Goal: Transaction & Acquisition: Download file/media

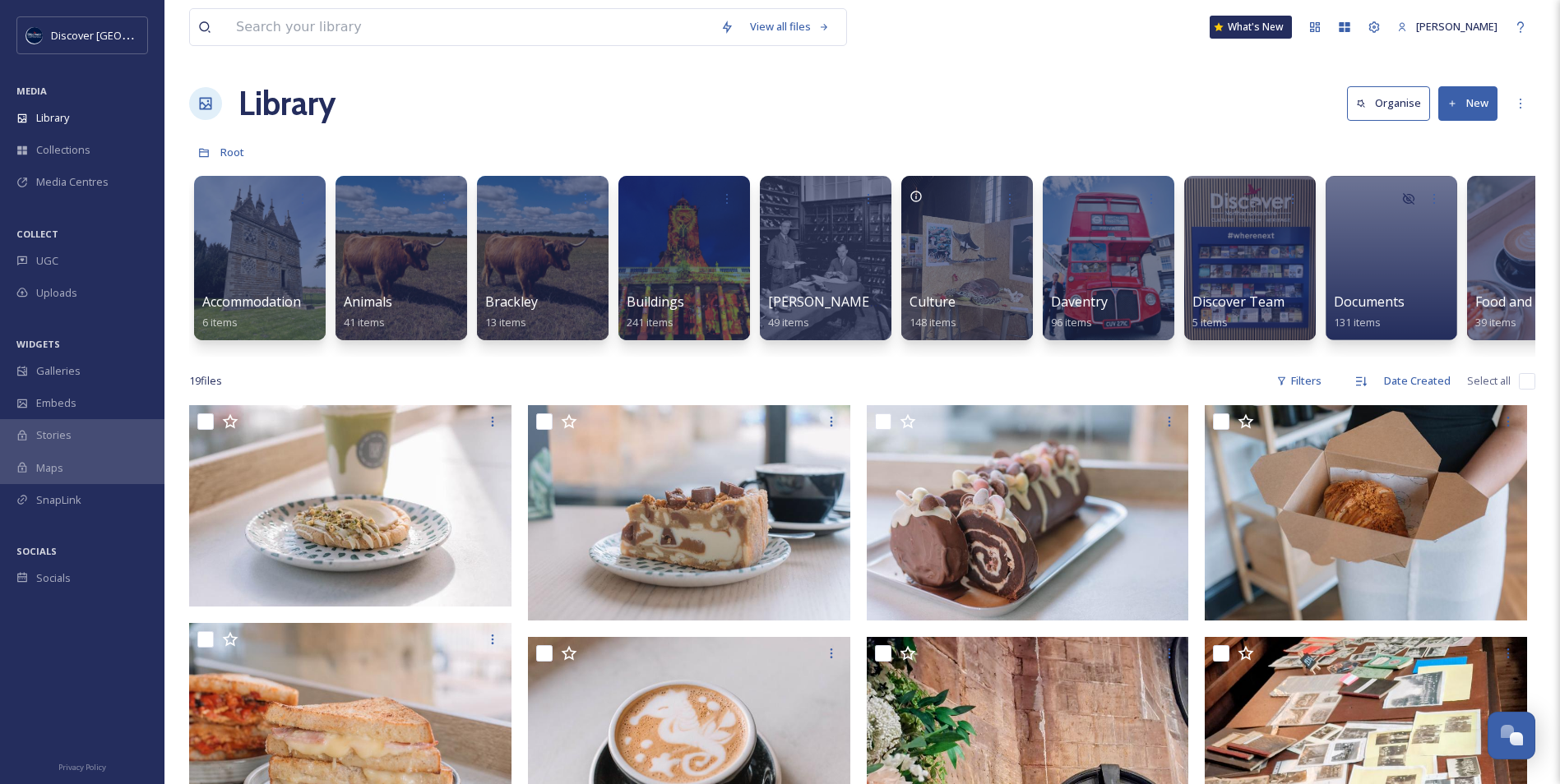
scroll to position [4154, 0]
click at [87, 190] on span "Media Centres" at bounding box center [72, 183] width 72 height 16
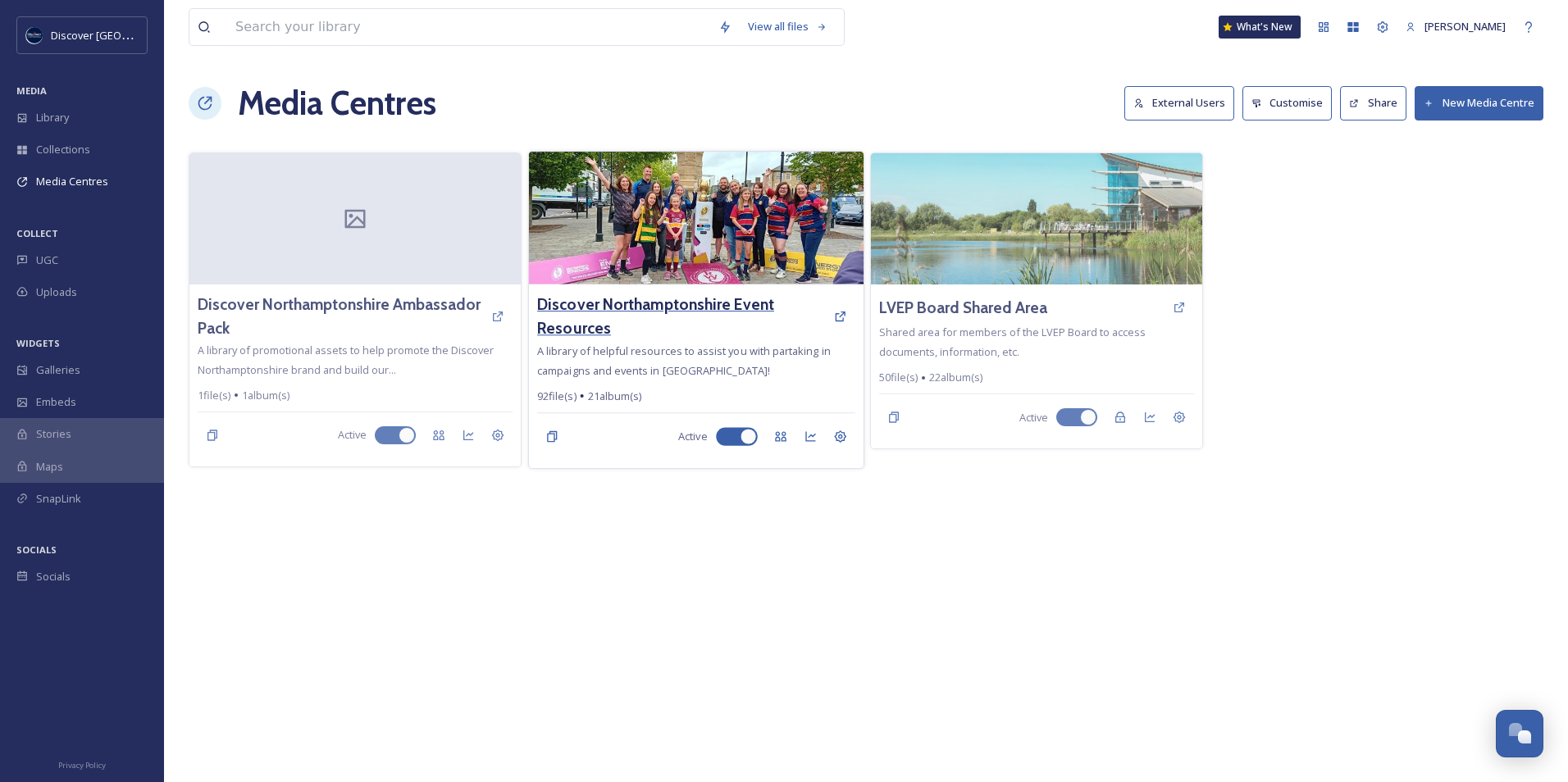
click at [690, 304] on h3 "Discover Northamptonshire Event Resources" at bounding box center [681, 317] width 288 height 48
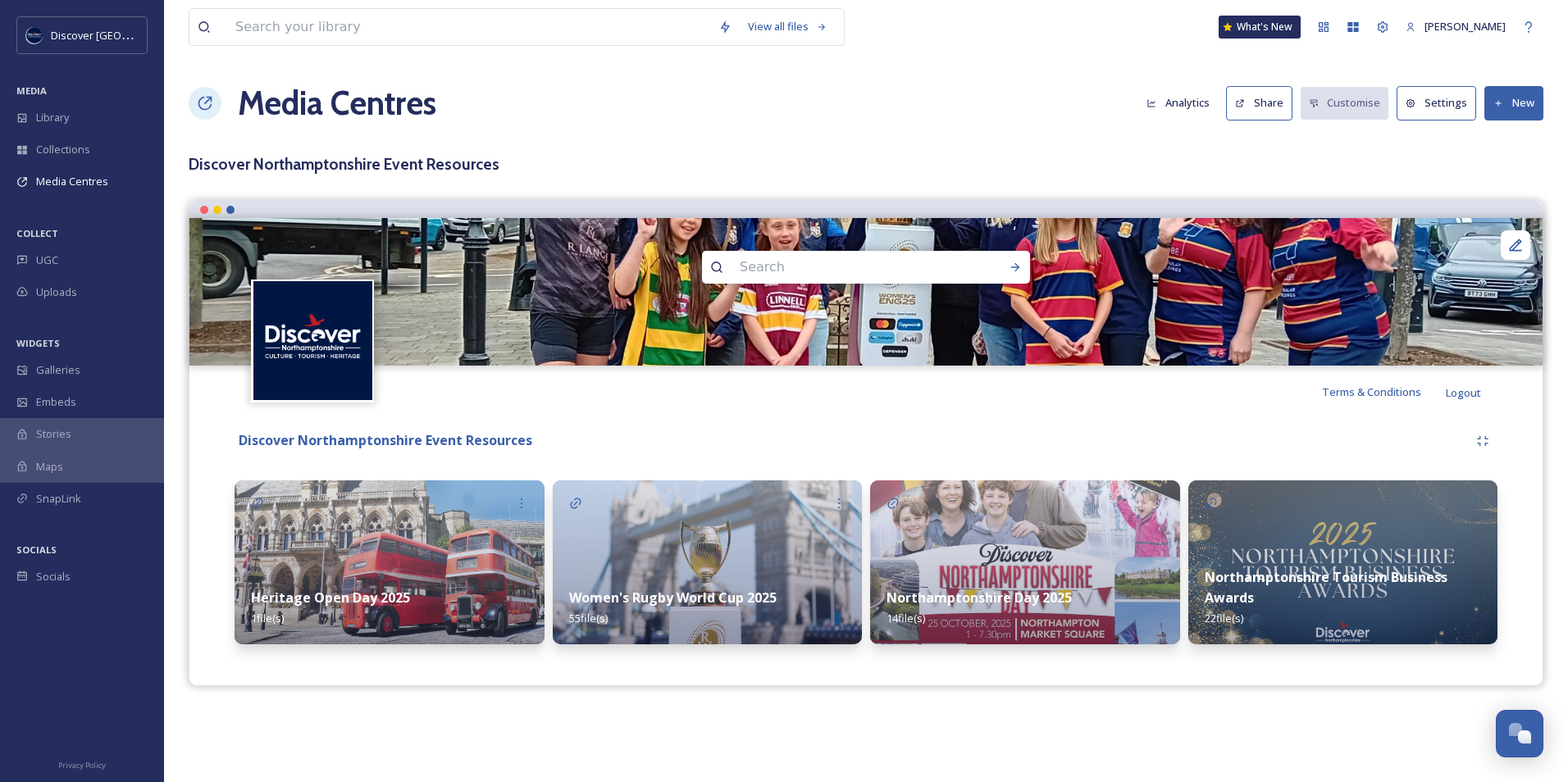
click at [988, 601] on strong "Northamptonshire Day 2025" at bounding box center [979, 597] width 186 height 18
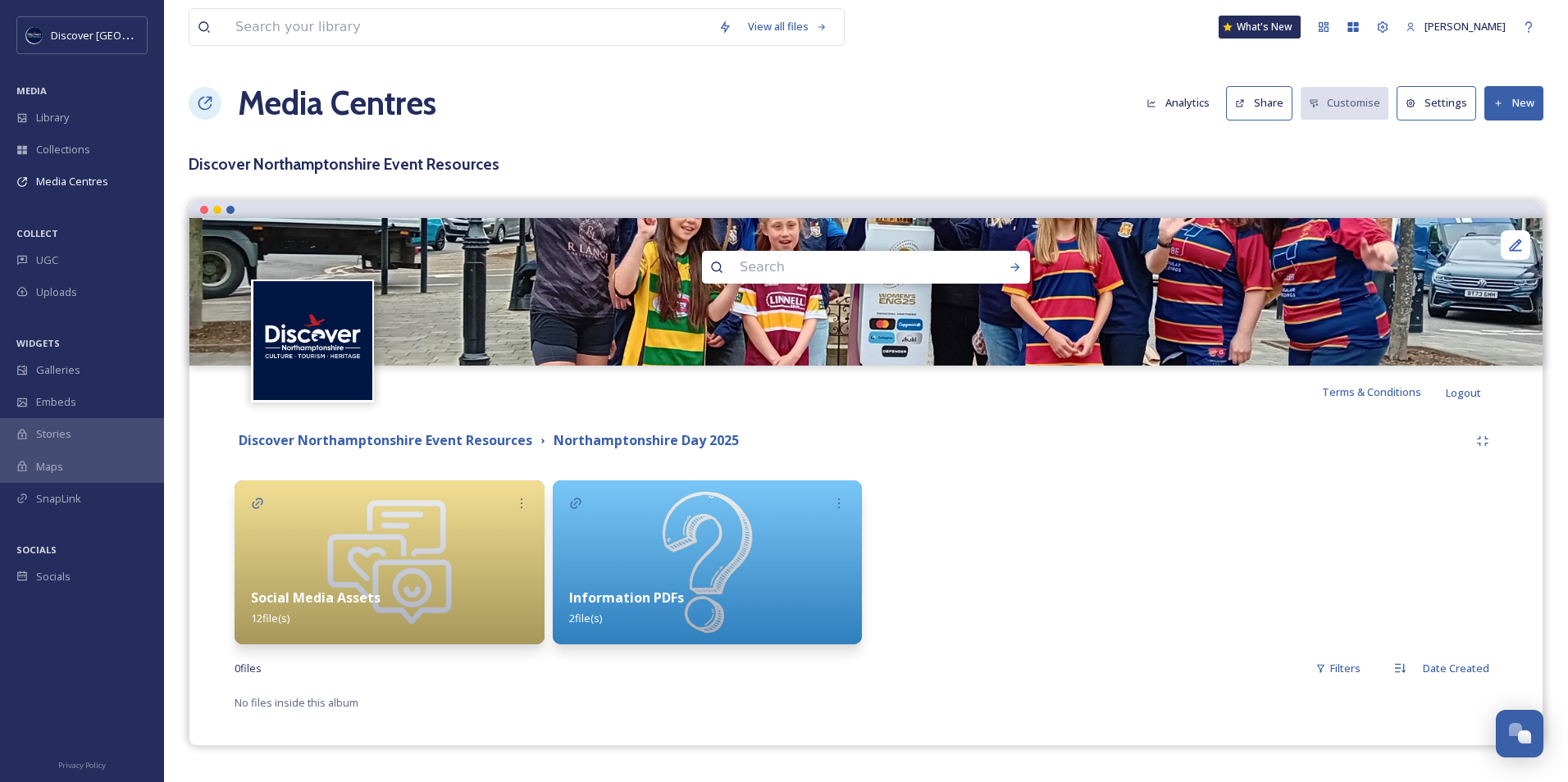
click at [412, 613] on div "Social Media Assets 12 file(s)" at bounding box center [390, 608] width 310 height 73
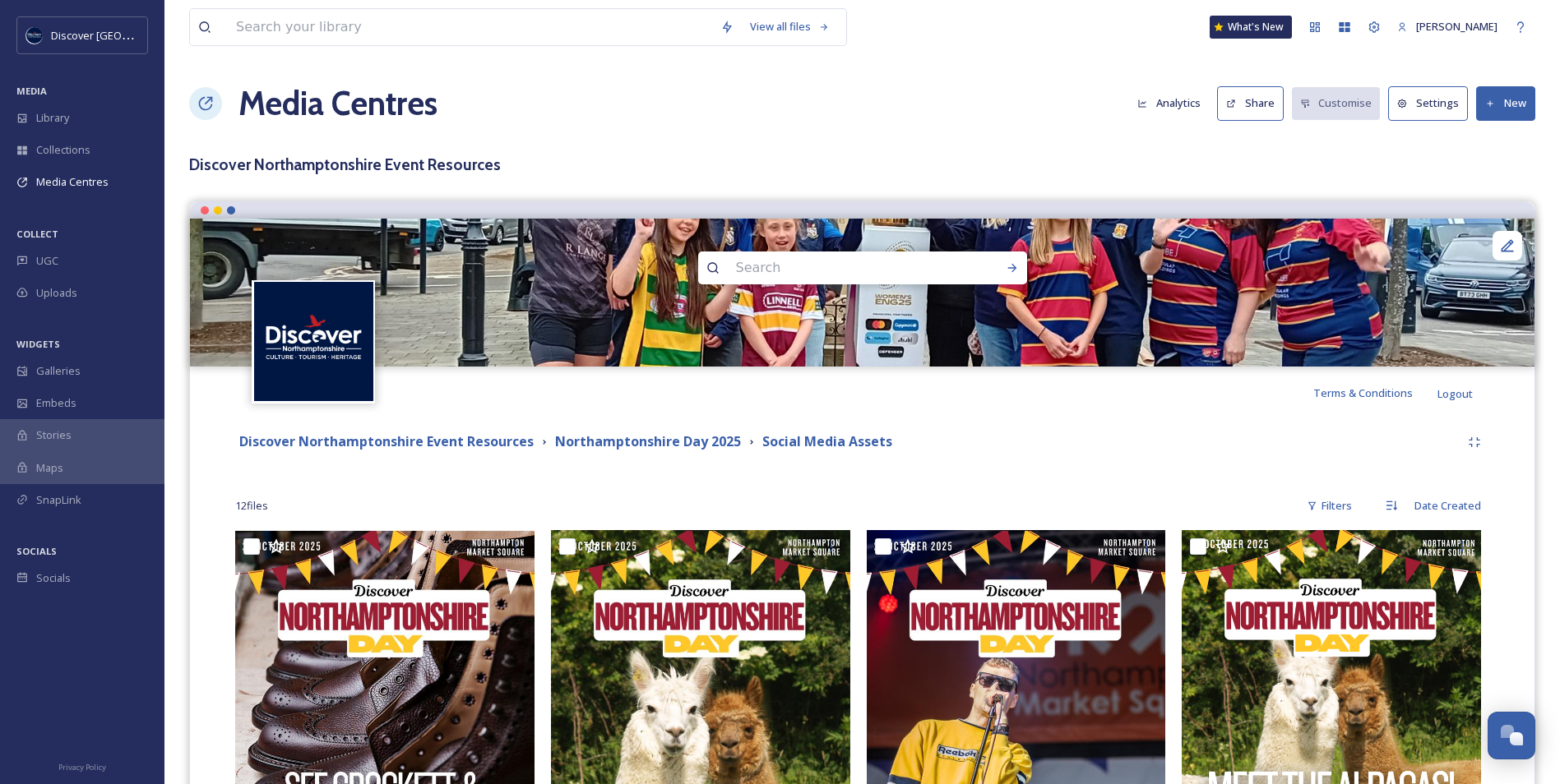
click at [1517, 89] on button "New" at bounding box center [1505, 103] width 59 height 34
click at [1504, 135] on span "Add Files" at bounding box center [1496, 142] width 44 height 16
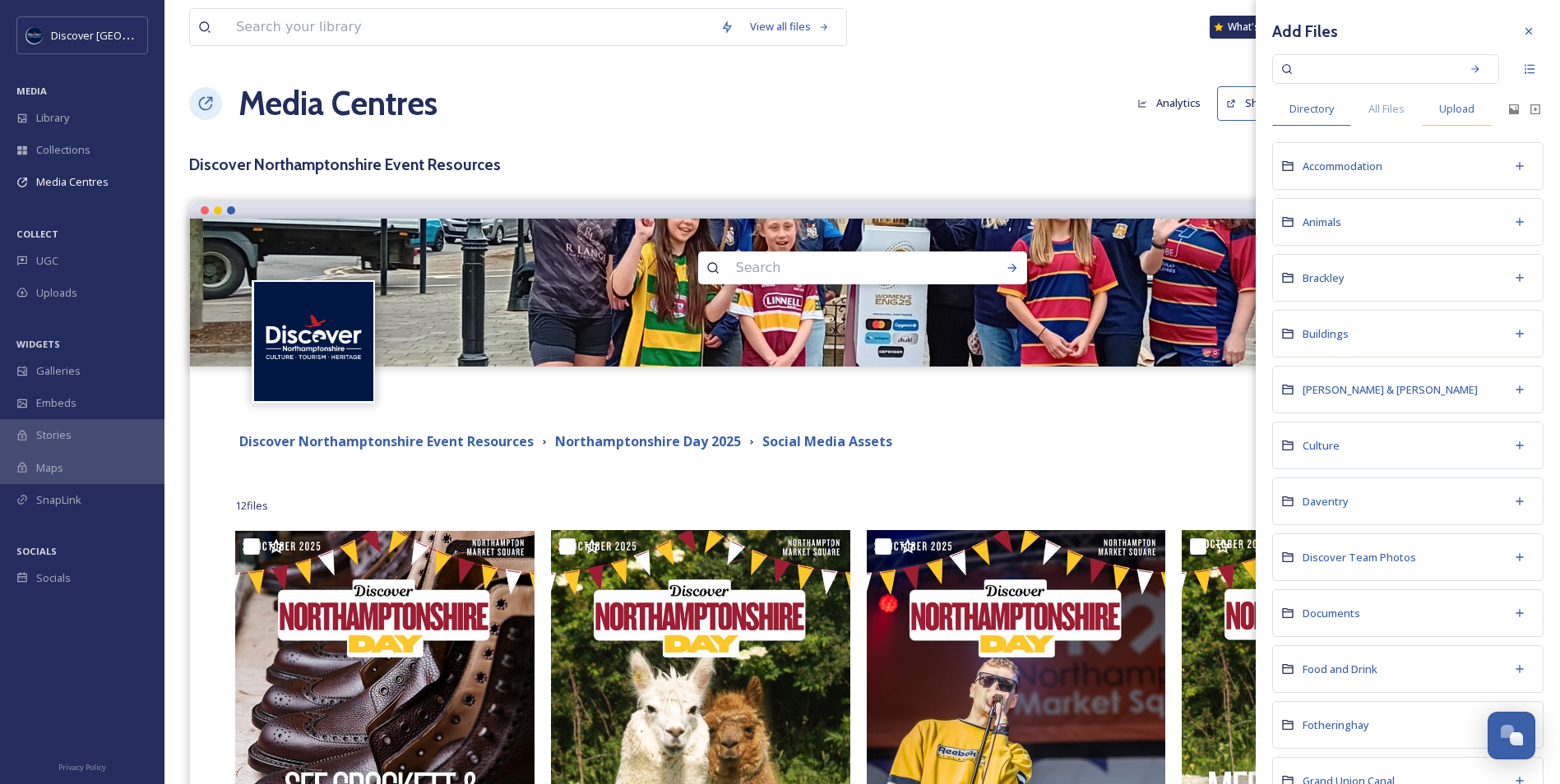
click at [1431, 107] on div "Upload" at bounding box center [1457, 108] width 70 height 34
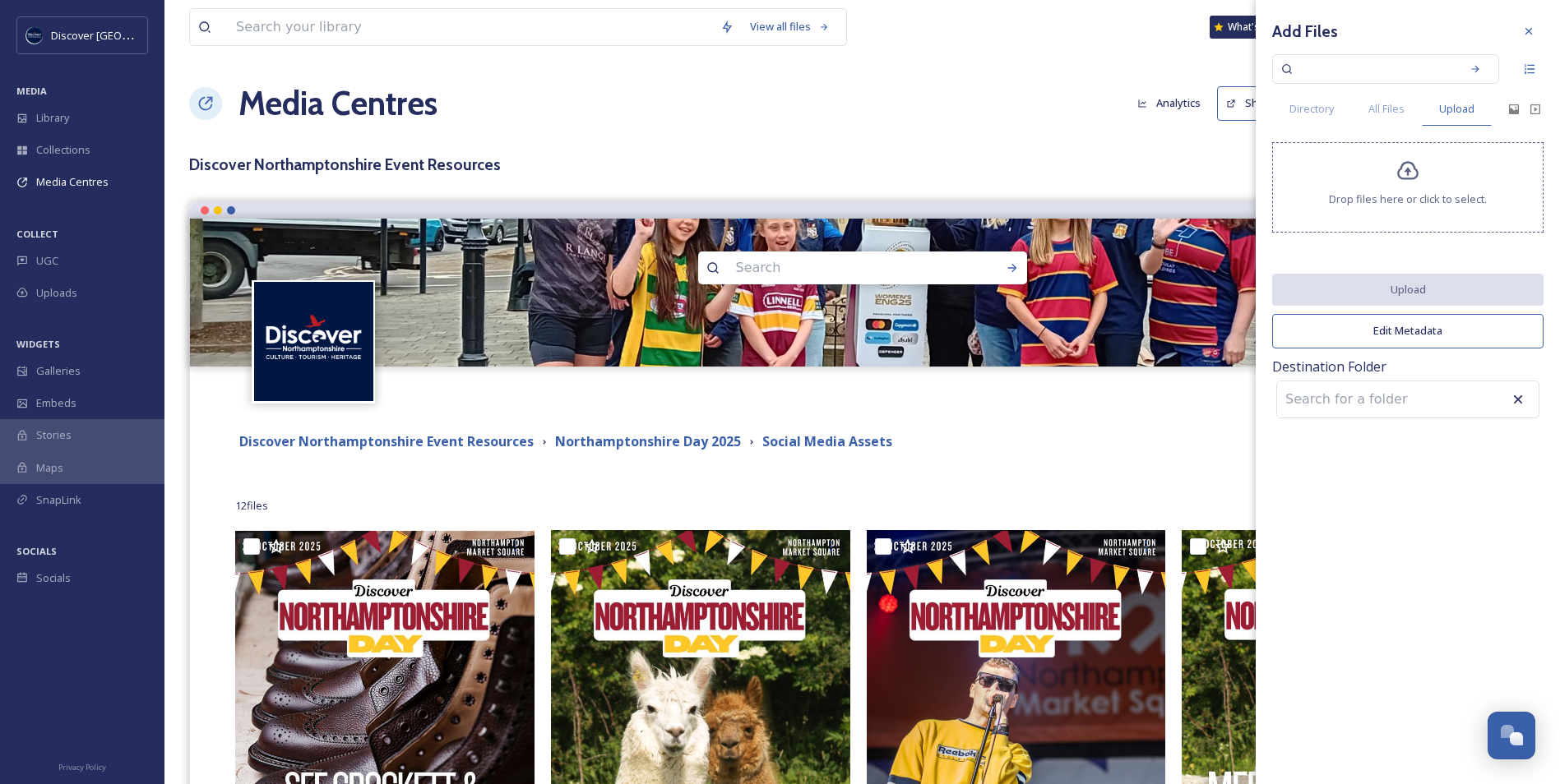
click at [1399, 202] on span "Drop files here or click to select." at bounding box center [1407, 199] width 158 height 16
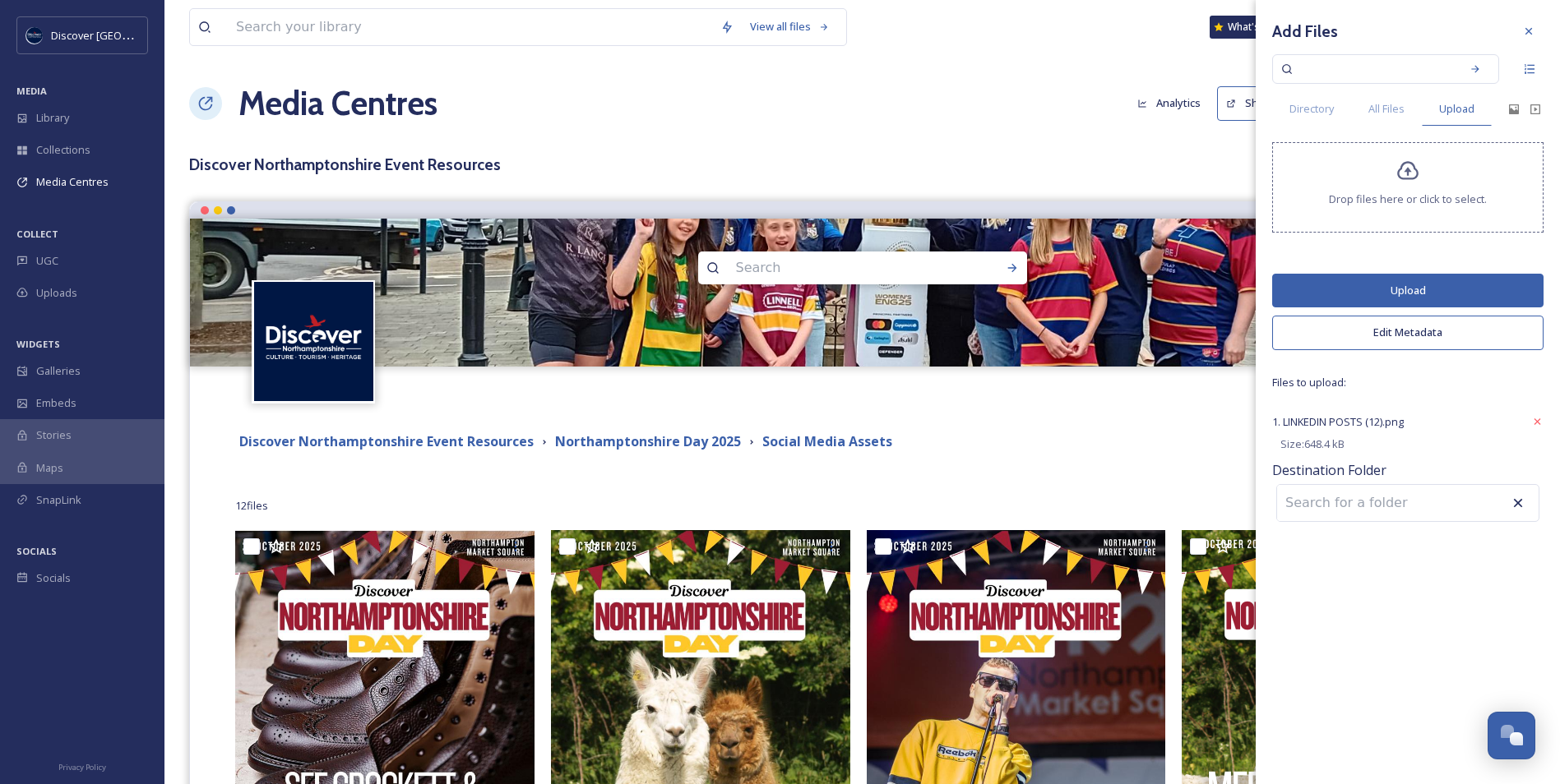
click at [1311, 329] on button "Edit Metadata" at bounding box center [1408, 332] width 272 height 34
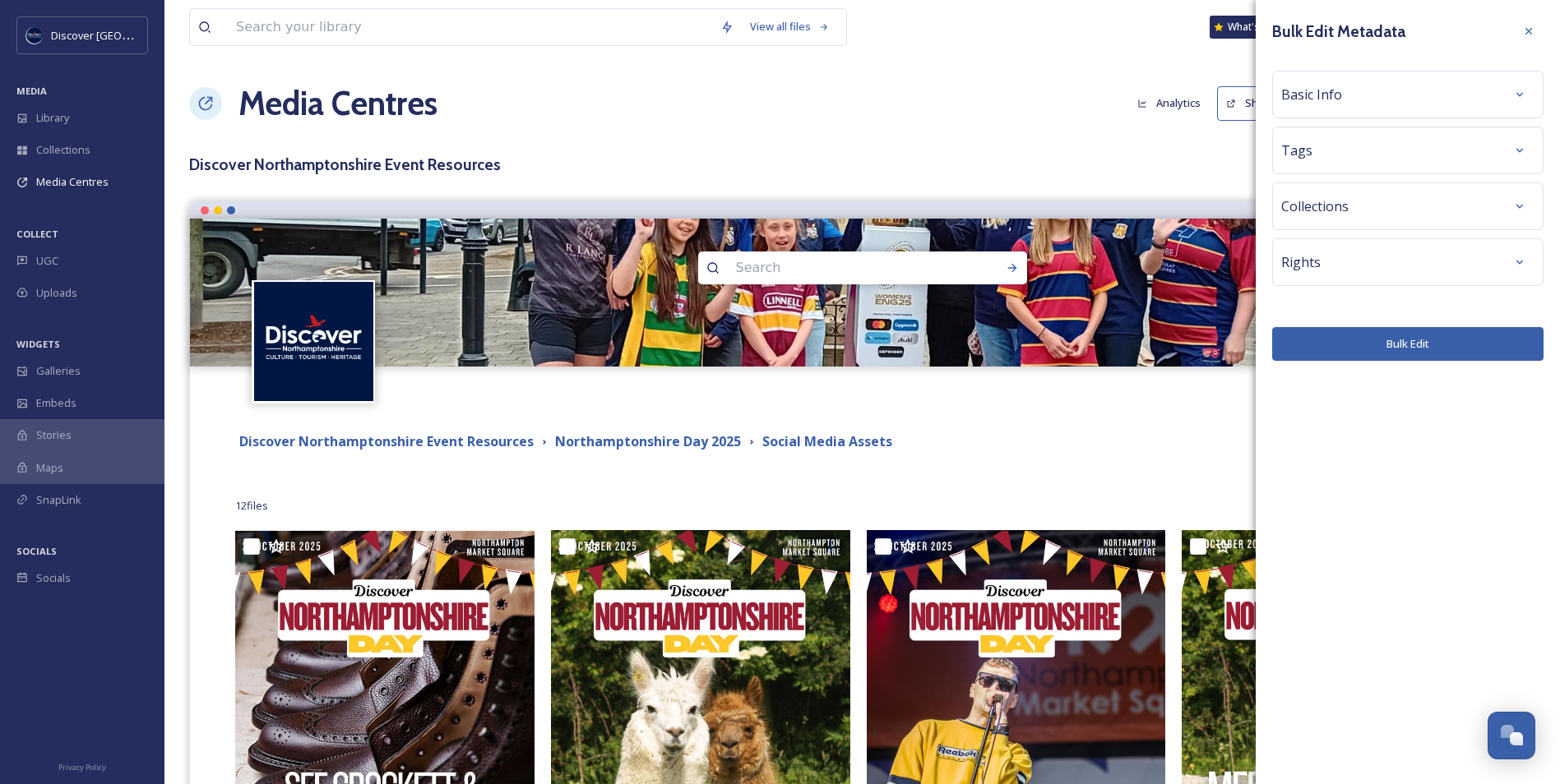
click at [1354, 102] on div "Basic Info" at bounding box center [1407, 94] width 253 height 30
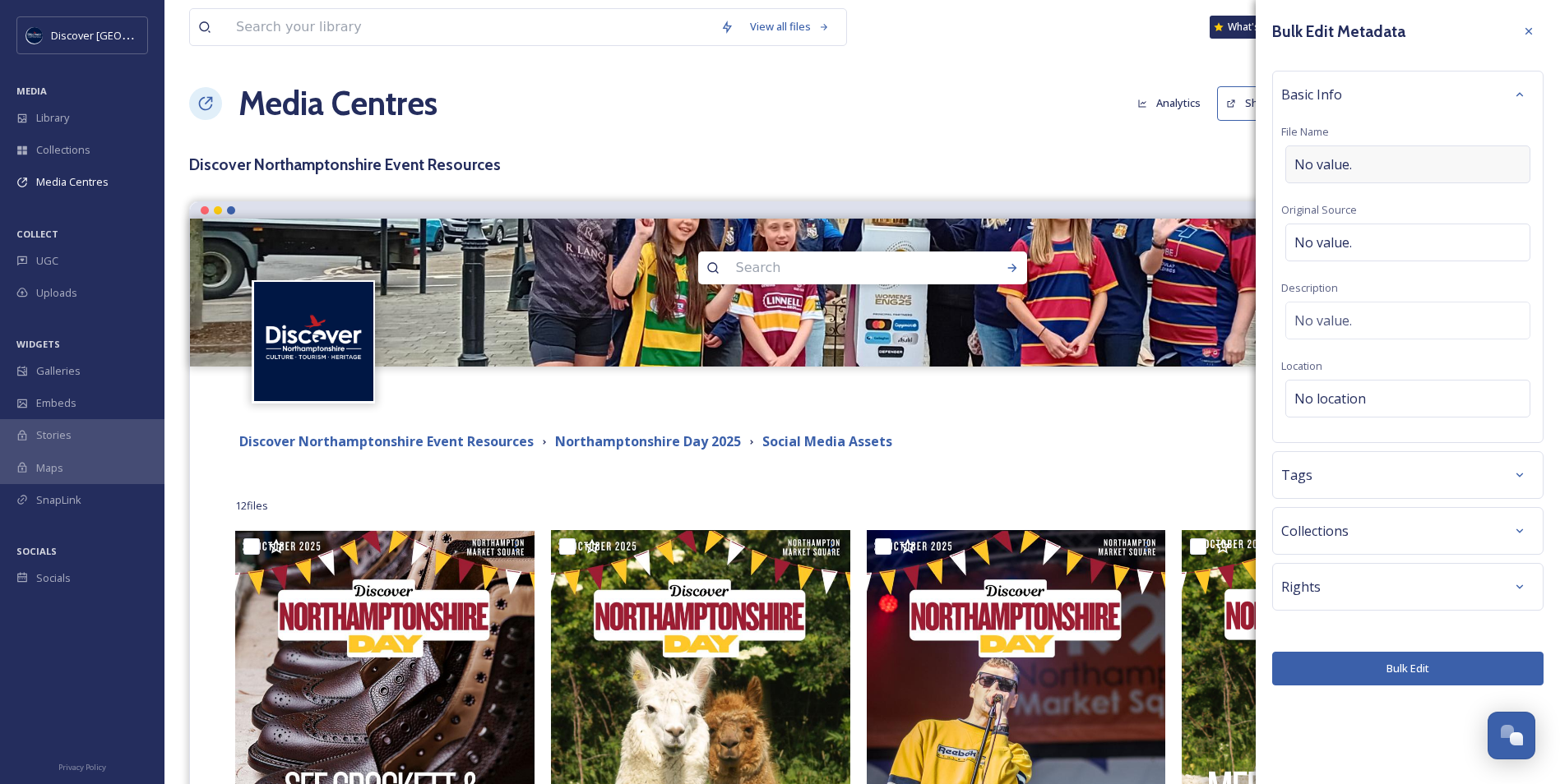
click at [1345, 157] on span "No value." at bounding box center [1323, 164] width 57 height 19
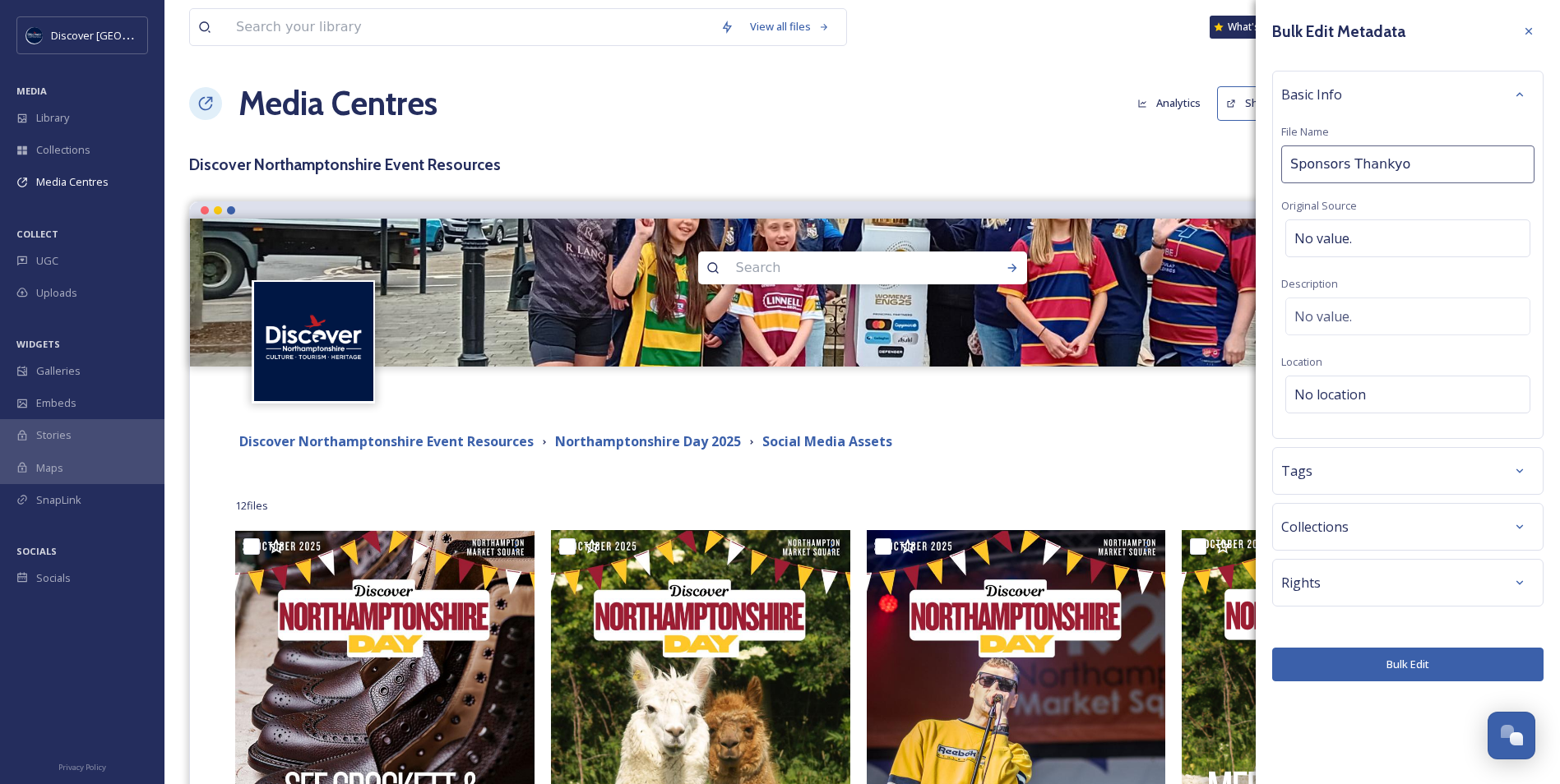
type input "Sponsors Thankyou"
click at [1374, 656] on button "Bulk Edit" at bounding box center [1408, 665] width 272 height 34
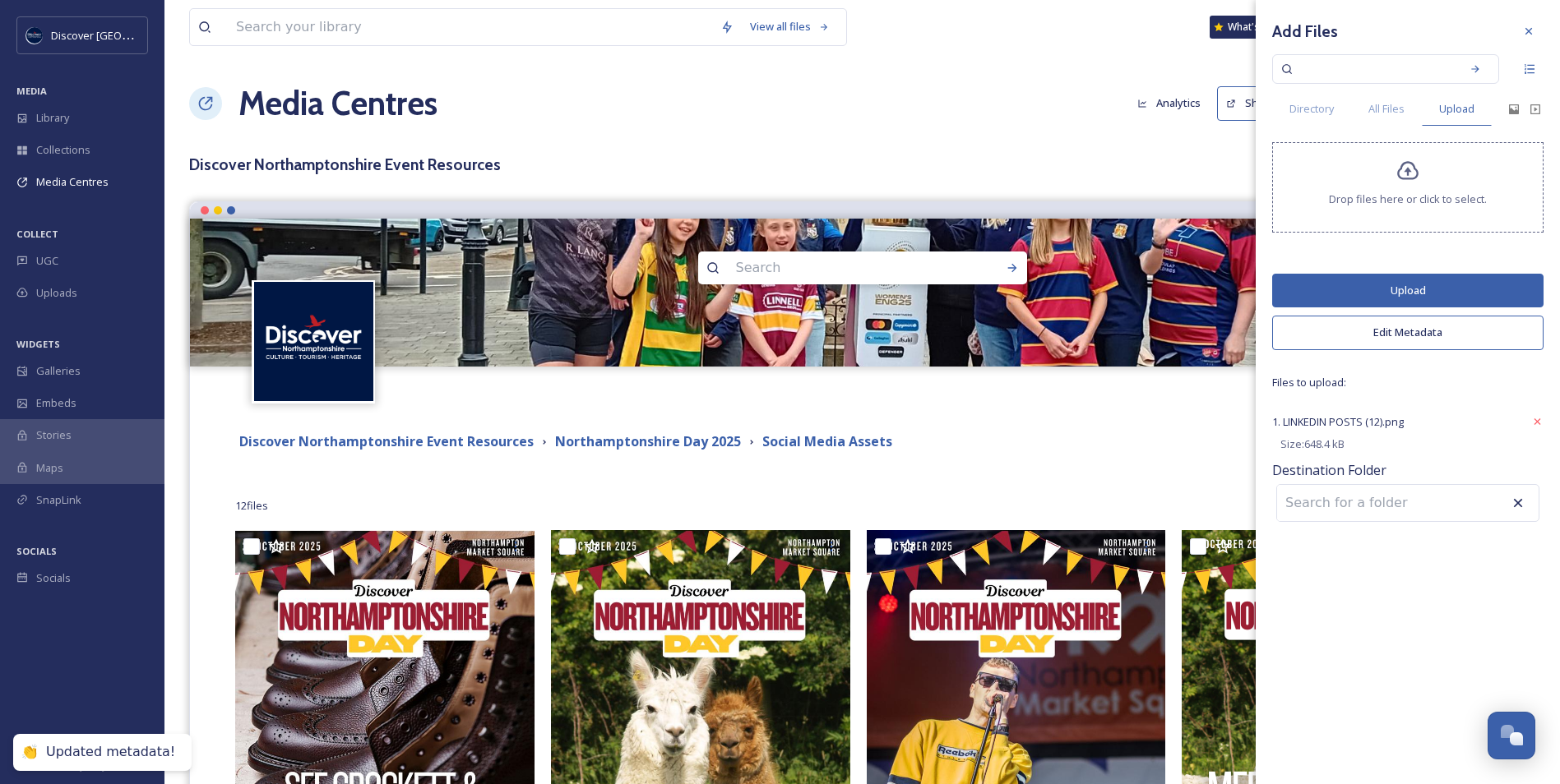
click at [1402, 295] on button "Upload" at bounding box center [1408, 290] width 272 height 34
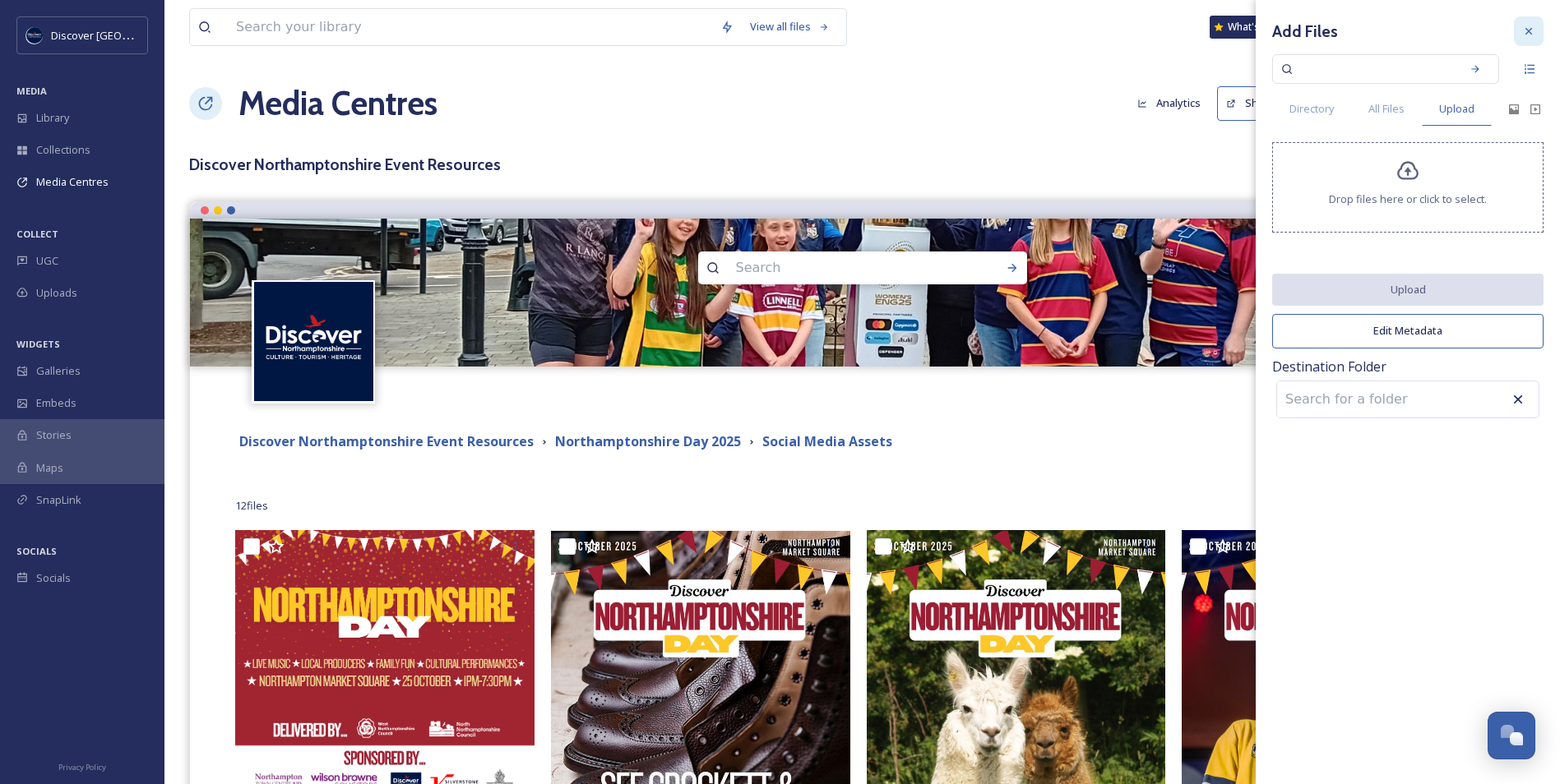
click at [1540, 35] on div at bounding box center [1529, 32] width 30 height 30
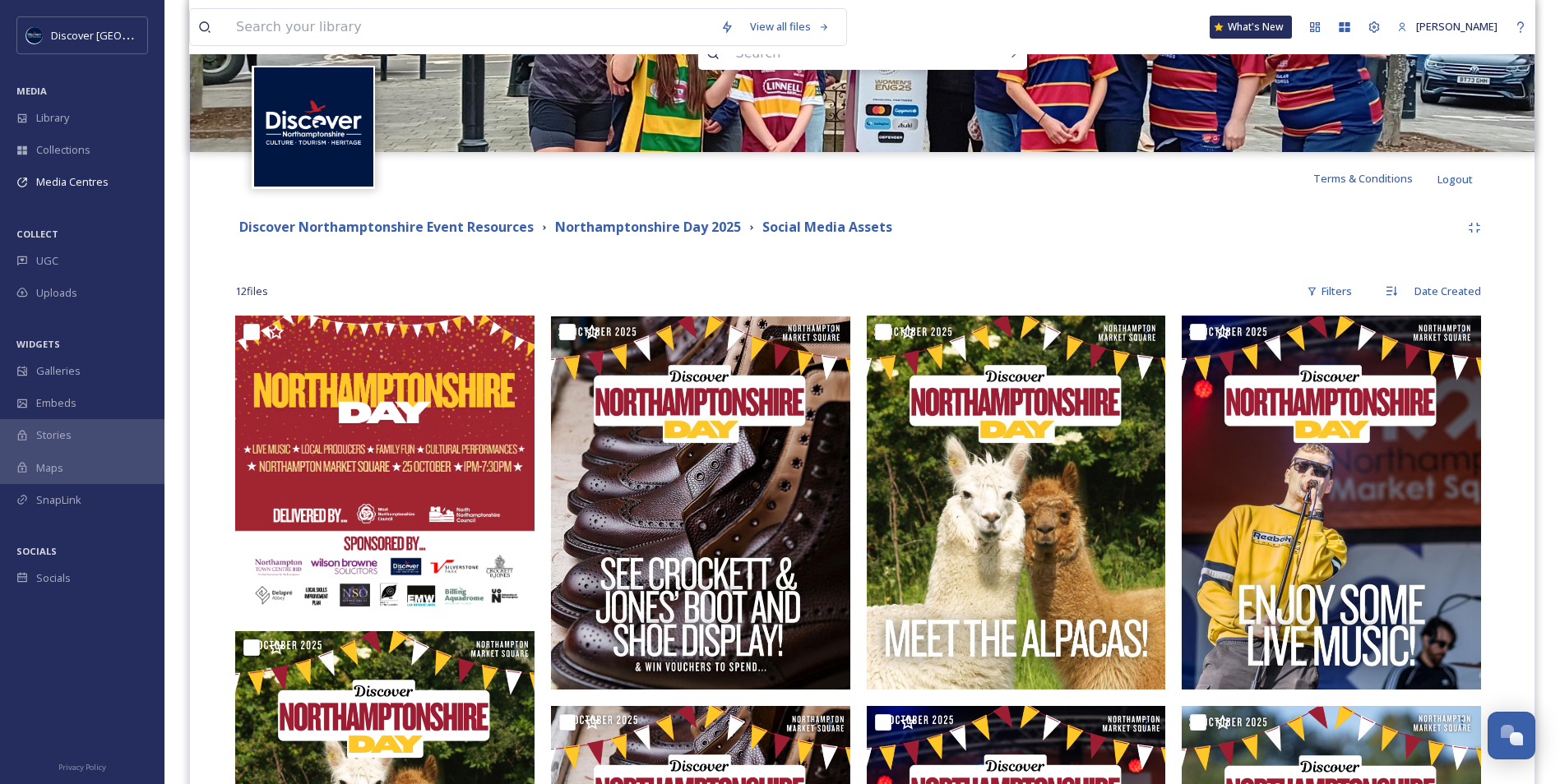
scroll to position [197, 0]
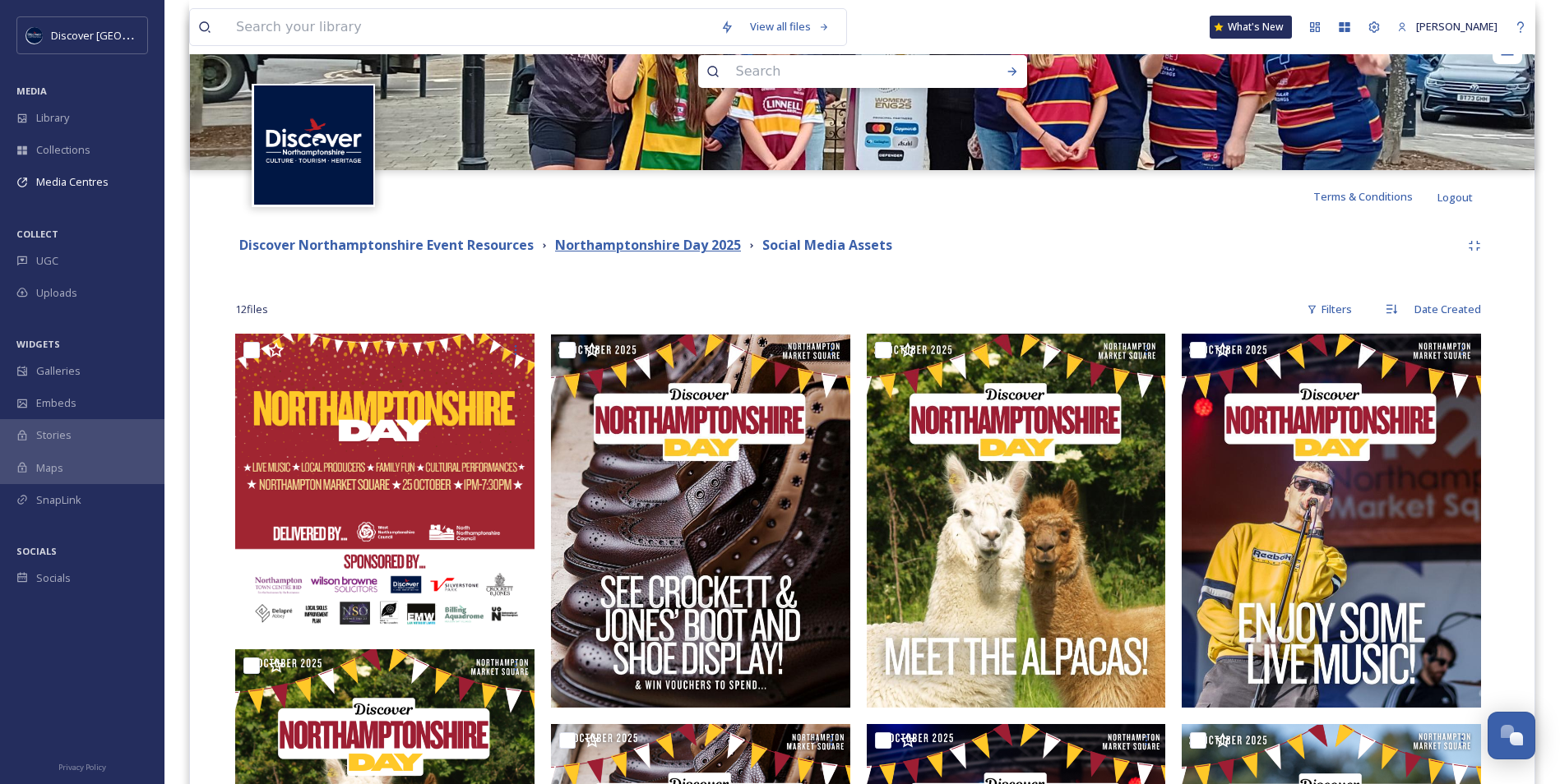
click at [700, 248] on strong "Northamptonshire Day 2025" at bounding box center [648, 245] width 186 height 19
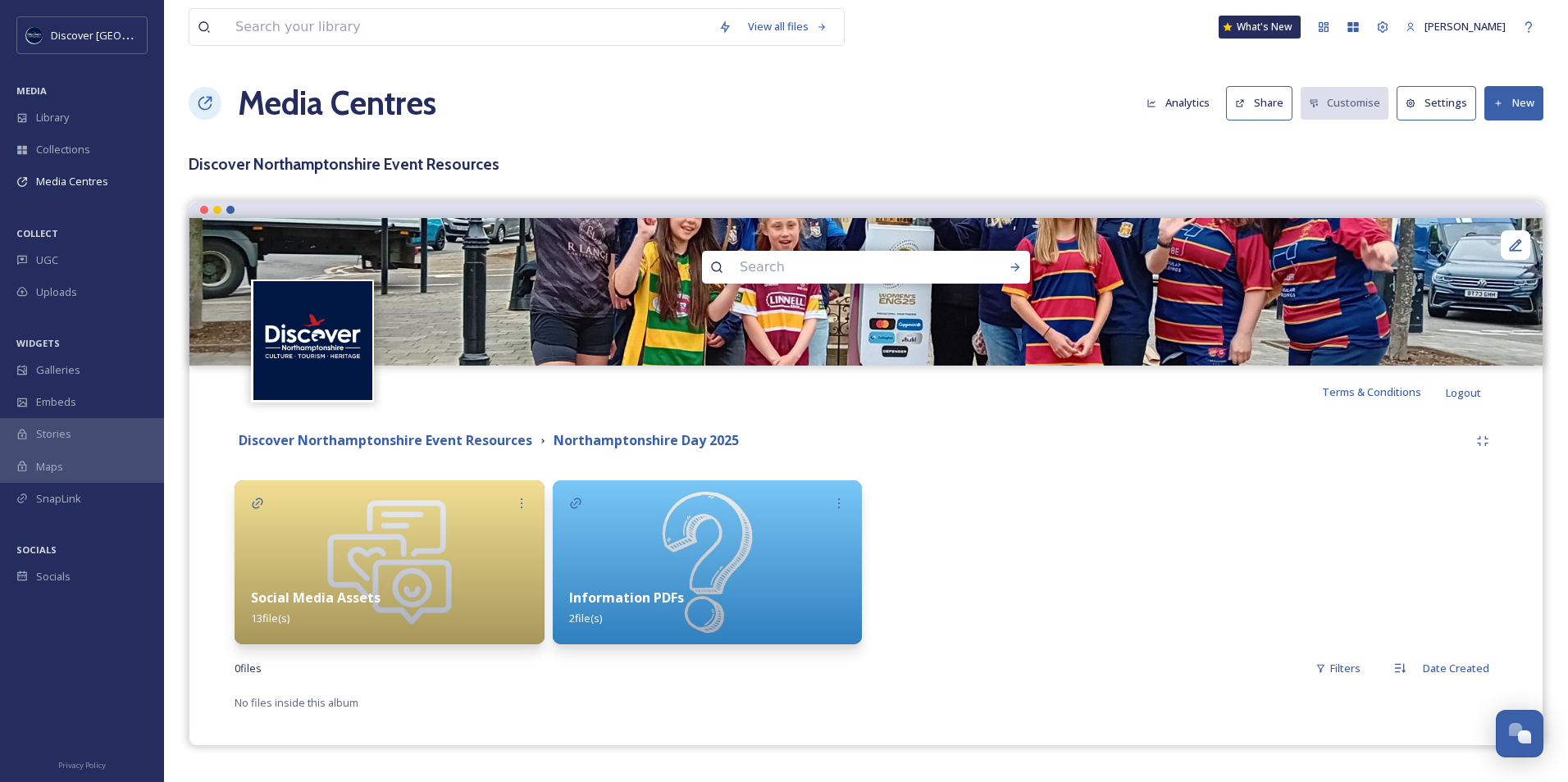
click at [433, 566] on img at bounding box center [390, 562] width 310 height 164
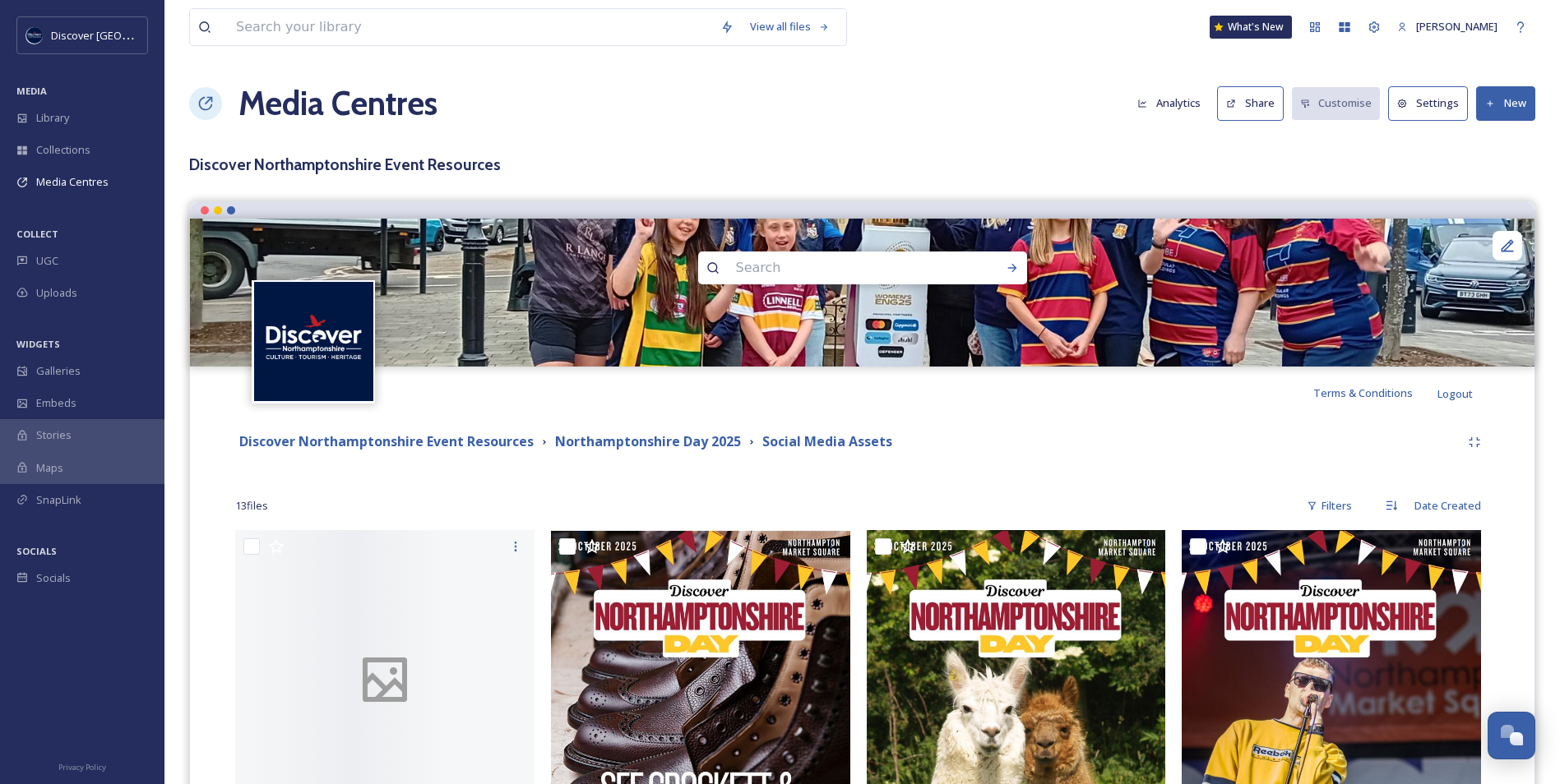
click at [1511, 113] on button "New" at bounding box center [1505, 103] width 59 height 34
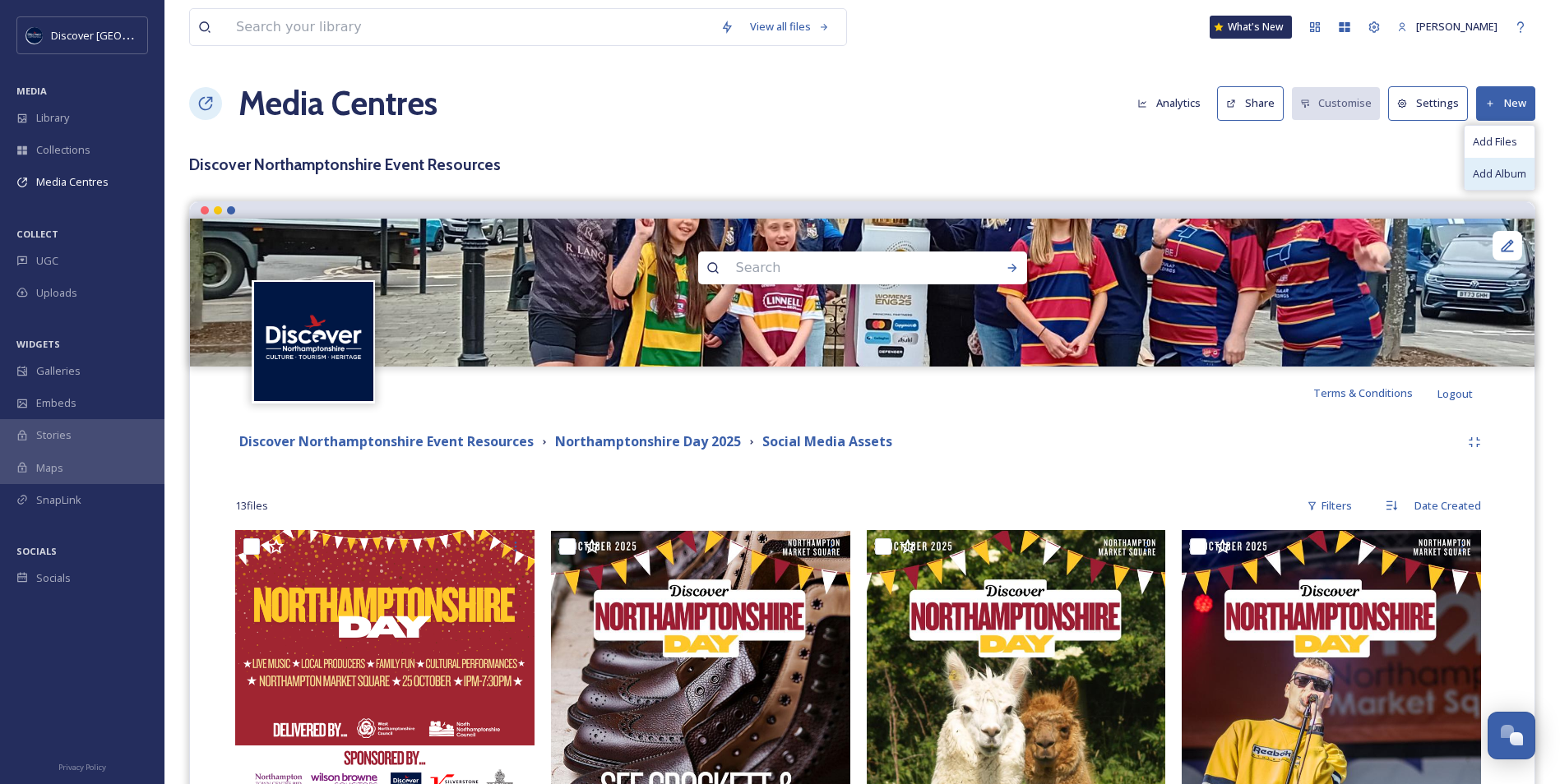
click at [1491, 174] on span "Add Album" at bounding box center [1500, 174] width 54 height 16
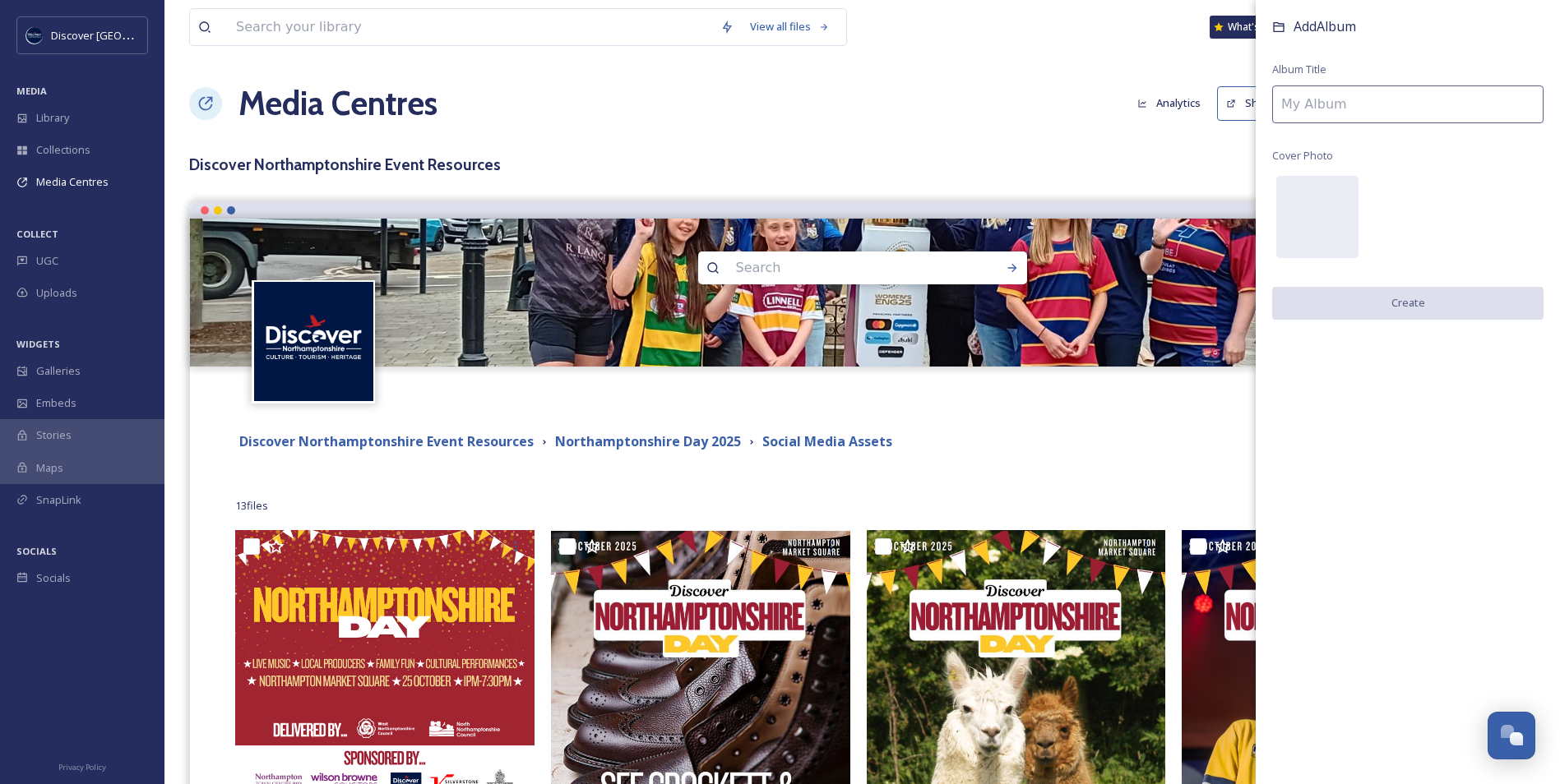
click at [1401, 109] on input at bounding box center [1408, 104] width 272 height 38
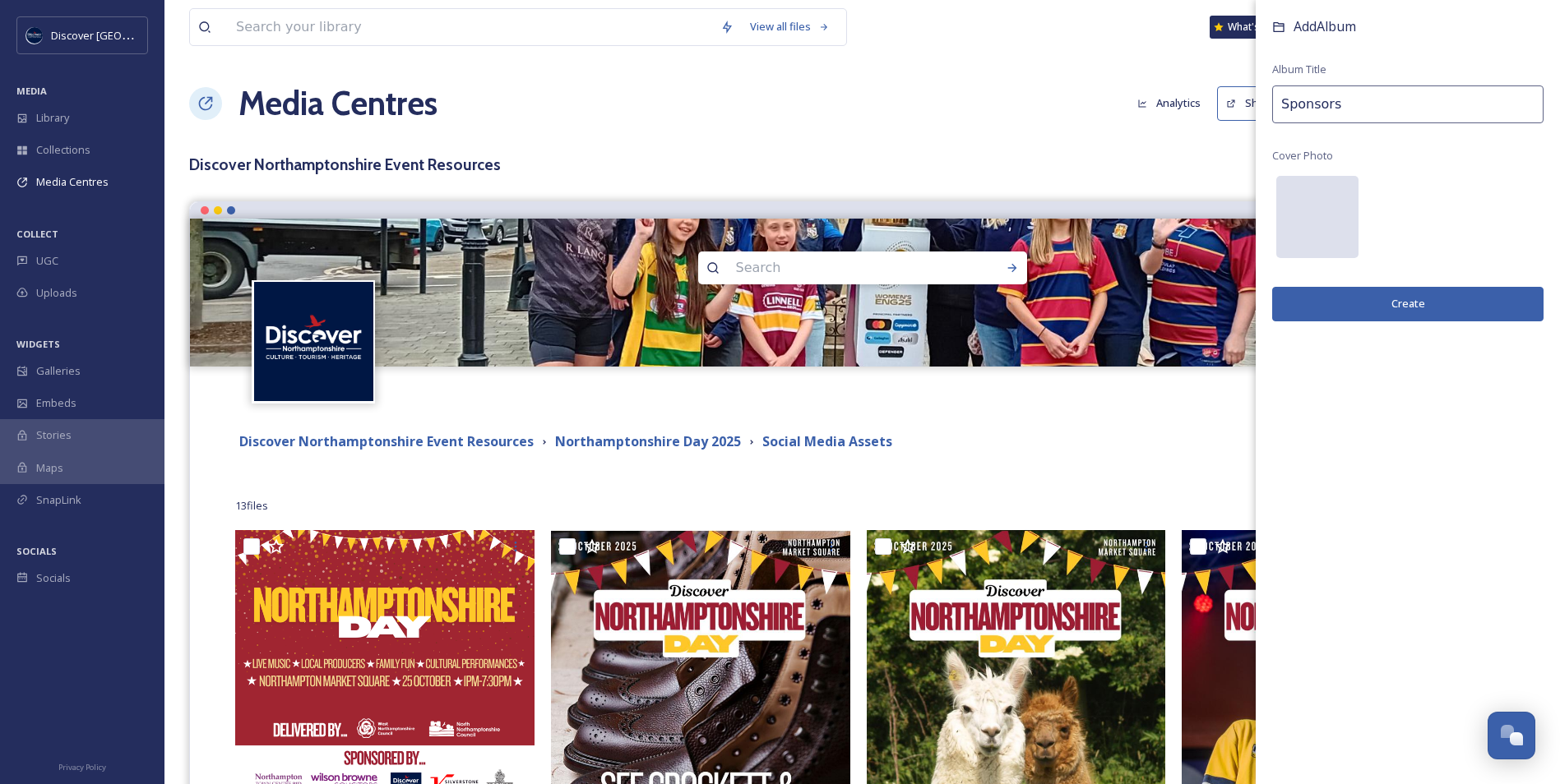
type input "Sponsors"
click at [1328, 228] on div at bounding box center [1317, 216] width 82 height 82
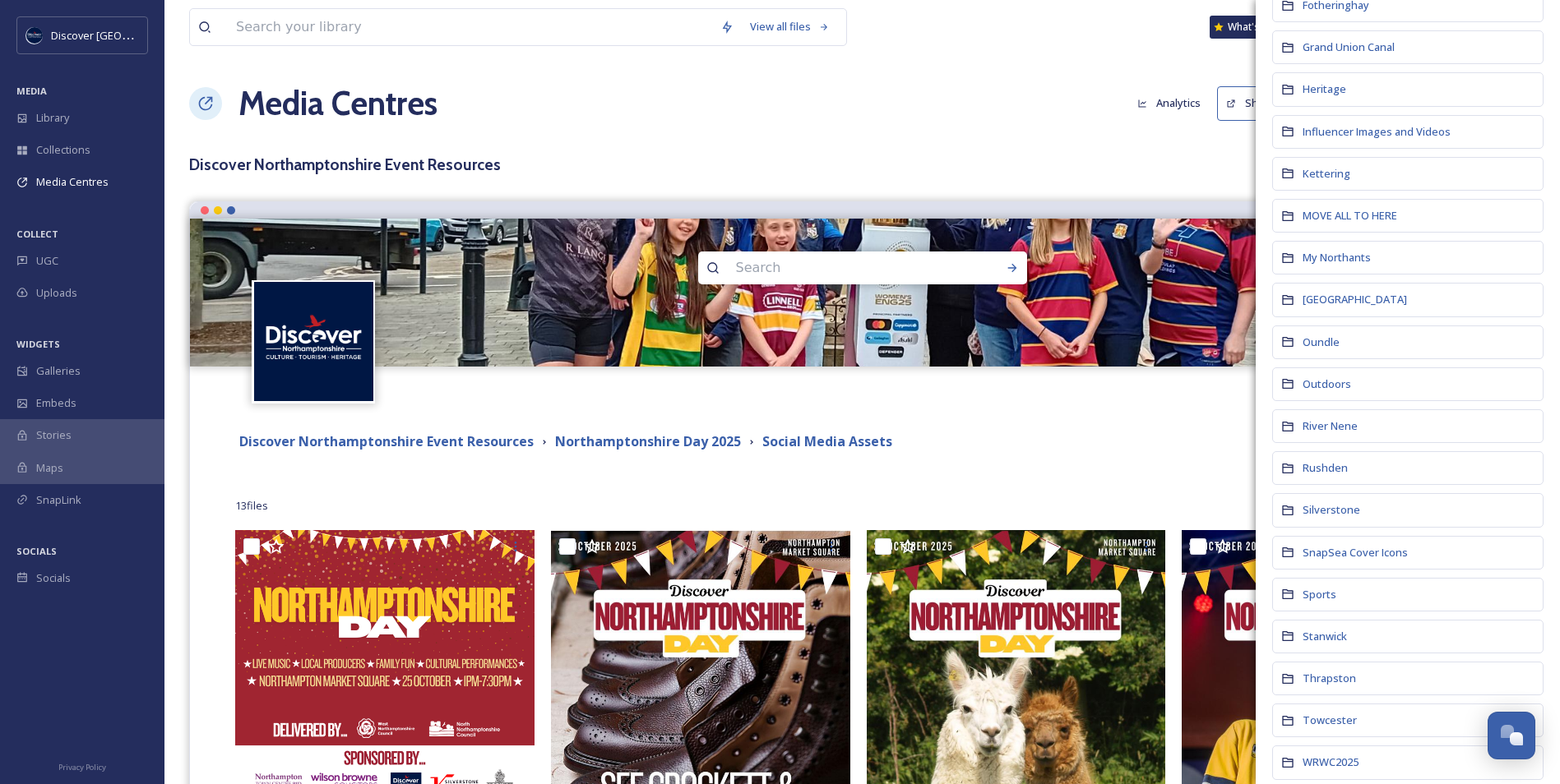
scroll to position [576, 0]
click at [1363, 548] on span "SnapSea Cover Icons" at bounding box center [1355, 551] width 105 height 15
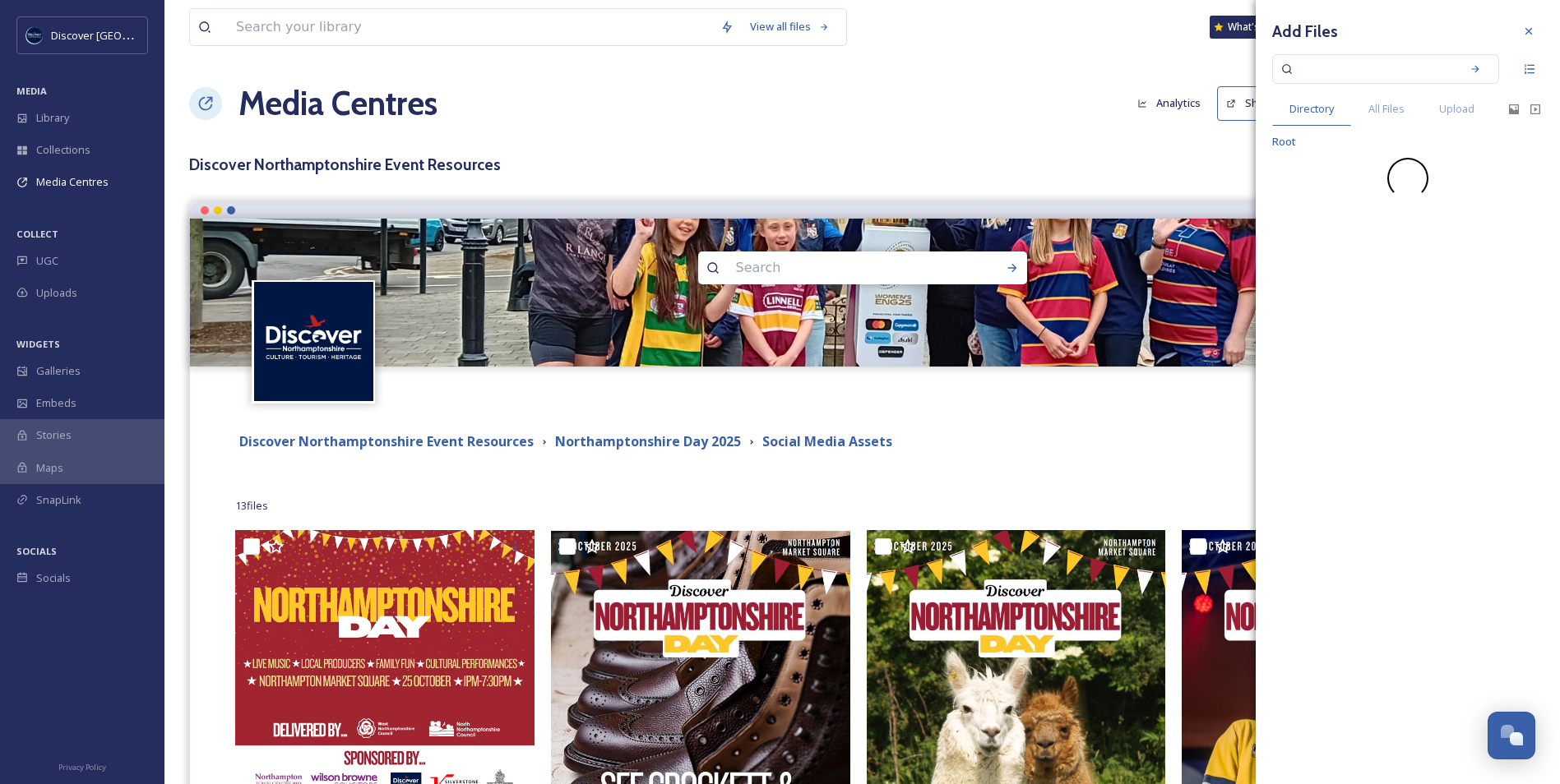
scroll to position [0, 0]
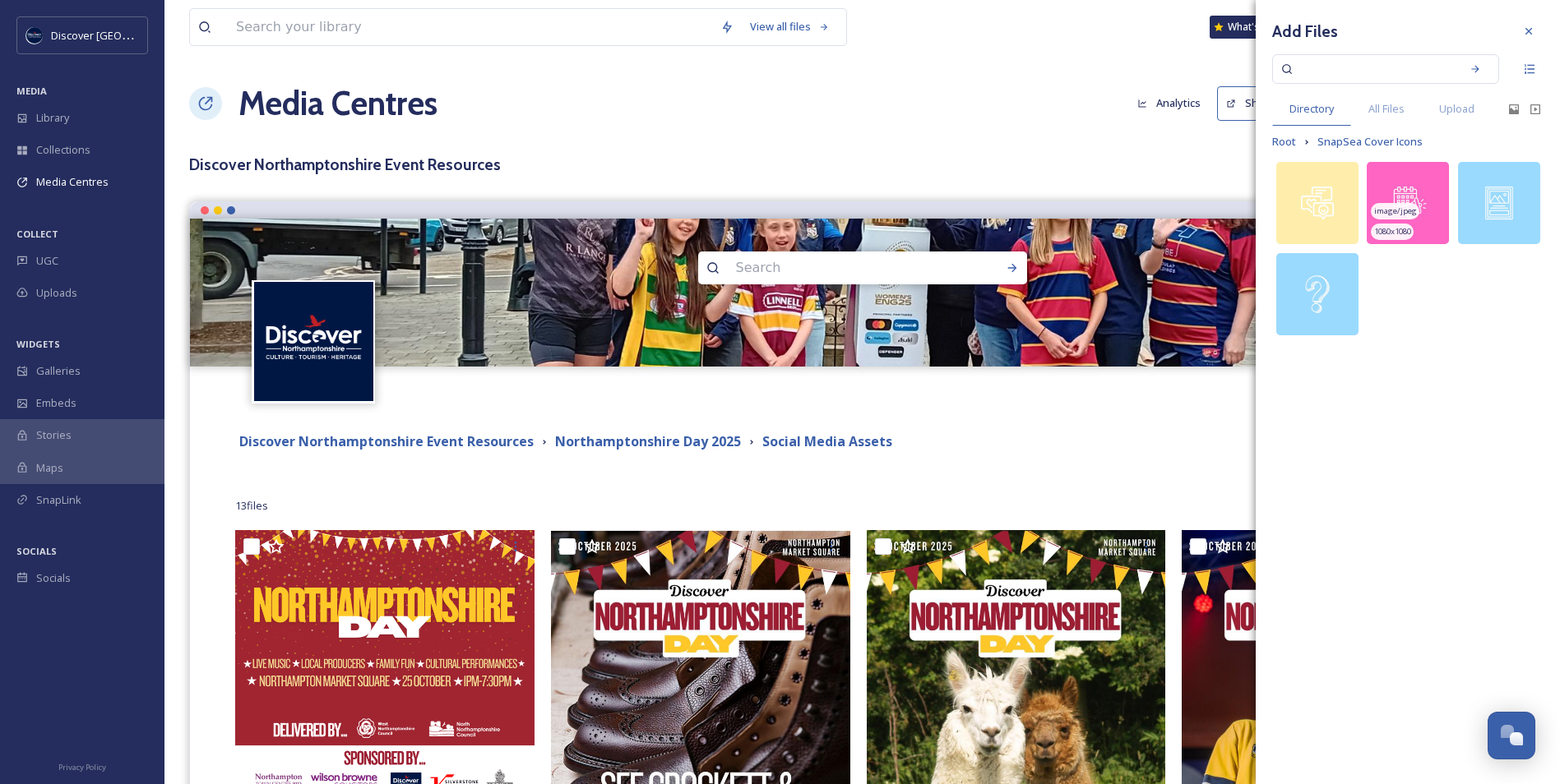
click at [1409, 190] on img at bounding box center [1407, 203] width 82 height 82
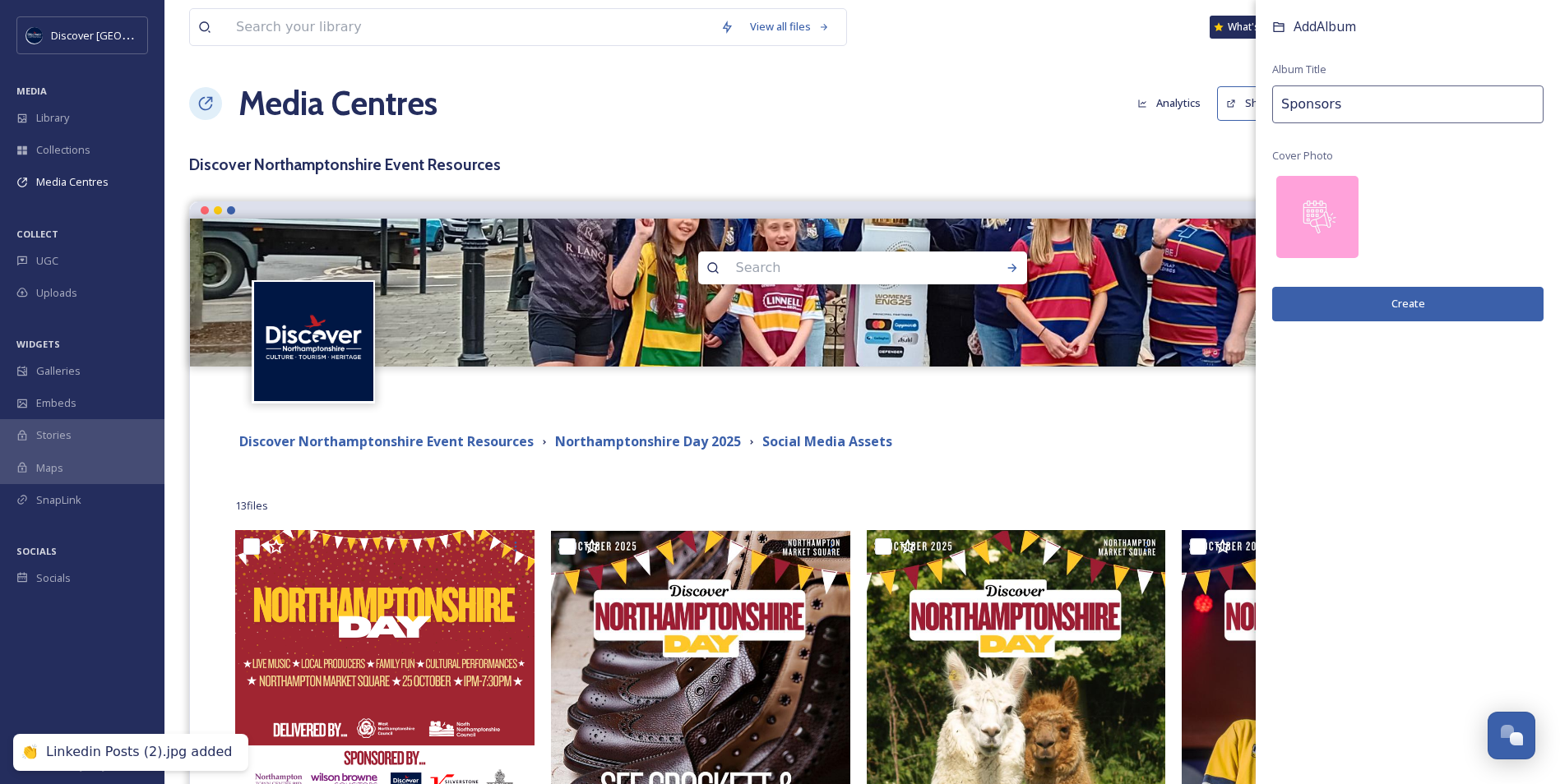
click at [1391, 297] on button "Create" at bounding box center [1408, 303] width 272 height 34
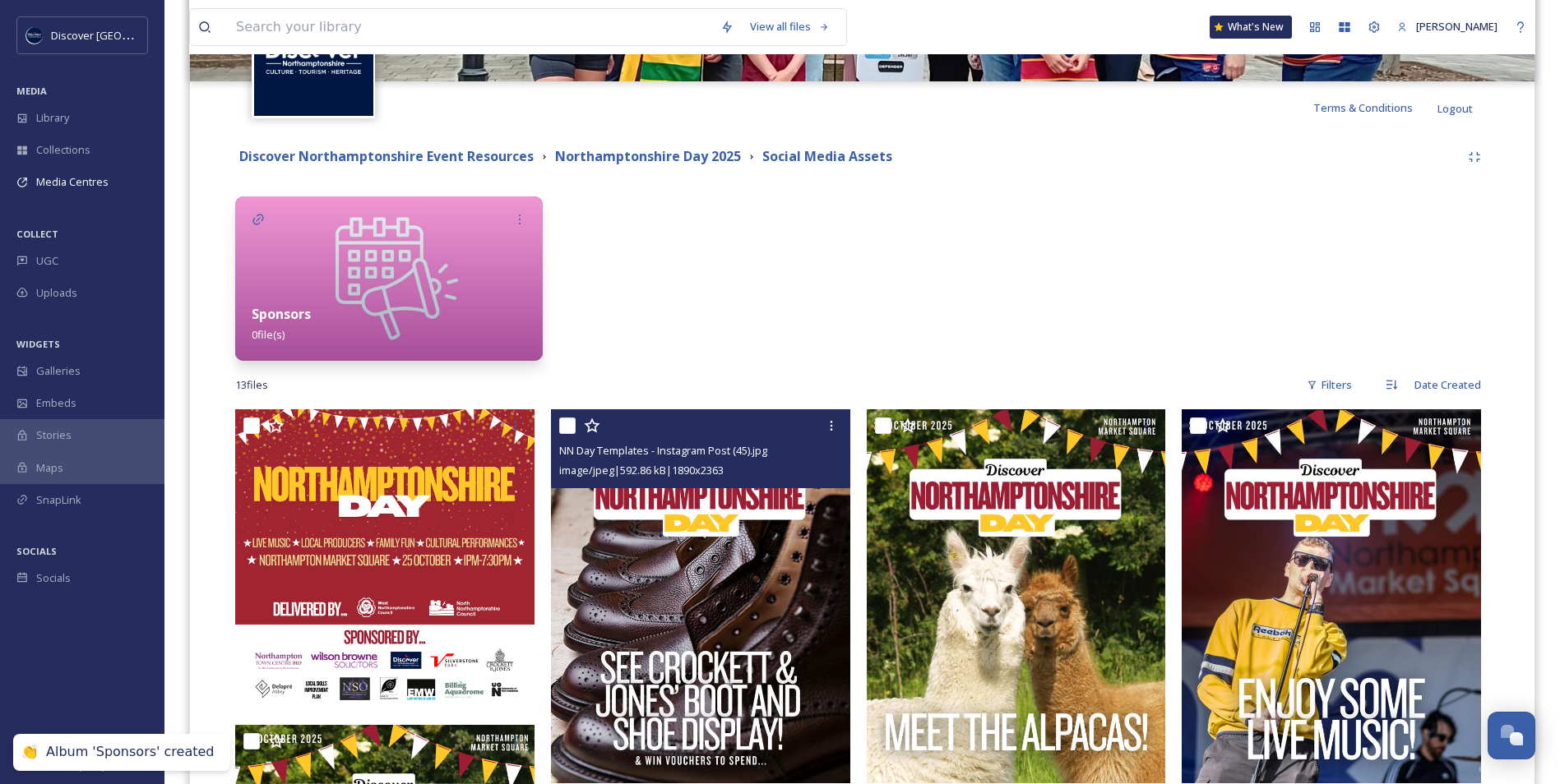
scroll to position [411, 0]
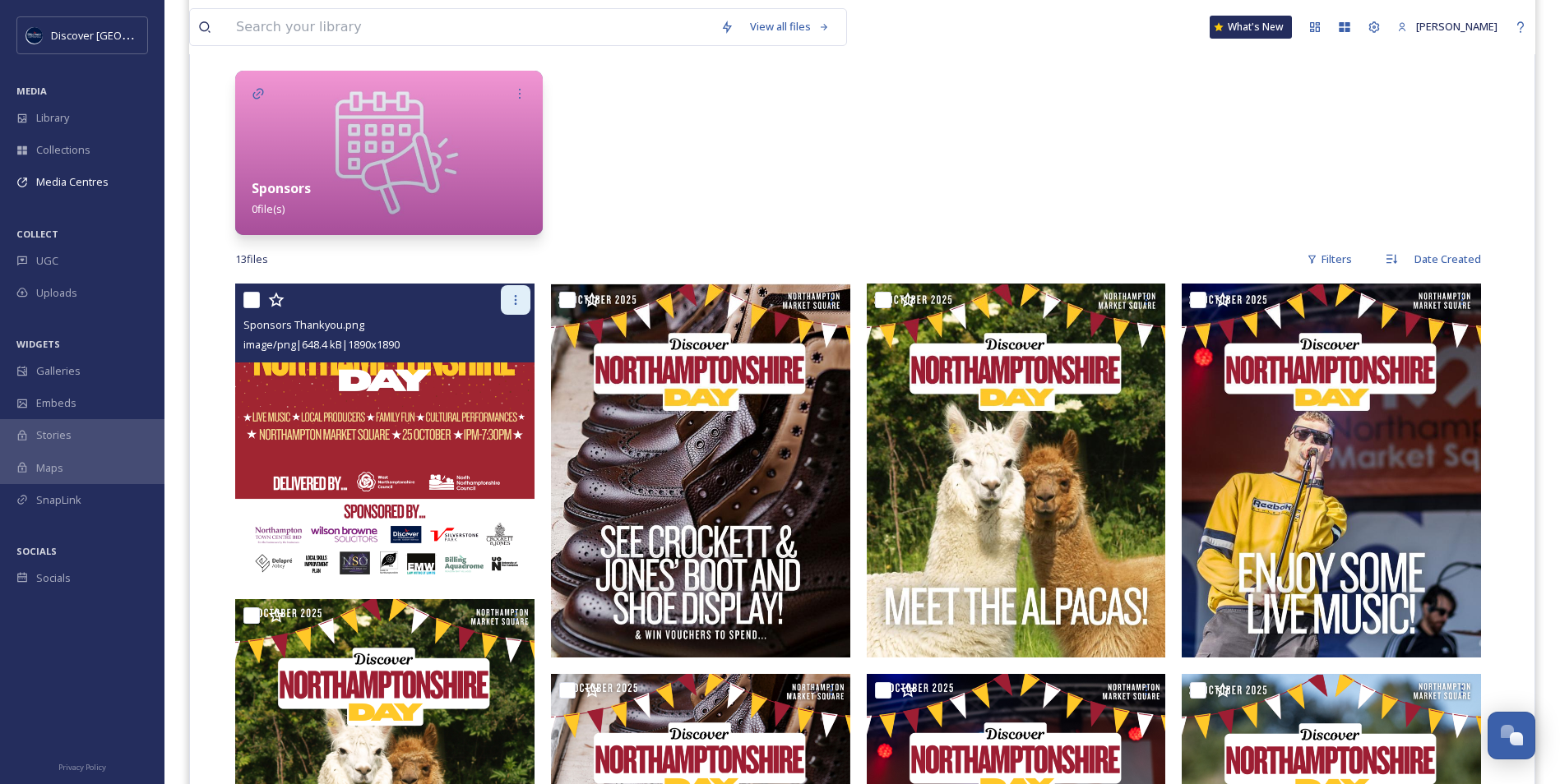
click at [514, 301] on icon at bounding box center [515, 300] width 13 height 13
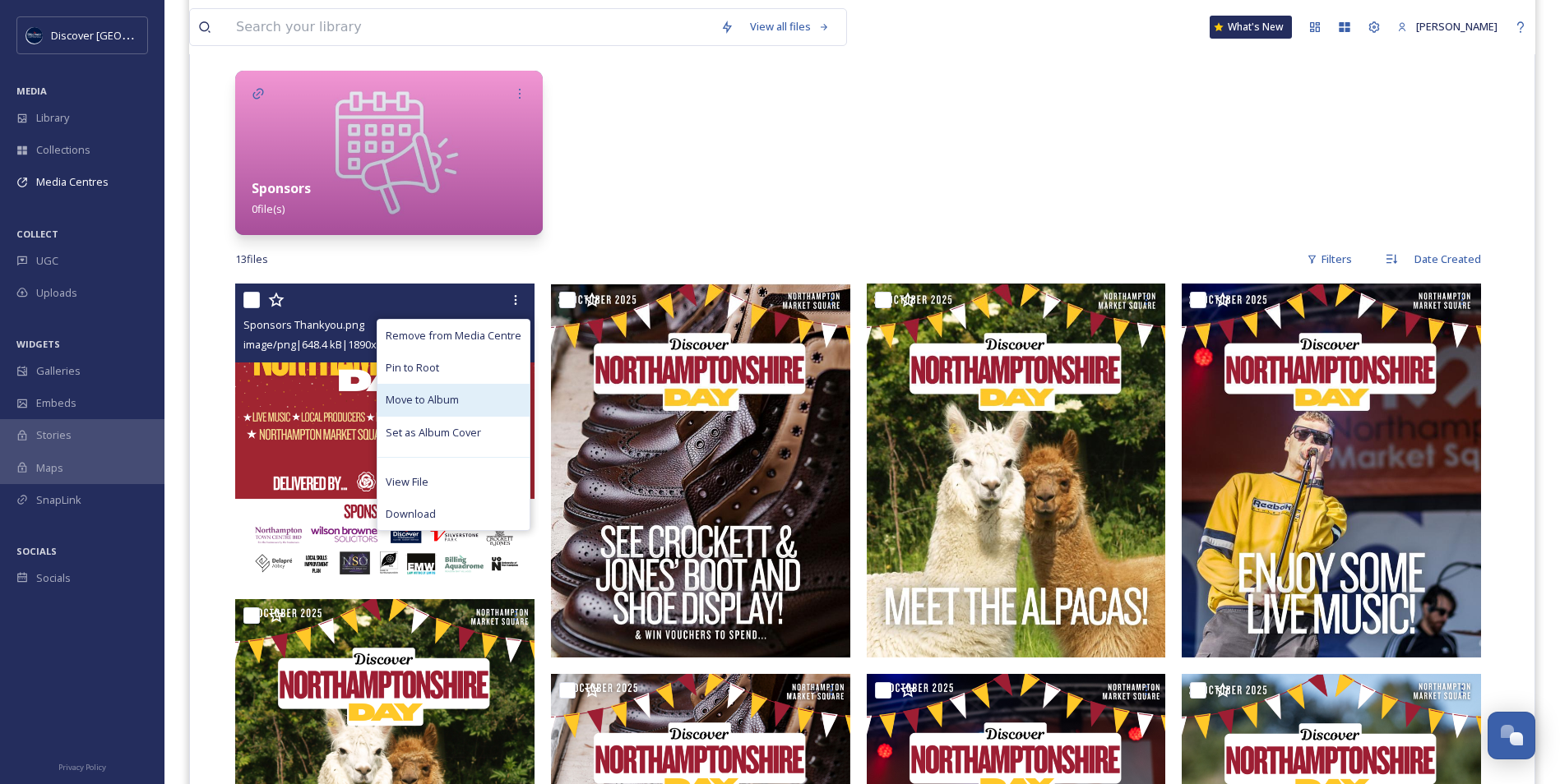
click at [484, 398] on div "Move to Album" at bounding box center [454, 399] width 152 height 32
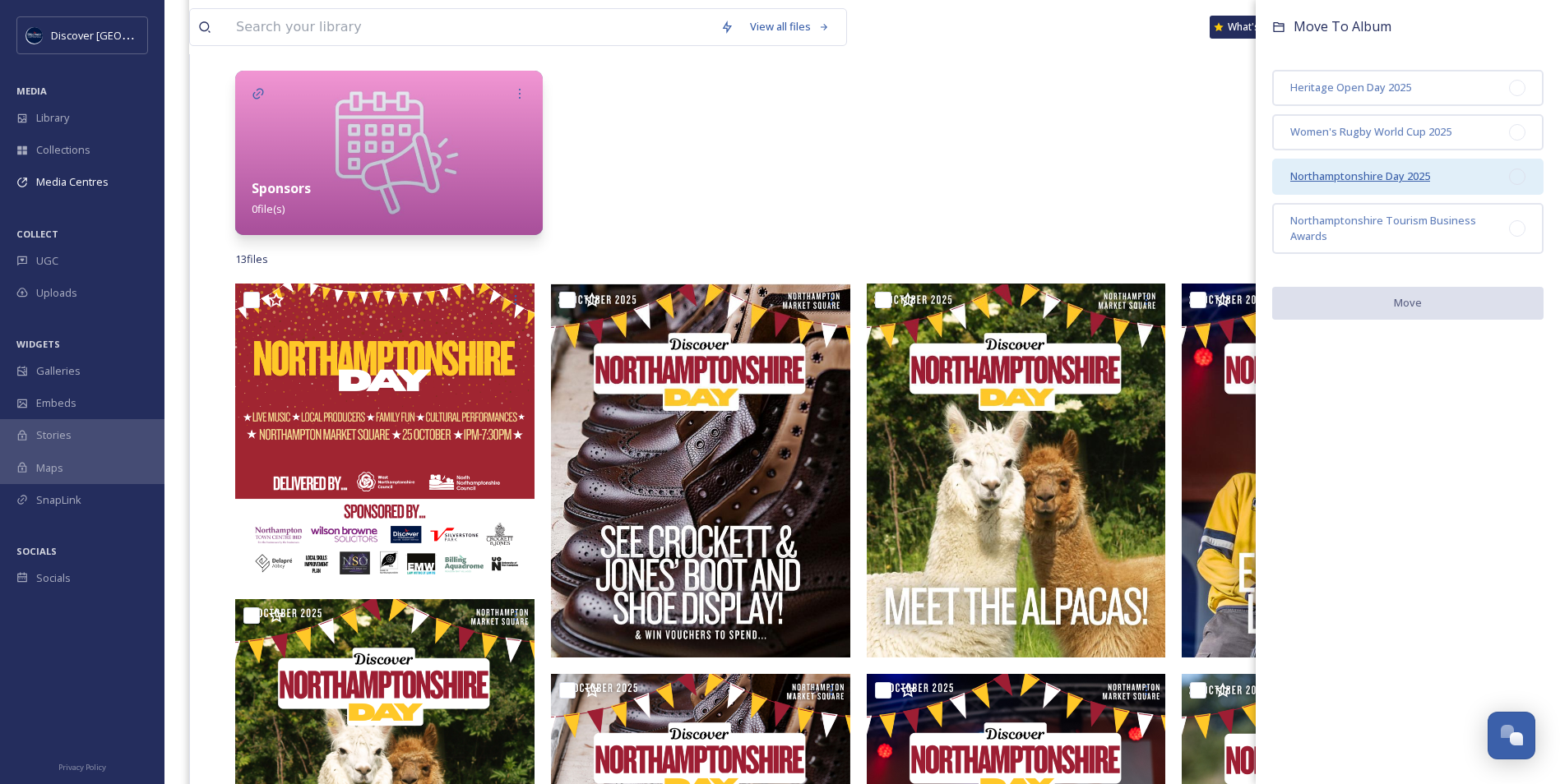
click at [1366, 175] on span "Northamptonshire Day 2025" at bounding box center [1361, 175] width 139 height 15
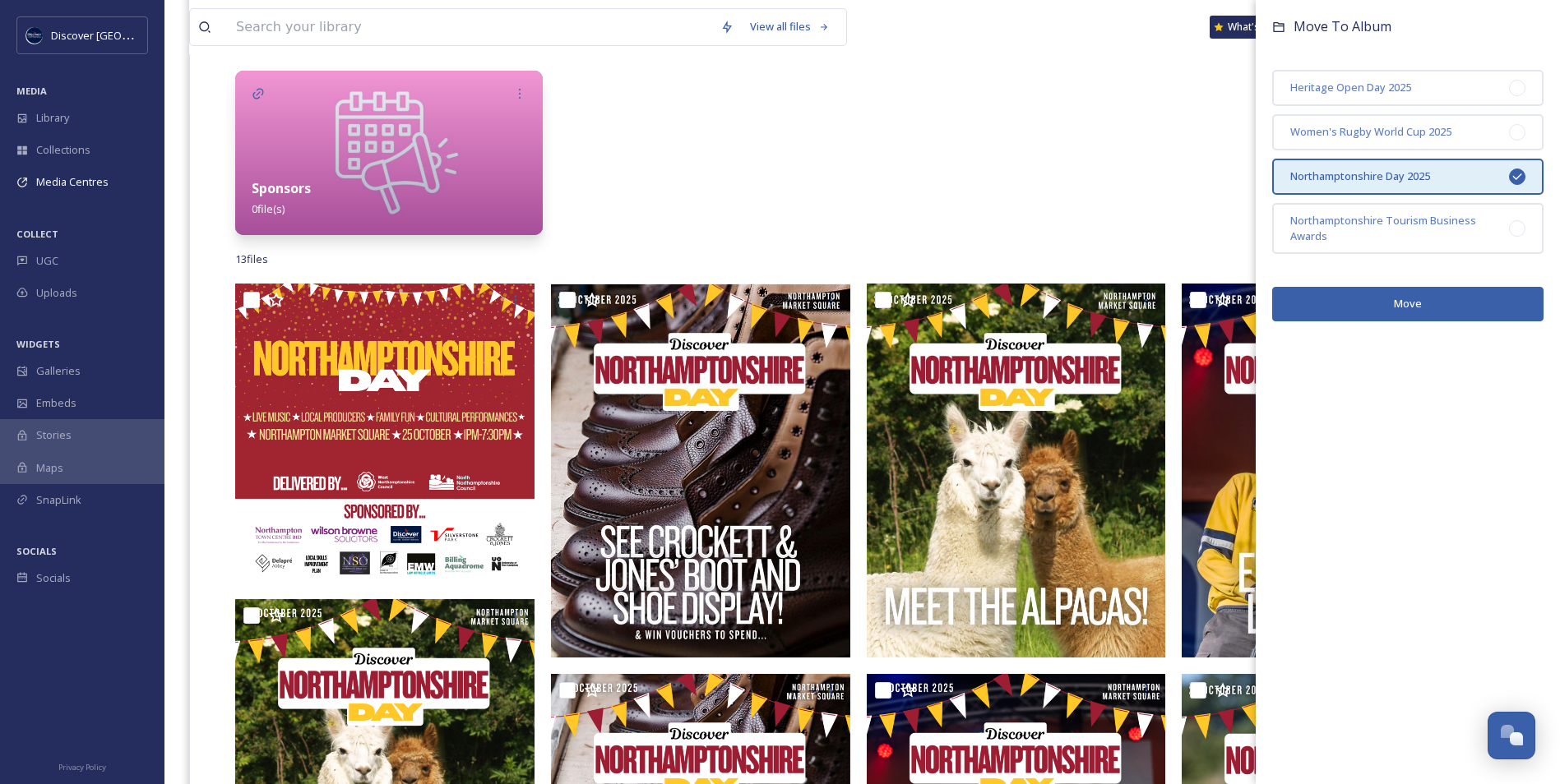
click at [1357, 308] on button "Move" at bounding box center [1408, 303] width 272 height 34
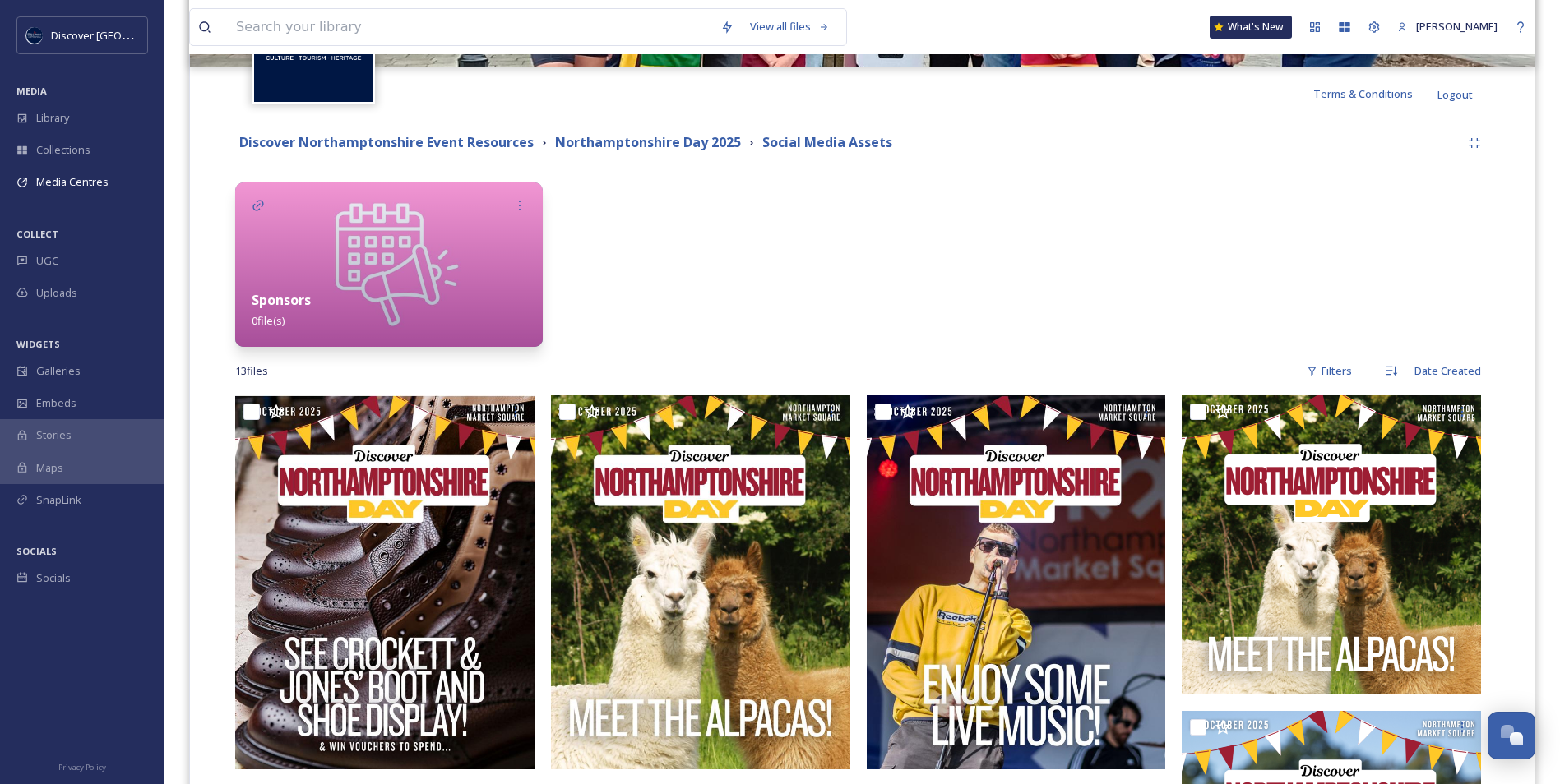
scroll to position [164, 0]
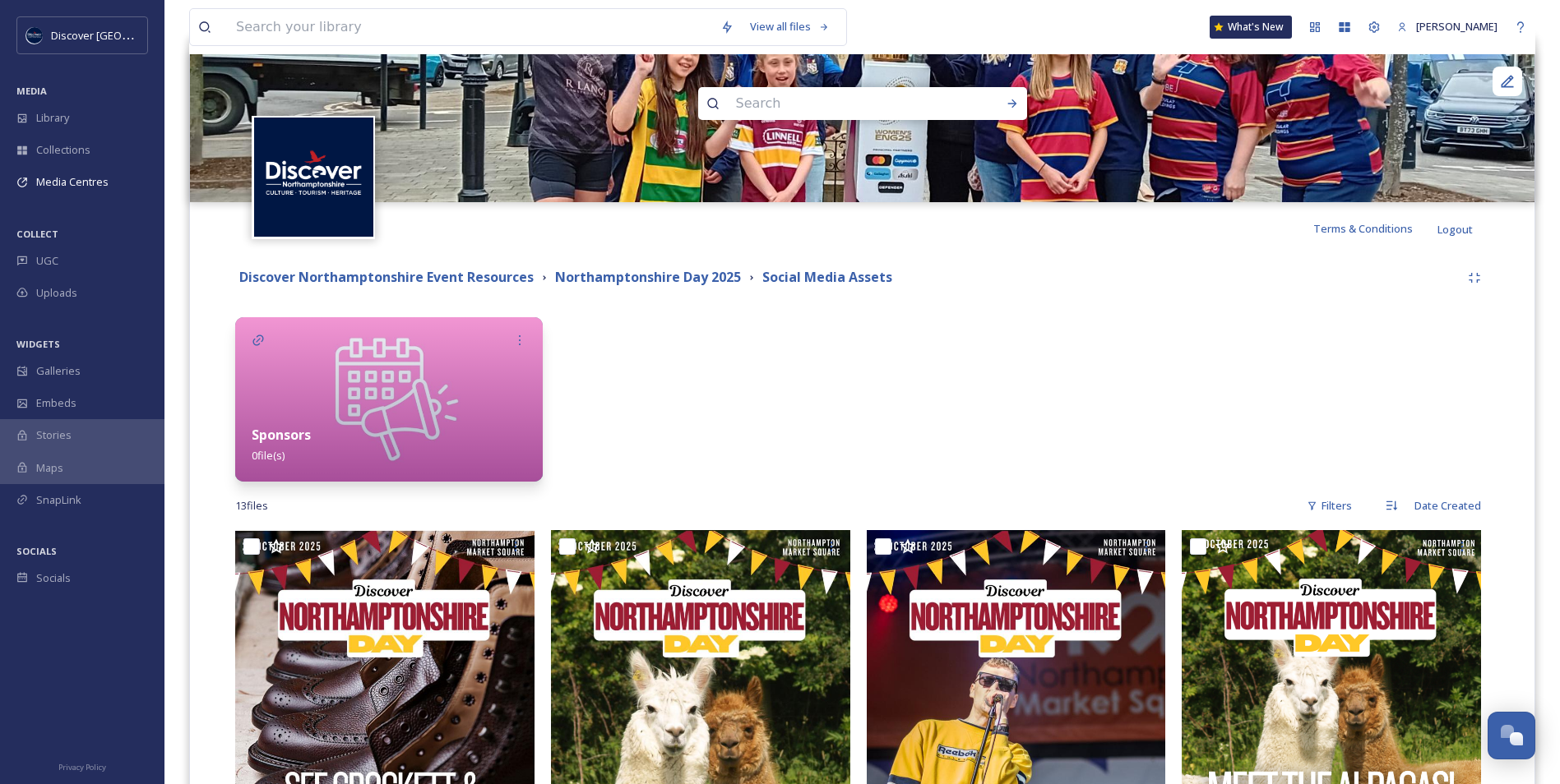
click at [409, 404] on img at bounding box center [389, 399] width 308 height 164
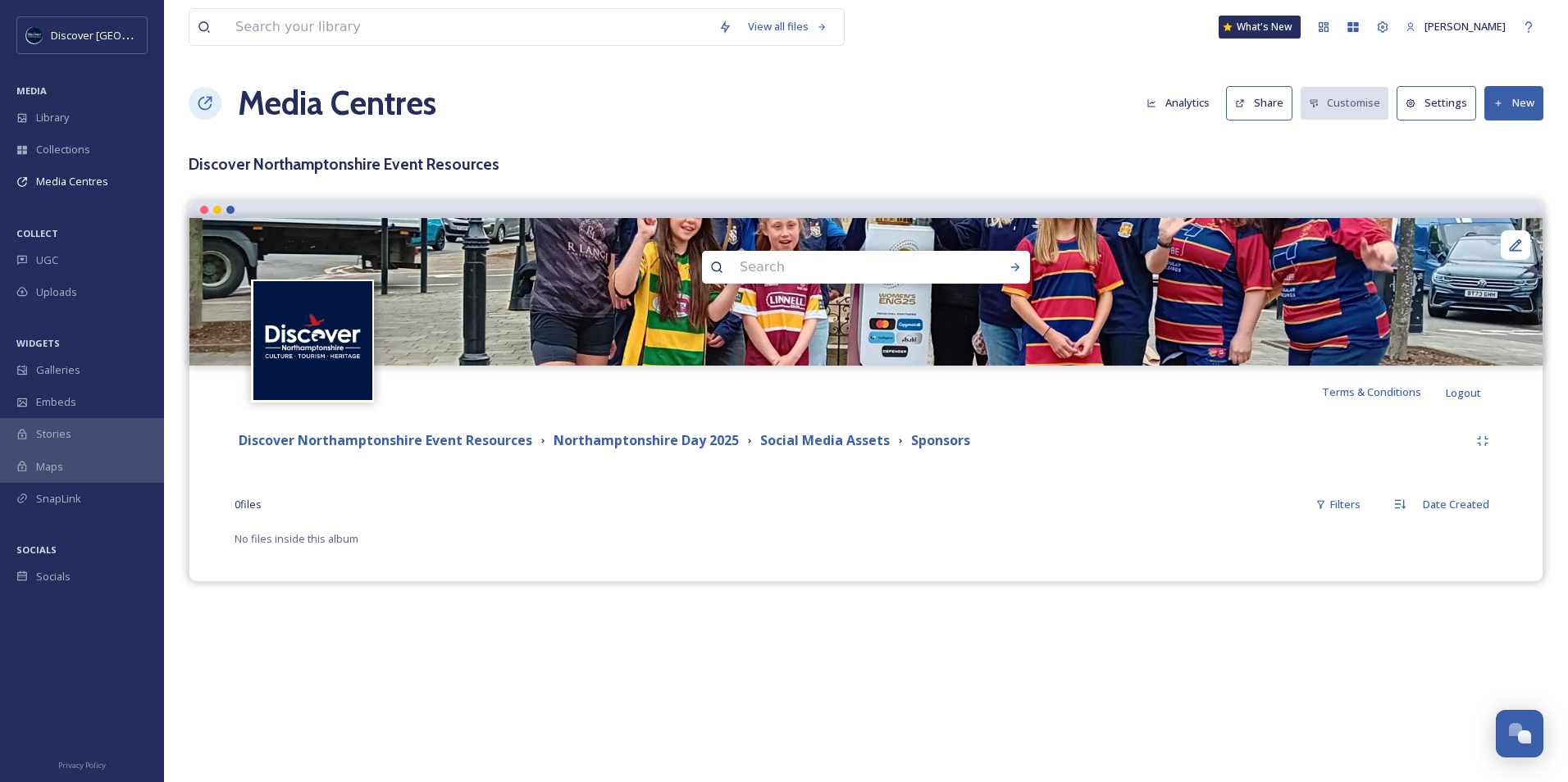
click at [1506, 102] on button "New" at bounding box center [1513, 103] width 59 height 33
click at [1506, 151] on div "Add Files" at bounding box center [1507, 142] width 70 height 32
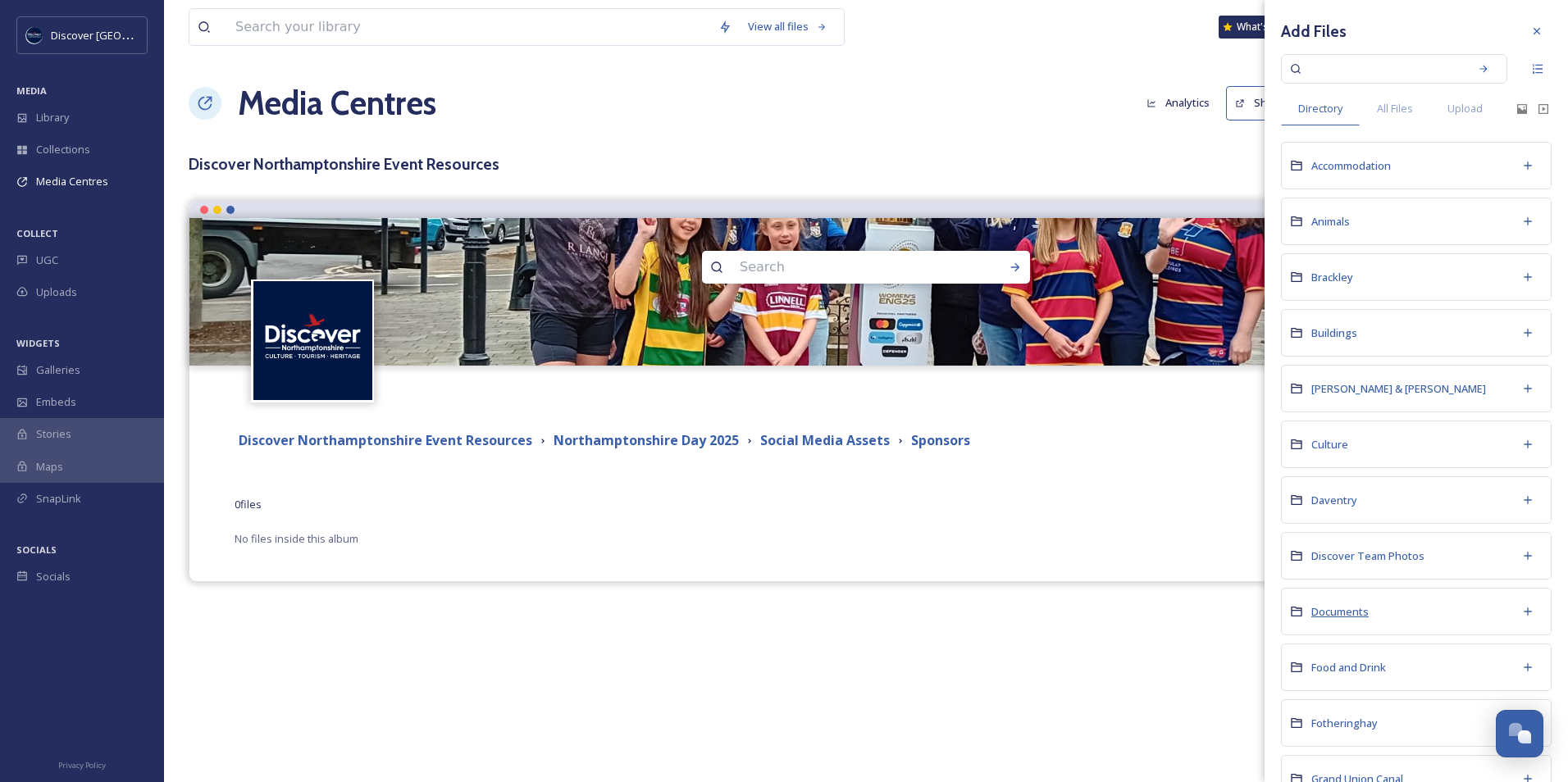
click at [1345, 609] on span "Documents" at bounding box center [1340, 611] width 57 height 15
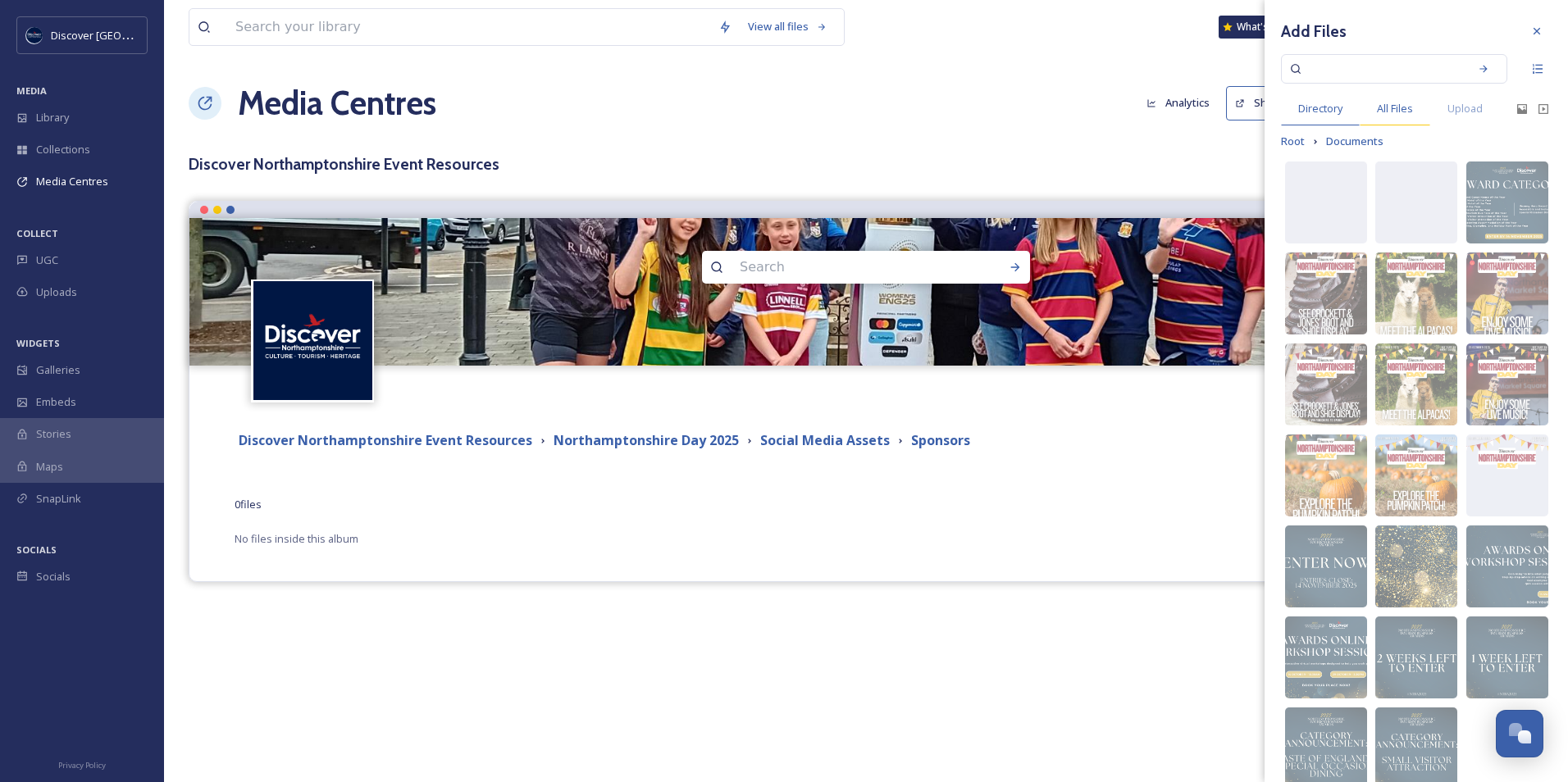
click at [1391, 109] on span "All Files" at bounding box center [1395, 109] width 36 height 16
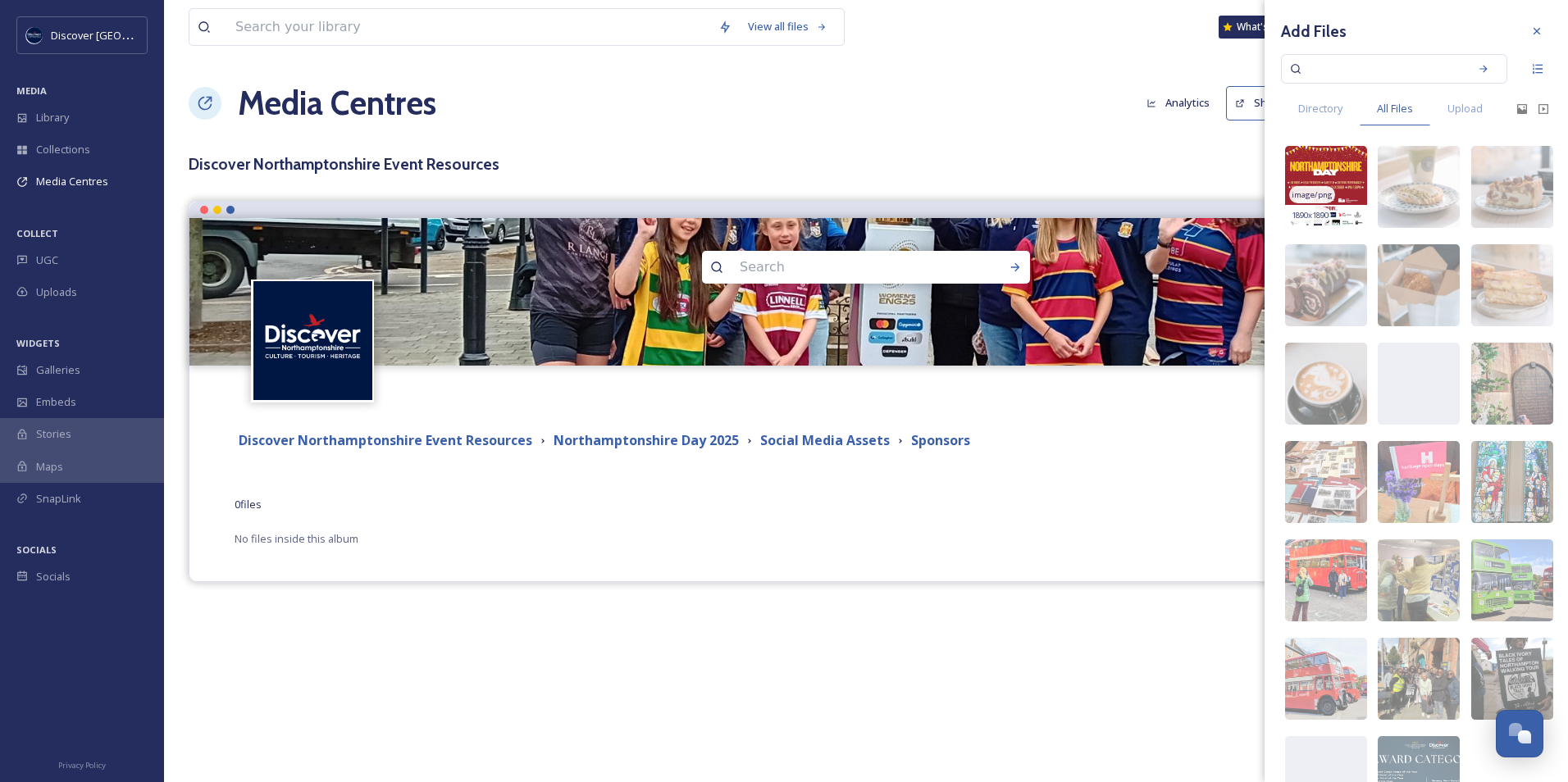
click at [1302, 213] on span "1890 x 1890" at bounding box center [1310, 216] width 37 height 11
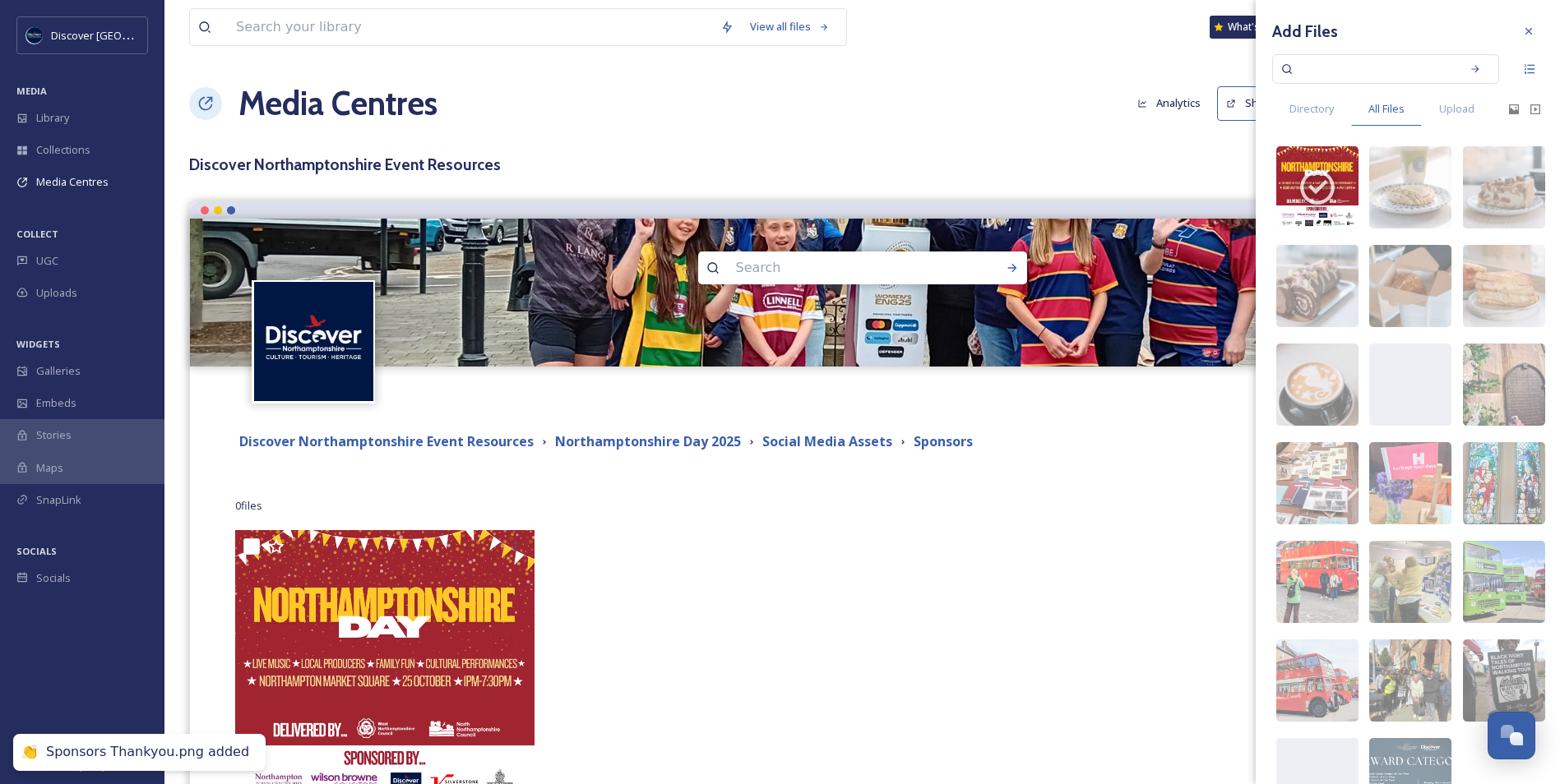
click at [844, 520] on div "0 file s Filters Date Created" at bounding box center [863, 506] width 1255 height 32
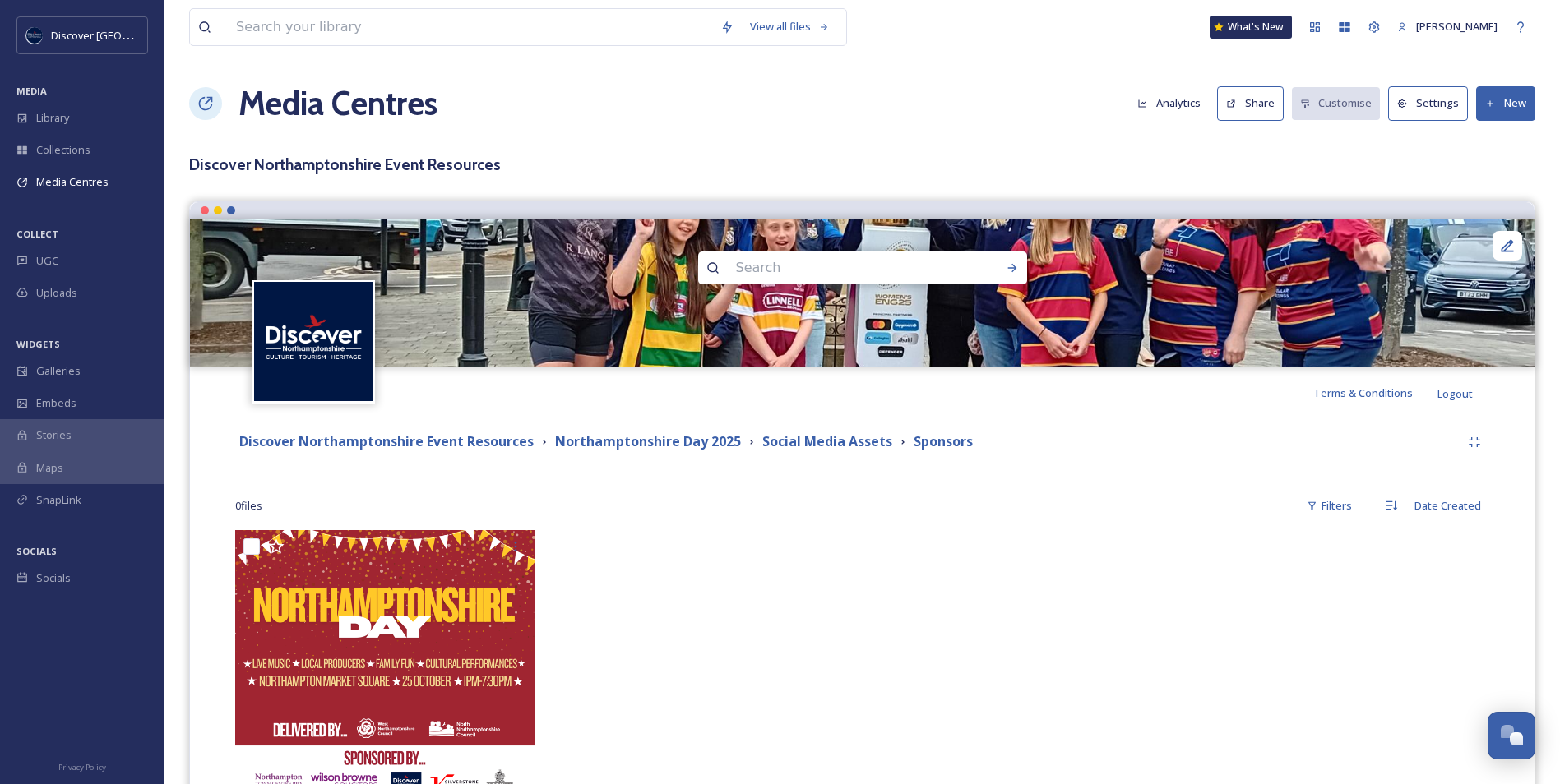
click at [1516, 116] on button "New" at bounding box center [1505, 103] width 59 height 34
click at [1486, 143] on span "Add Files" at bounding box center [1496, 142] width 44 height 16
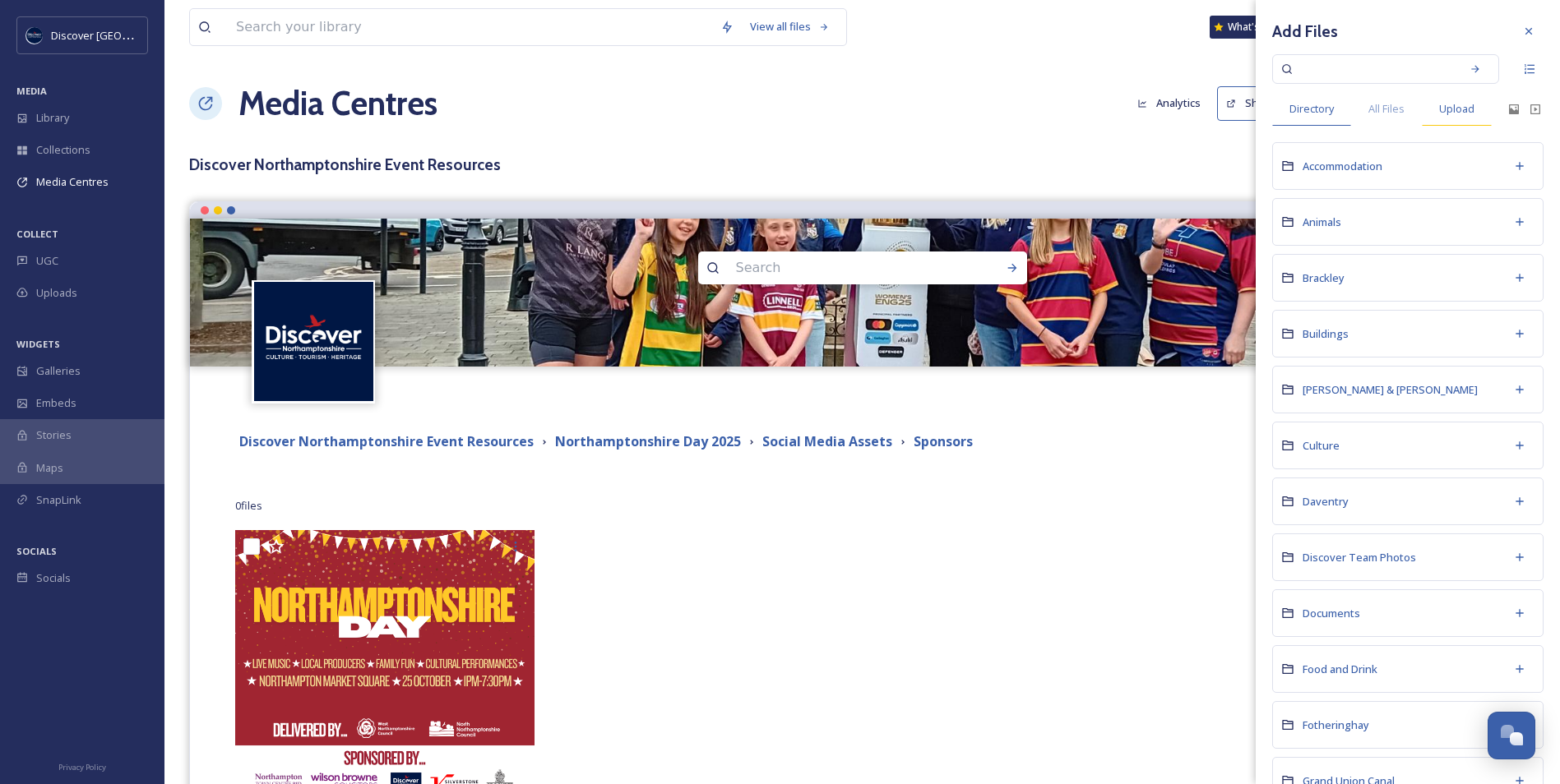
click at [1441, 108] on span "Upload" at bounding box center [1457, 109] width 35 height 16
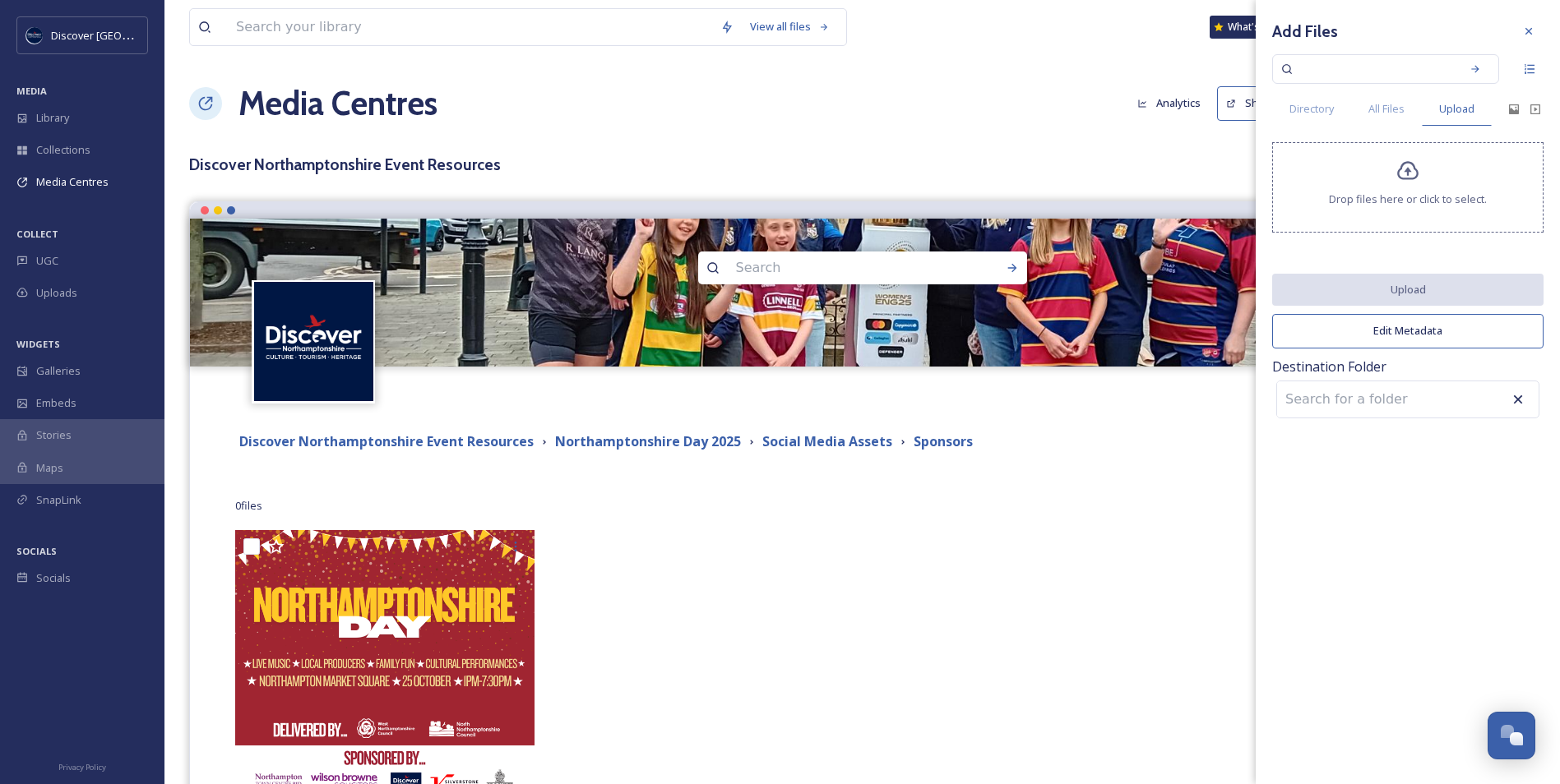
click at [1401, 191] on span "Drop files here or click to select." at bounding box center [1407, 199] width 158 height 16
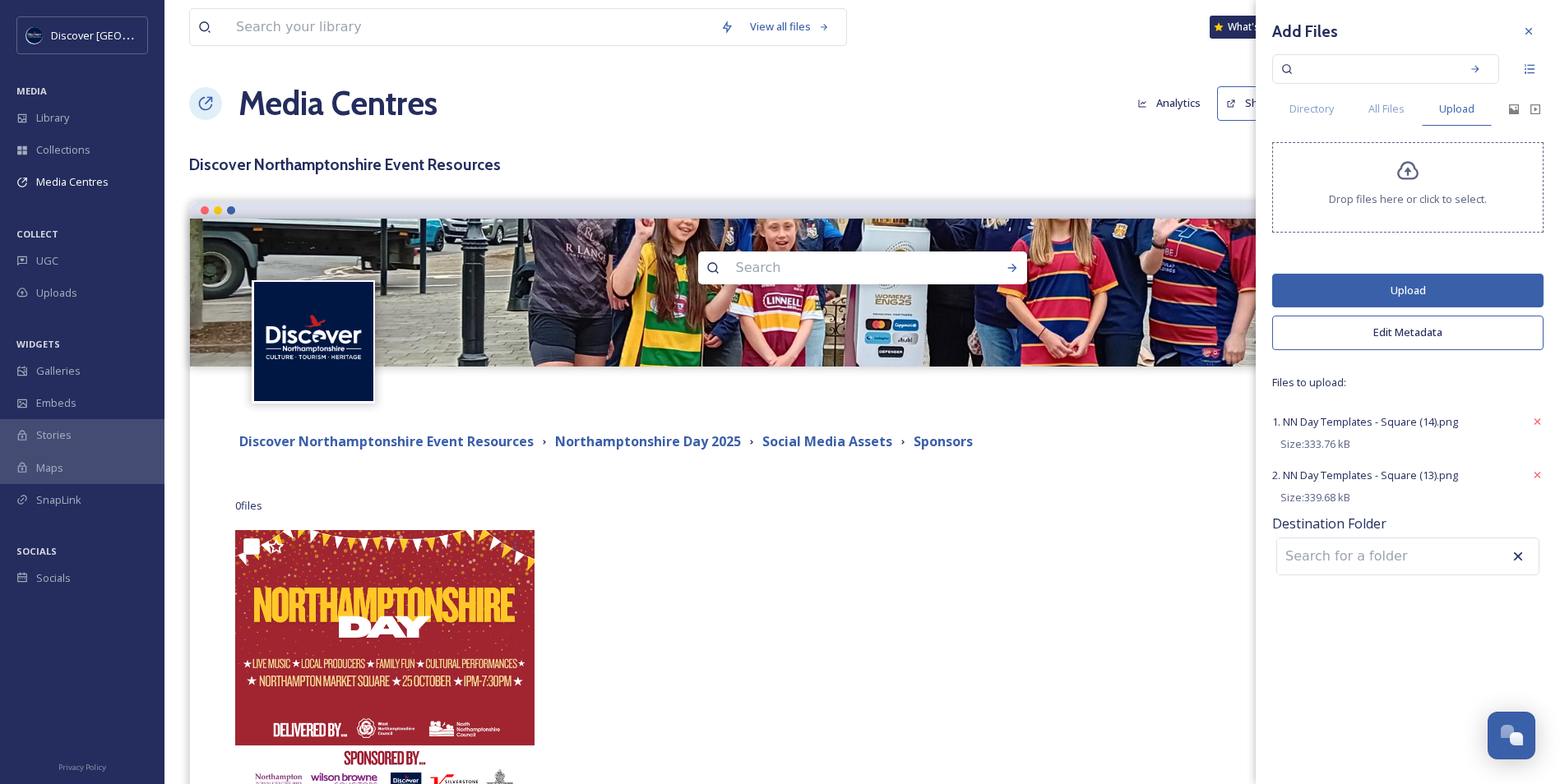
click at [1407, 350] on div "Add Files Directory All Files Upload Drop files here or click to select. Upload…" at bounding box center [1407, 298] width 304 height 596
click at [1409, 332] on button "Edit Metadata" at bounding box center [1408, 332] width 272 height 34
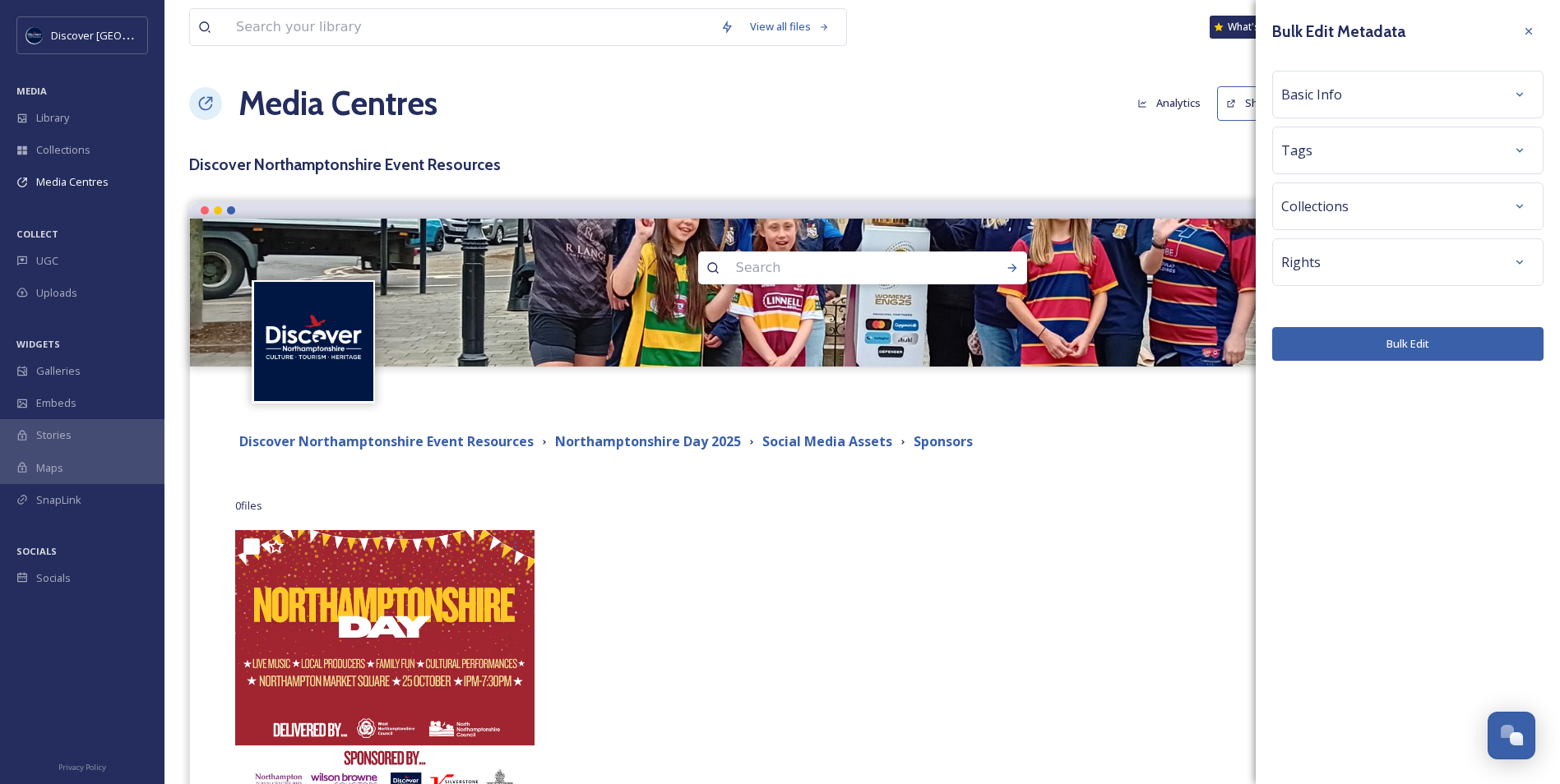
click at [1352, 101] on div "Basic Info" at bounding box center [1407, 94] width 253 height 30
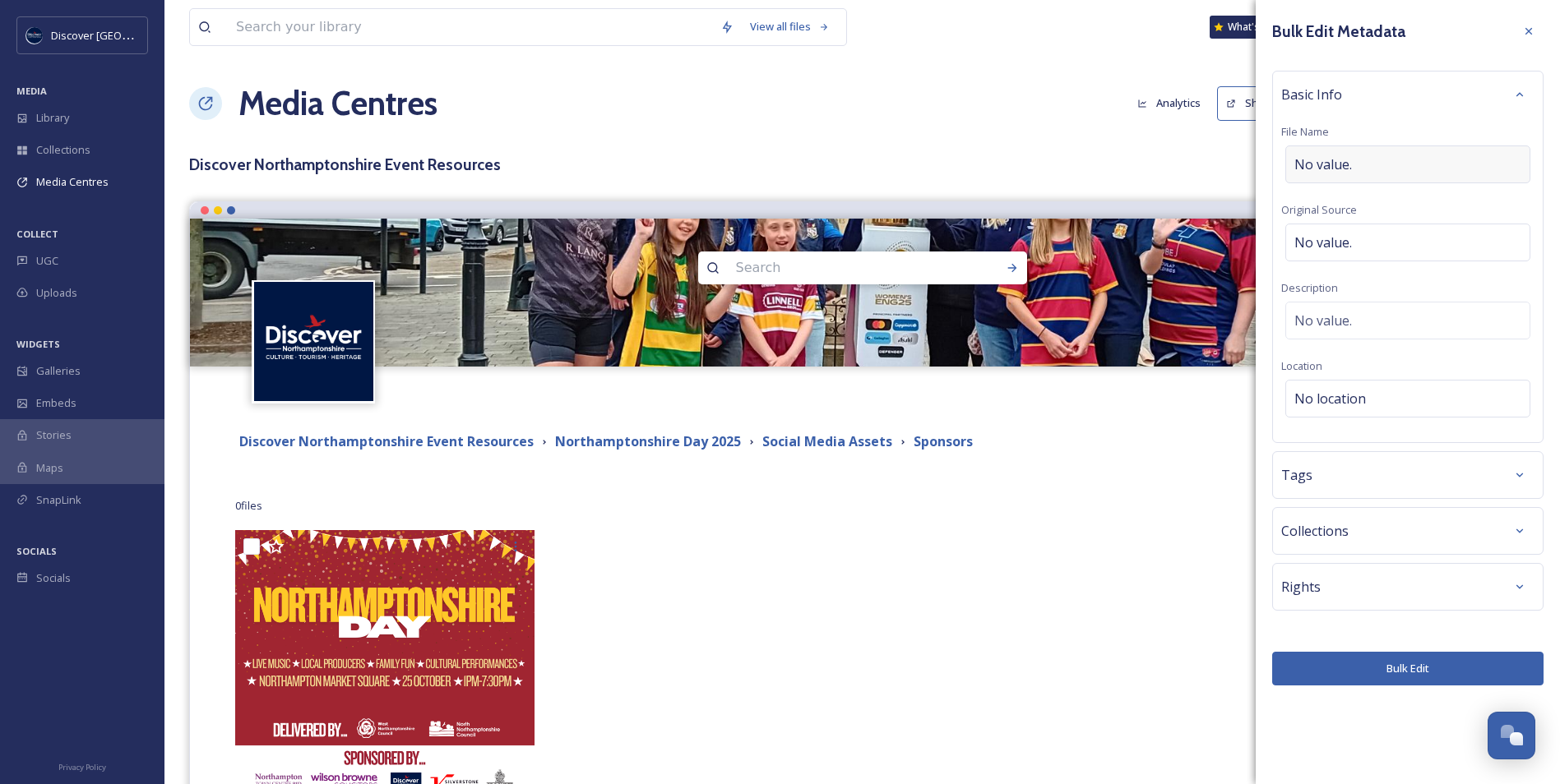
click at [1342, 156] on span "No value." at bounding box center [1323, 164] width 57 height 19
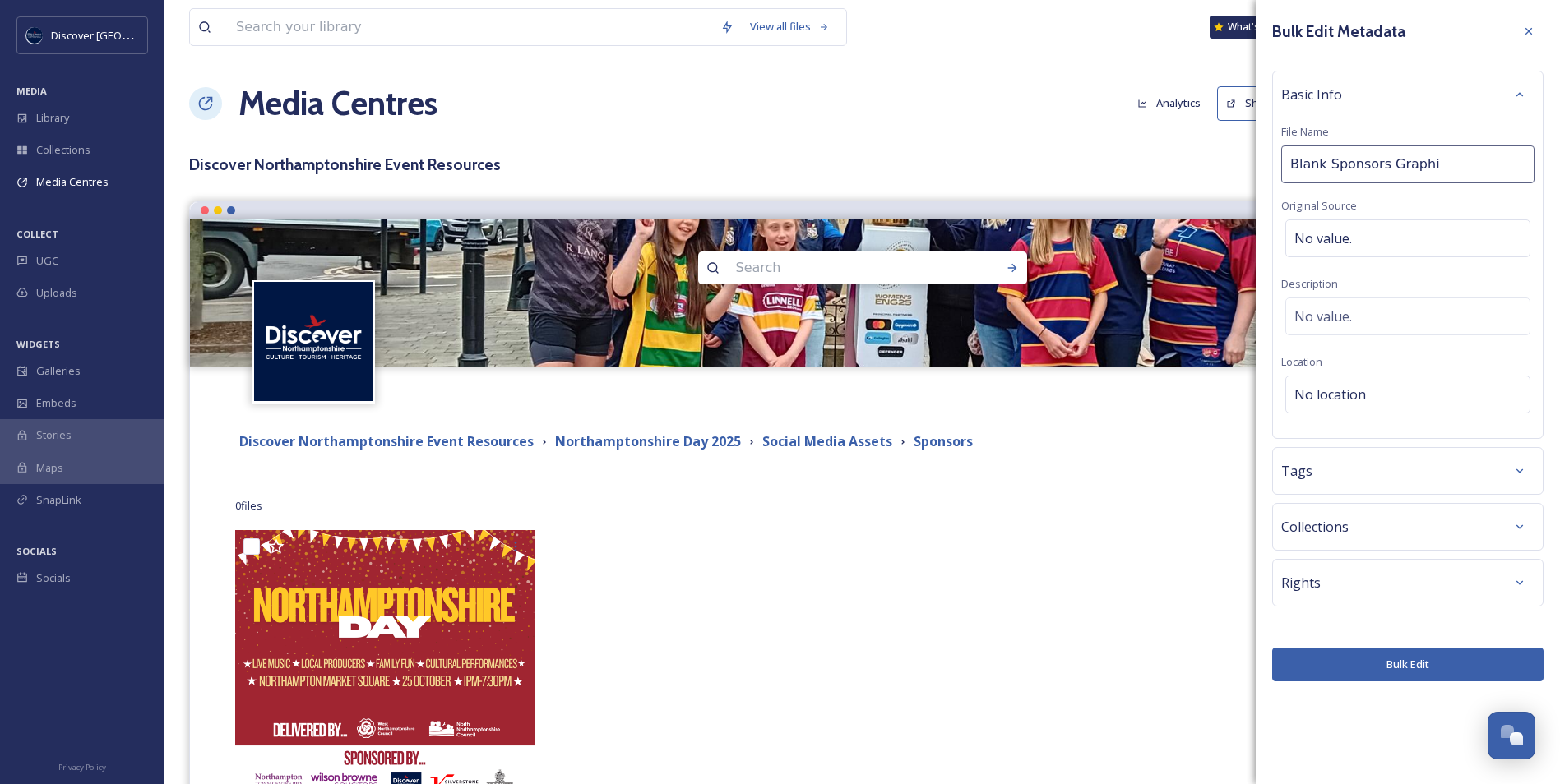
type input "Blank Sponsors Graphic"
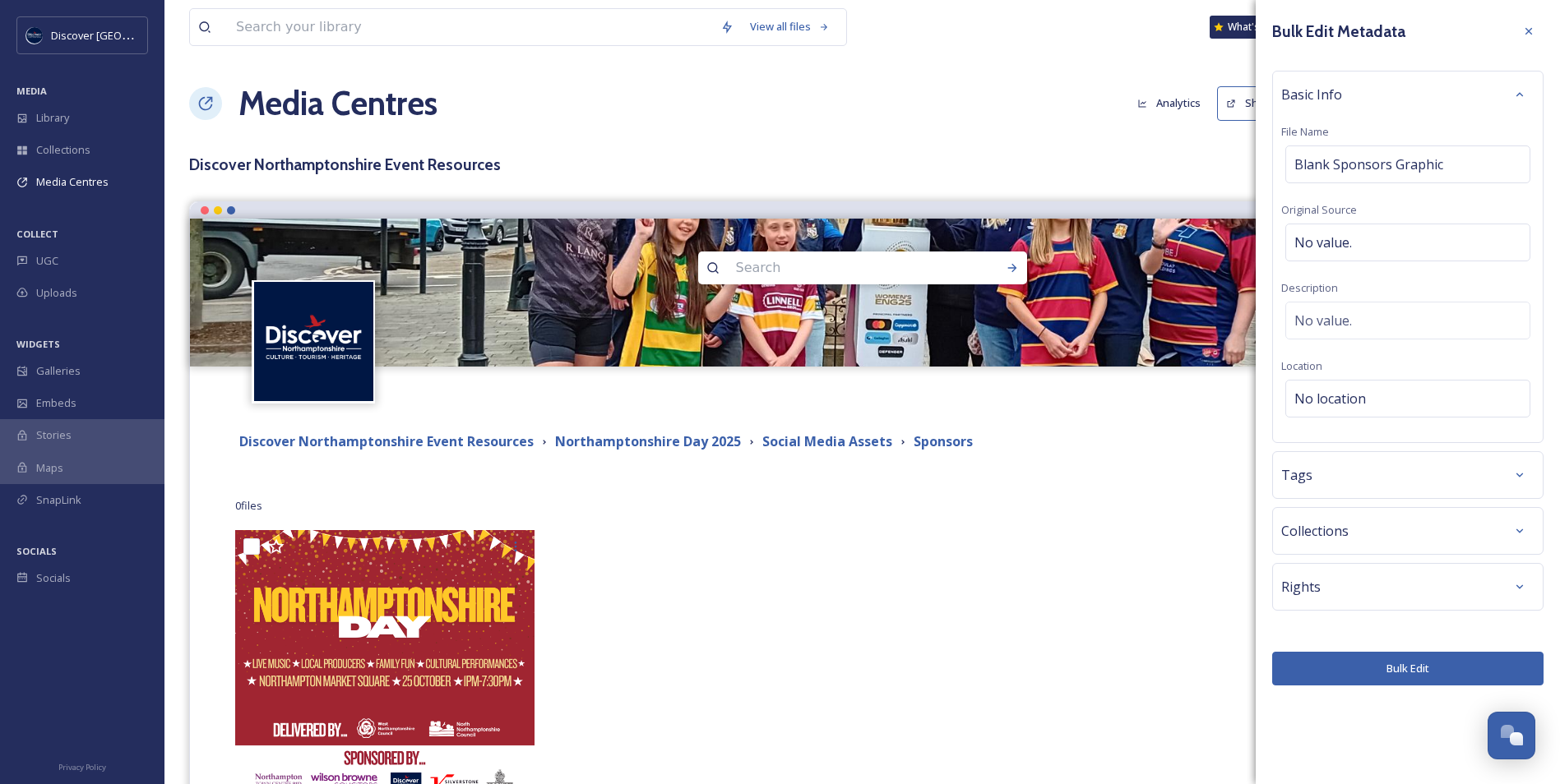
click at [1388, 663] on button "Bulk Edit" at bounding box center [1408, 668] width 272 height 34
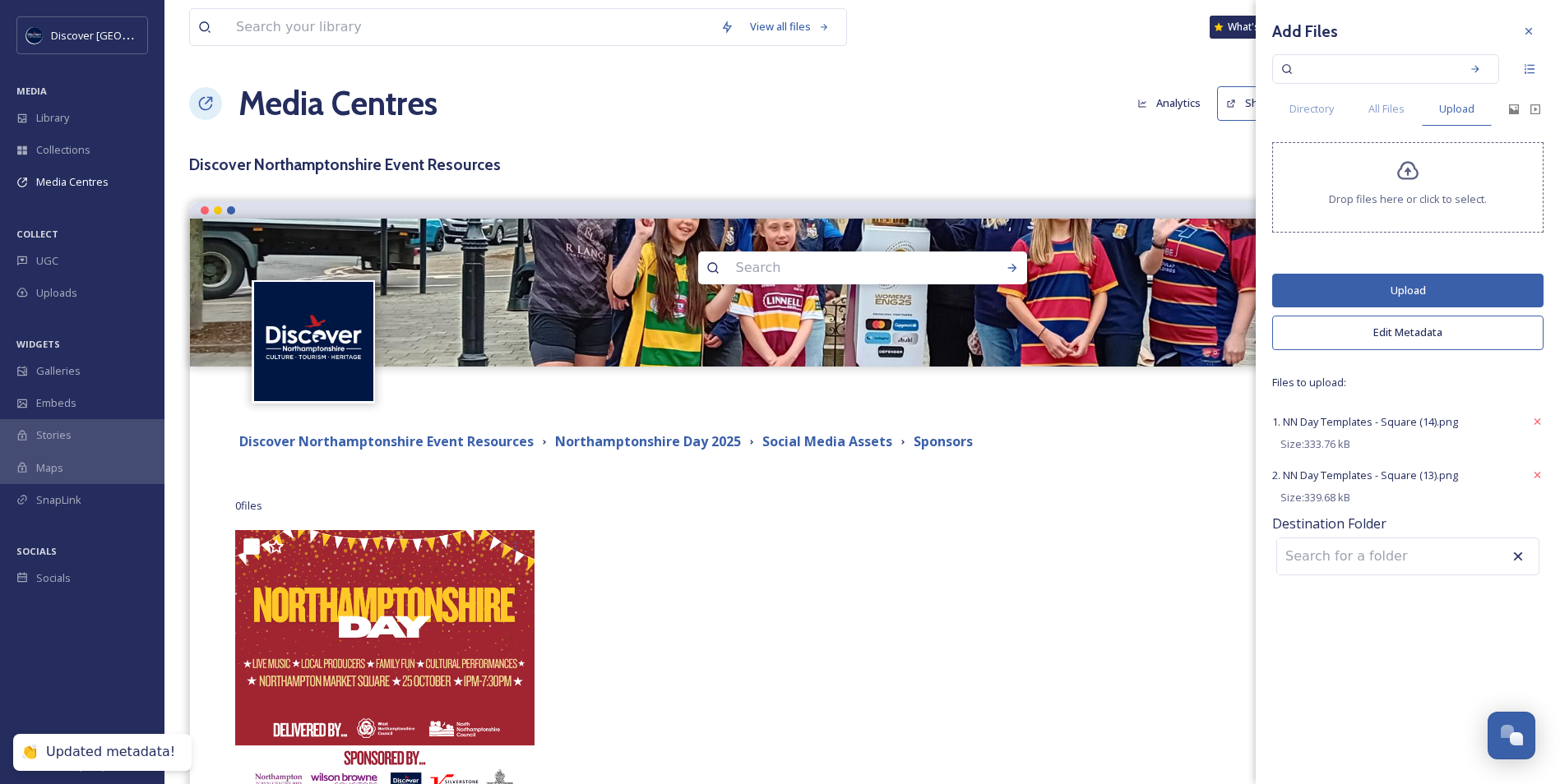
click at [1414, 294] on button "Upload" at bounding box center [1408, 290] width 272 height 34
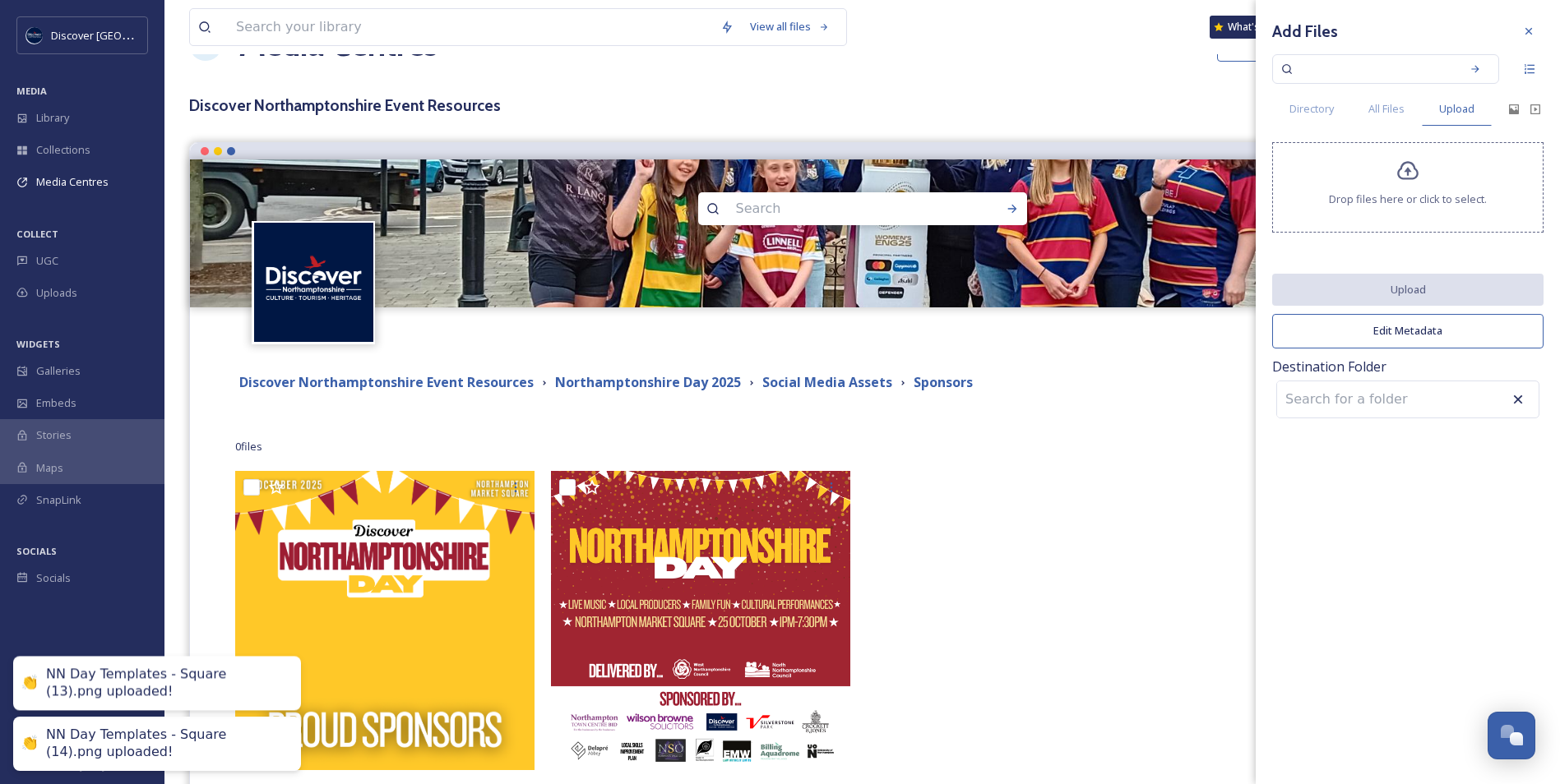
scroll to position [131, 0]
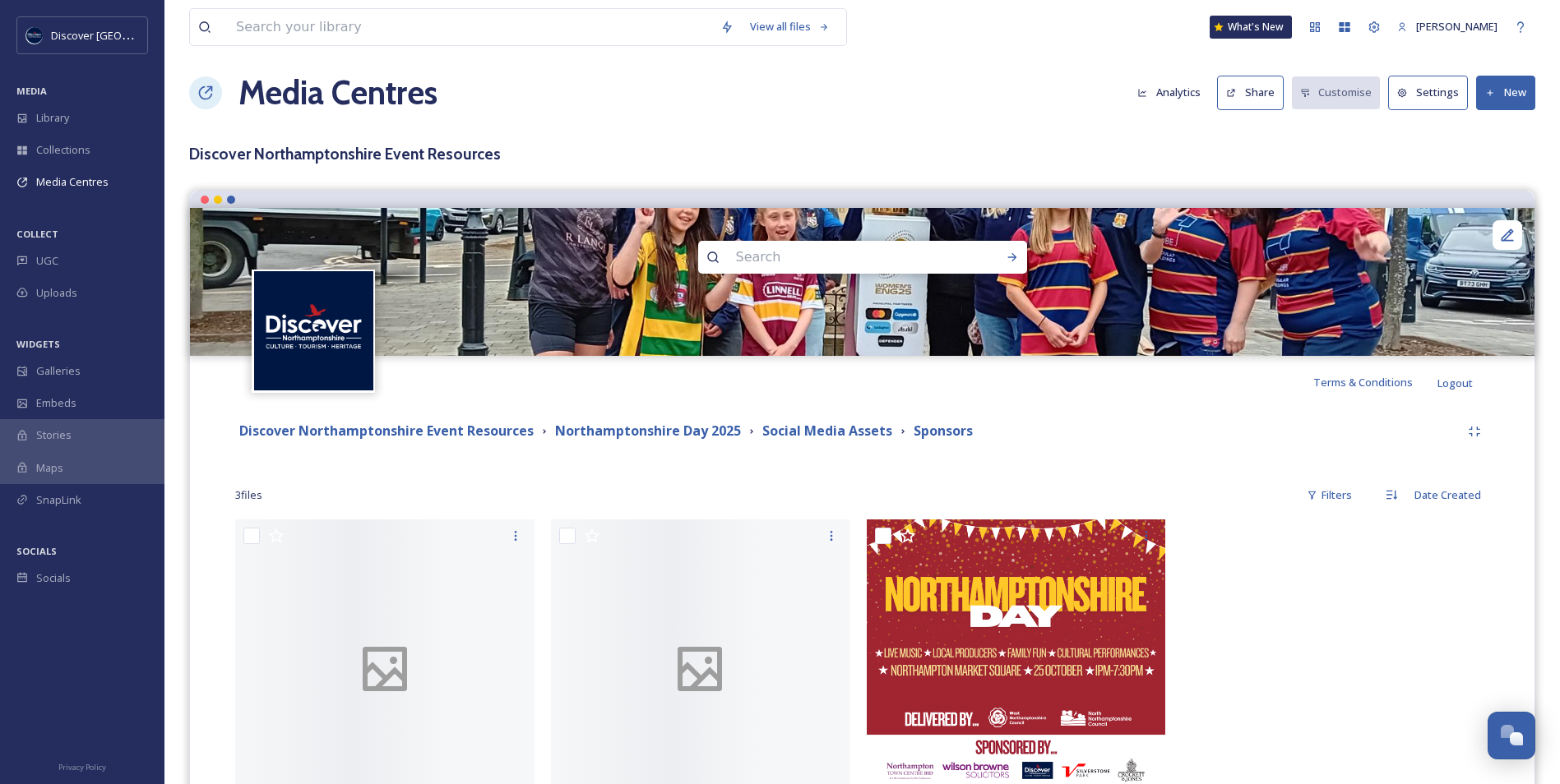
scroll to position [131, 0]
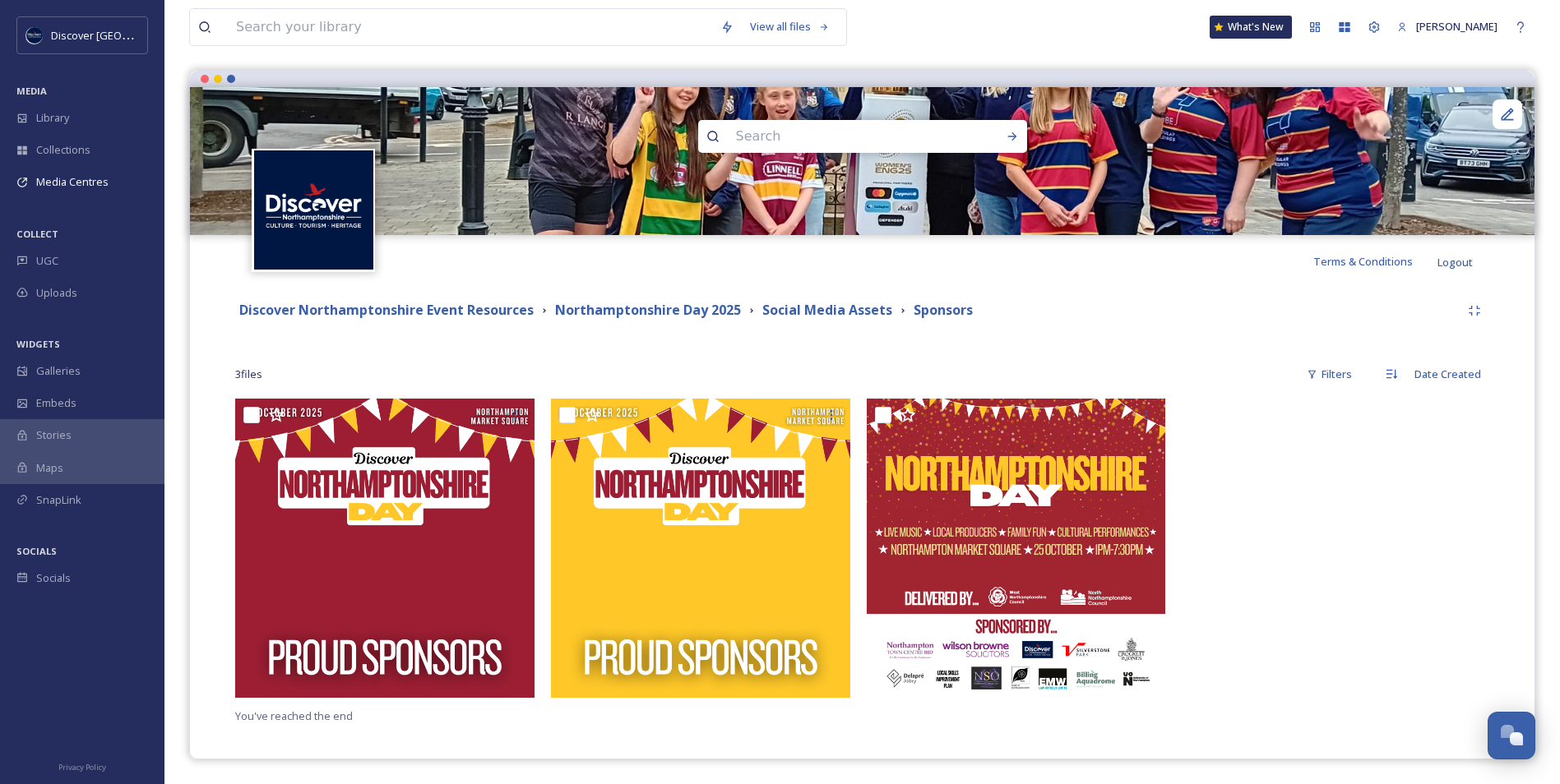
click at [861, 380] on div "3 file s Filters Date Created" at bounding box center [863, 374] width 1255 height 32
click at [859, 319] on strong "Social Media Assets" at bounding box center [827, 310] width 130 height 19
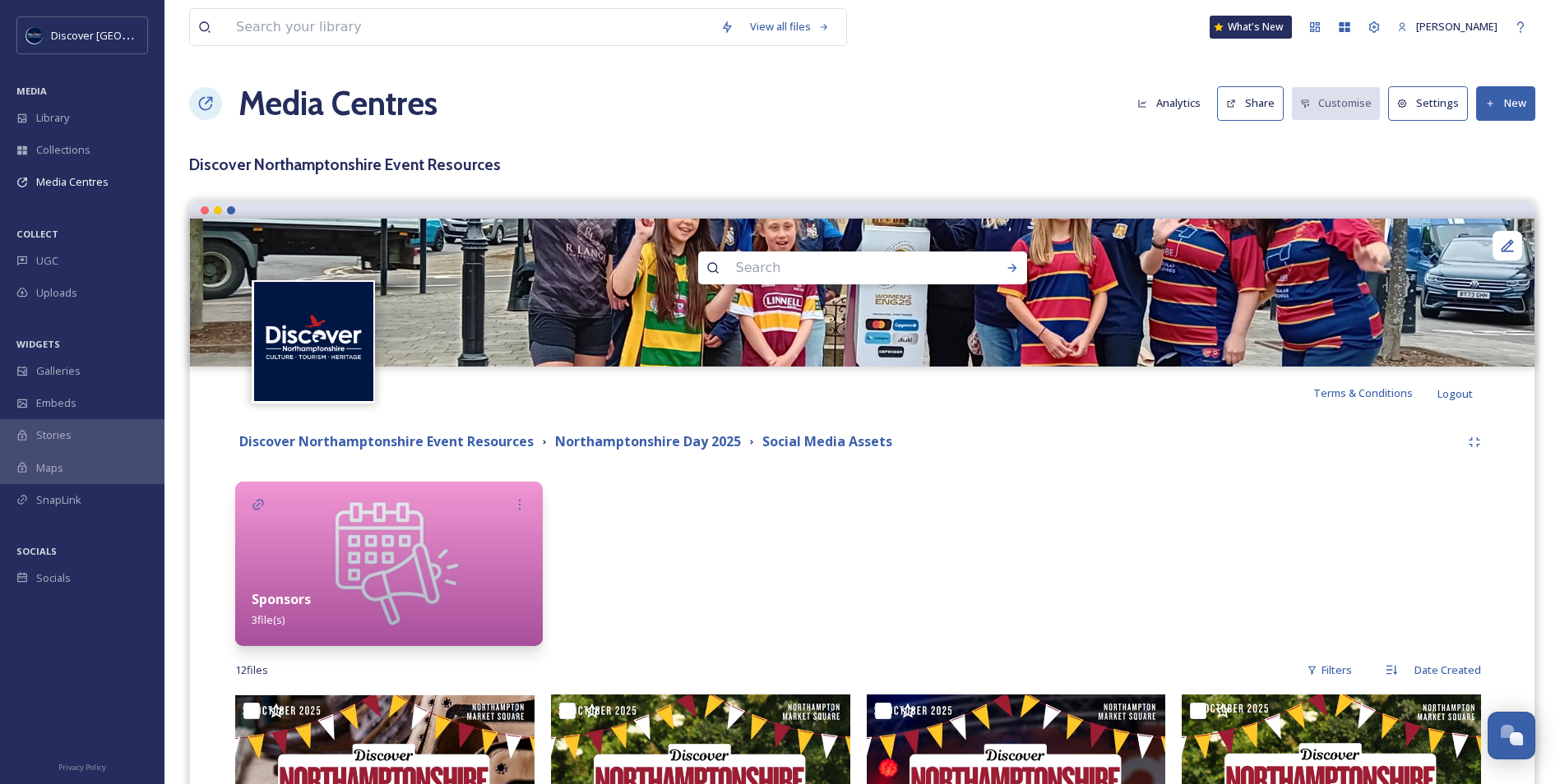
click at [1511, 101] on button "New" at bounding box center [1505, 103] width 59 height 34
click at [1493, 144] on span "Add Files" at bounding box center [1496, 142] width 44 height 16
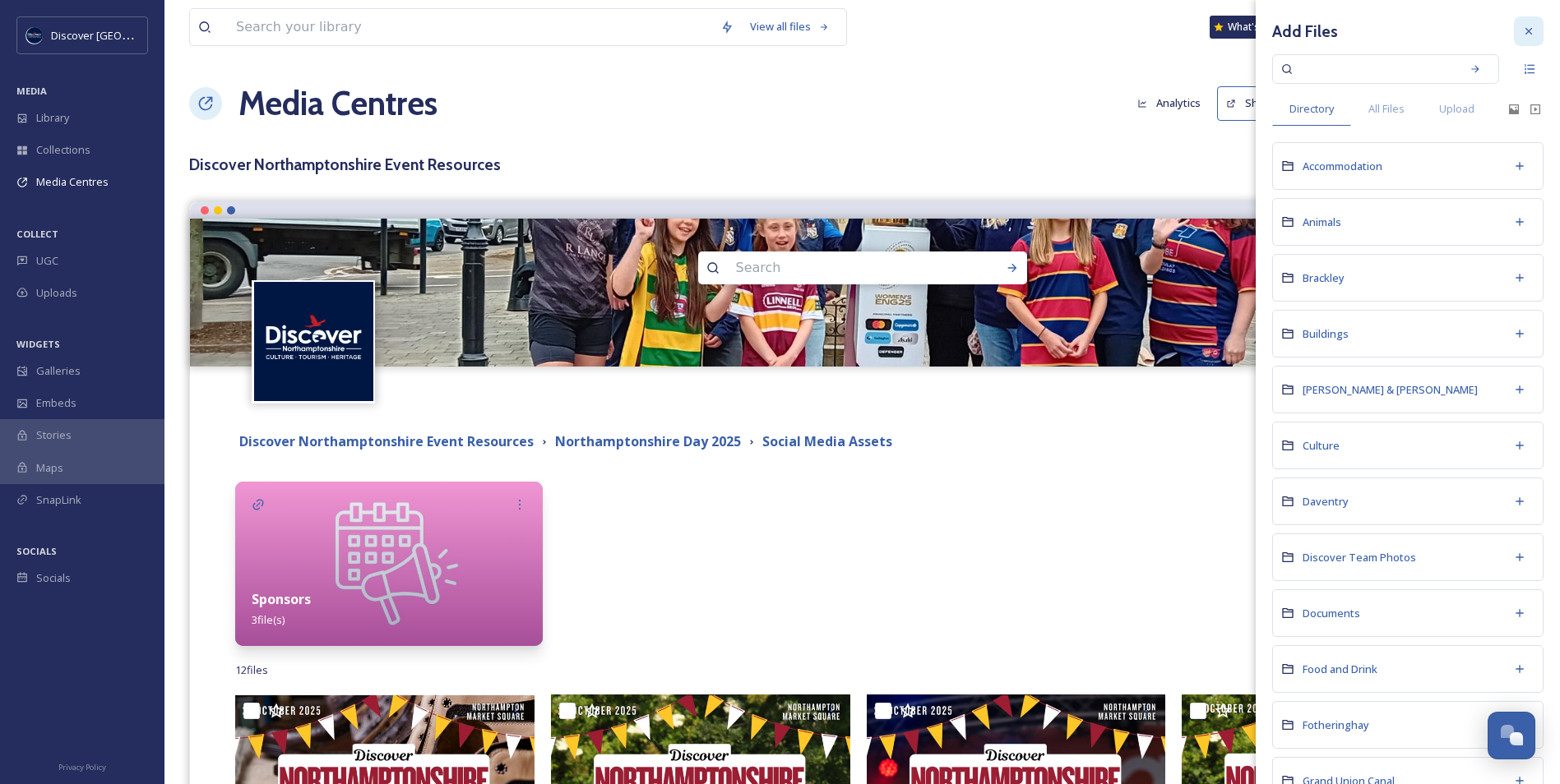
click at [1523, 26] on div at bounding box center [1529, 32] width 30 height 30
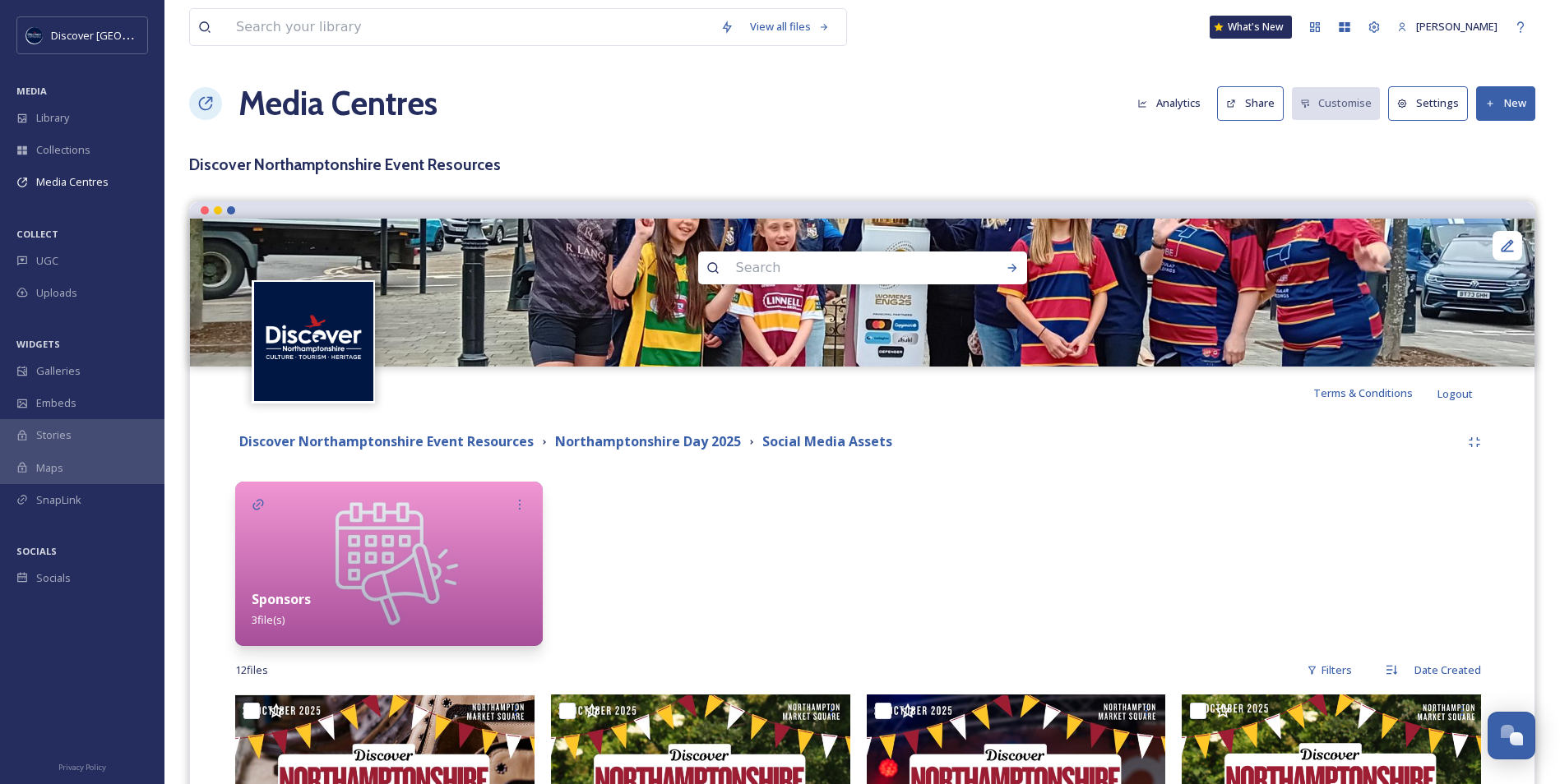
click at [1519, 109] on button "New" at bounding box center [1505, 103] width 59 height 34
click at [1496, 175] on span "Add Album" at bounding box center [1500, 174] width 54 height 16
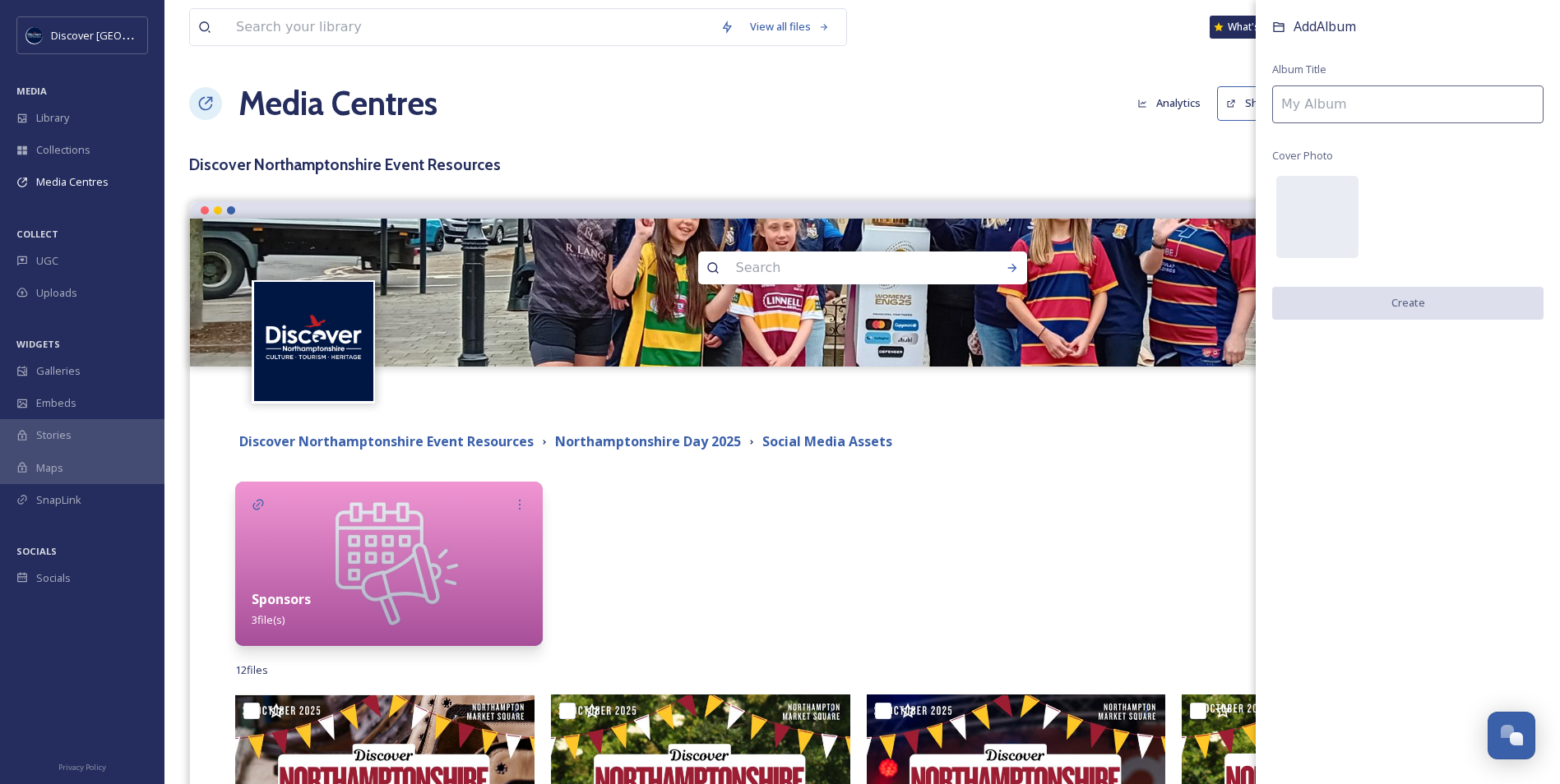
click at [1406, 114] on input at bounding box center [1408, 104] width 272 height 38
type input "A"
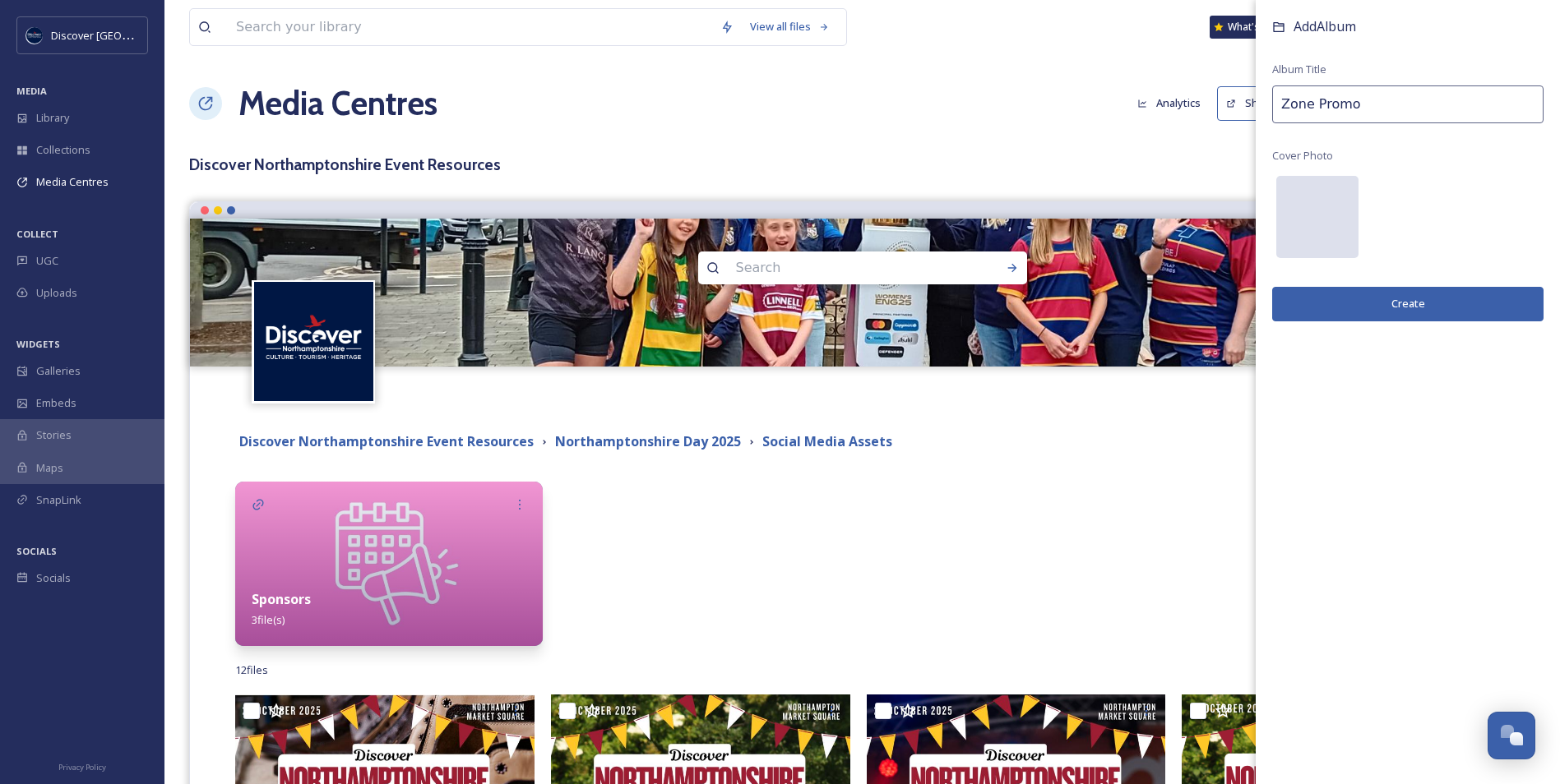
type input "Zone Promo"
click at [1312, 223] on div at bounding box center [1317, 216] width 82 height 82
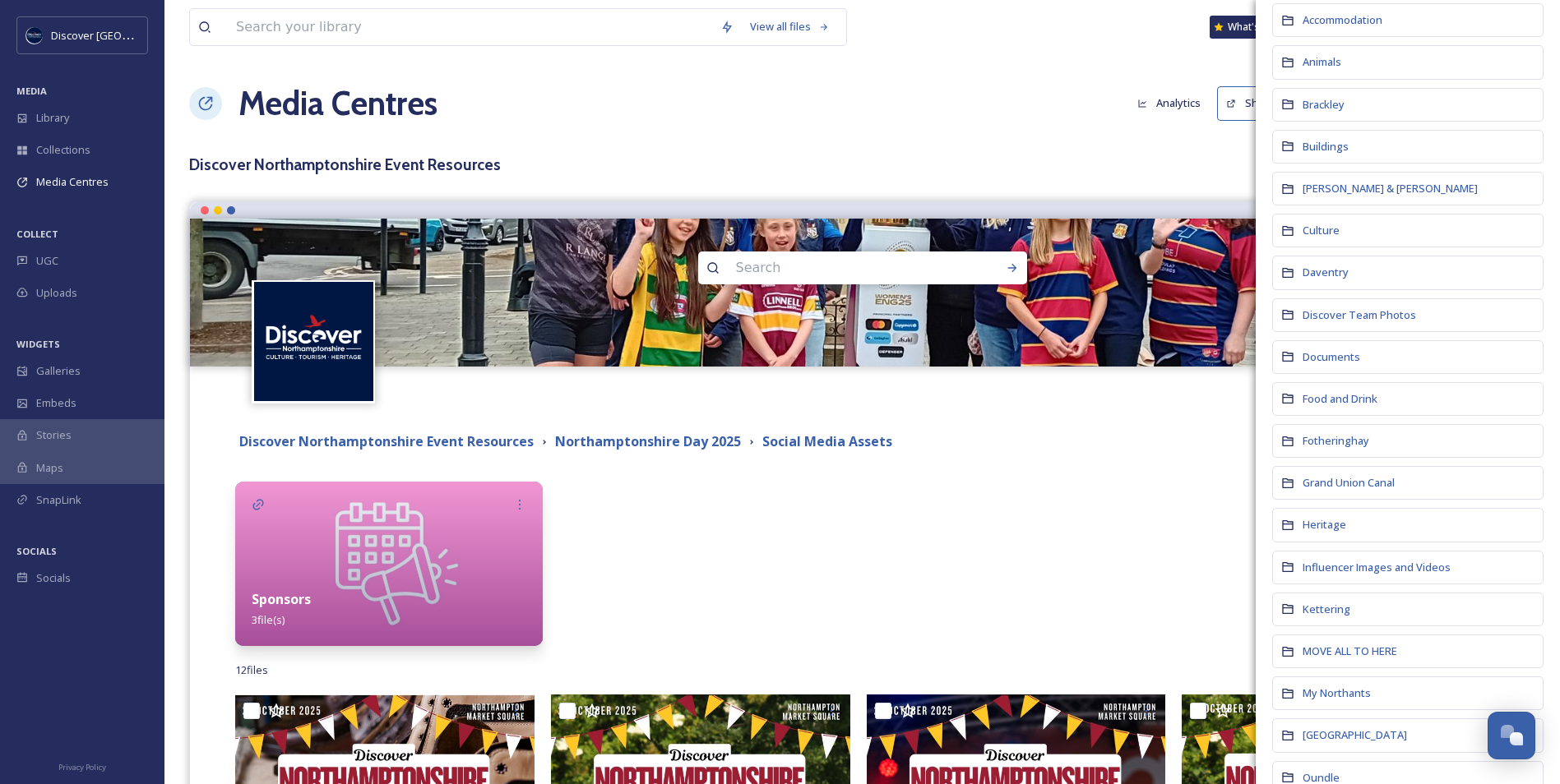
scroll to position [411, 0]
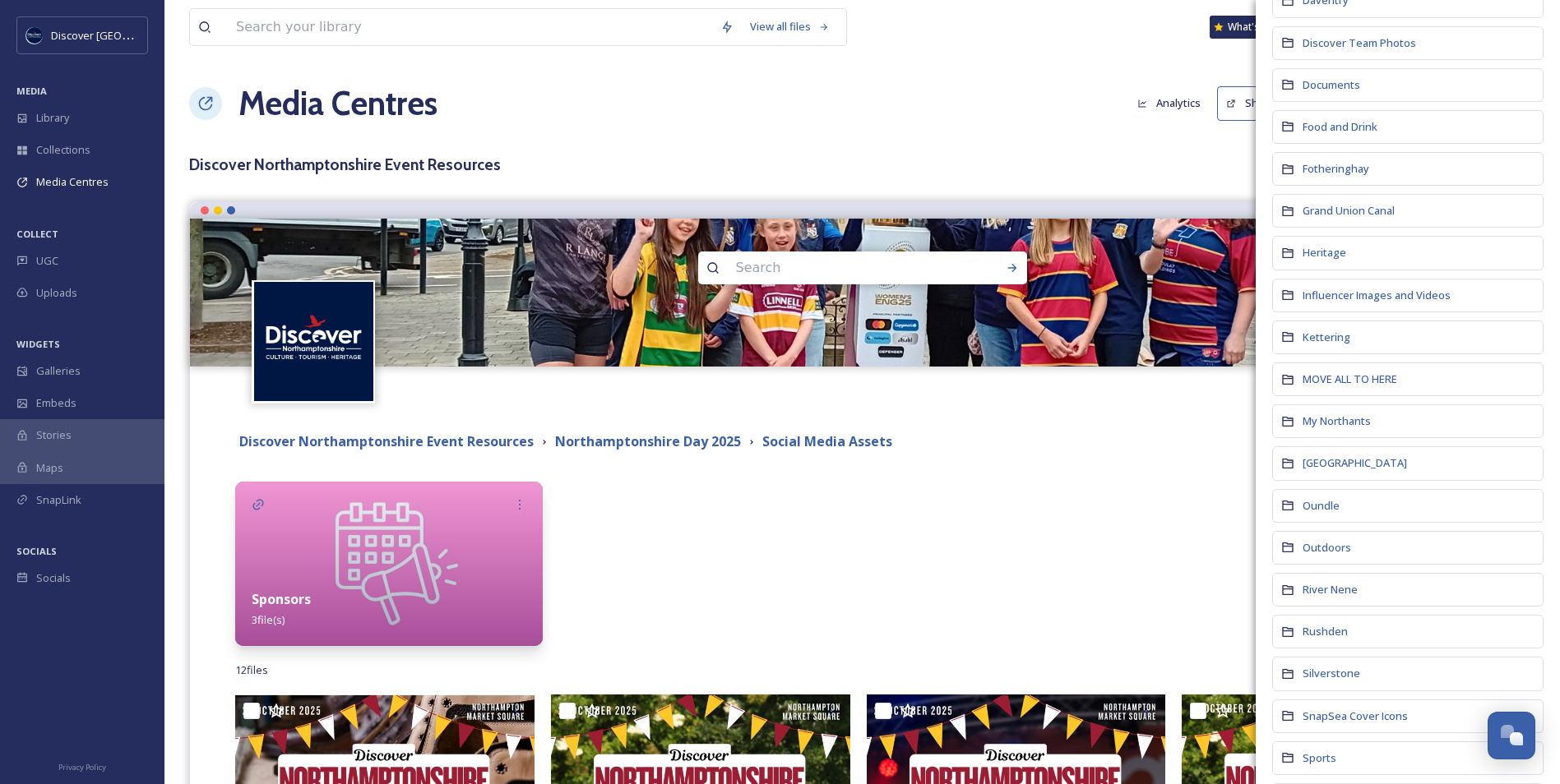
click at [1336, 726] on div "SnapSea Cover Icons" at bounding box center [1408, 716] width 272 height 34
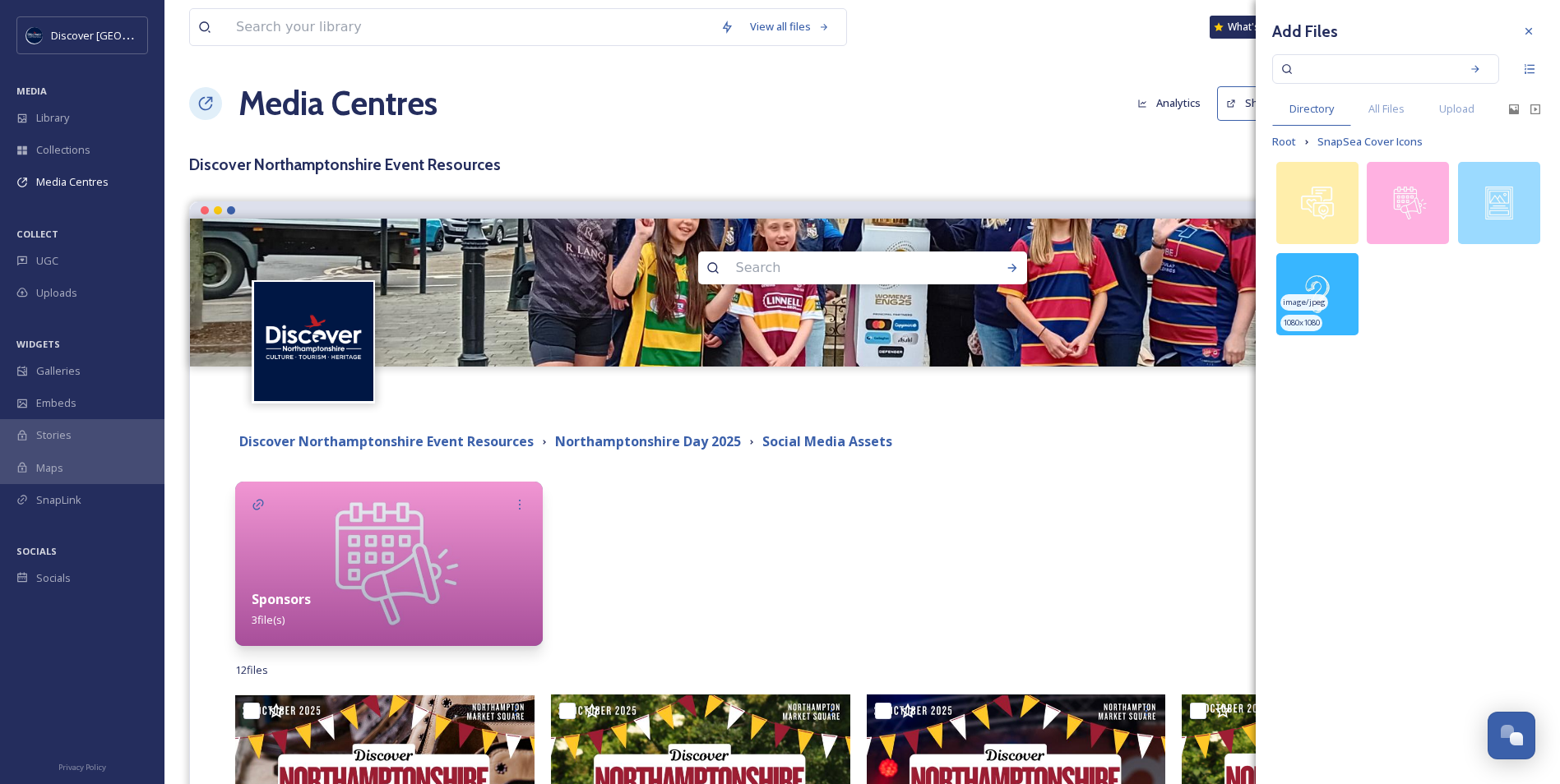
click at [1350, 327] on img at bounding box center [1317, 294] width 82 height 82
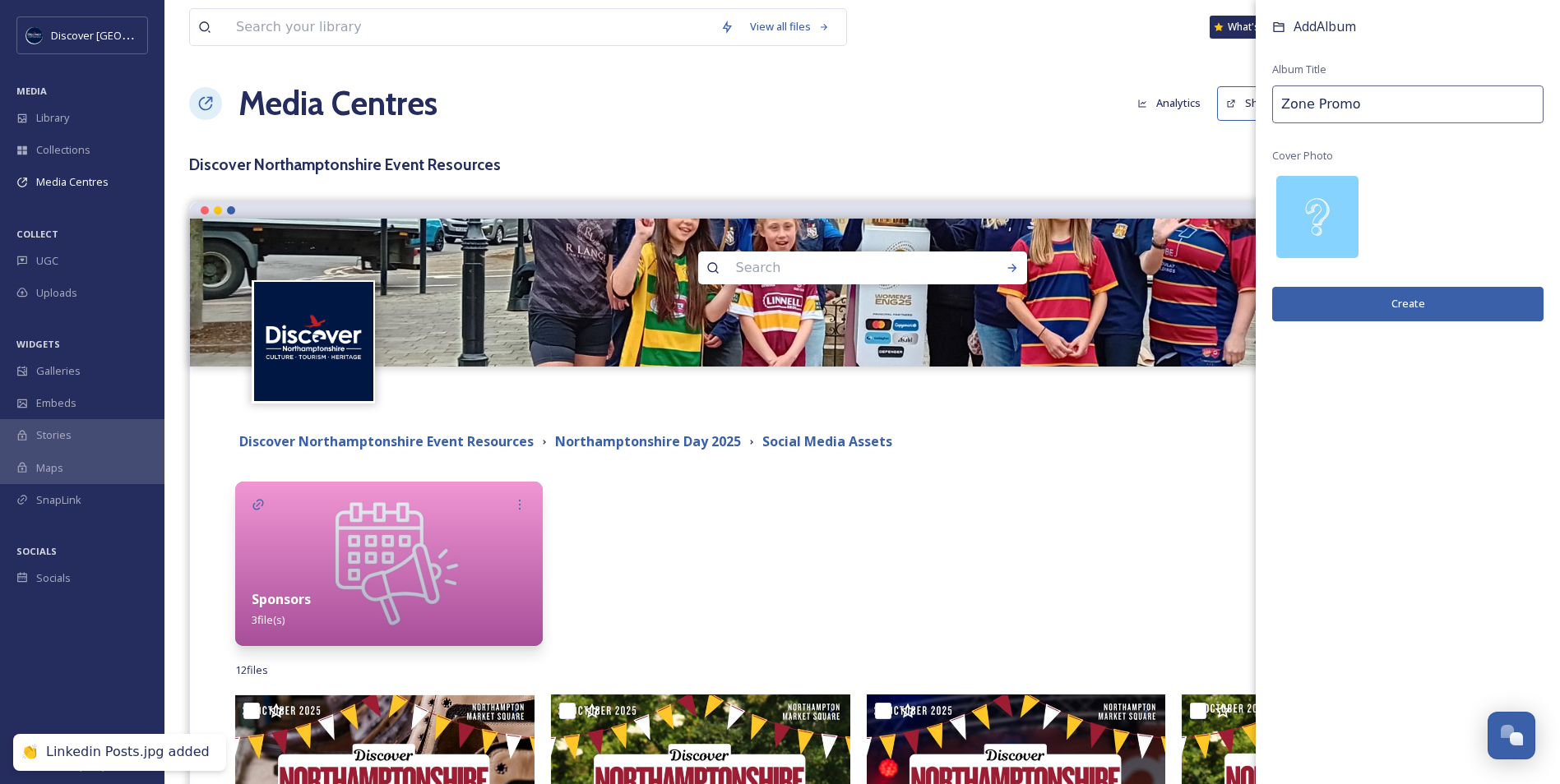
click at [1403, 290] on button "Create" at bounding box center [1408, 303] width 272 height 34
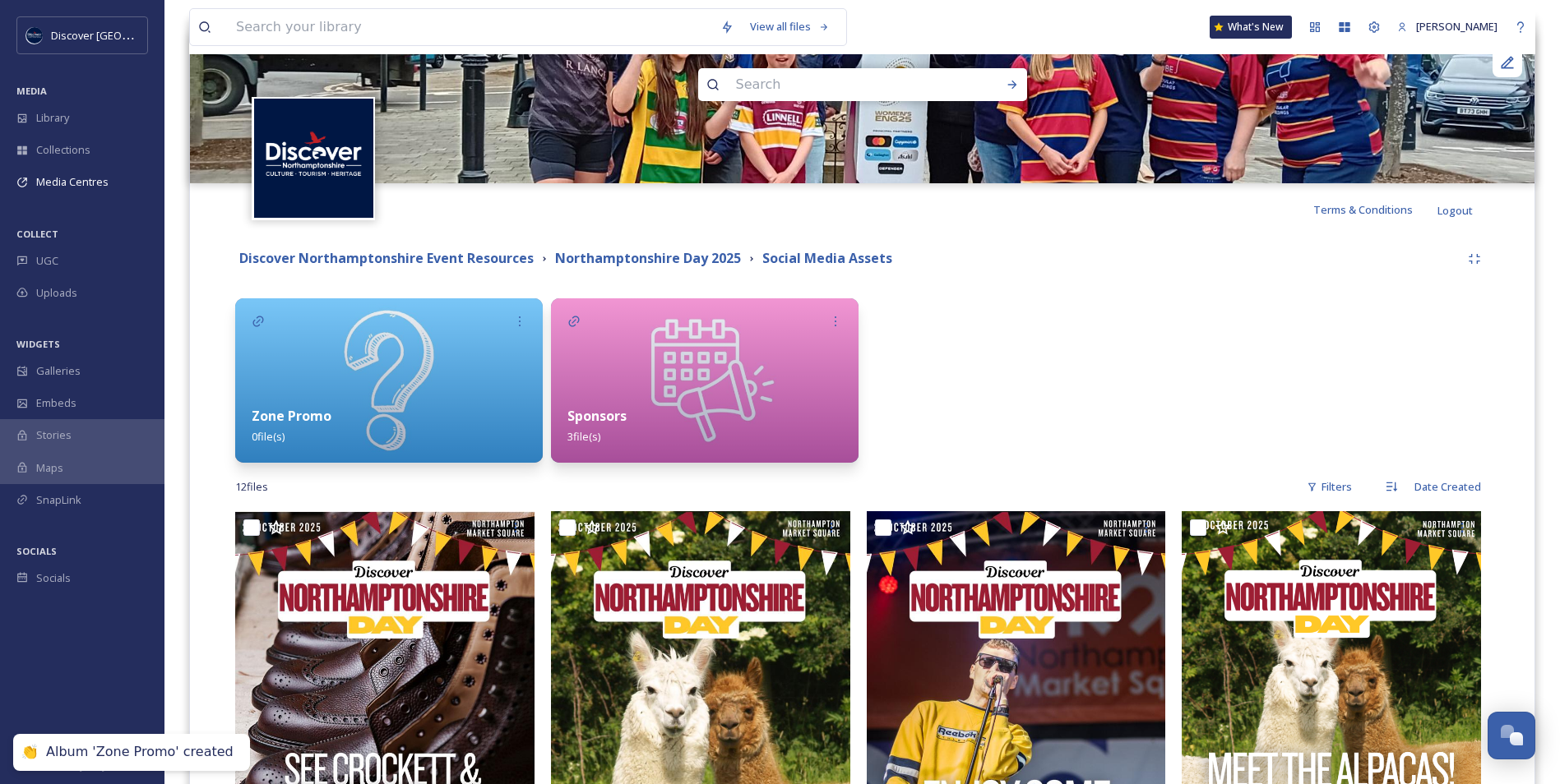
scroll to position [411, 0]
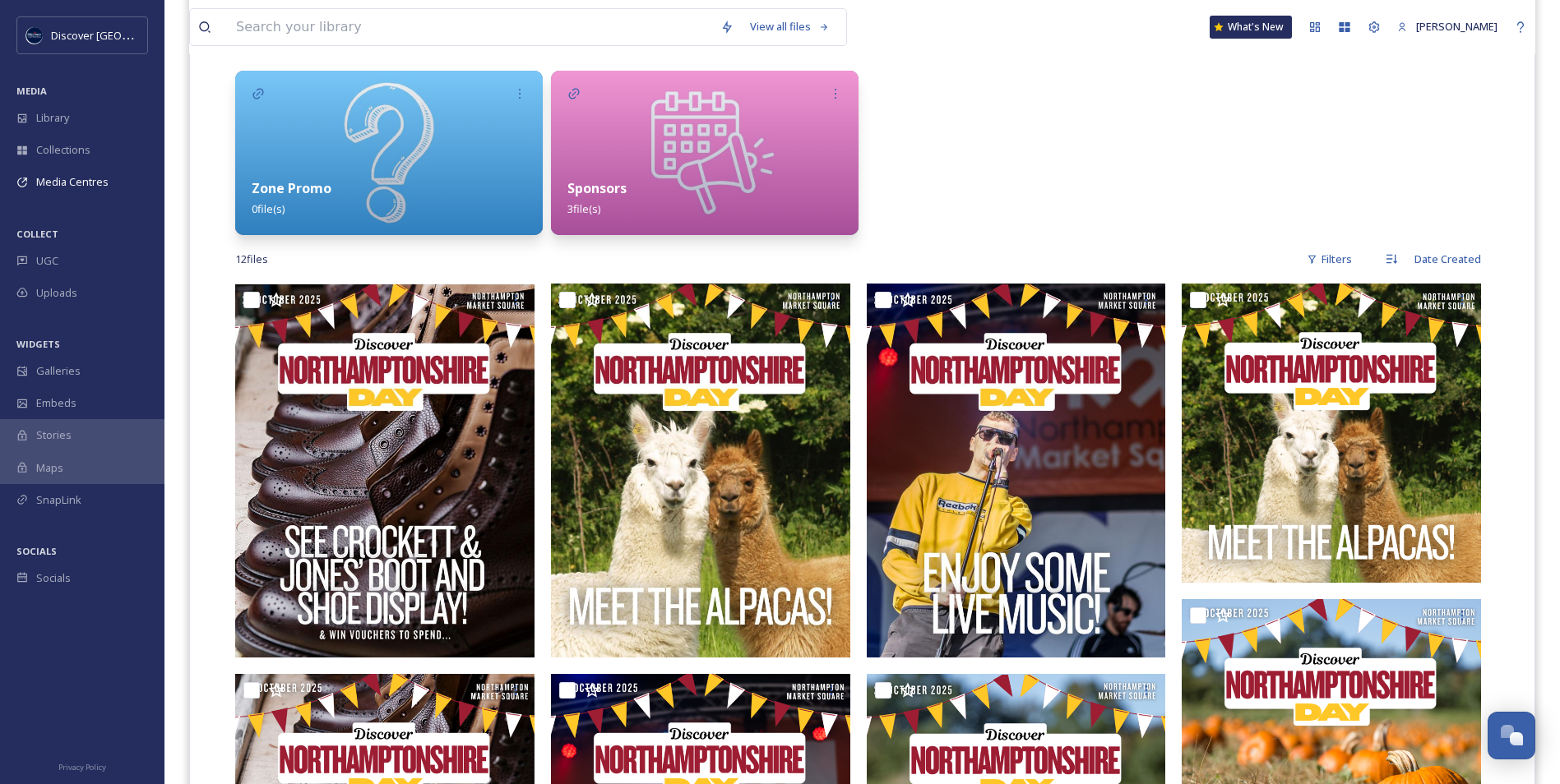
click at [386, 153] on img at bounding box center [389, 153] width 308 height 164
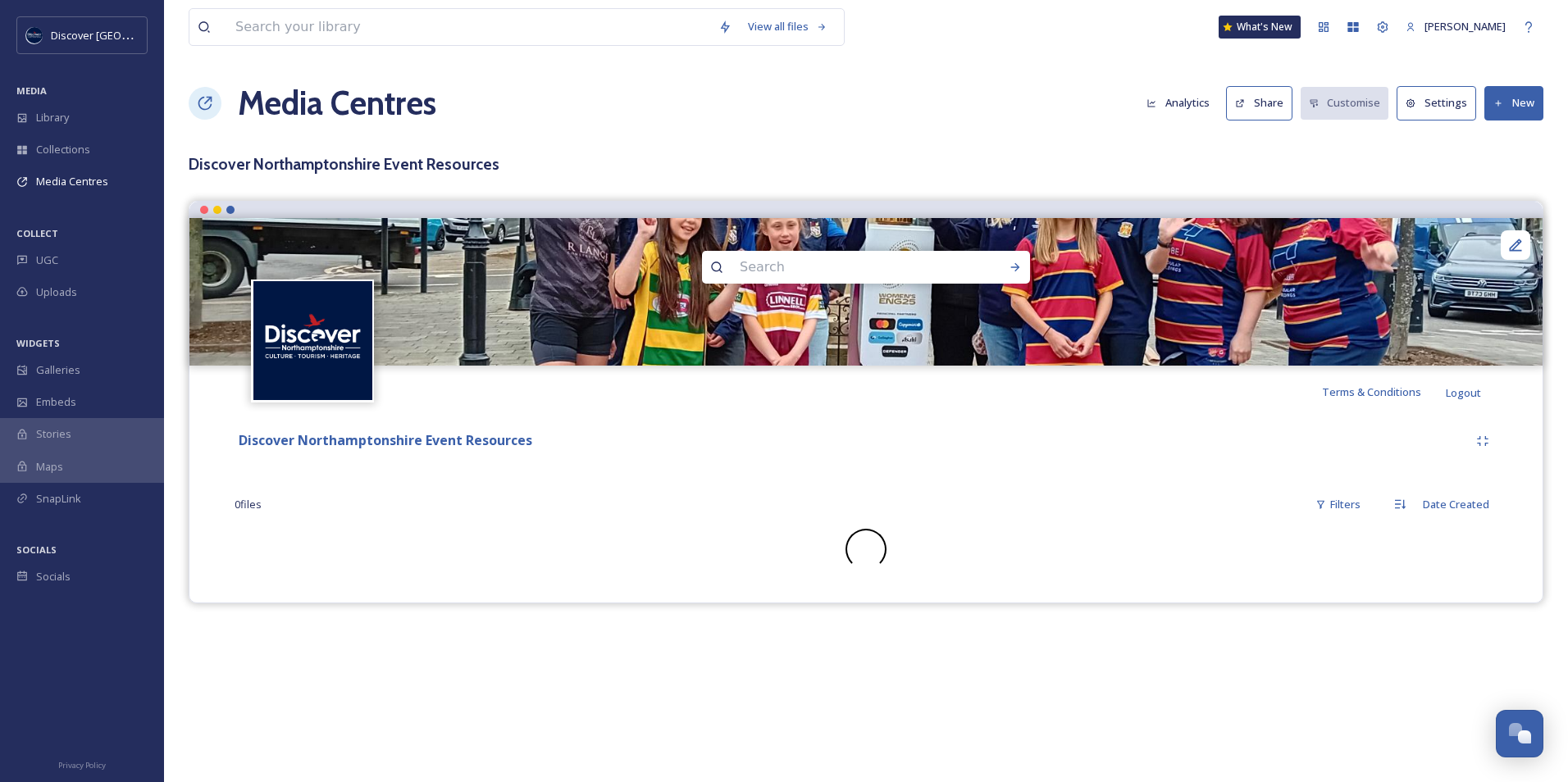
click at [1512, 97] on button "New" at bounding box center [1513, 103] width 59 height 33
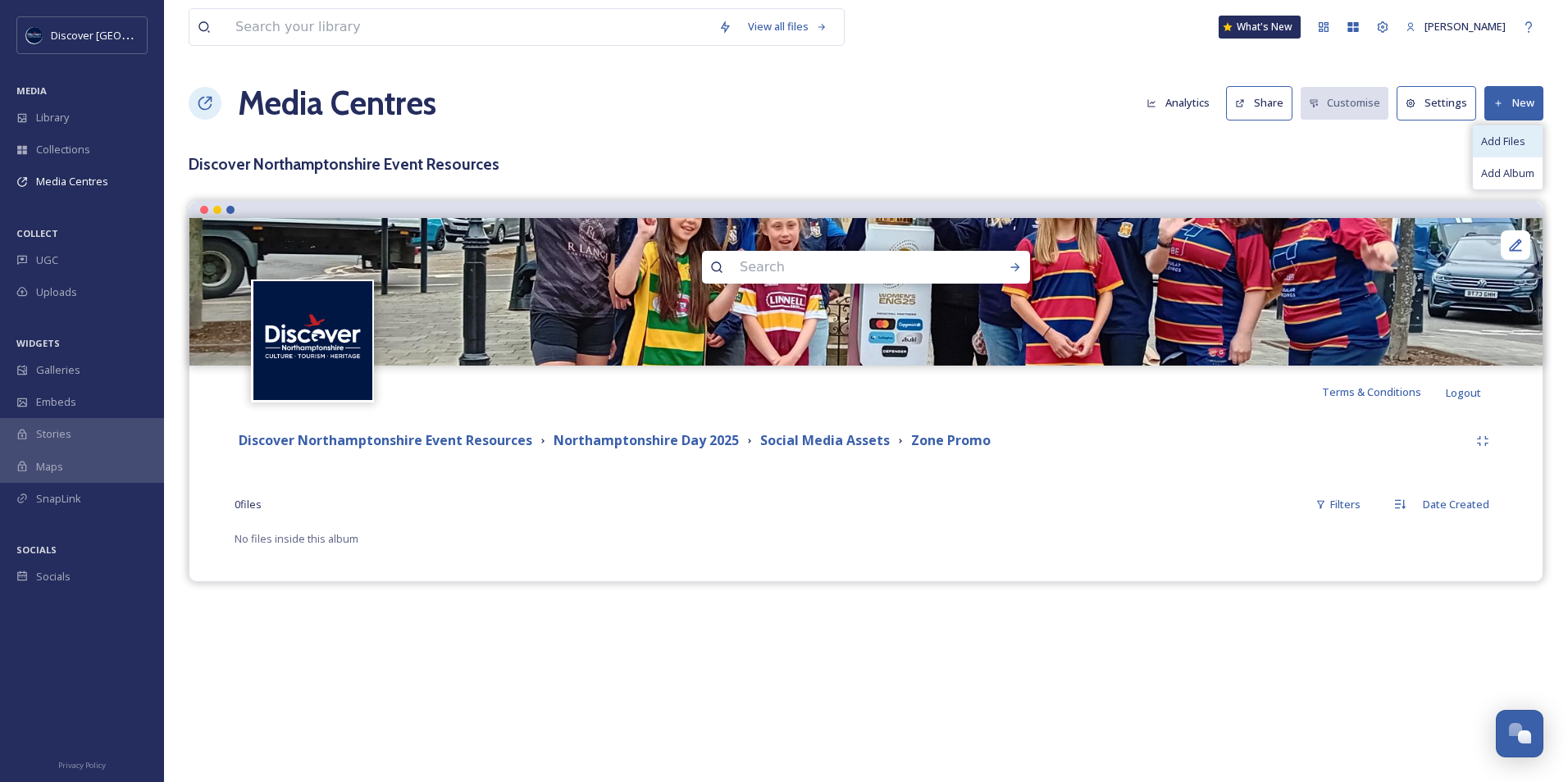
click at [1491, 141] on span "Add Files" at bounding box center [1504, 142] width 44 height 16
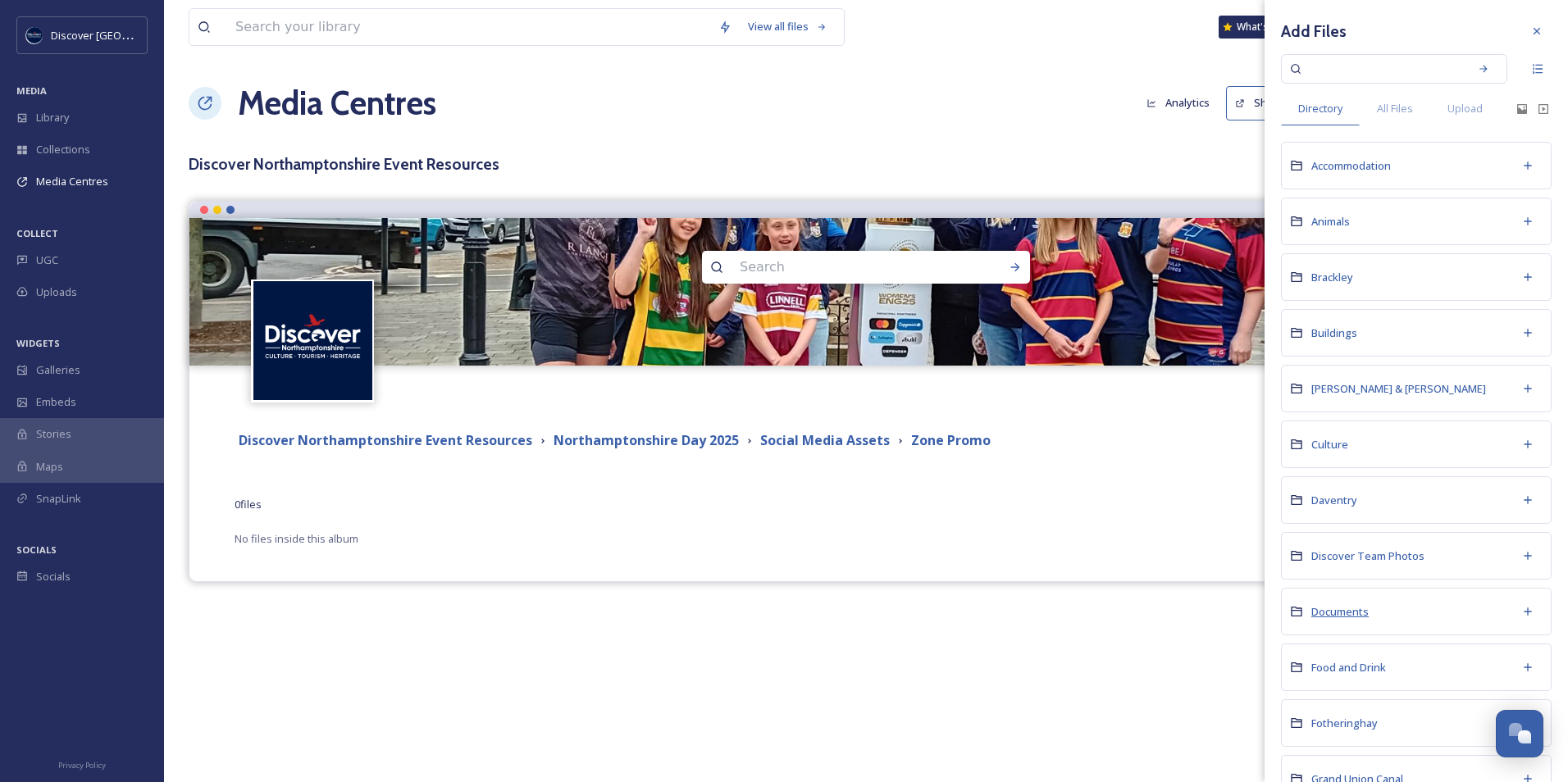
click at [1340, 610] on span "Documents" at bounding box center [1340, 611] width 57 height 15
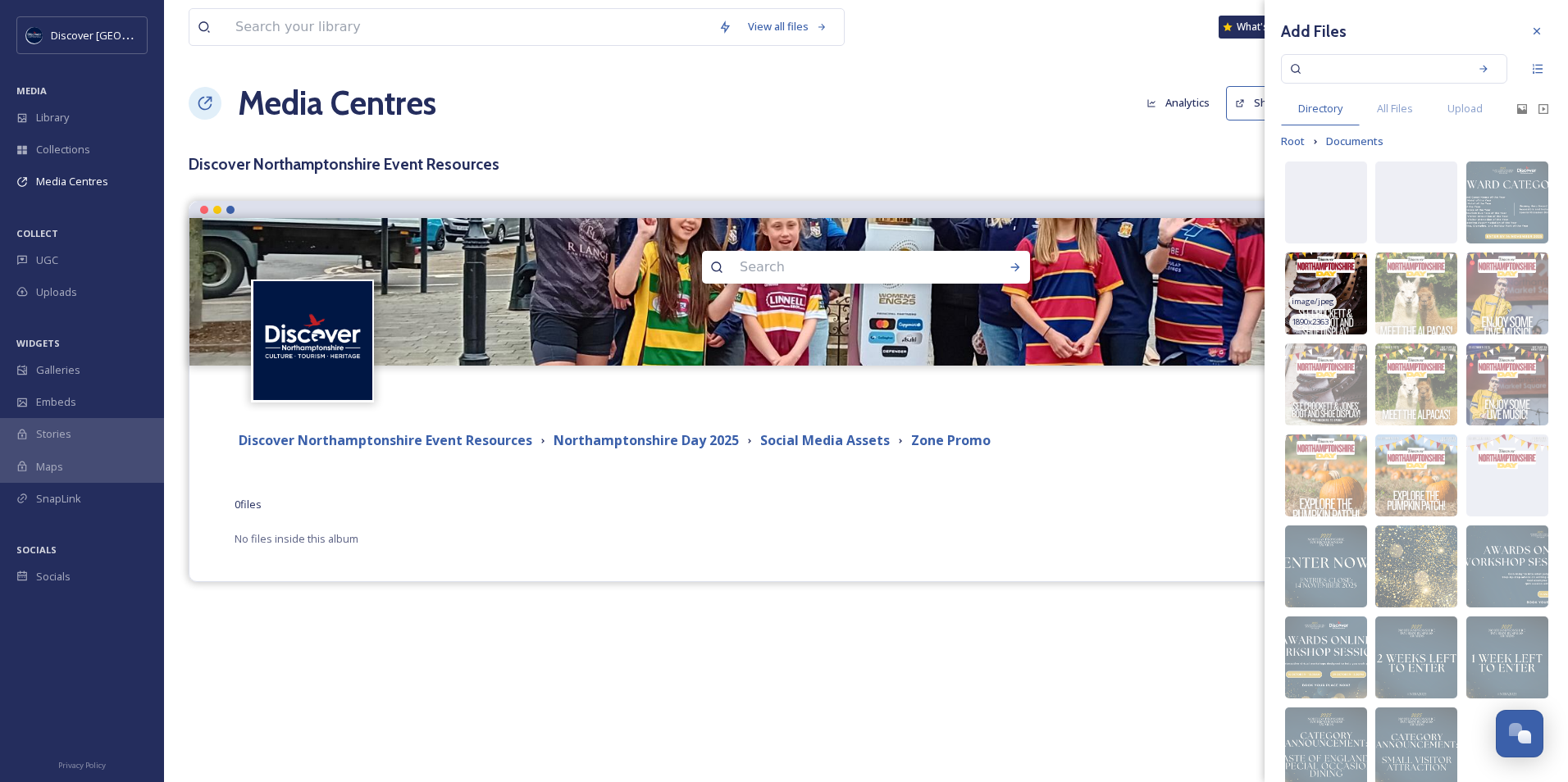
click at [1333, 274] on img at bounding box center [1326, 293] width 82 height 82
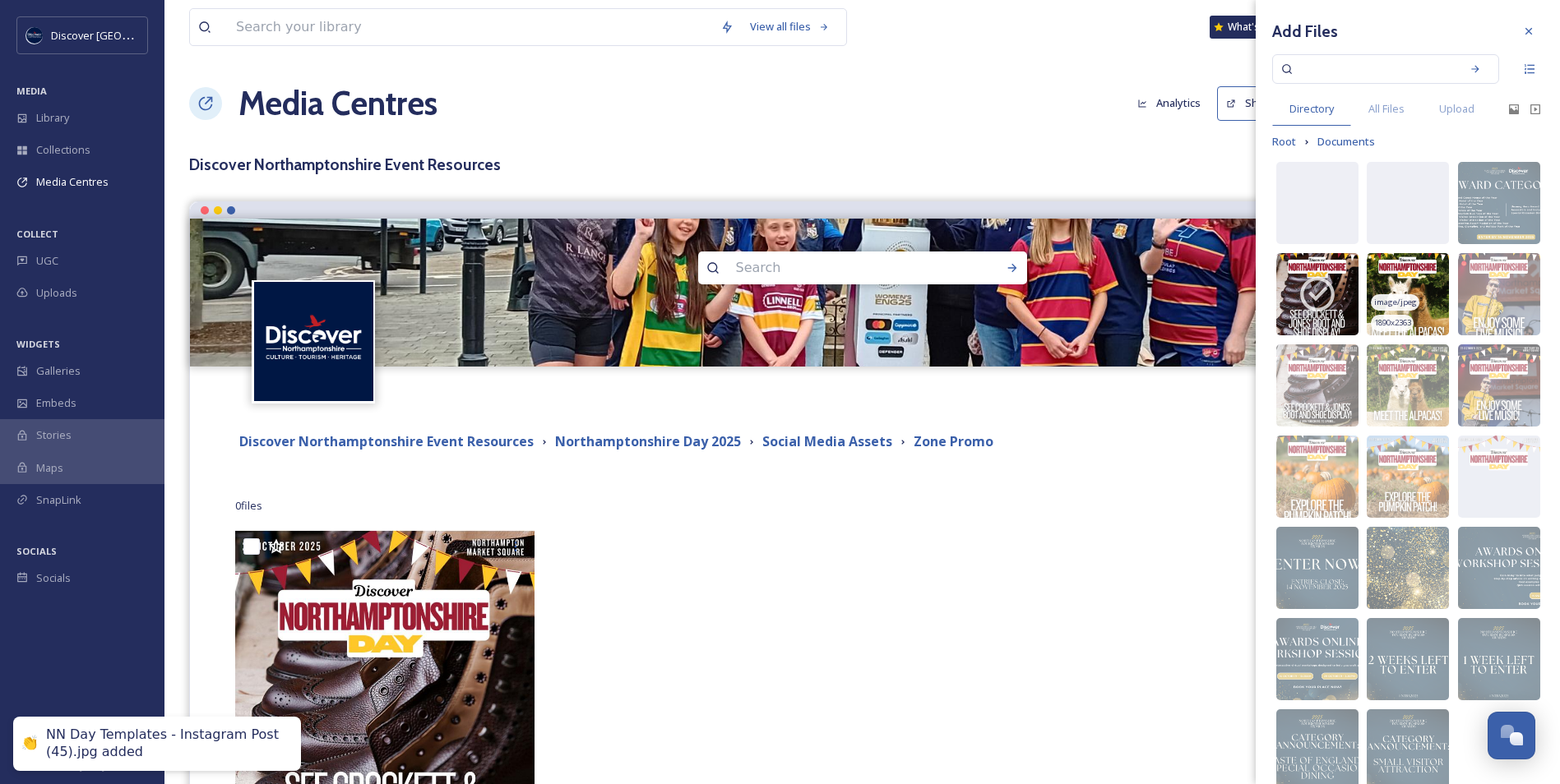
click at [1425, 291] on img at bounding box center [1407, 294] width 82 height 82
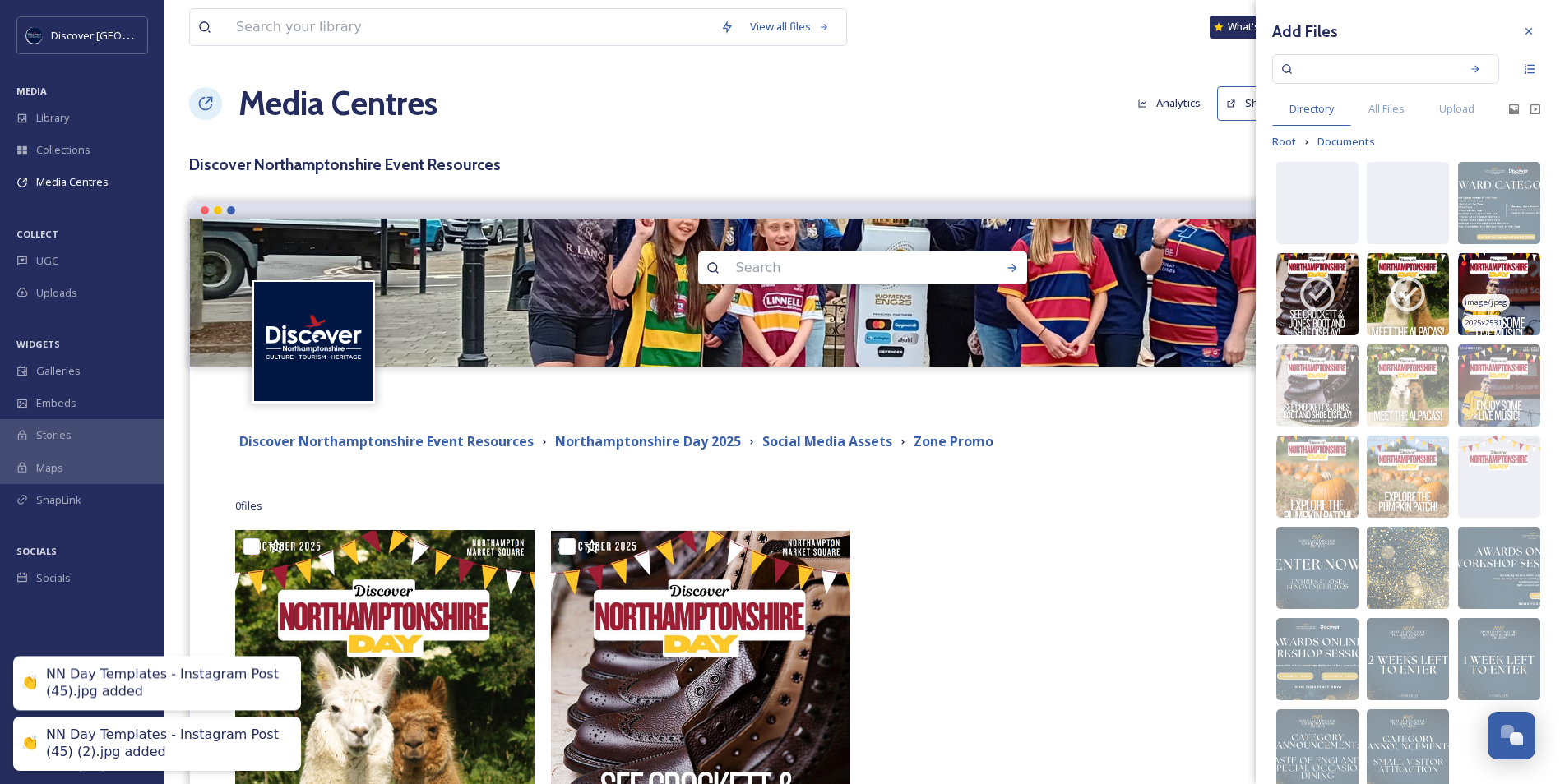
click at [1484, 292] on img at bounding box center [1499, 294] width 82 height 82
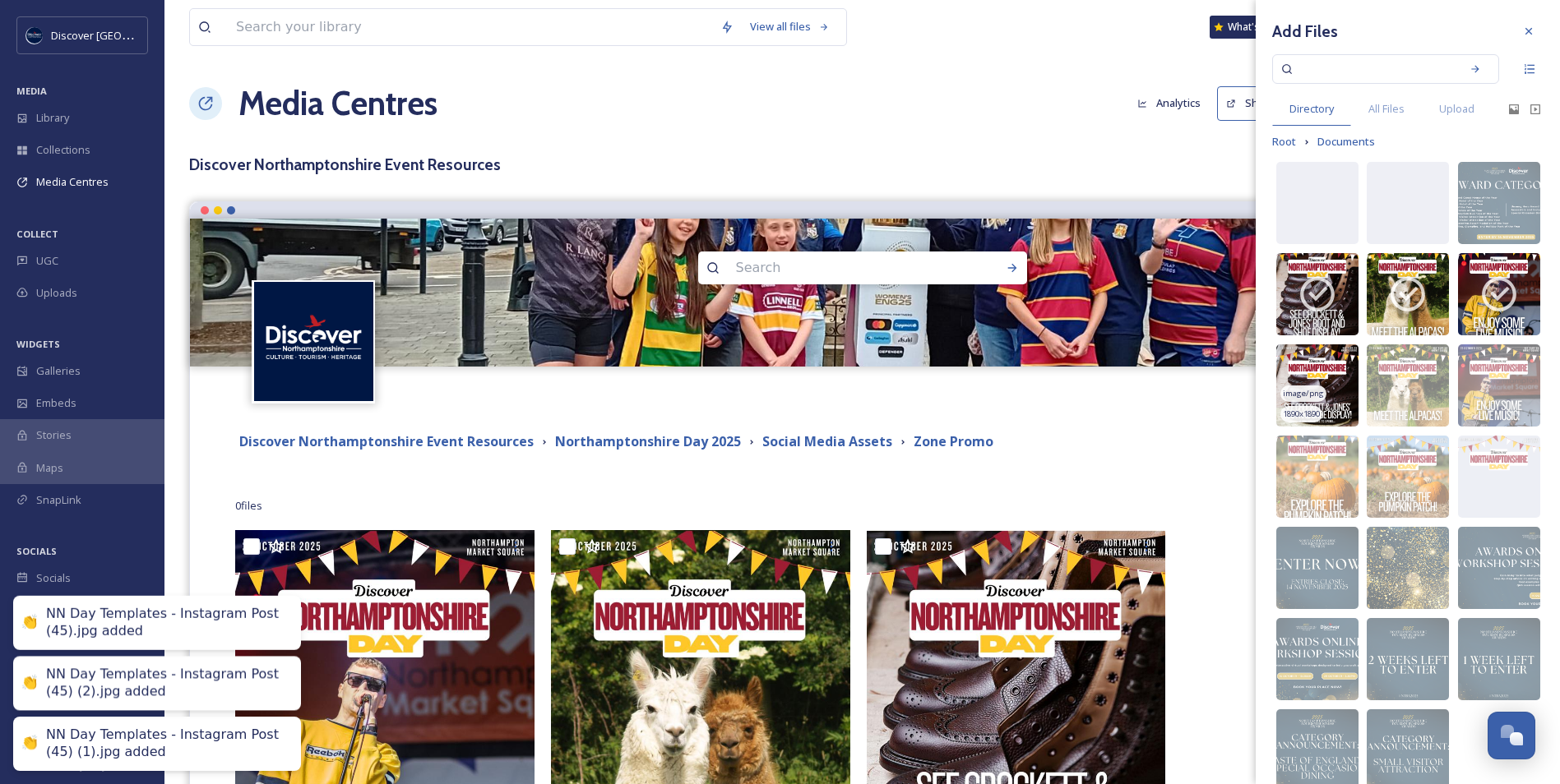
click at [1336, 379] on img at bounding box center [1317, 385] width 82 height 82
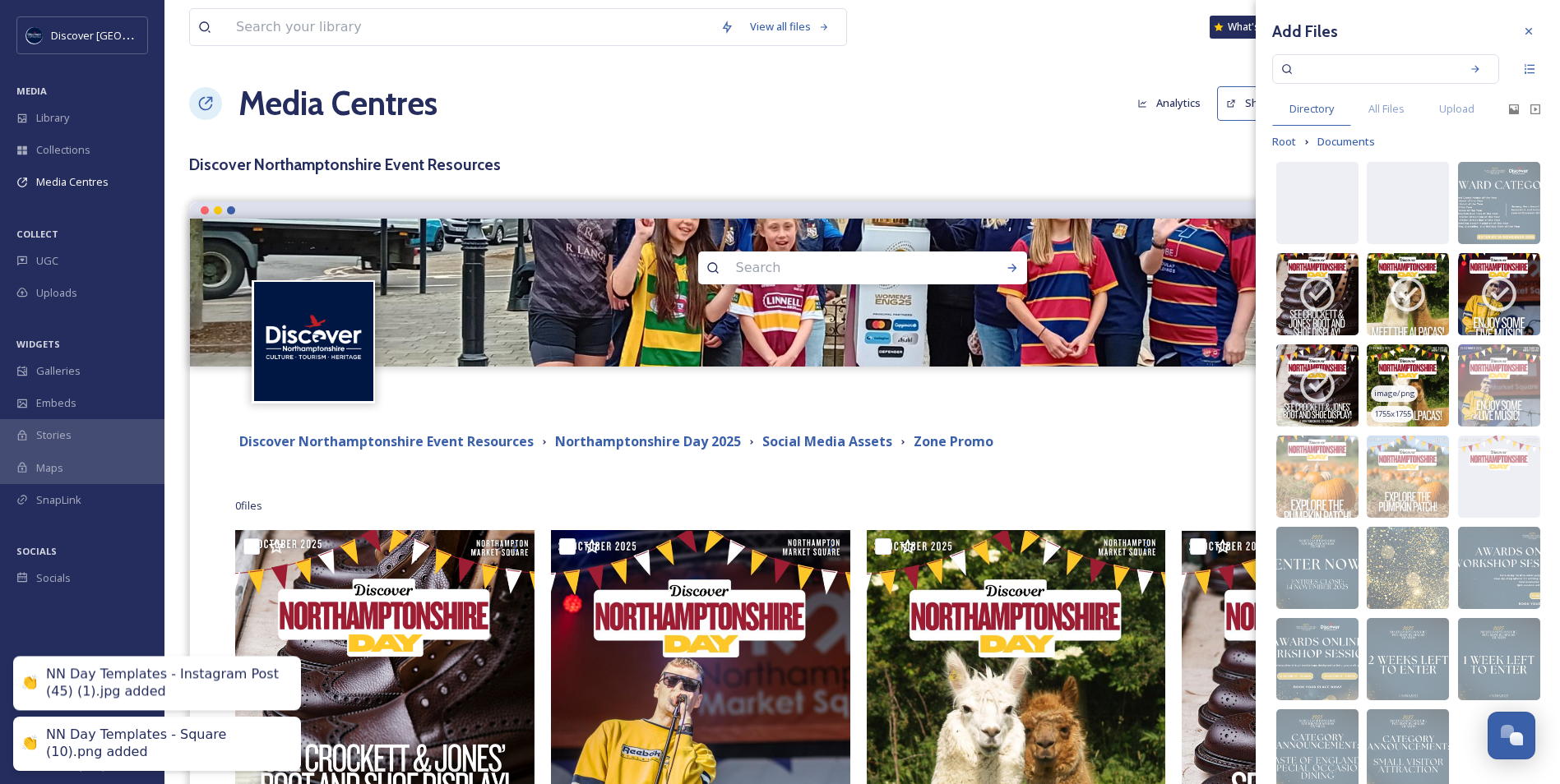
click at [1423, 373] on img at bounding box center [1407, 385] width 82 height 82
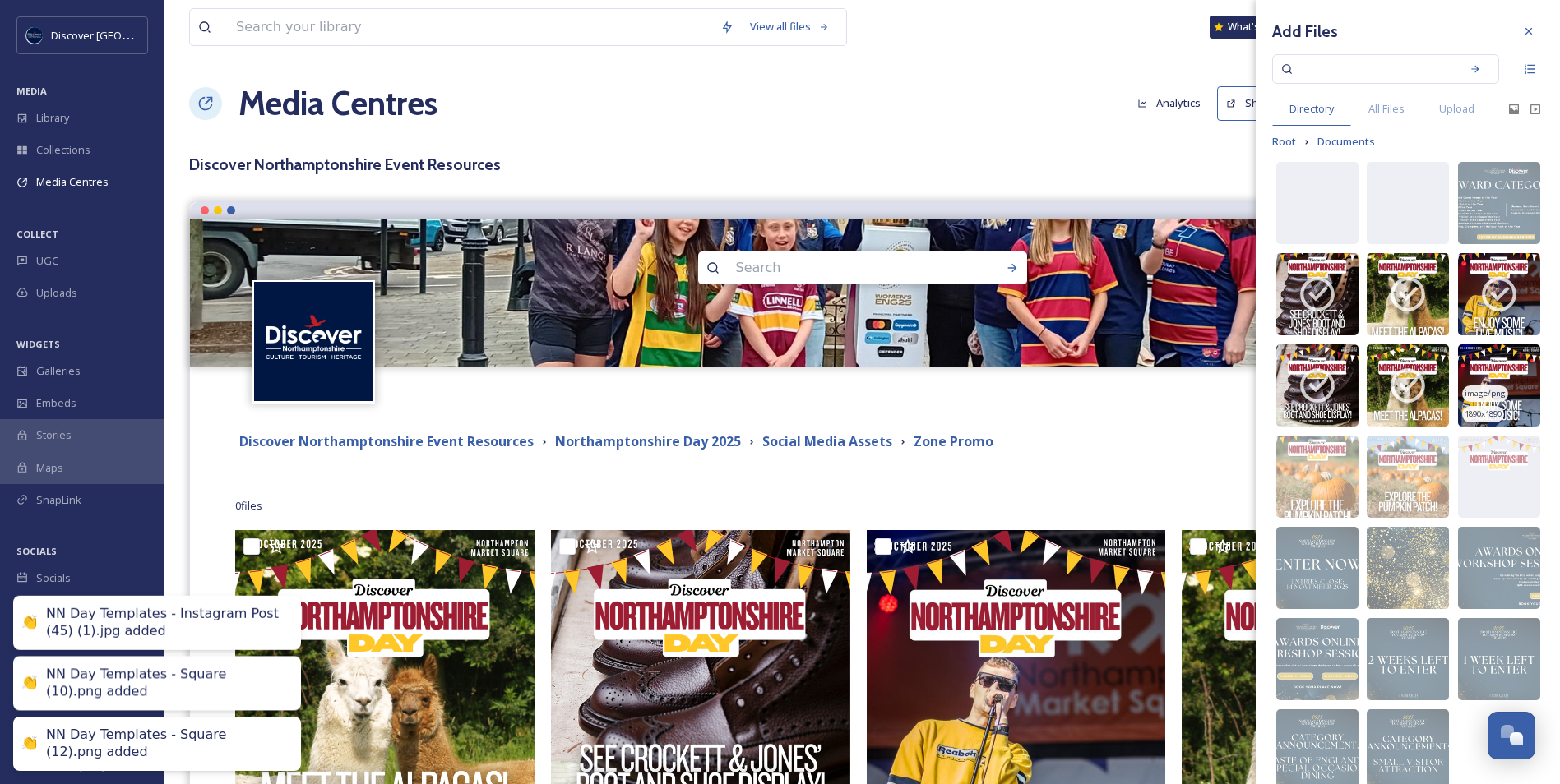
click at [1496, 382] on img at bounding box center [1499, 385] width 82 height 82
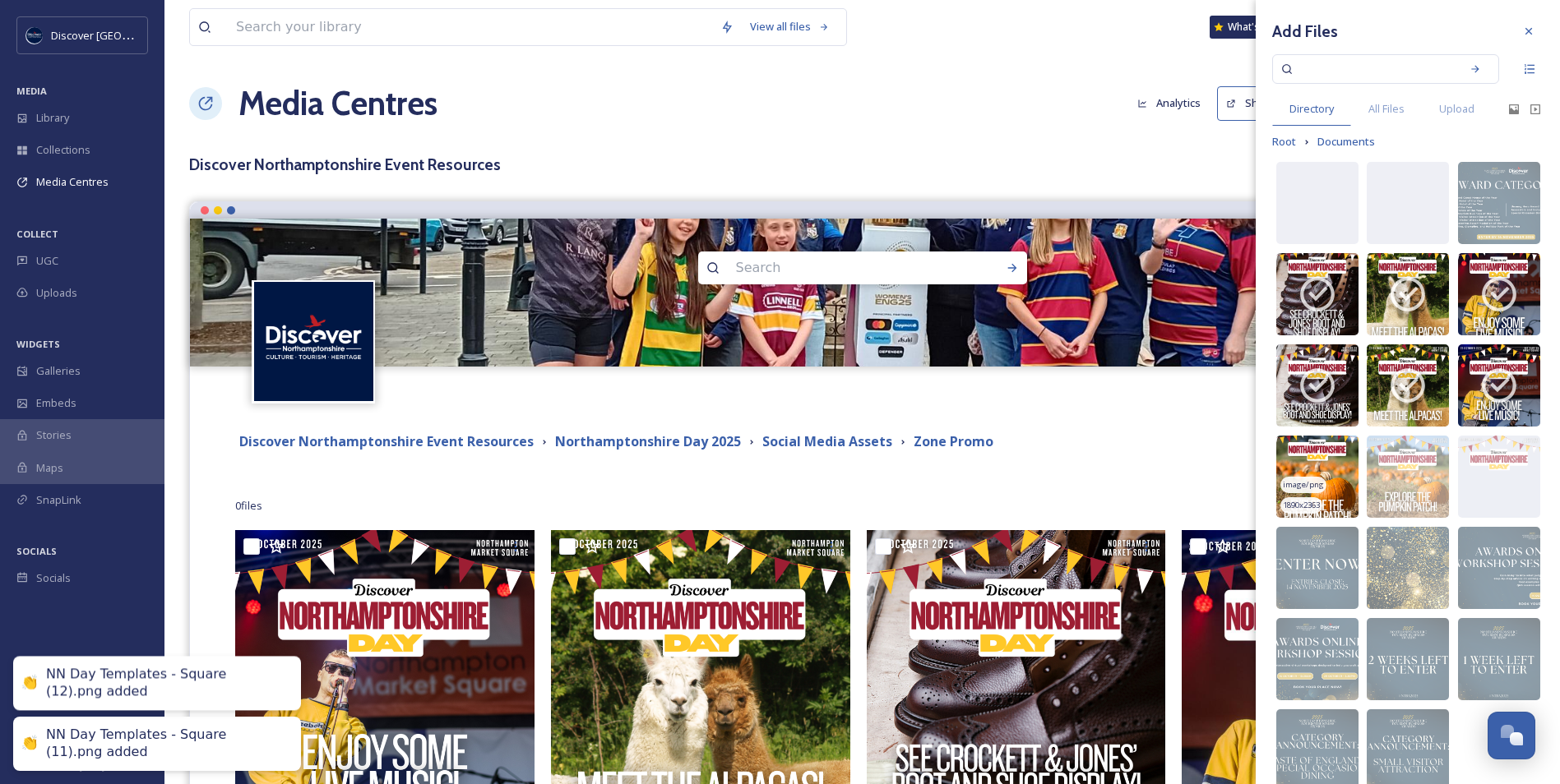
click at [1335, 473] on img at bounding box center [1317, 476] width 82 height 82
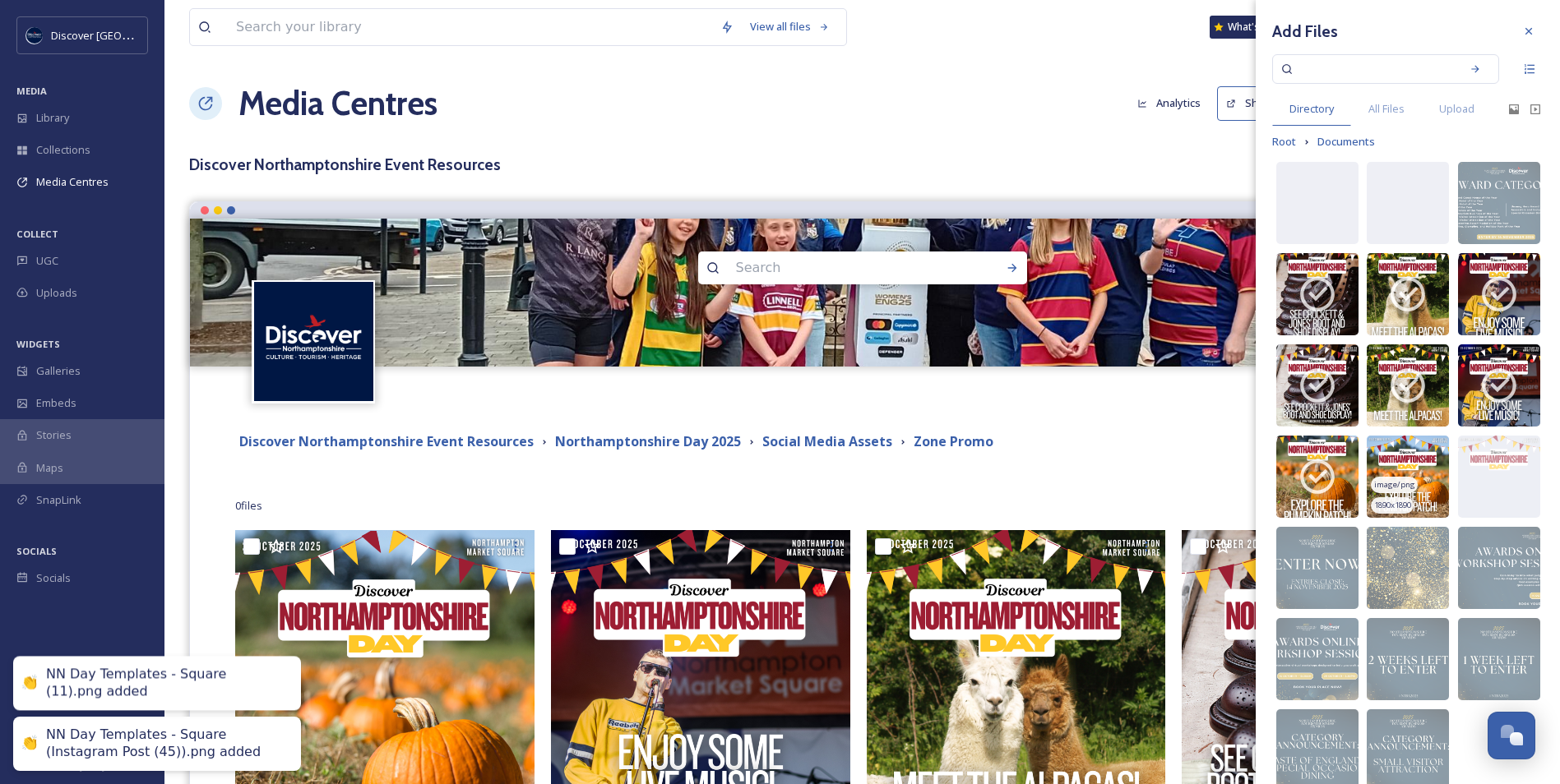
click at [1422, 474] on img at bounding box center [1407, 476] width 82 height 82
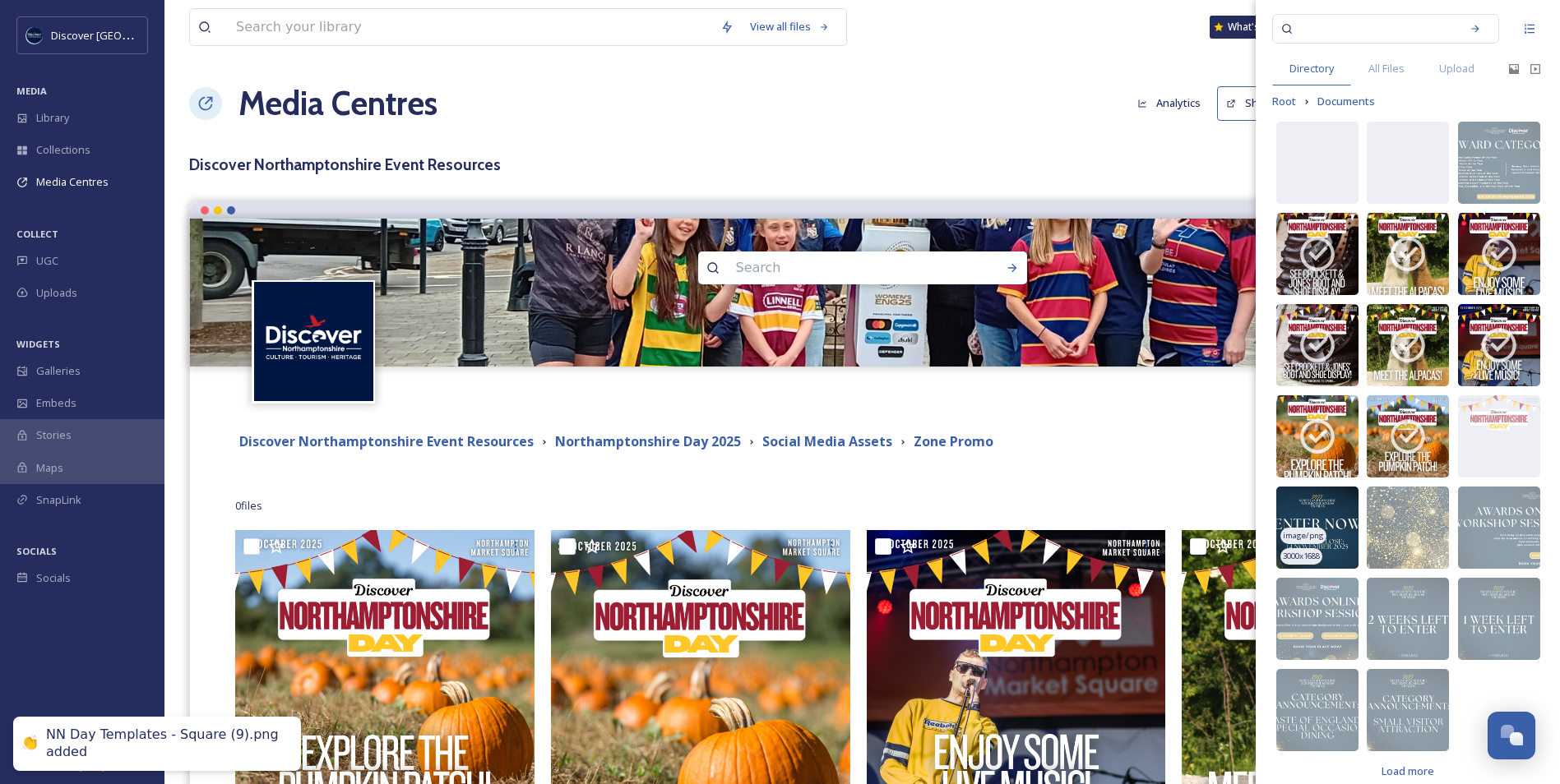
scroll to position [61, 0]
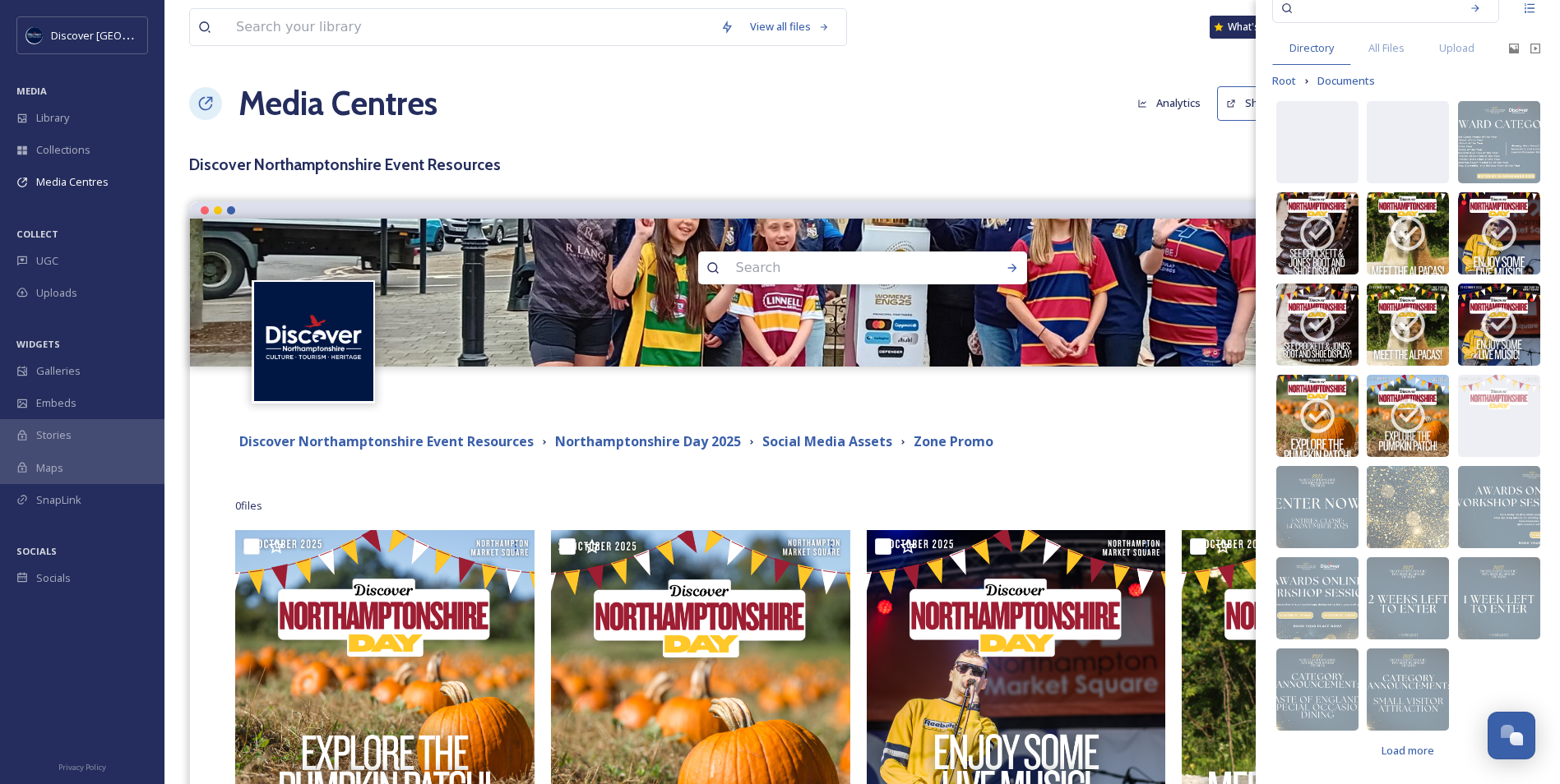
click at [1121, 454] on div "Discover Northamptonshire Event Resources Northamptonshire Day 2025 Social Medi…" at bounding box center [863, 443] width 1255 height 30
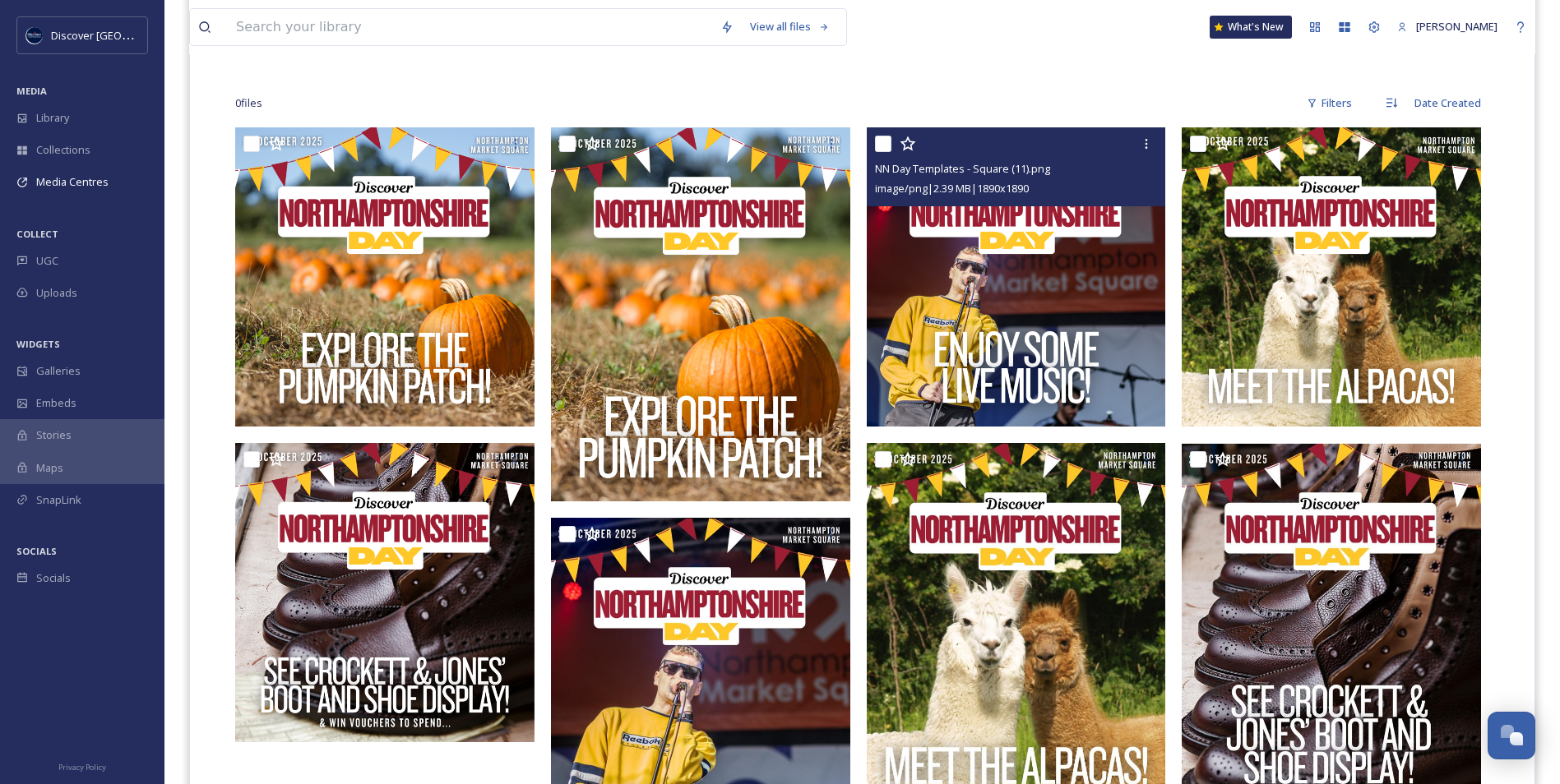
scroll to position [103, 0]
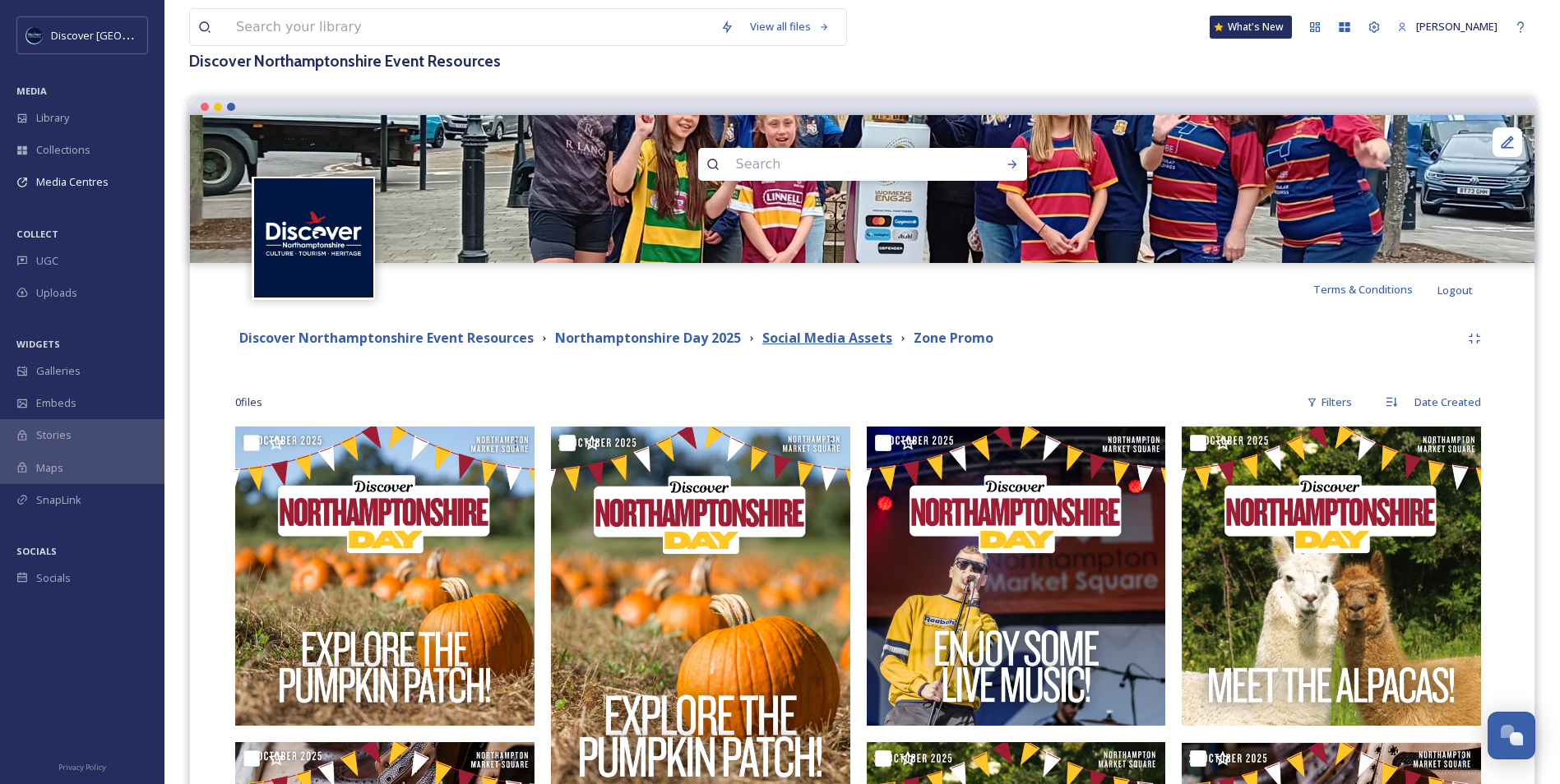
click at [838, 339] on strong "Social Media Assets" at bounding box center [827, 338] width 130 height 19
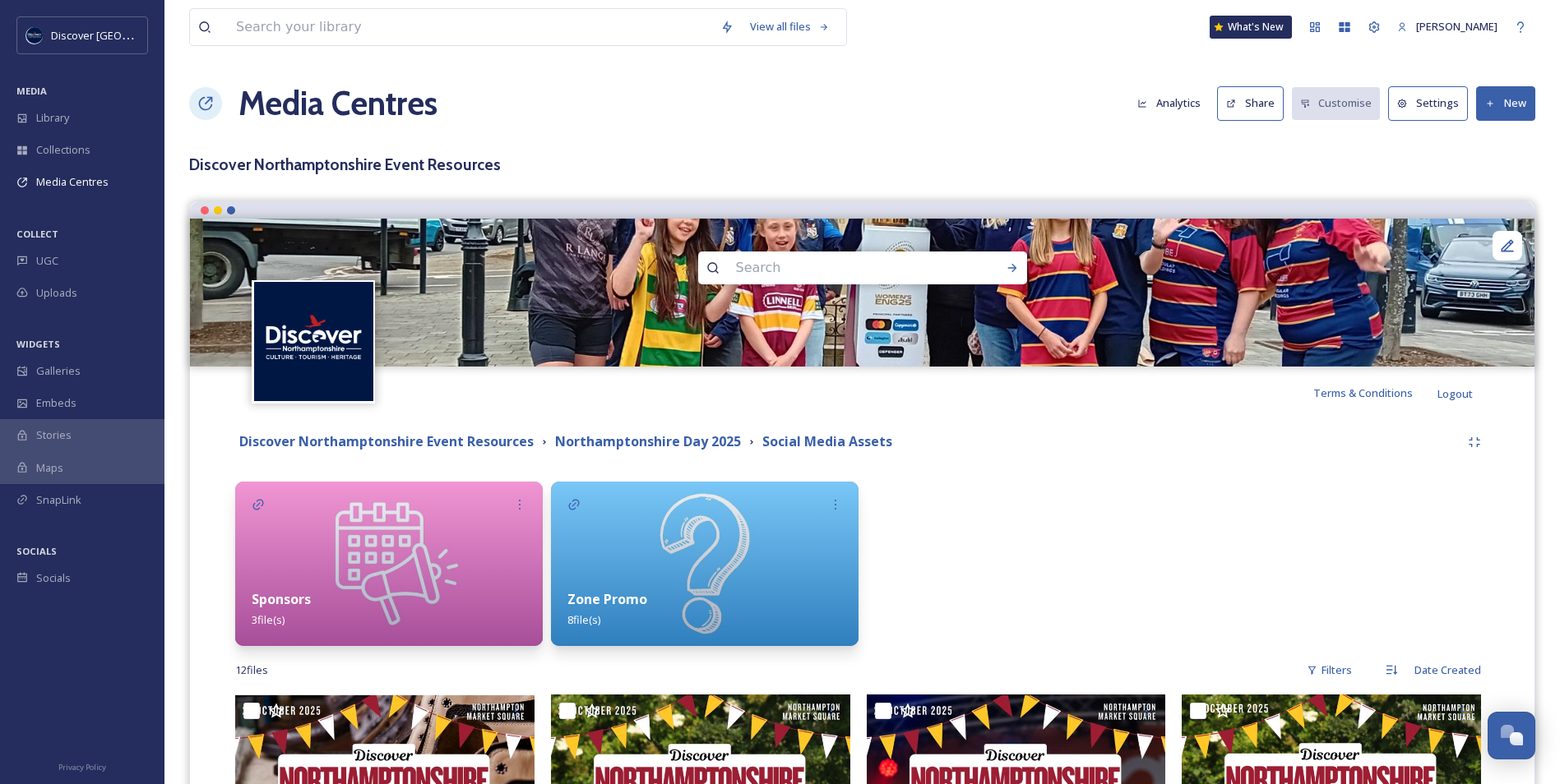
scroll to position [411, 0]
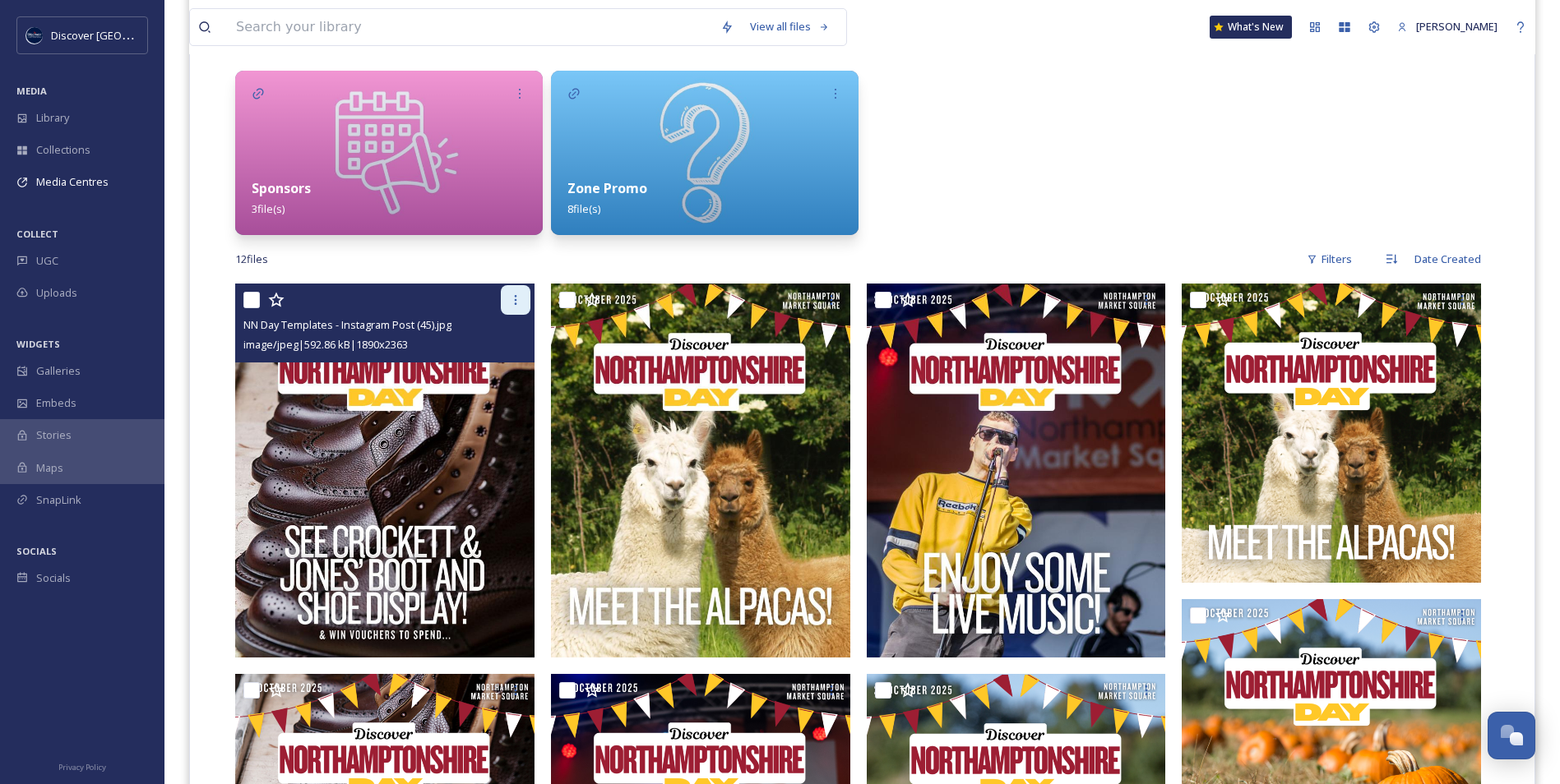
click at [516, 307] on div at bounding box center [516, 300] width 30 height 30
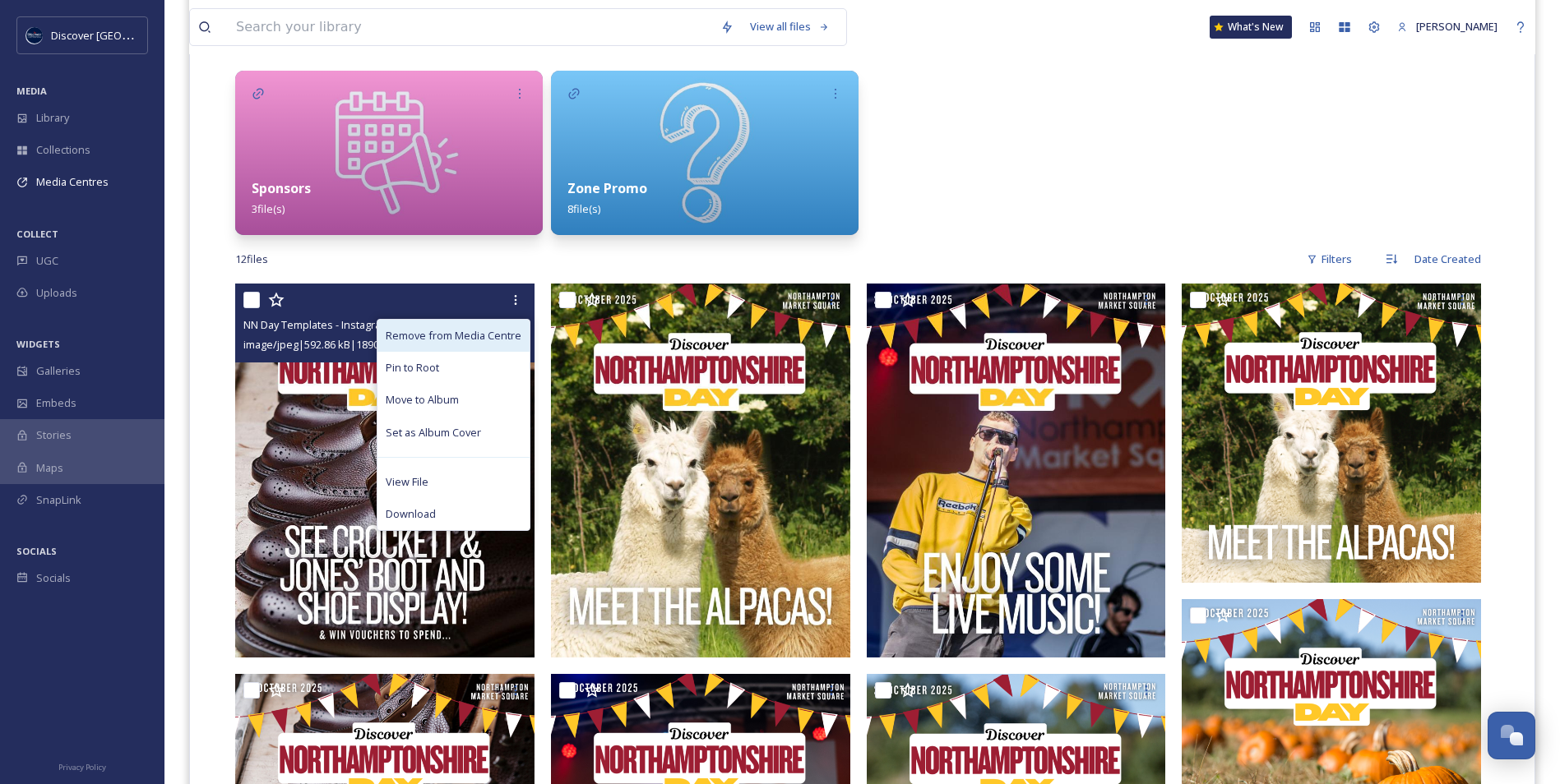
click at [467, 344] on span "Remove from Media Centre" at bounding box center [454, 336] width 136 height 16
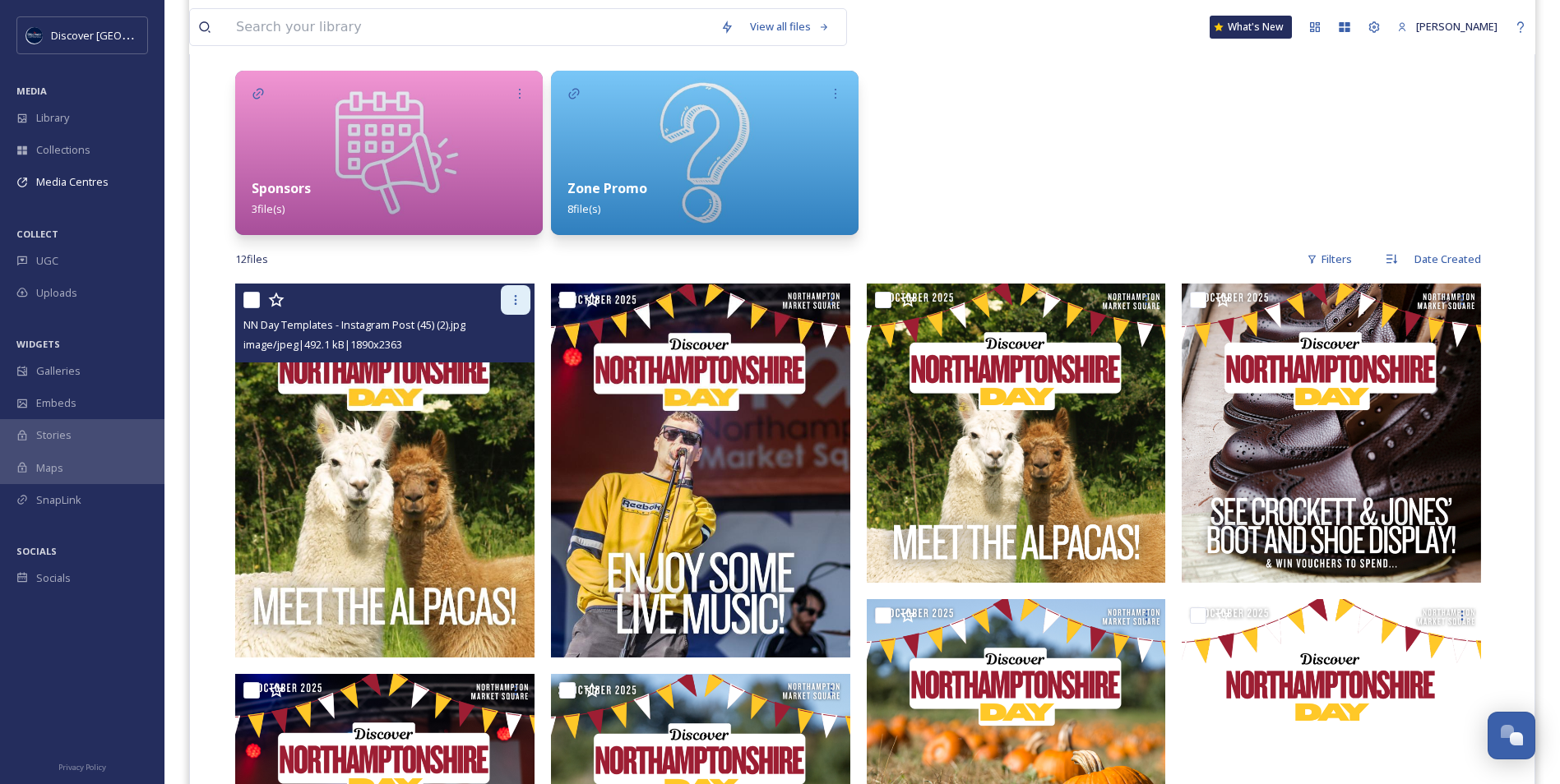
click at [515, 297] on icon at bounding box center [515, 300] width 13 height 13
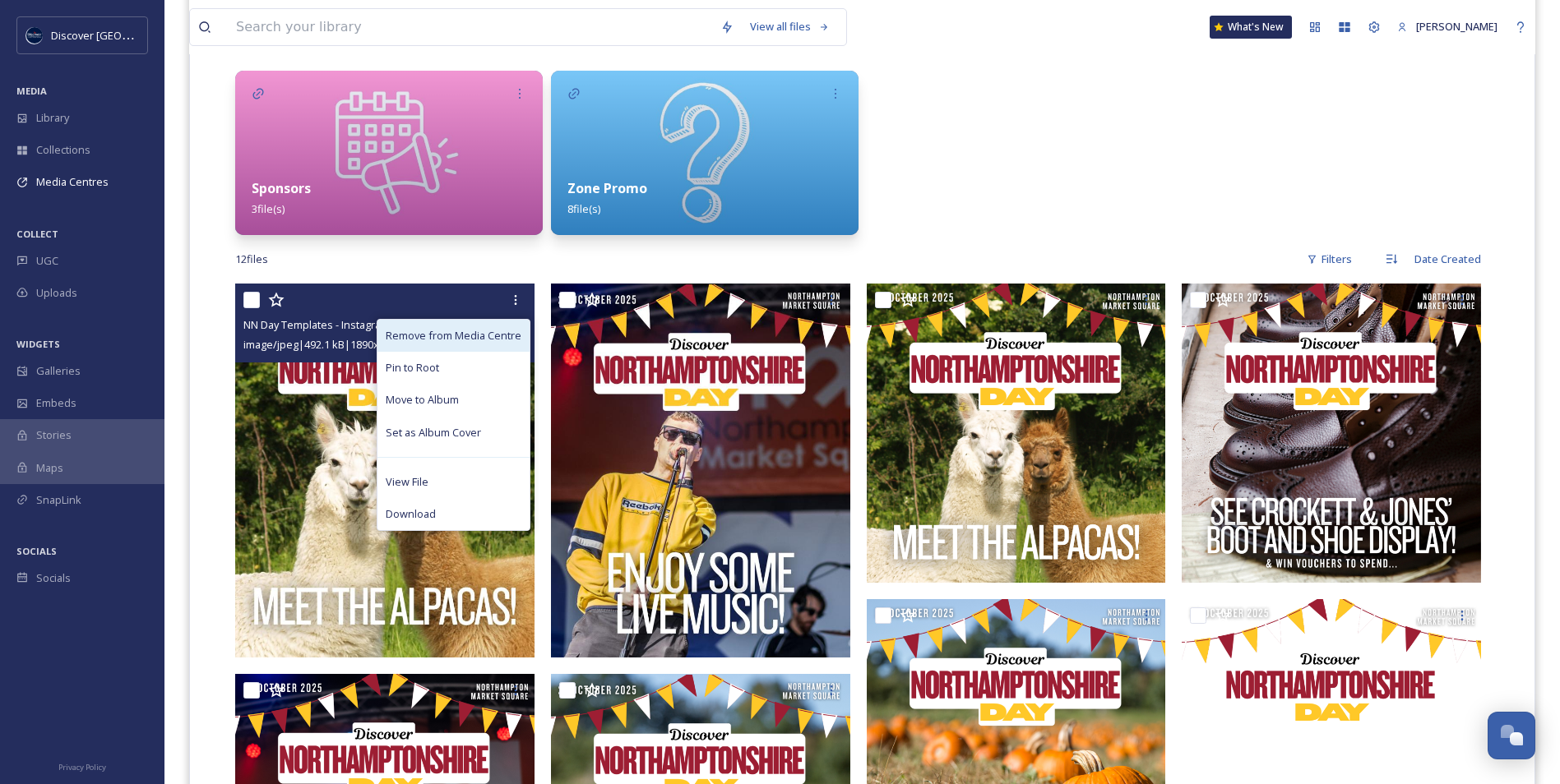
click at [501, 333] on span "Remove from Media Centre" at bounding box center [454, 336] width 136 height 16
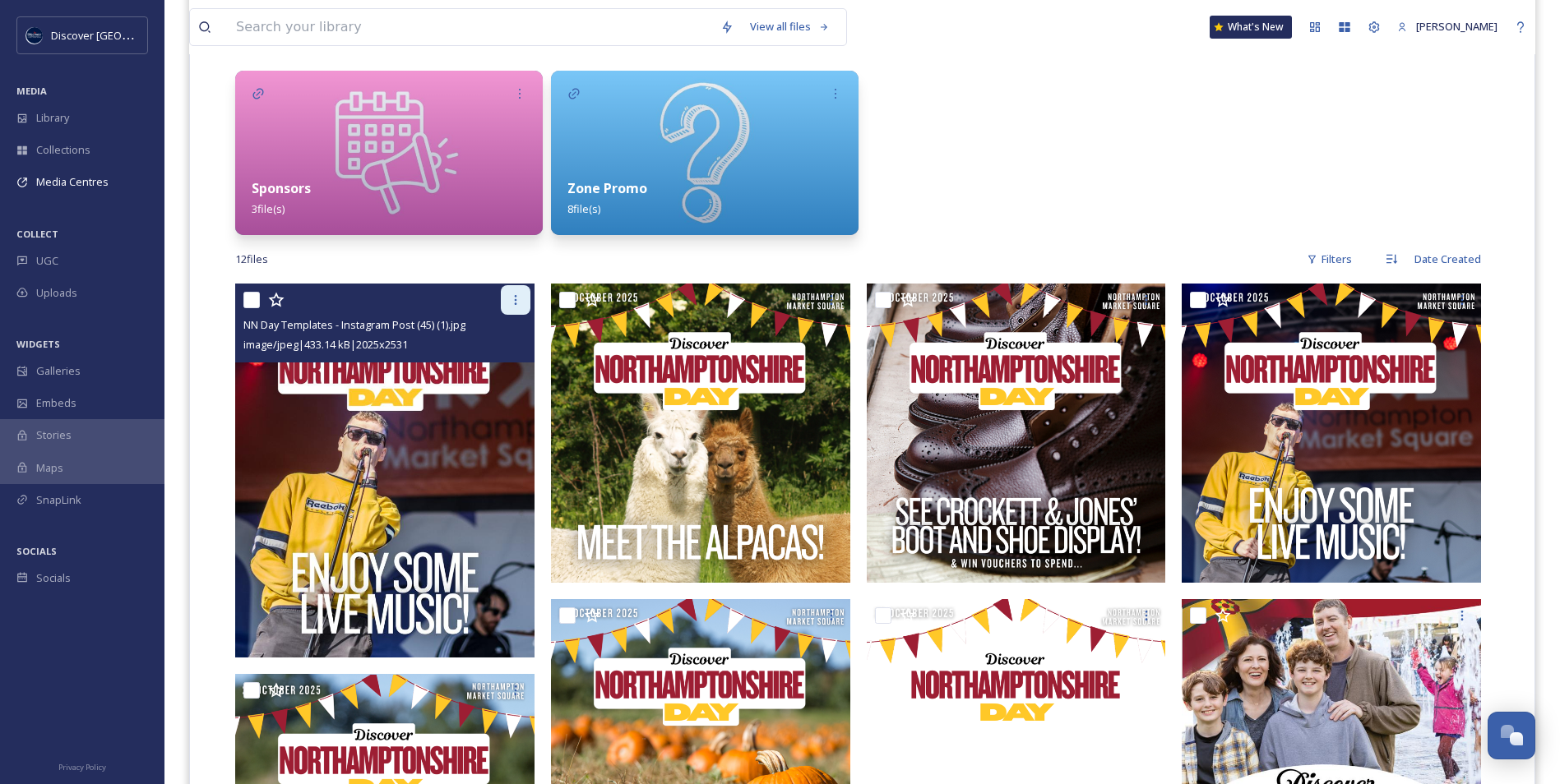
click at [518, 302] on icon at bounding box center [515, 300] width 13 height 13
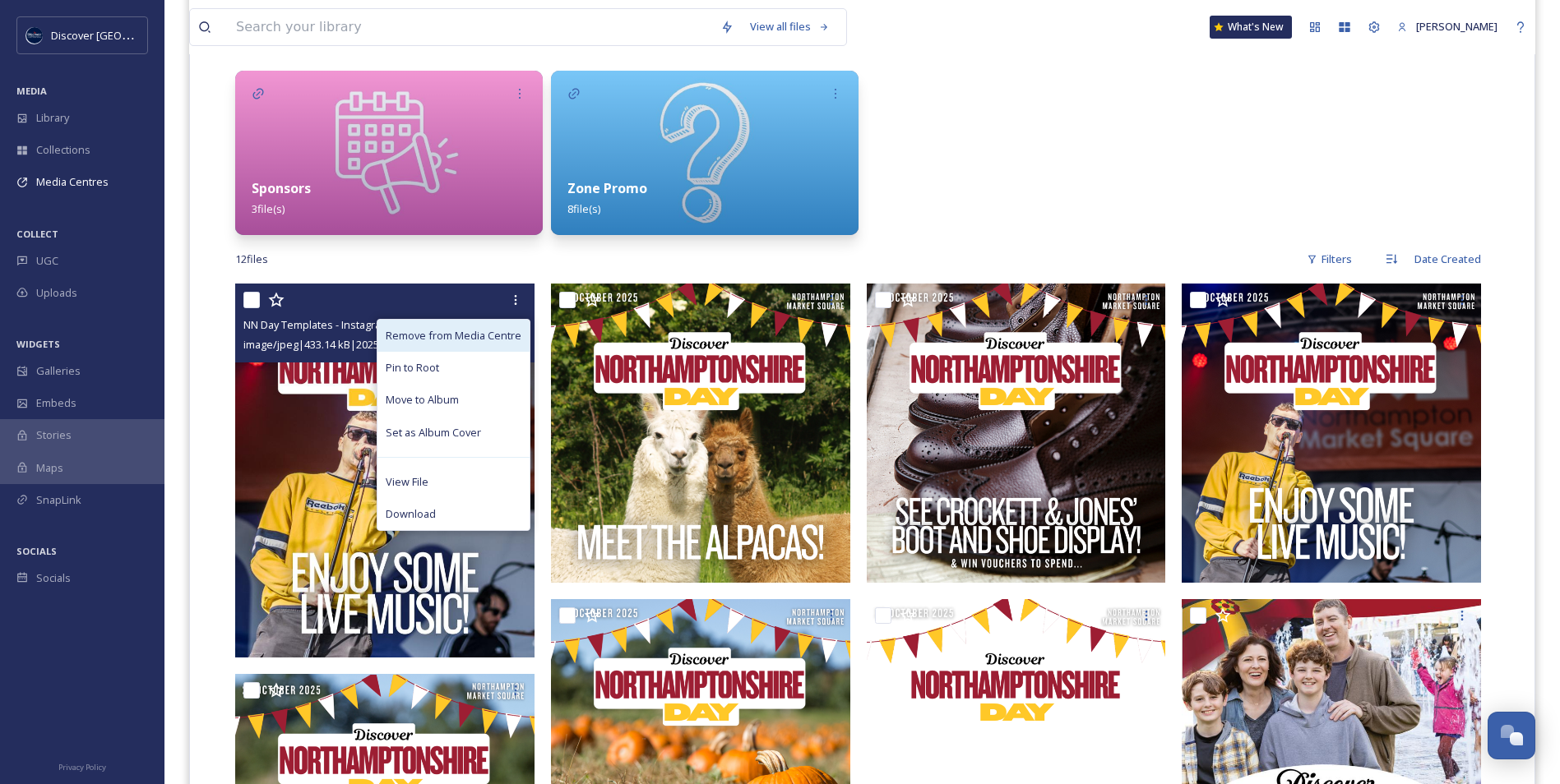
click at [510, 333] on span "Remove from Media Centre" at bounding box center [454, 336] width 136 height 16
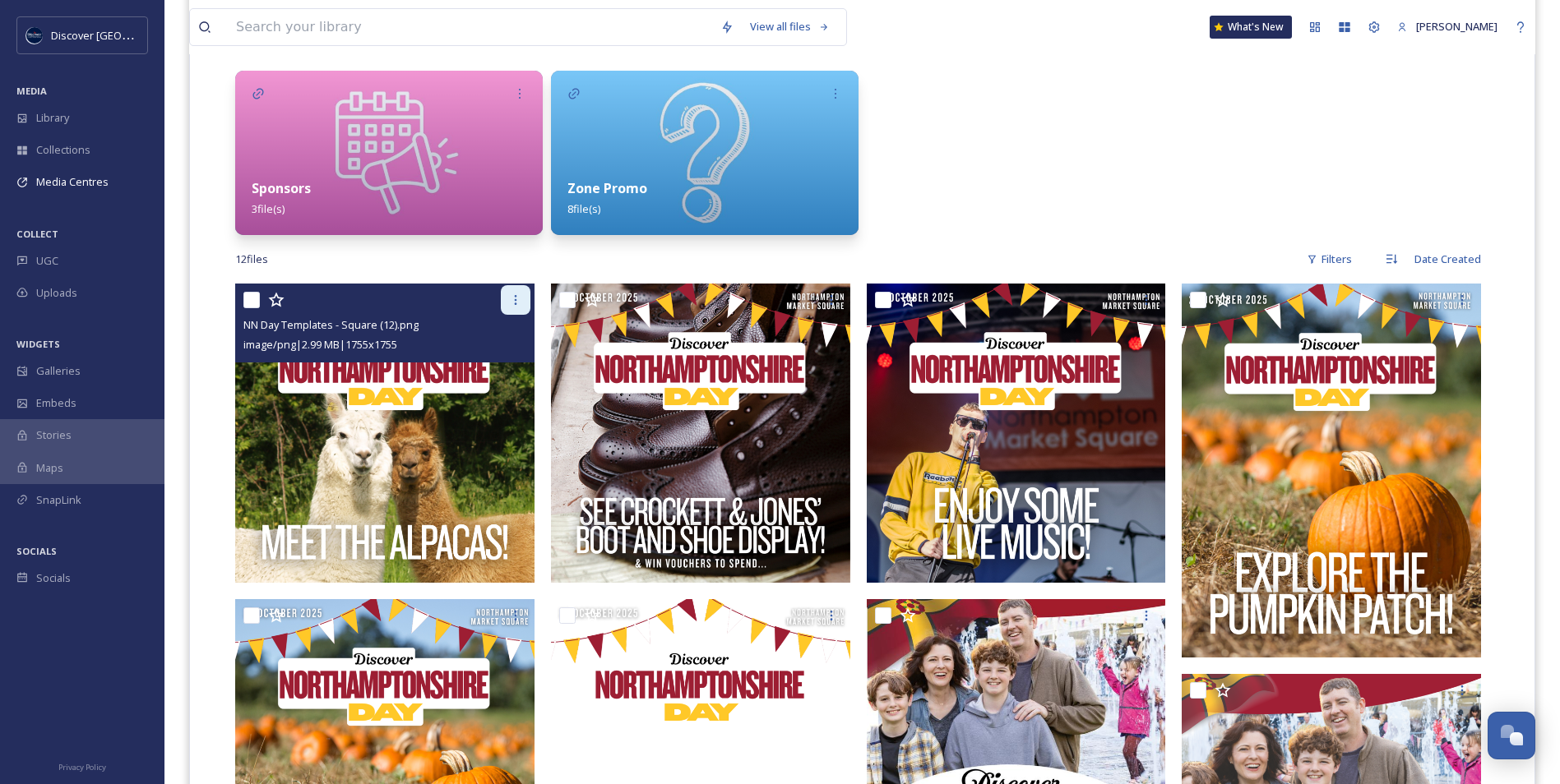
click at [520, 308] on div at bounding box center [516, 300] width 30 height 30
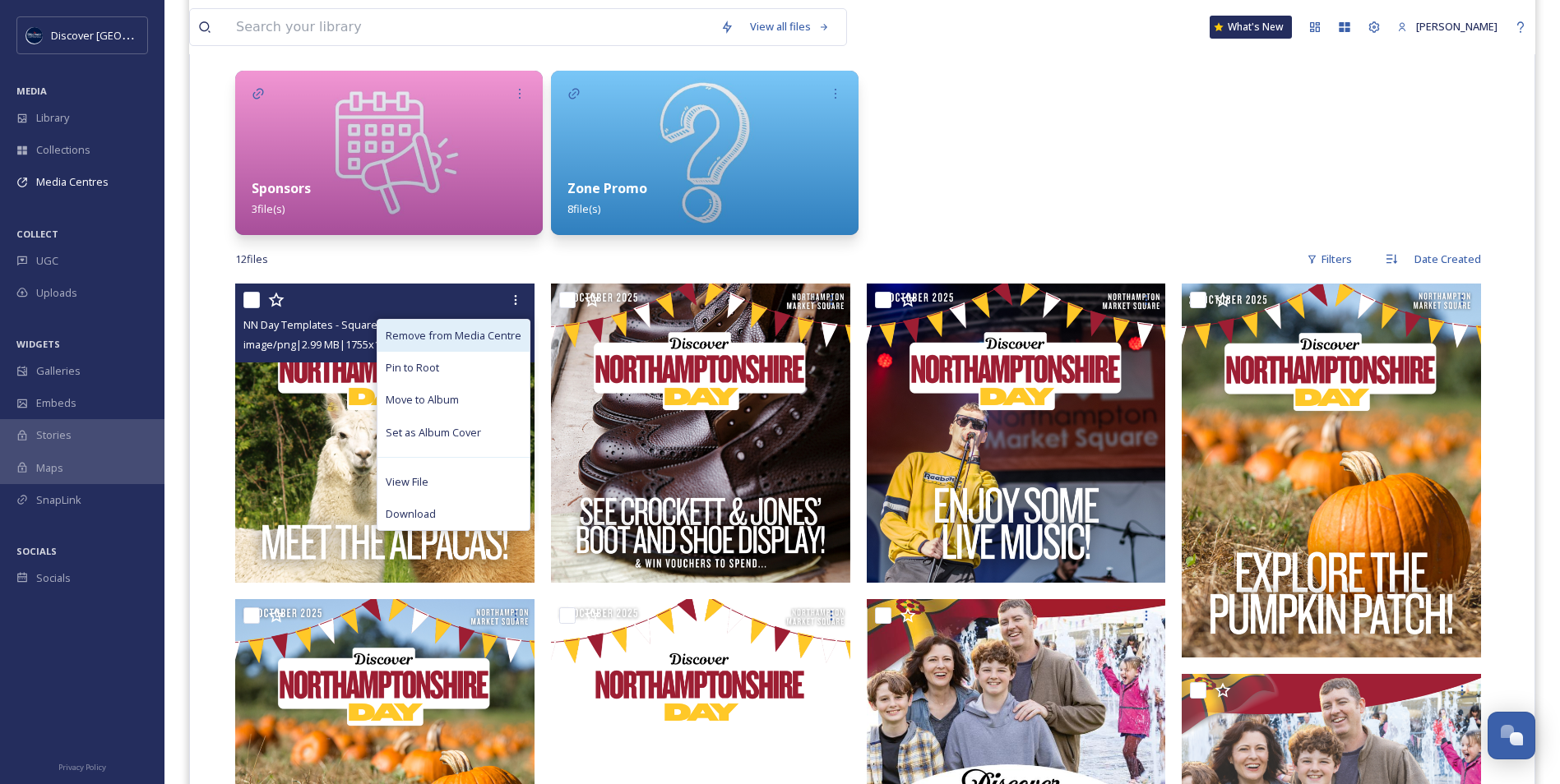
click at [512, 328] on span "Remove from Media Centre" at bounding box center [454, 336] width 136 height 16
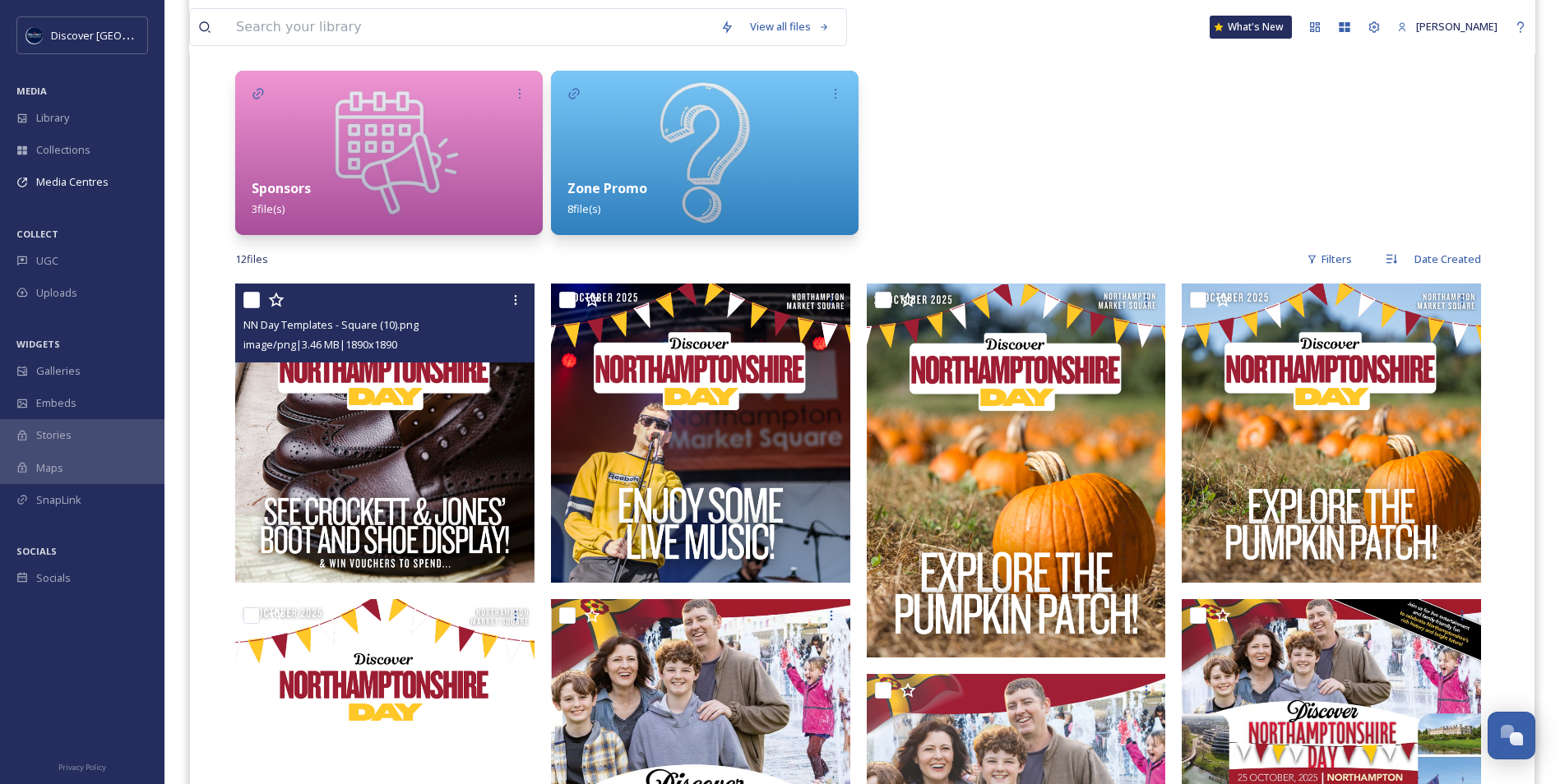
click at [519, 306] on icon at bounding box center [515, 300] width 13 height 13
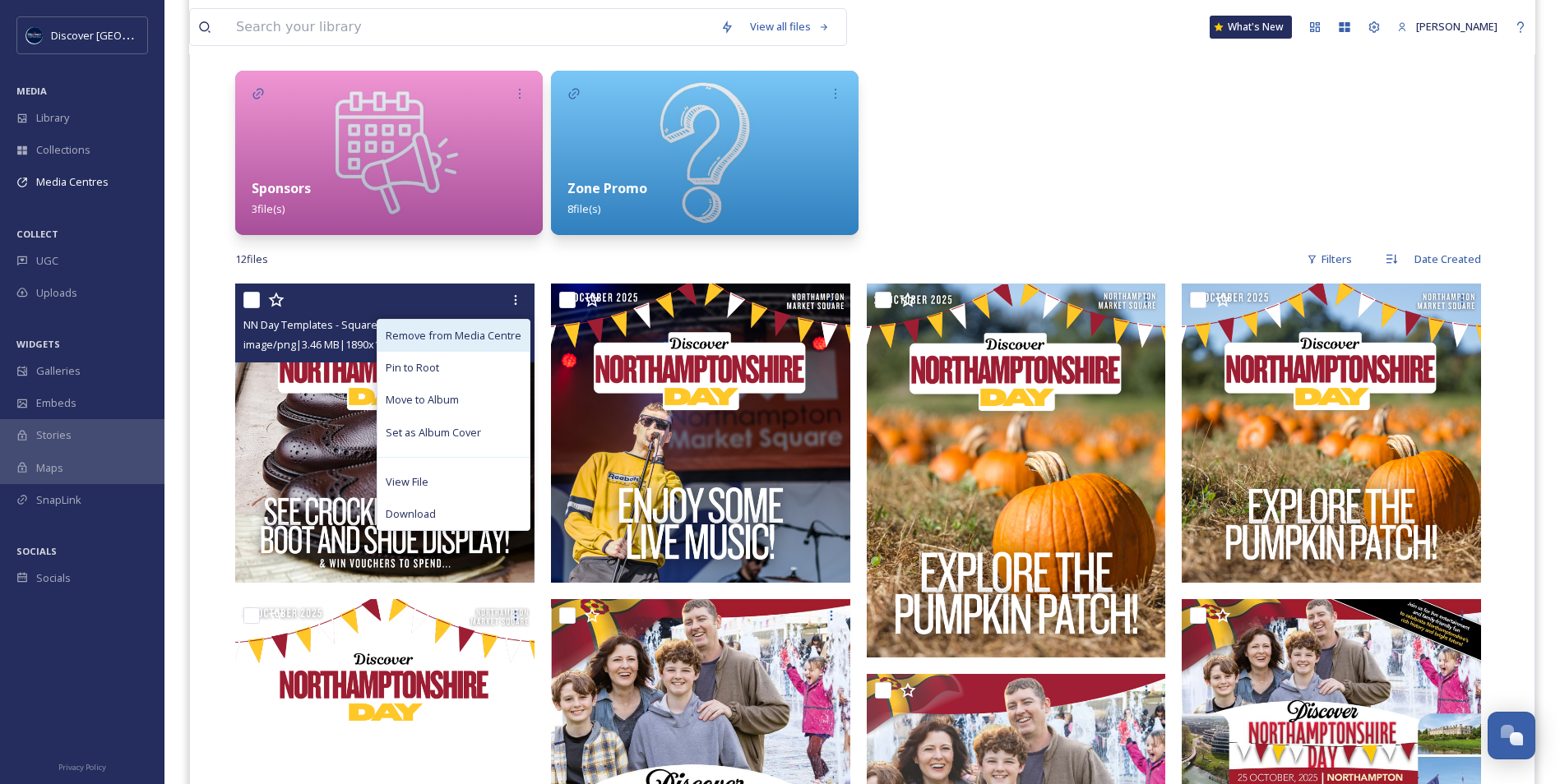
click at [505, 325] on div "Remove from Media Centre" at bounding box center [454, 336] width 152 height 32
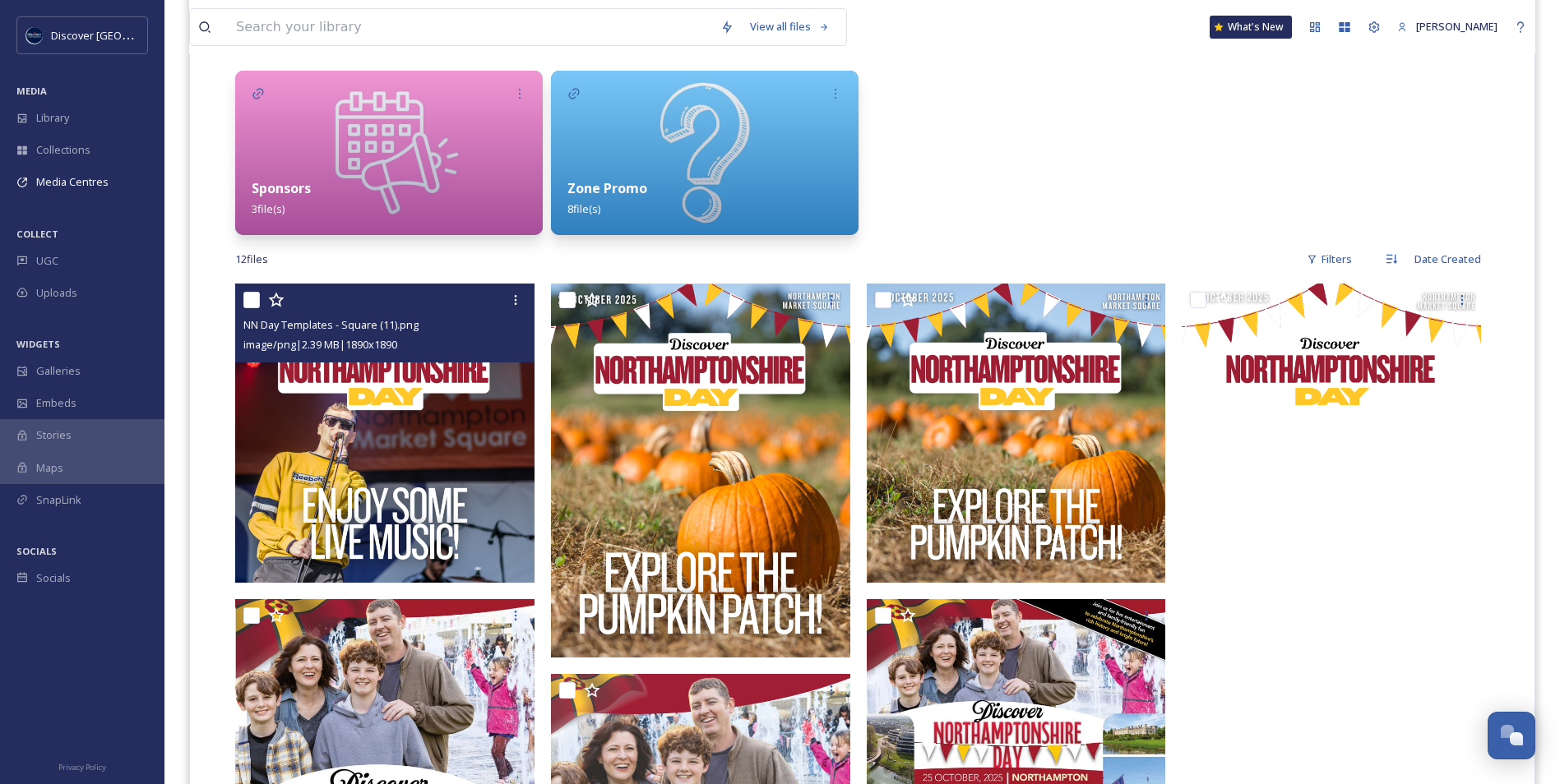
click at [515, 309] on div at bounding box center [516, 300] width 30 height 30
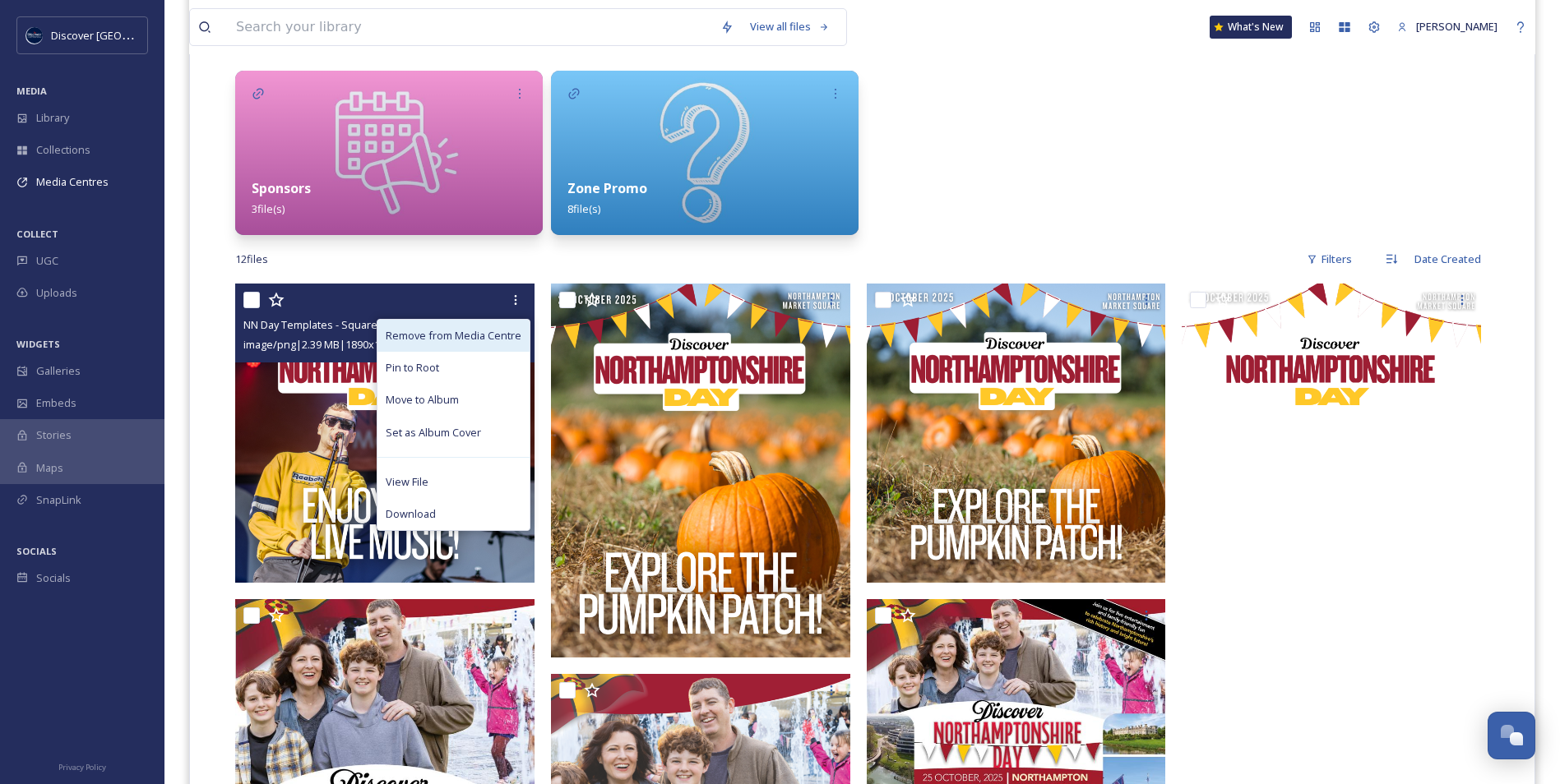
click at [510, 328] on span "Remove from Media Centre" at bounding box center [454, 336] width 136 height 16
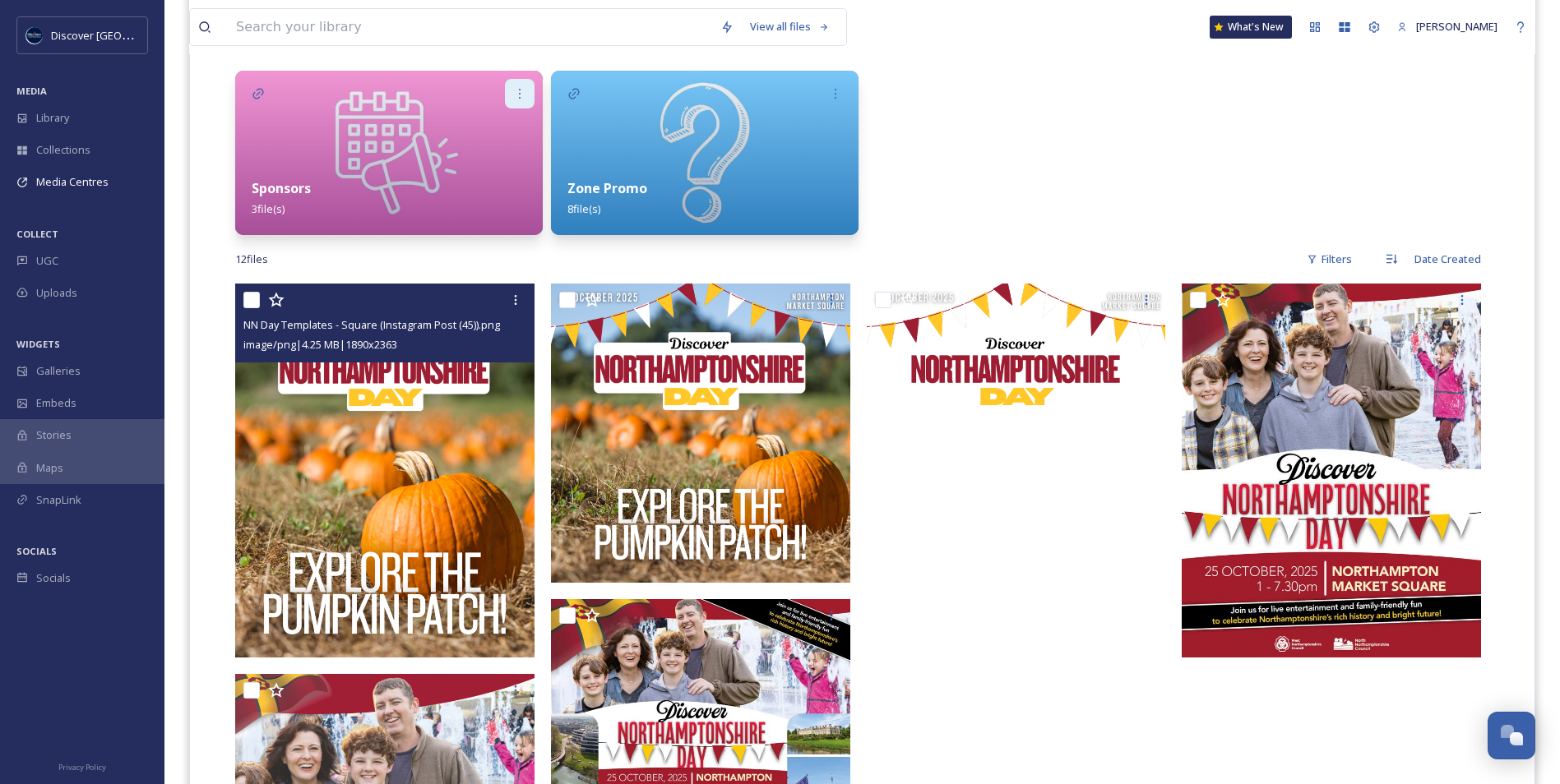
click at [521, 301] on icon at bounding box center [515, 300] width 13 height 13
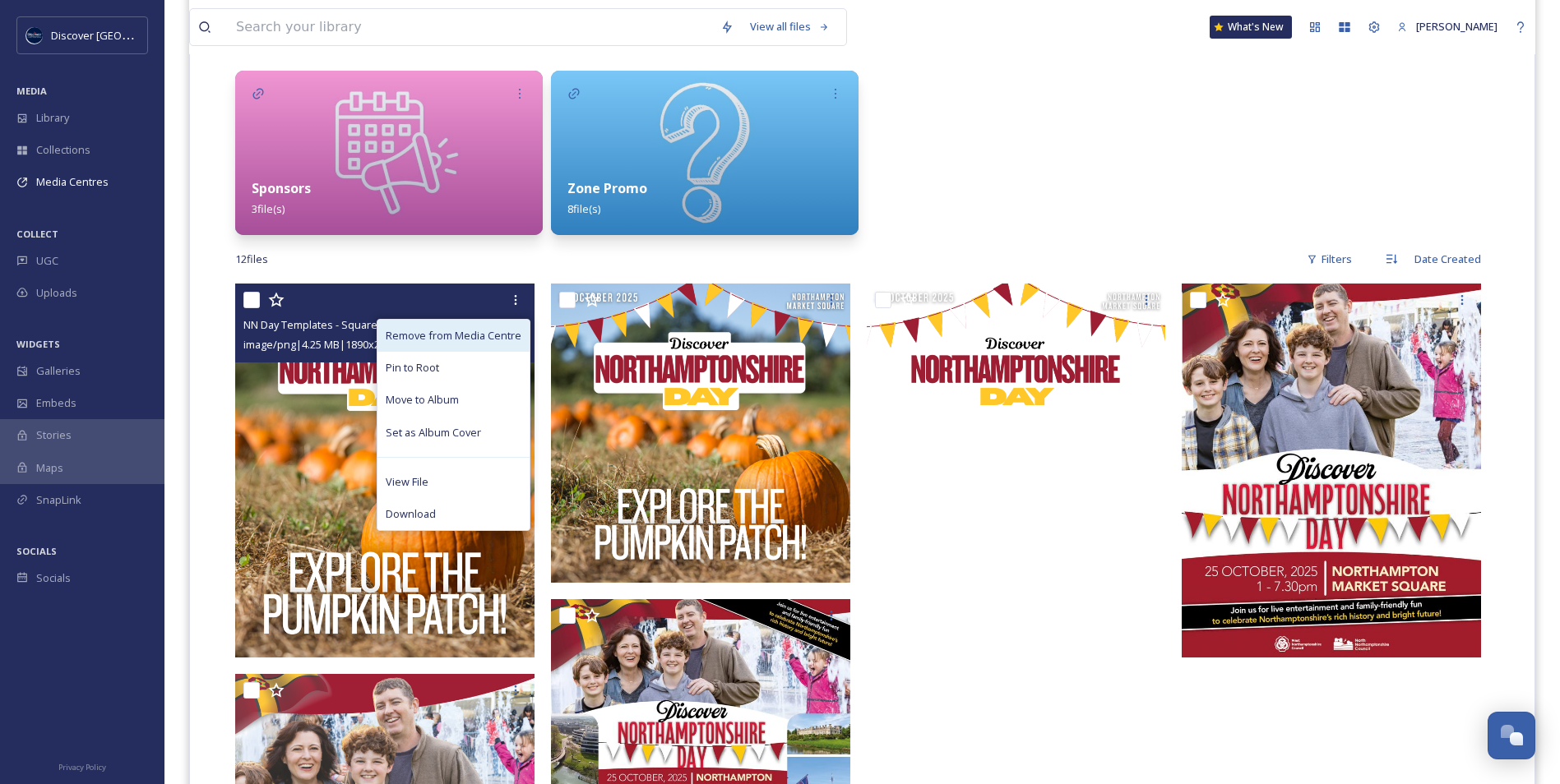
click at [503, 332] on span "Remove from Media Centre" at bounding box center [454, 336] width 136 height 16
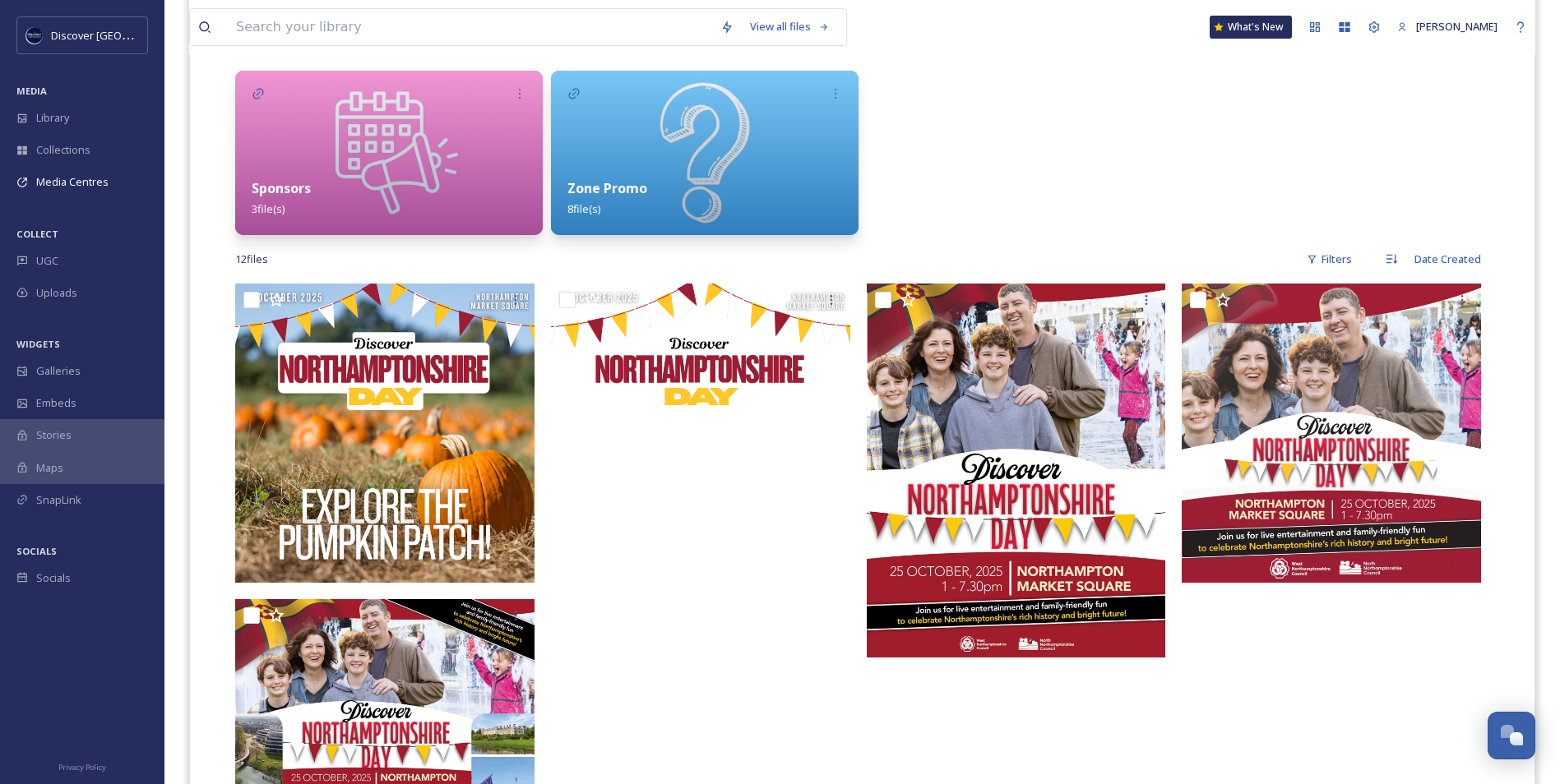
click at [611, 216] on div "Zone Promo 8 file(s)" at bounding box center [705, 198] width 308 height 73
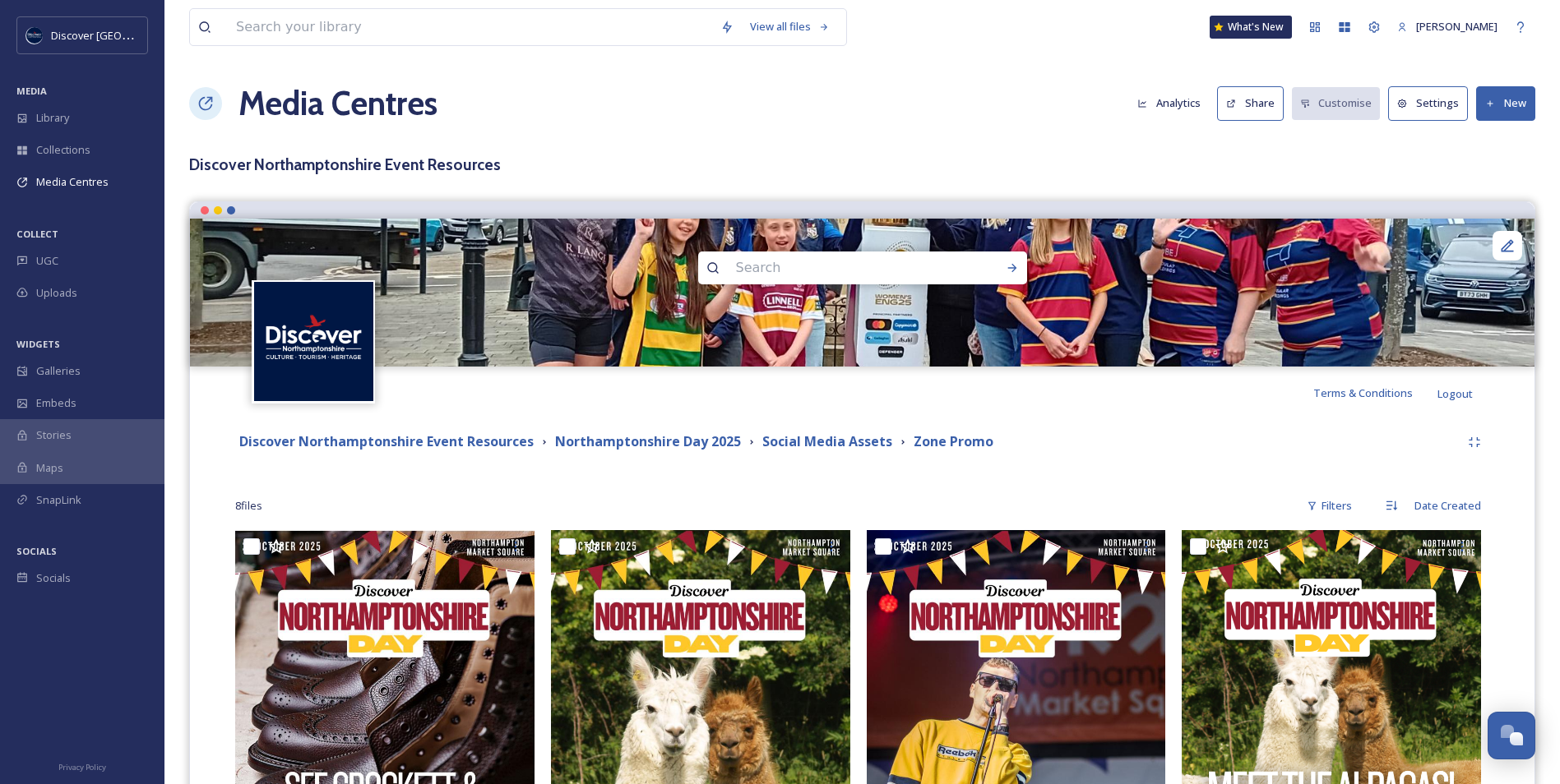
click at [1508, 109] on button "New" at bounding box center [1505, 103] width 59 height 34
click at [1484, 139] on span "Add Files" at bounding box center [1496, 142] width 44 height 16
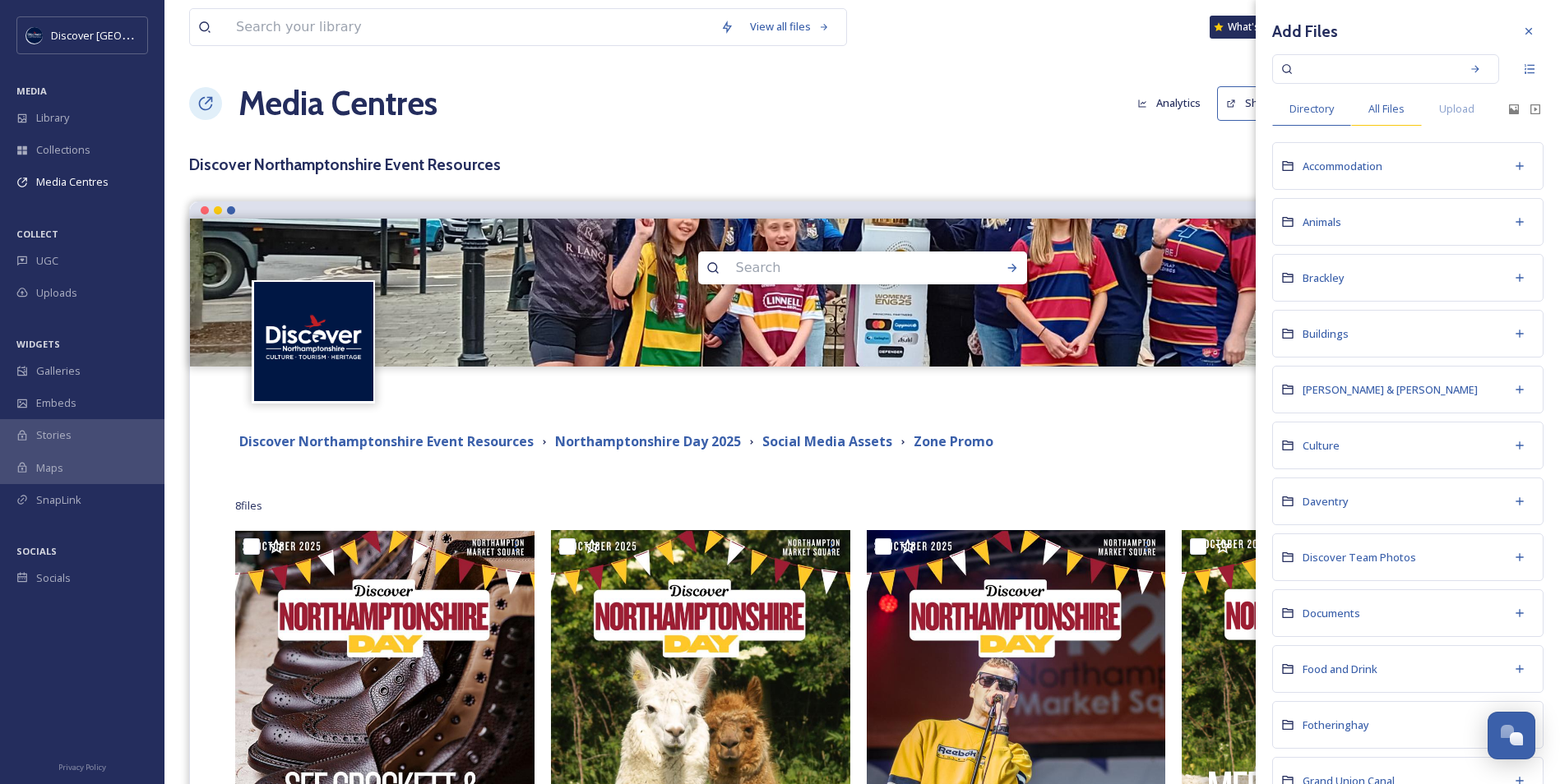
click at [1391, 115] on span "All Files" at bounding box center [1386, 109] width 36 height 16
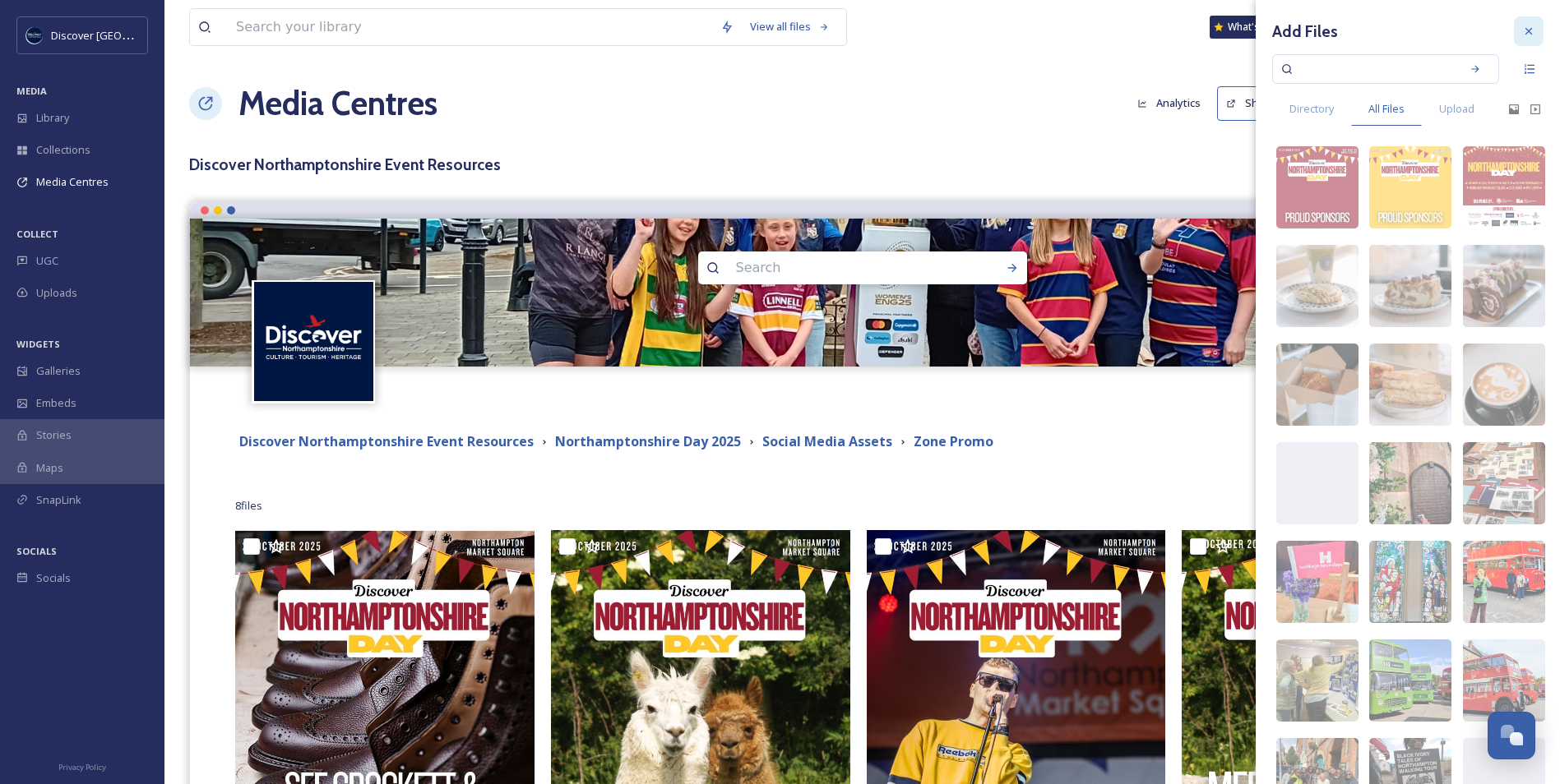
click at [1526, 32] on icon at bounding box center [1528, 31] width 6 height 6
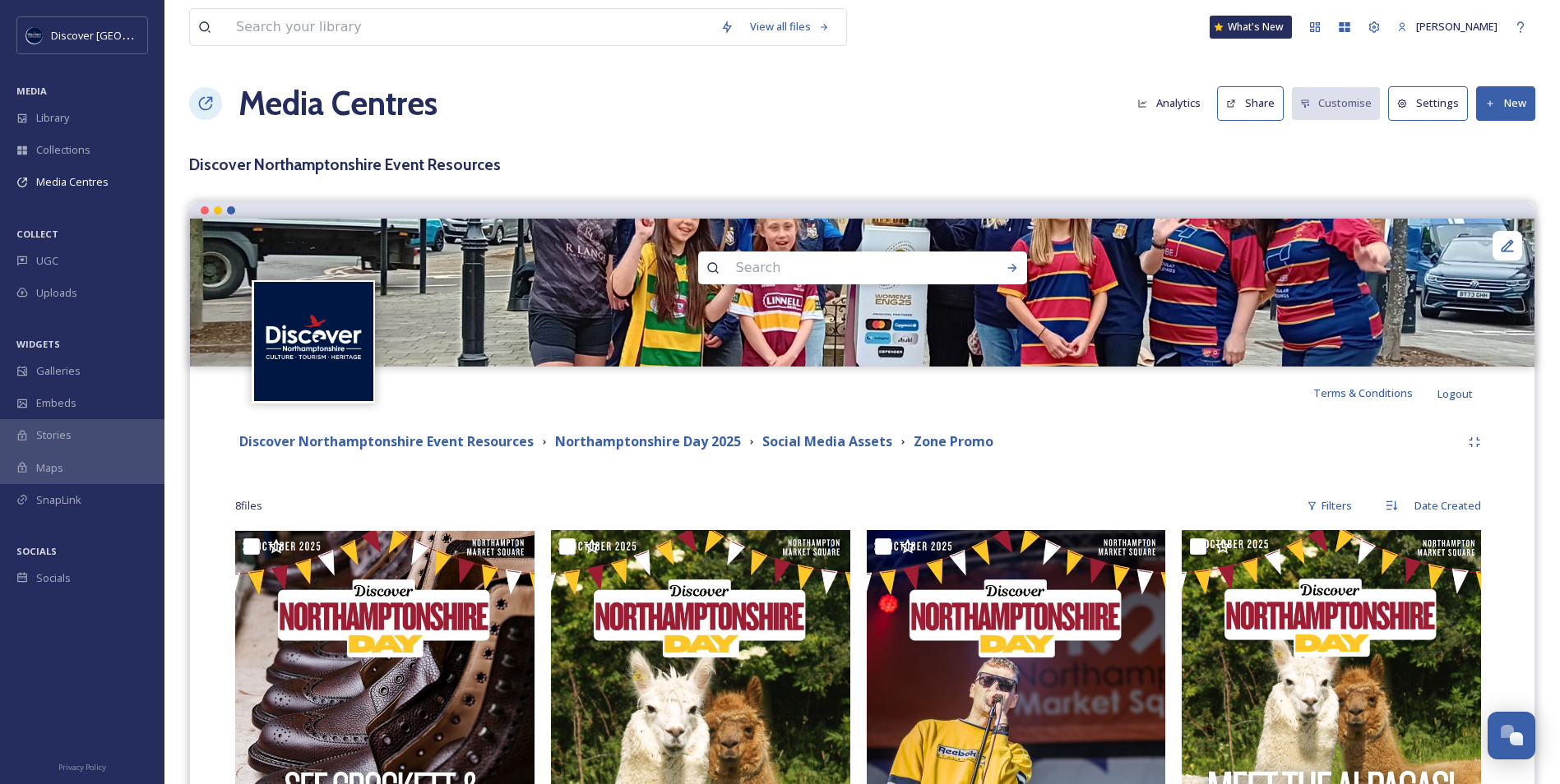
click at [851, 456] on div "Discover Northamptonshire Event Resources Northamptonshire Day 2025 Social Medi…" at bounding box center [863, 443] width 1255 height 30
click at [855, 444] on strong "Social Media Assets" at bounding box center [827, 441] width 130 height 19
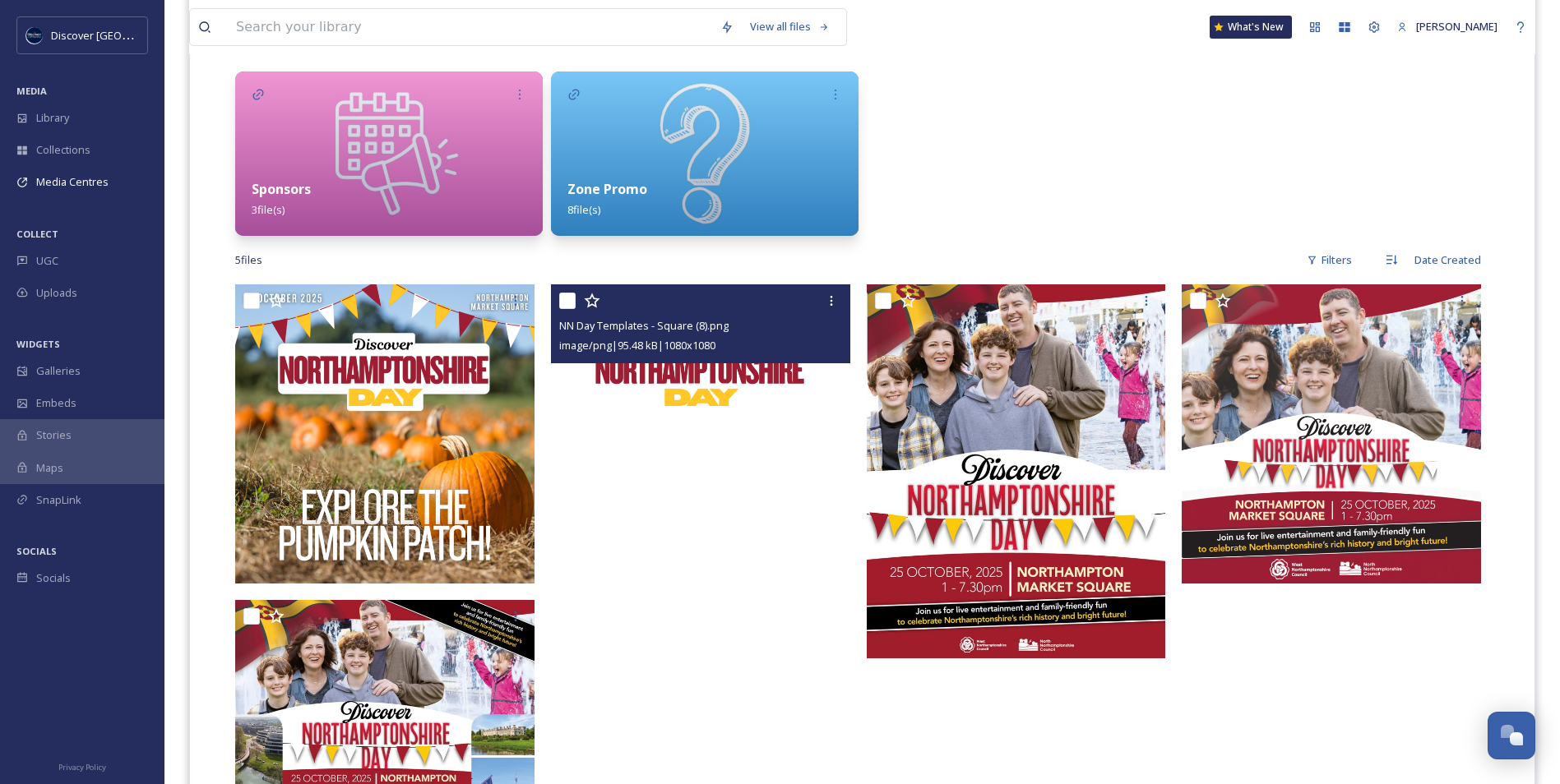
scroll to position [411, 0]
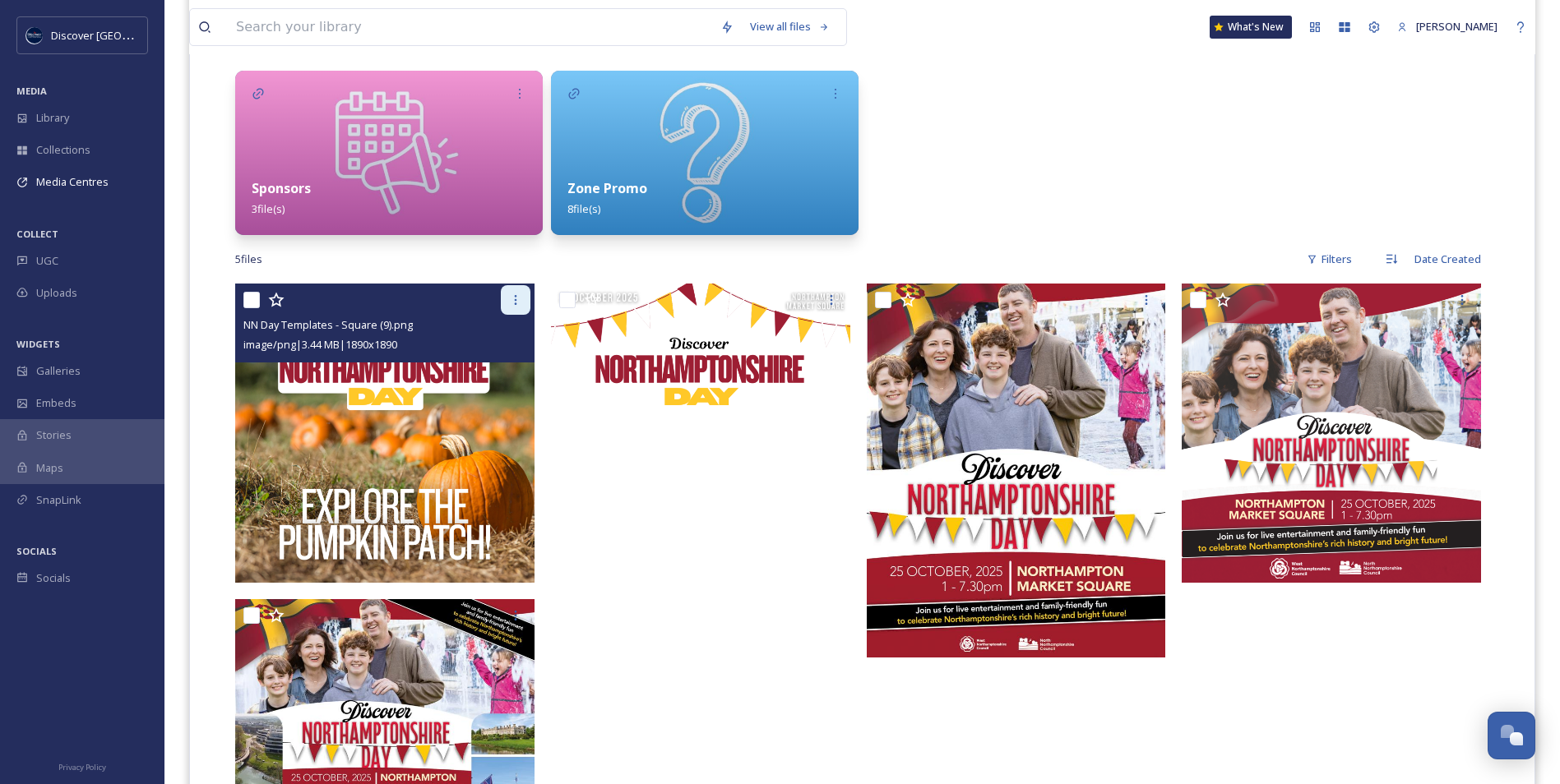
click at [513, 302] on icon at bounding box center [515, 300] width 13 height 13
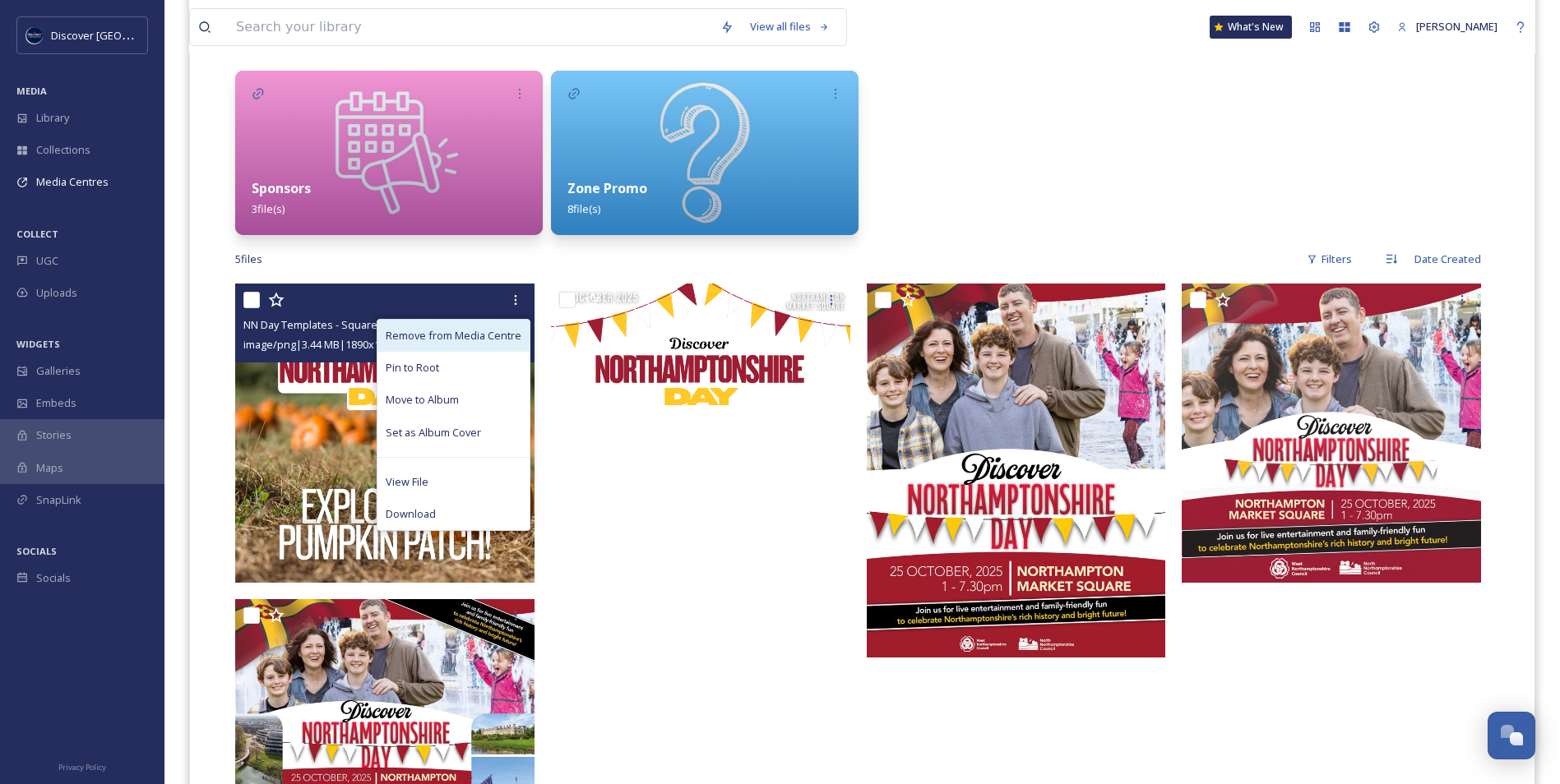
click at [491, 335] on span "Remove from Media Centre" at bounding box center [454, 336] width 136 height 16
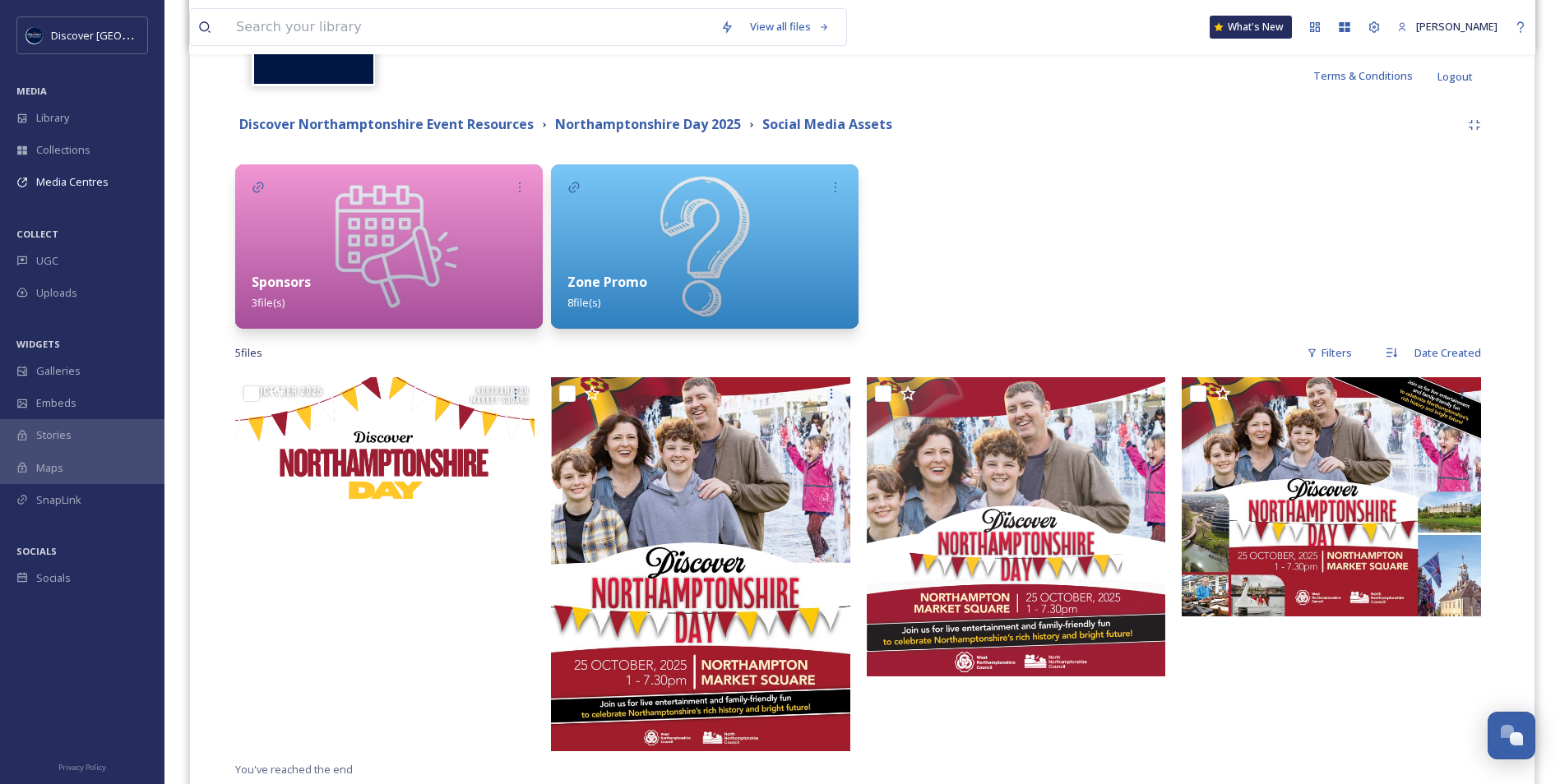
scroll to position [288, 0]
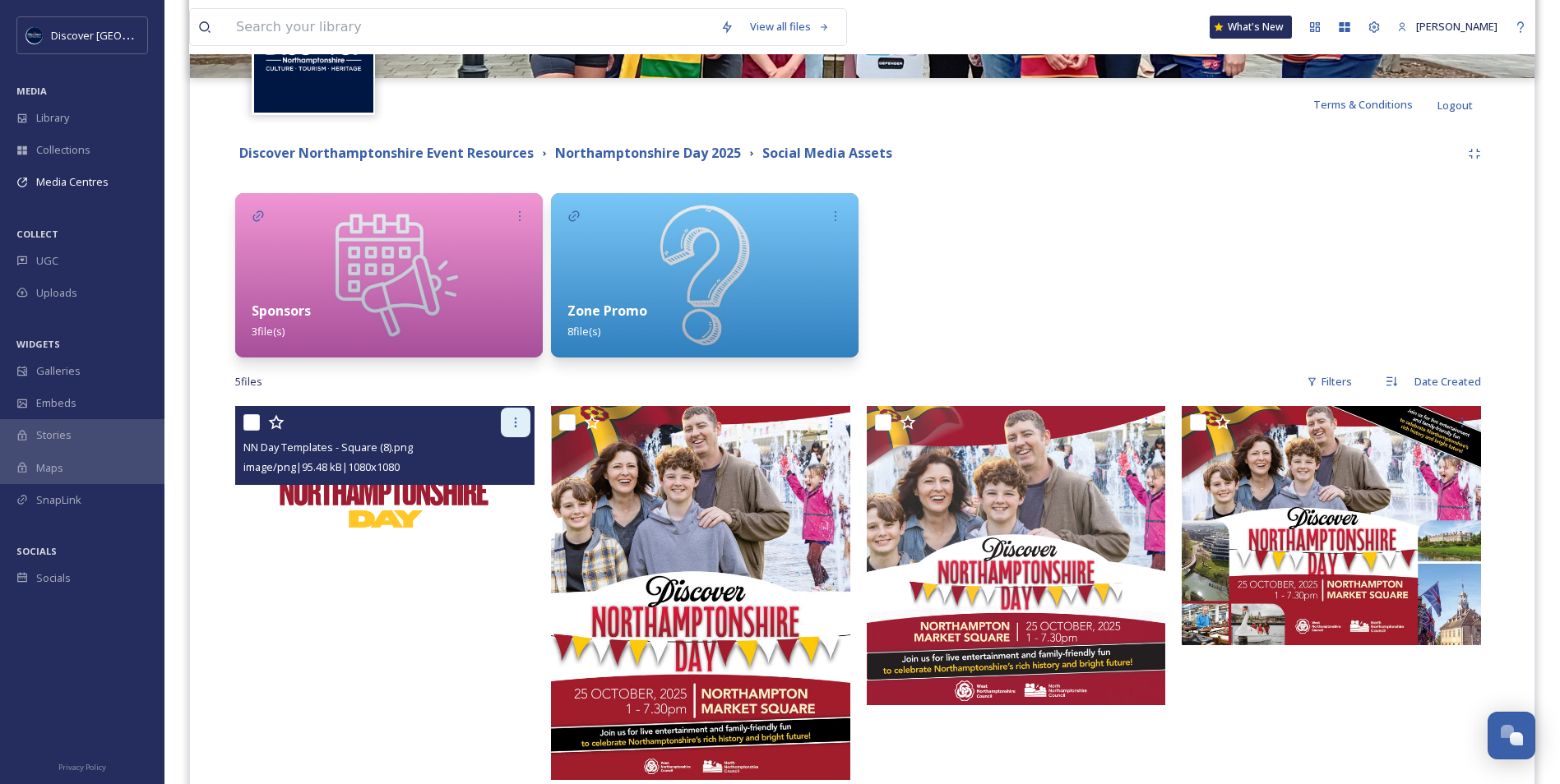
click at [517, 424] on icon at bounding box center [515, 422] width 13 height 13
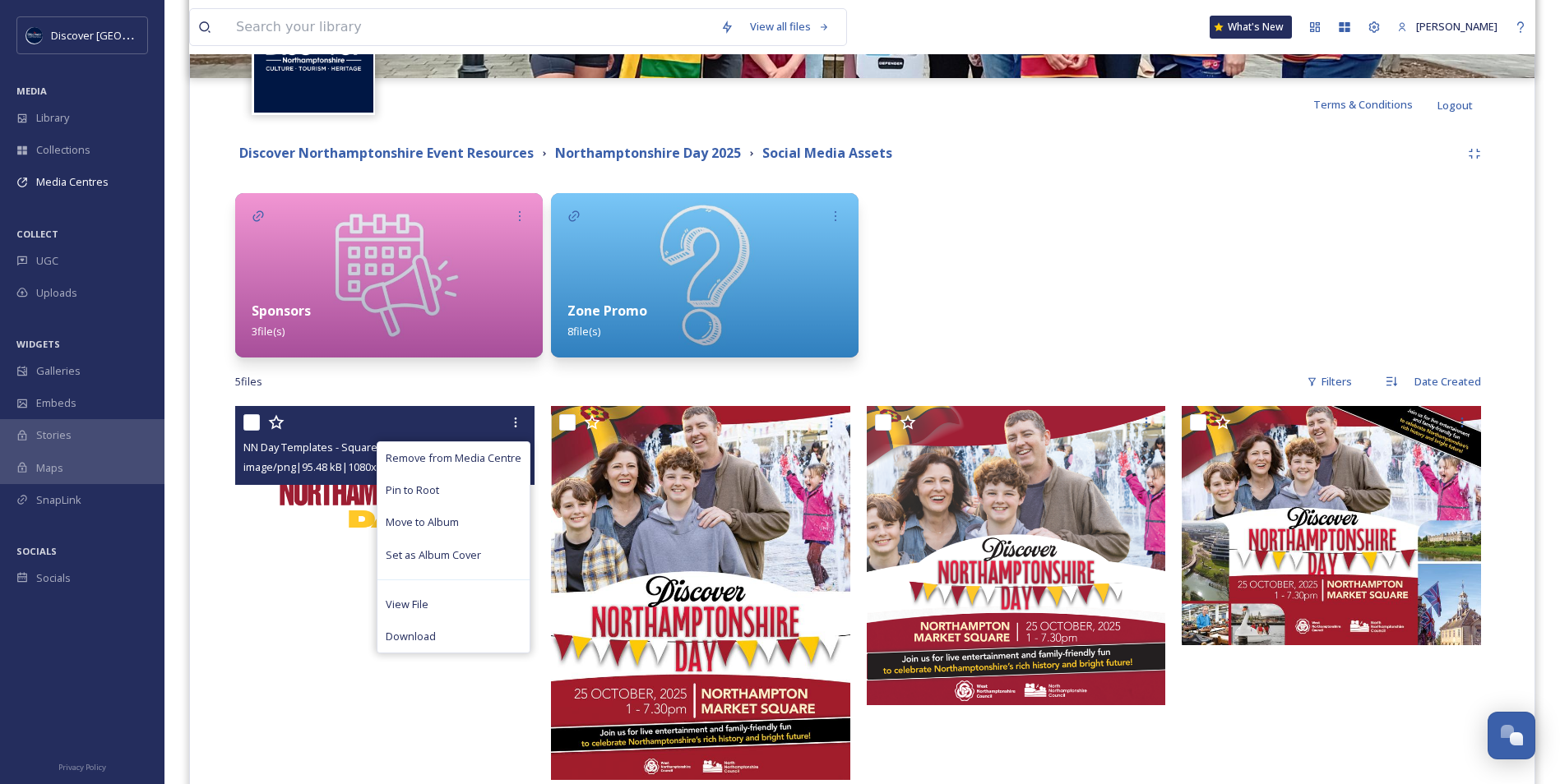
click at [337, 496] on img at bounding box center [385, 555] width 299 height 299
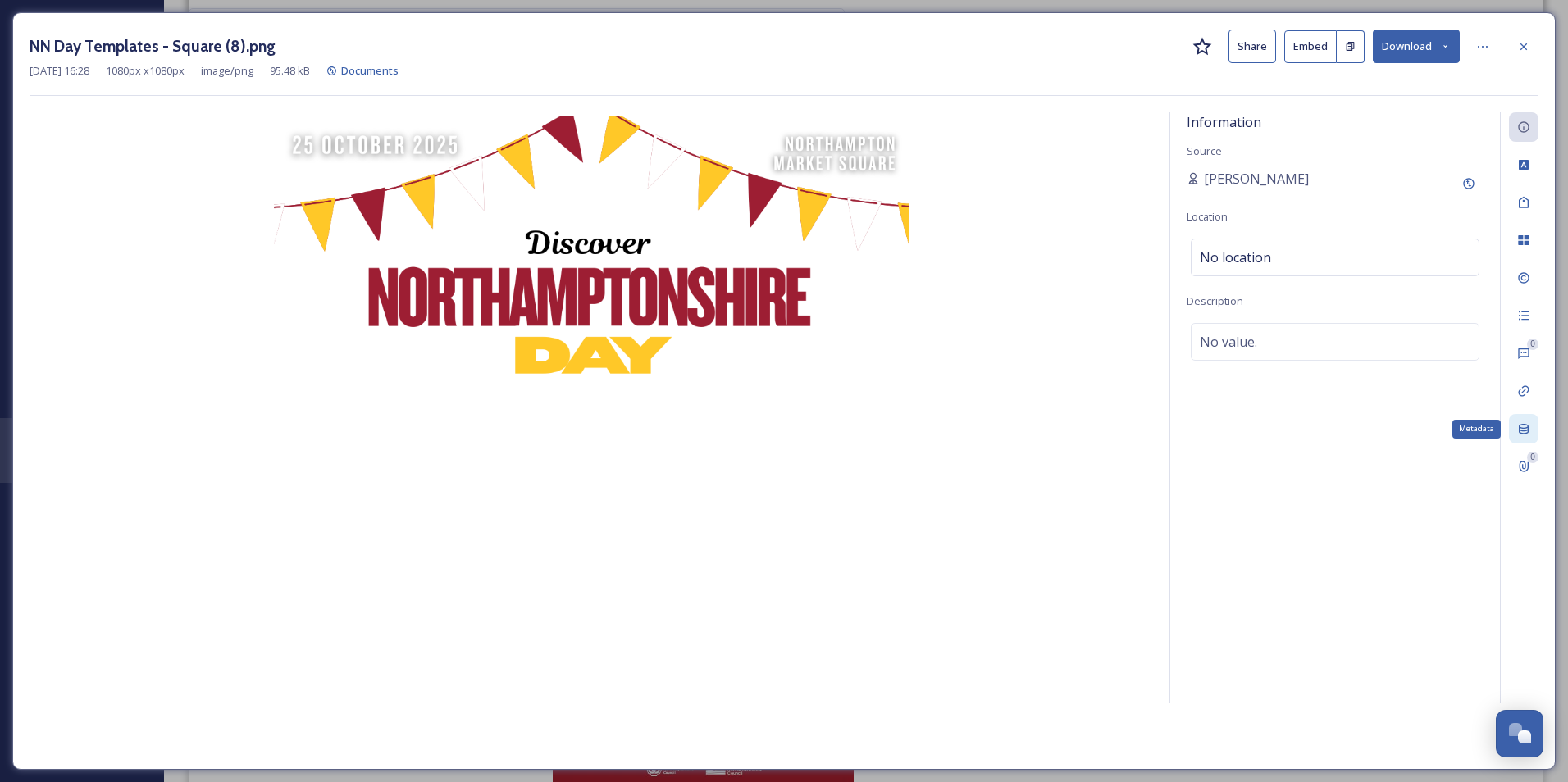
click at [1530, 427] on div "Metadata" at bounding box center [1524, 429] width 30 height 30
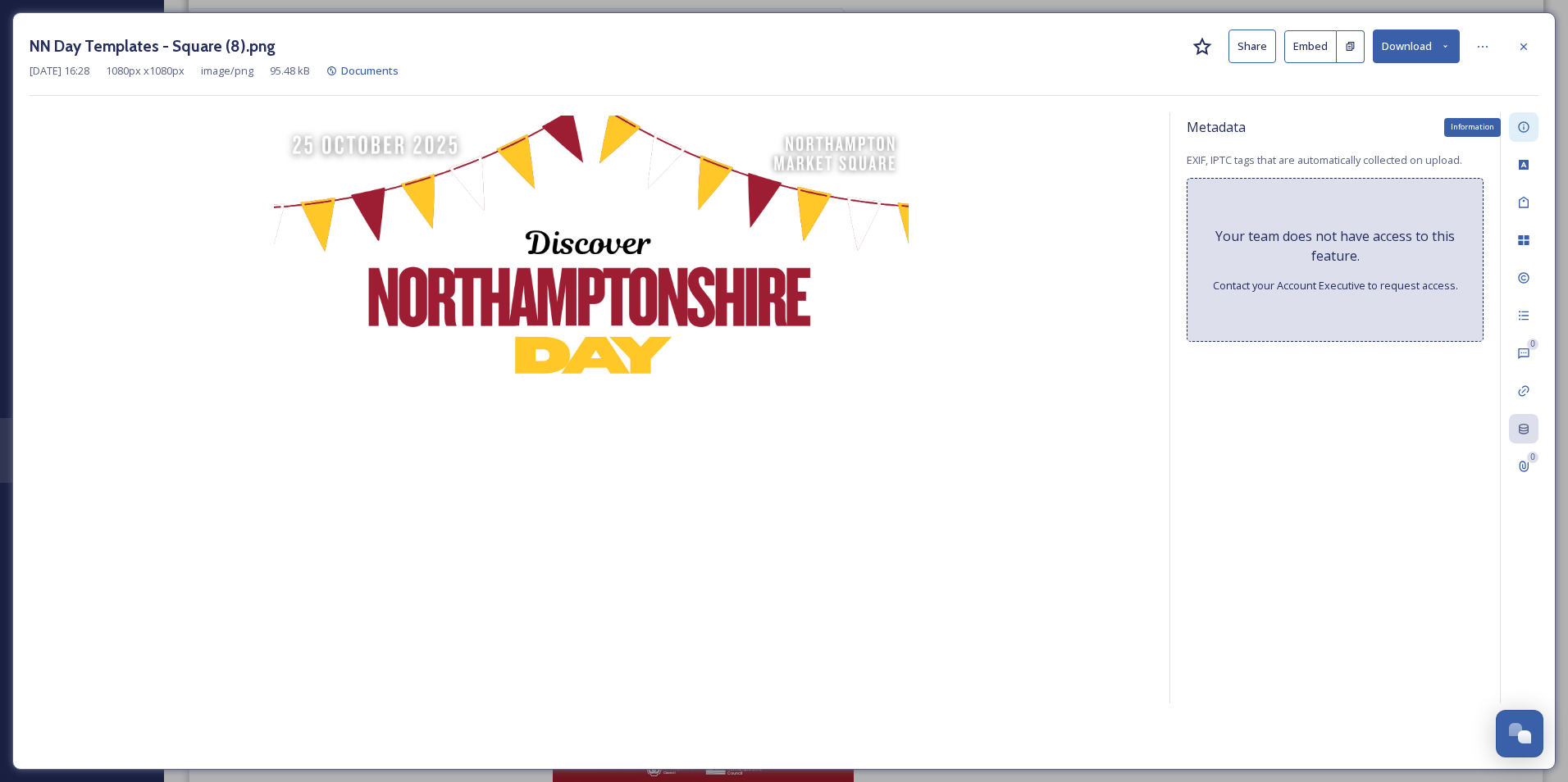
click at [1532, 127] on div "Information" at bounding box center [1524, 128] width 30 height 30
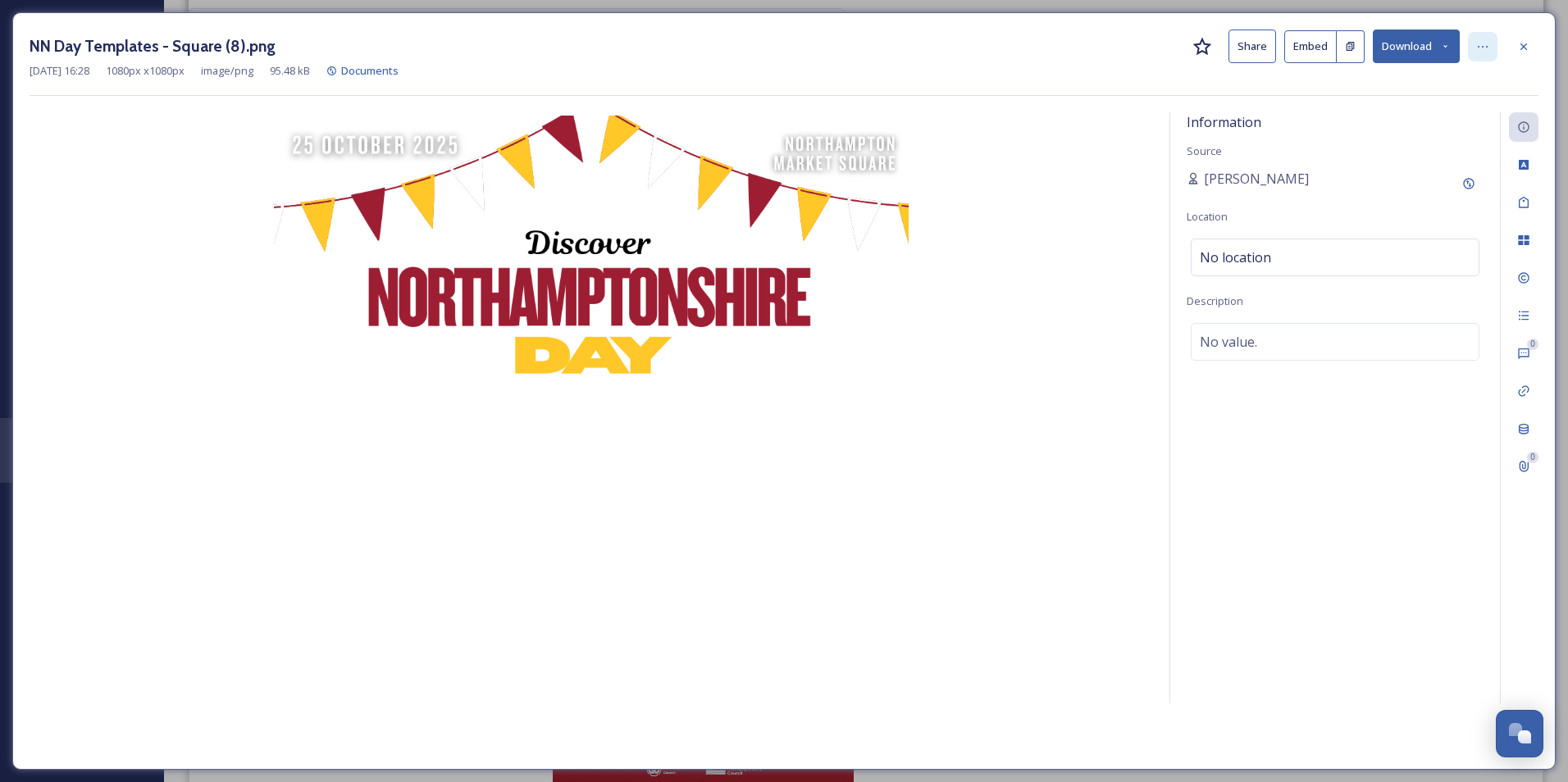
click at [1492, 44] on div at bounding box center [1484, 47] width 30 height 30
click at [1405, 88] on div "Rename File" at bounding box center [1403, 83] width 195 height 32
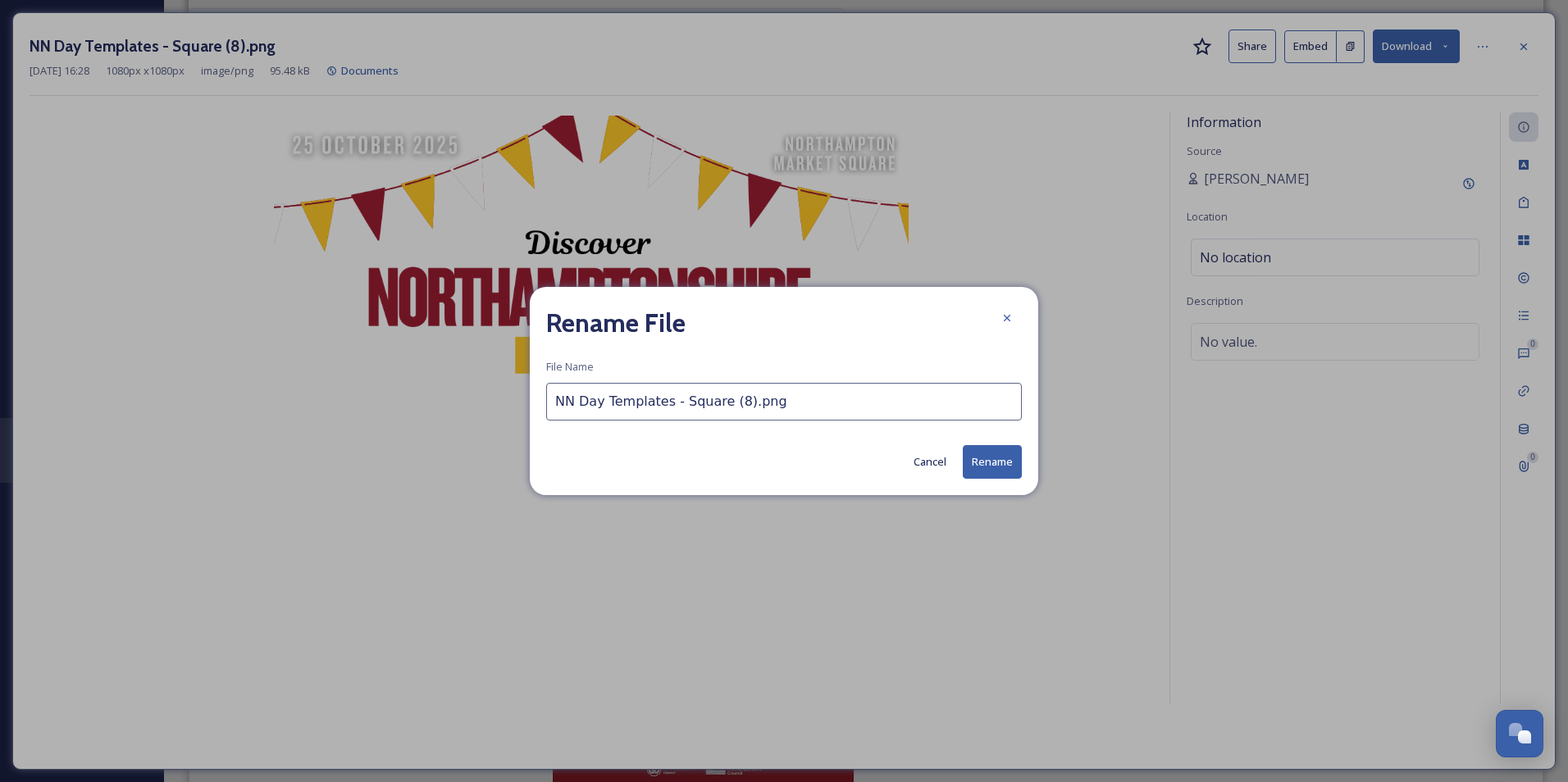
drag, startPoint x: 691, startPoint y: 409, endPoint x: 548, endPoint y: 427, distance: 144.1
click at [548, 427] on div "Rename File File Name NN Day Templates - Square (8).png Cancel Rename" at bounding box center [784, 391] width 509 height 208
type input "Social Media Frame (place over photo)"
click at [976, 459] on button "Rename" at bounding box center [992, 462] width 59 height 33
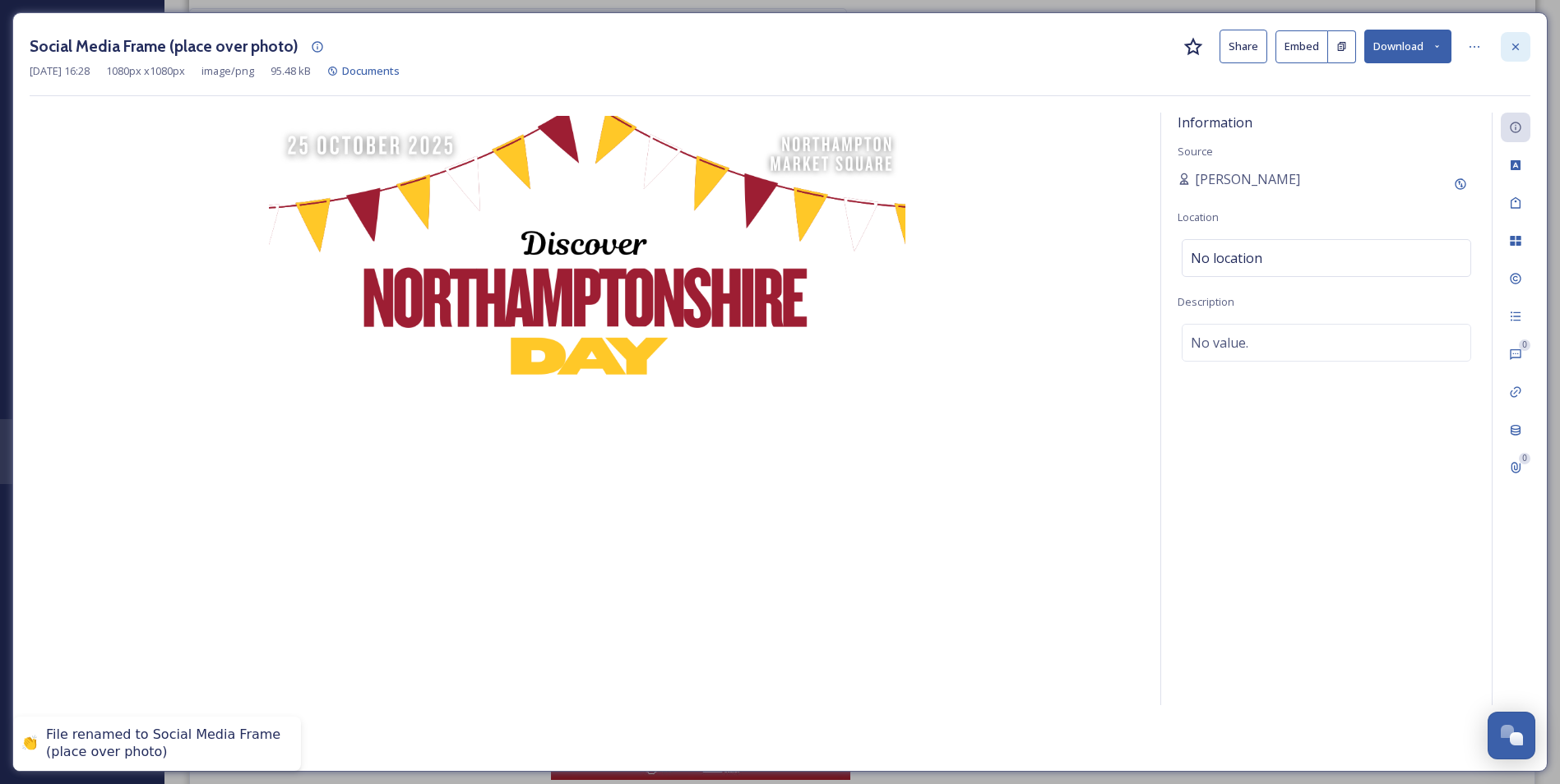
click at [1519, 47] on icon at bounding box center [1516, 47] width 13 height 13
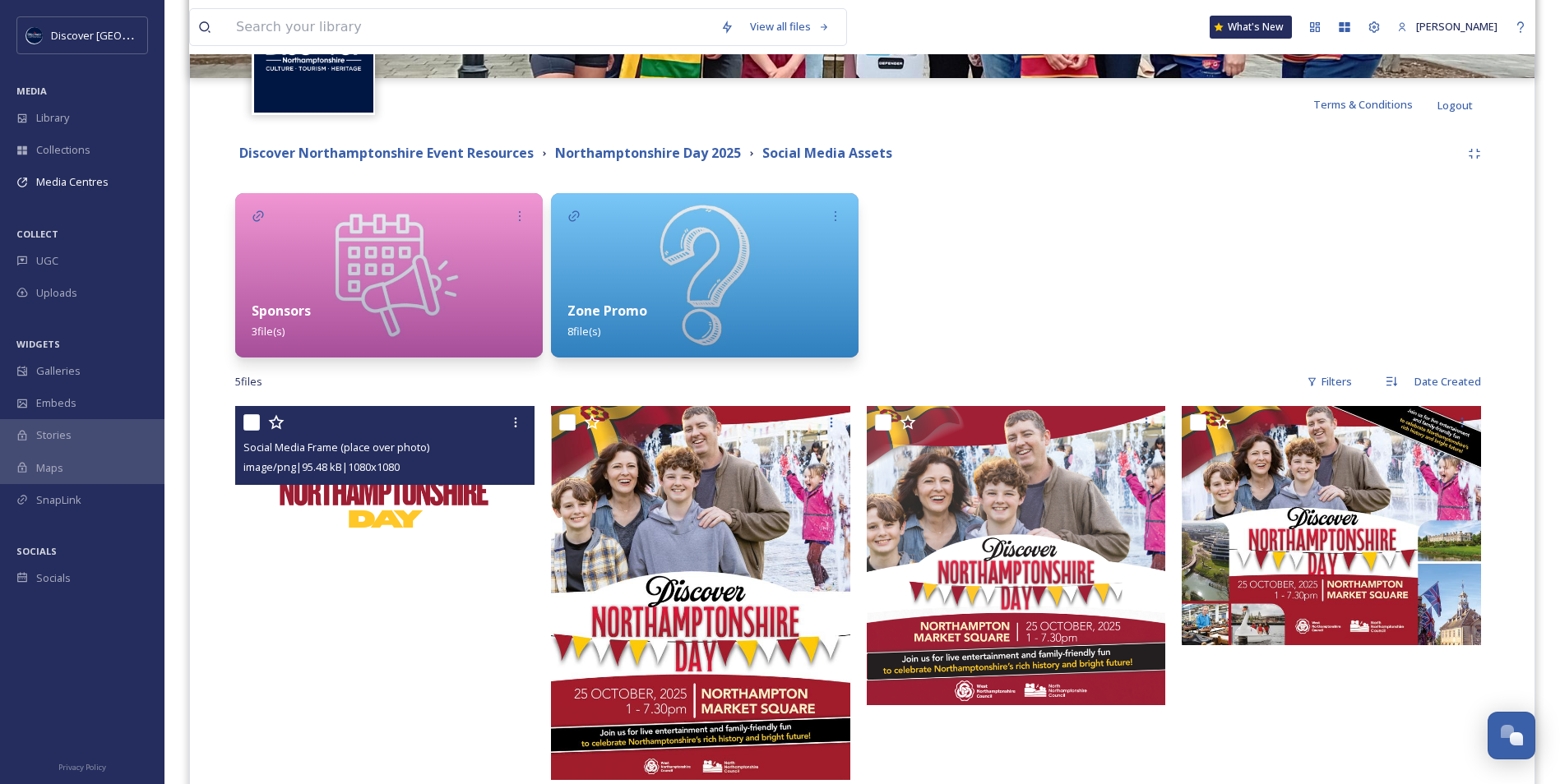
click at [1080, 349] on div at bounding box center [1021, 275] width 308 height 164
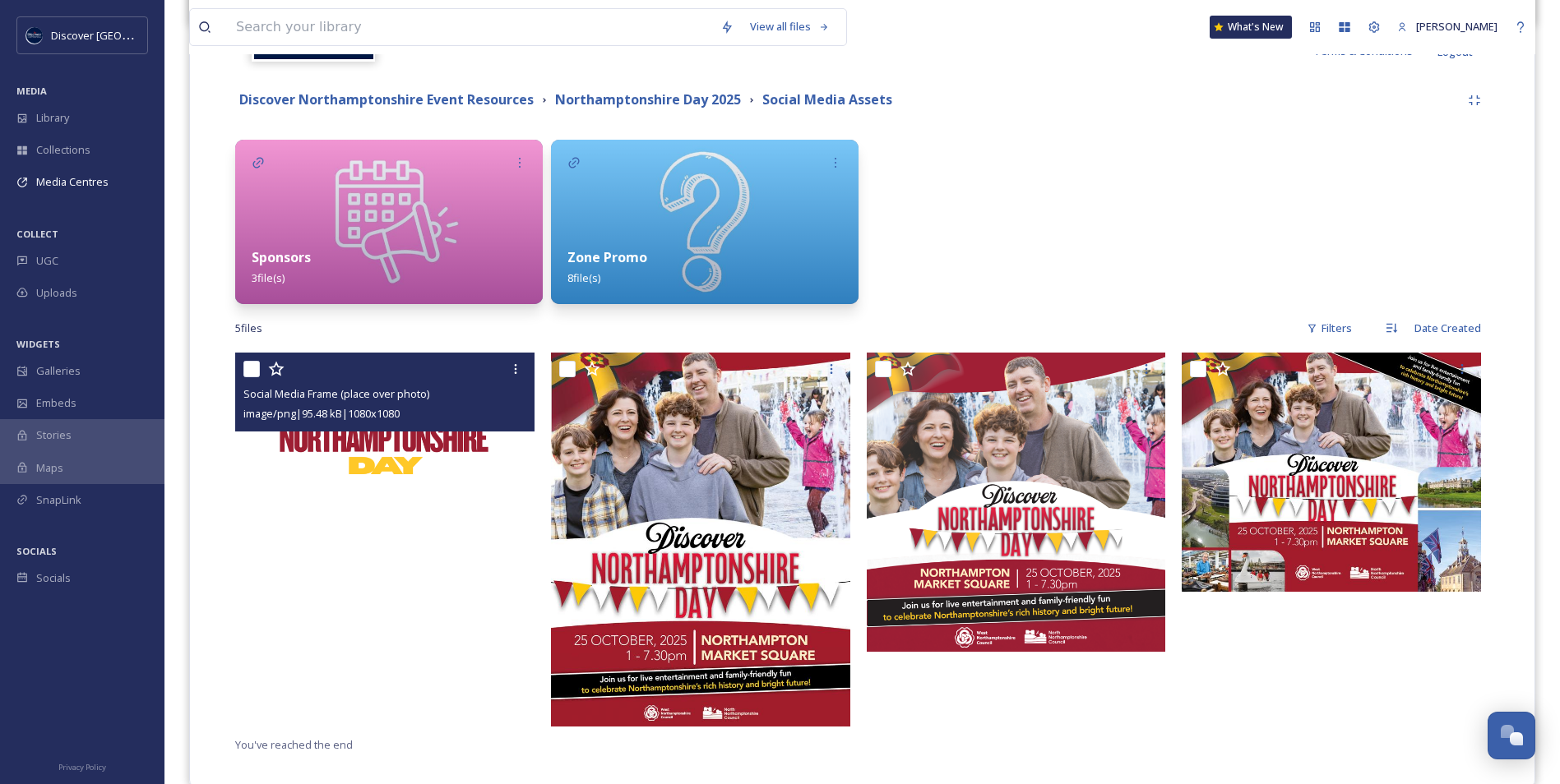
scroll to position [370, 0]
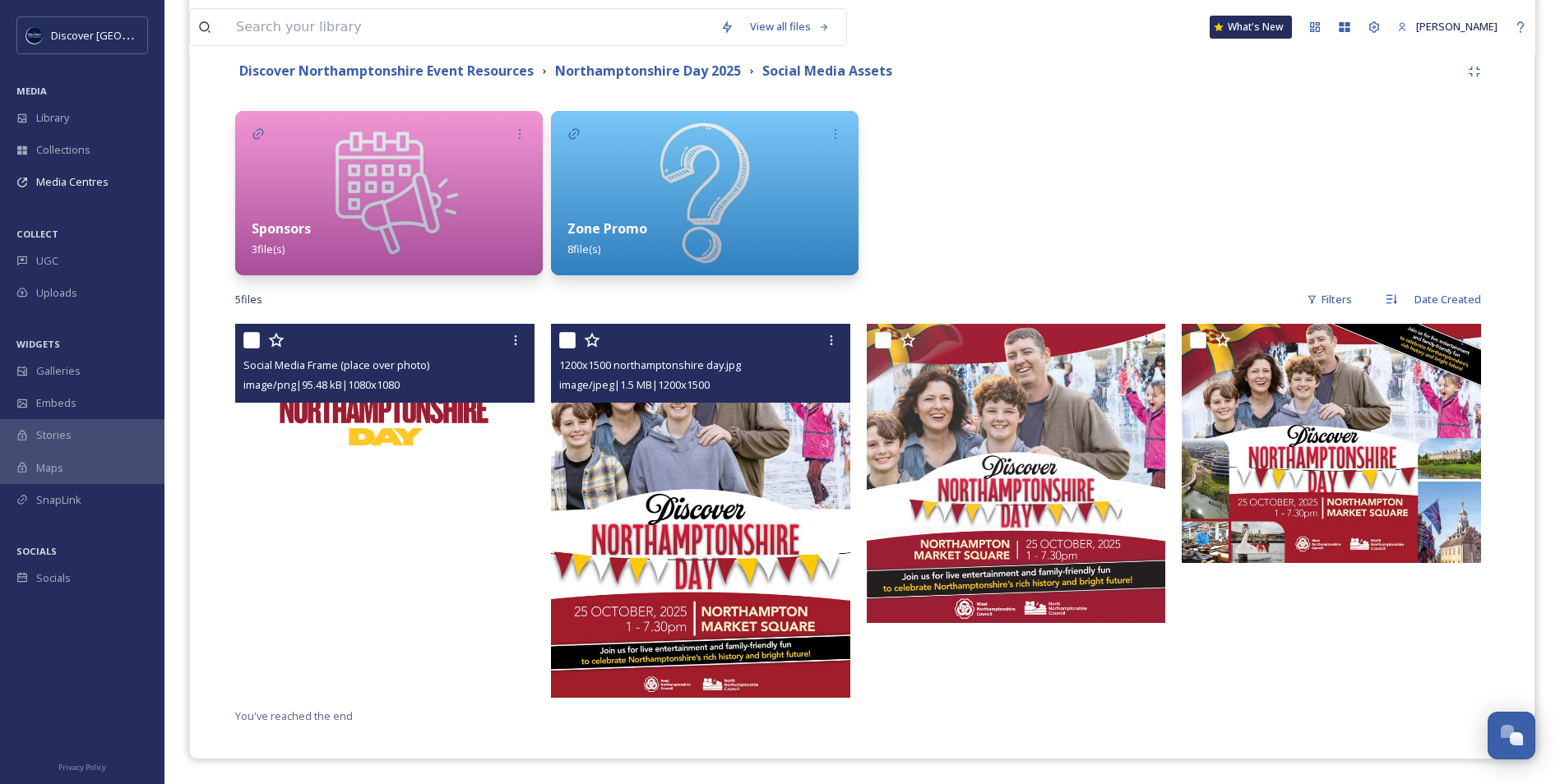
click at [784, 418] on img at bounding box center [701, 511] width 299 height 374
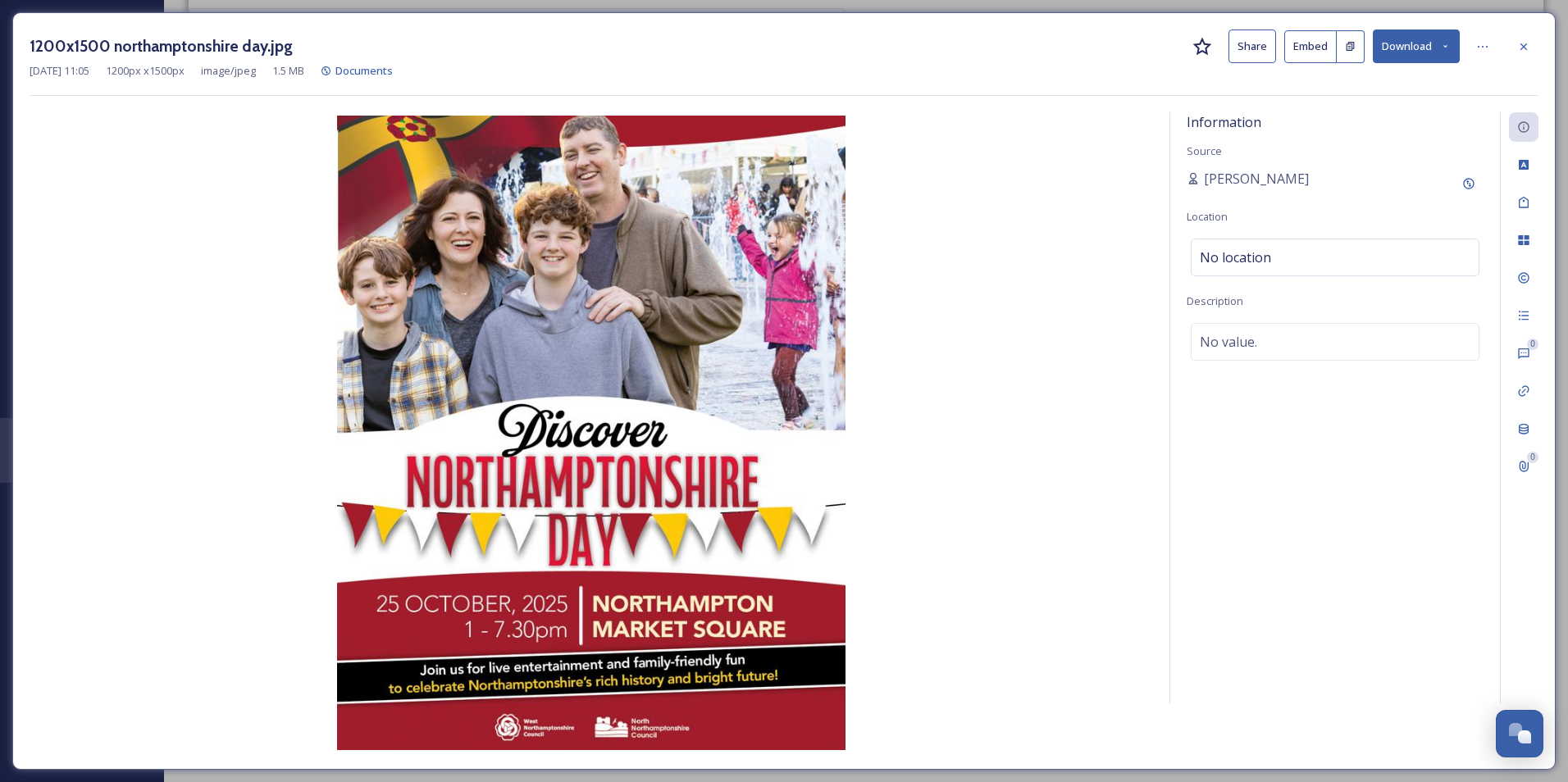
scroll to position [298, 0]
click at [1479, 51] on icon at bounding box center [1483, 47] width 13 height 13
click at [1412, 83] on div "Rename File" at bounding box center [1403, 83] width 195 height 32
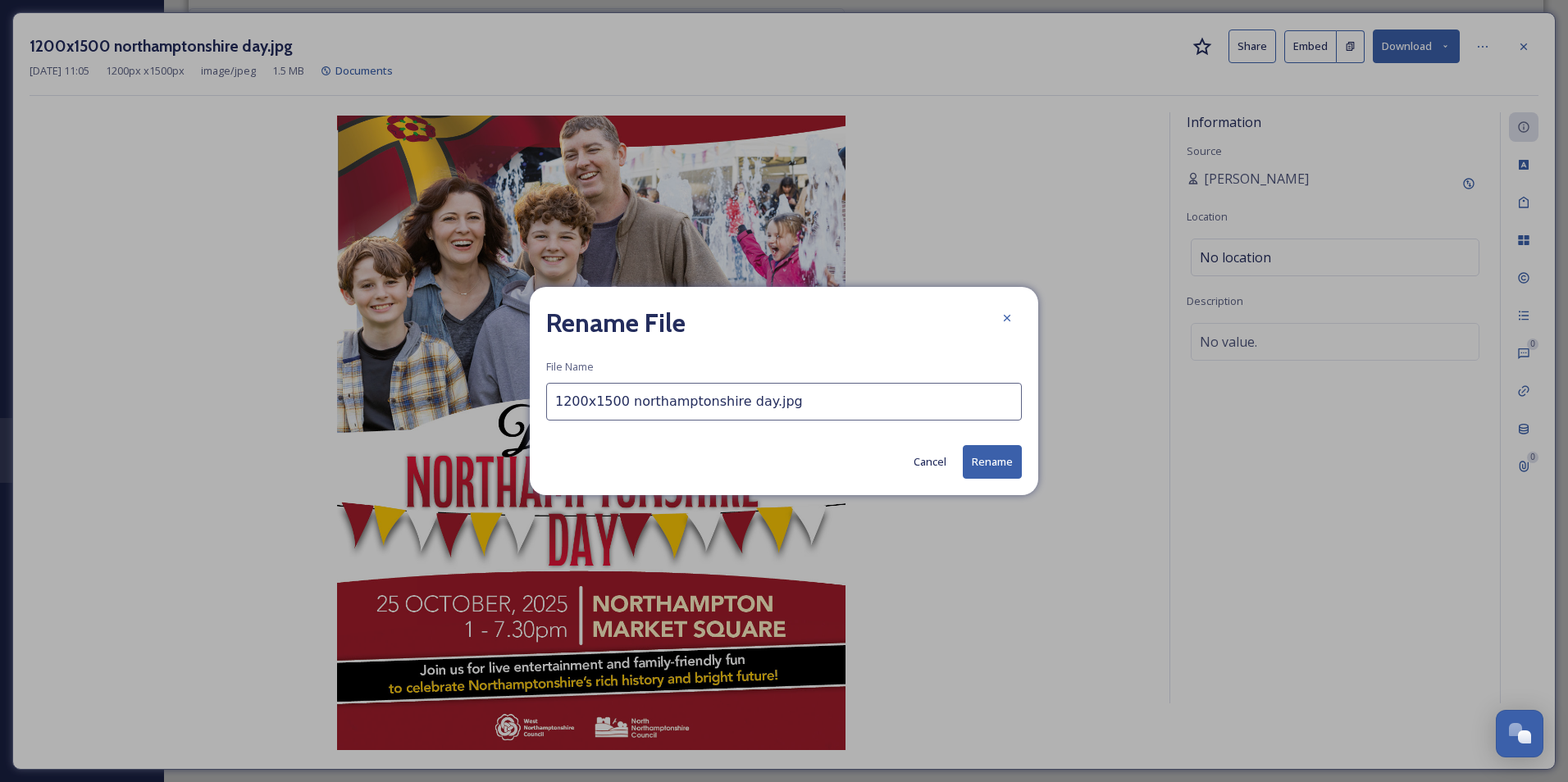
click at [729, 407] on input "1200x1500 northamptonshire day.jpg" at bounding box center [784, 401] width 476 height 38
type input "Northamptonshire Day Digital Flyer"
click at [992, 459] on button "Rename" at bounding box center [992, 462] width 59 height 33
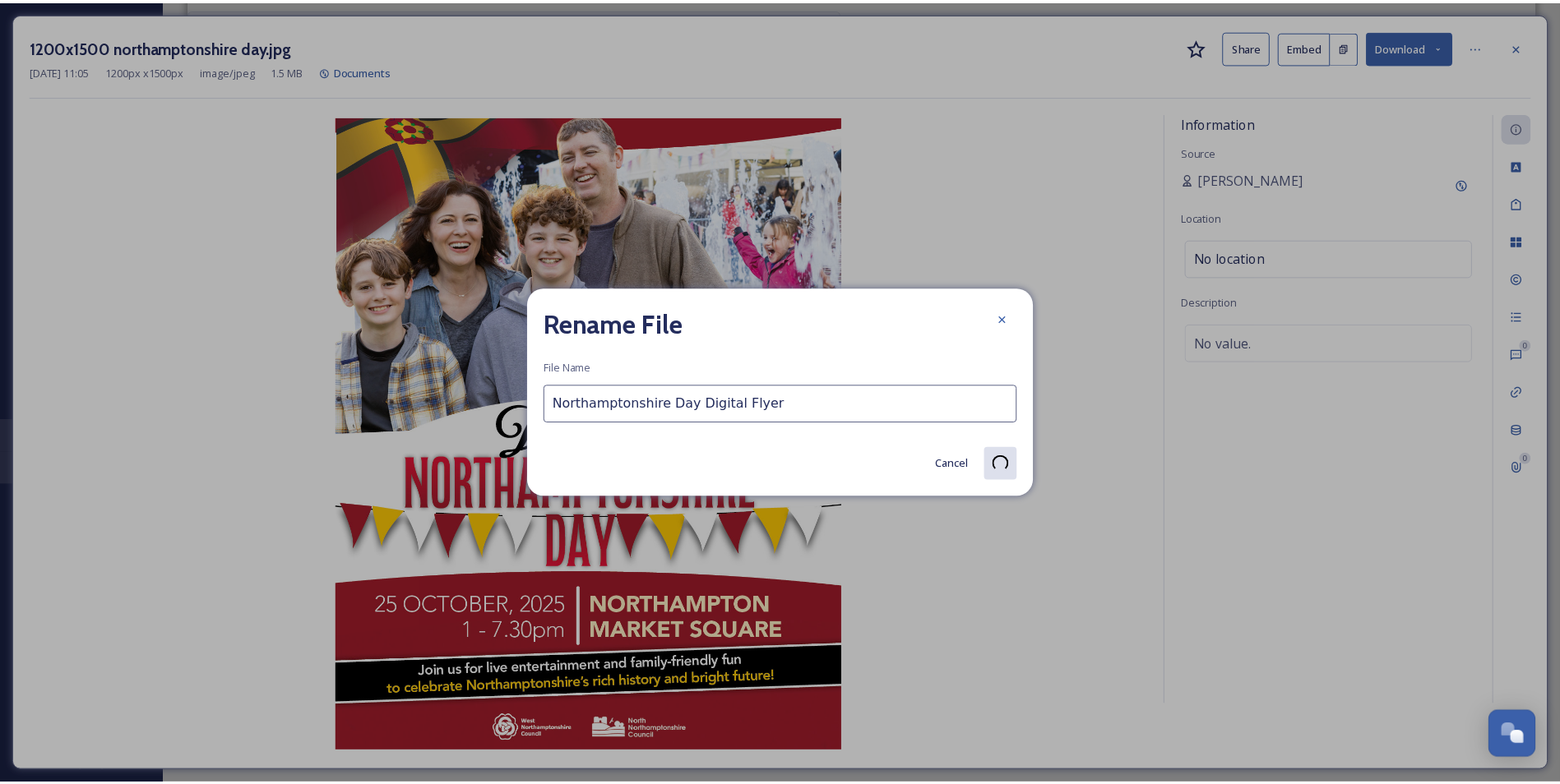
scroll to position [296, 0]
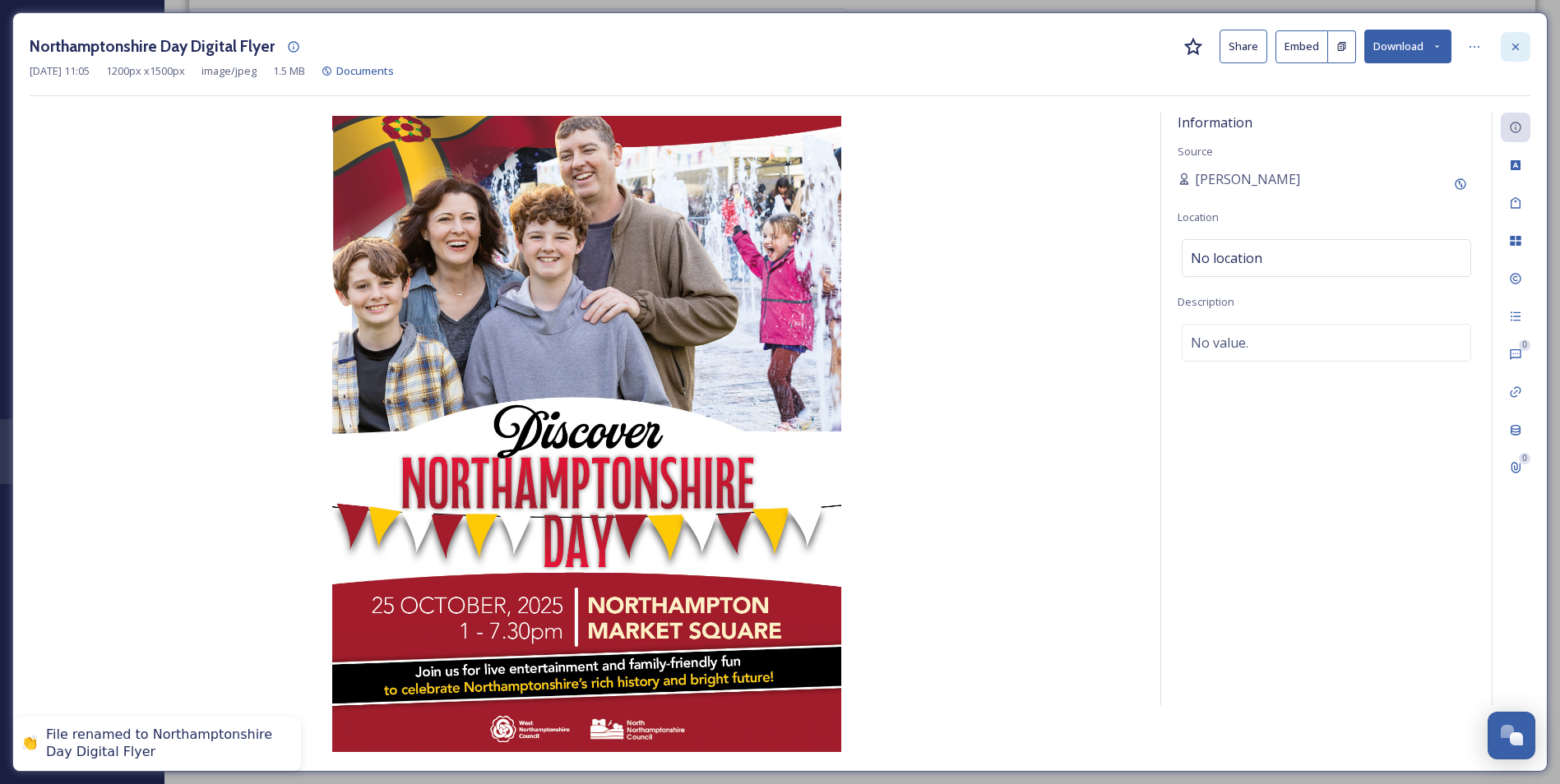
click at [1513, 59] on div at bounding box center [1516, 47] width 30 height 30
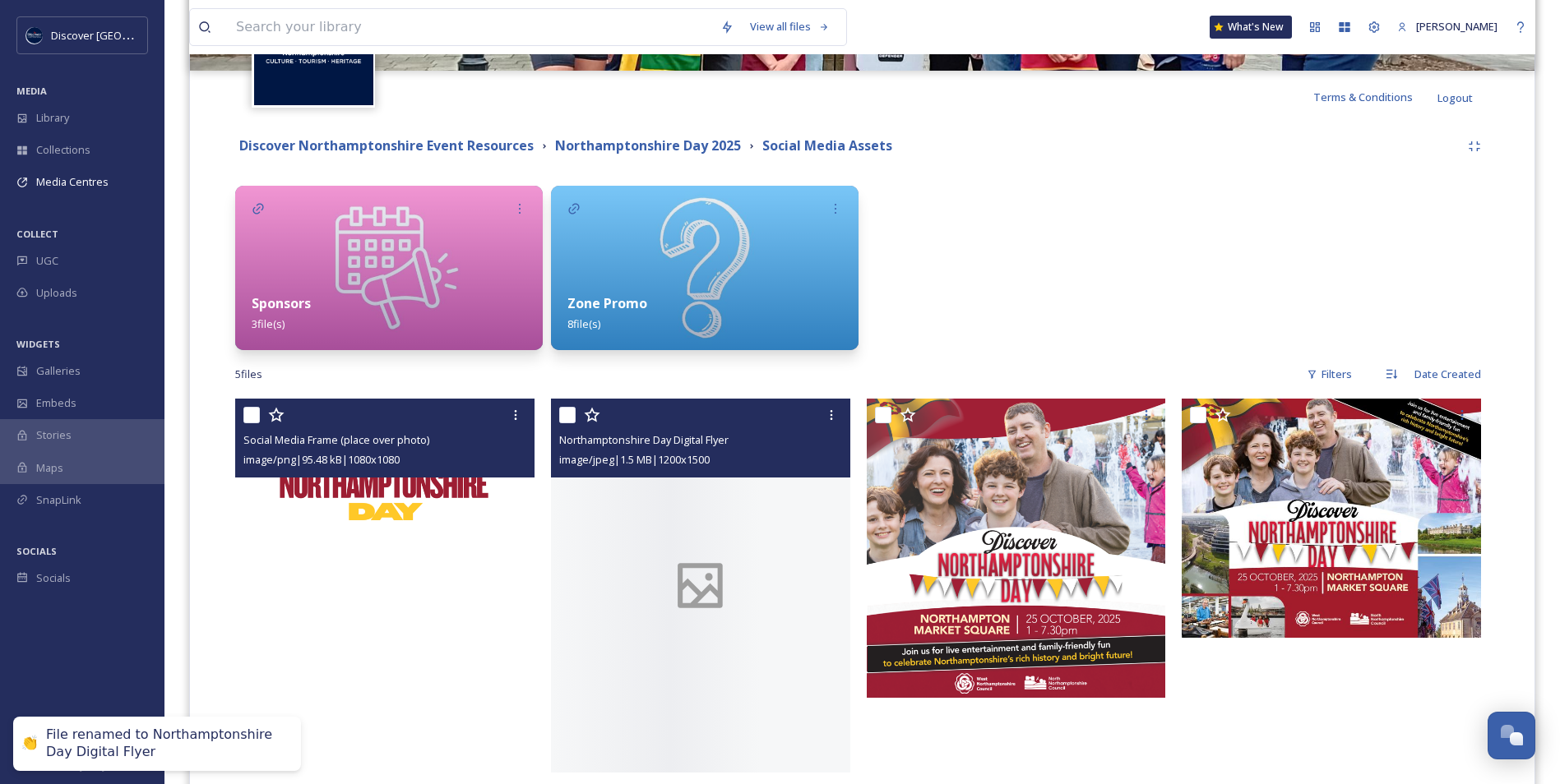
scroll to position [299, 0]
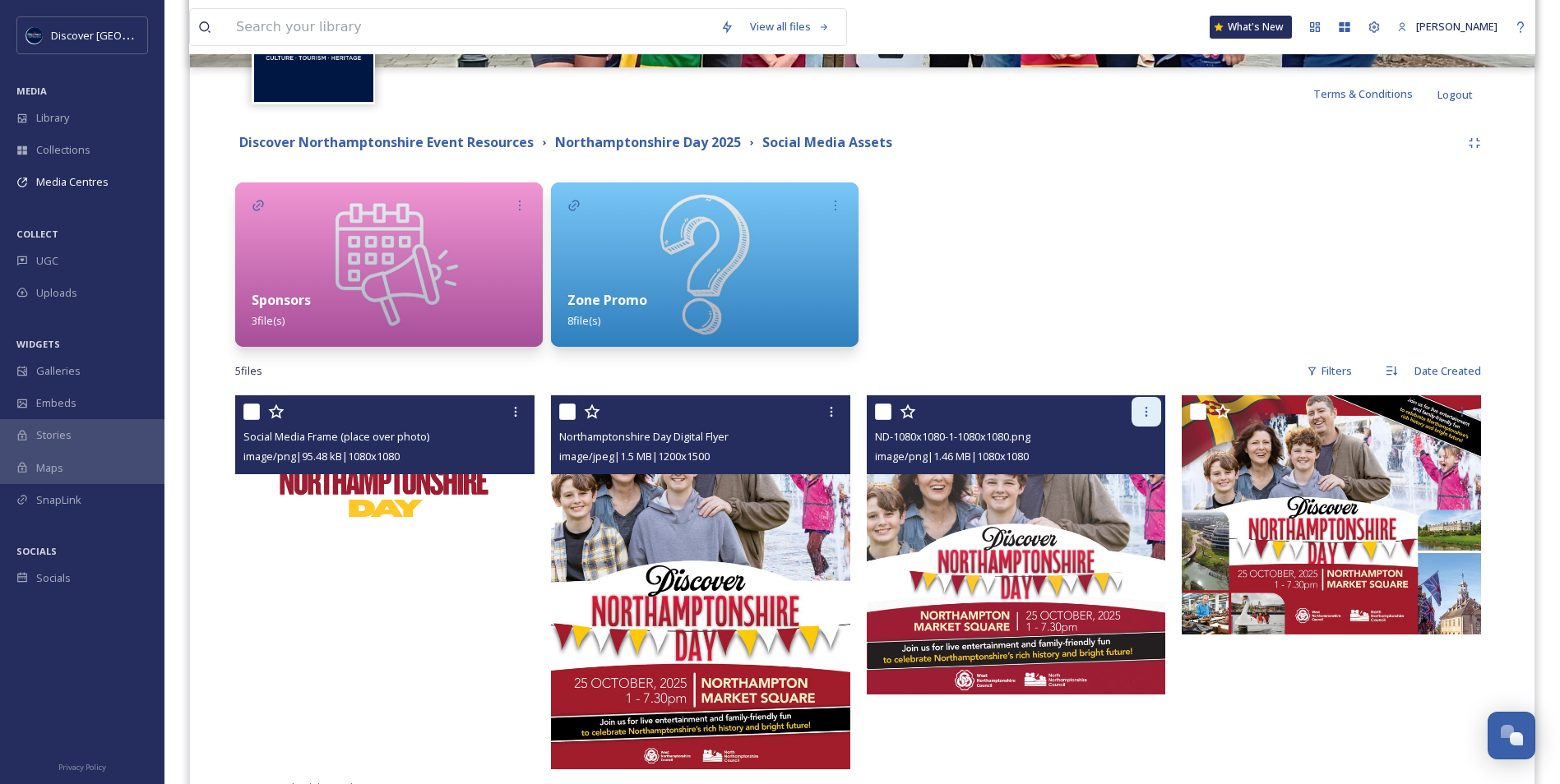
click at [1154, 411] on div at bounding box center [1147, 412] width 30 height 30
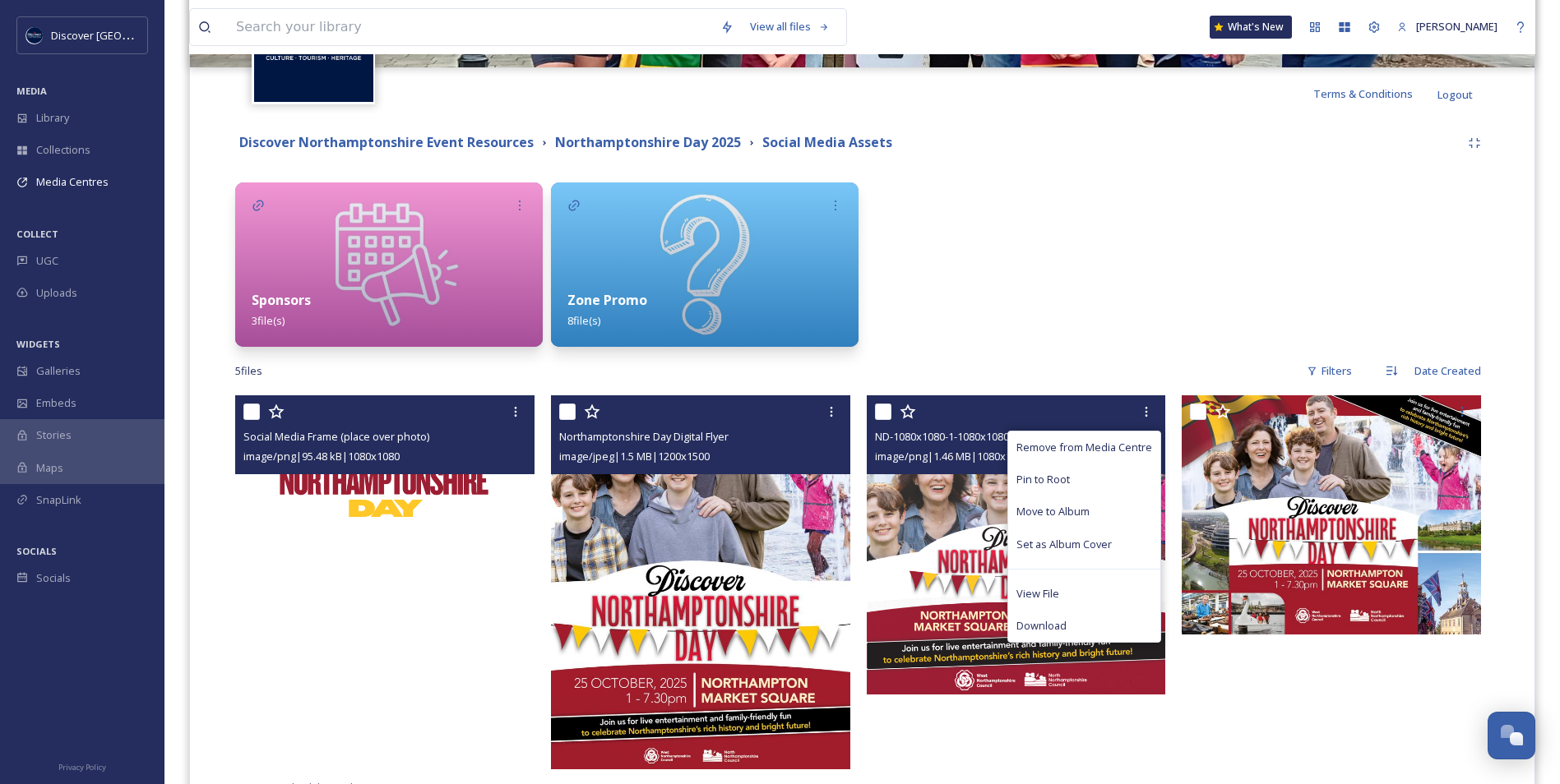
click at [1002, 434] on span "ND-1080x1080-1-1080x1080.png" at bounding box center [953, 437] width 155 height 15
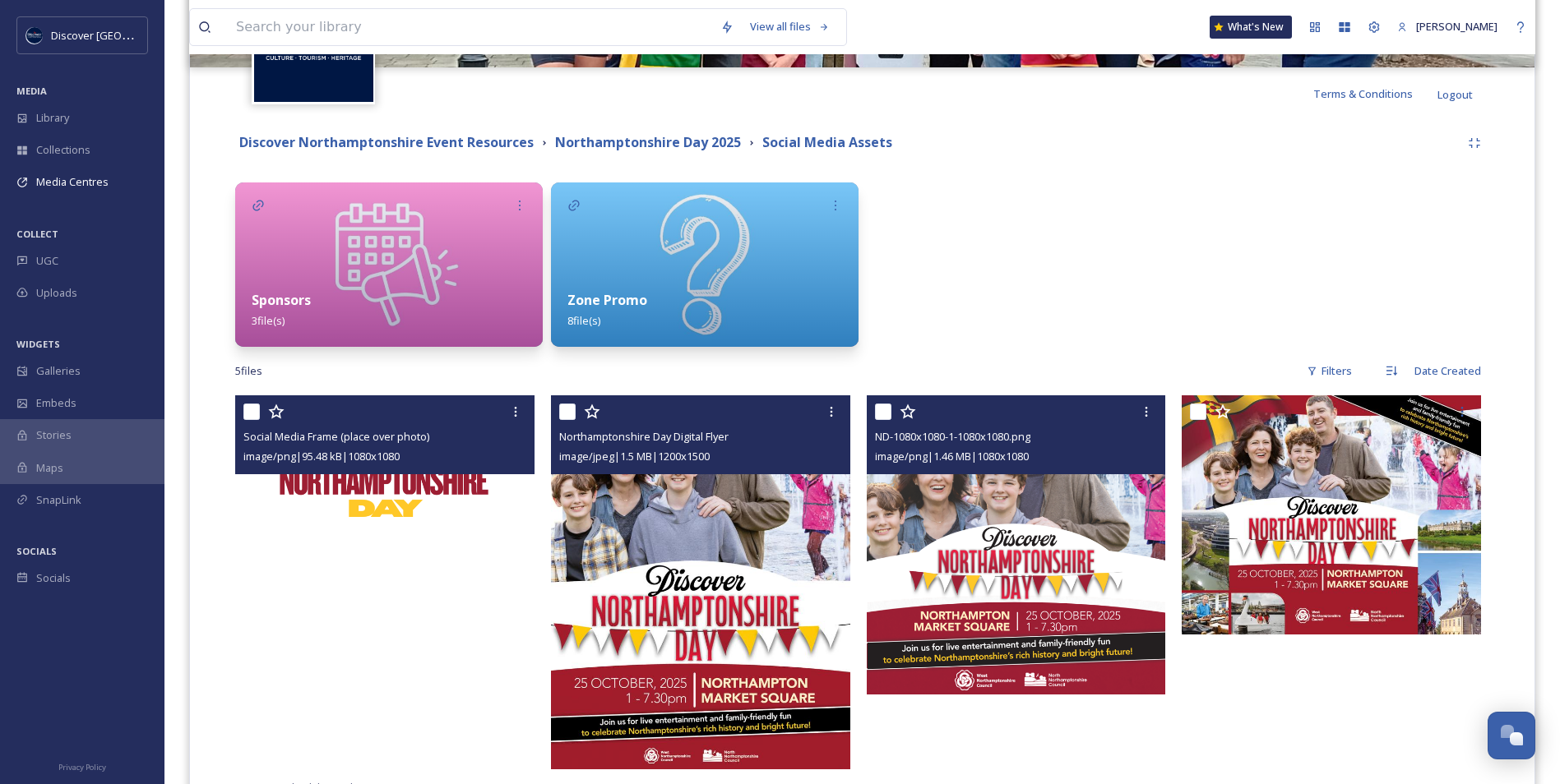
click at [991, 454] on span "image/png | 1.46 MB | 1080 x 1080" at bounding box center [952, 456] width 154 height 15
click at [1027, 526] on img at bounding box center [1016, 544] width 299 height 299
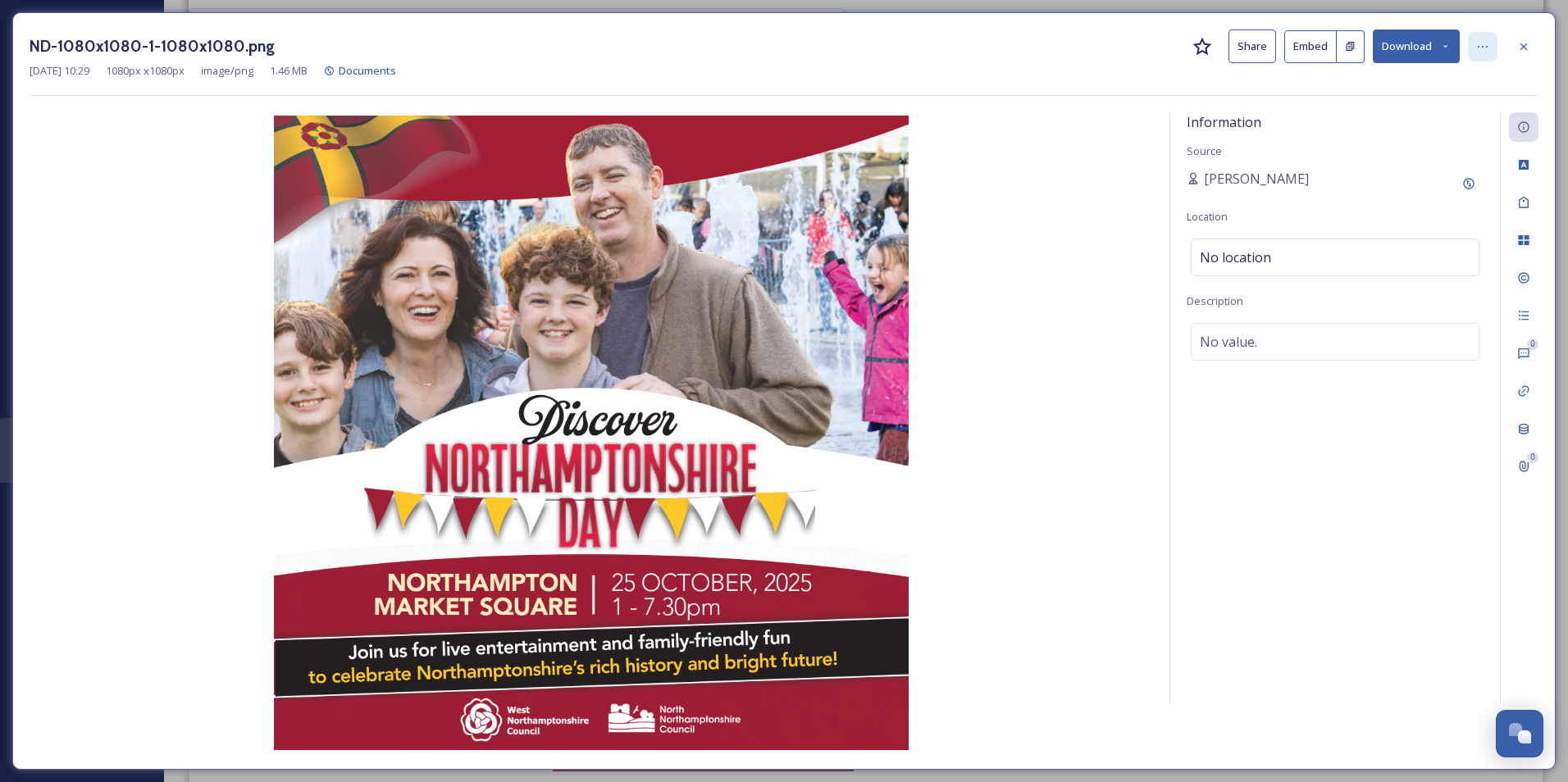
click at [1485, 46] on icon at bounding box center [1483, 47] width 13 height 13
click at [1377, 91] on div "Rename File" at bounding box center [1403, 83] width 195 height 32
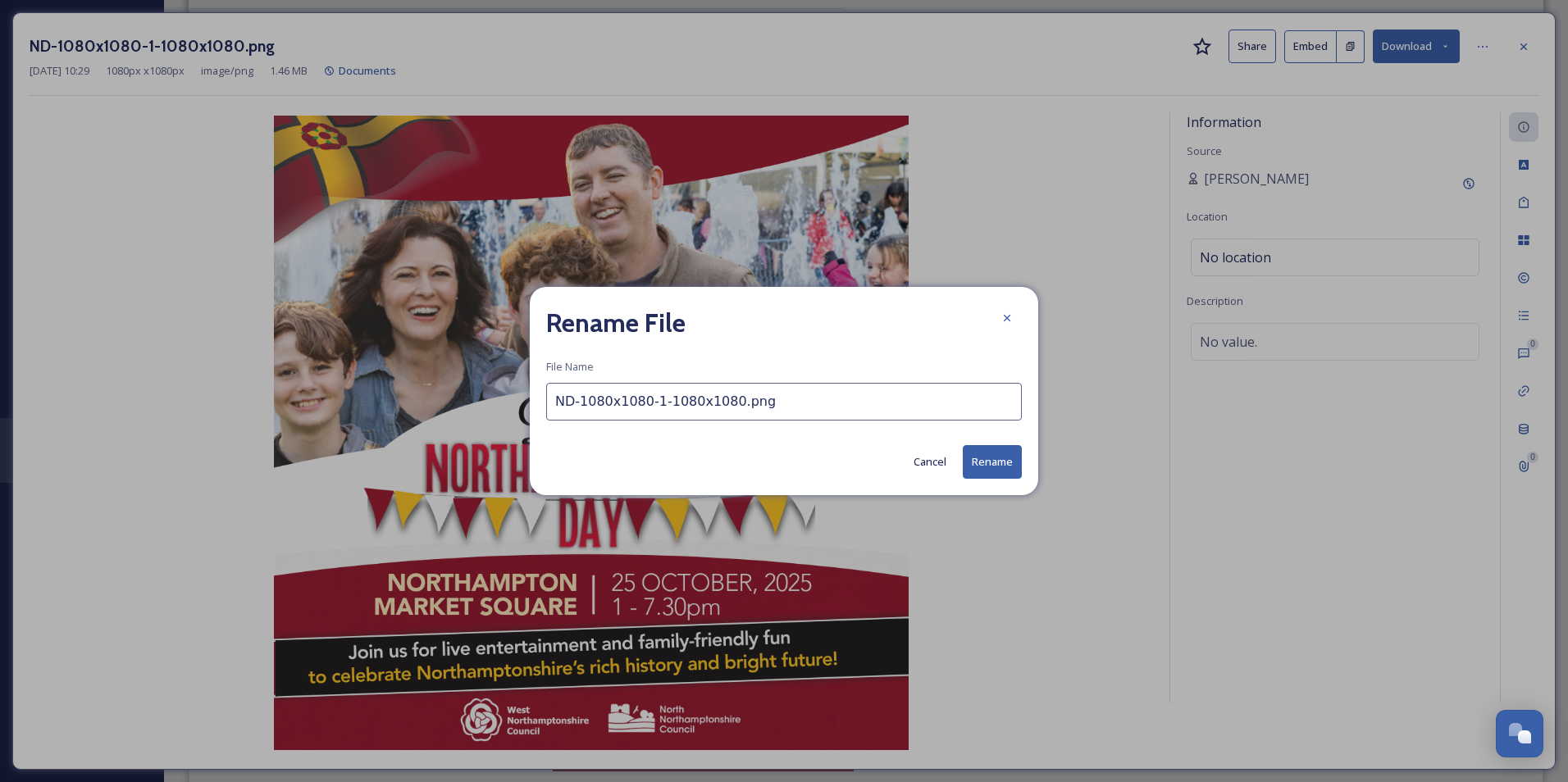
click at [764, 394] on input "ND-1080x1080-1-1080x1080.png" at bounding box center [784, 401] width 476 height 38
type input "Social Media Square Asset - NN Day"
click at [985, 451] on button "Rename" at bounding box center [992, 462] width 59 height 33
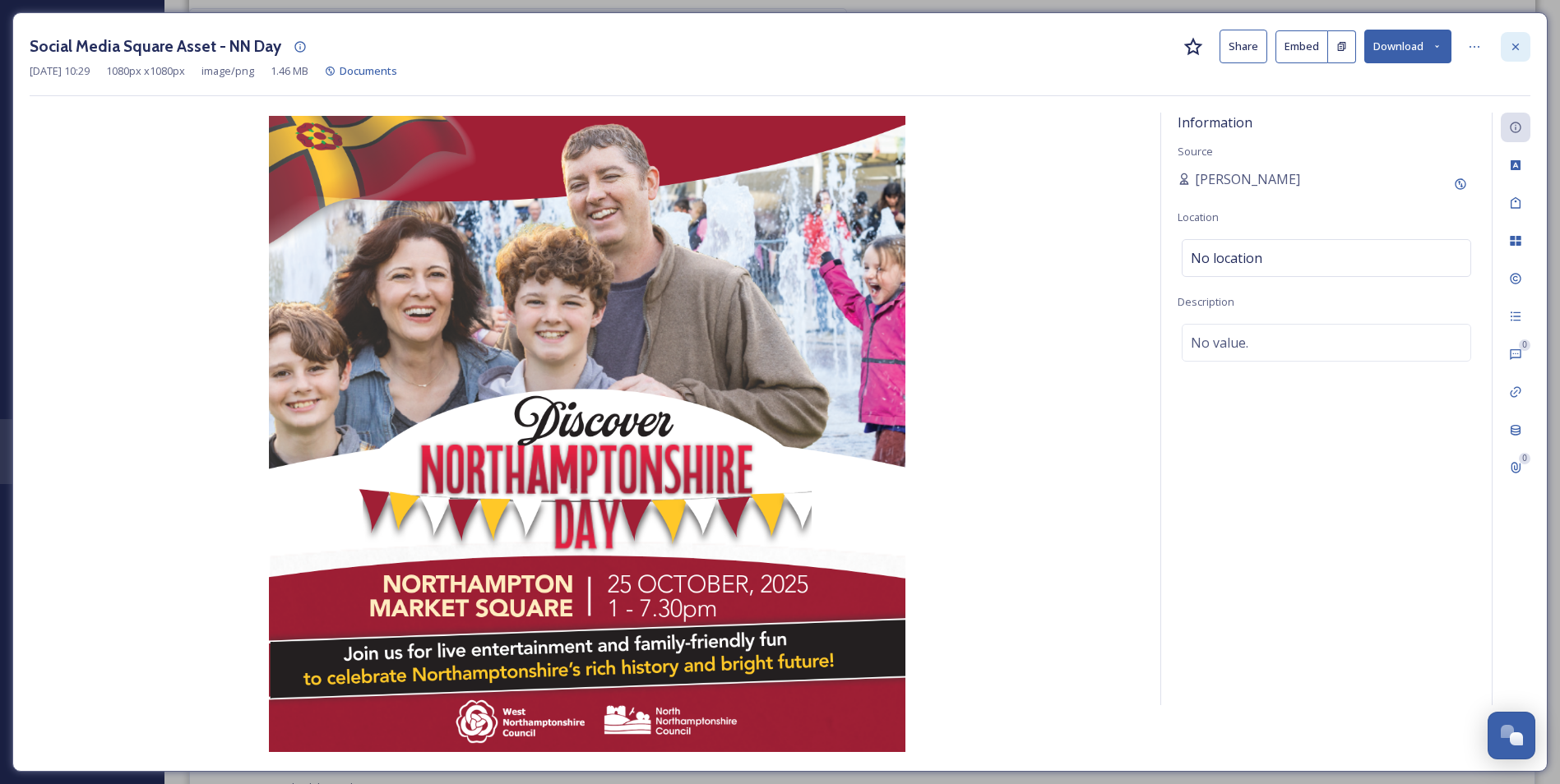
click at [1513, 49] on icon at bounding box center [1515, 45] width 6 height 6
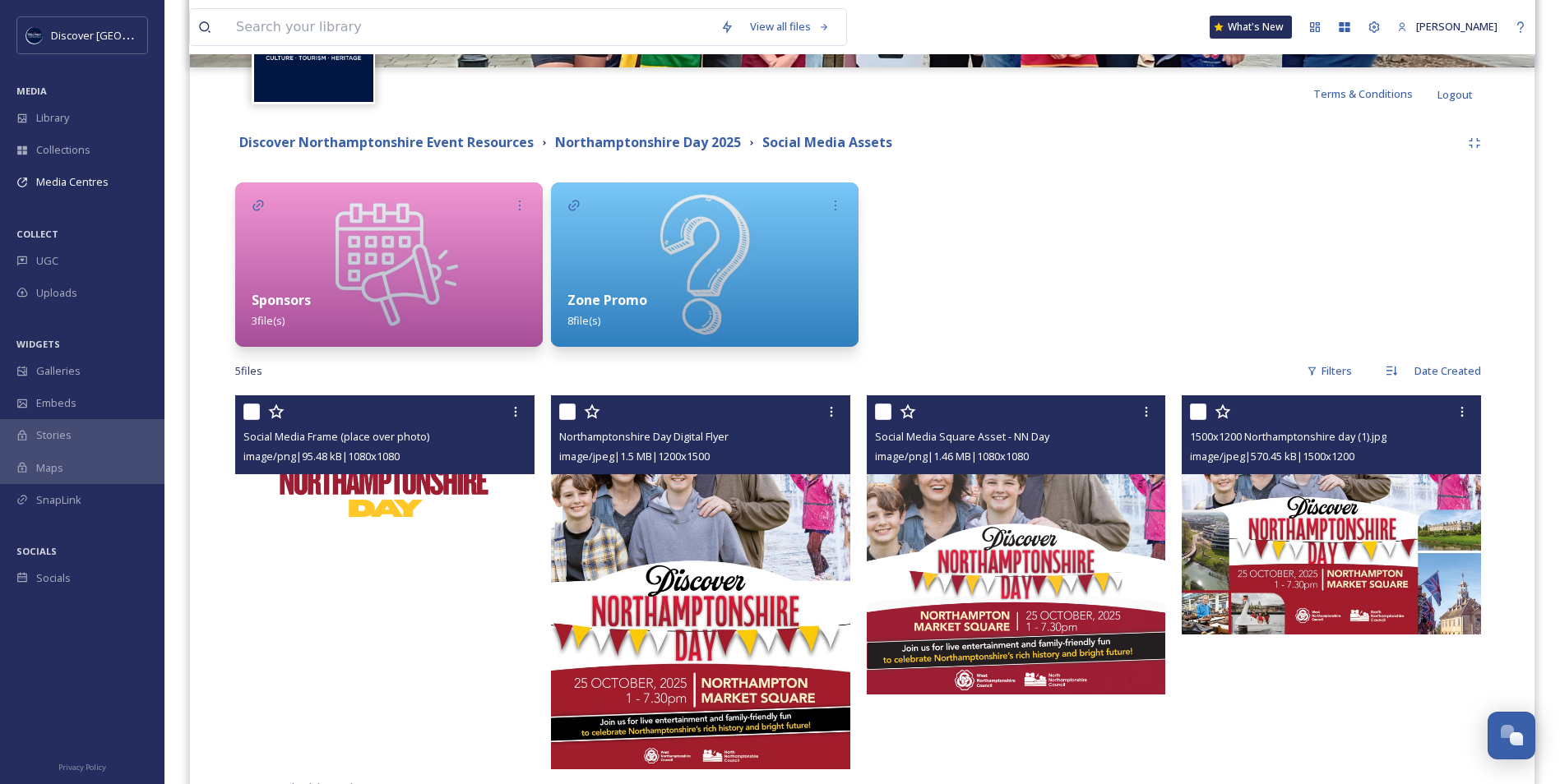
click at [1381, 485] on img at bounding box center [1331, 514] width 299 height 239
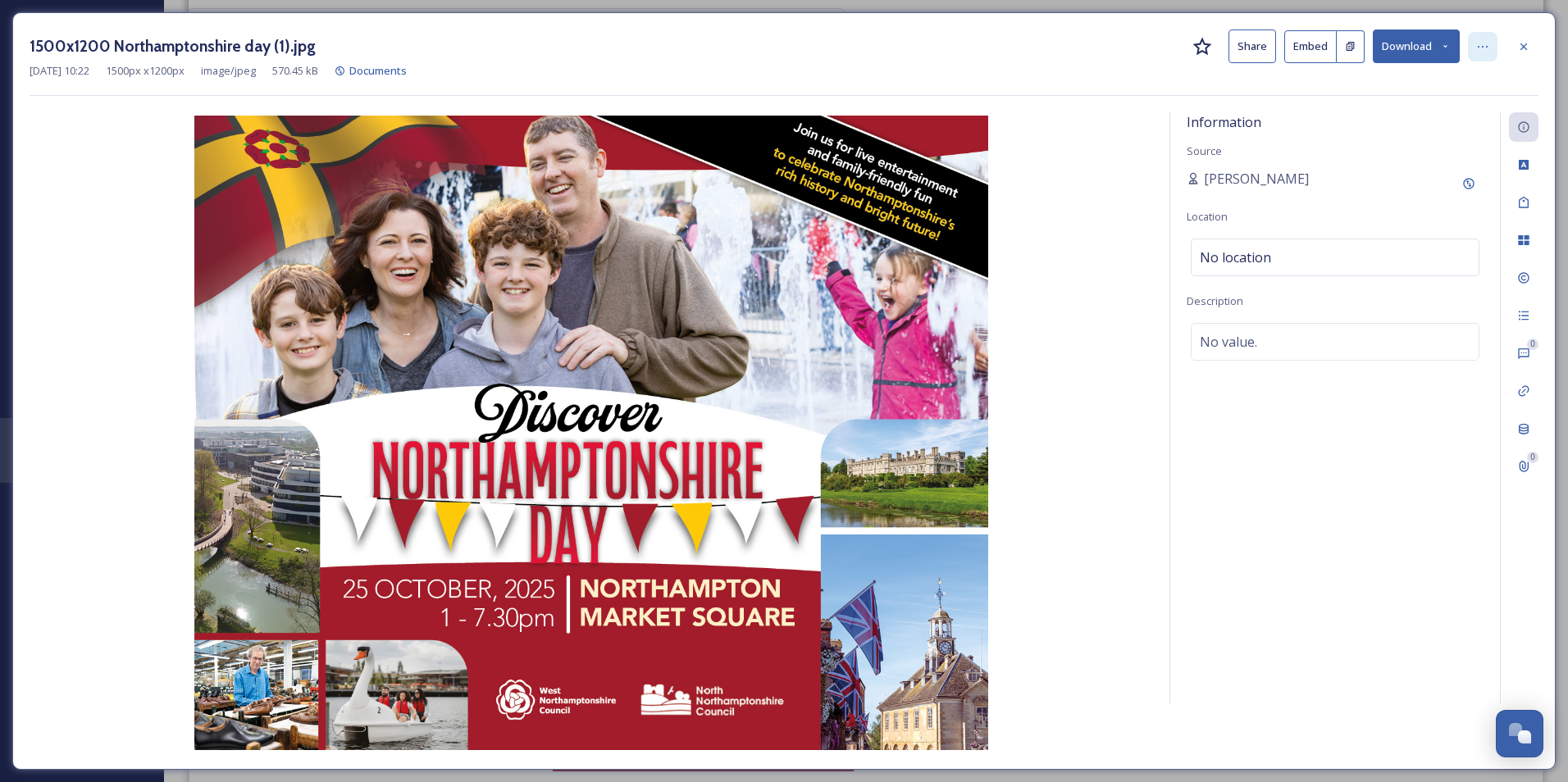
click at [1479, 55] on div at bounding box center [1484, 47] width 30 height 30
click at [1388, 86] on div "Rename File" at bounding box center [1403, 83] width 195 height 32
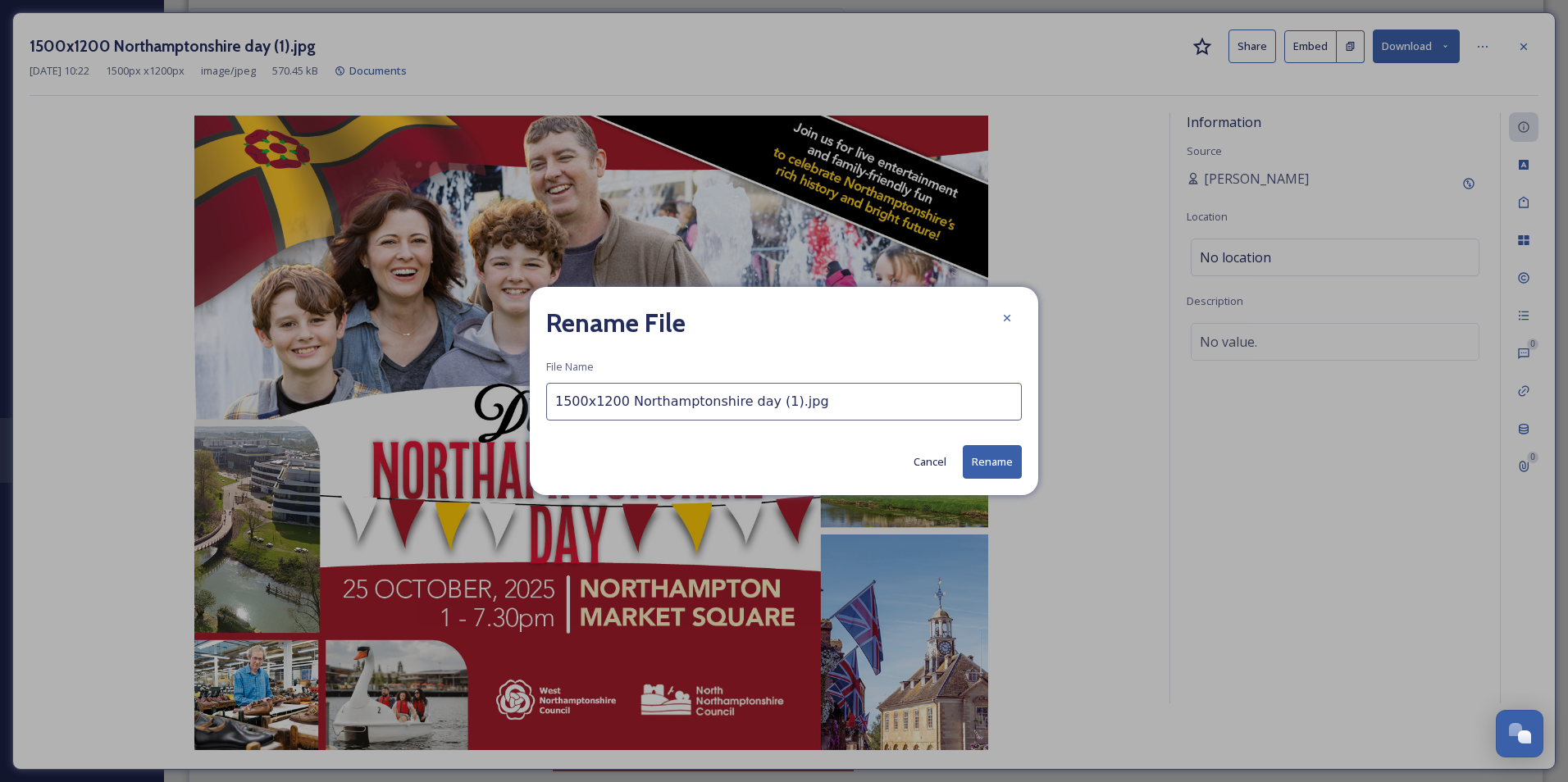
click at [685, 399] on input "1500x1200 Northamptonshire day (1).jpg" at bounding box center [784, 401] width 476 height 38
type input "Social Media Landscape Asset - NN Day"
click at [988, 463] on button "Rename" at bounding box center [992, 462] width 59 height 33
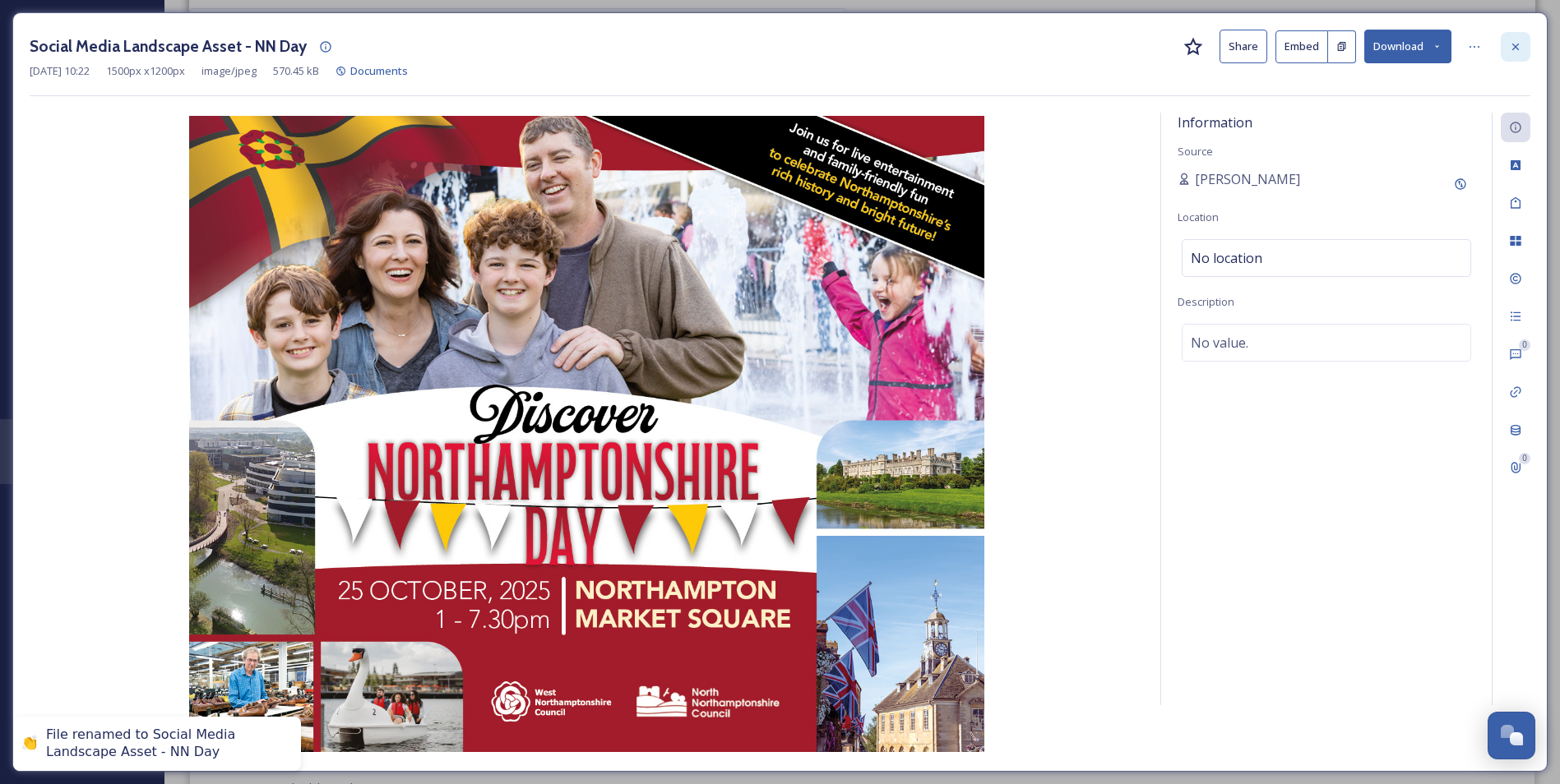
click at [1516, 43] on icon at bounding box center [1516, 47] width 13 height 13
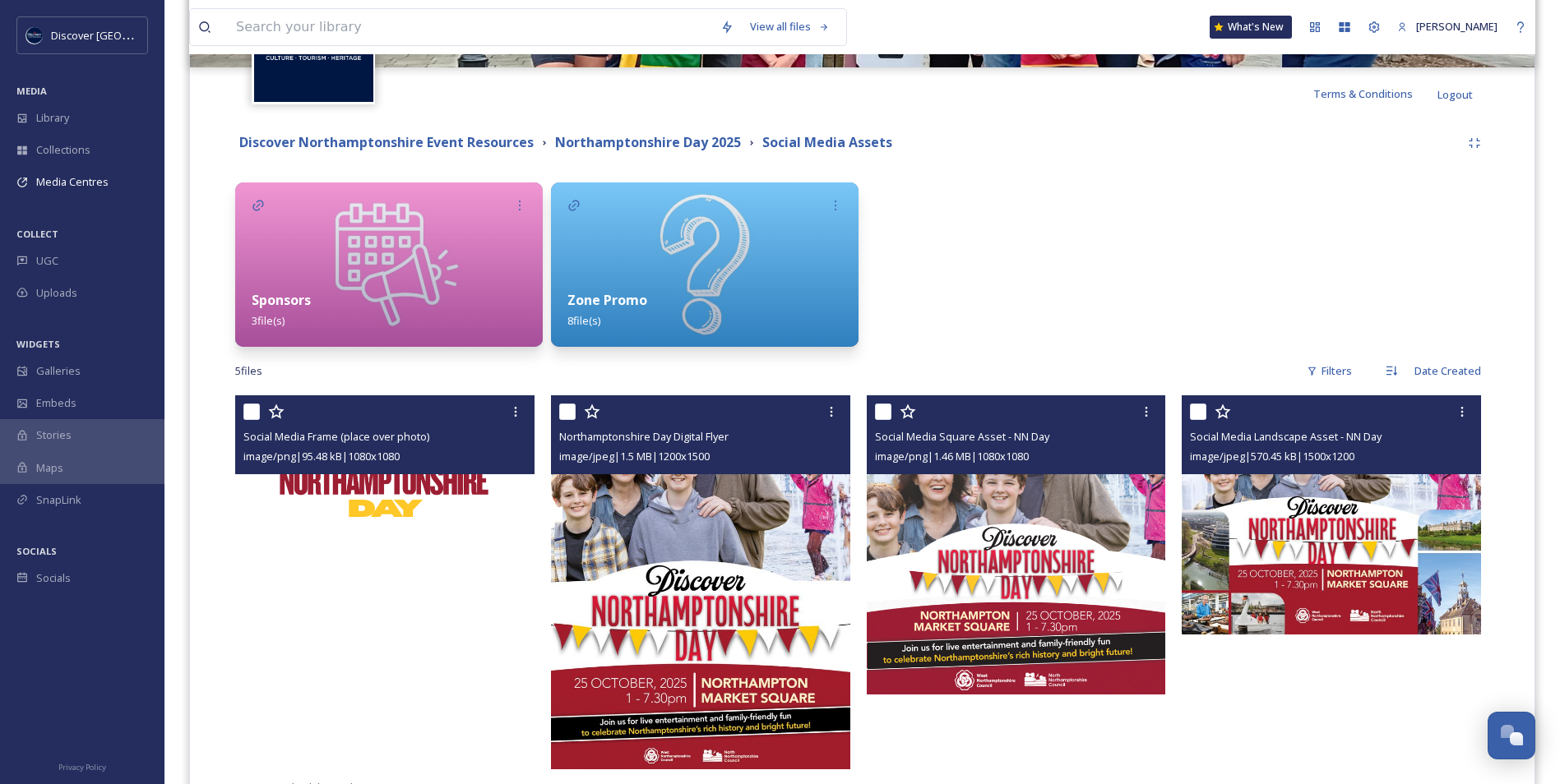
click at [1223, 305] on div at bounding box center [1336, 265] width 308 height 164
click at [1135, 309] on div at bounding box center [1021, 265] width 308 height 164
click at [640, 136] on strong "Northamptonshire Day 2025" at bounding box center [648, 142] width 186 height 19
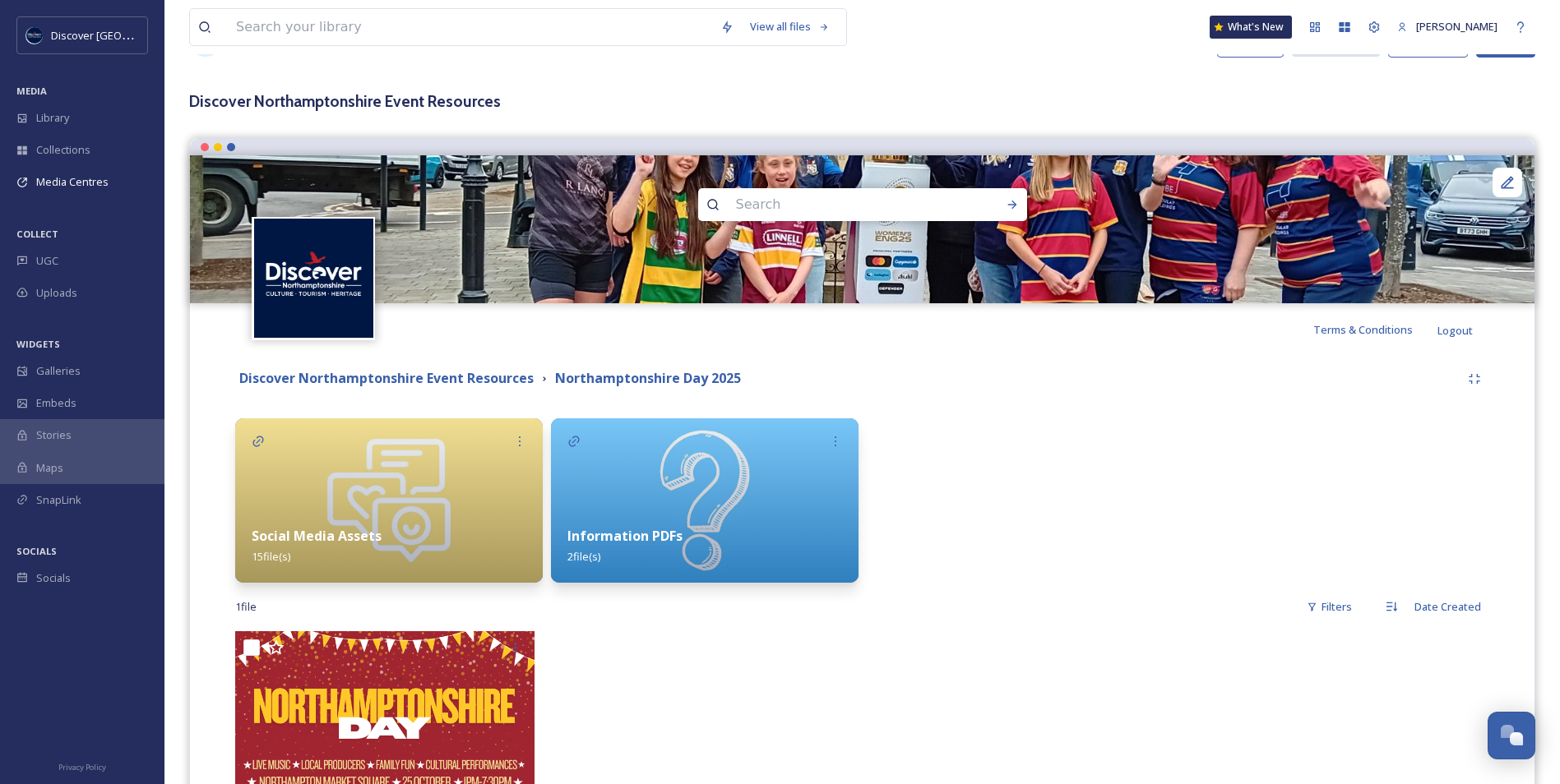
scroll to position [247, 0]
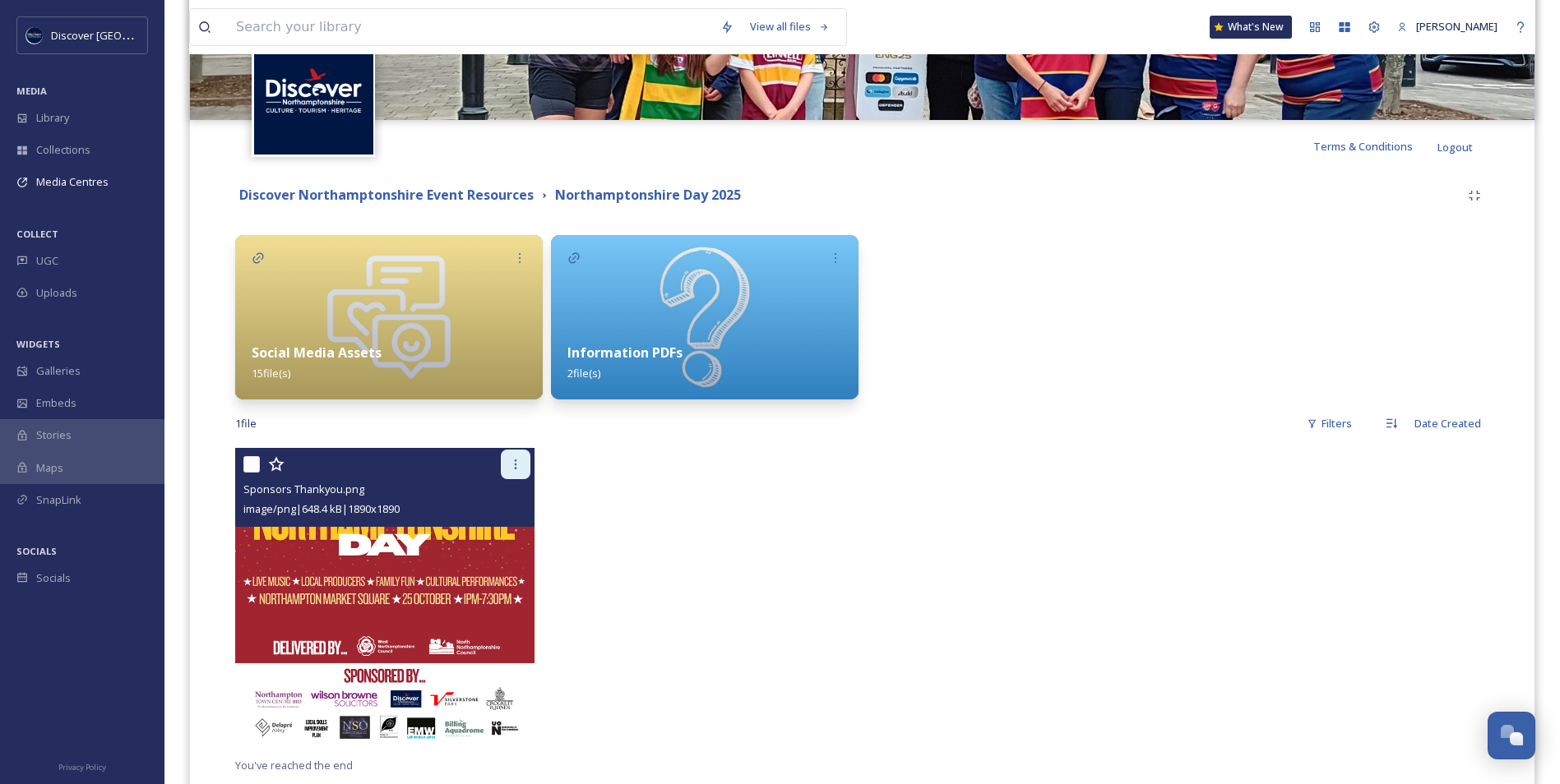
click at [516, 461] on icon at bounding box center [515, 464] width 13 height 13
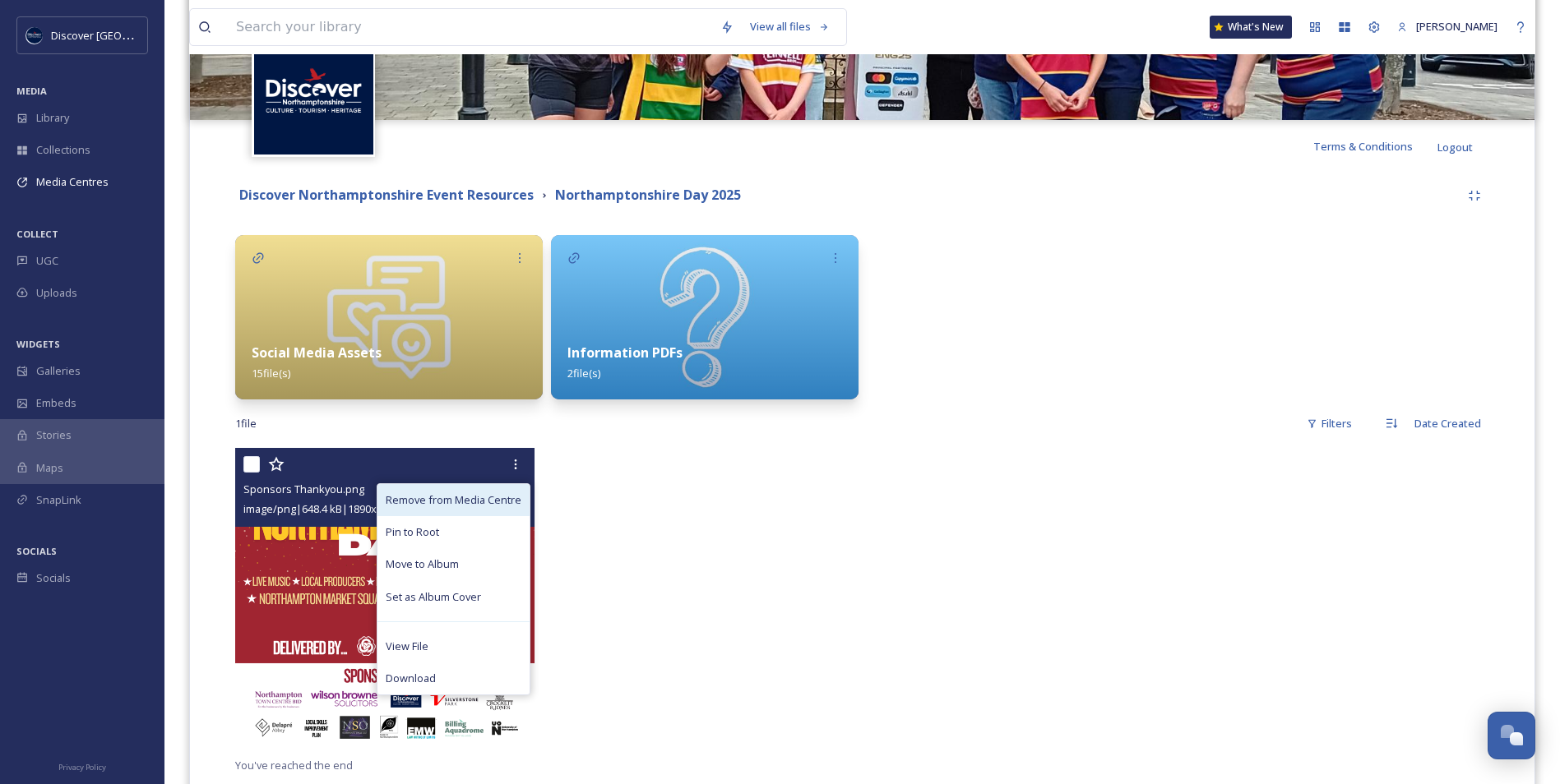
click at [499, 502] on span "Remove from Media Centre" at bounding box center [454, 500] width 136 height 16
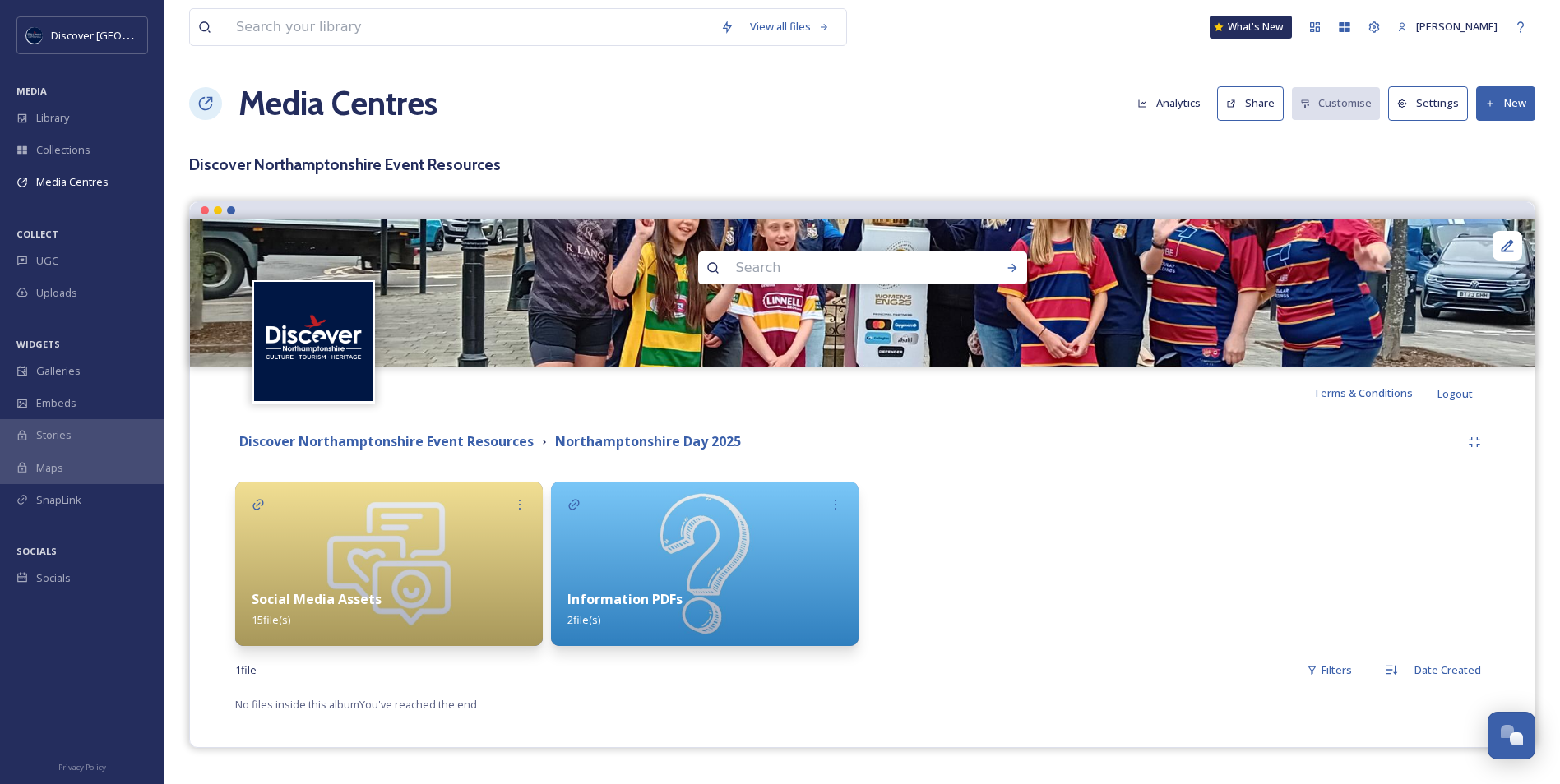
scroll to position [0, 0]
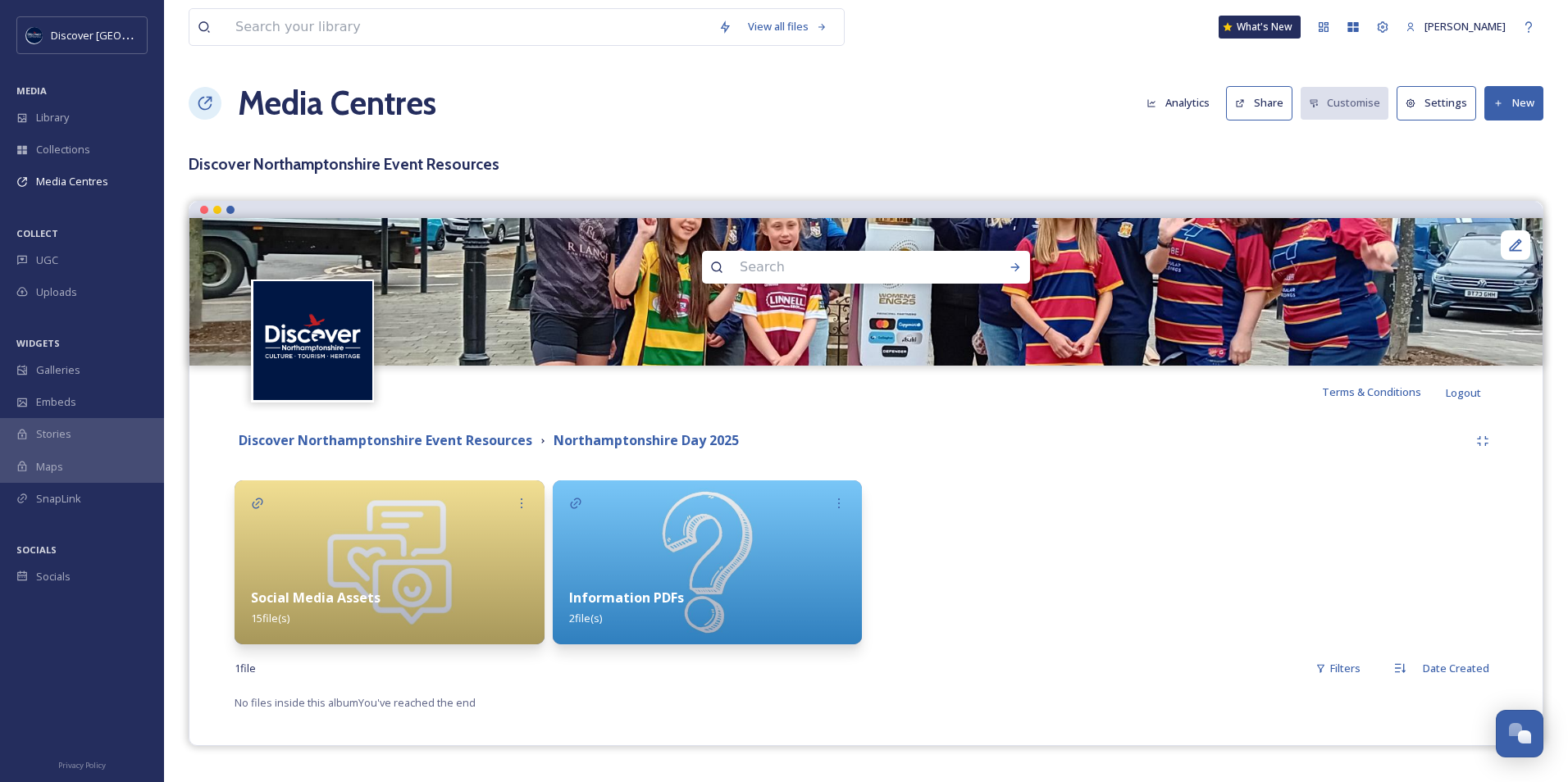
click at [699, 589] on div "Information PDFs 2 file(s)" at bounding box center [707, 608] width 310 height 73
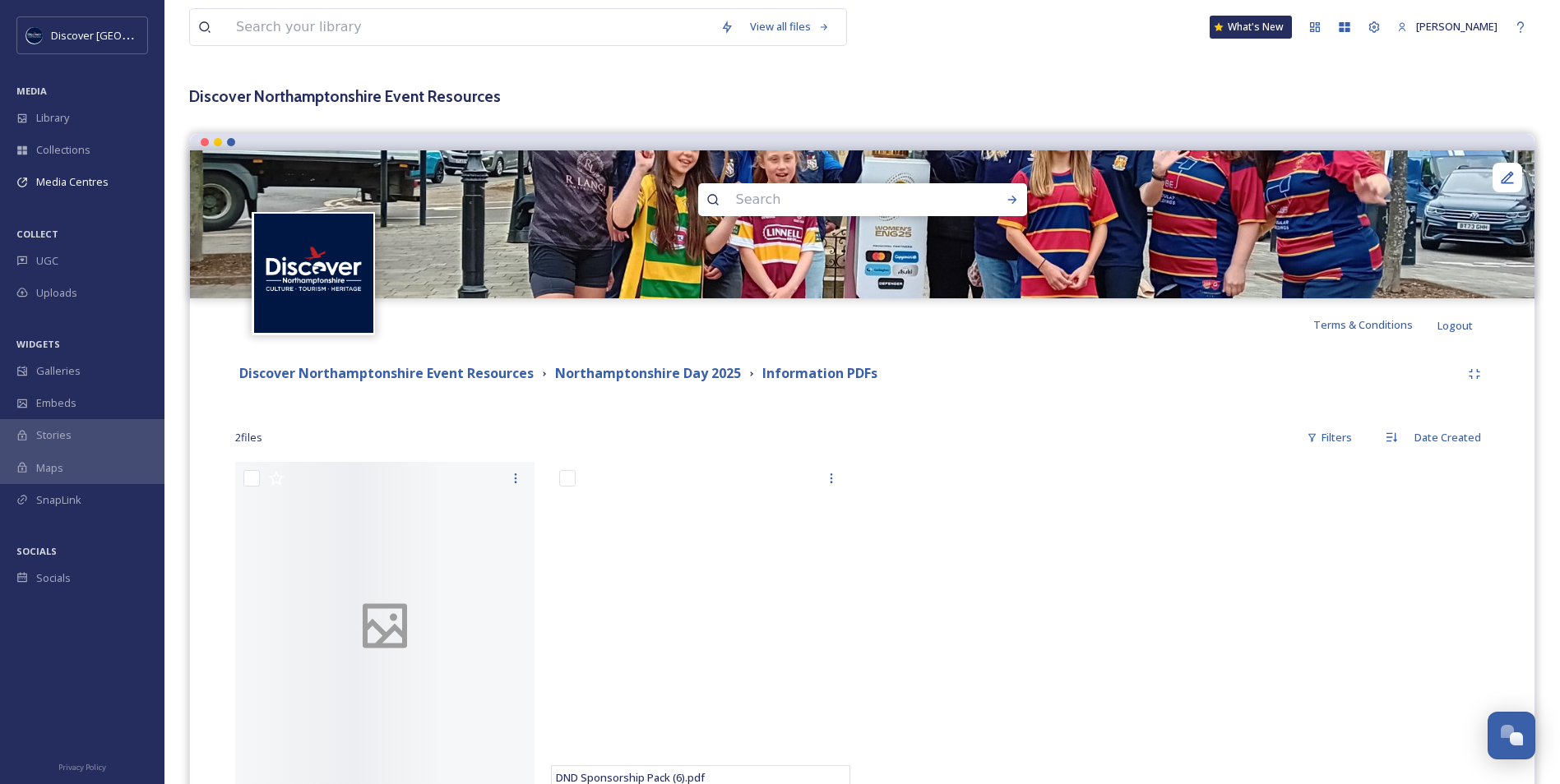
scroll to position [161, 0]
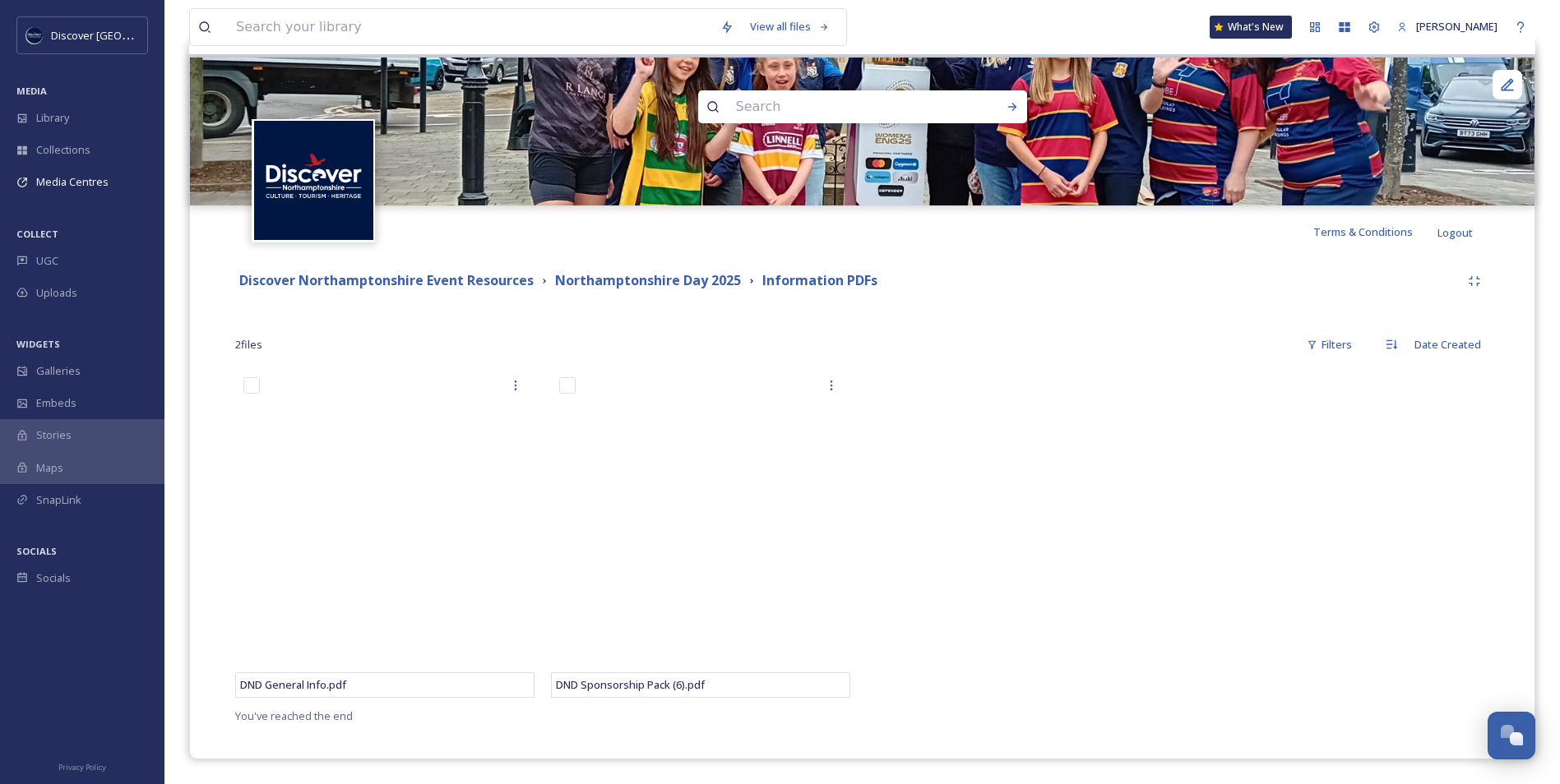
click at [956, 390] on div at bounding box center [1021, 538] width 308 height 337
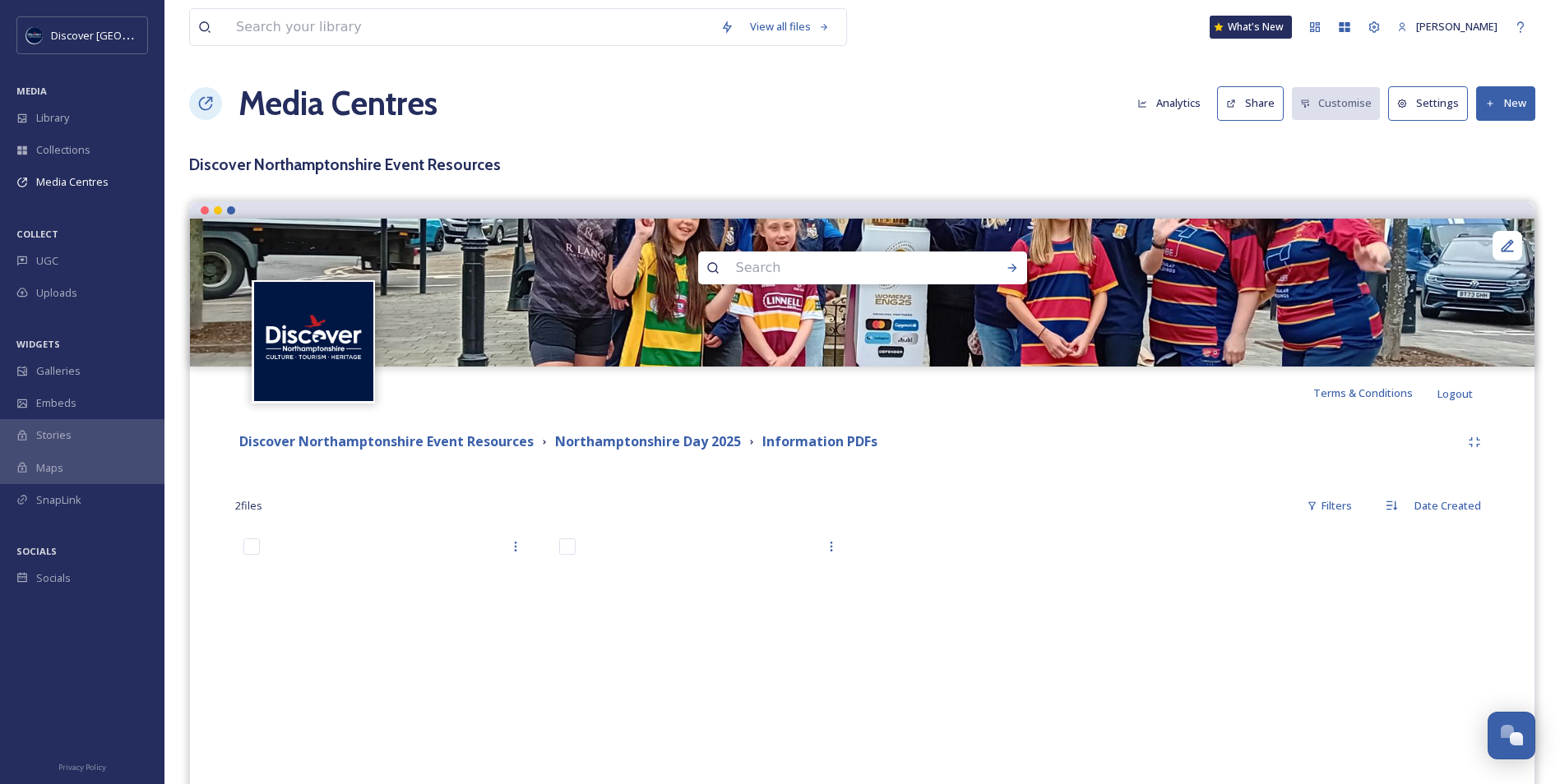
click at [1497, 116] on button "New" at bounding box center [1505, 103] width 59 height 34
click at [1484, 142] on span "Add Files" at bounding box center [1496, 142] width 44 height 16
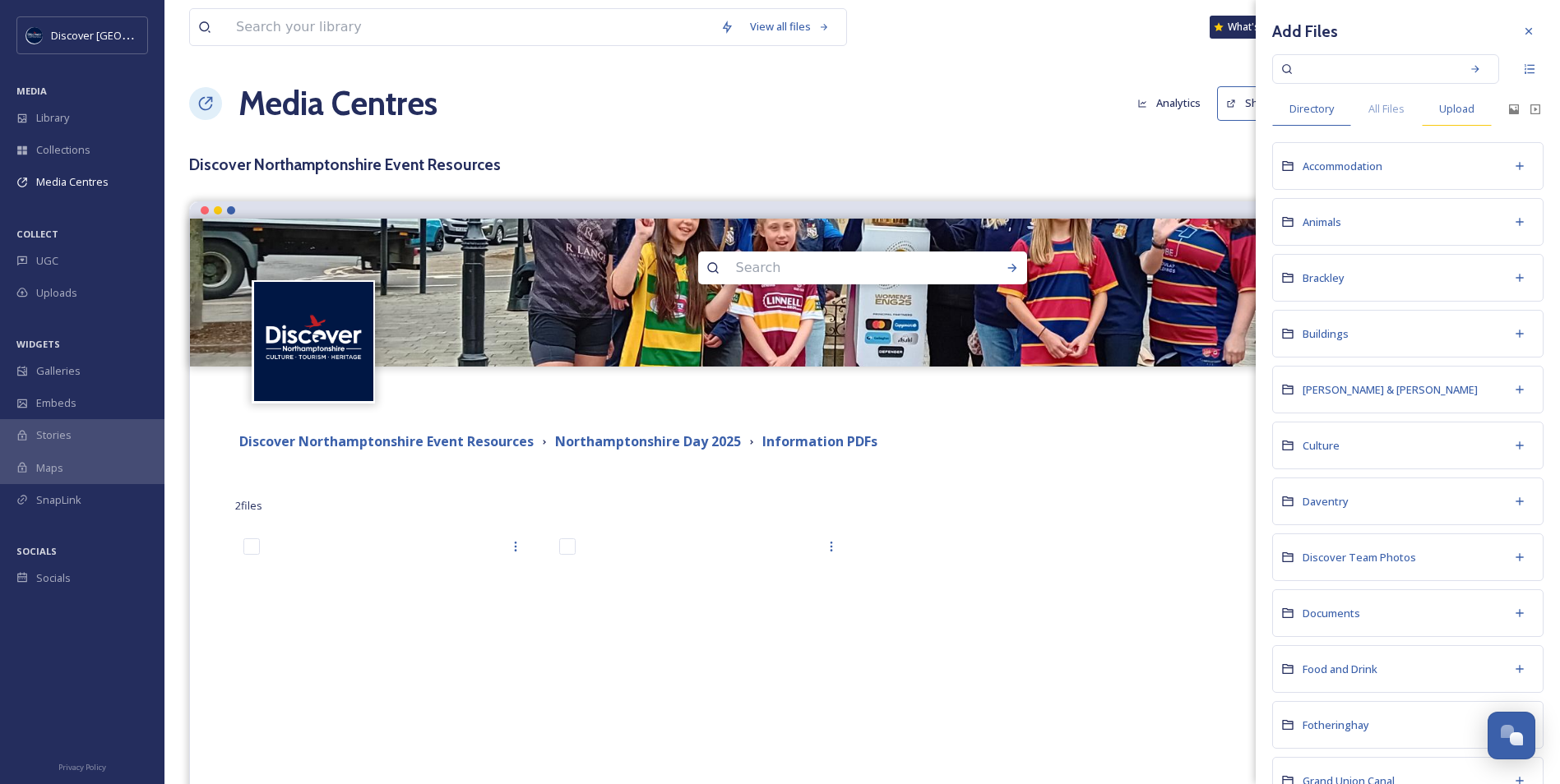
click at [1434, 108] on div "Upload" at bounding box center [1457, 108] width 70 height 34
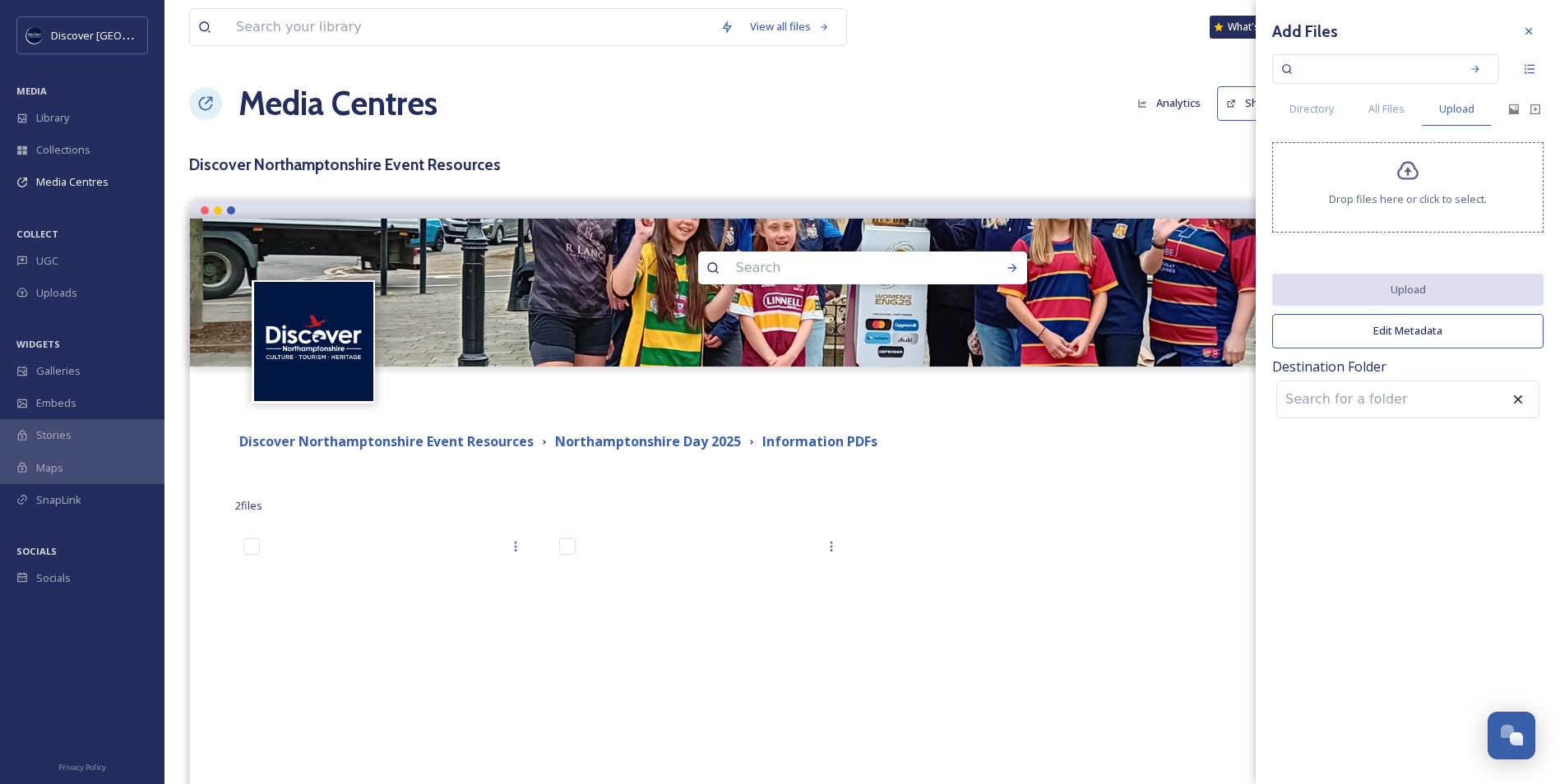
click at [1393, 167] on div "Drop files here or click to select." at bounding box center [1408, 187] width 272 height 91
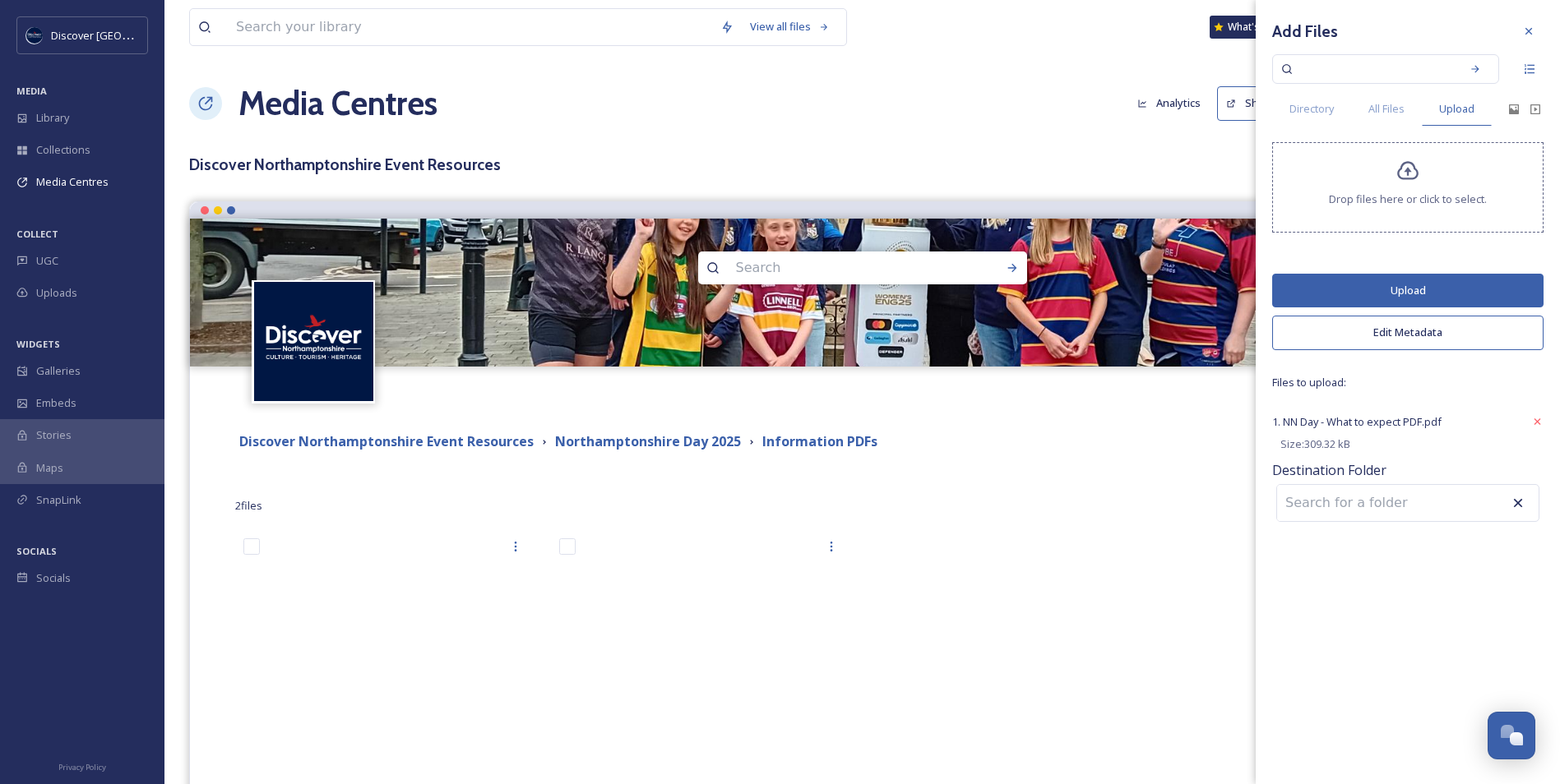
click at [1322, 294] on button "Upload" at bounding box center [1408, 290] width 272 height 34
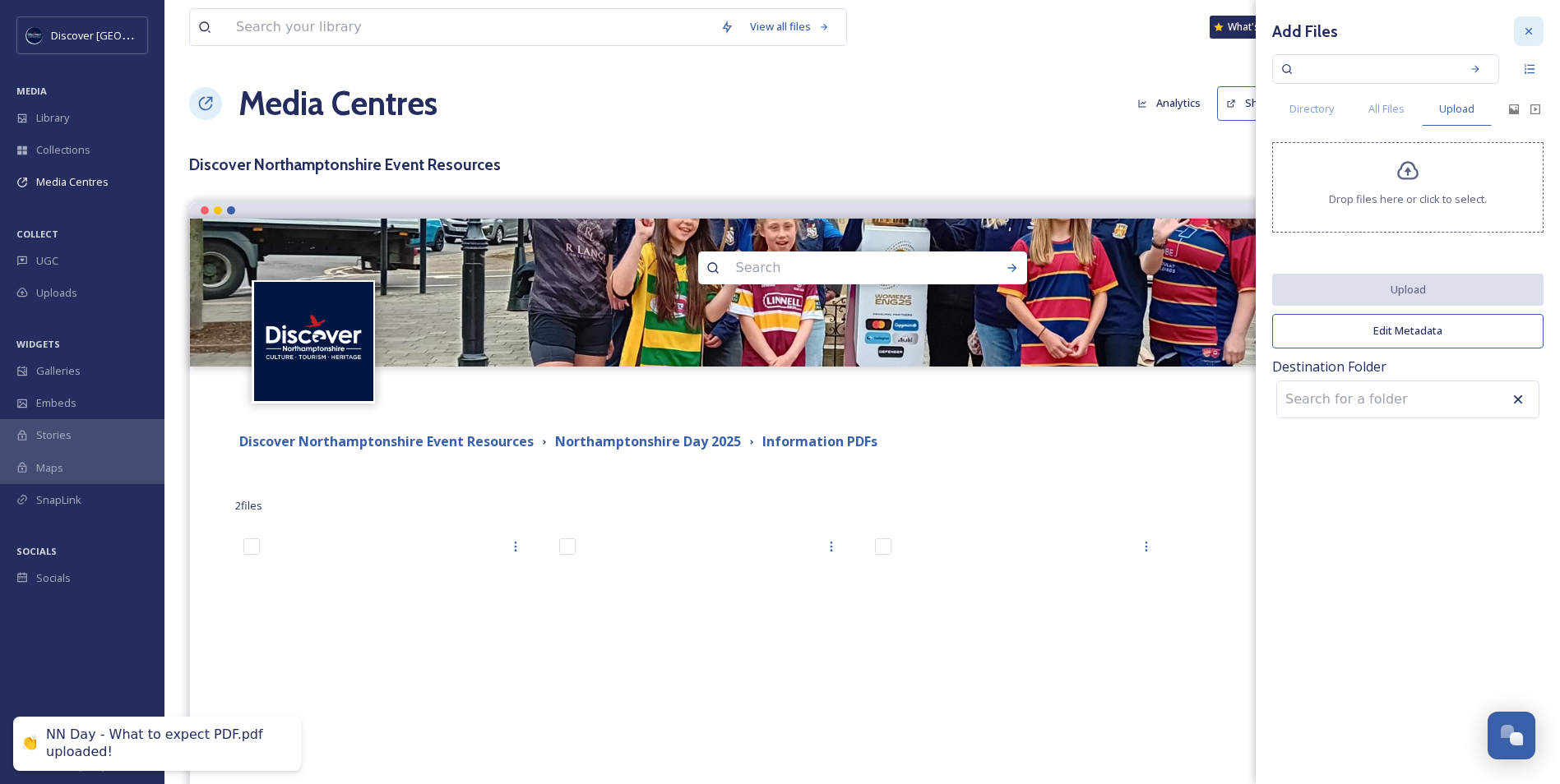
click at [1524, 35] on icon at bounding box center [1528, 31] width 13 height 13
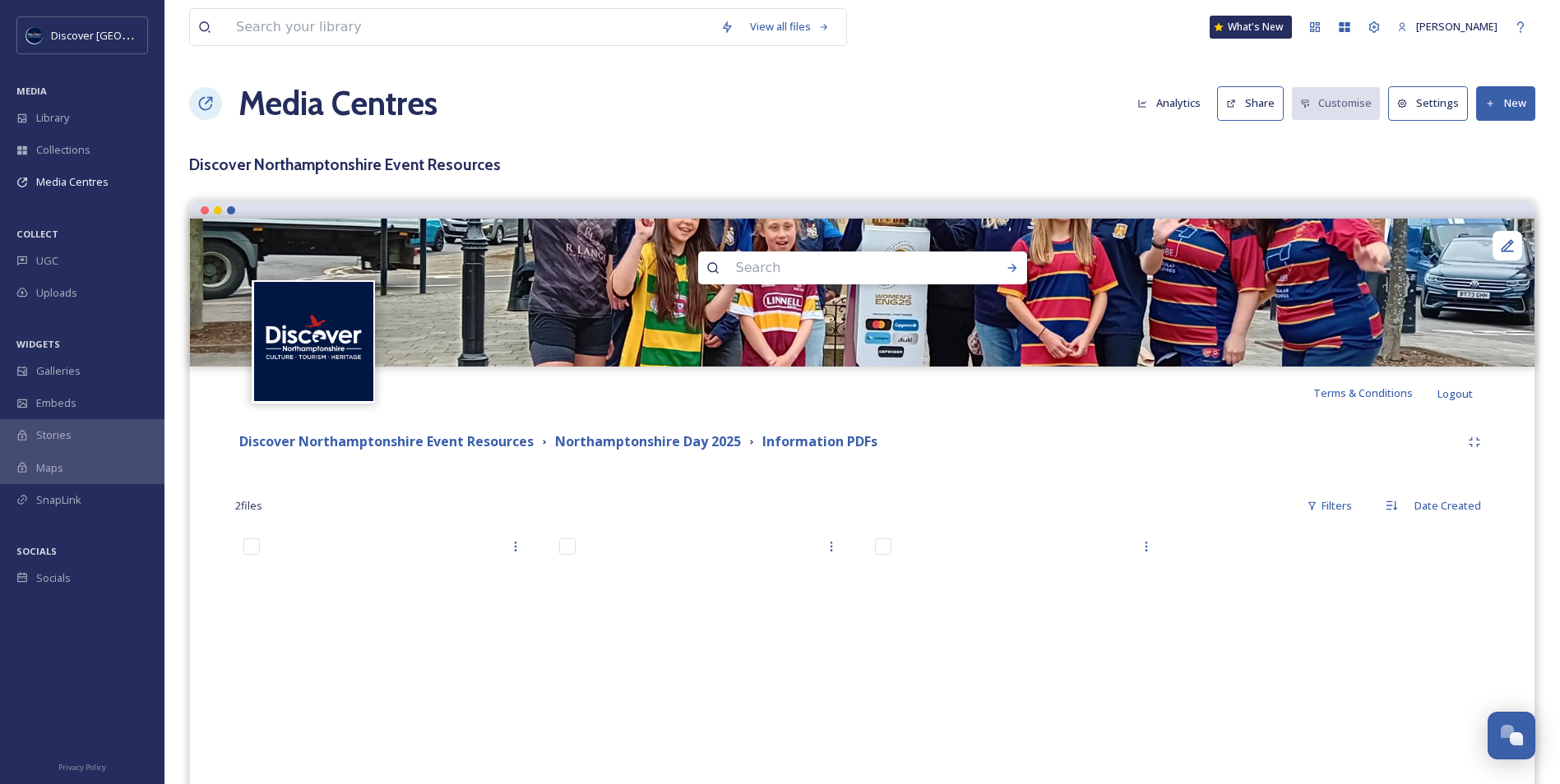
click at [1504, 116] on button "New" at bounding box center [1505, 103] width 59 height 34
click at [1482, 140] on span "Add Files" at bounding box center [1496, 142] width 44 height 16
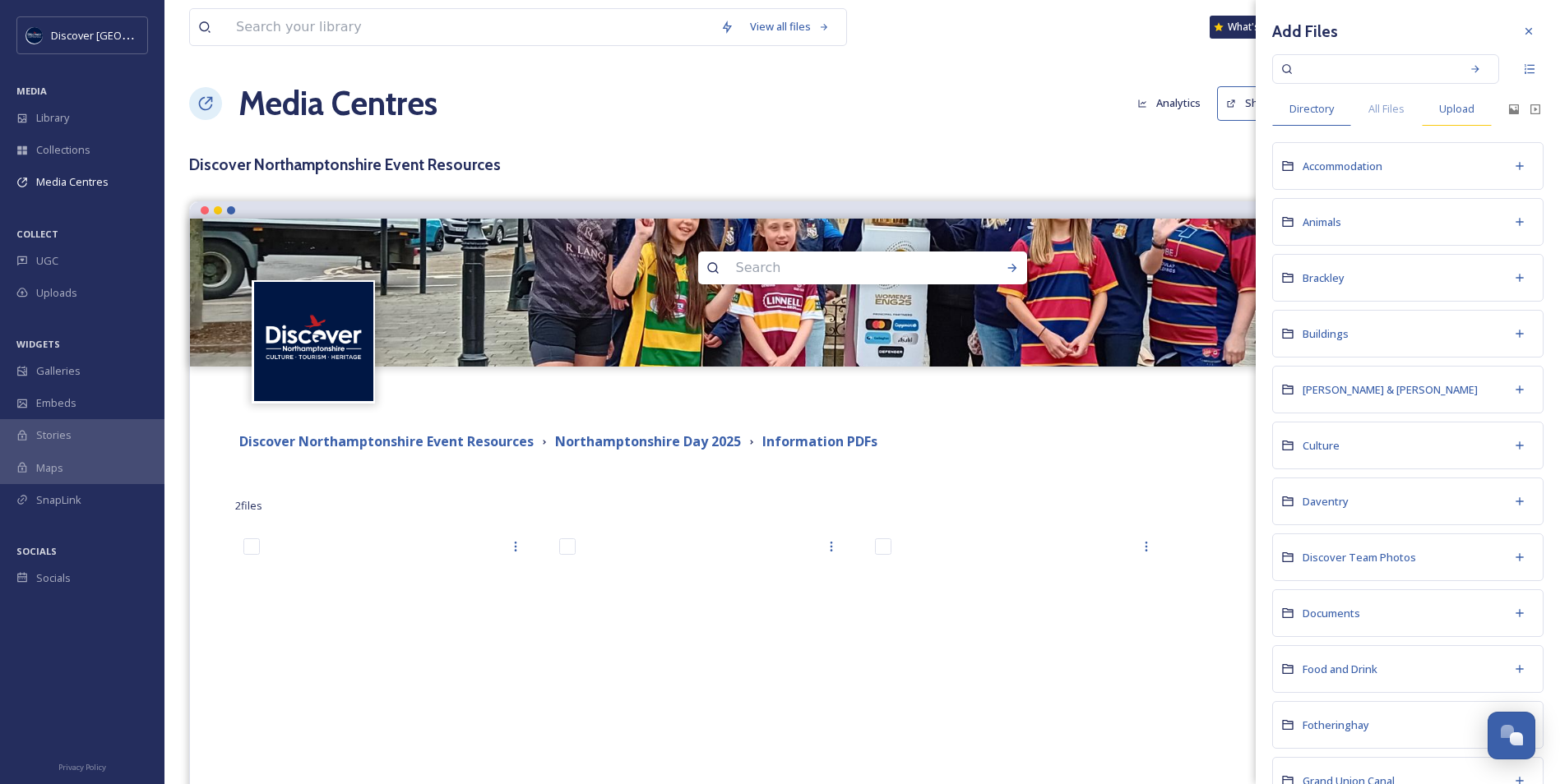
click at [1448, 107] on span "Upload" at bounding box center [1457, 109] width 35 height 16
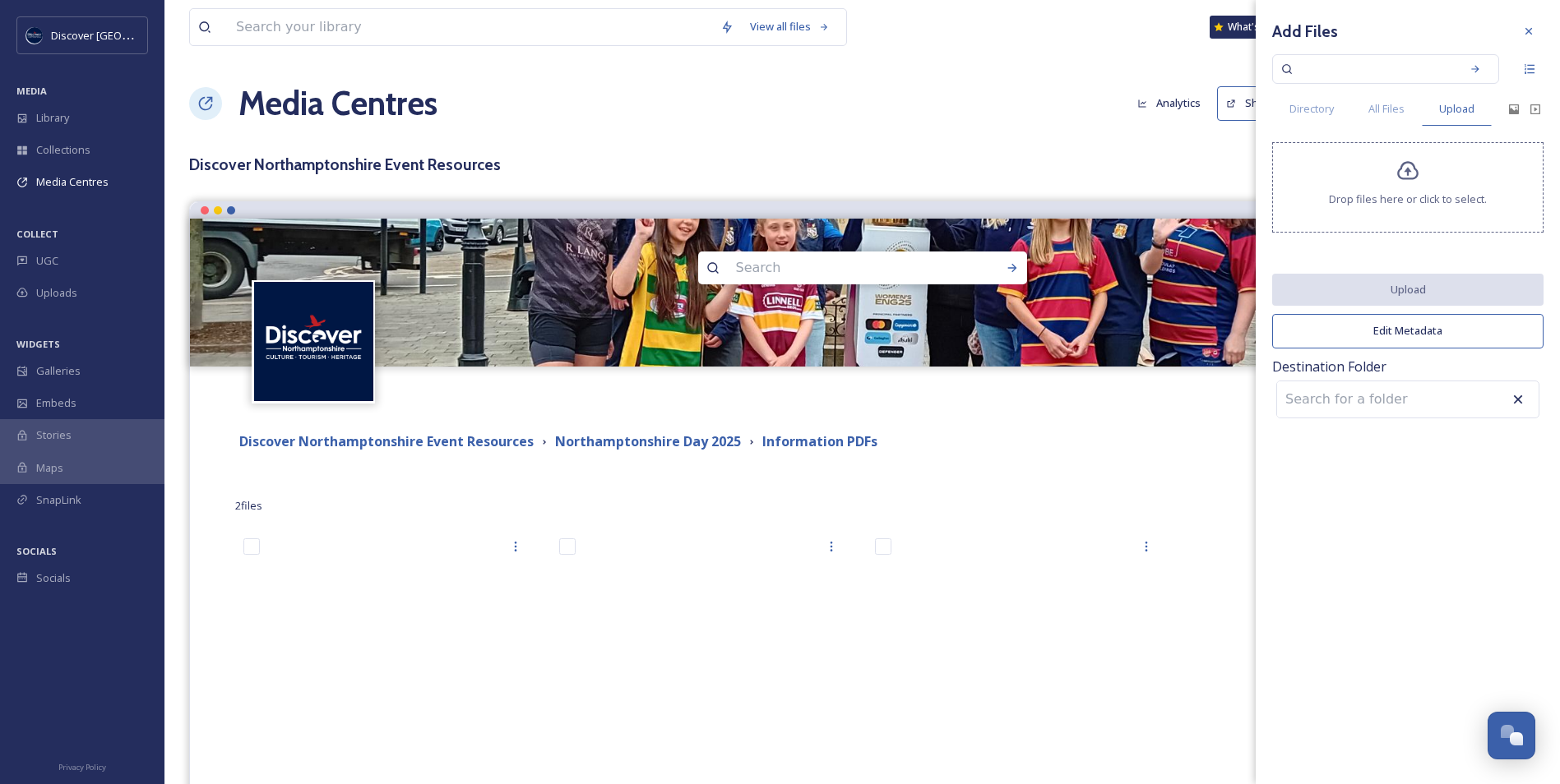
click at [1409, 187] on div "Drop files here or click to select." at bounding box center [1408, 187] width 272 height 91
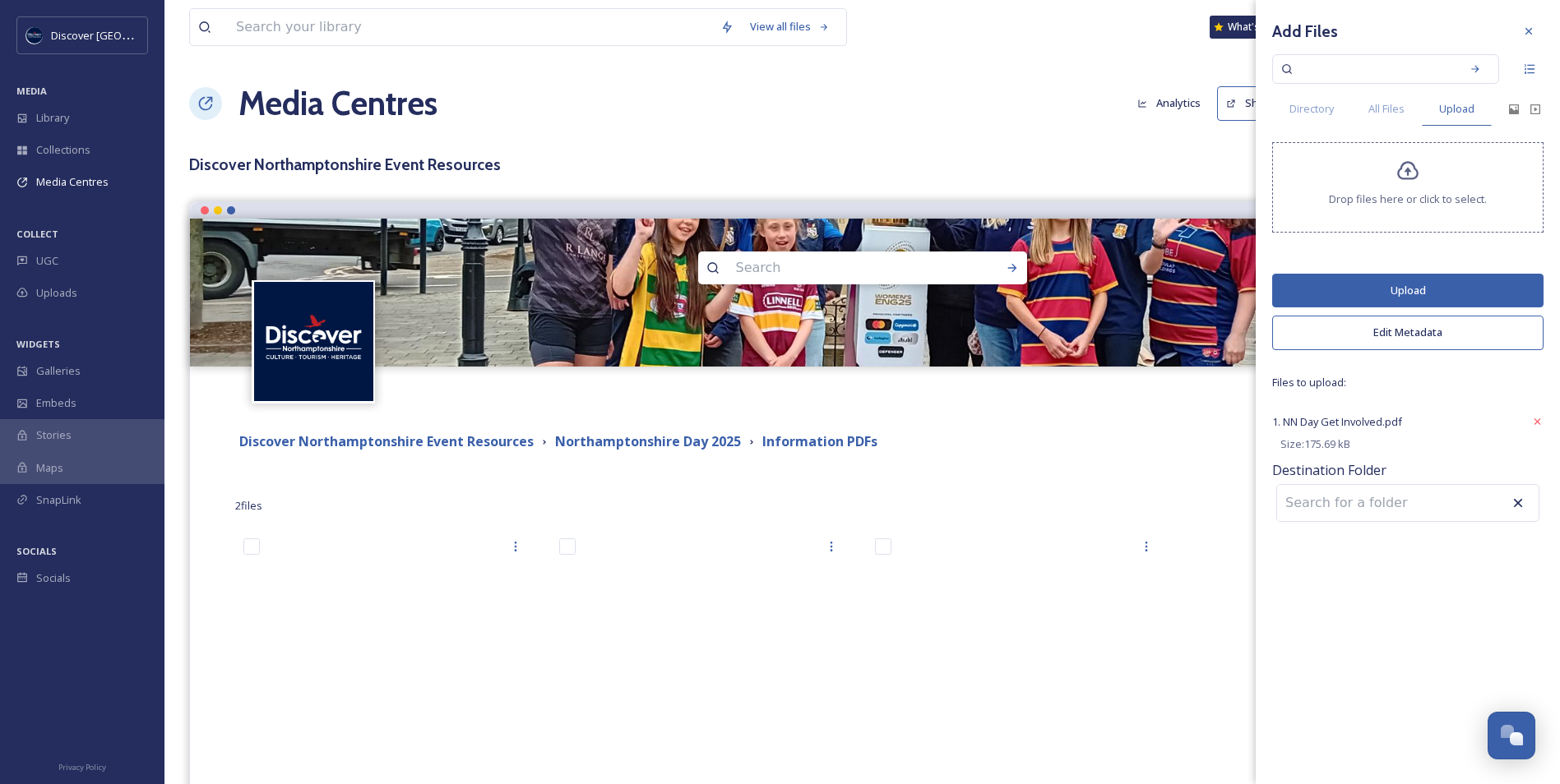
click at [1375, 336] on button "Edit Metadata" at bounding box center [1408, 332] width 272 height 34
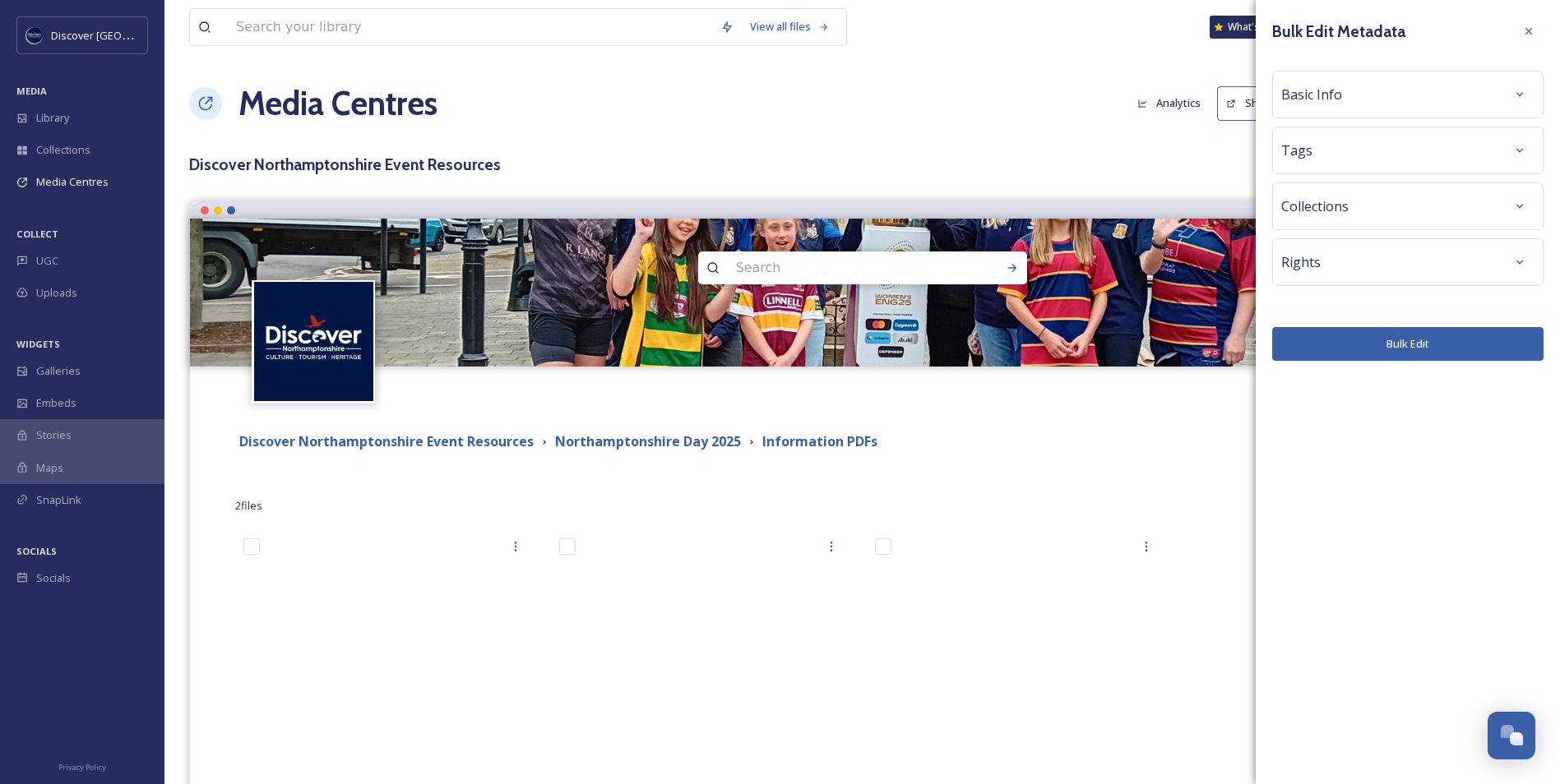
click at [1309, 99] on span "Basic Info" at bounding box center [1311, 94] width 61 height 19
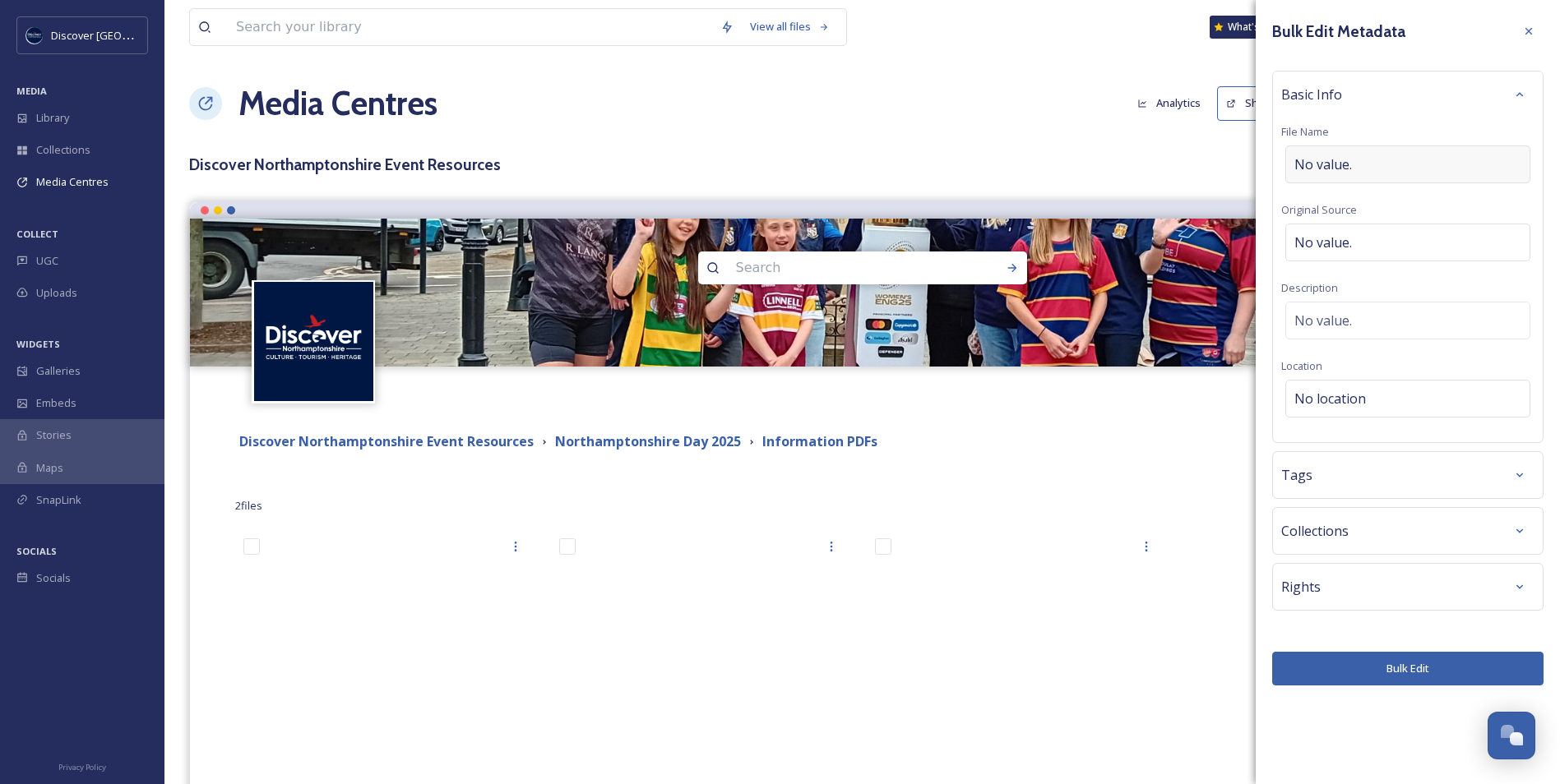
click at [1347, 175] on div "No value." at bounding box center [1408, 164] width 245 height 38
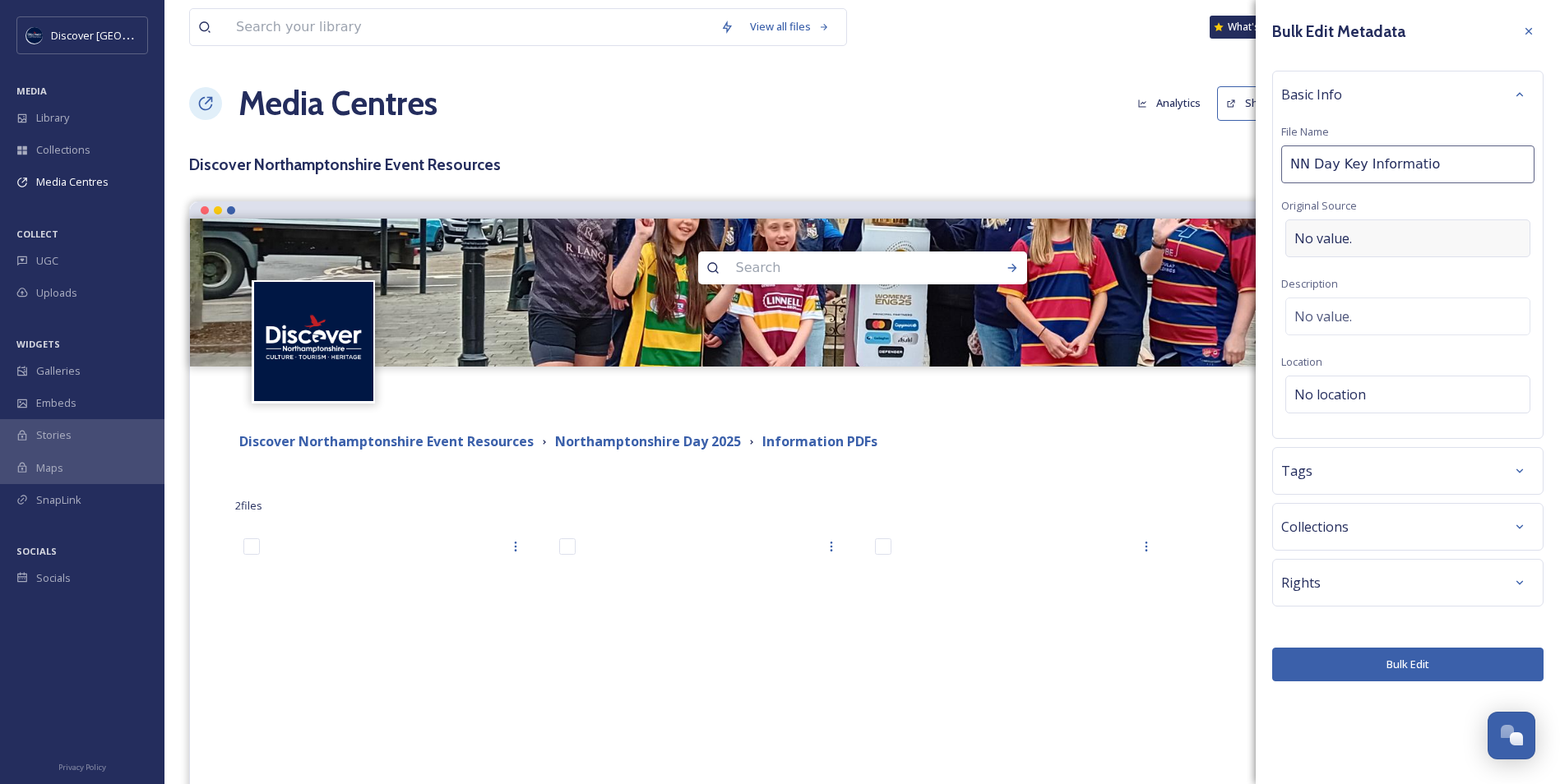
type input "NN Day Key Information"
click at [1373, 673] on button "Bulk Edit" at bounding box center [1408, 665] width 272 height 34
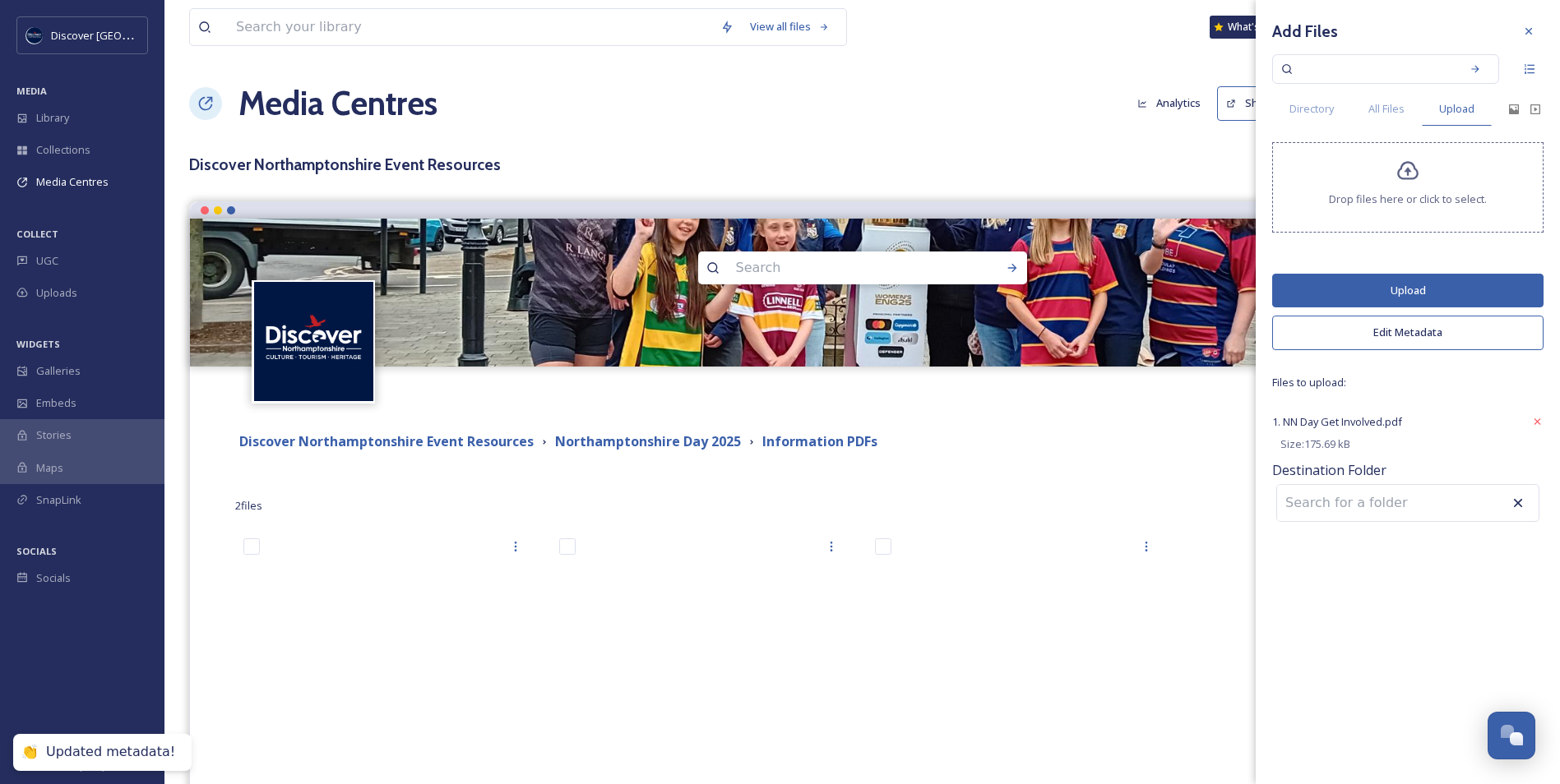
click at [1430, 291] on button "Upload" at bounding box center [1408, 290] width 272 height 34
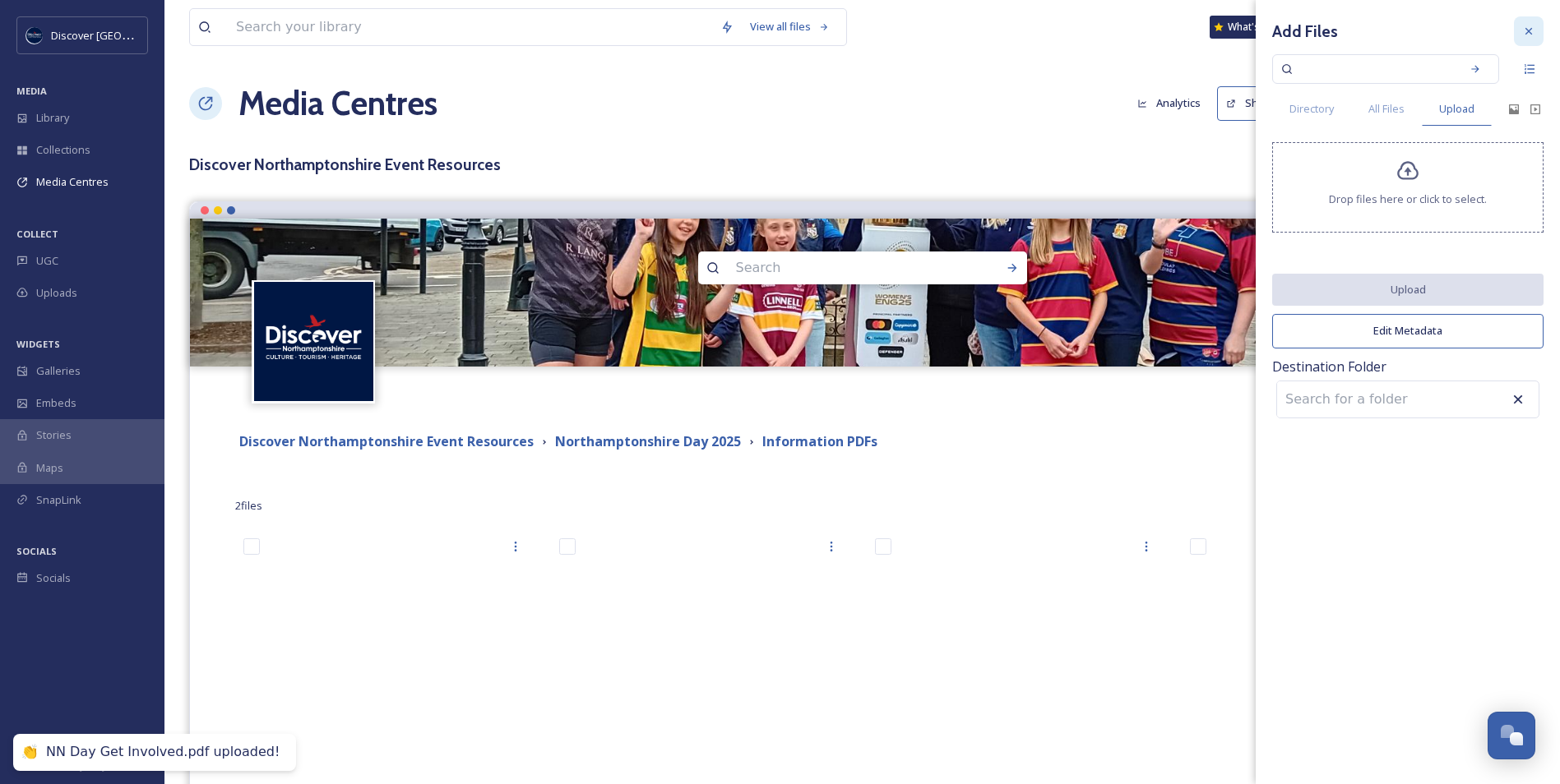
click at [1527, 24] on div at bounding box center [1529, 32] width 30 height 30
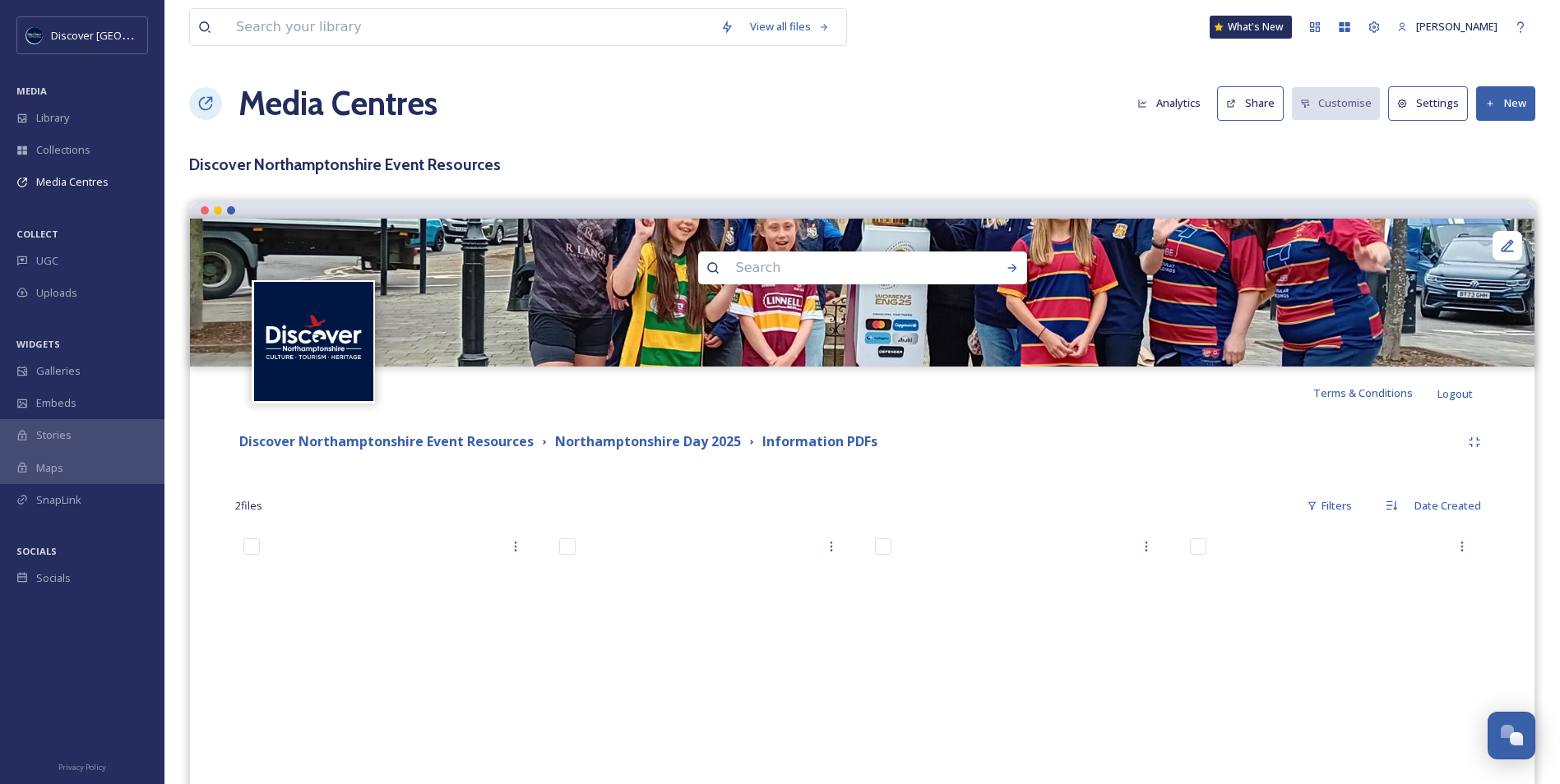
click at [1513, 116] on button "New" at bounding box center [1505, 103] width 59 height 34
click at [1503, 143] on span "Add Files" at bounding box center [1496, 142] width 44 height 16
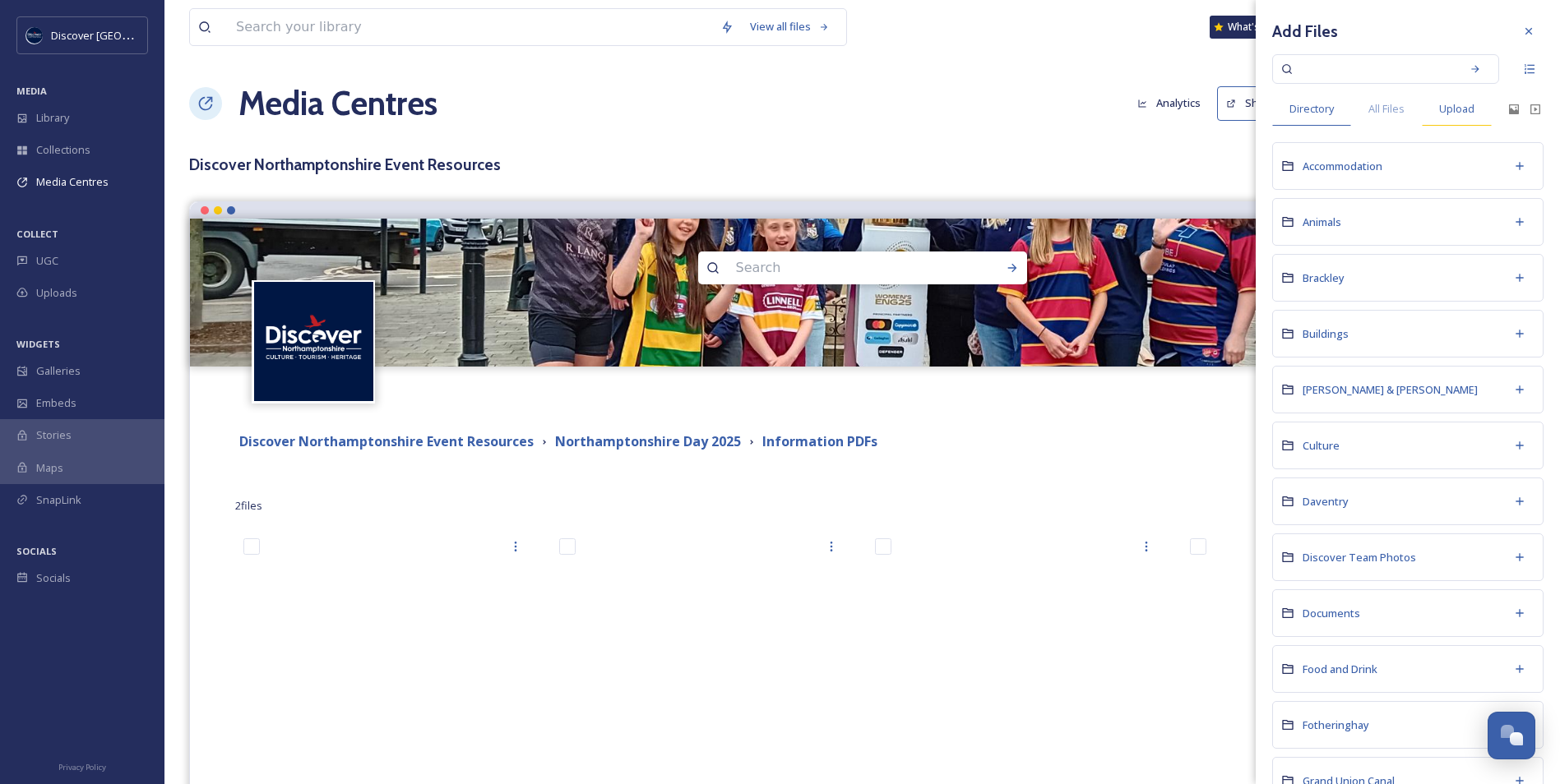
click at [1449, 113] on span "Upload" at bounding box center [1457, 109] width 35 height 16
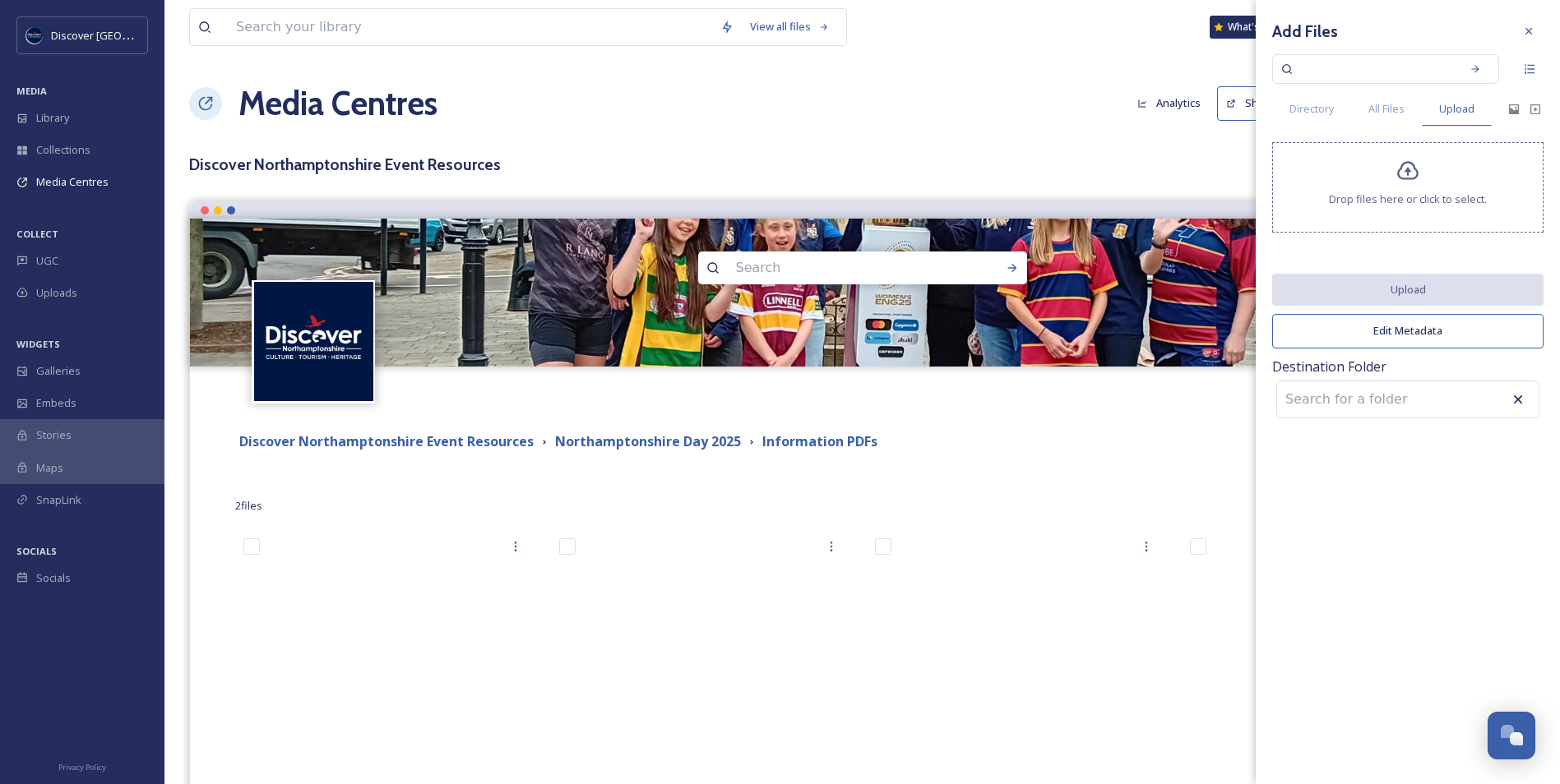
click at [1408, 185] on div at bounding box center [1408, 187] width 1 height 8
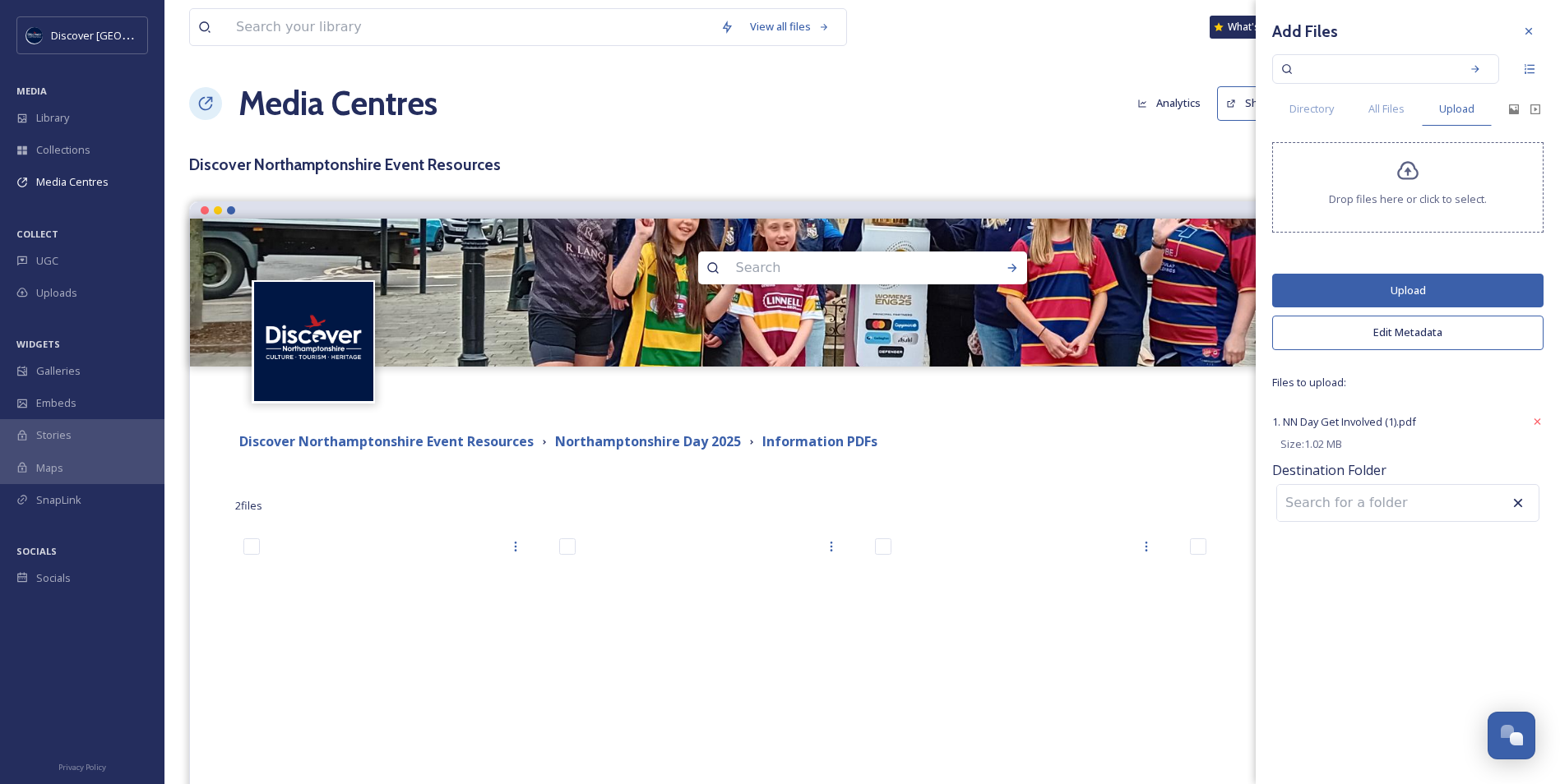
click at [1365, 341] on button "Edit Metadata" at bounding box center [1408, 332] width 272 height 34
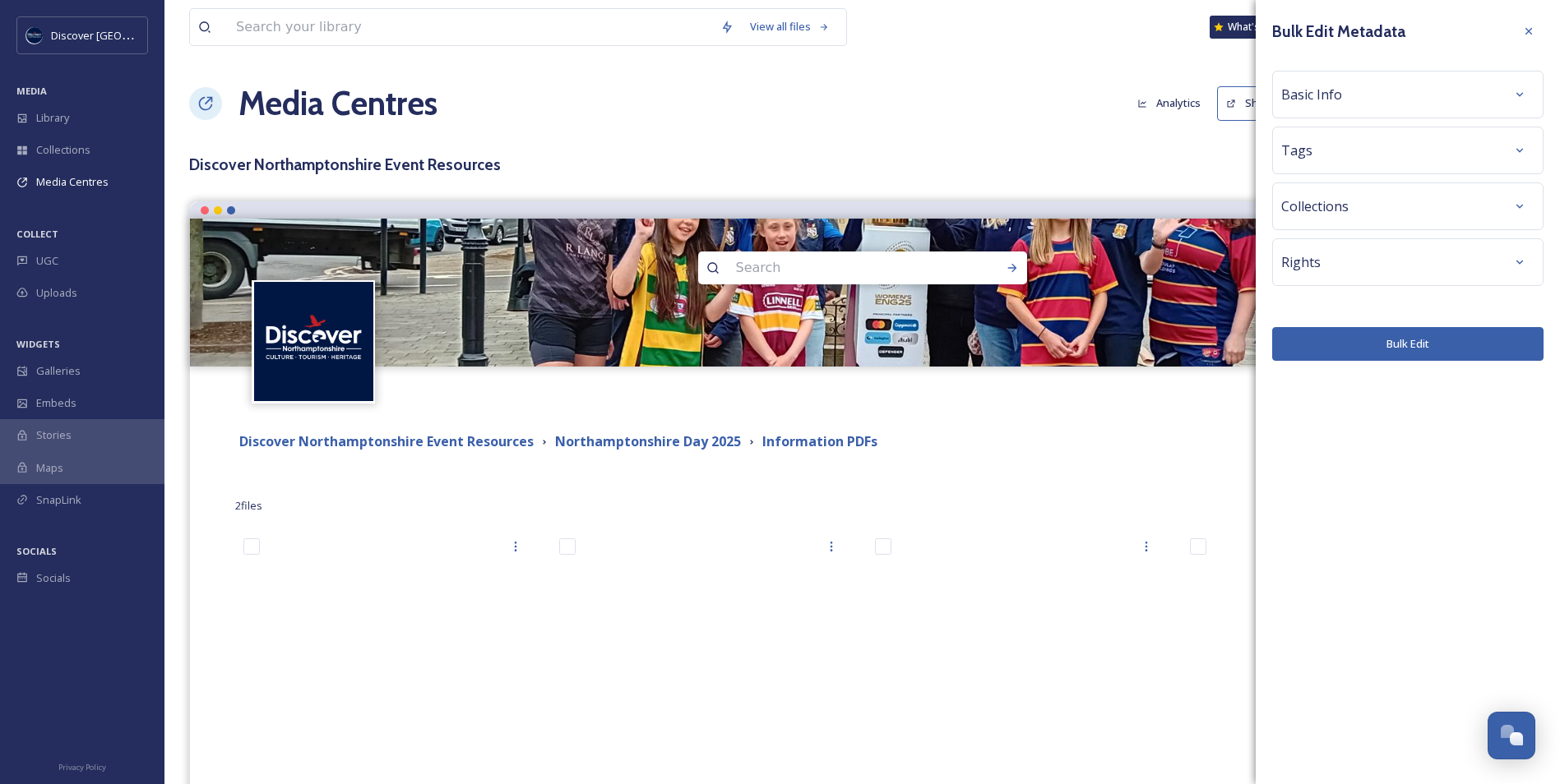
click at [1359, 100] on div "Basic Info" at bounding box center [1407, 94] width 253 height 30
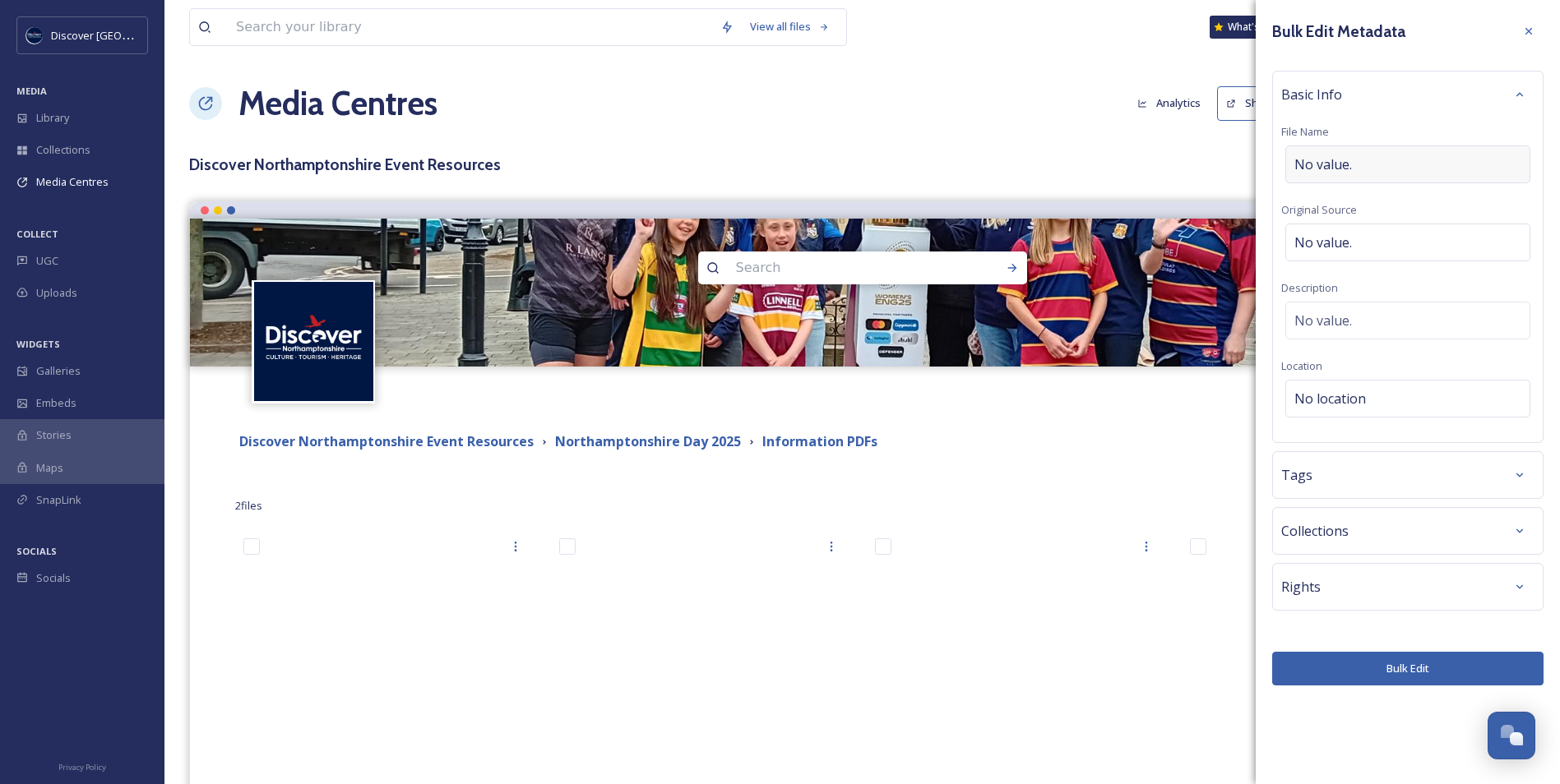
click at [1361, 160] on div "No value." at bounding box center [1408, 164] width 245 height 38
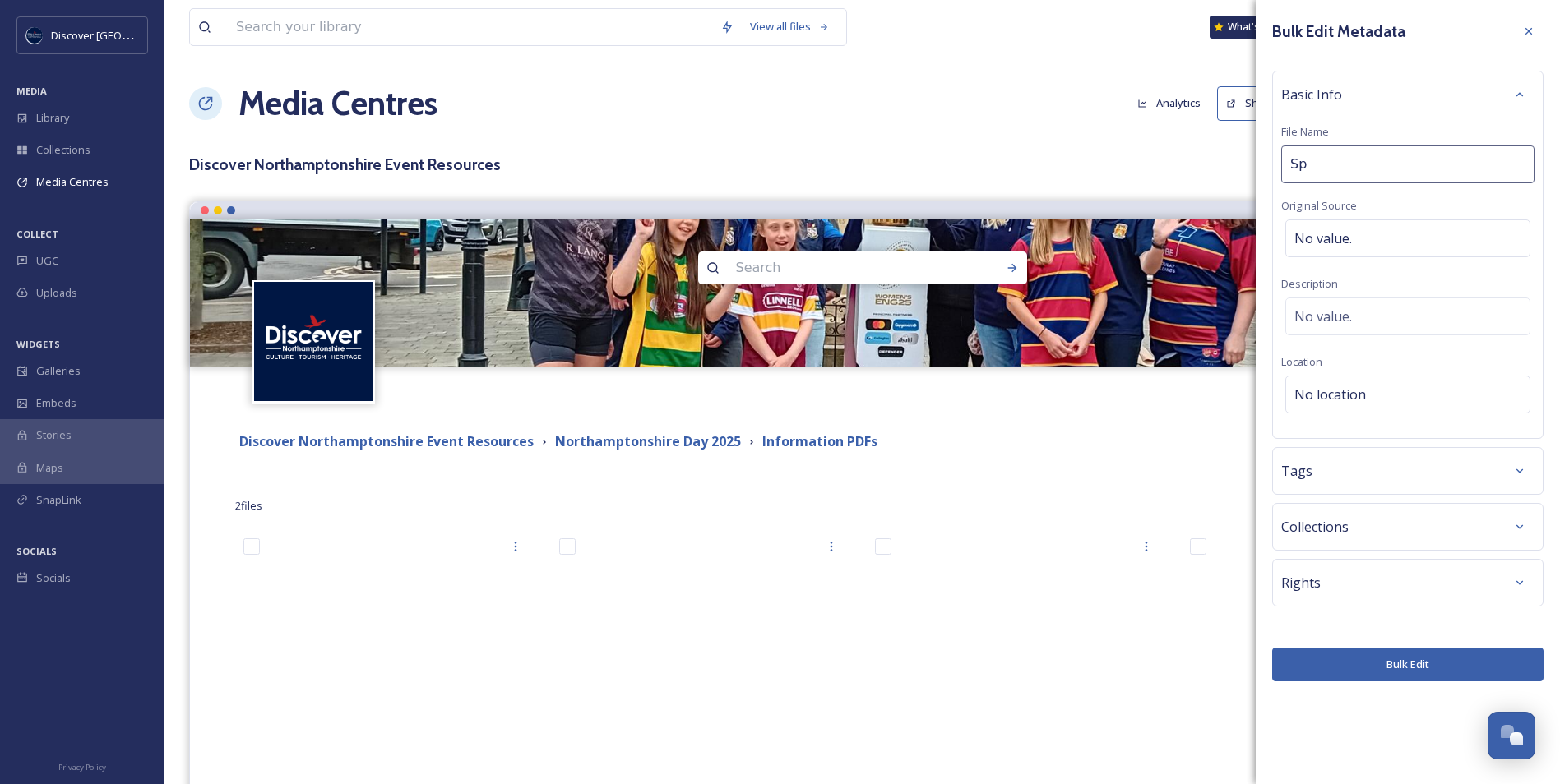
type input "S"
type input "Offers & Events Ideas - NN Day"
click at [1371, 662] on button "Bulk Edit" at bounding box center [1408, 665] width 272 height 34
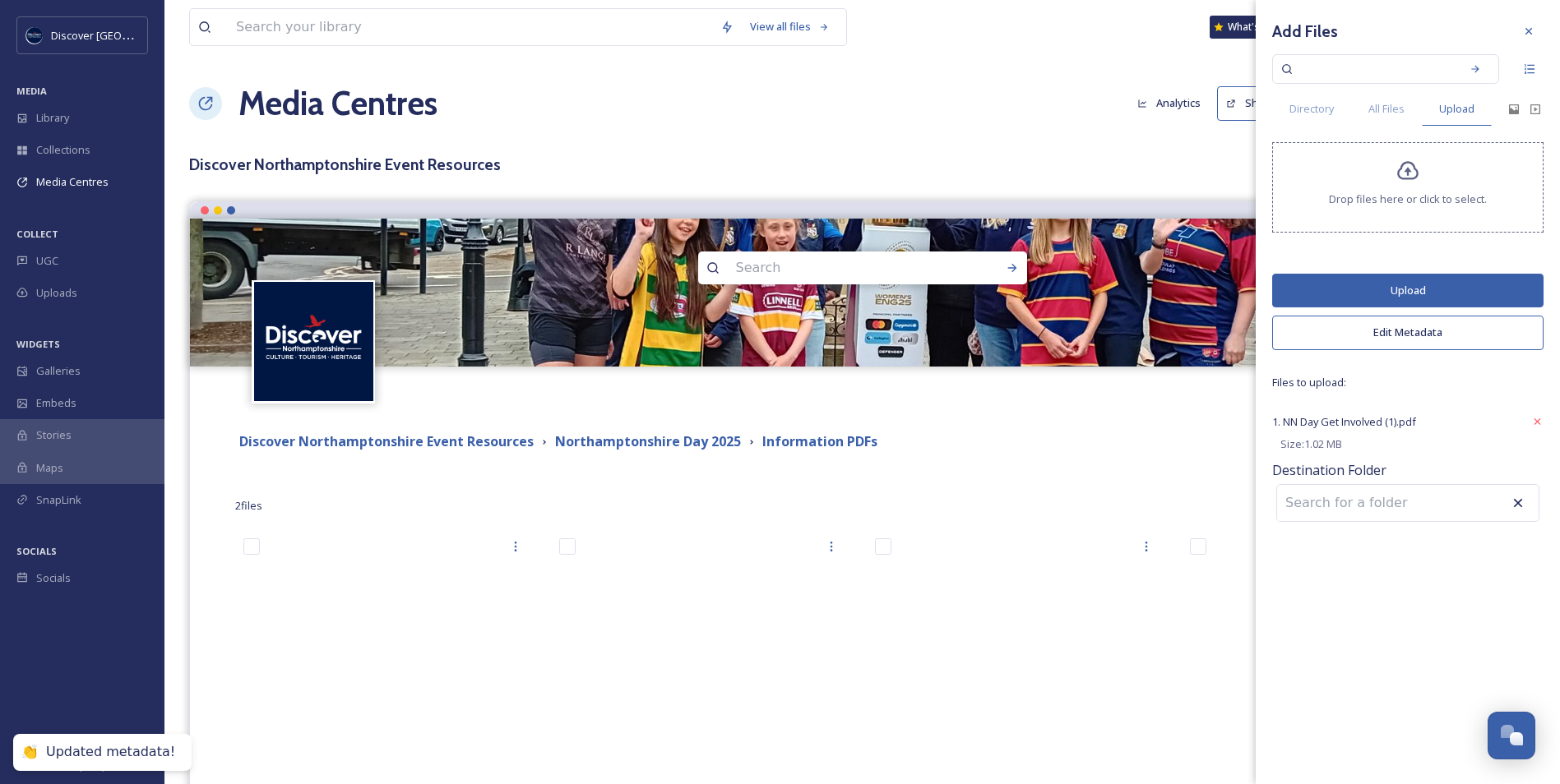
click at [1422, 285] on button "Upload" at bounding box center [1408, 290] width 272 height 34
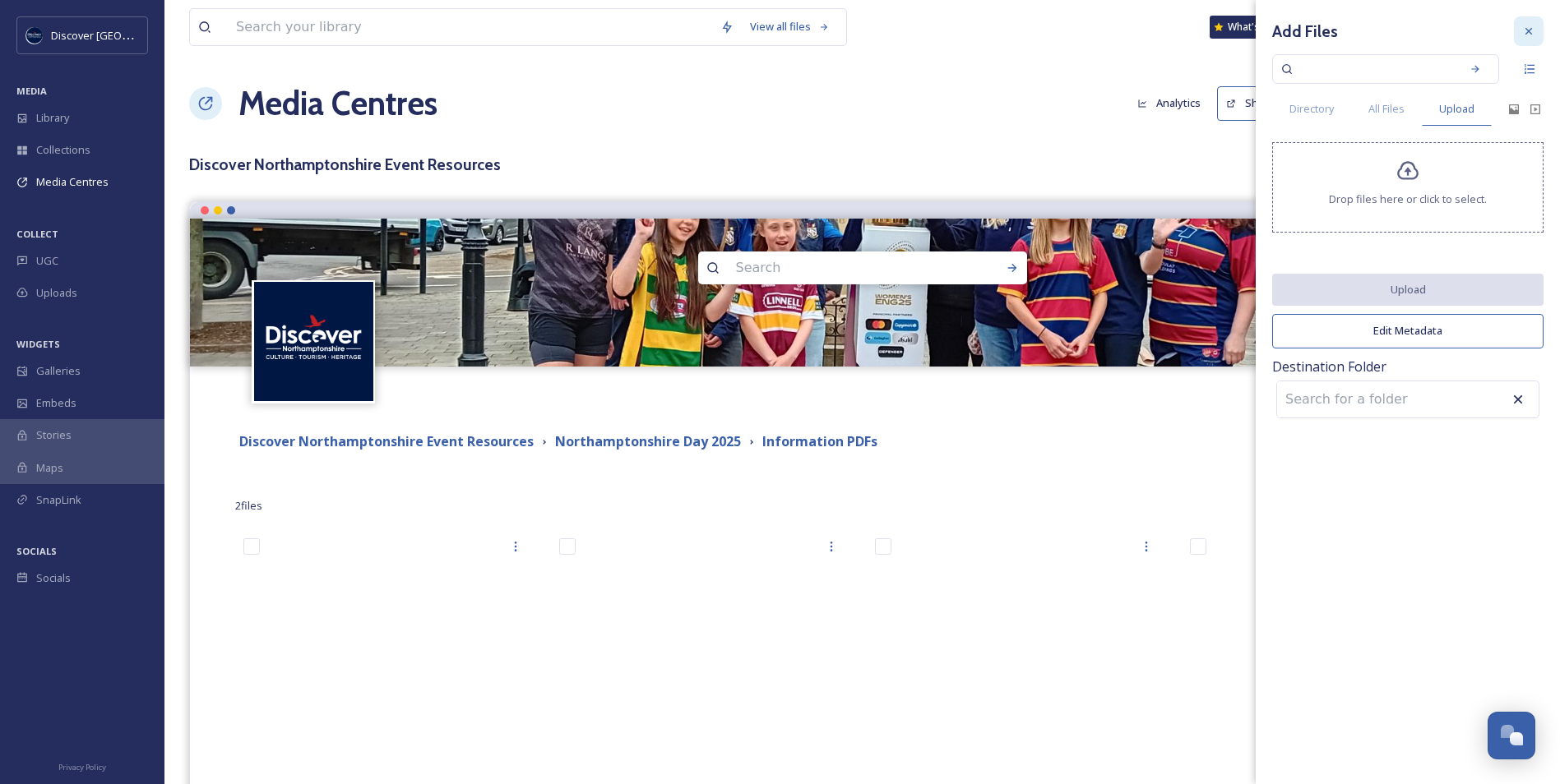
click at [1532, 37] on icon at bounding box center [1528, 31] width 13 height 13
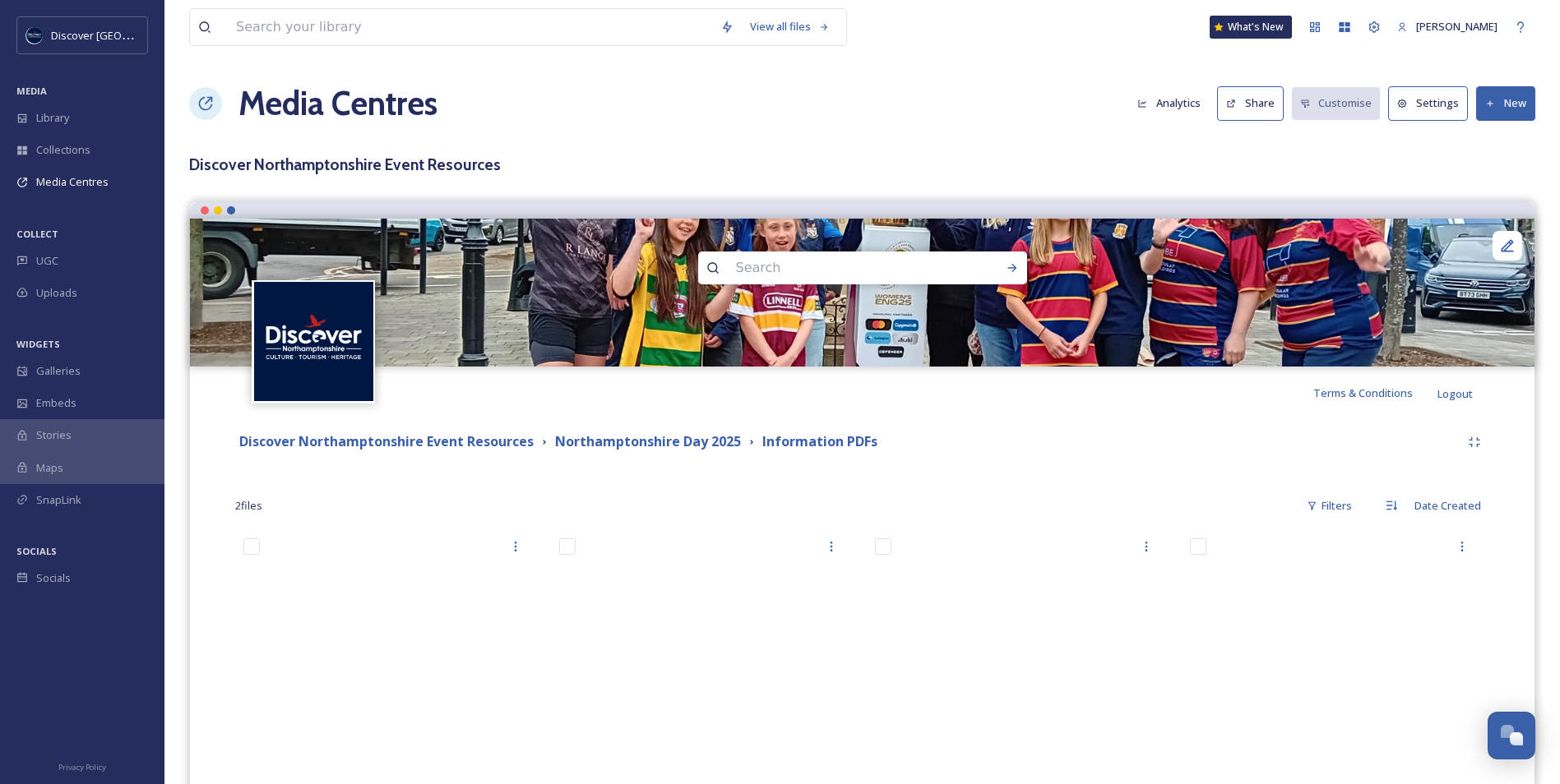
scroll to position [82, 0]
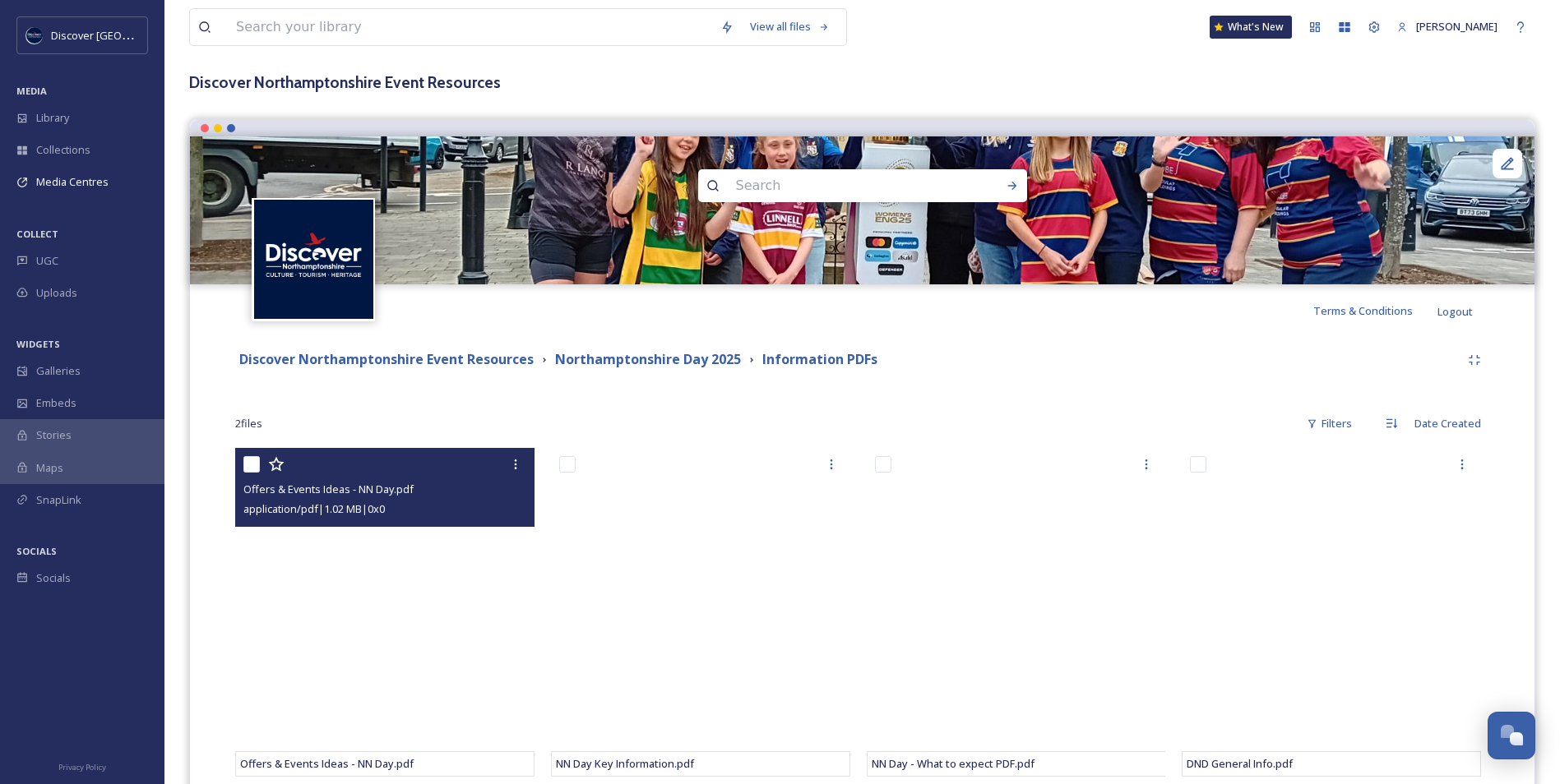
click at [458, 494] on div "Offers & Events Ideas - NN Day.pdf" at bounding box center [386, 489] width 287 height 19
click at [386, 481] on div "Offers & Events Ideas - NN Day.pdf" at bounding box center [386, 489] width 287 height 19
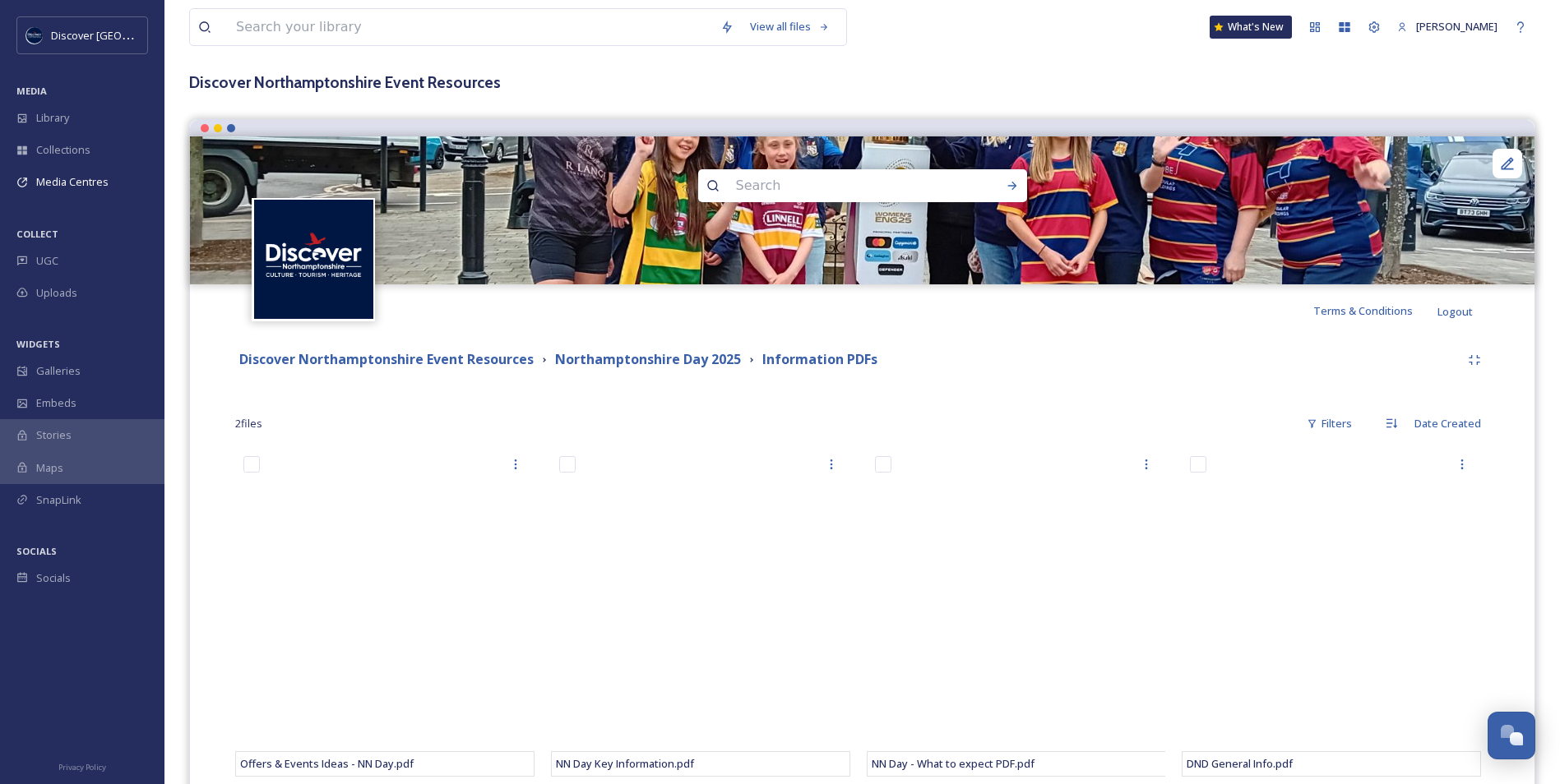
click at [517, 412] on div "2 file s Filters Date Created" at bounding box center [863, 423] width 1255 height 32
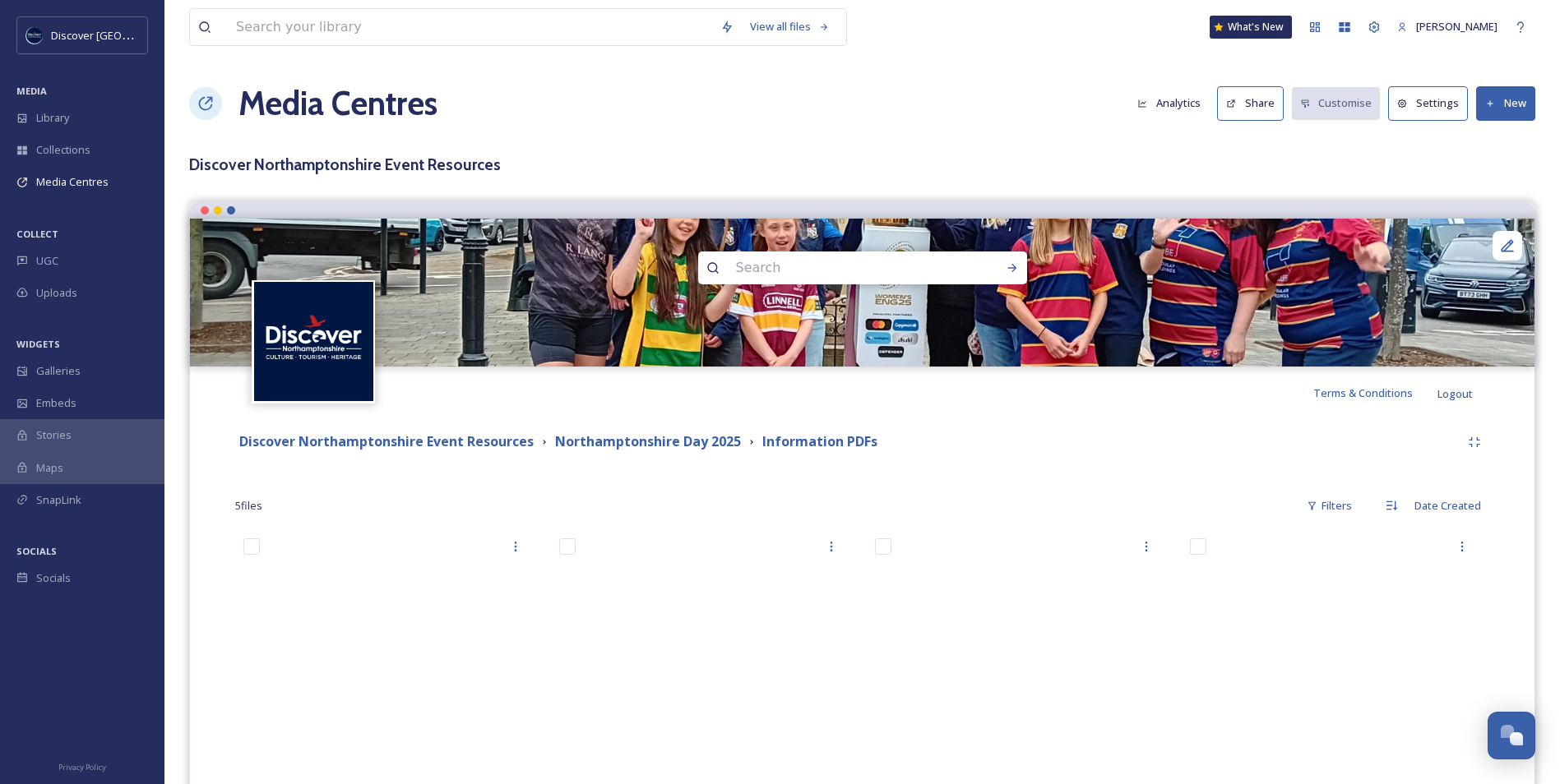
scroll to position [164, 0]
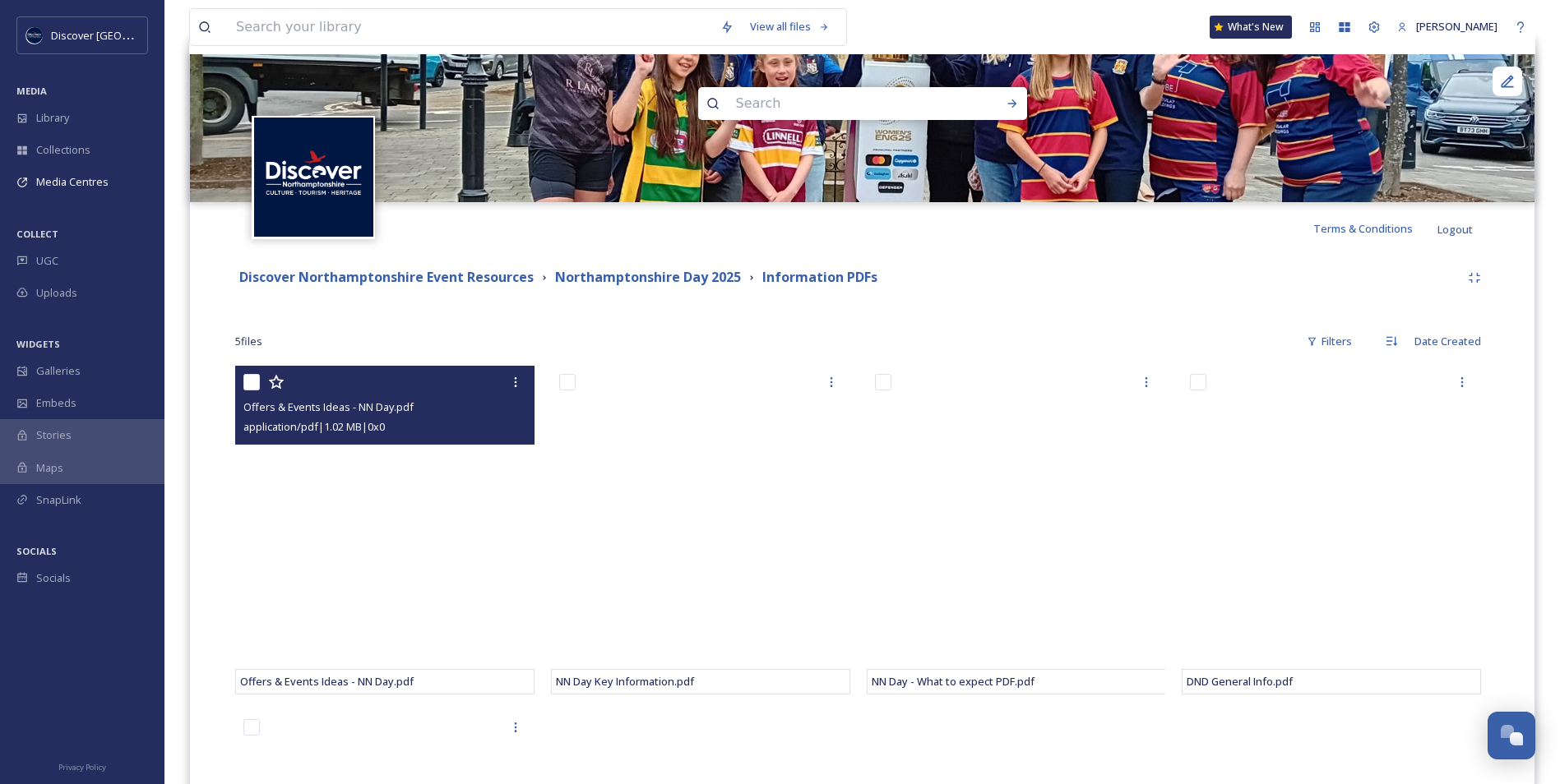
click at [399, 409] on span "Offers & Events Ideas - NN Day.pdf" at bounding box center [328, 407] width 170 height 15
click at [412, 406] on span "Offers & Events Ideas - NN Day.pdf" at bounding box center [328, 407] width 170 height 15
click at [506, 376] on div at bounding box center [516, 383] width 30 height 30
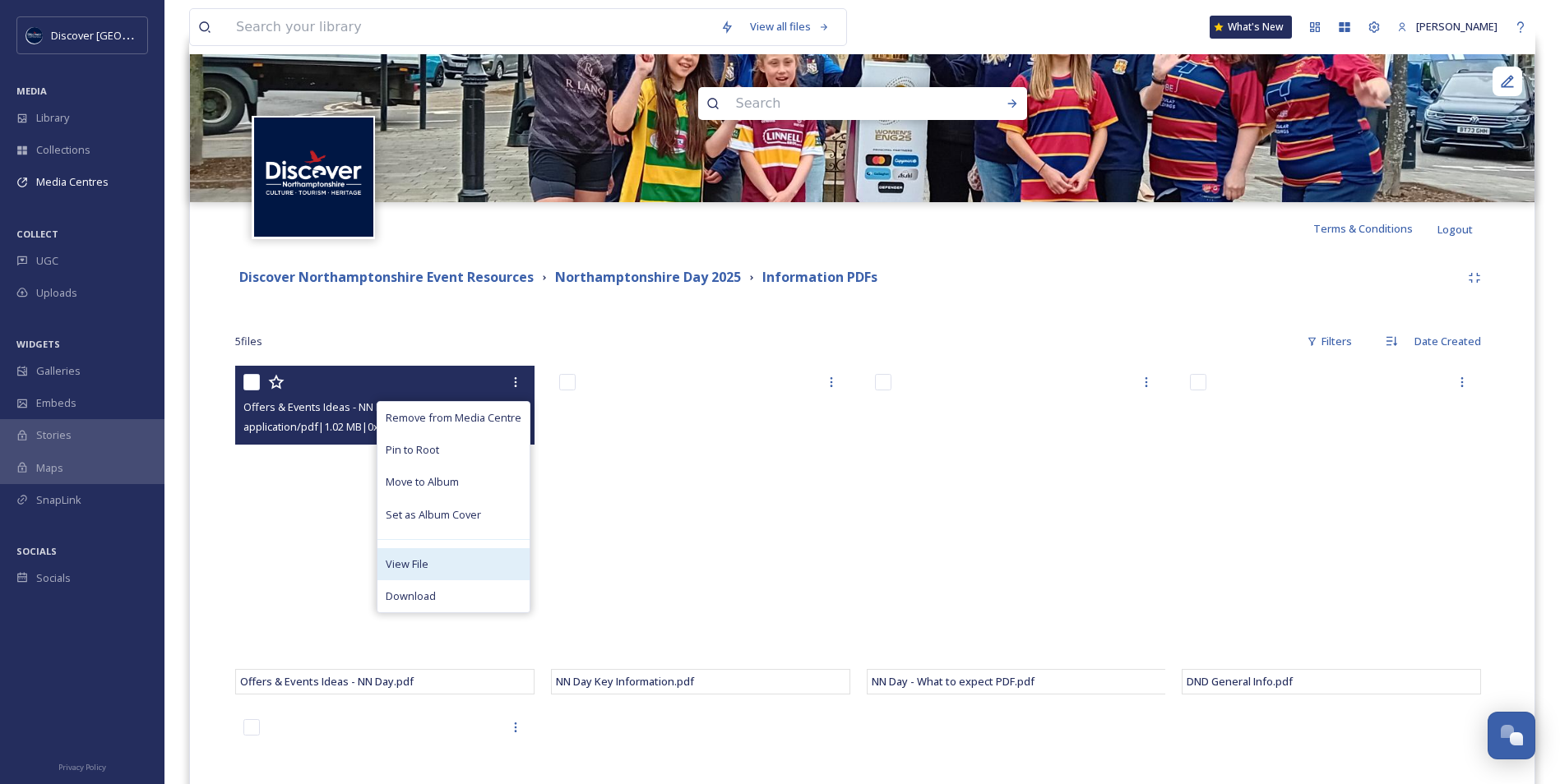
click at [446, 562] on div "View File" at bounding box center [454, 564] width 152 height 32
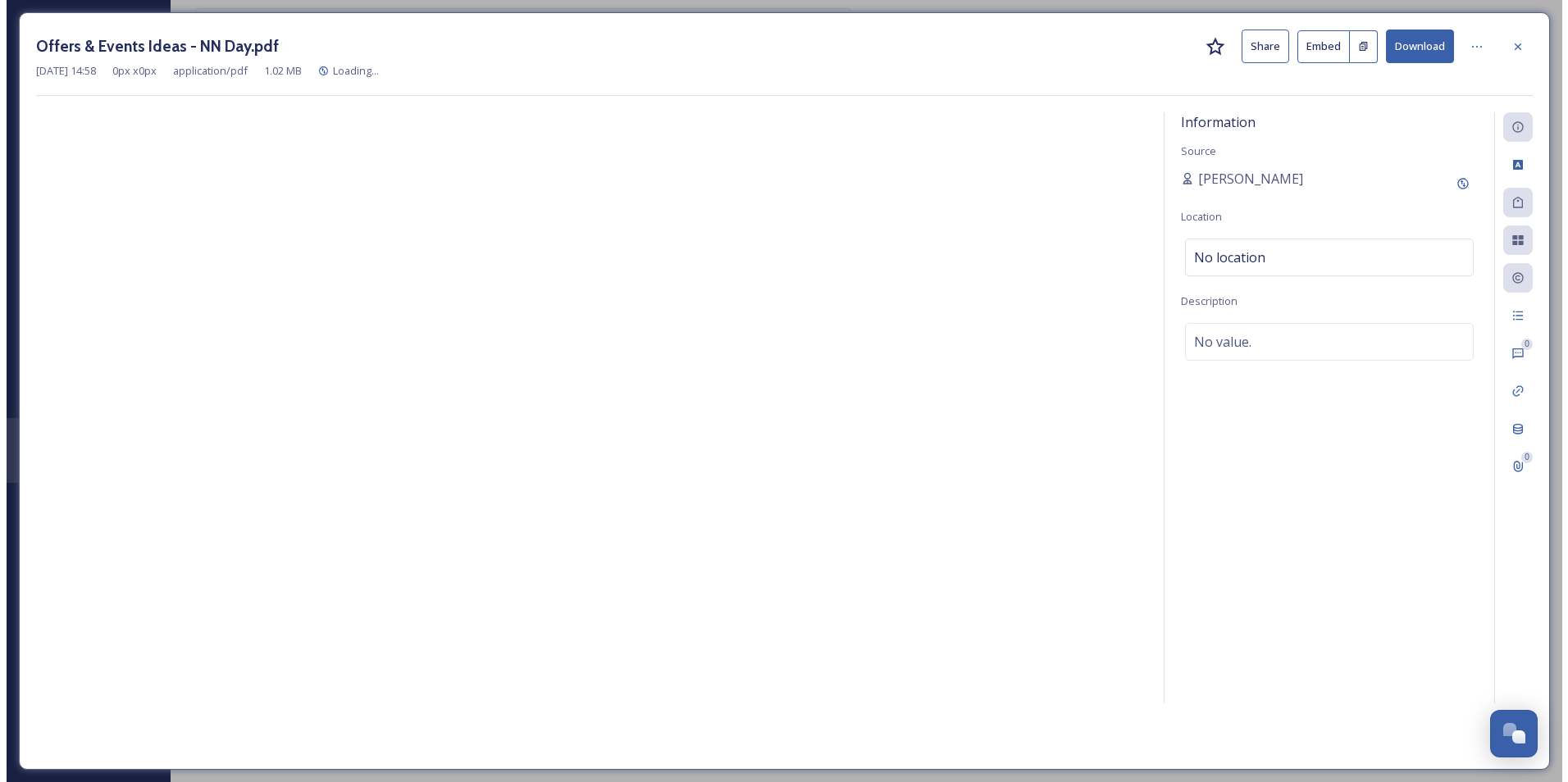
scroll to position [161, 0]
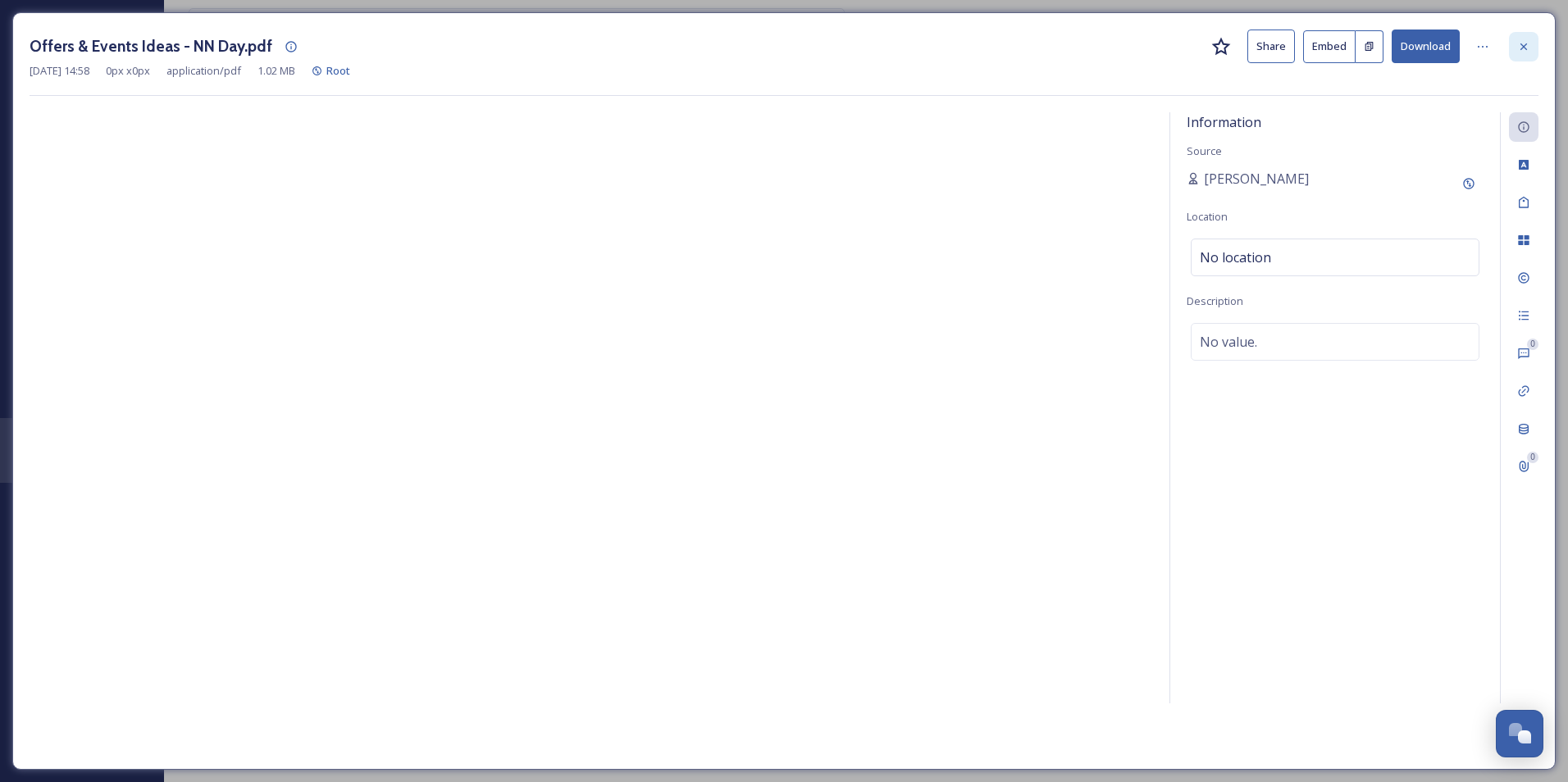
click at [1518, 47] on icon at bounding box center [1524, 47] width 13 height 13
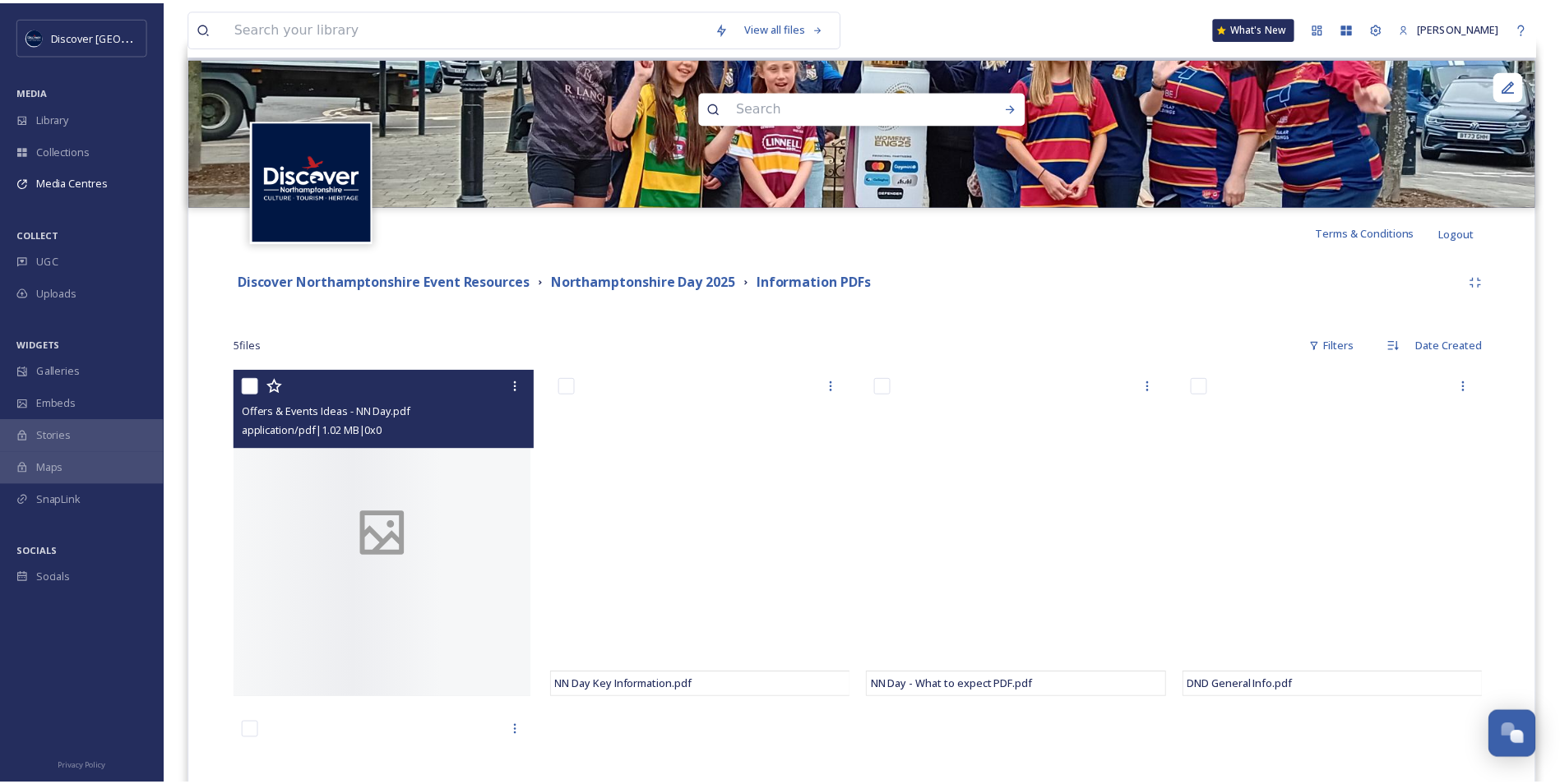
scroll to position [164, 0]
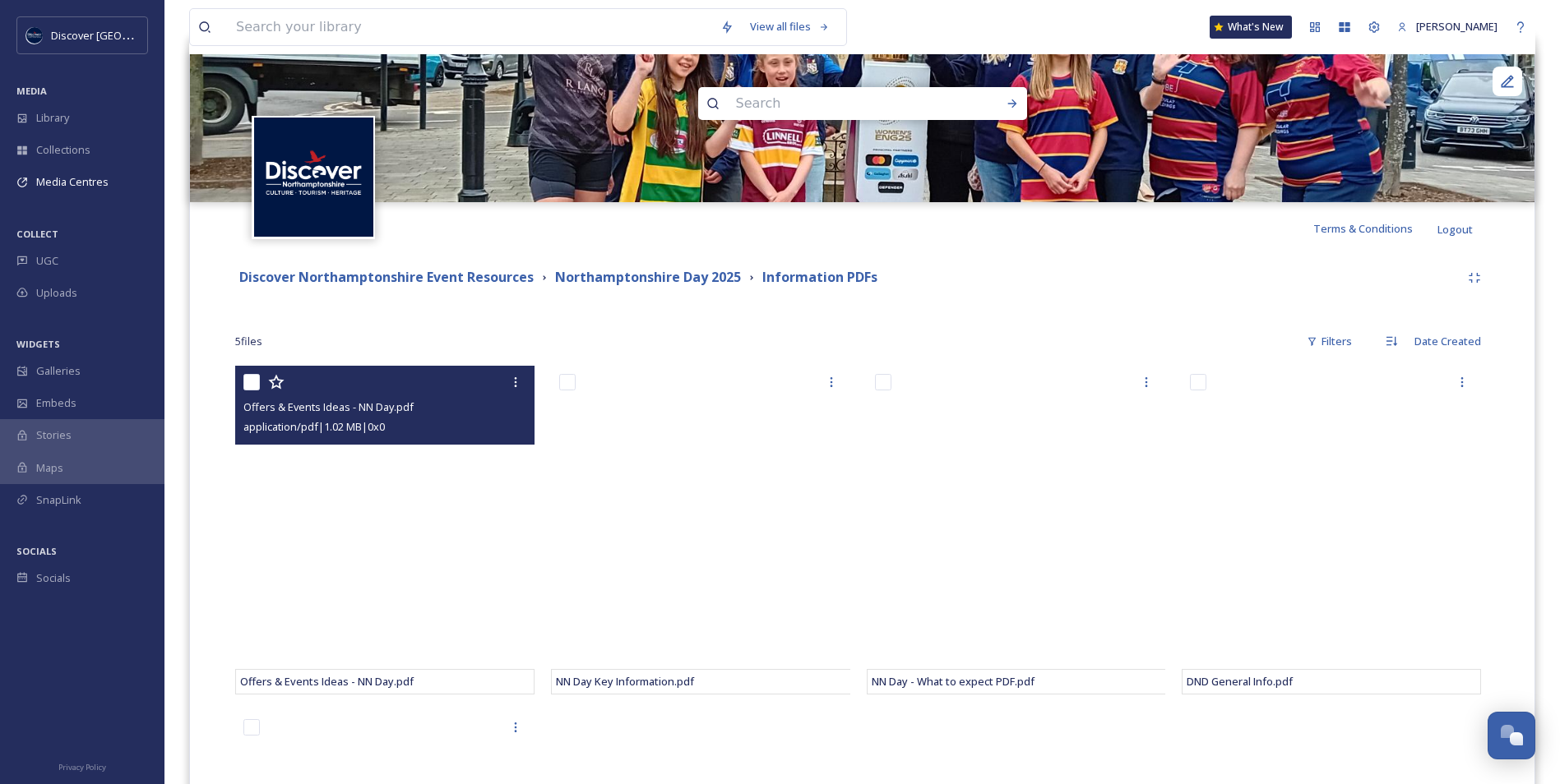
click at [1168, 314] on div "Discover Northamptonshire Event Resources Northamptonshire Day 2025 Information…" at bounding box center [862, 665] width 1320 height 821
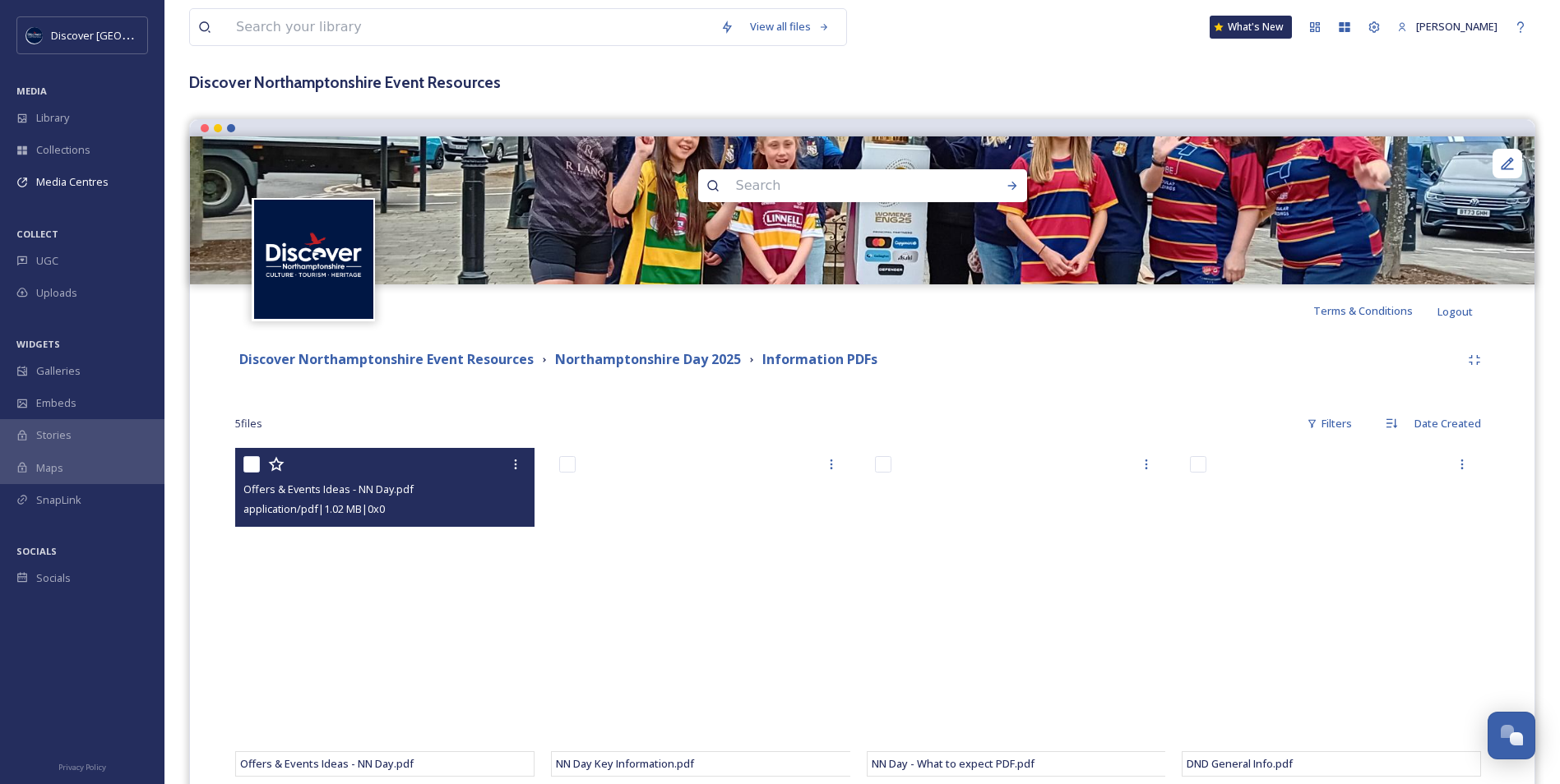
scroll to position [0, 0]
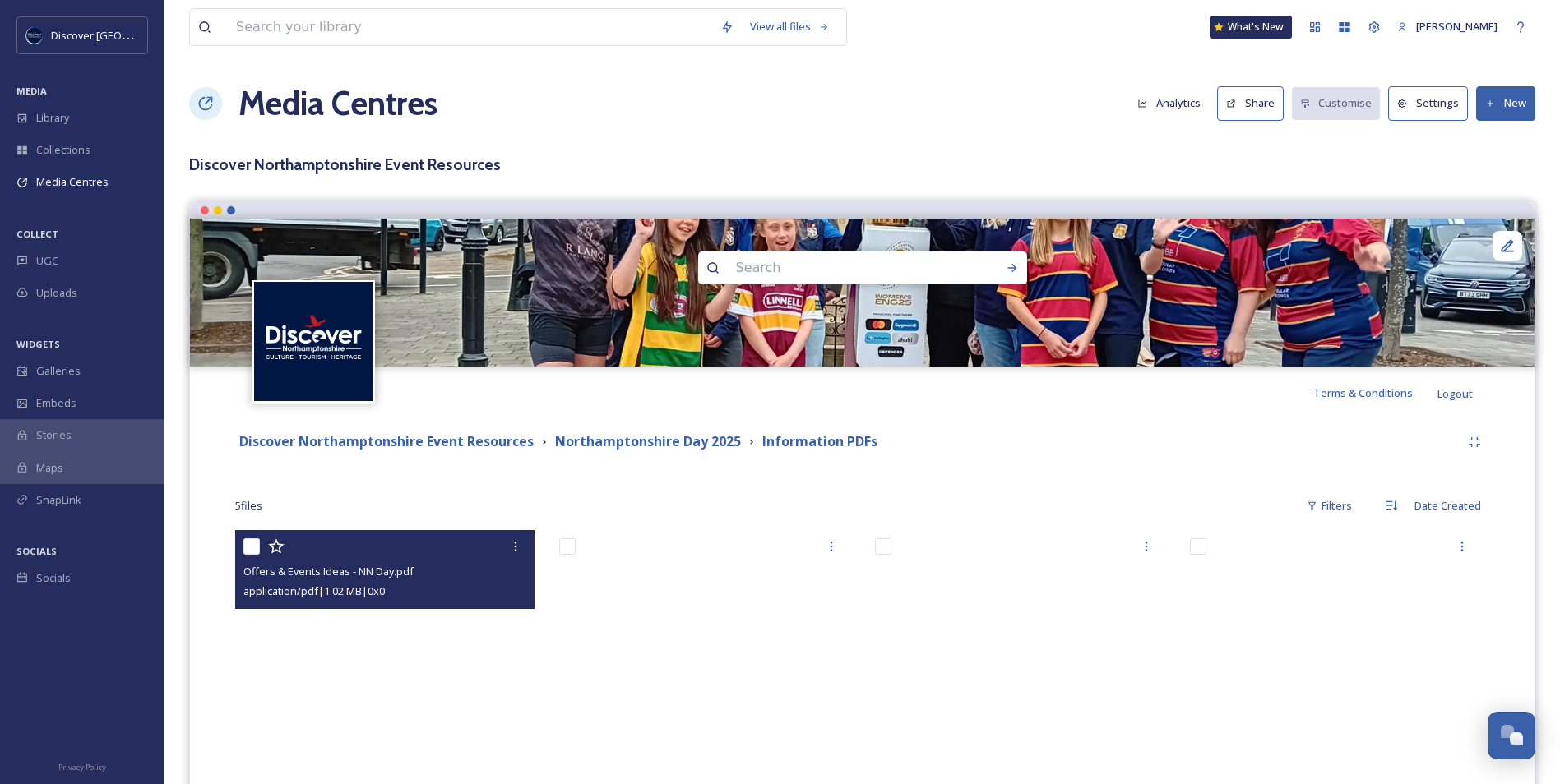
click at [1522, 116] on button "New" at bounding box center [1505, 103] width 59 height 34
click at [1481, 146] on span "Add Files" at bounding box center [1496, 142] width 44 height 16
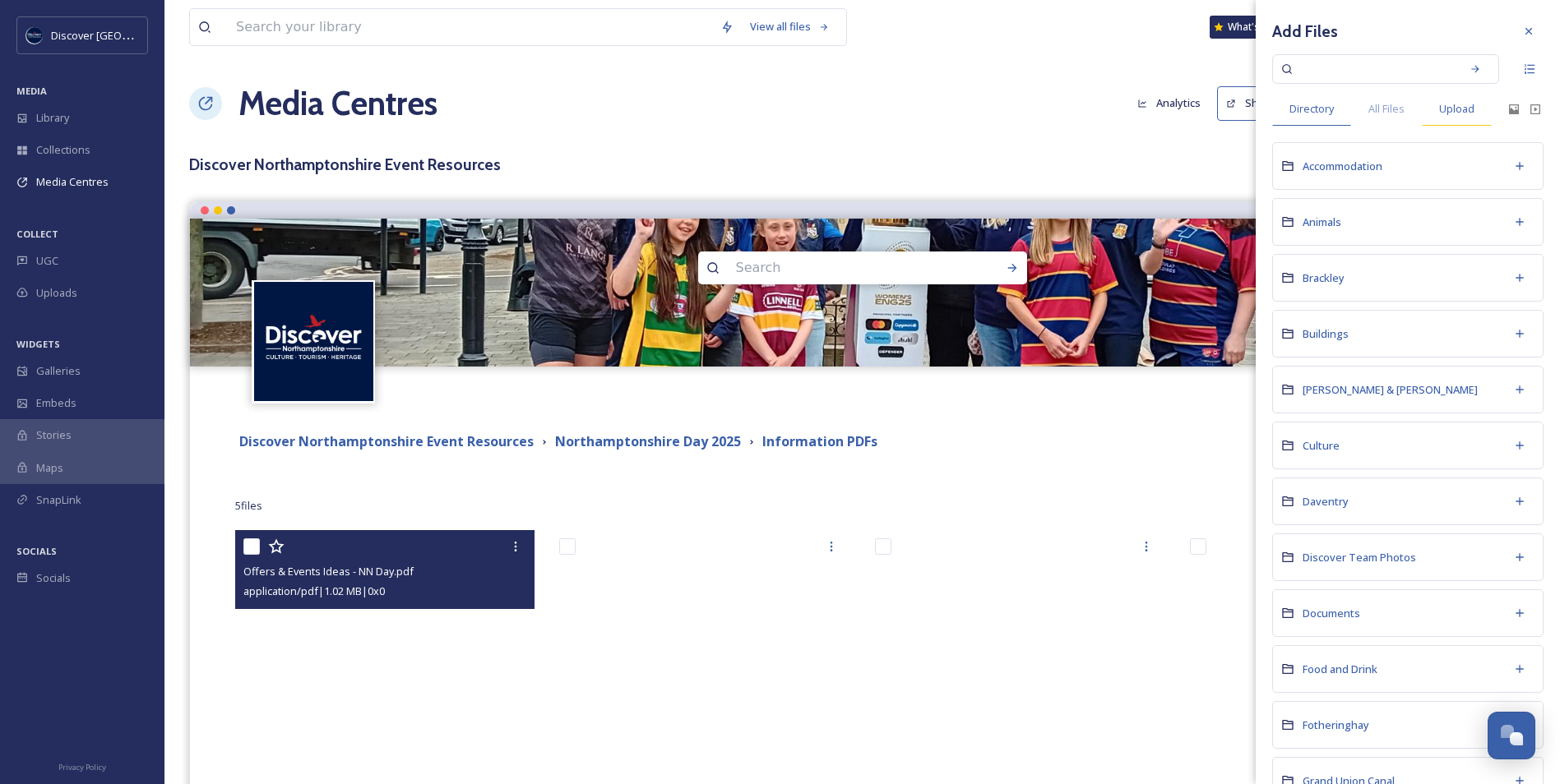
click at [1459, 116] on span "Upload" at bounding box center [1457, 109] width 35 height 16
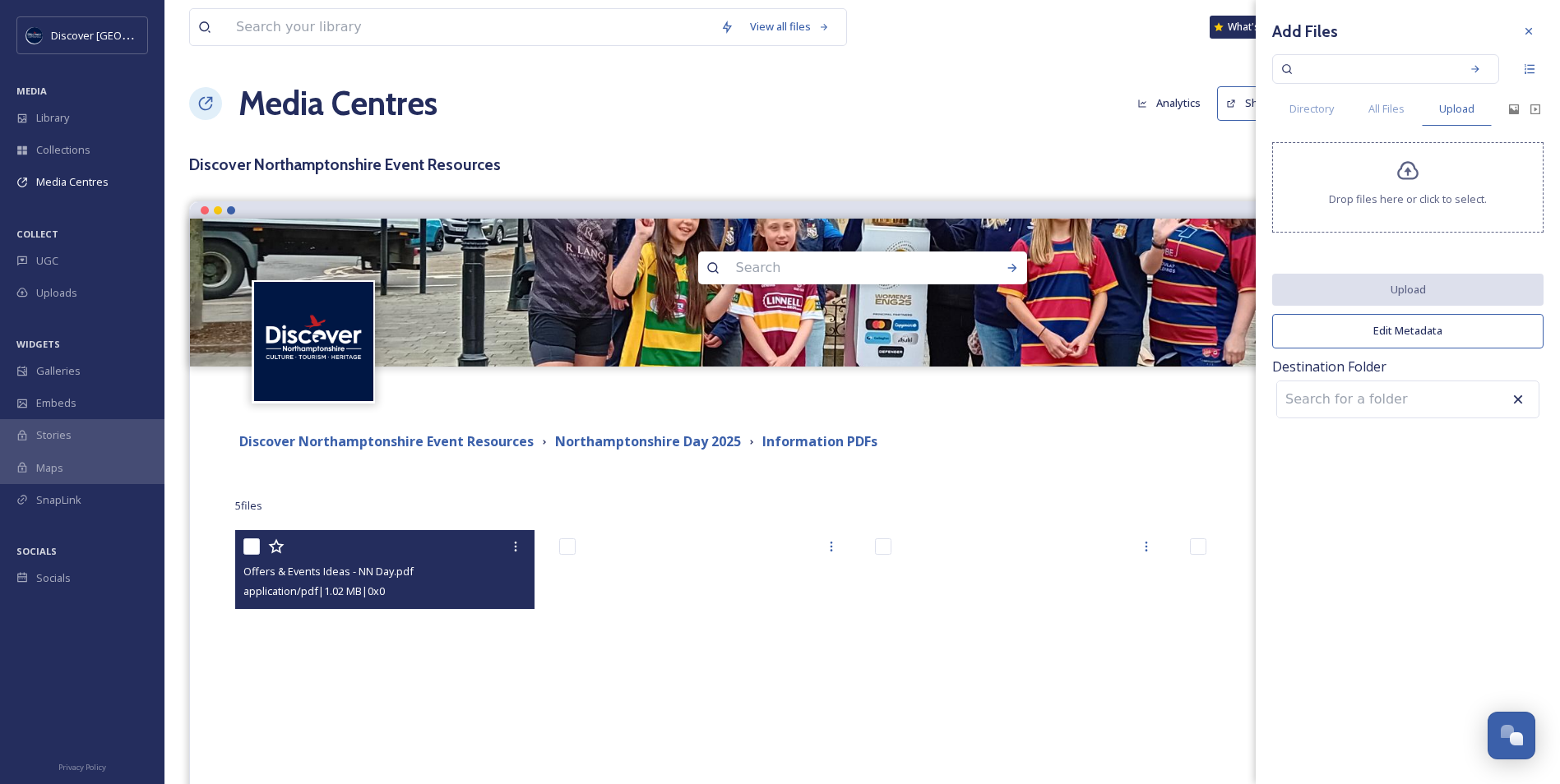
click at [1405, 188] on div "Drop files here or click to select." at bounding box center [1408, 187] width 272 height 91
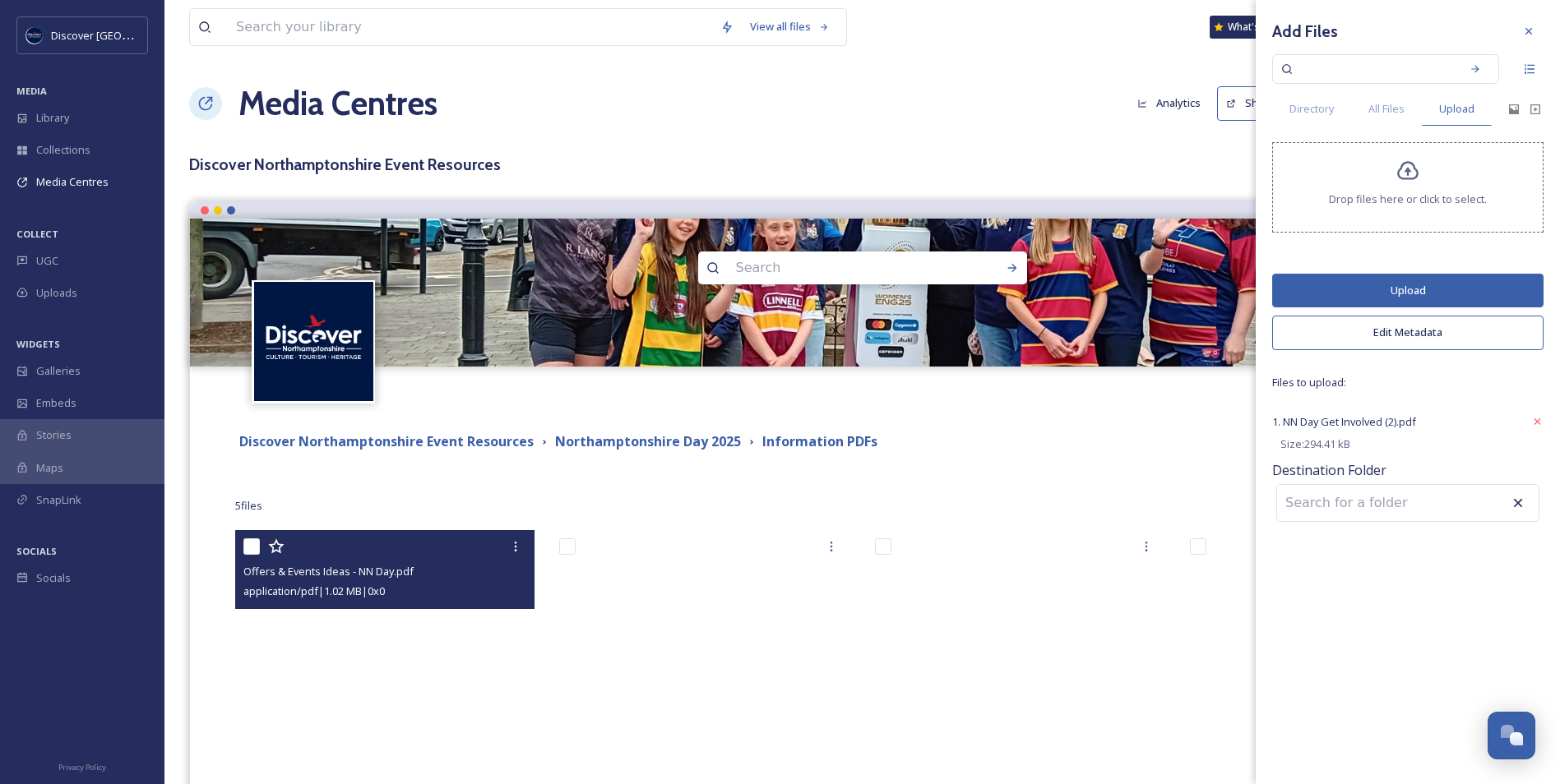
click at [1393, 340] on button "Edit Metadata" at bounding box center [1408, 332] width 272 height 34
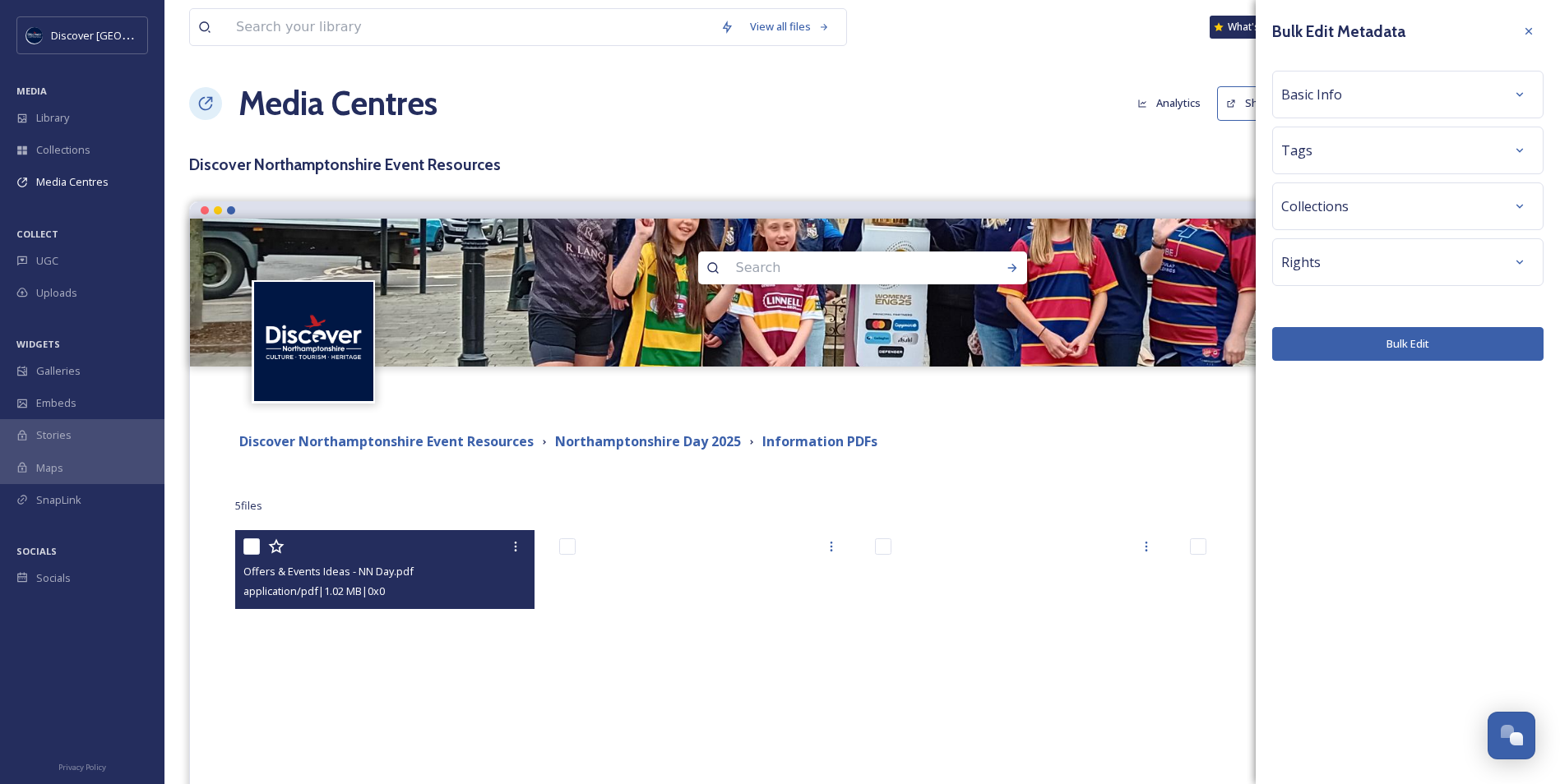
click at [1363, 108] on div "Basic Info" at bounding box center [1407, 94] width 253 height 30
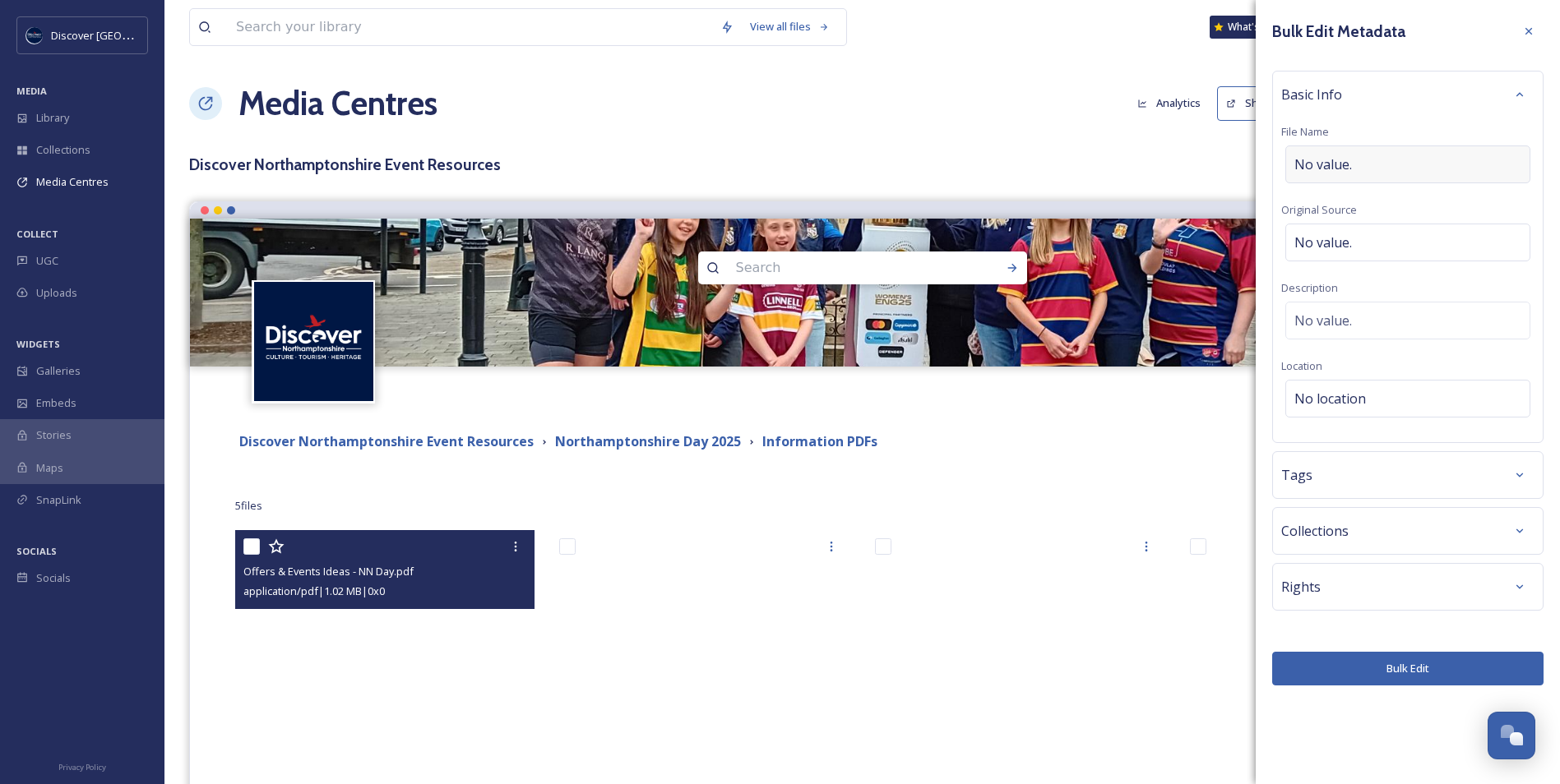
click at [1362, 168] on div "No value." at bounding box center [1408, 164] width 245 height 38
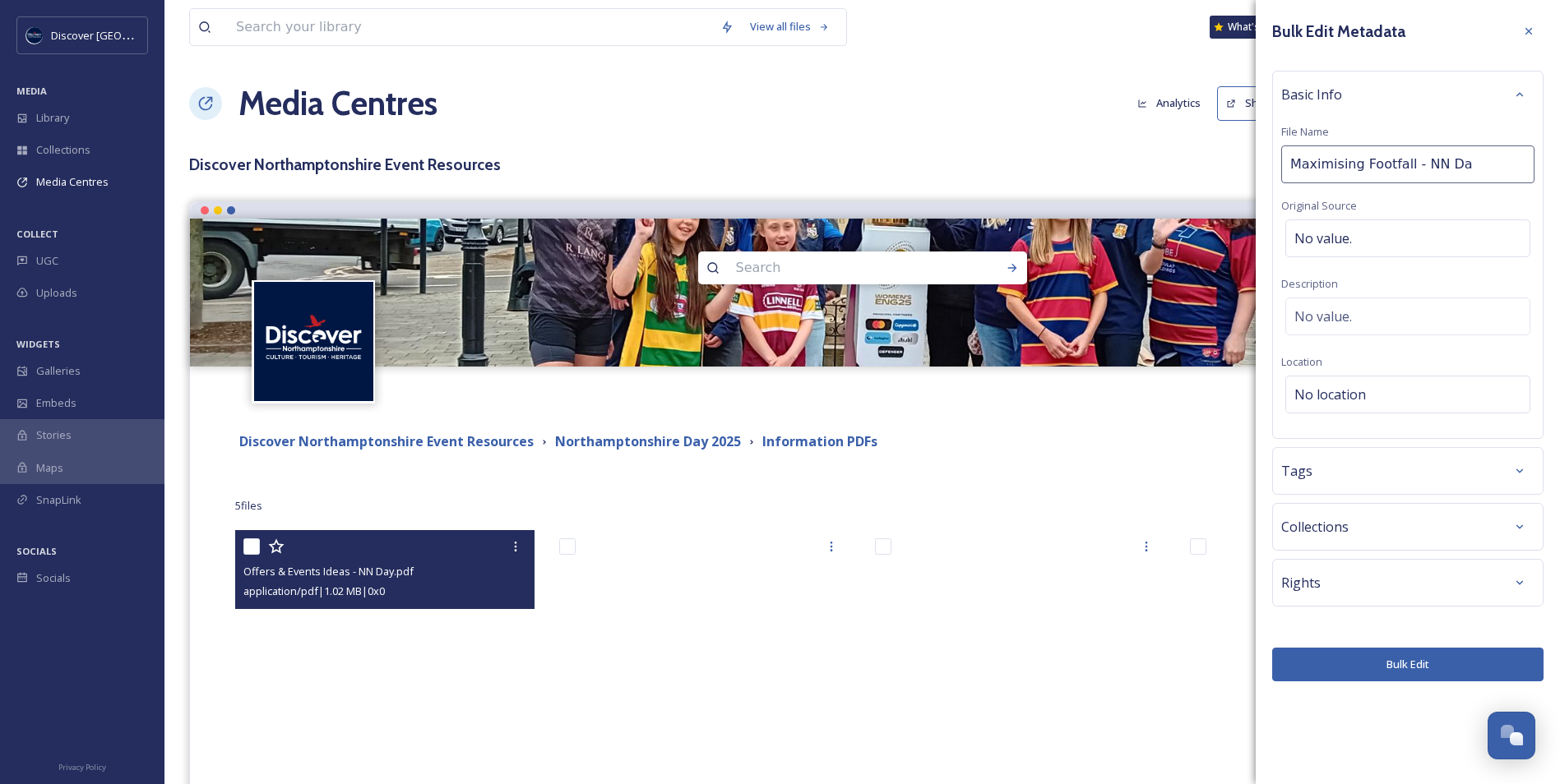
type input "Maximising Footfall - NN Day"
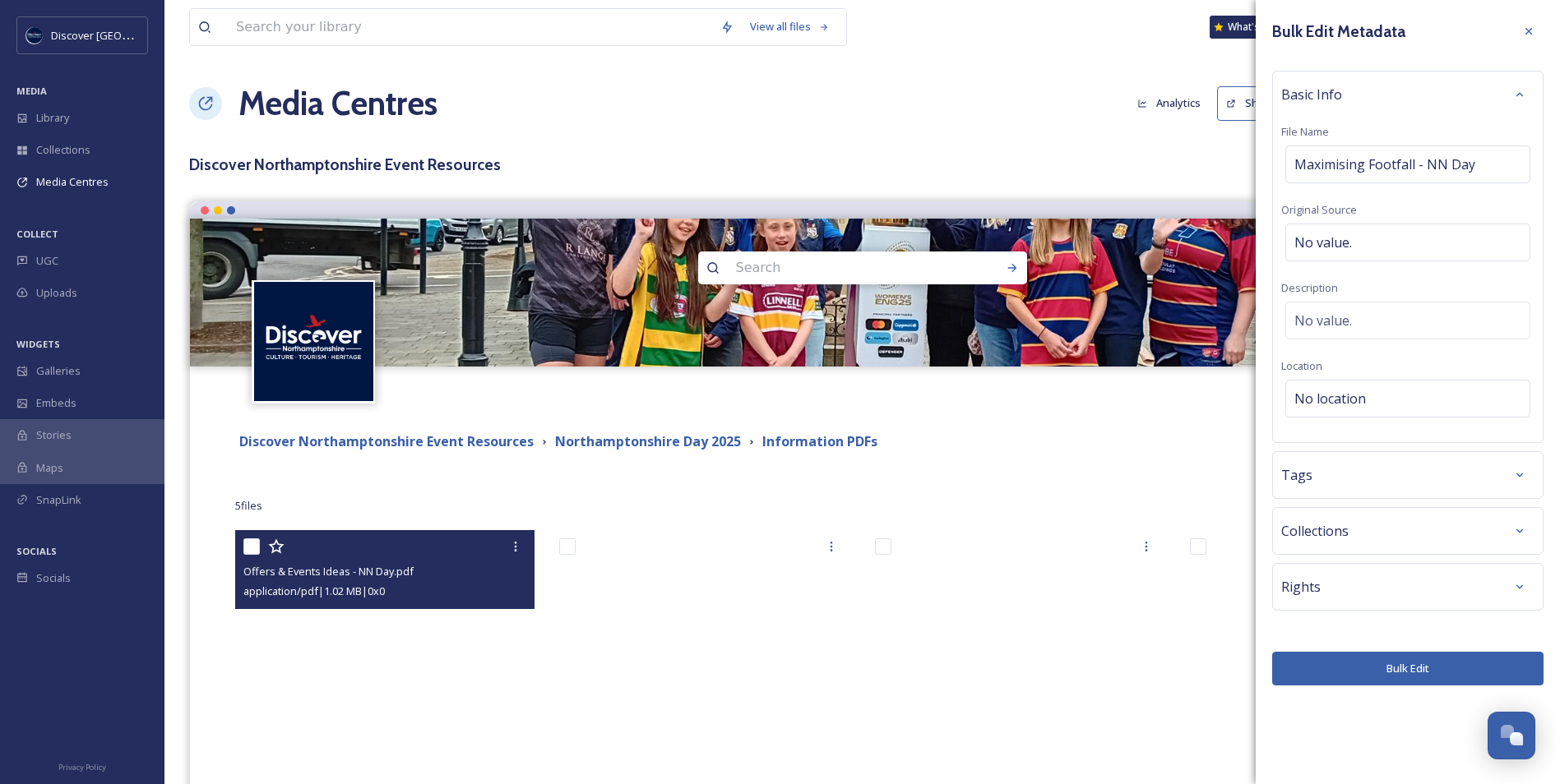
click at [1395, 666] on button "Bulk Edit" at bounding box center [1408, 668] width 272 height 34
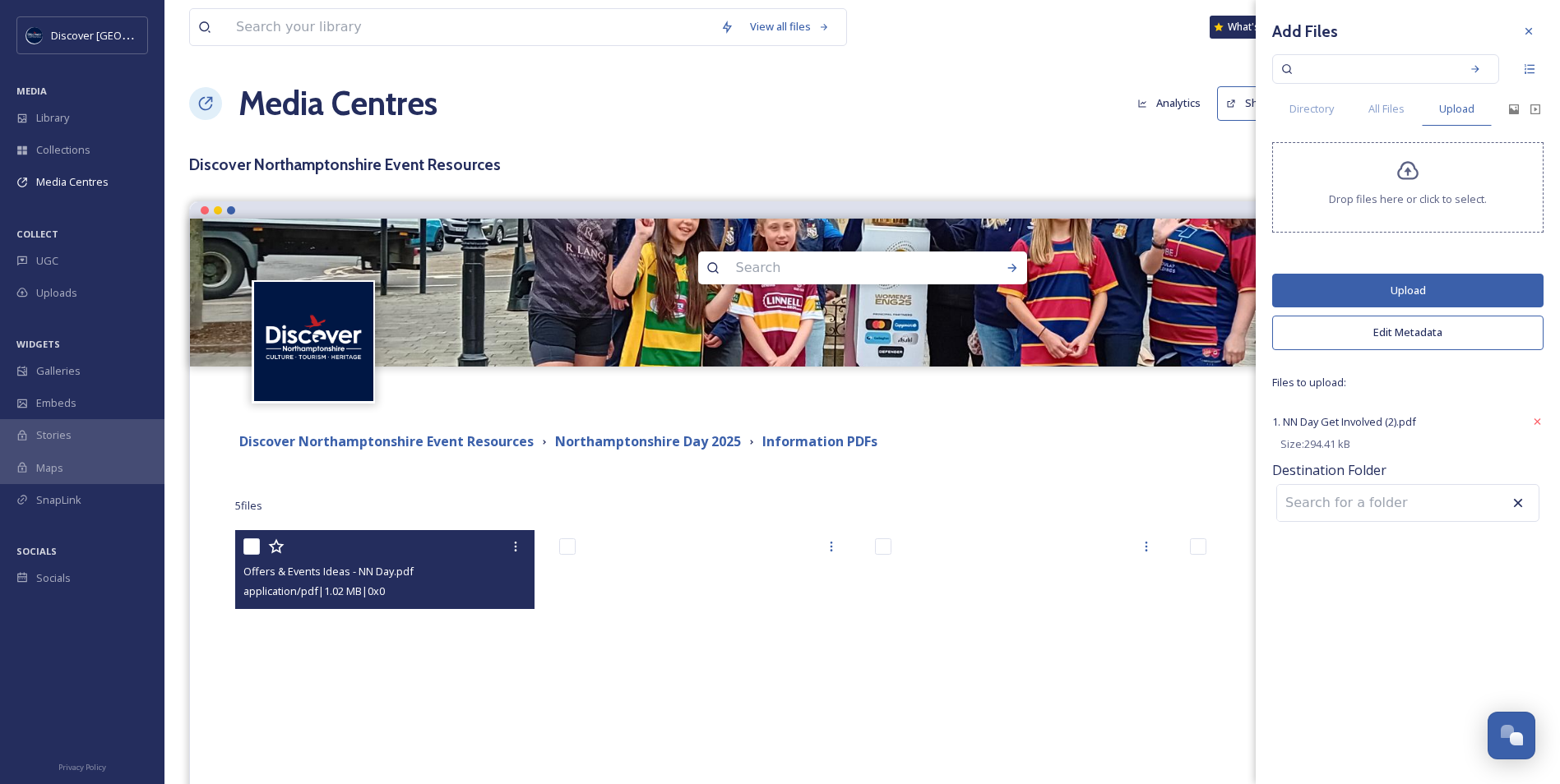
click at [1398, 297] on button "Upload" at bounding box center [1408, 290] width 272 height 34
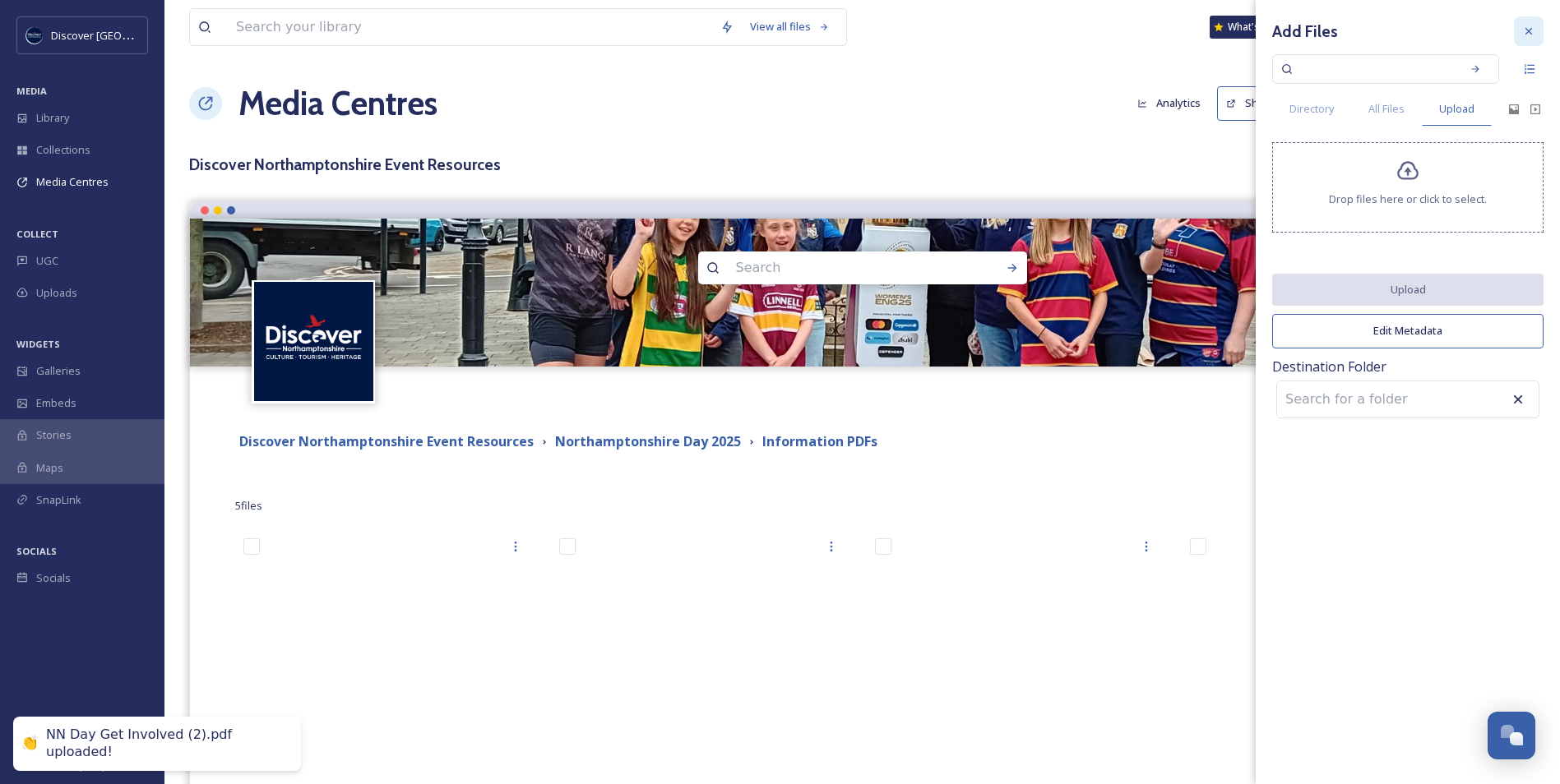
click at [1526, 27] on icon at bounding box center [1528, 31] width 13 height 13
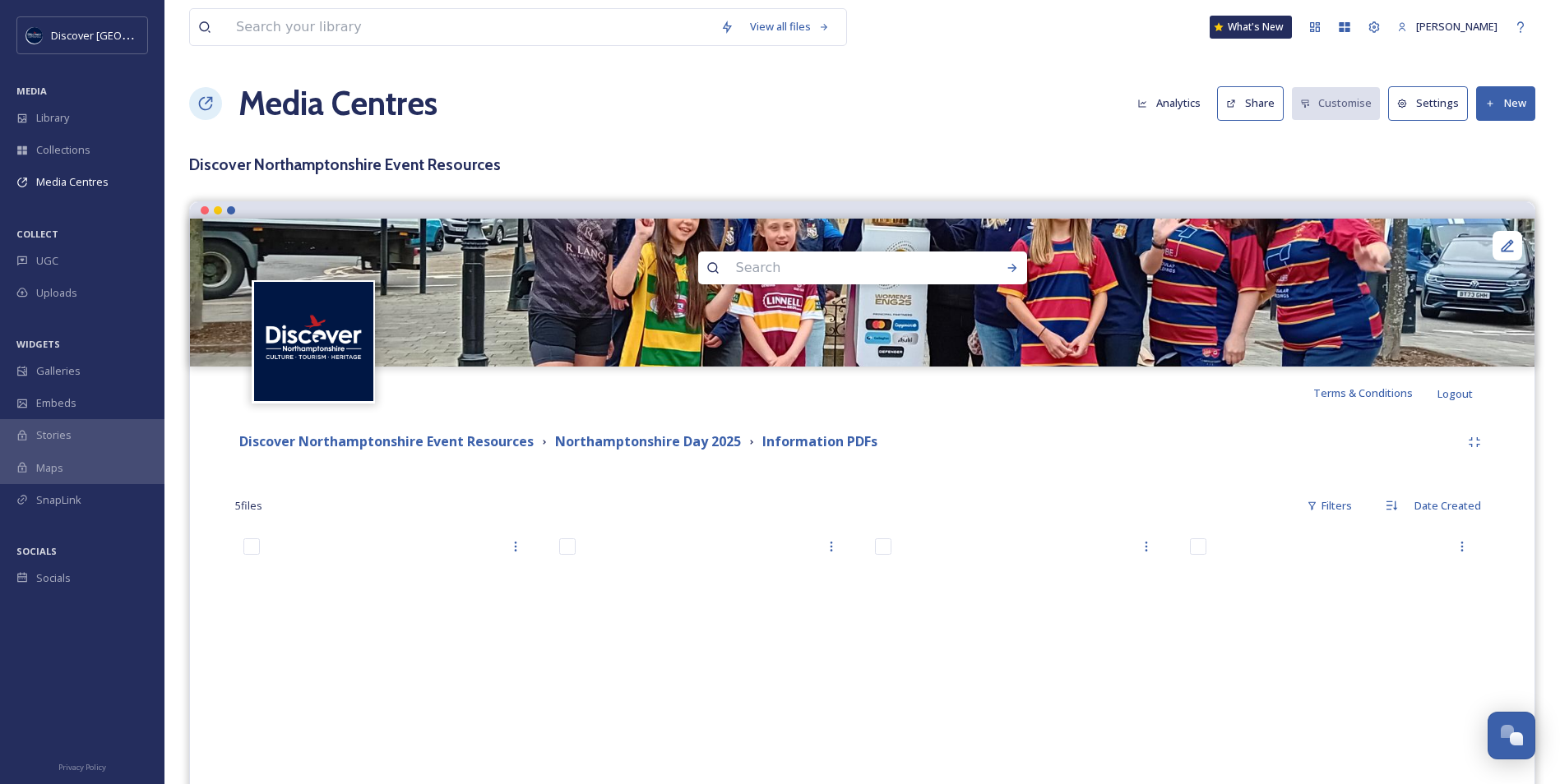
click at [1506, 116] on button "New" at bounding box center [1505, 103] width 59 height 34
click at [1497, 145] on span "Add Files" at bounding box center [1496, 142] width 44 height 16
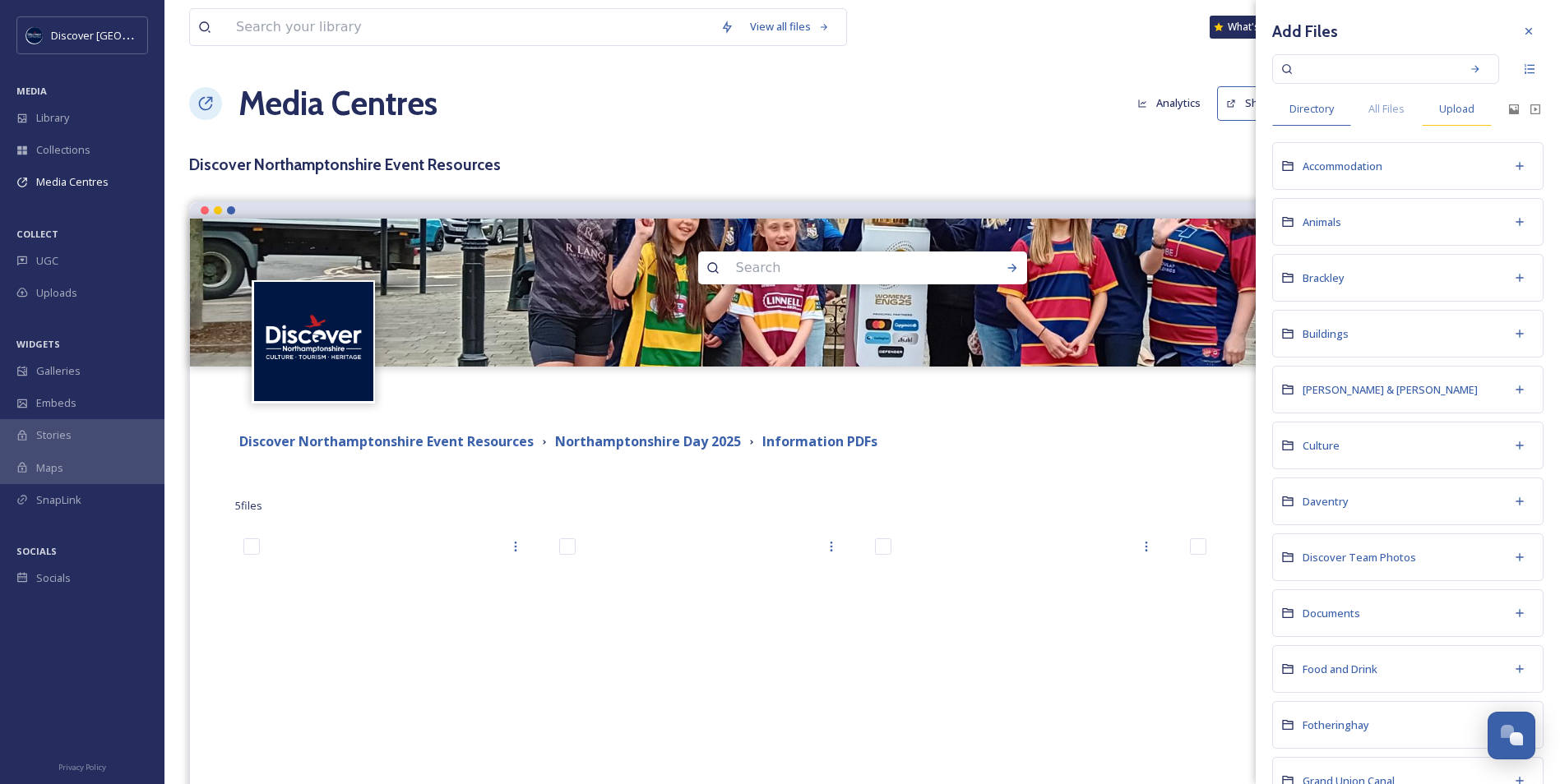
click at [1442, 109] on span "Upload" at bounding box center [1457, 109] width 35 height 16
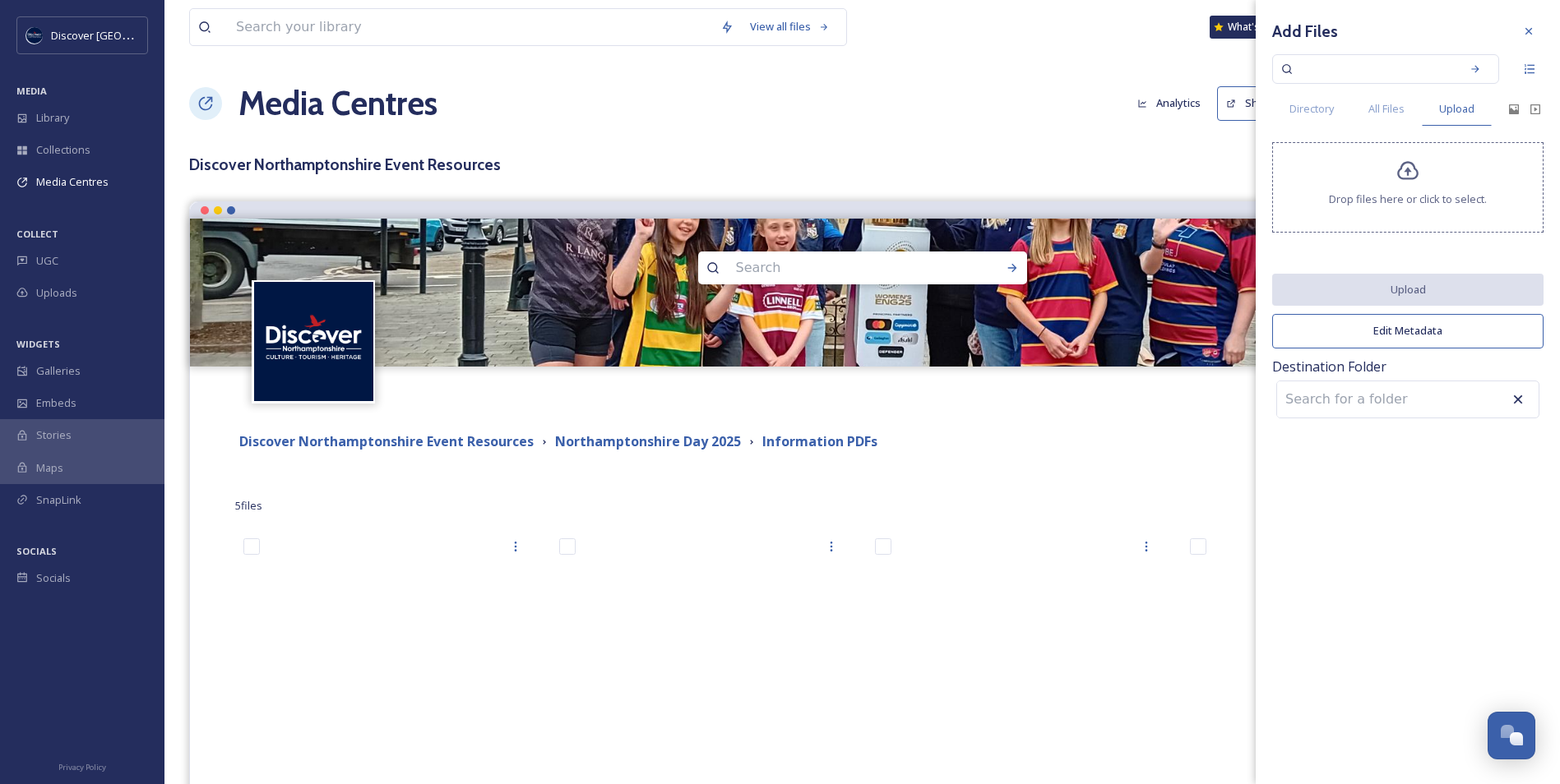
click at [1431, 179] on div "Drop files here or click to select." at bounding box center [1408, 187] width 272 height 91
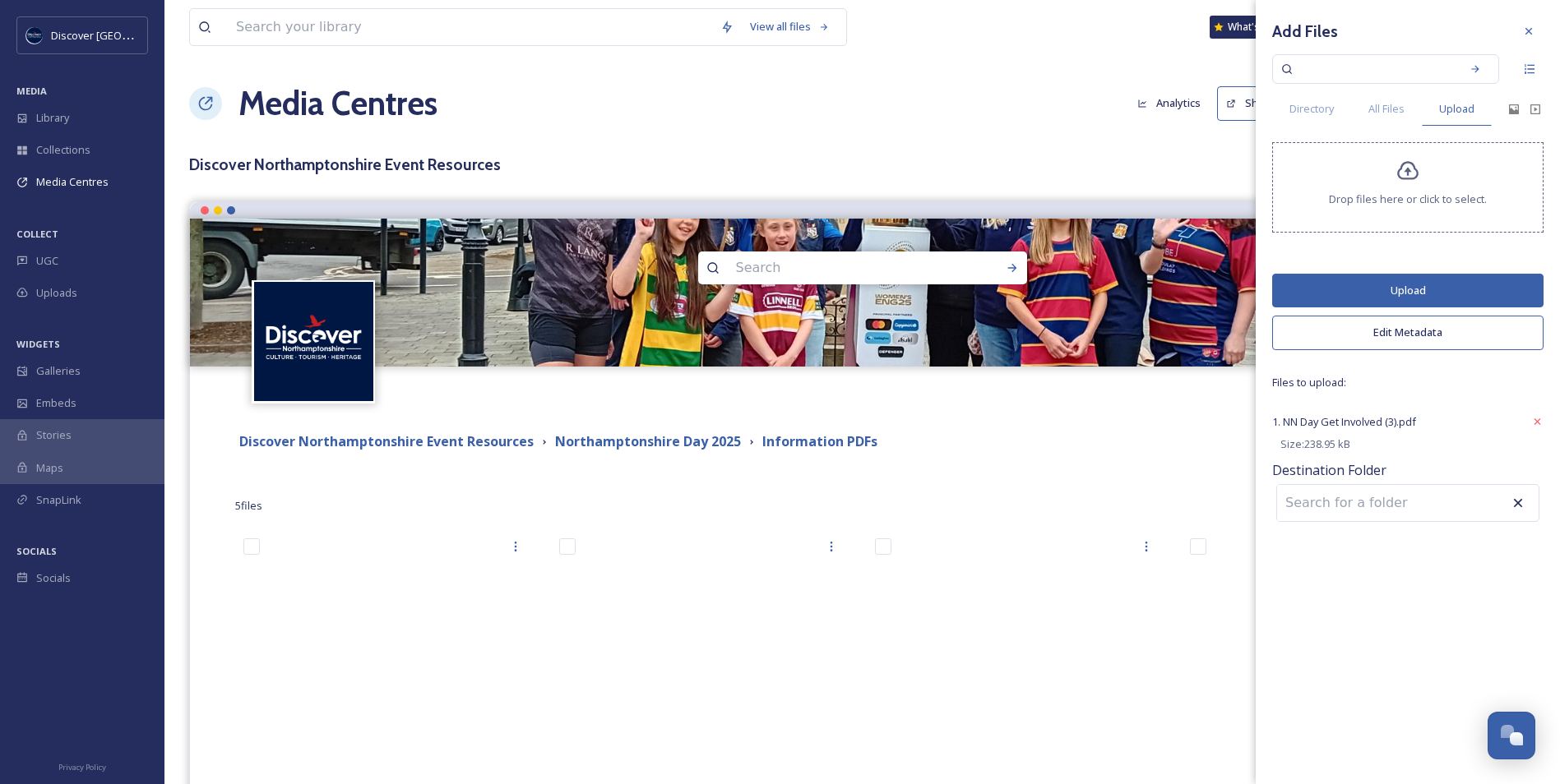
click at [1399, 341] on button "Edit Metadata" at bounding box center [1408, 332] width 272 height 34
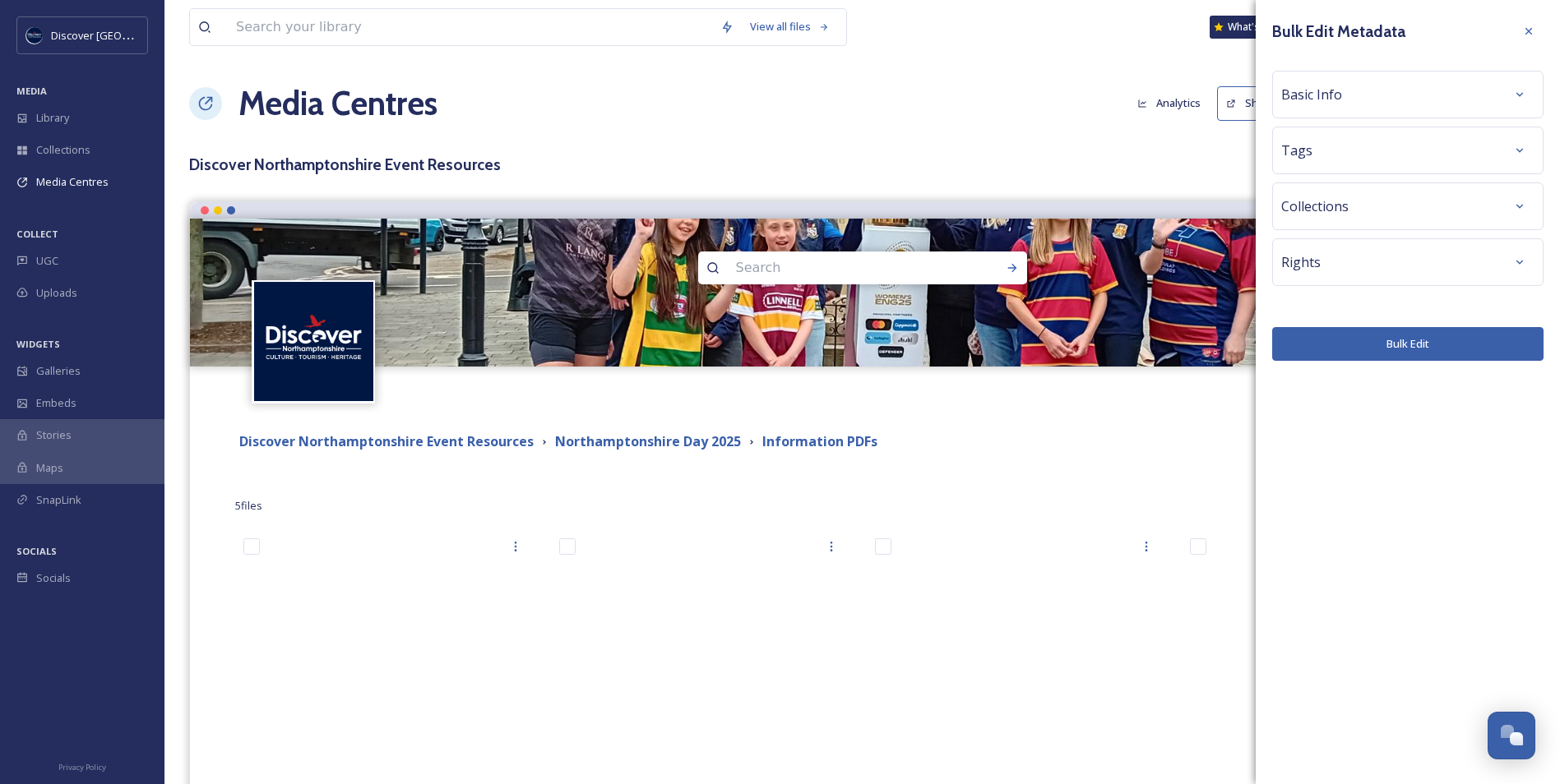
click at [1341, 102] on div "Basic Info" at bounding box center [1407, 94] width 253 height 30
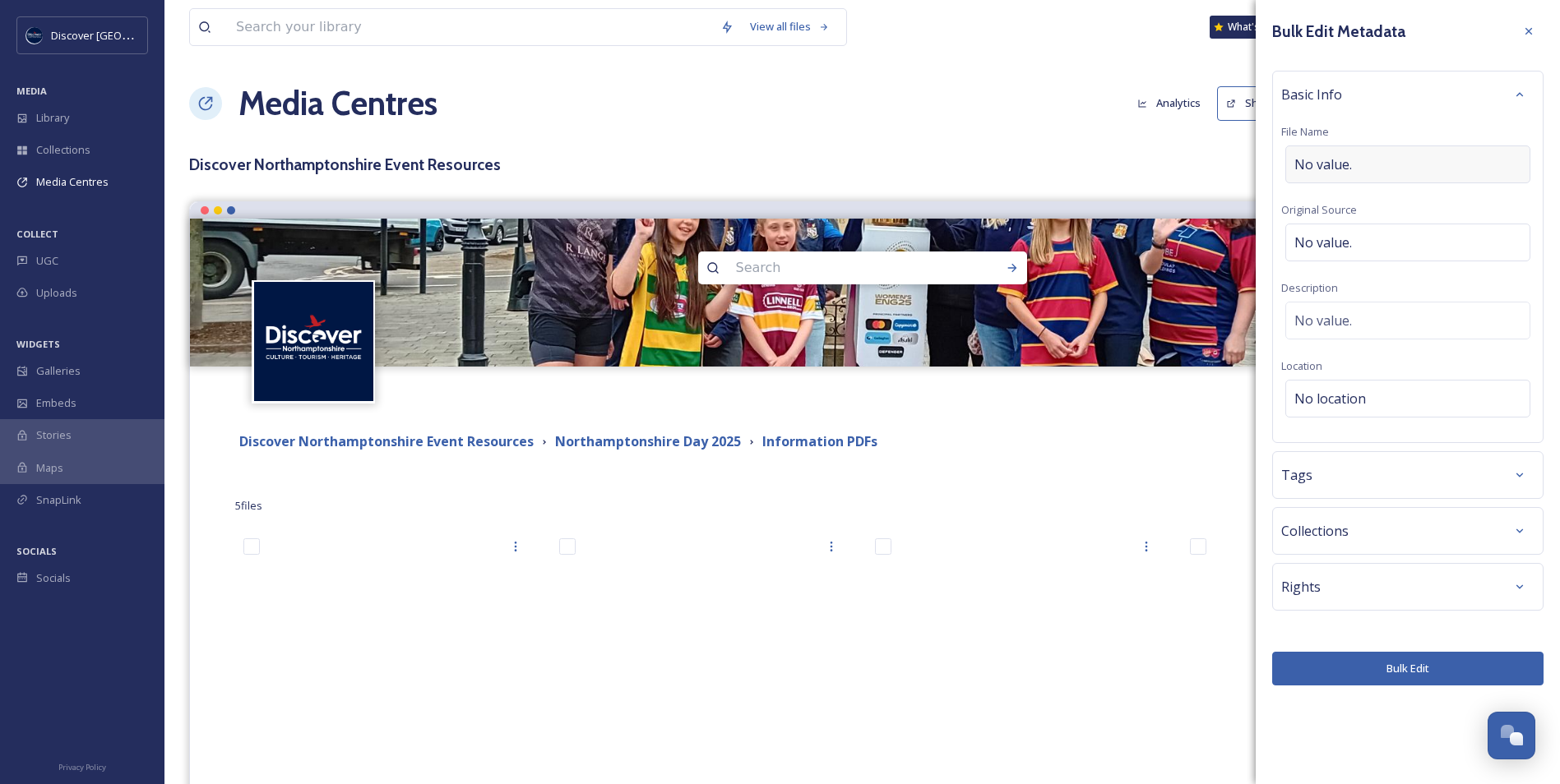
click at [1343, 151] on div "No value." at bounding box center [1408, 164] width 245 height 38
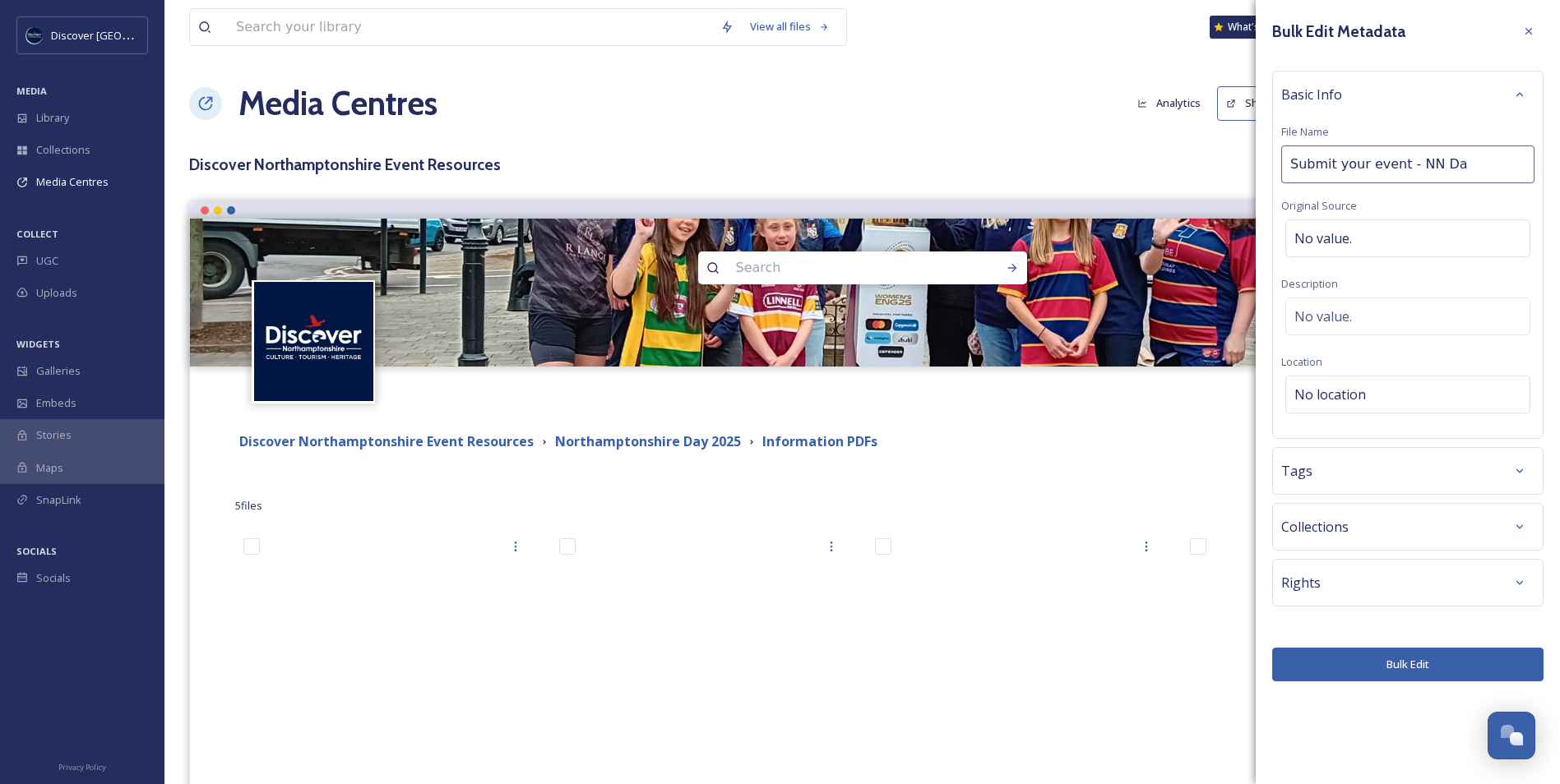
type input "Submit your event - NN Day"
click at [1330, 666] on button "Bulk Edit" at bounding box center [1408, 665] width 272 height 34
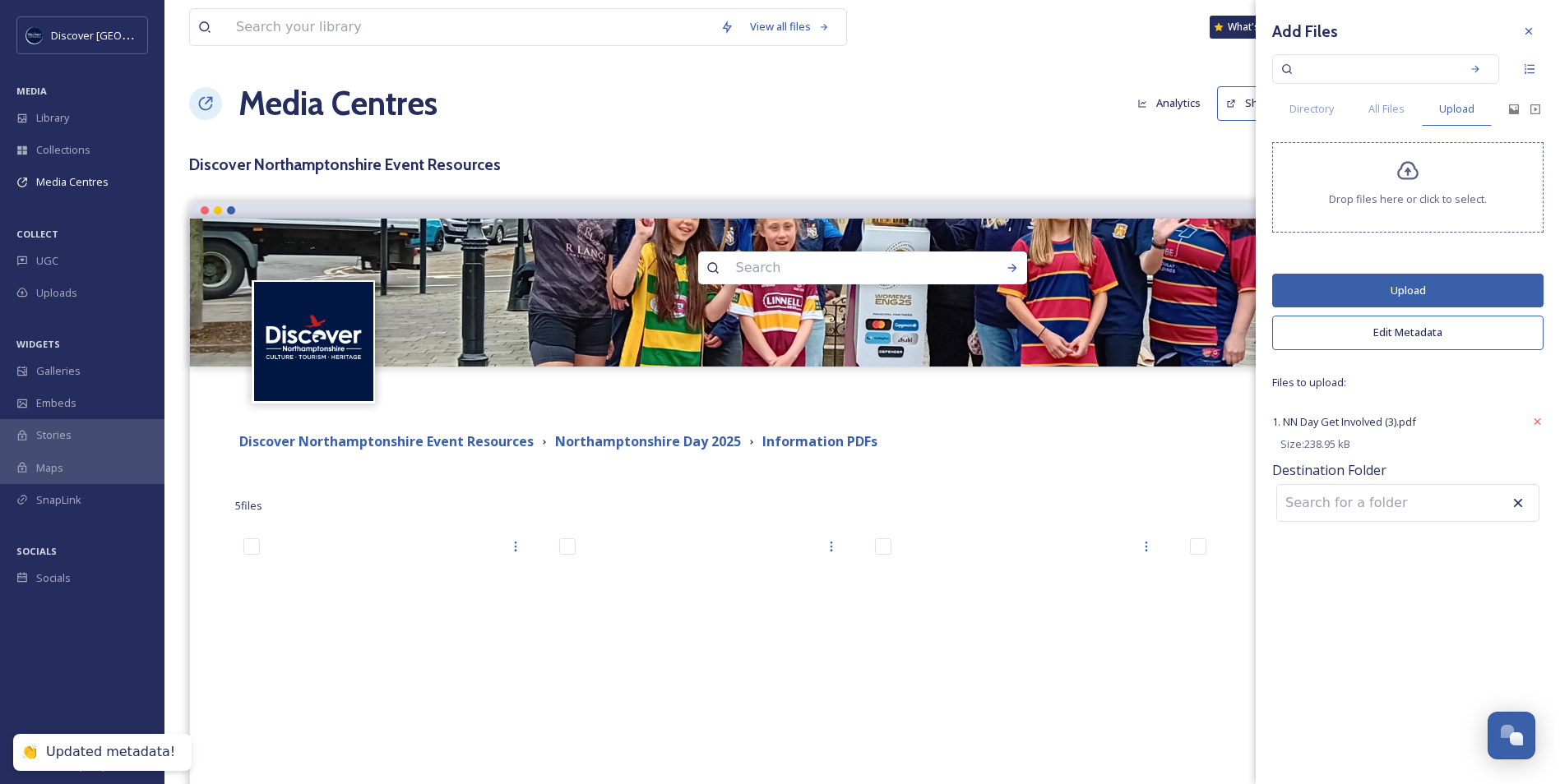
click at [1394, 283] on button "Upload" at bounding box center [1408, 290] width 272 height 34
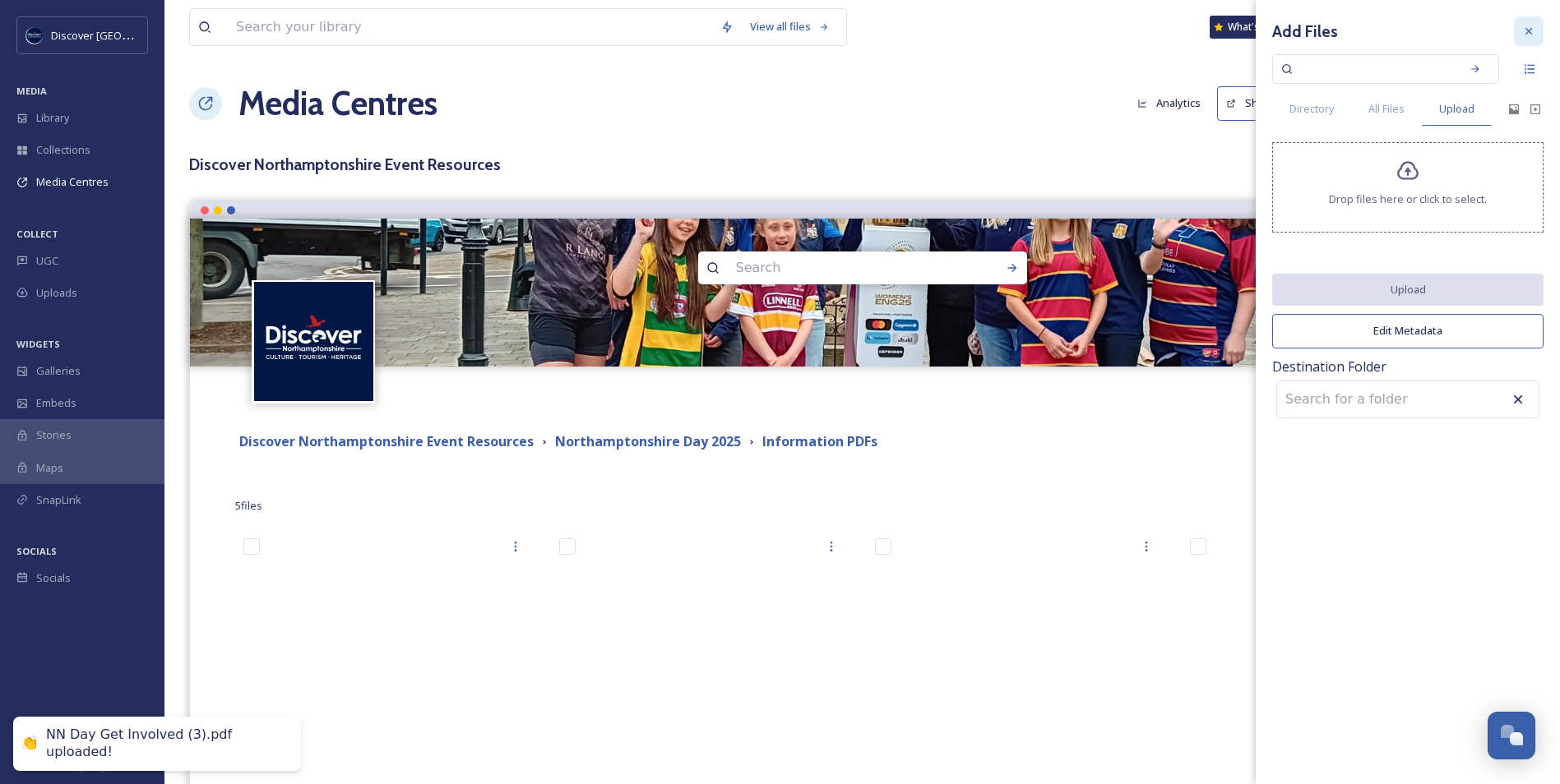
click at [1537, 35] on div at bounding box center [1529, 32] width 30 height 30
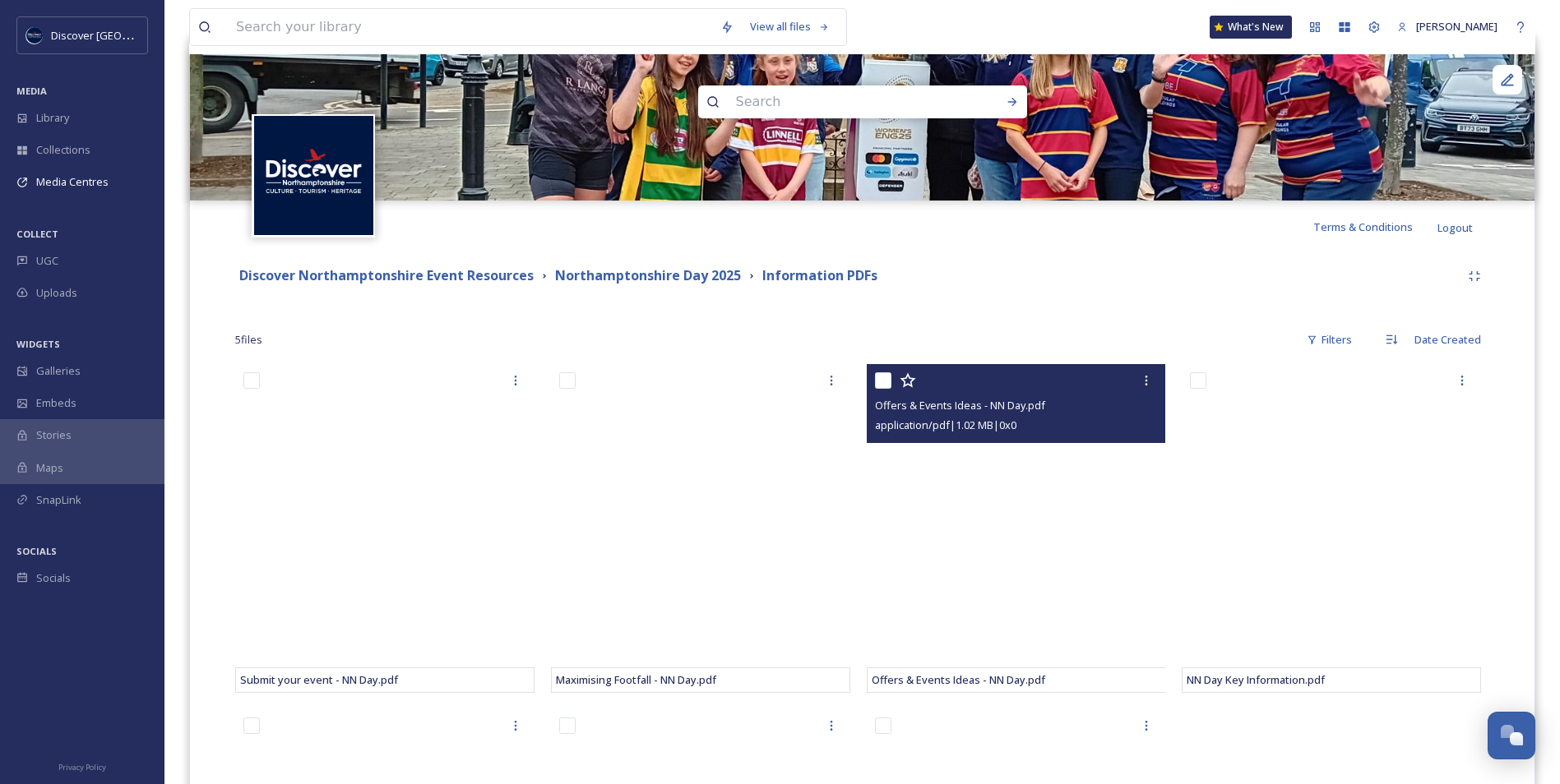
scroll to position [247, 0]
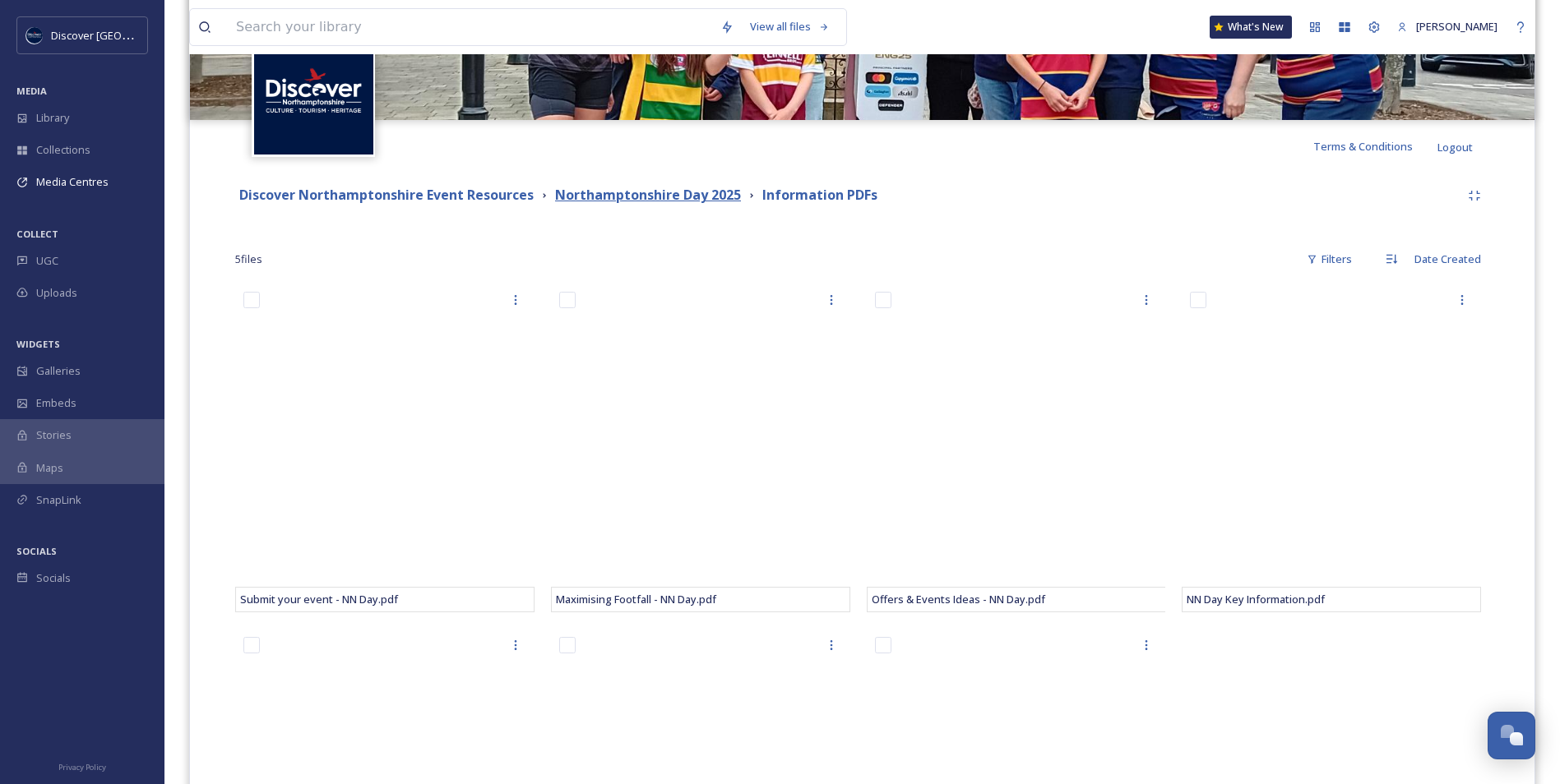
click at [686, 190] on strong "Northamptonshire Day 2025" at bounding box center [648, 195] width 186 height 19
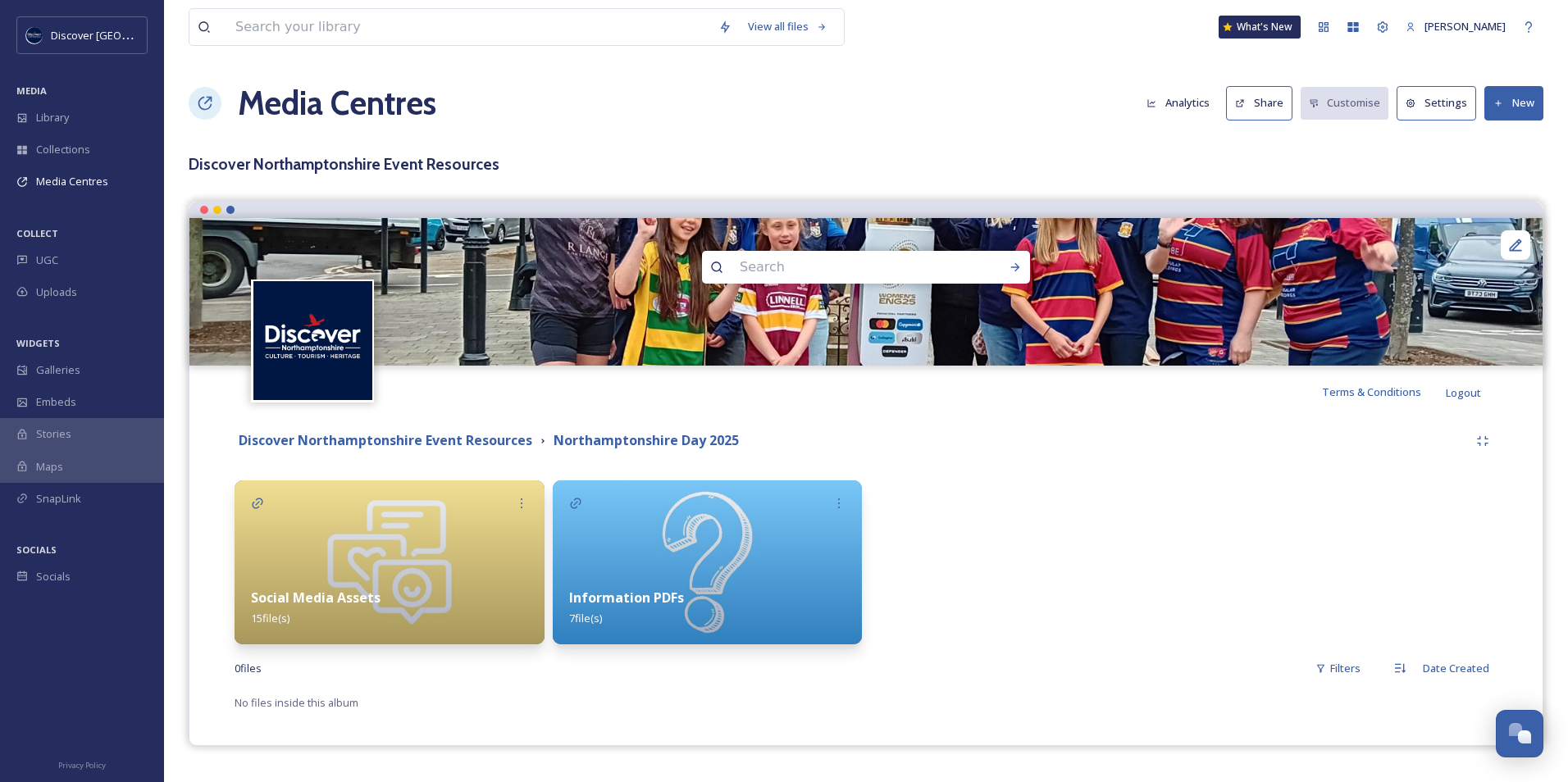
click at [389, 536] on img at bounding box center [390, 562] width 310 height 164
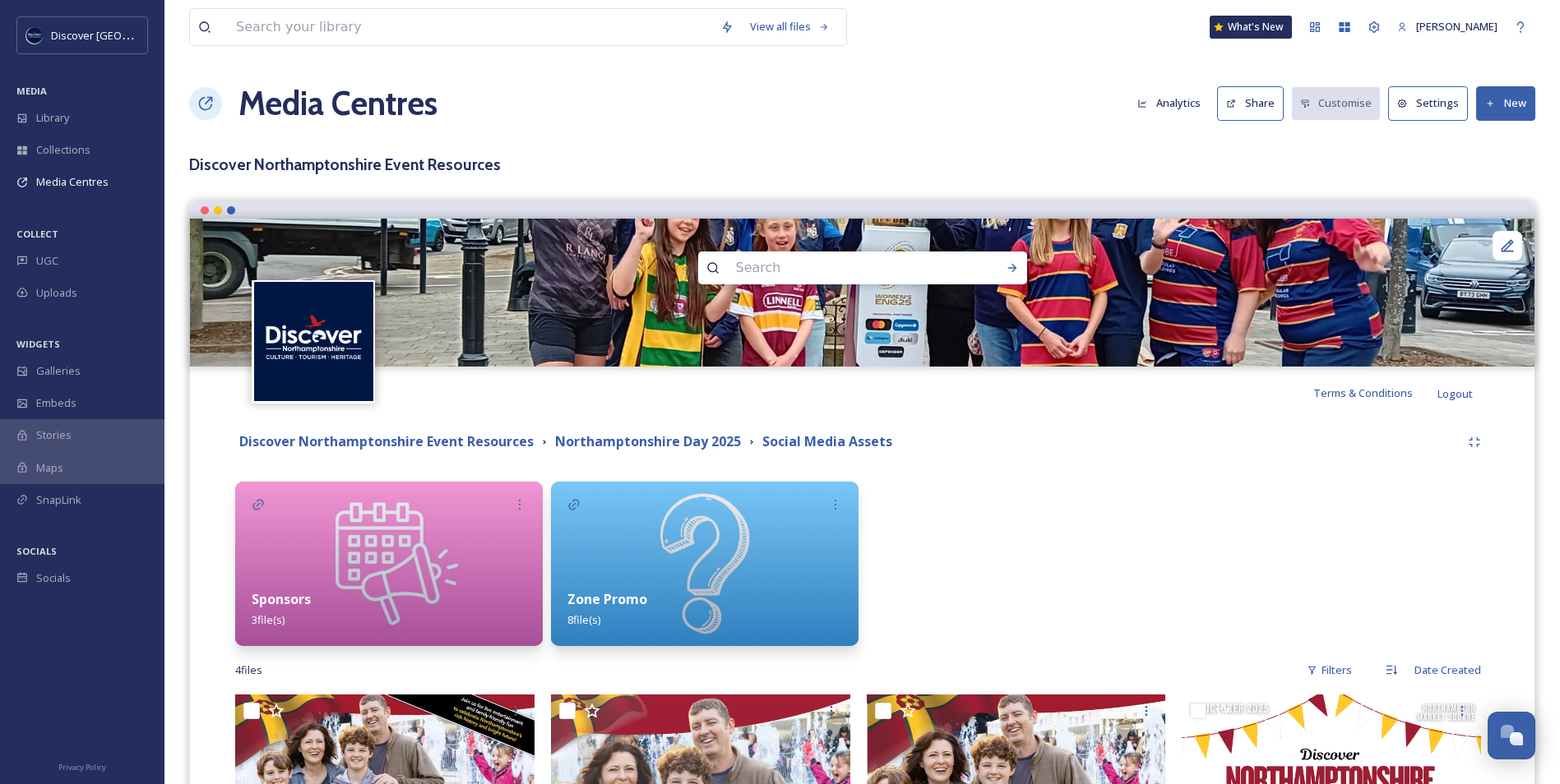
click at [1496, 101] on icon at bounding box center [1491, 104] width 11 height 11
click at [1481, 175] on span "Add Album" at bounding box center [1500, 174] width 54 height 16
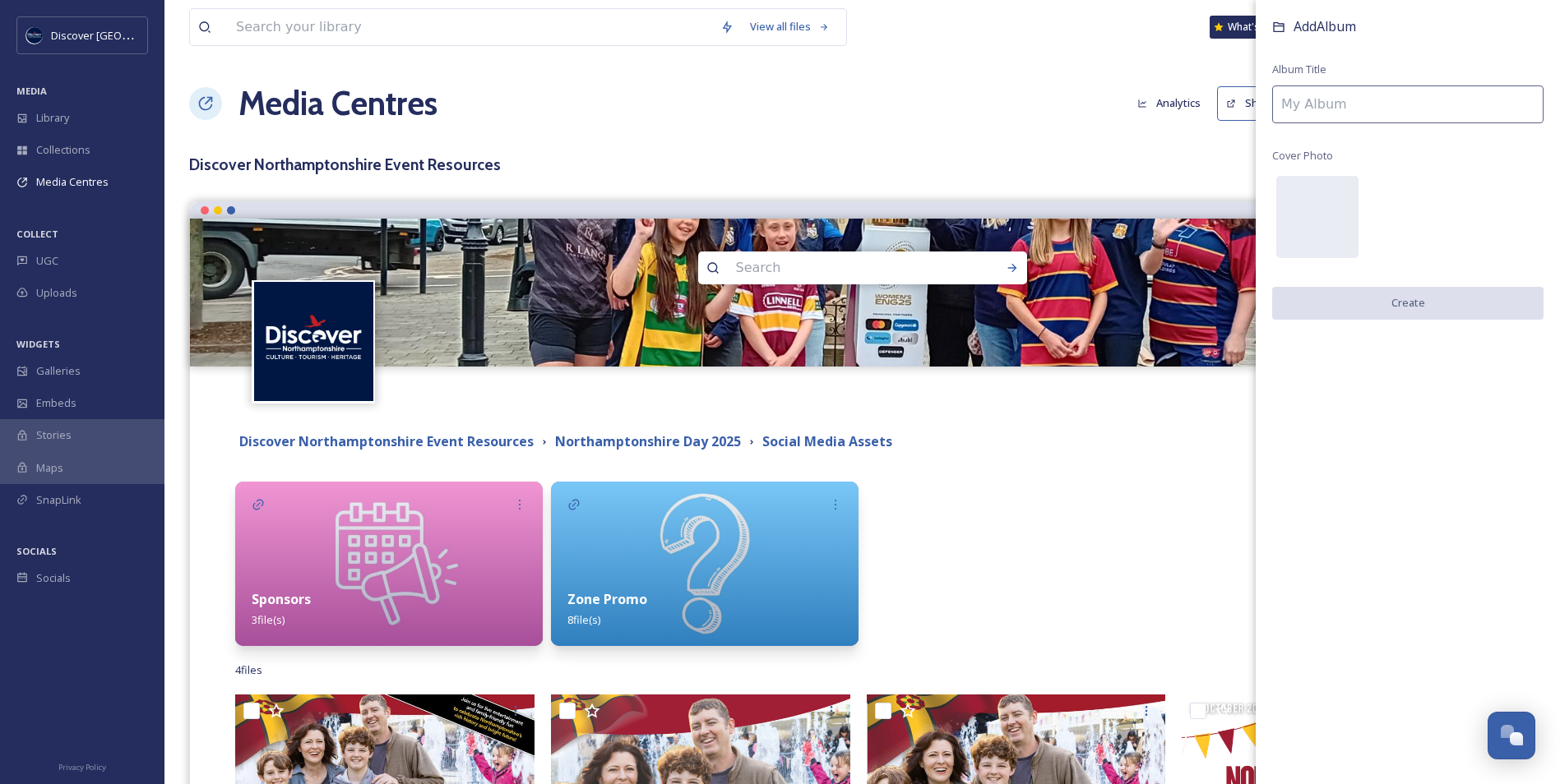
click at [1429, 106] on input at bounding box center [1408, 104] width 272 height 38
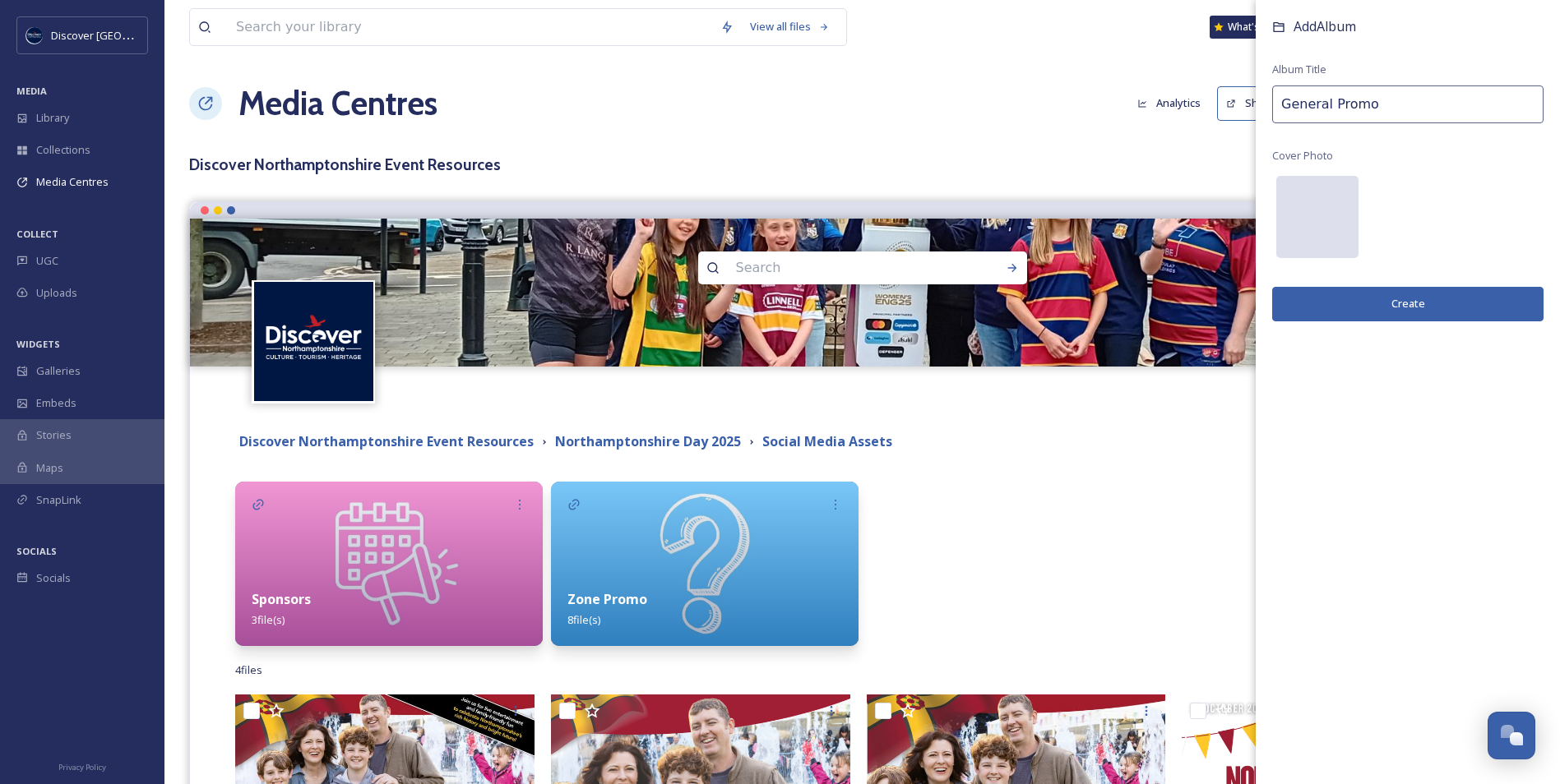
type input "General Promo"
click at [1301, 216] on div at bounding box center [1317, 216] width 82 height 82
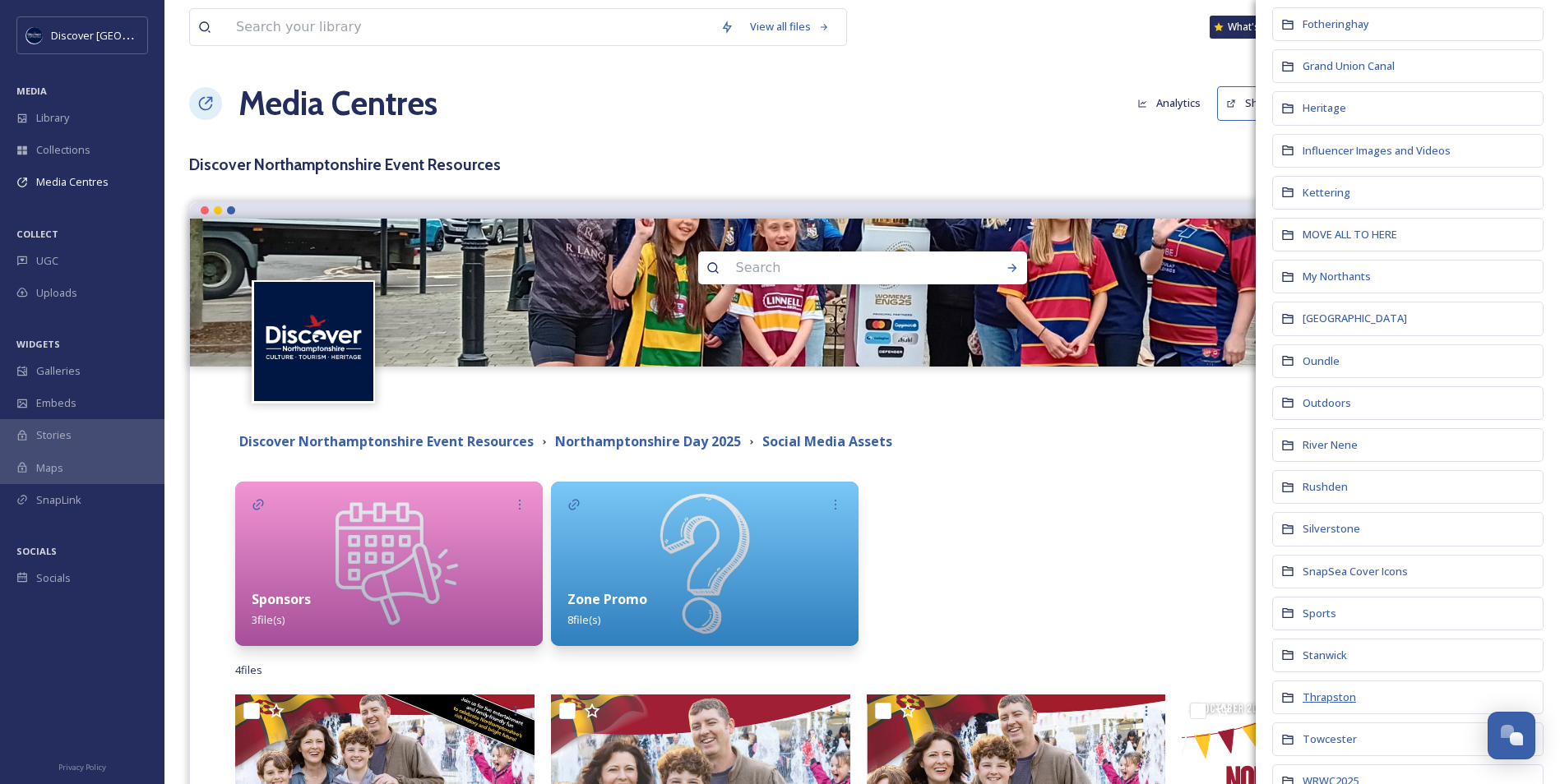
scroll to position [658, 0]
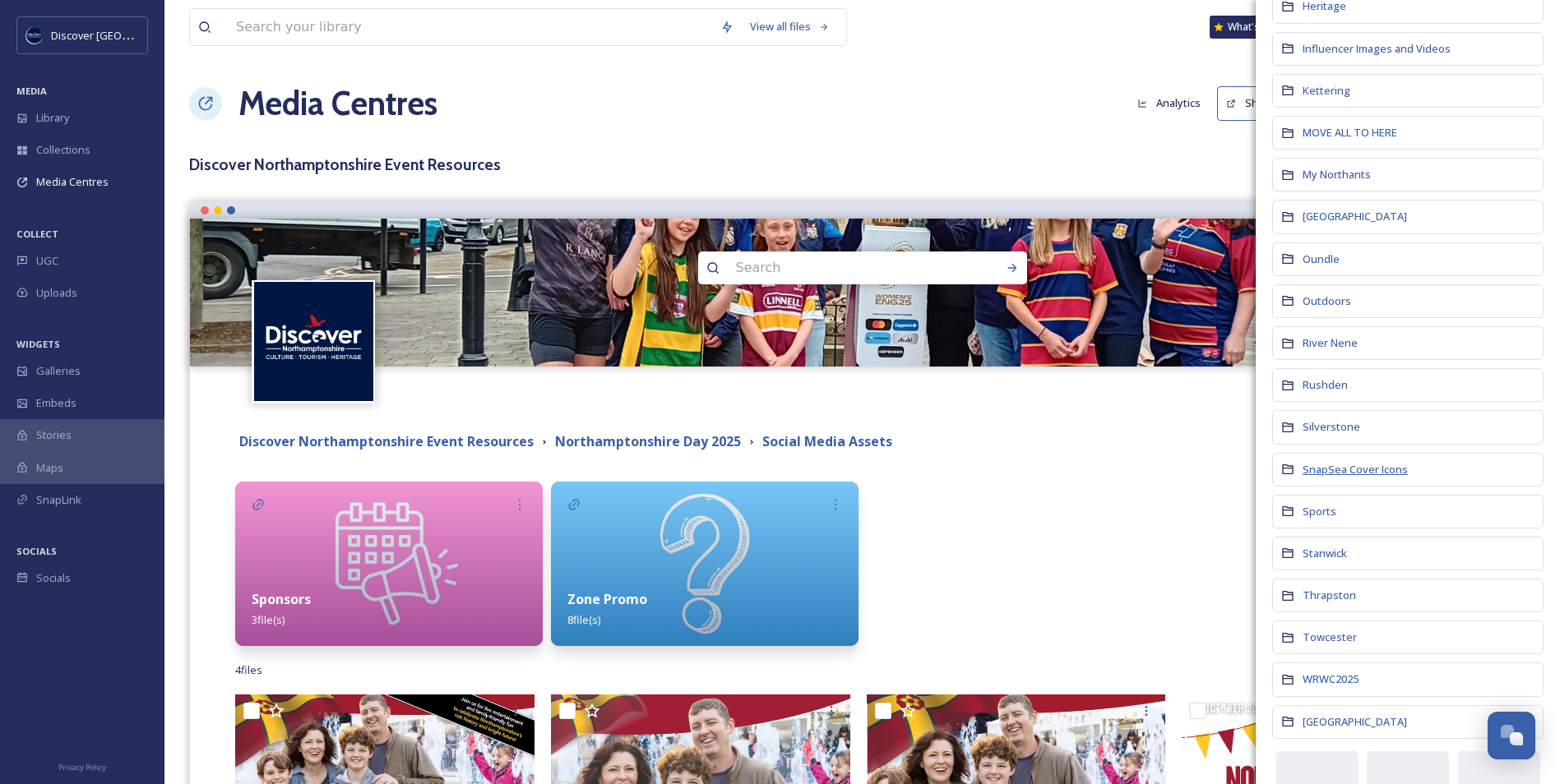
click at [1348, 470] on span "SnapSea Cover Icons" at bounding box center [1355, 469] width 105 height 15
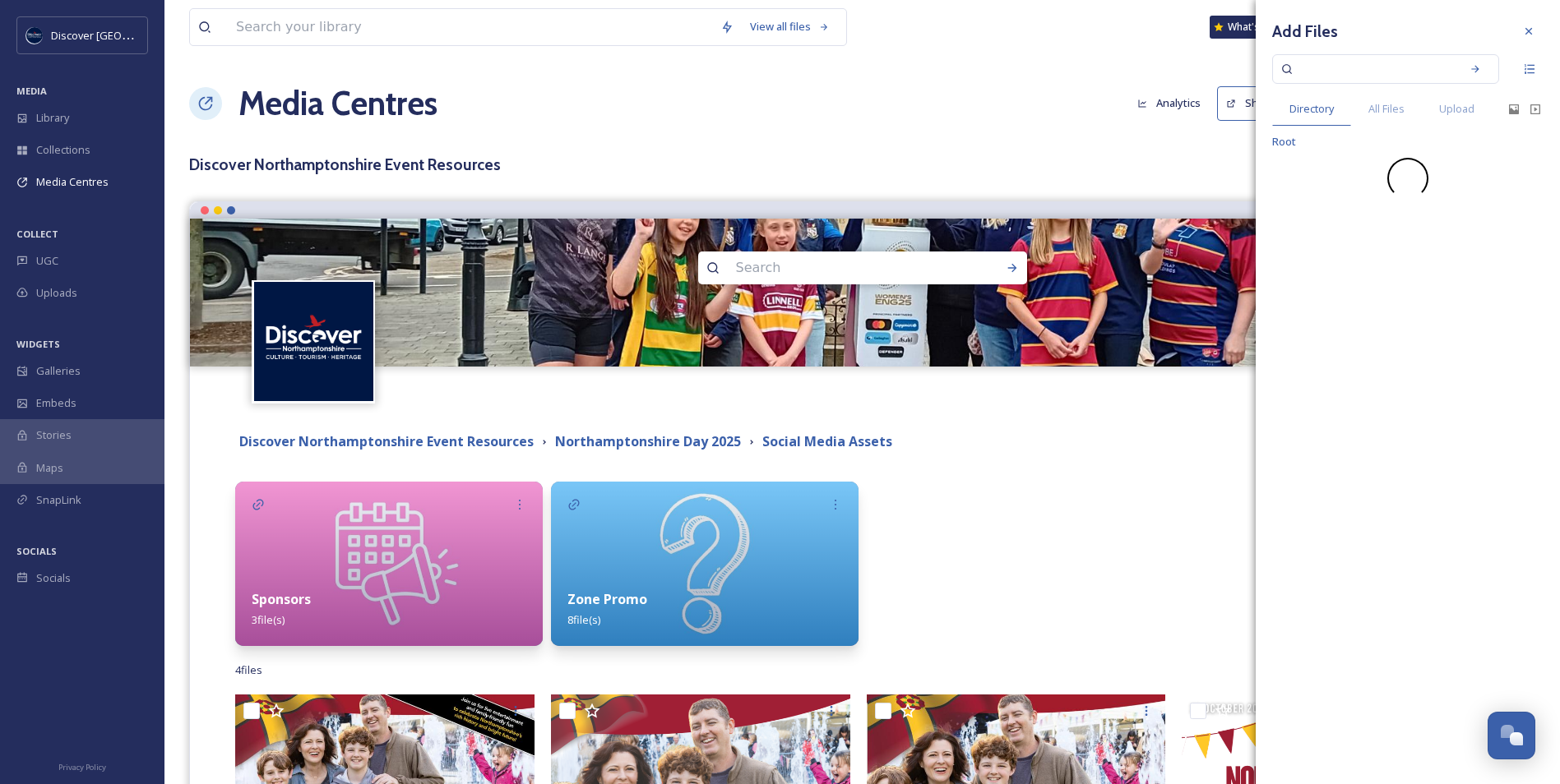
scroll to position [0, 0]
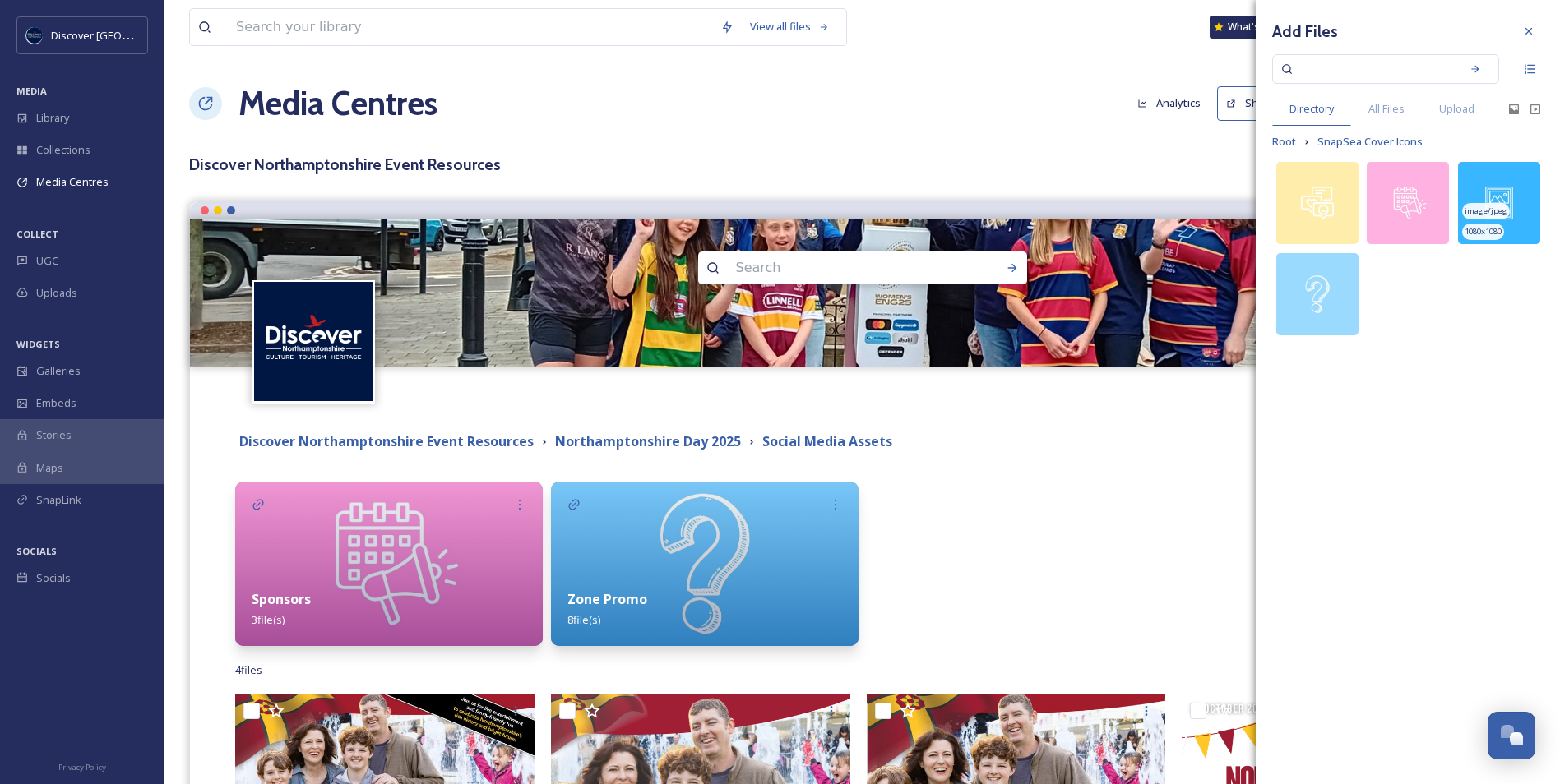
click at [1497, 228] on span "1080 x 1080" at bounding box center [1483, 231] width 37 height 11
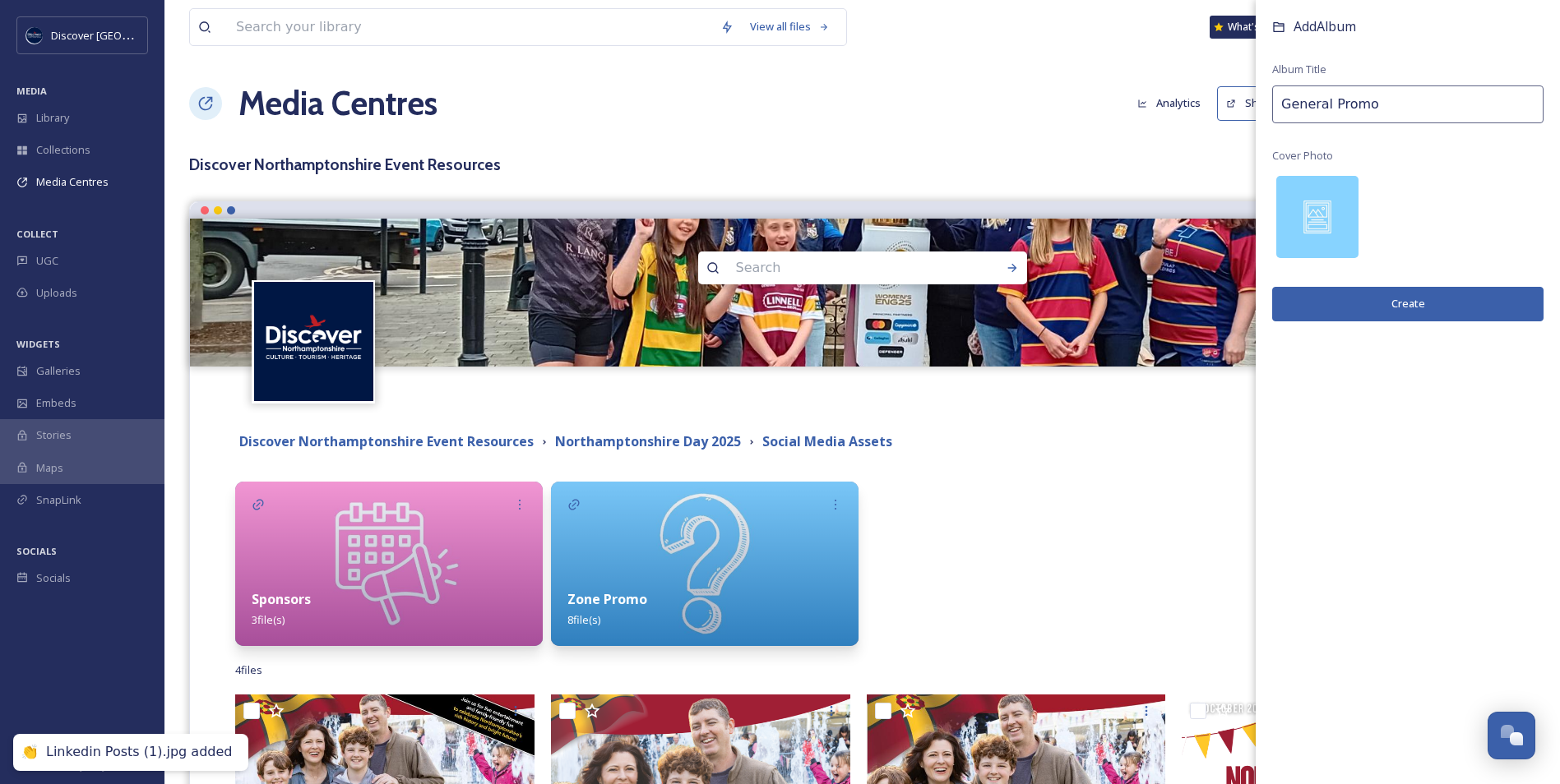
click at [1451, 299] on button "Create" at bounding box center [1408, 303] width 272 height 34
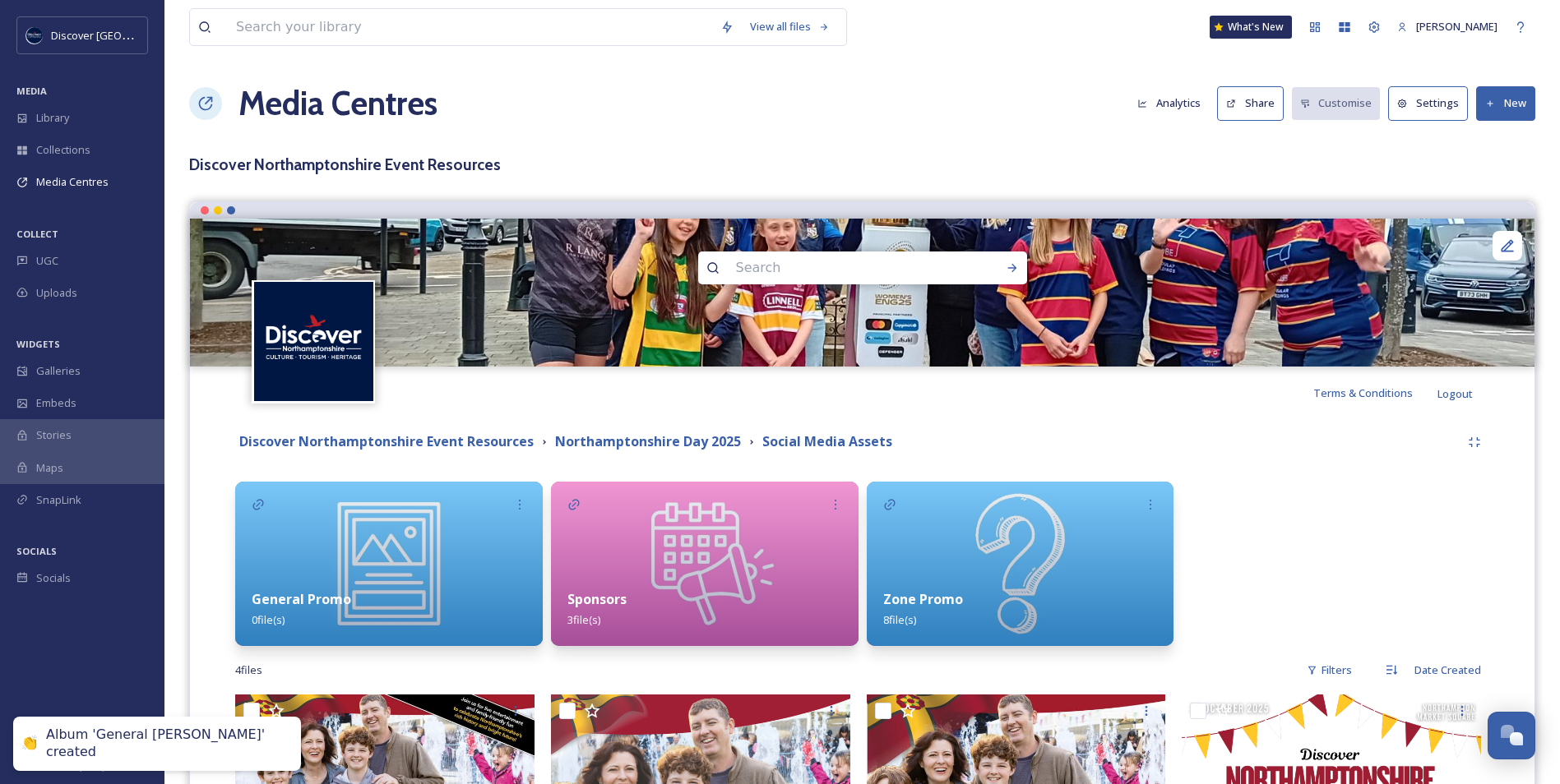
scroll to position [247, 0]
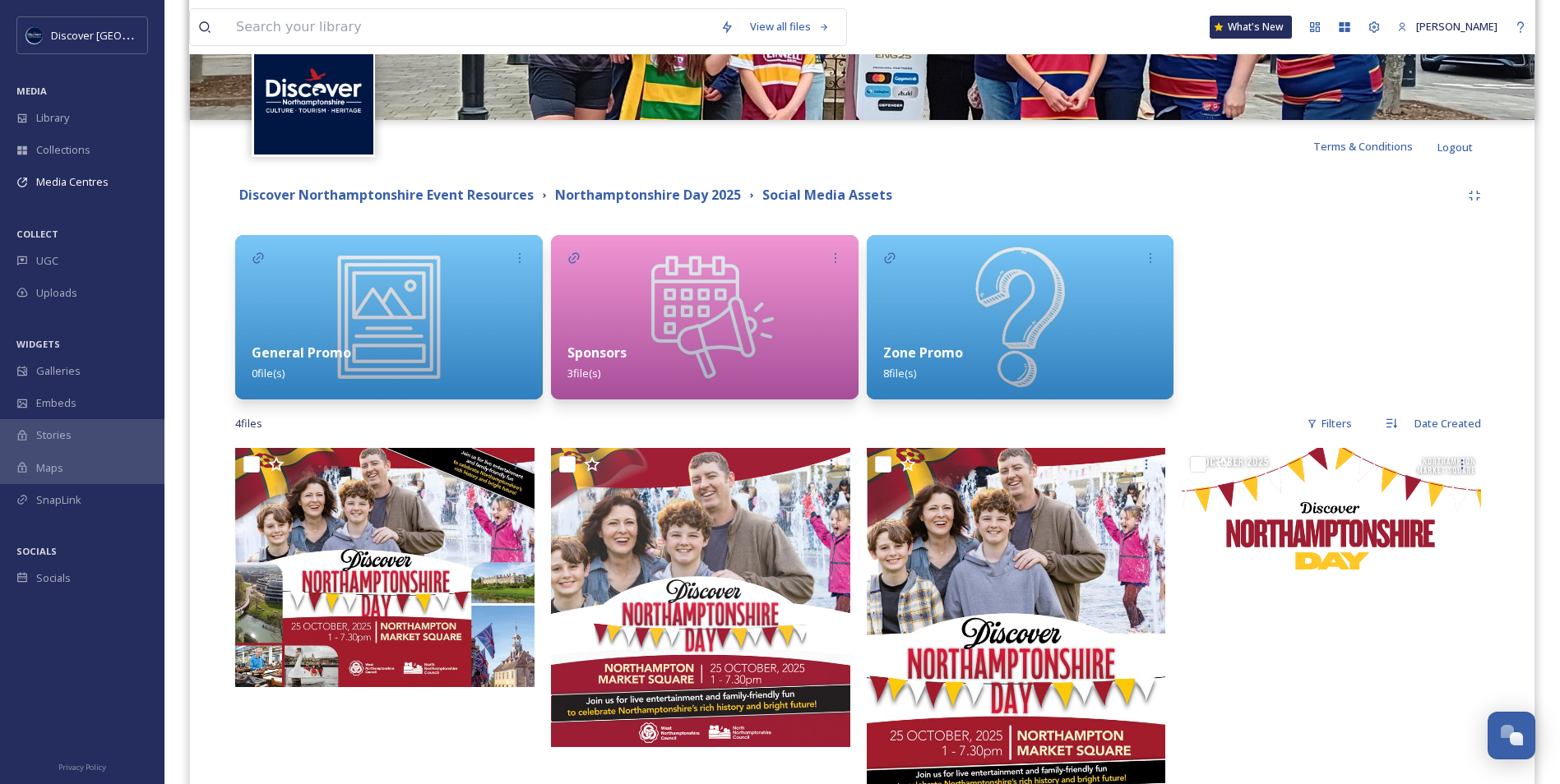
click at [451, 274] on img at bounding box center [389, 317] width 308 height 164
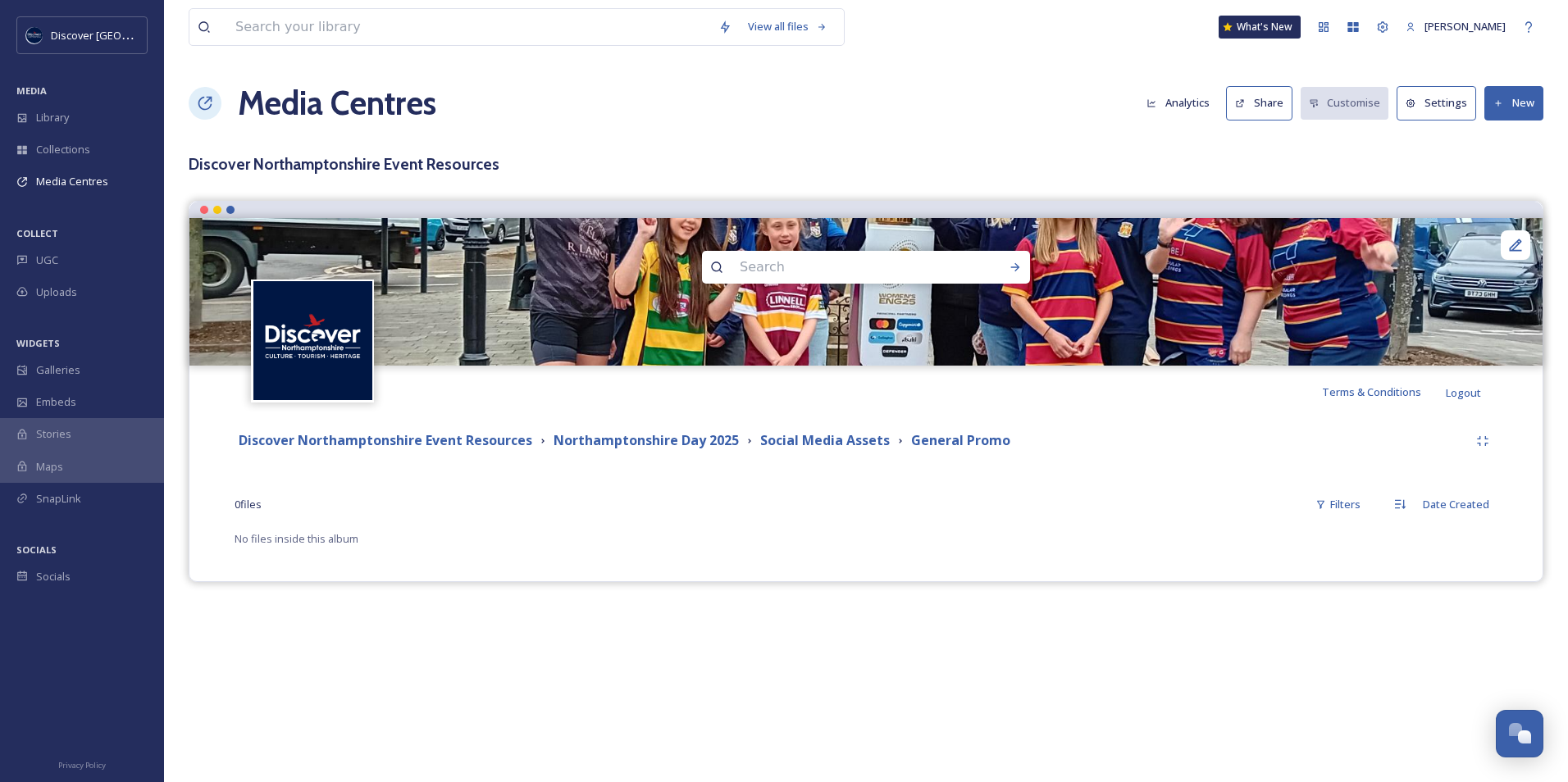
click at [1509, 103] on button "New" at bounding box center [1513, 103] width 59 height 33
click at [1517, 134] on span "Add Files" at bounding box center [1504, 142] width 44 height 16
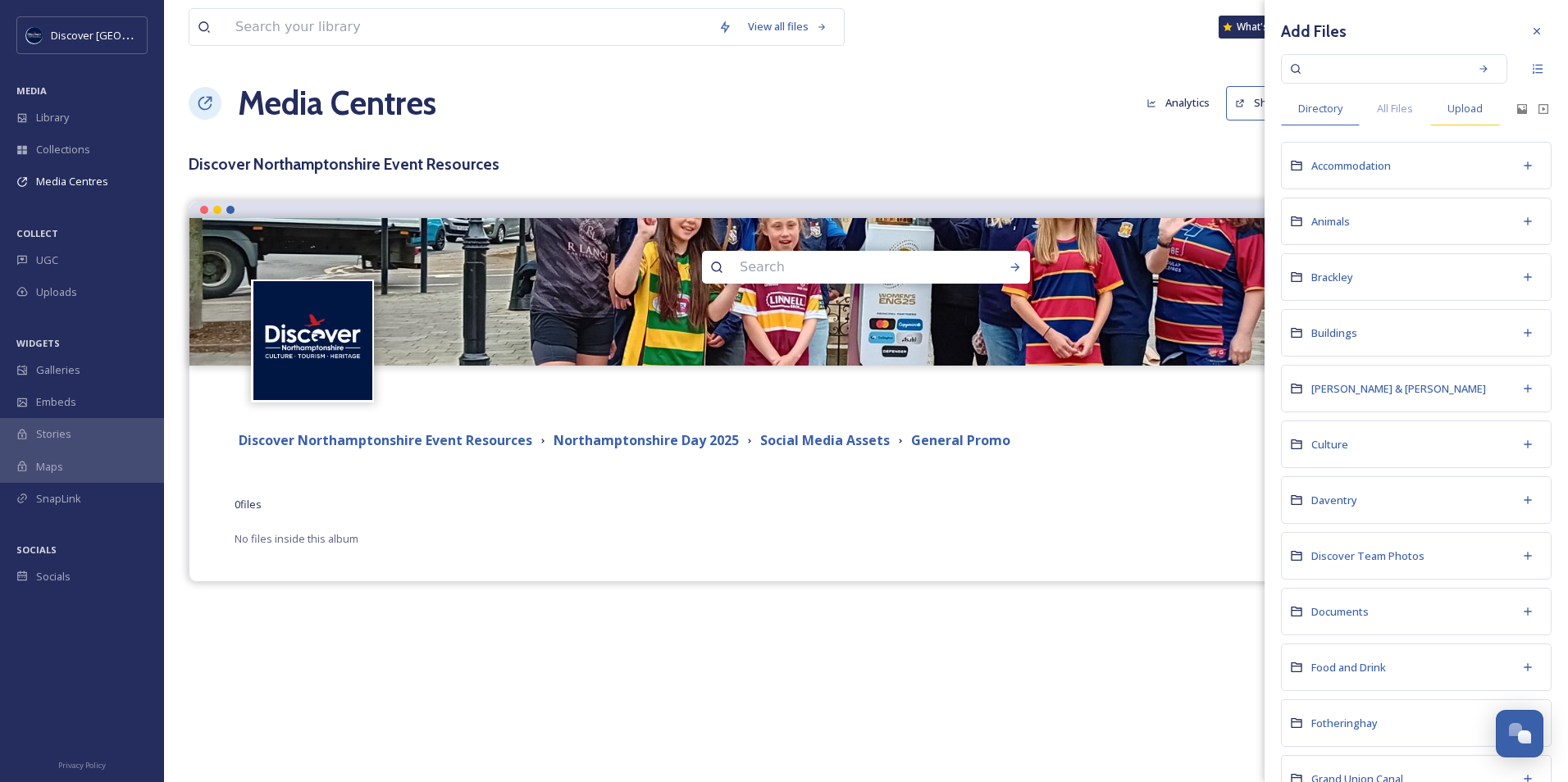
click at [1472, 105] on span "Upload" at bounding box center [1465, 109] width 35 height 16
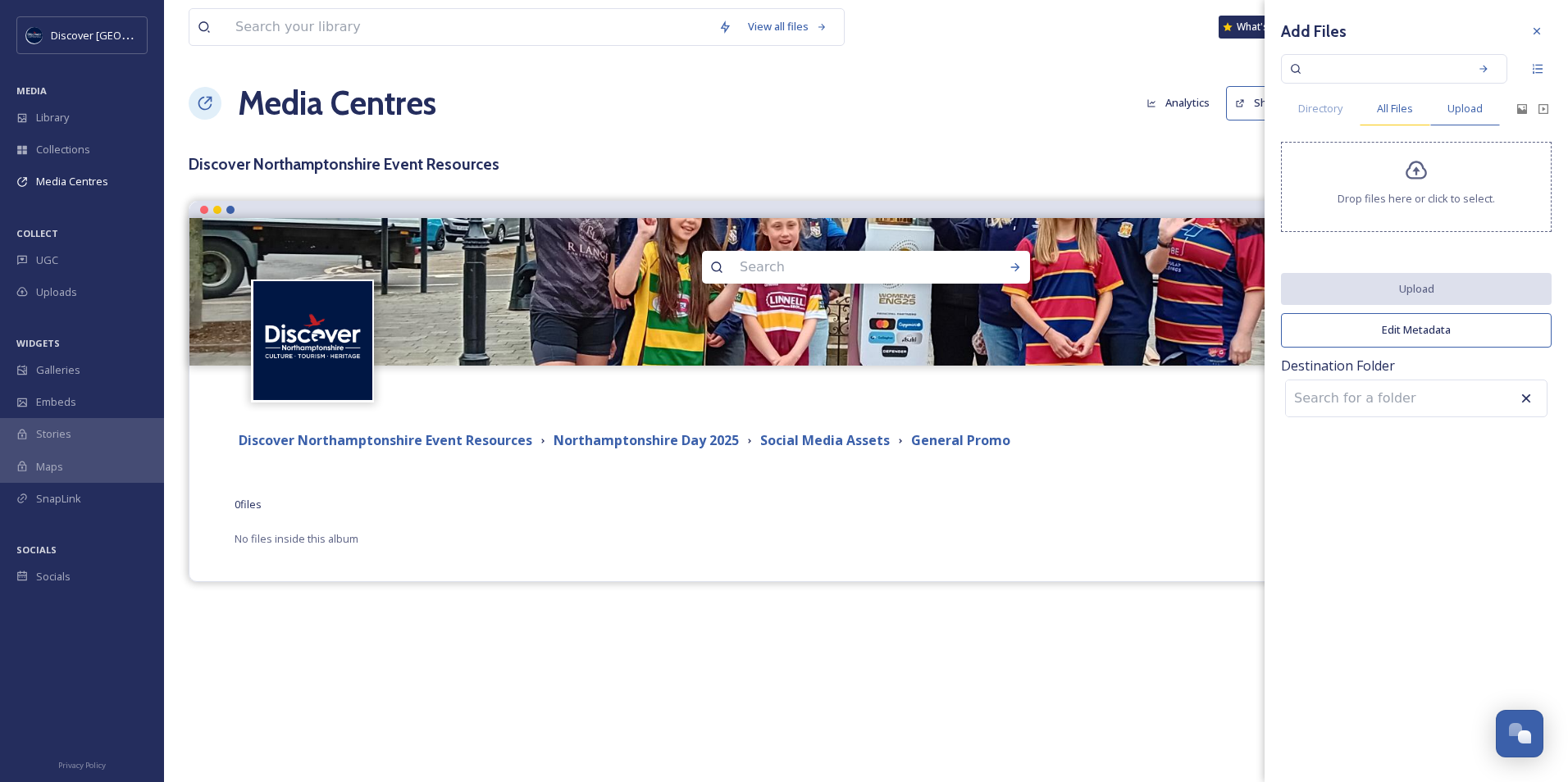
click at [1403, 116] on span "All Files" at bounding box center [1395, 109] width 36 height 16
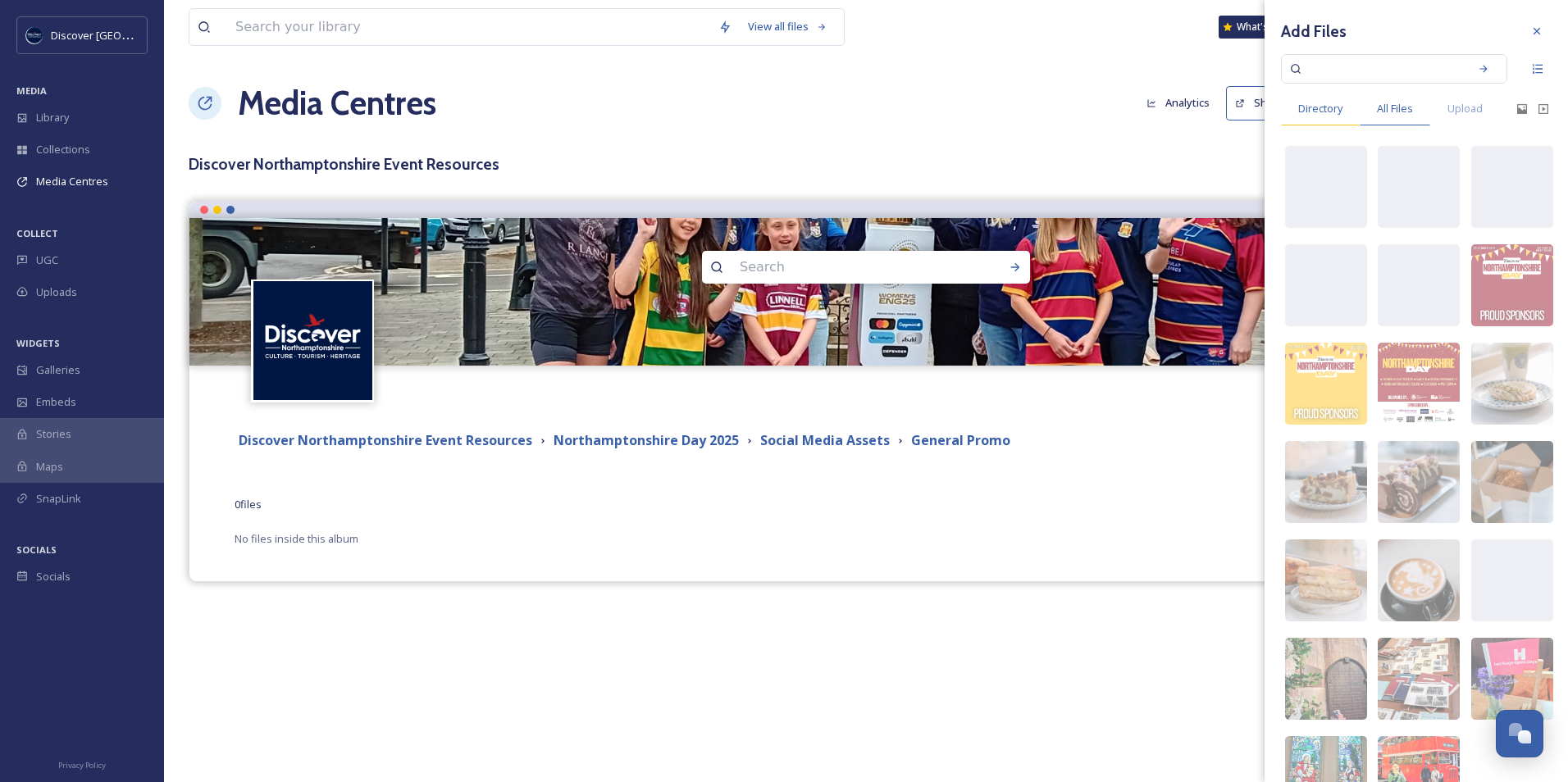
click at [1324, 110] on span "Directory" at bounding box center [1321, 109] width 44 height 16
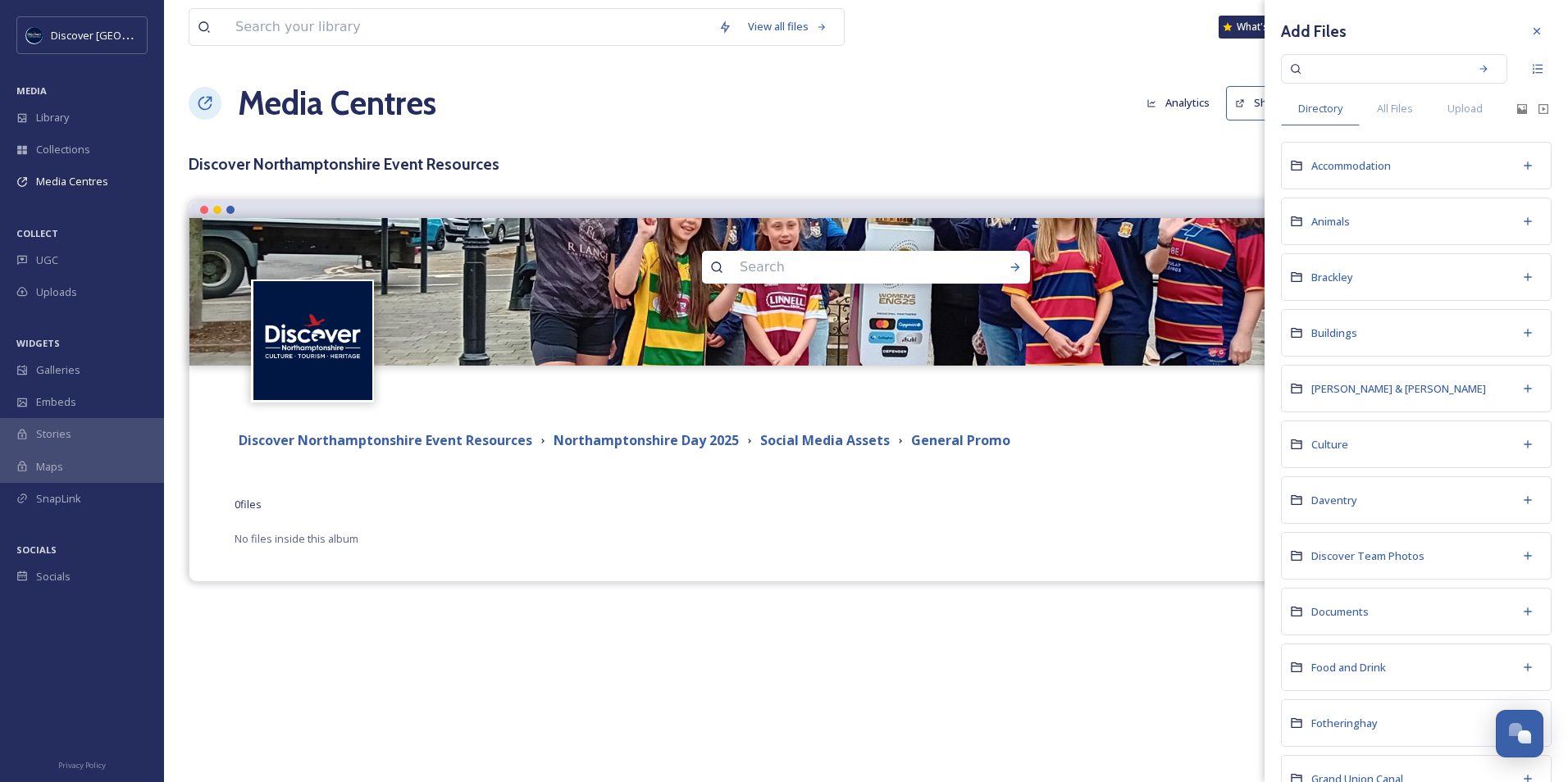
click at [1357, 620] on div "Documents" at bounding box center [1417, 611] width 271 height 48
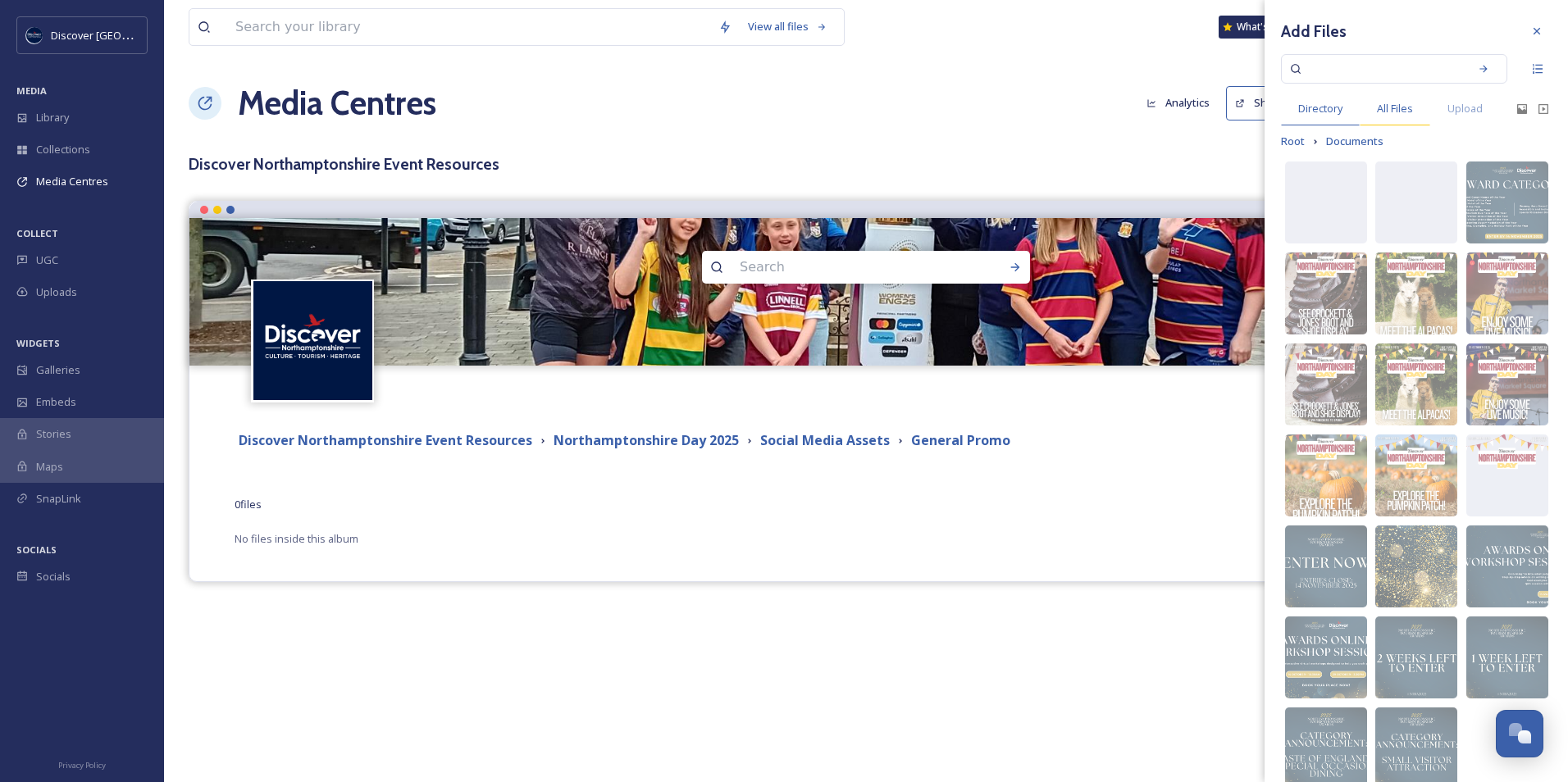
click at [1410, 110] on span "All Files" at bounding box center [1395, 109] width 36 height 16
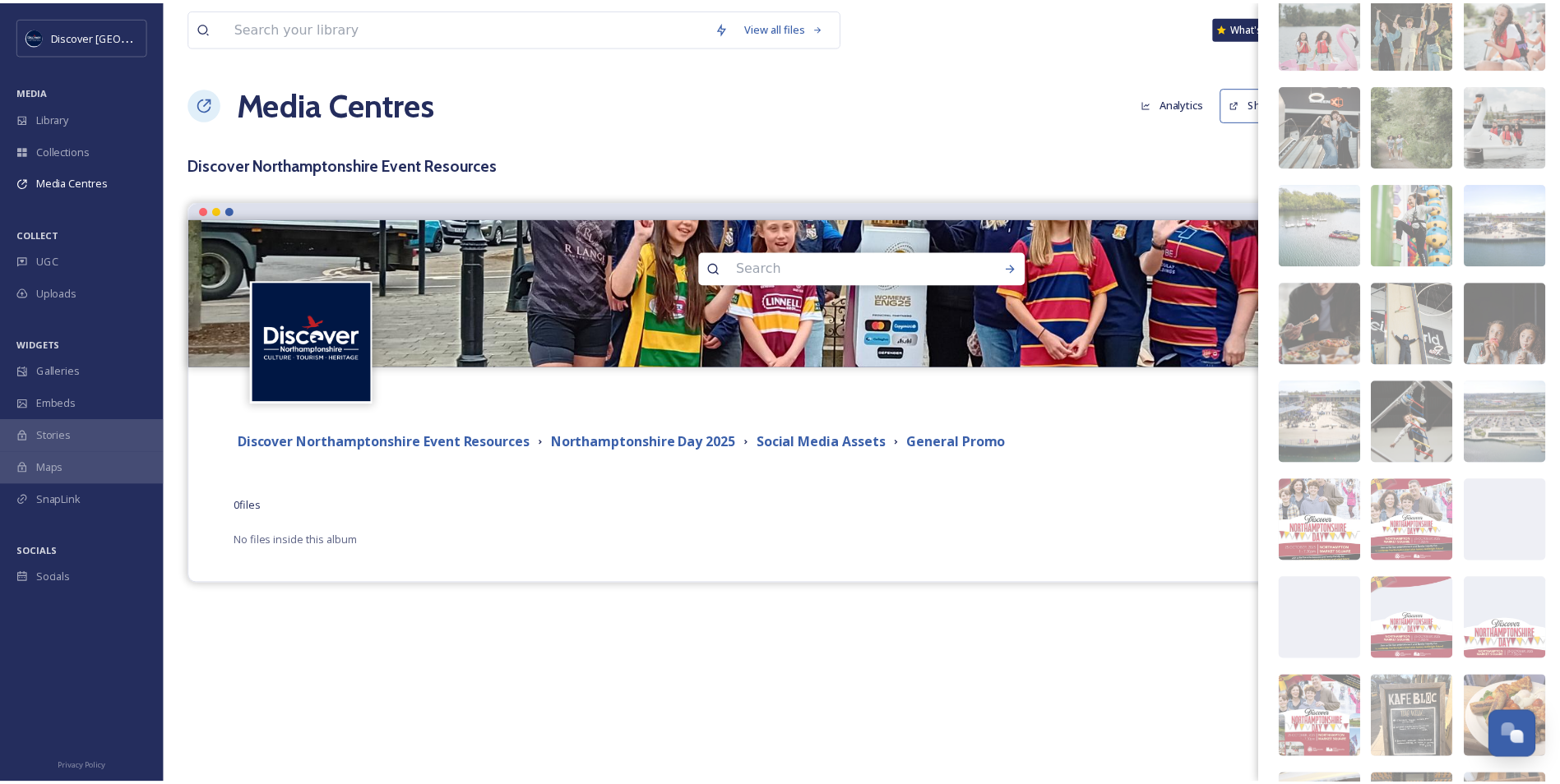
scroll to position [4372, 0]
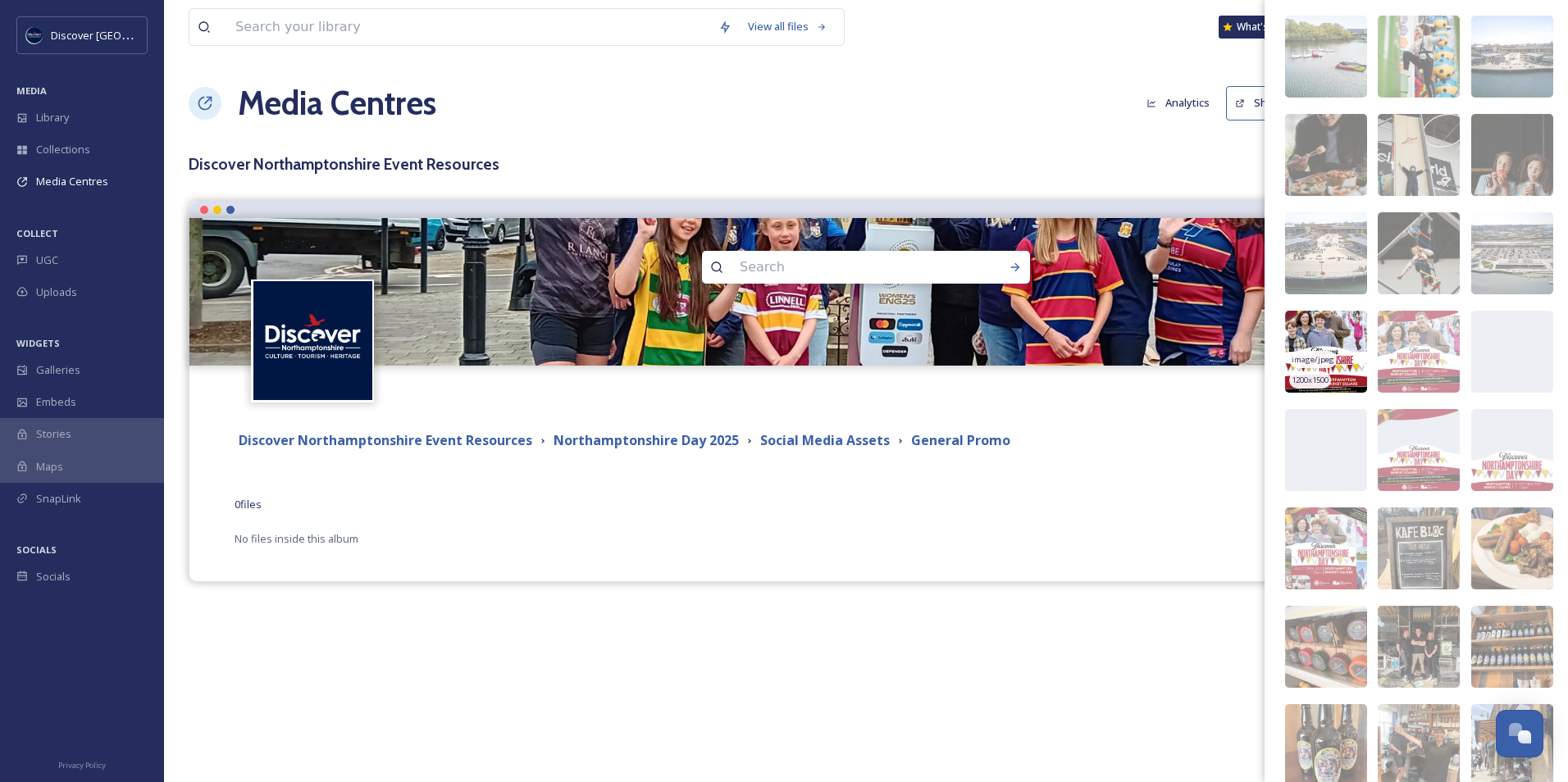
click at [1337, 333] on img at bounding box center [1326, 351] width 82 height 82
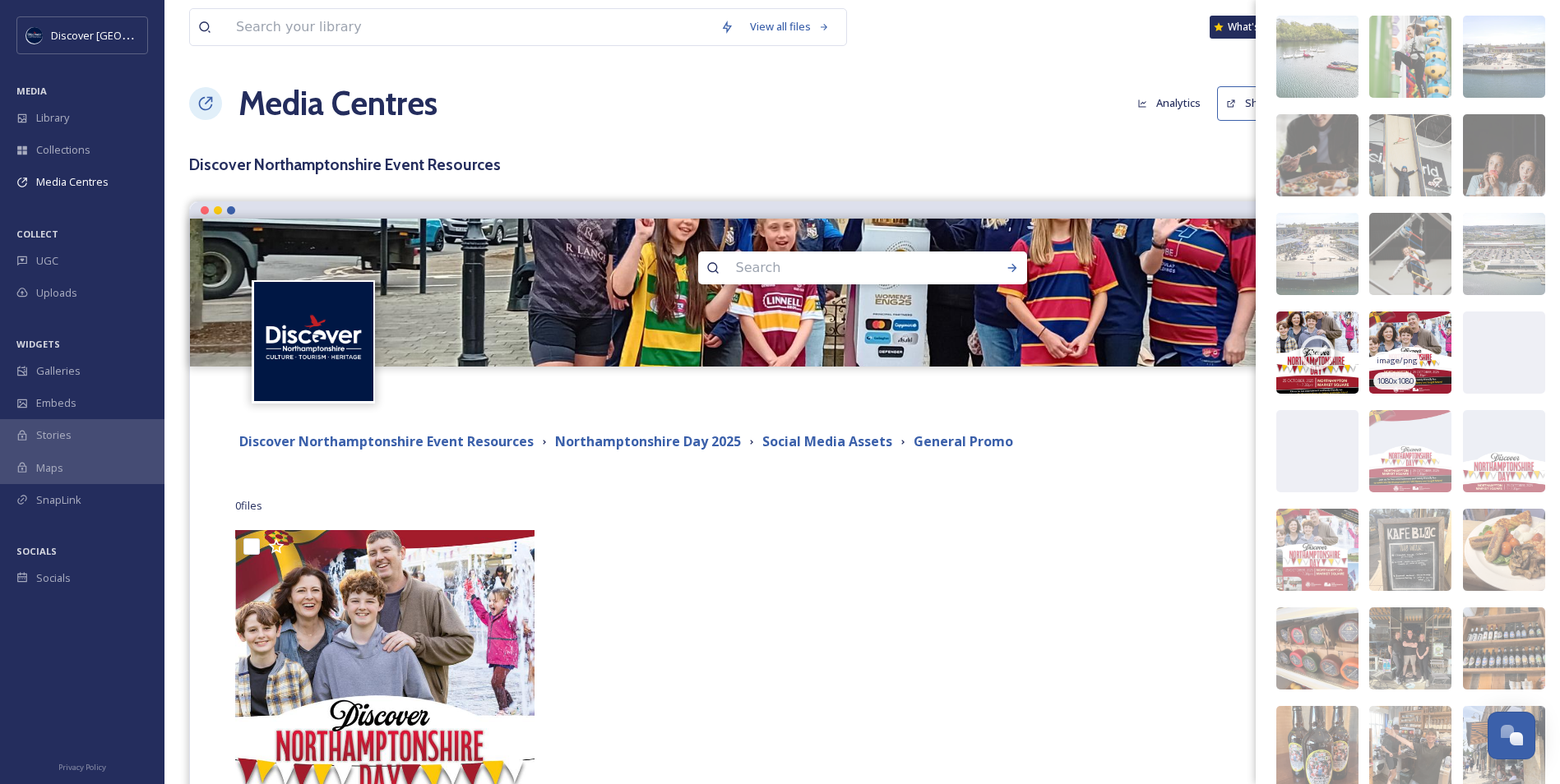
click at [1407, 346] on img at bounding box center [1410, 352] width 82 height 82
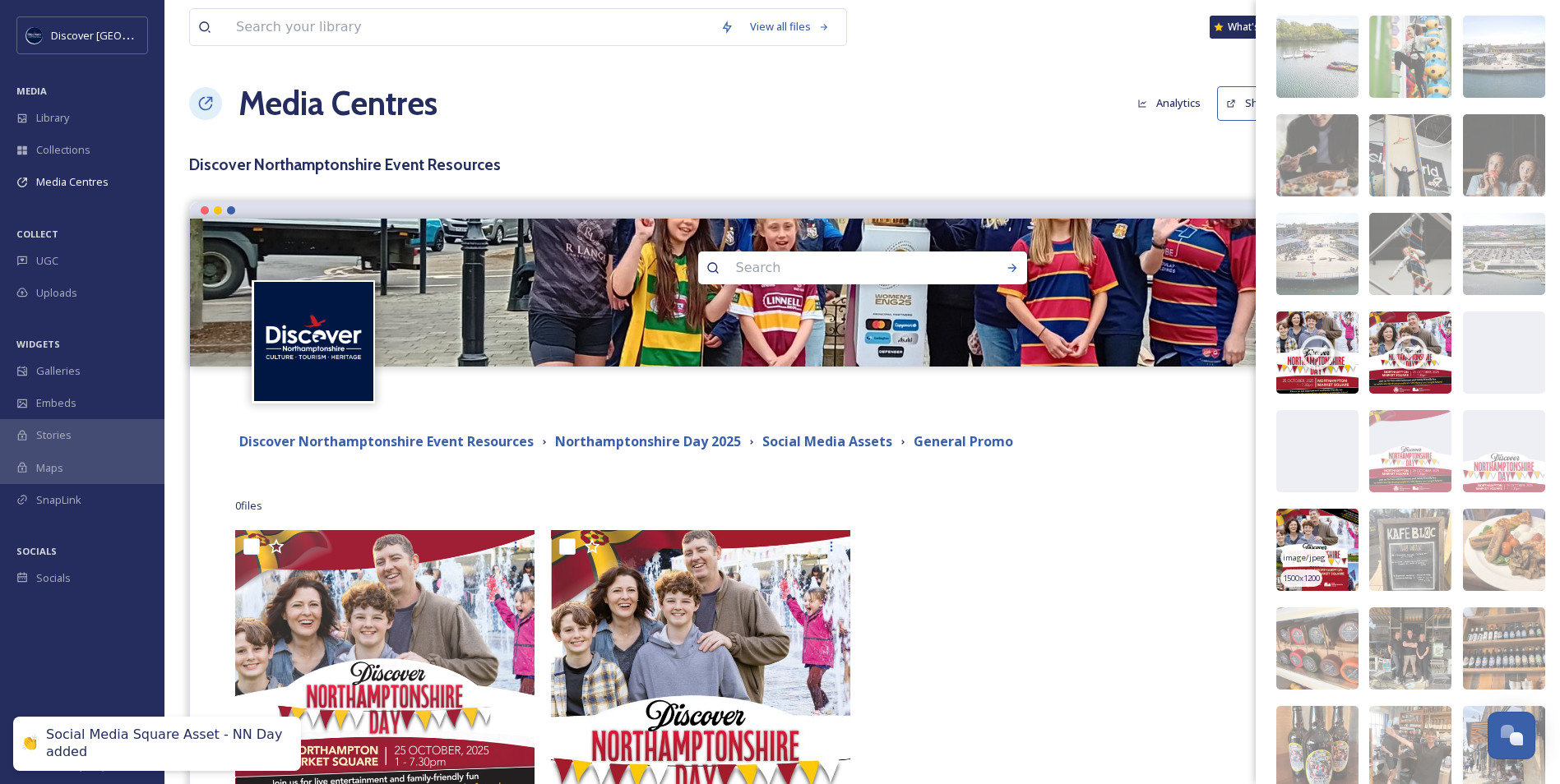
click at [1317, 534] on img at bounding box center [1317, 549] width 82 height 82
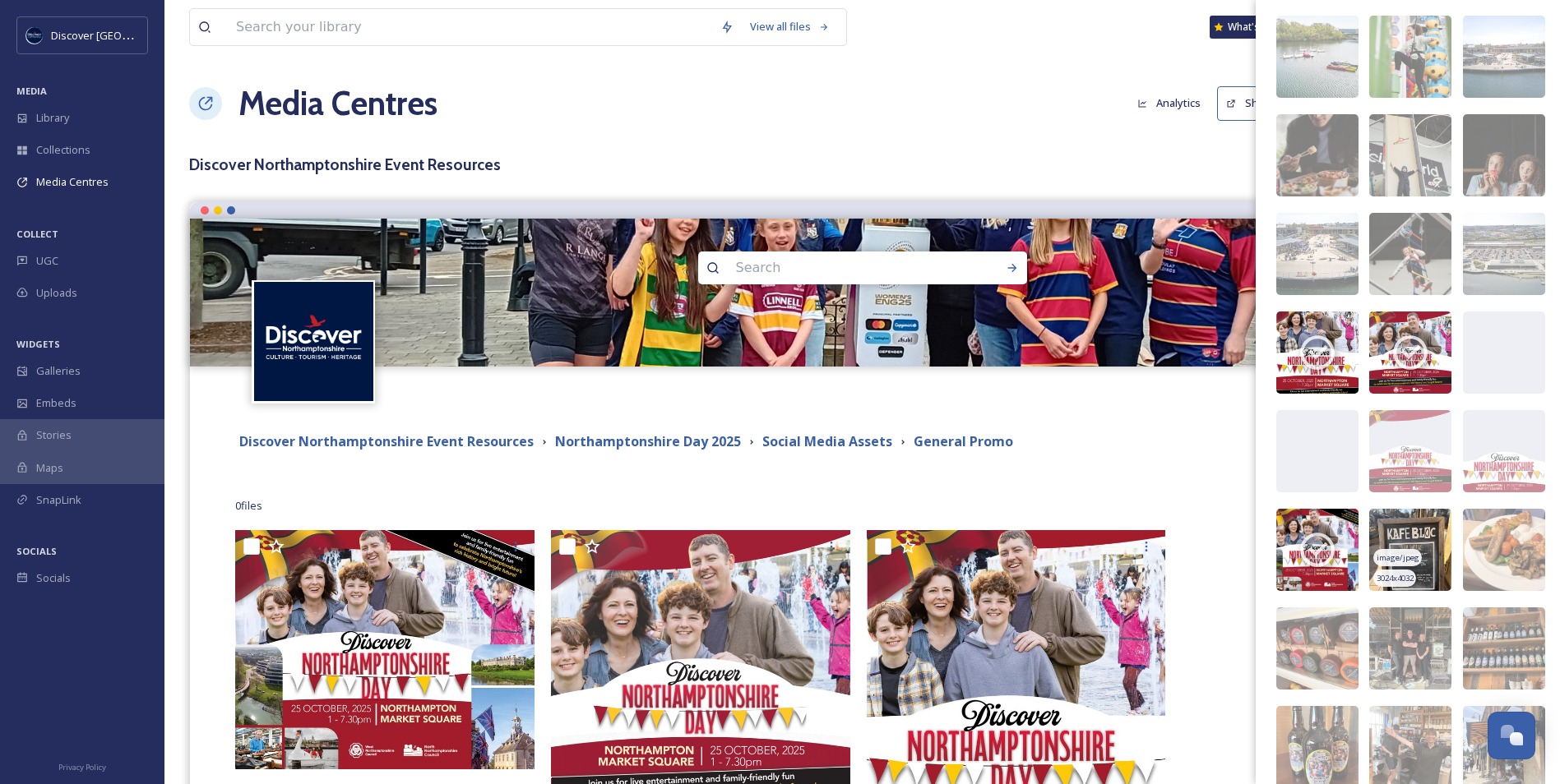
scroll to position [4290, 0]
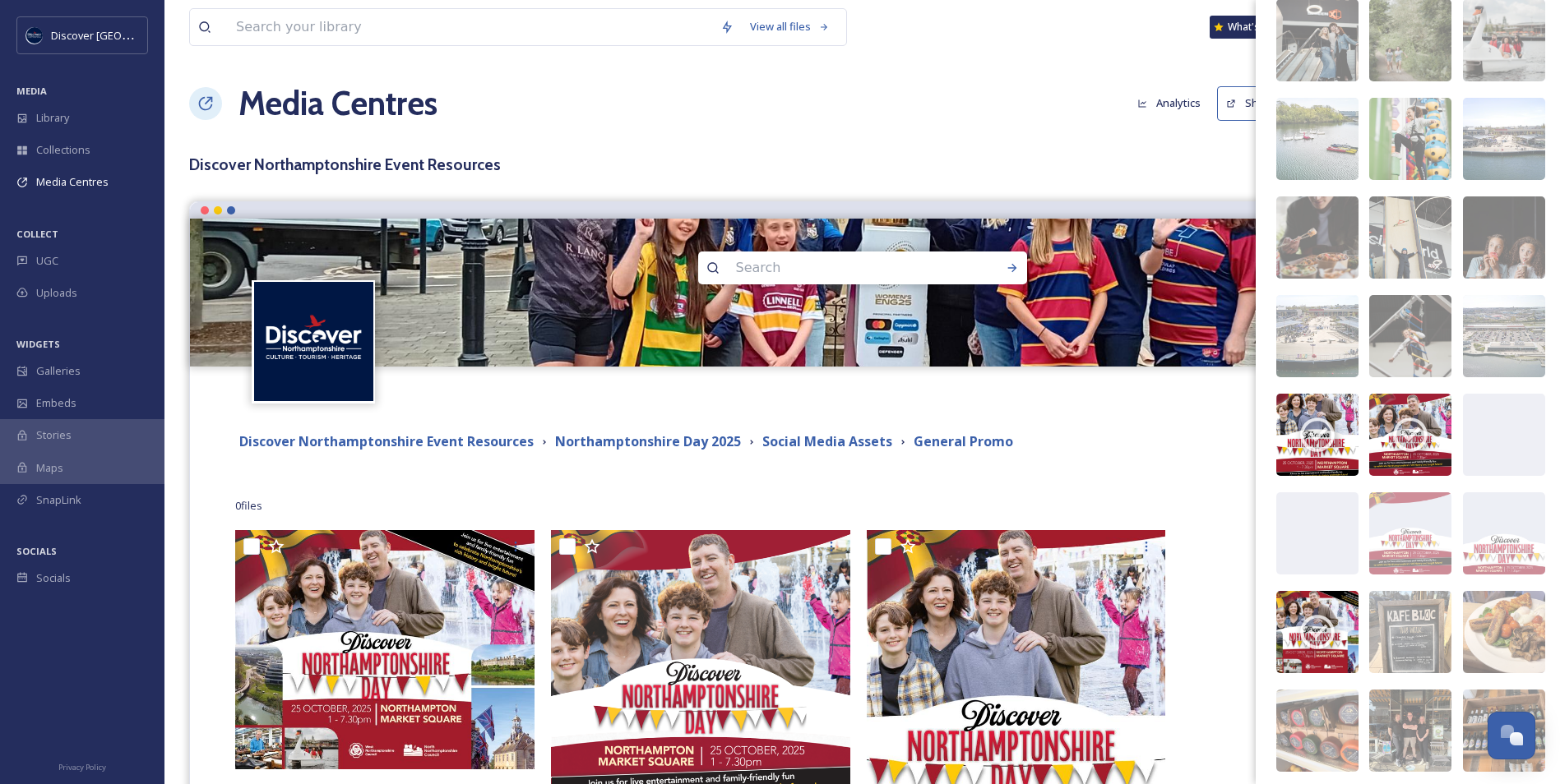
click at [1158, 181] on div "View all files What's New Evie Scarborough Media Centres Analytics Share Custom…" at bounding box center [862, 495] width 1396 height 990
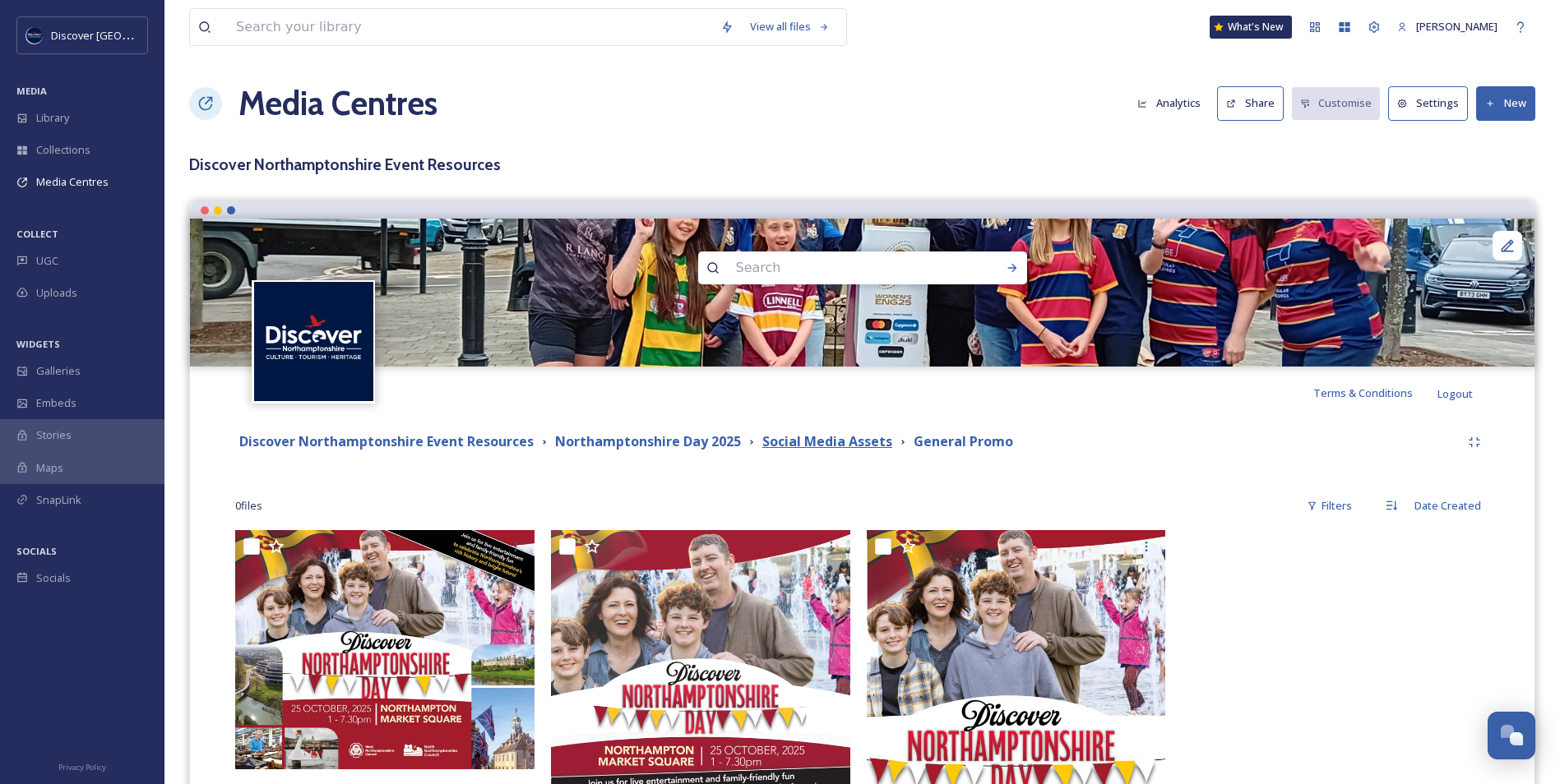
click at [803, 434] on strong "Social Media Assets" at bounding box center [827, 441] width 130 height 19
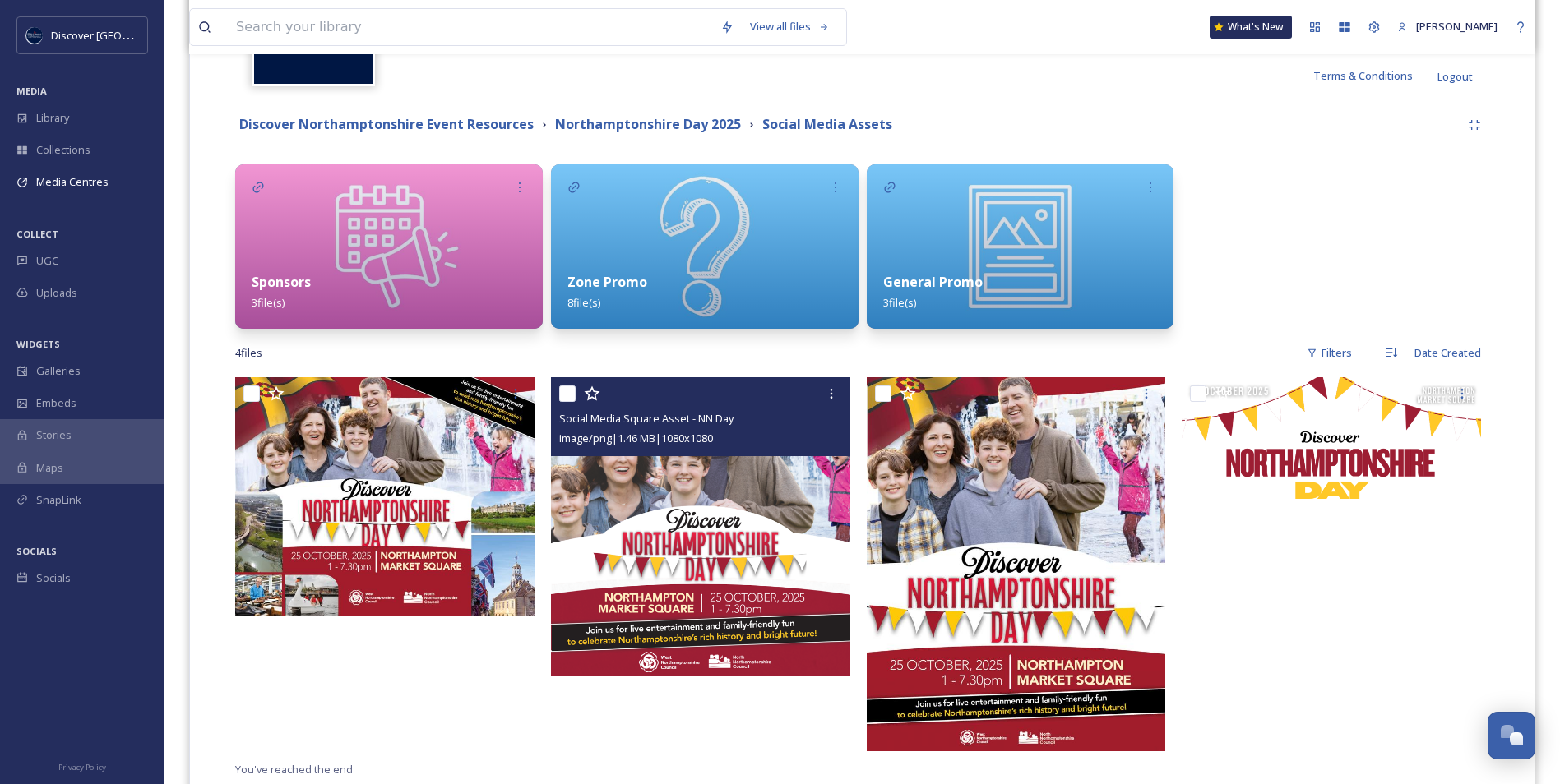
scroll to position [329, 0]
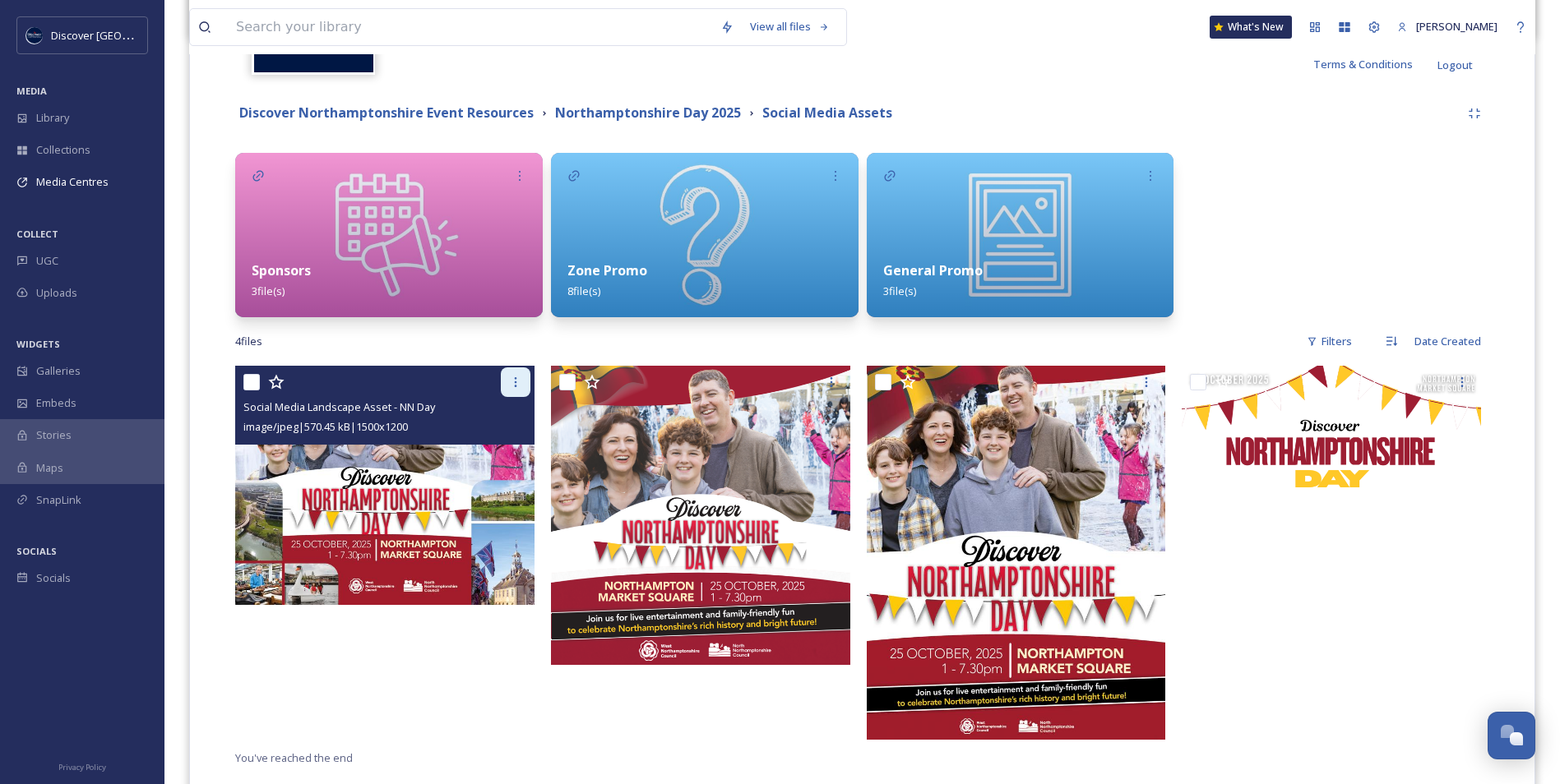
click at [521, 379] on icon at bounding box center [515, 382] width 13 height 13
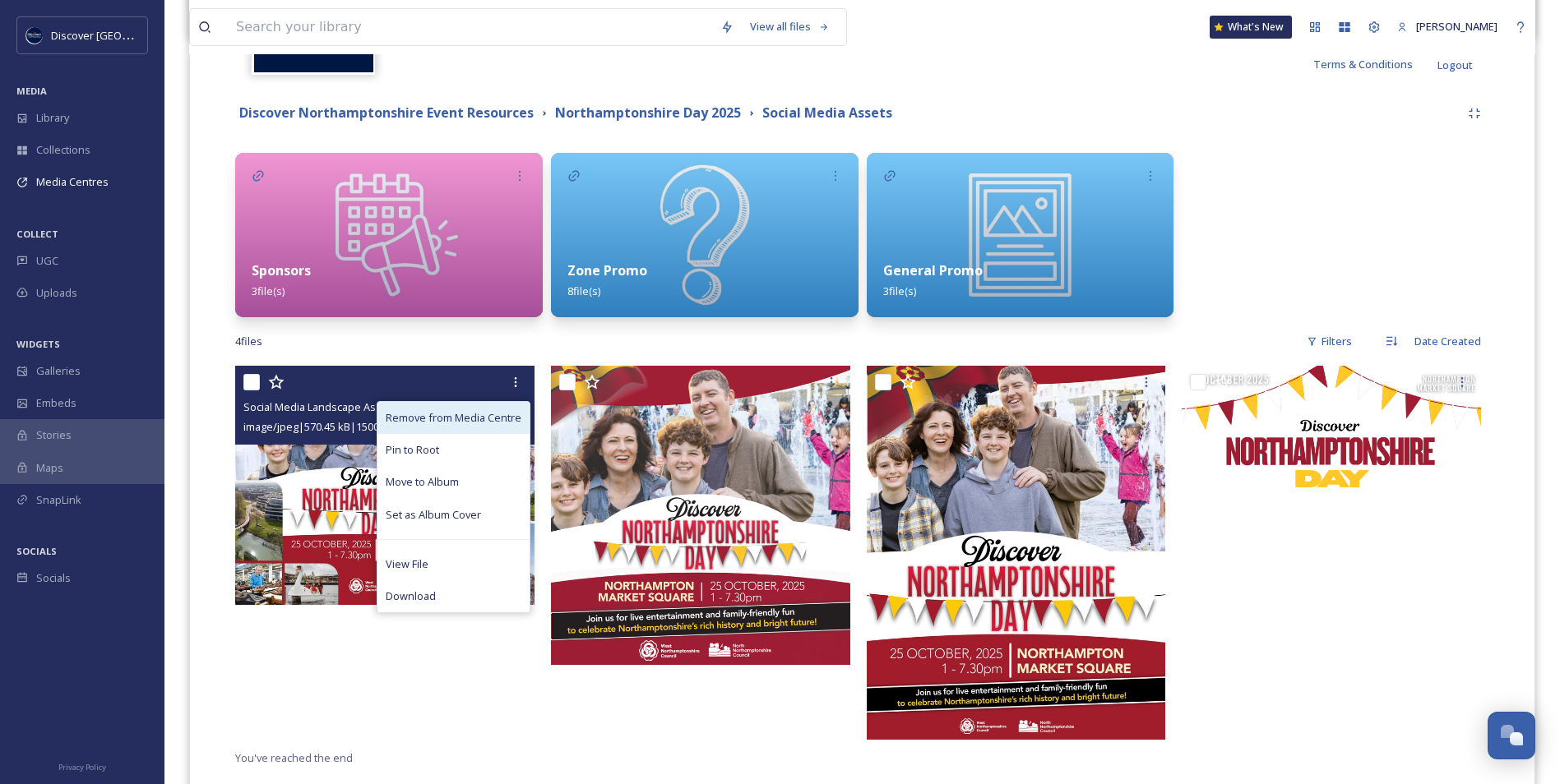
click at [479, 423] on span "Remove from Media Centre" at bounding box center [454, 418] width 136 height 16
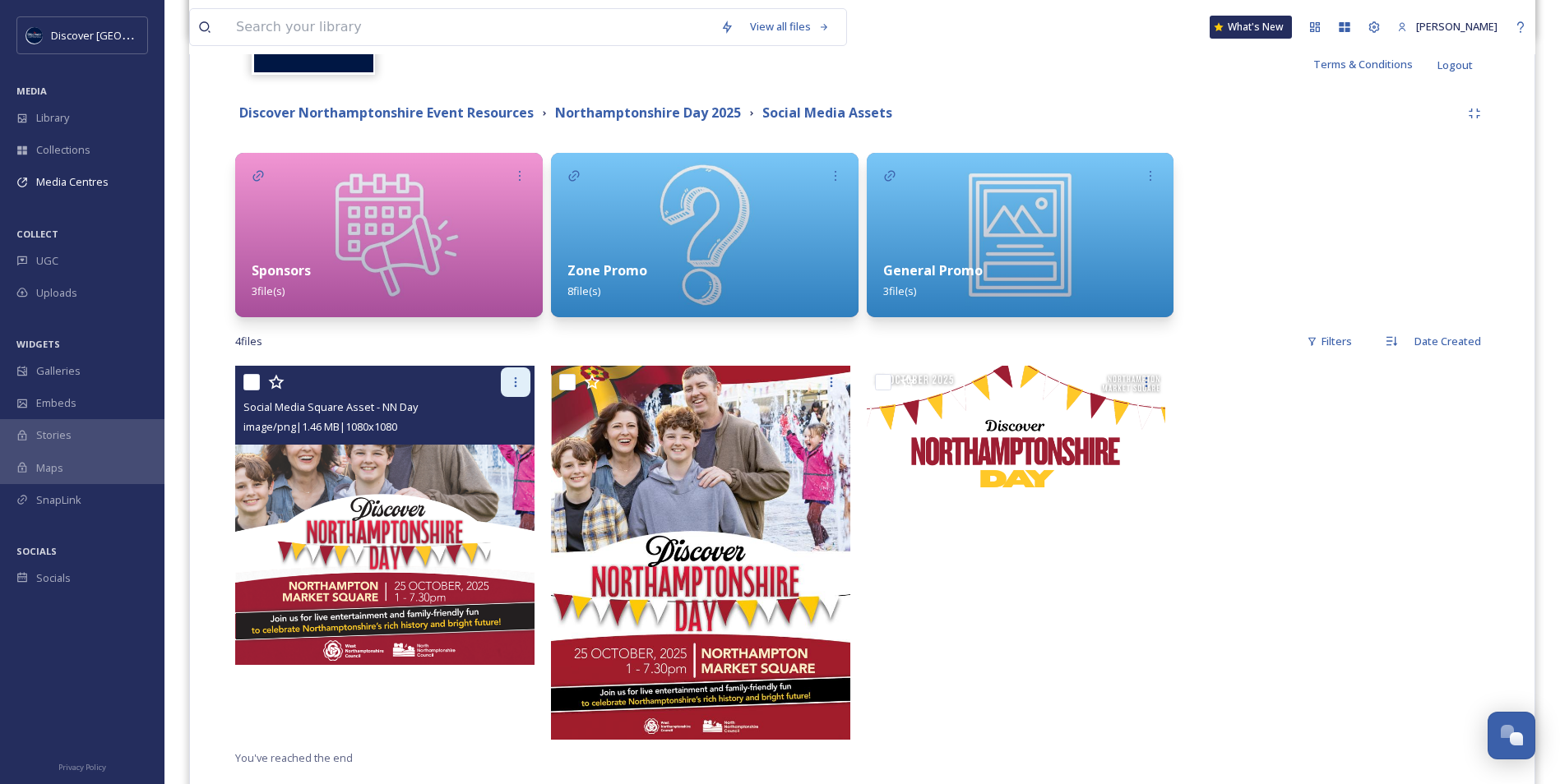
click at [514, 385] on icon at bounding box center [515, 382] width 13 height 13
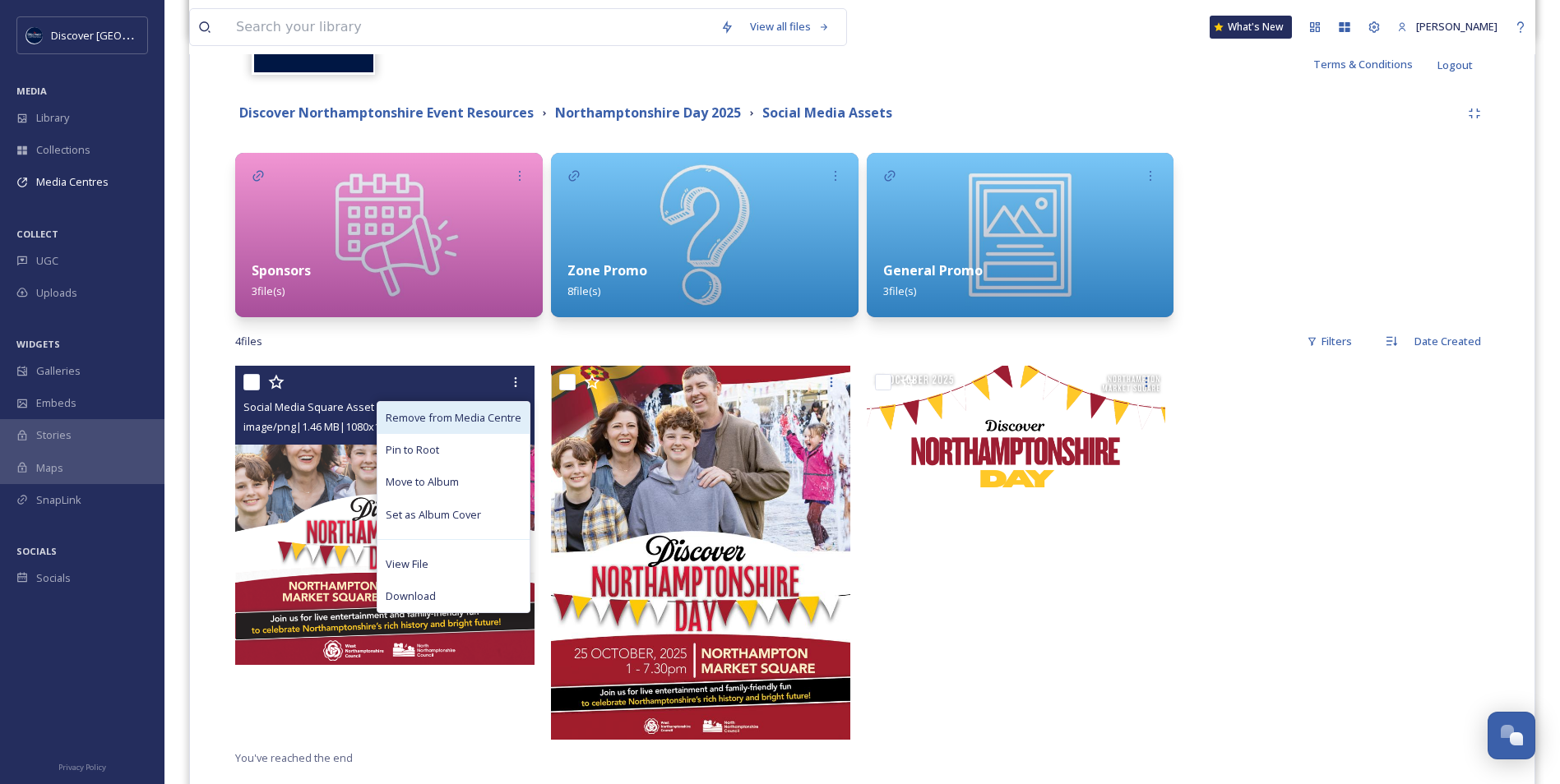
click at [461, 423] on span "Remove from Media Centre" at bounding box center [454, 418] width 136 height 16
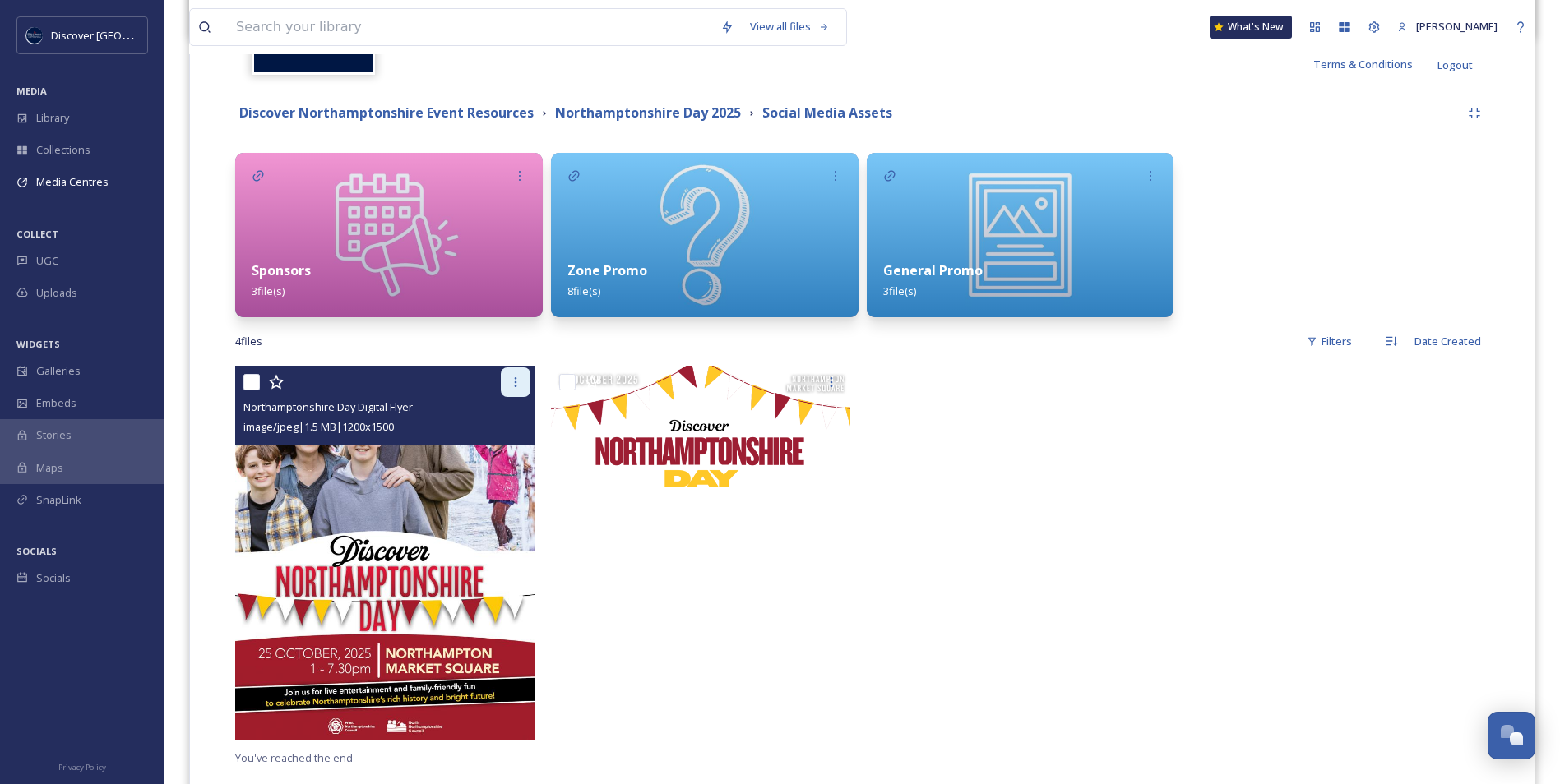
click at [514, 388] on icon at bounding box center [515, 382] width 13 height 13
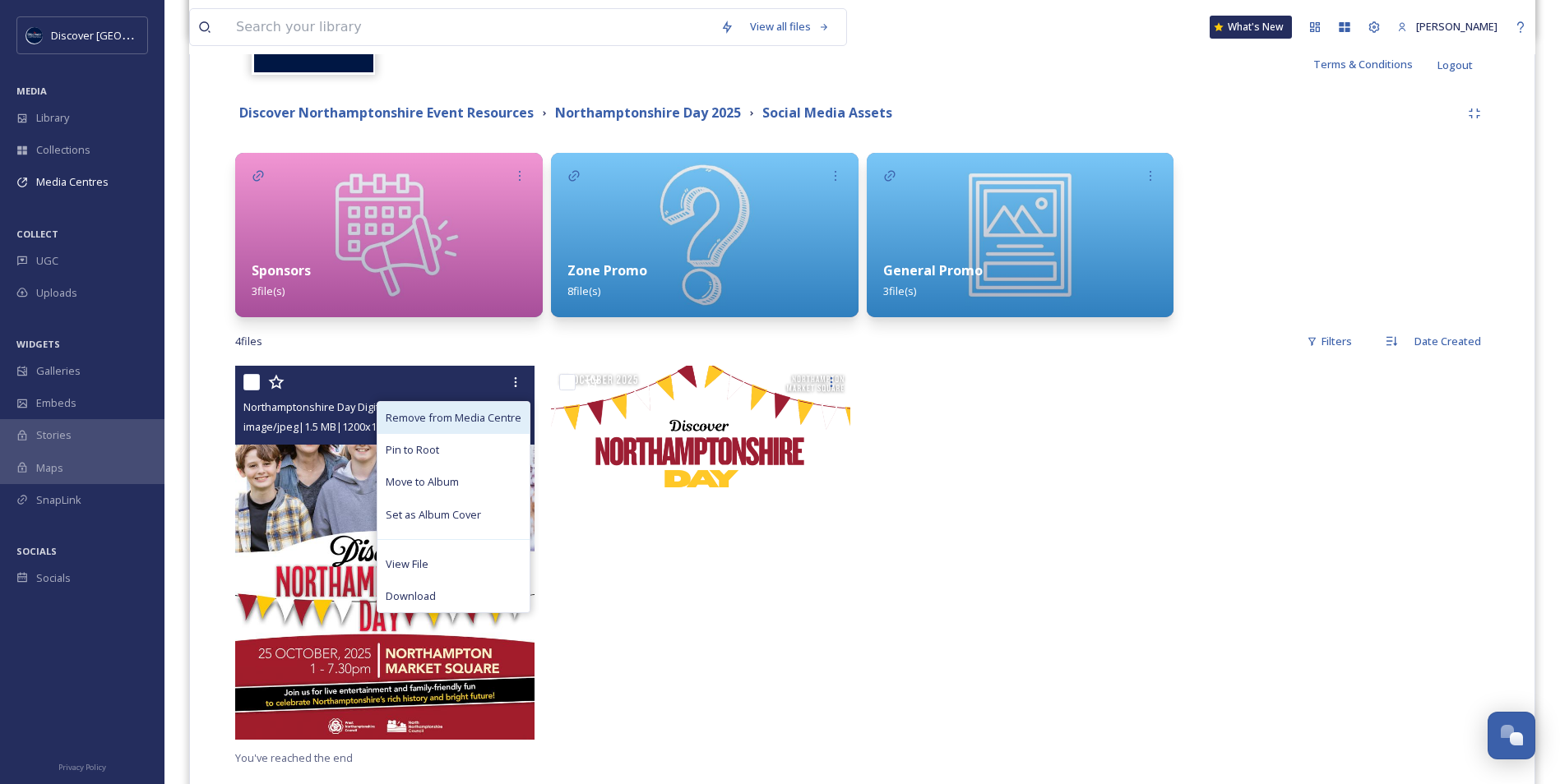
click at [480, 419] on span "Remove from Media Centre" at bounding box center [454, 418] width 136 height 16
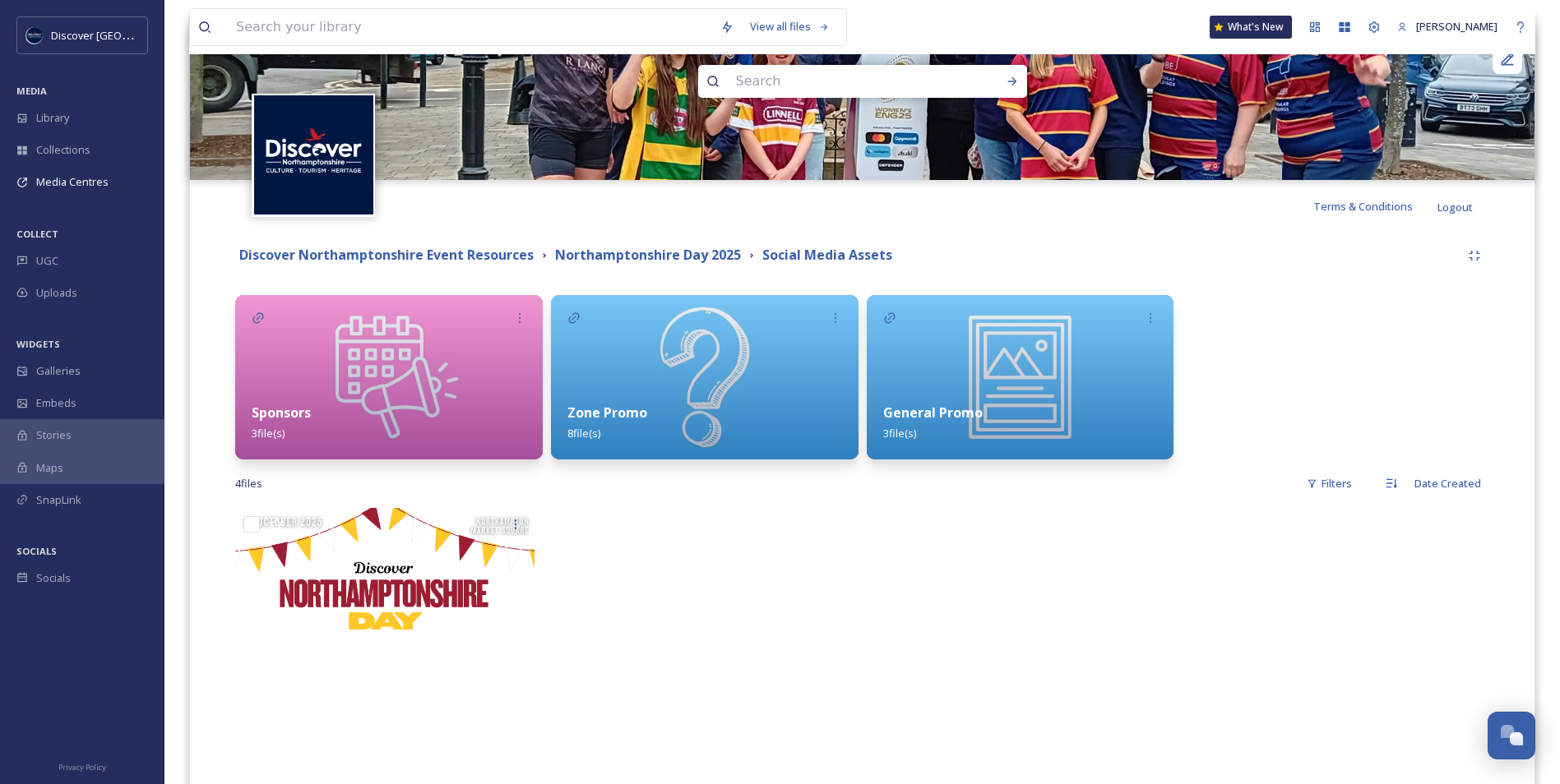
scroll to position [213, 0]
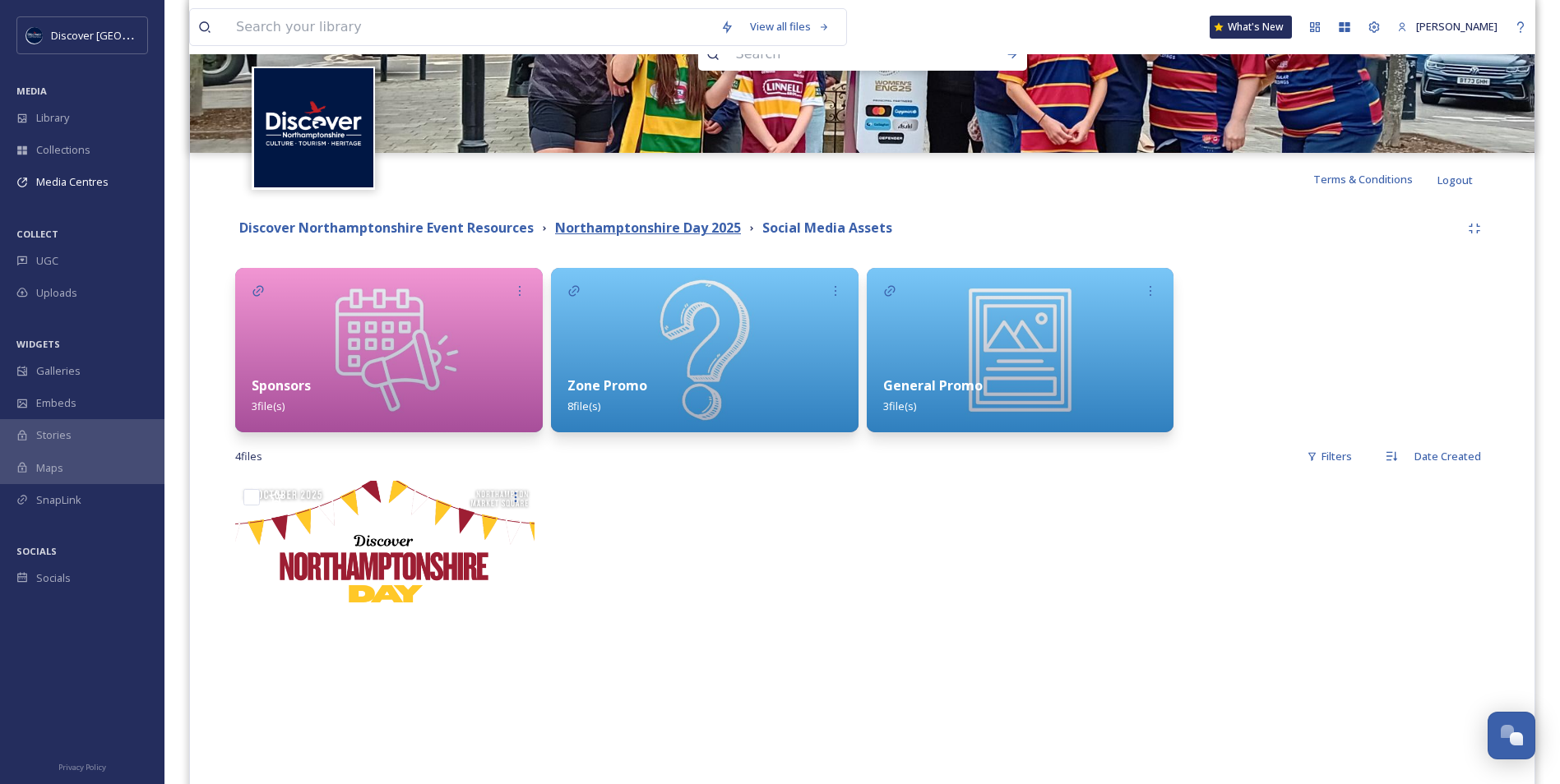
click at [573, 229] on strong "Northamptonshire Day 2025" at bounding box center [648, 228] width 186 height 19
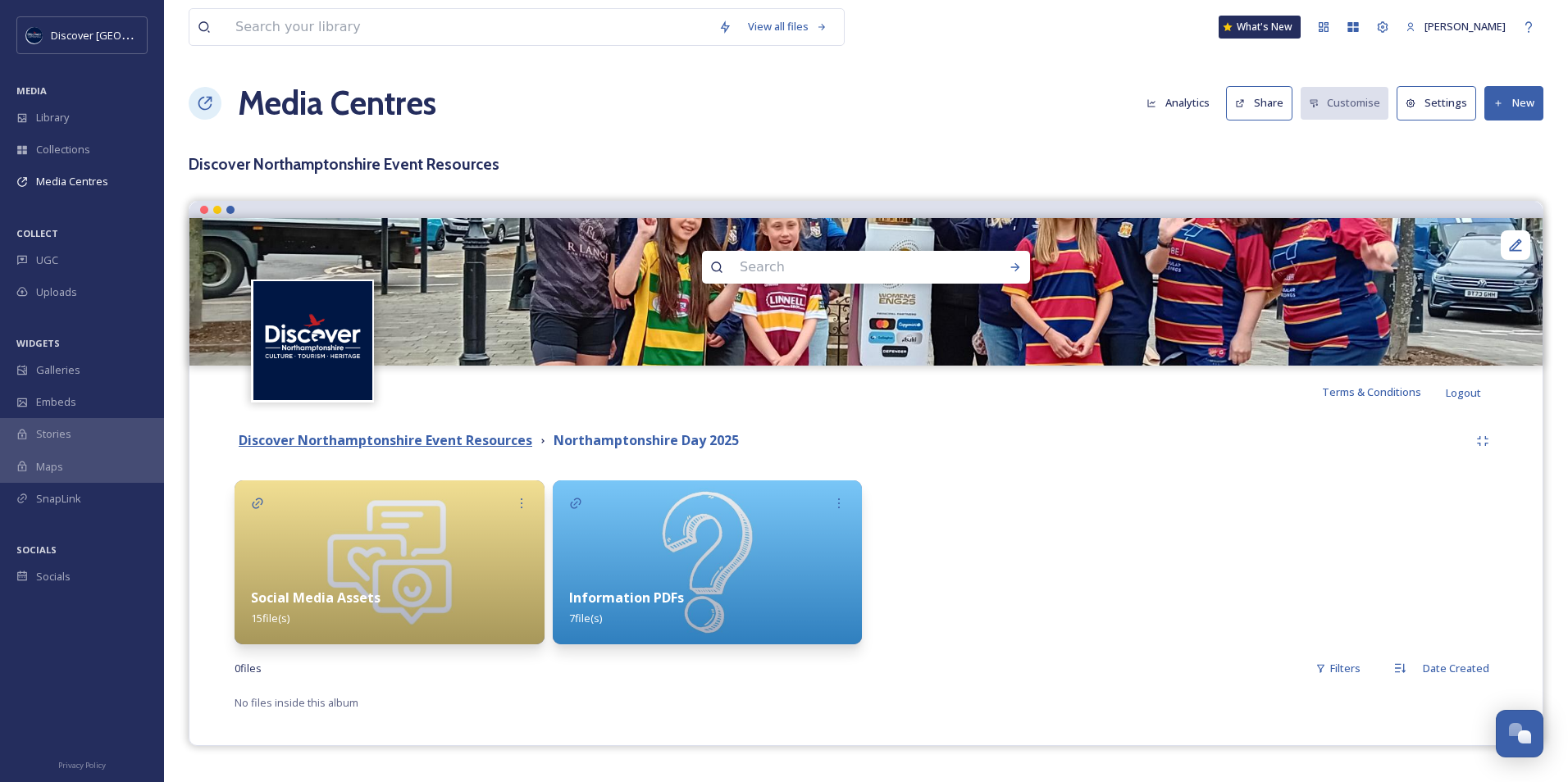
click at [478, 449] on strong "Discover Northamptonshire Event Resources" at bounding box center [385, 440] width 294 height 18
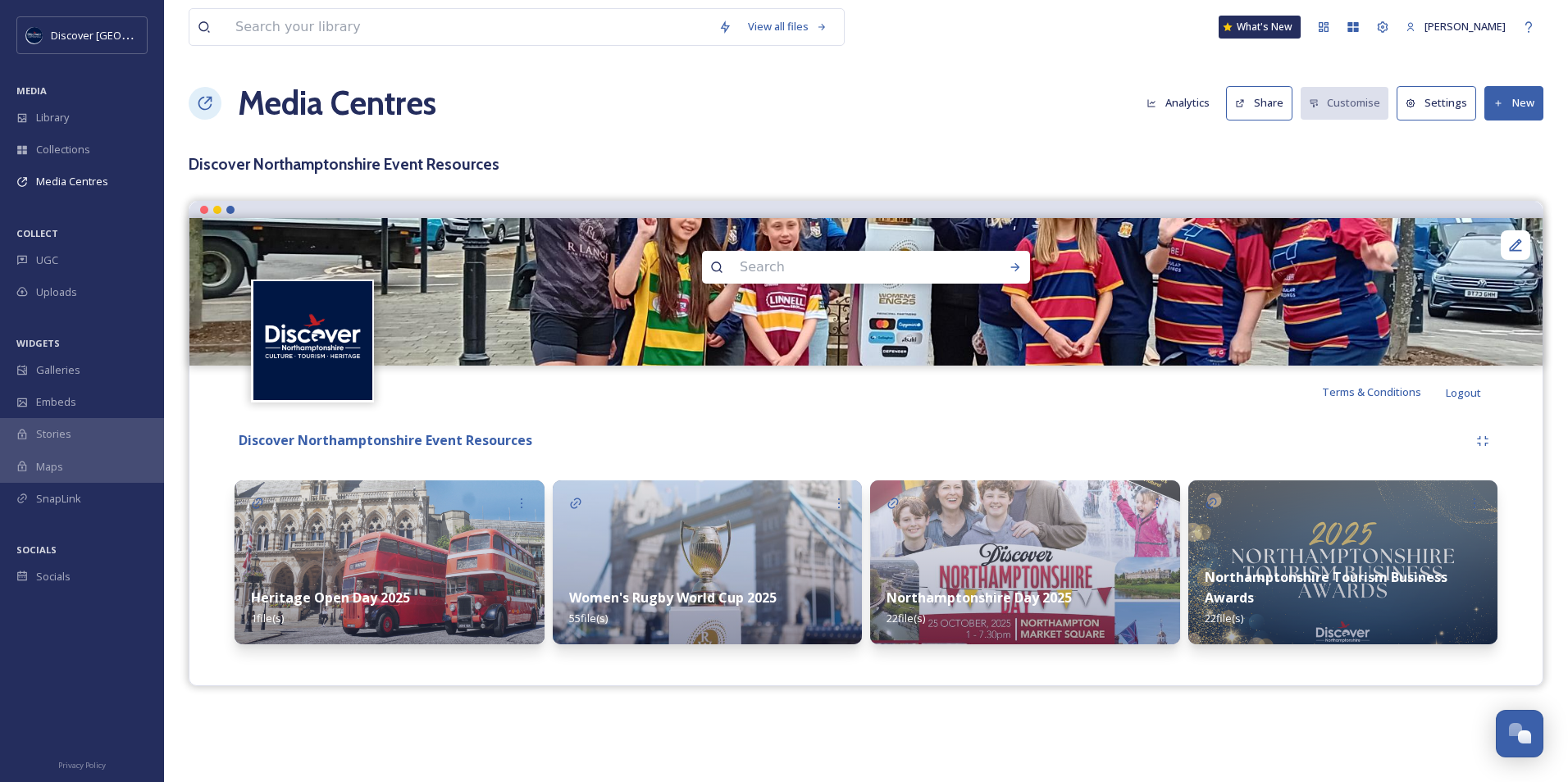
click at [778, 566] on img at bounding box center [707, 562] width 310 height 164
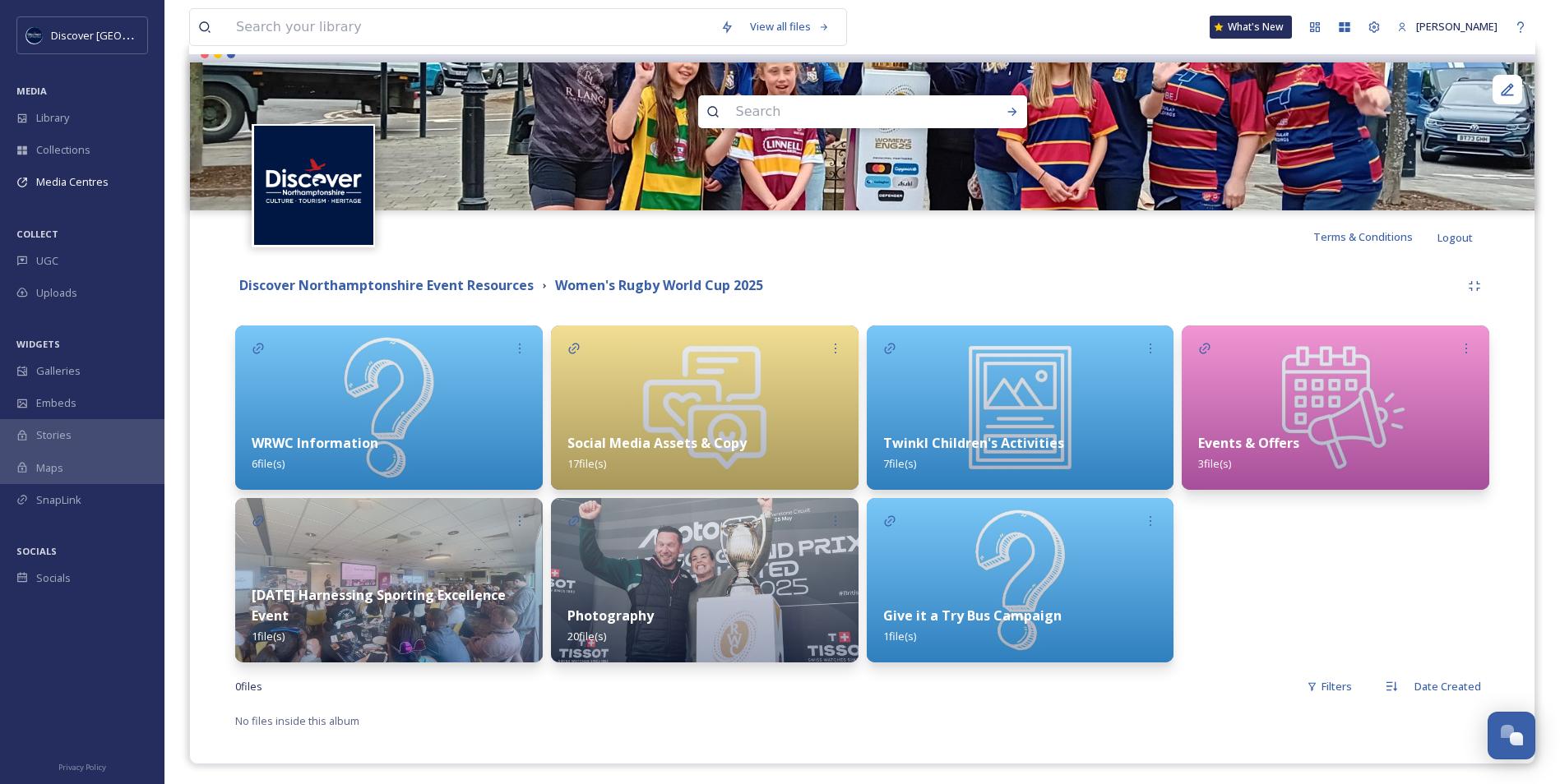
scroll to position [161, 0]
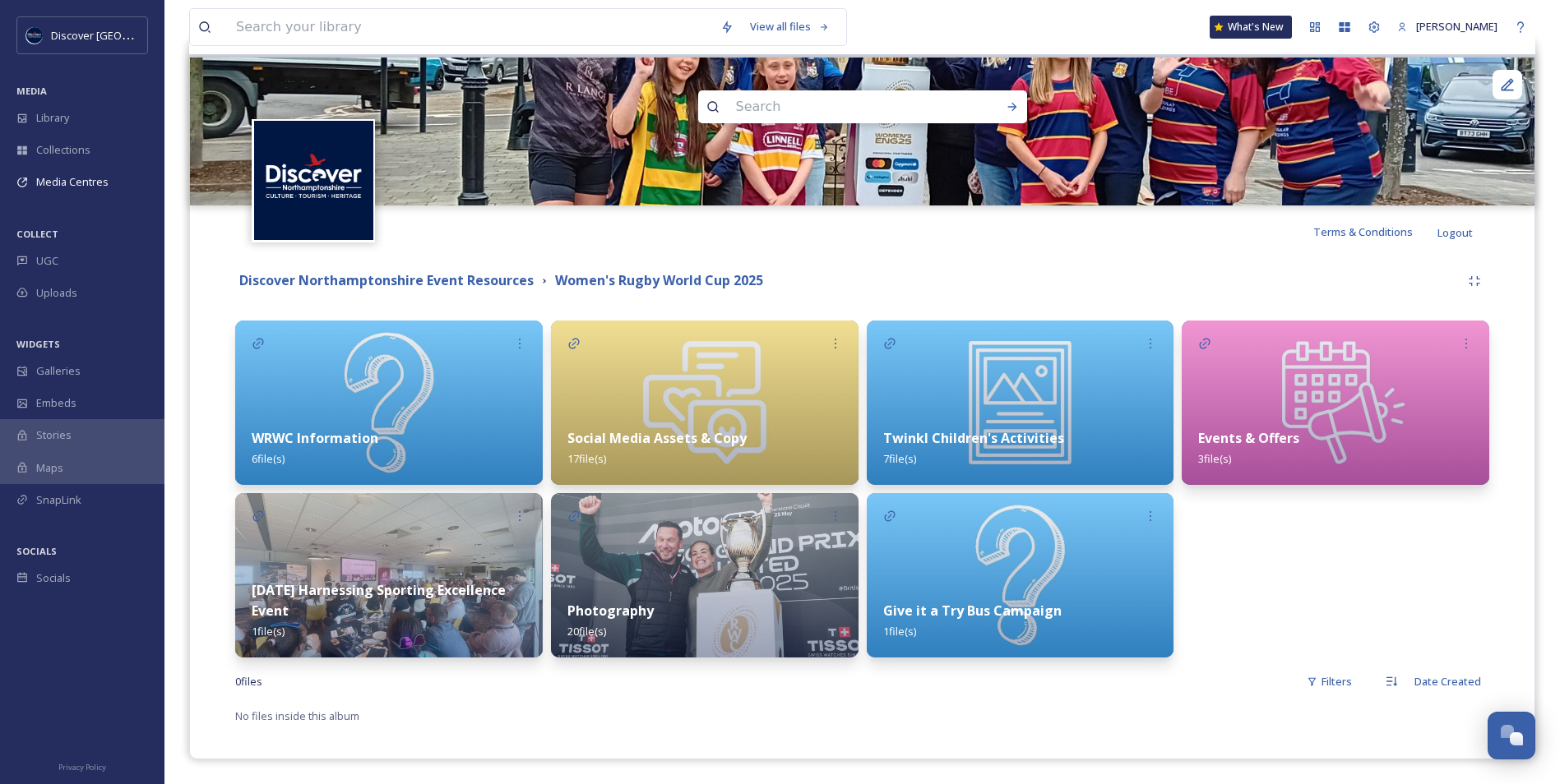
drag, startPoint x: 506, startPoint y: 265, endPoint x: 497, endPoint y: 293, distance: 29.4
click at [497, 292] on div "Discover Northamptonshire Event Resources Women's Rugby World Cup 2025" at bounding box center [863, 281] width 1255 height 30
drag, startPoint x: 497, startPoint y: 293, endPoint x: 496, endPoint y: 285, distance: 8.1
click at [496, 285] on strong "Discover Northamptonshire Event Resources" at bounding box center [386, 280] width 295 height 19
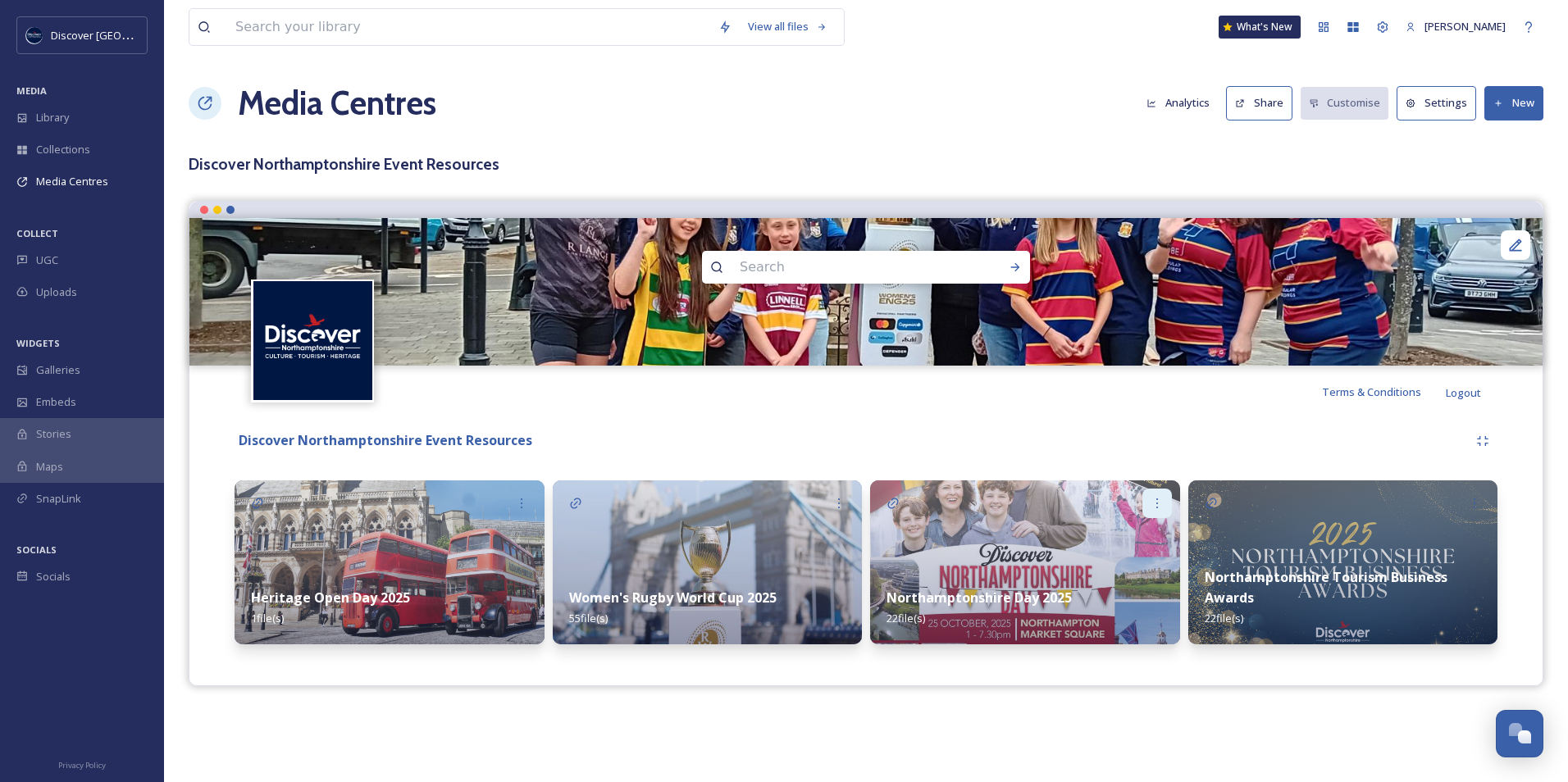
click at [1164, 510] on div at bounding box center [1158, 504] width 30 height 30
click at [1139, 549] on div "Edit" at bounding box center [1131, 539] width 80 height 32
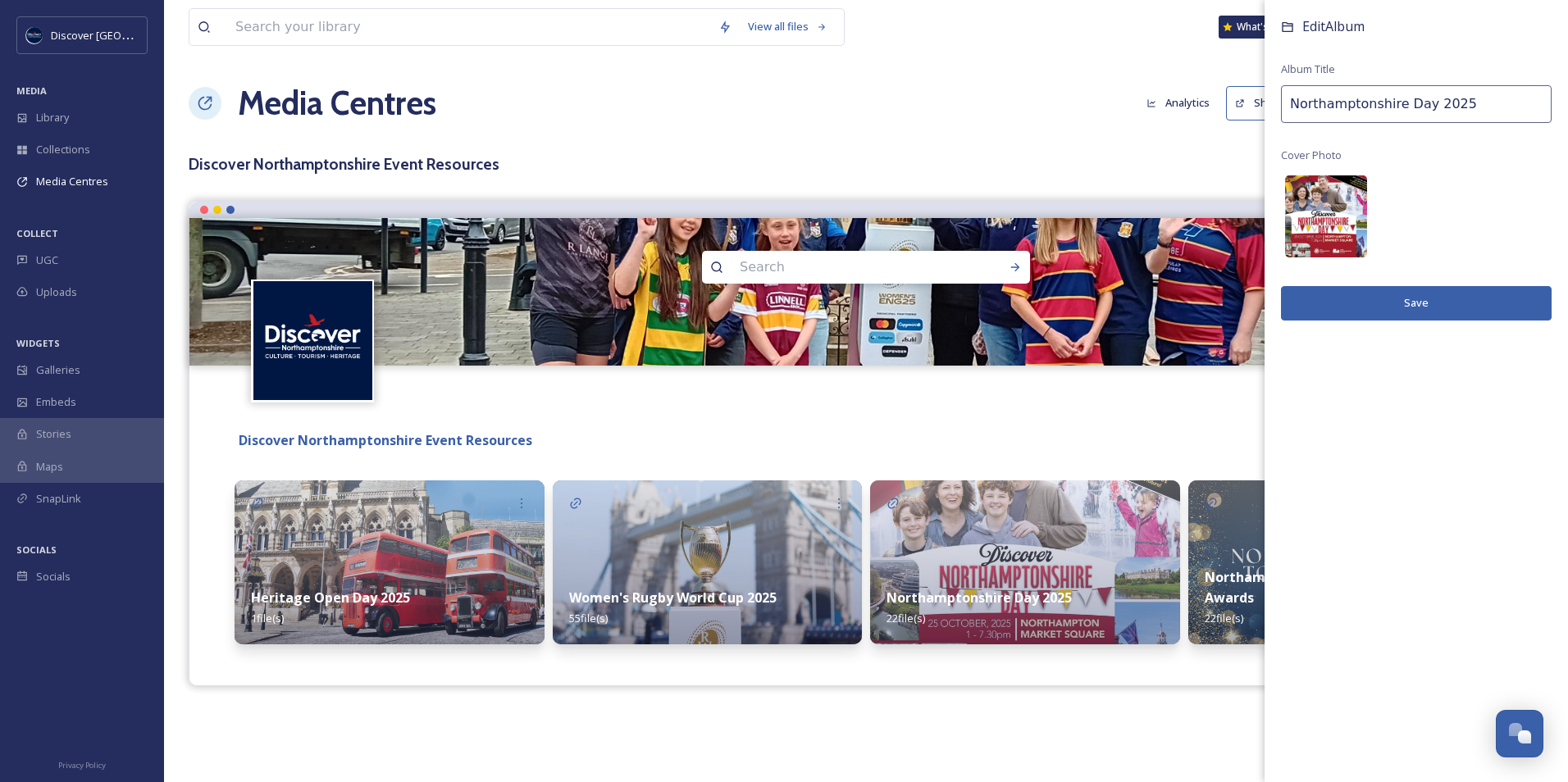
click at [1317, 216] on img at bounding box center [1326, 216] width 82 height 82
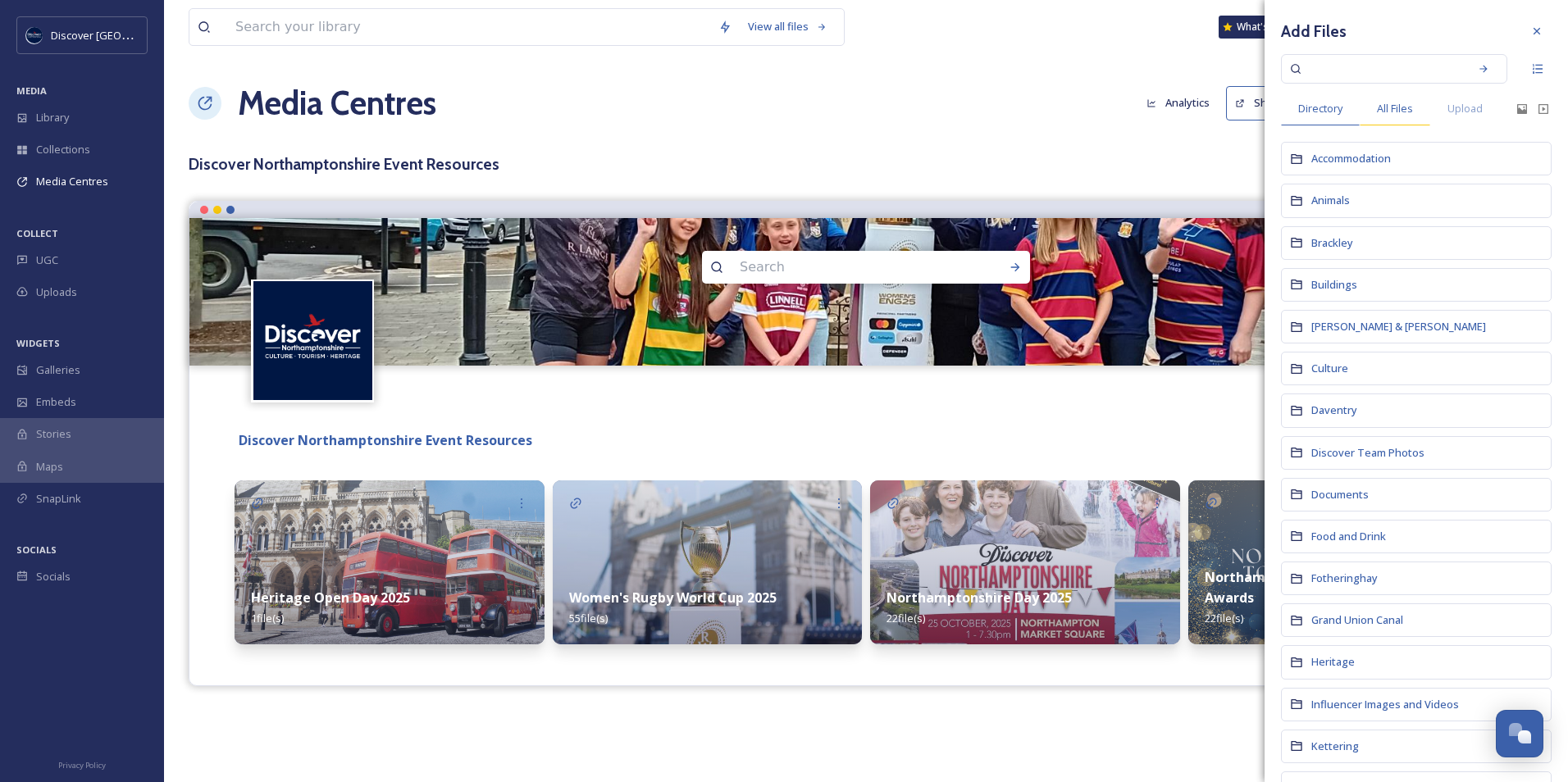
click at [1409, 118] on div "All Files" at bounding box center [1396, 108] width 70 height 33
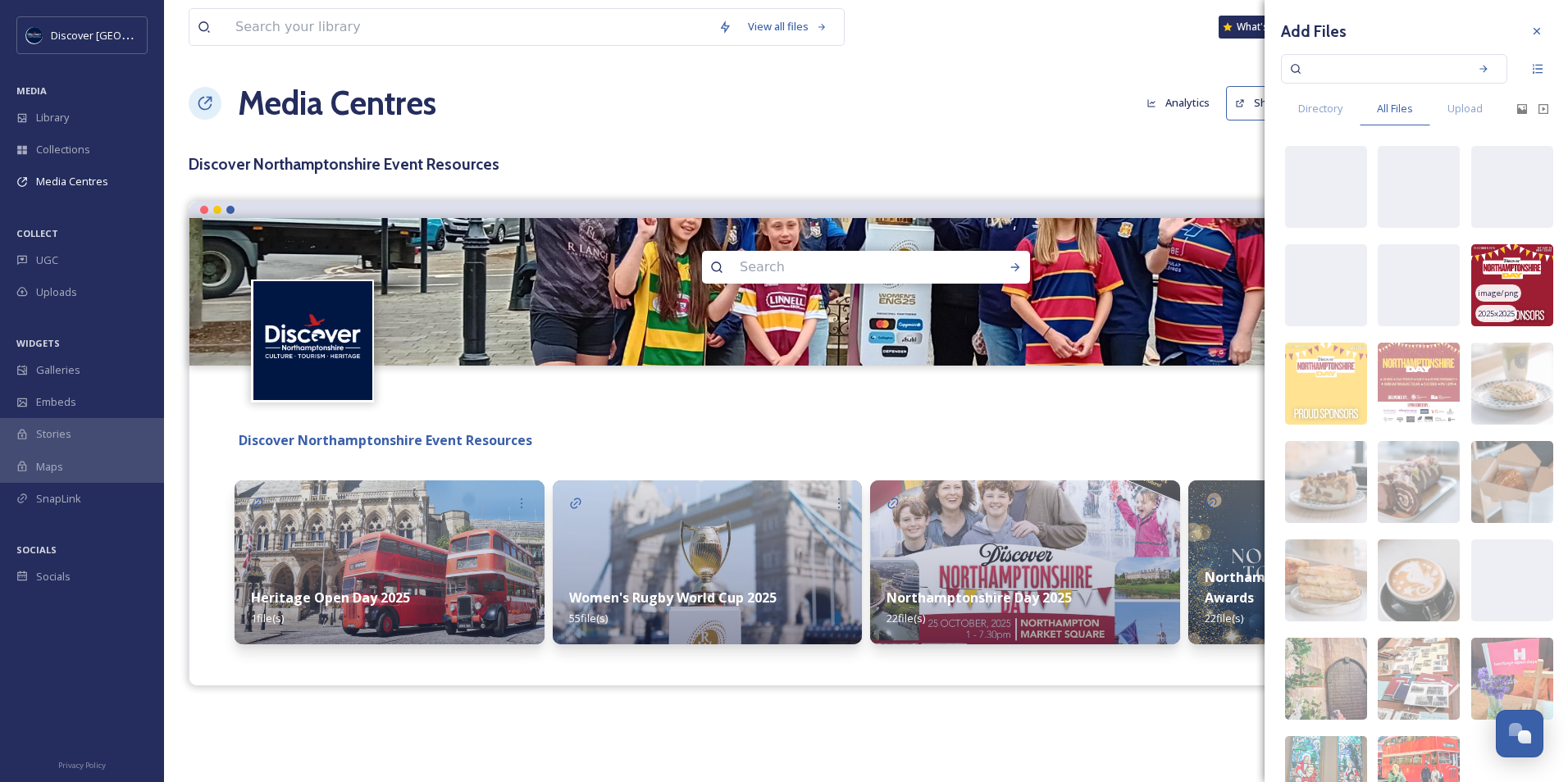
click at [1532, 300] on img at bounding box center [1512, 285] width 82 height 82
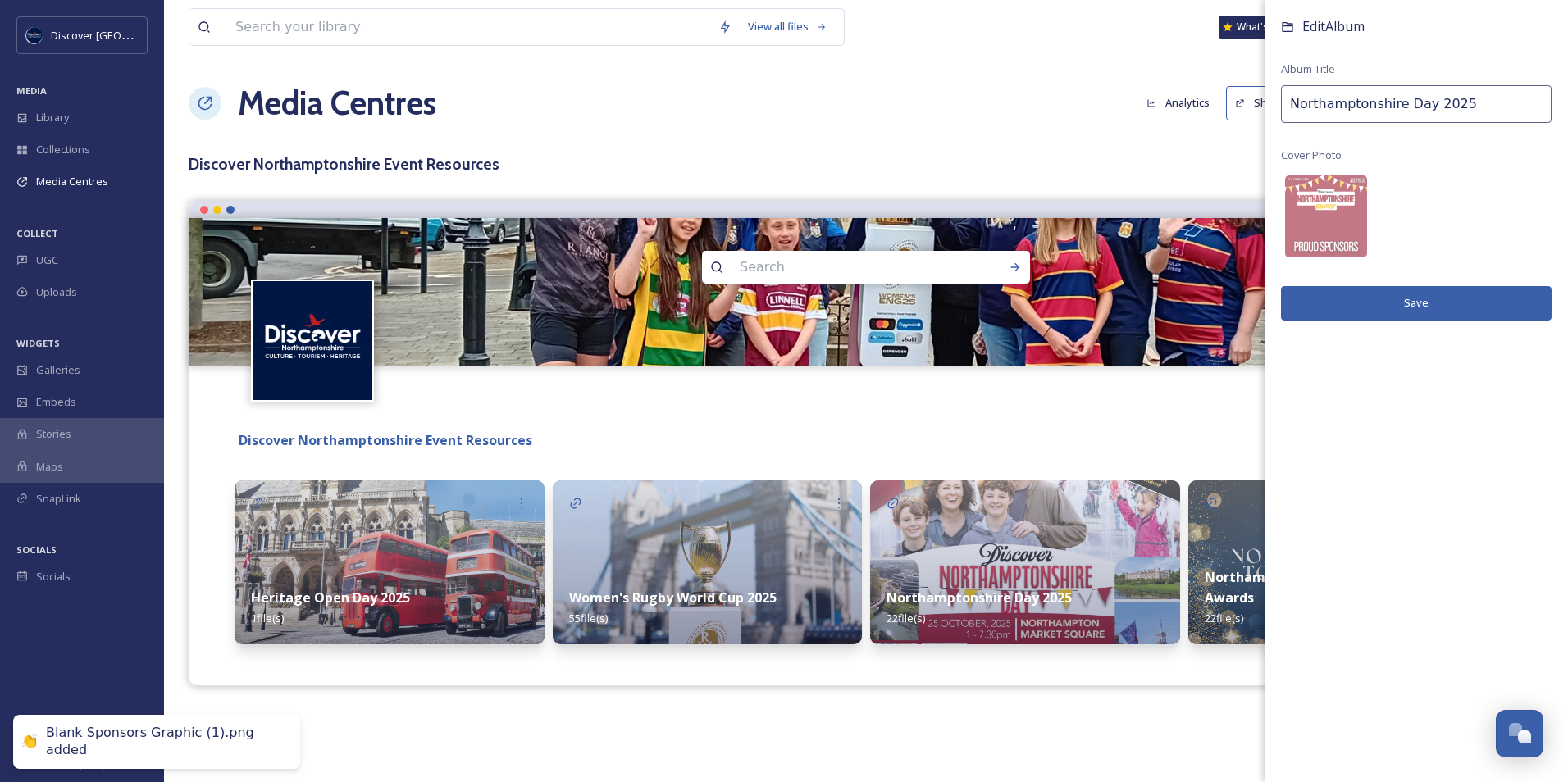
click at [1495, 305] on button "Save" at bounding box center [1417, 303] width 271 height 33
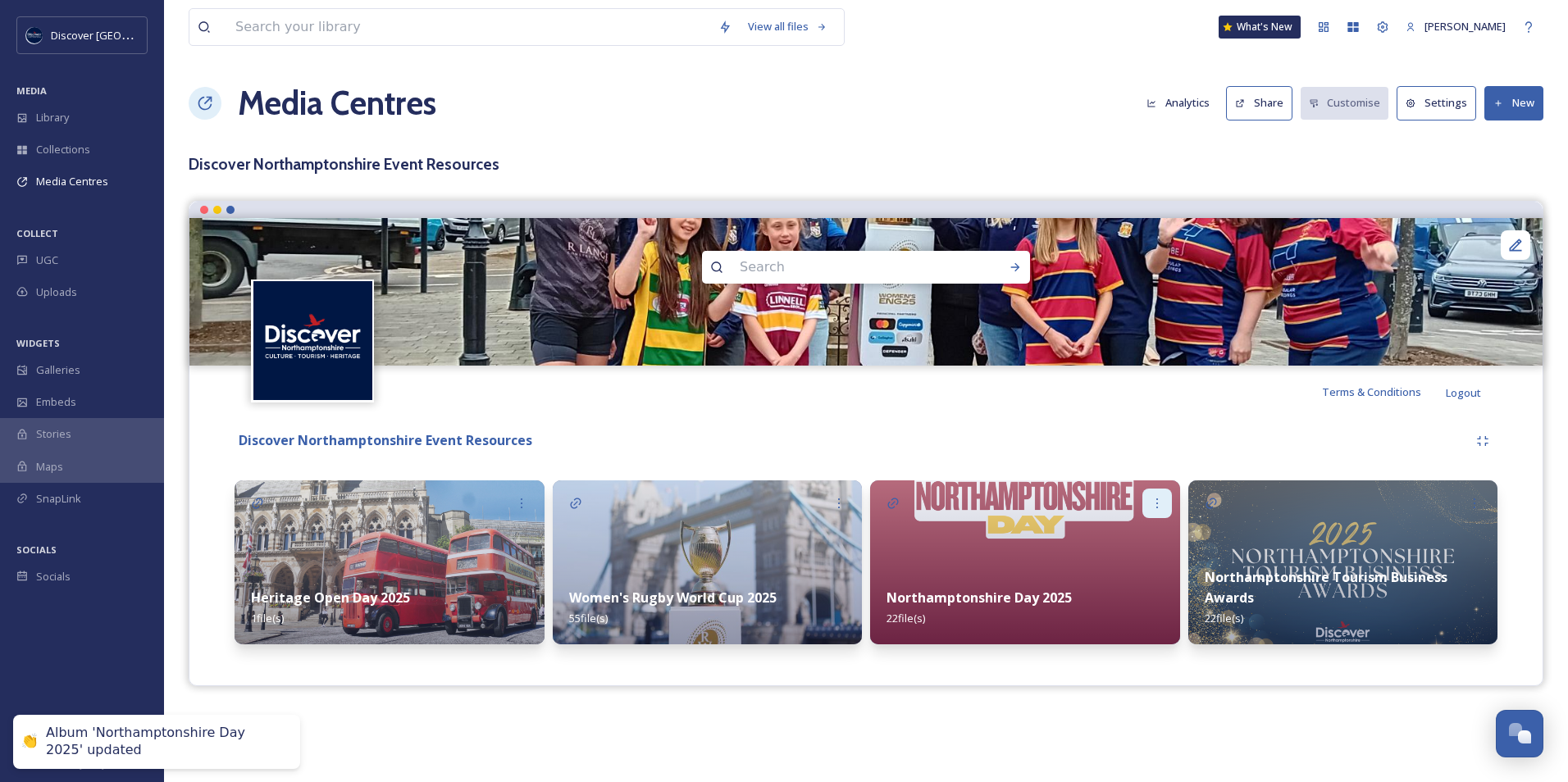
click at [1151, 502] on icon at bounding box center [1157, 503] width 13 height 13
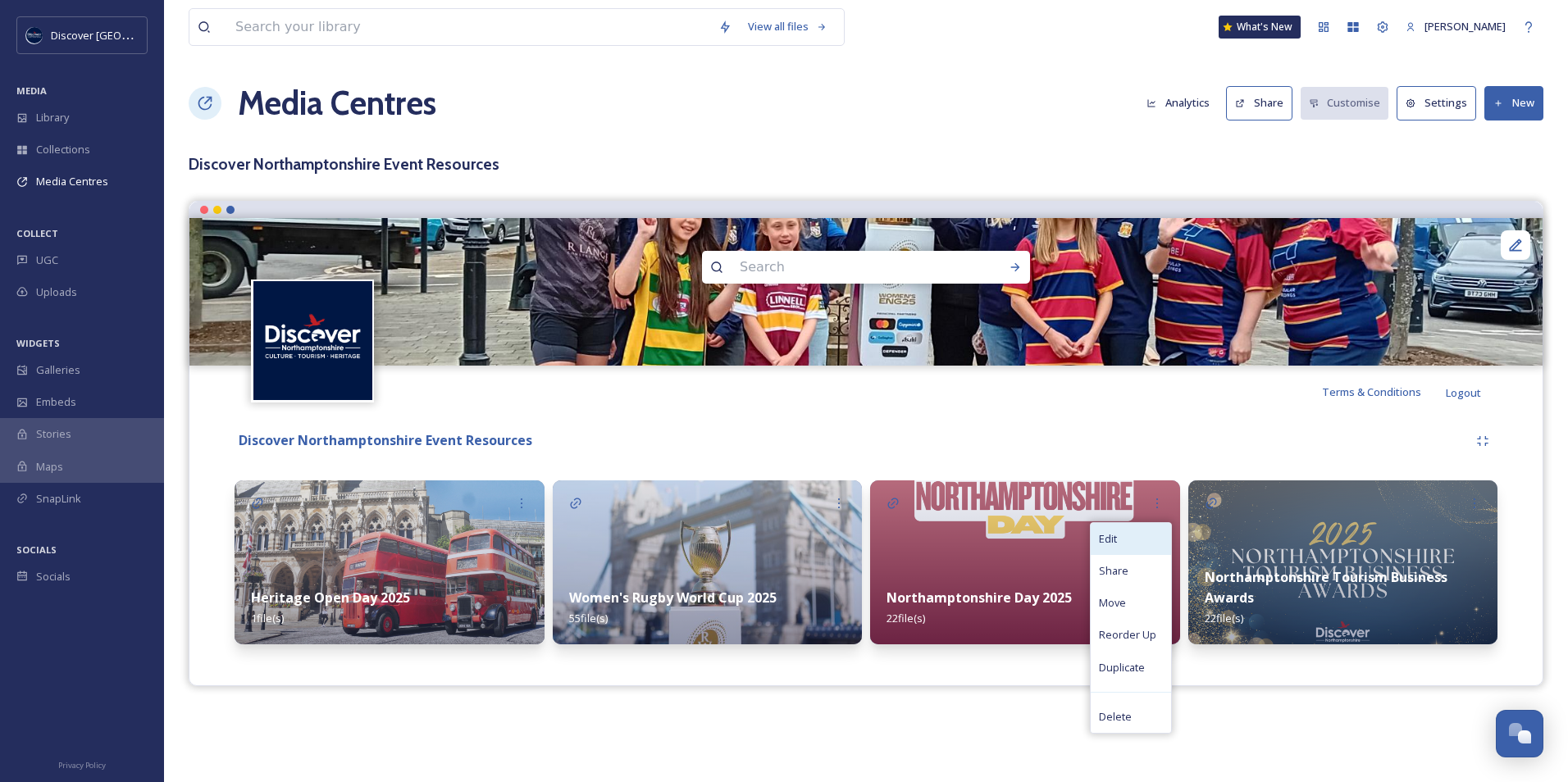
click at [1151, 544] on div "Edit" at bounding box center [1131, 539] width 80 height 32
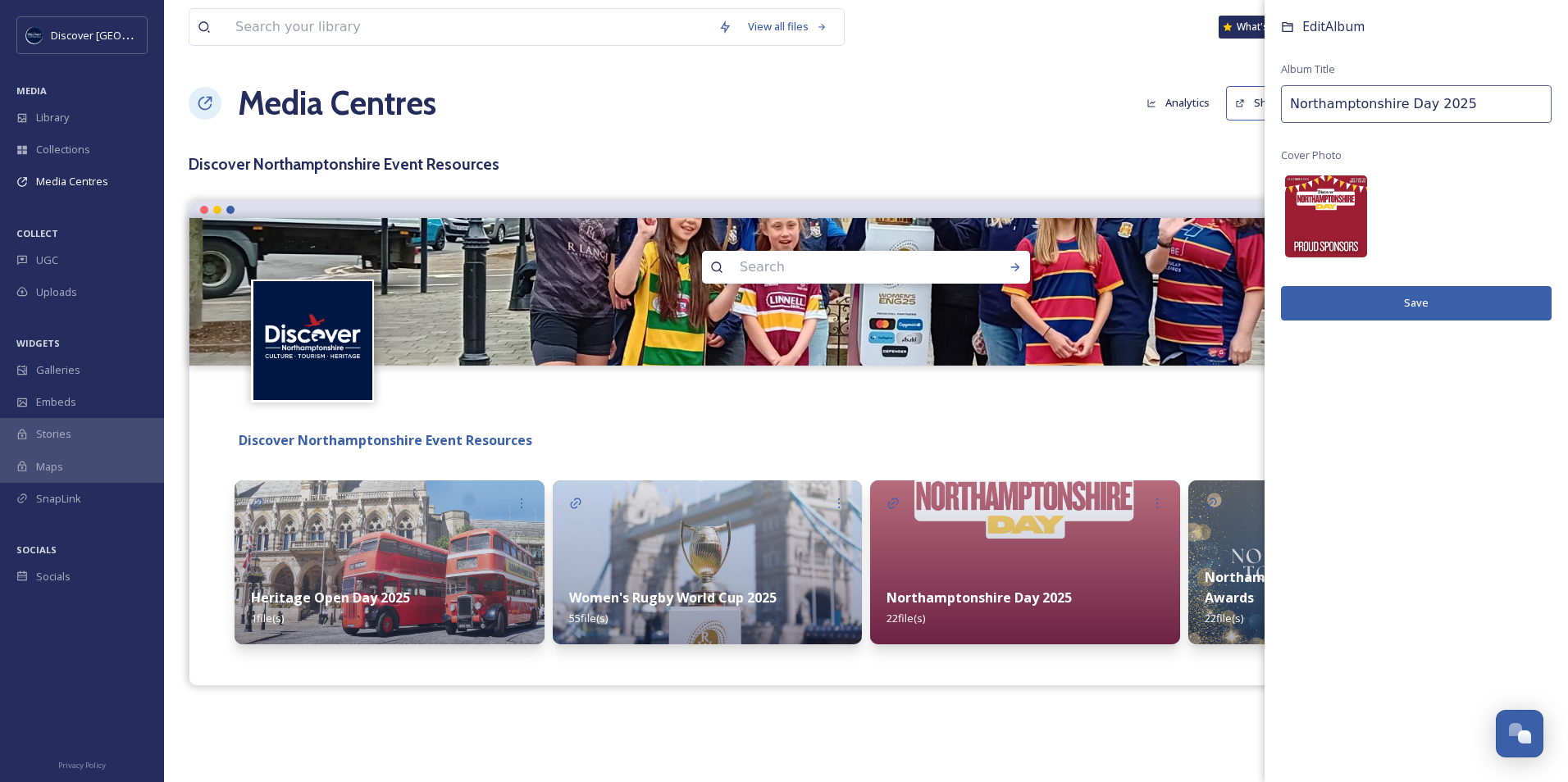
click at [1310, 212] on img at bounding box center [1326, 216] width 82 height 82
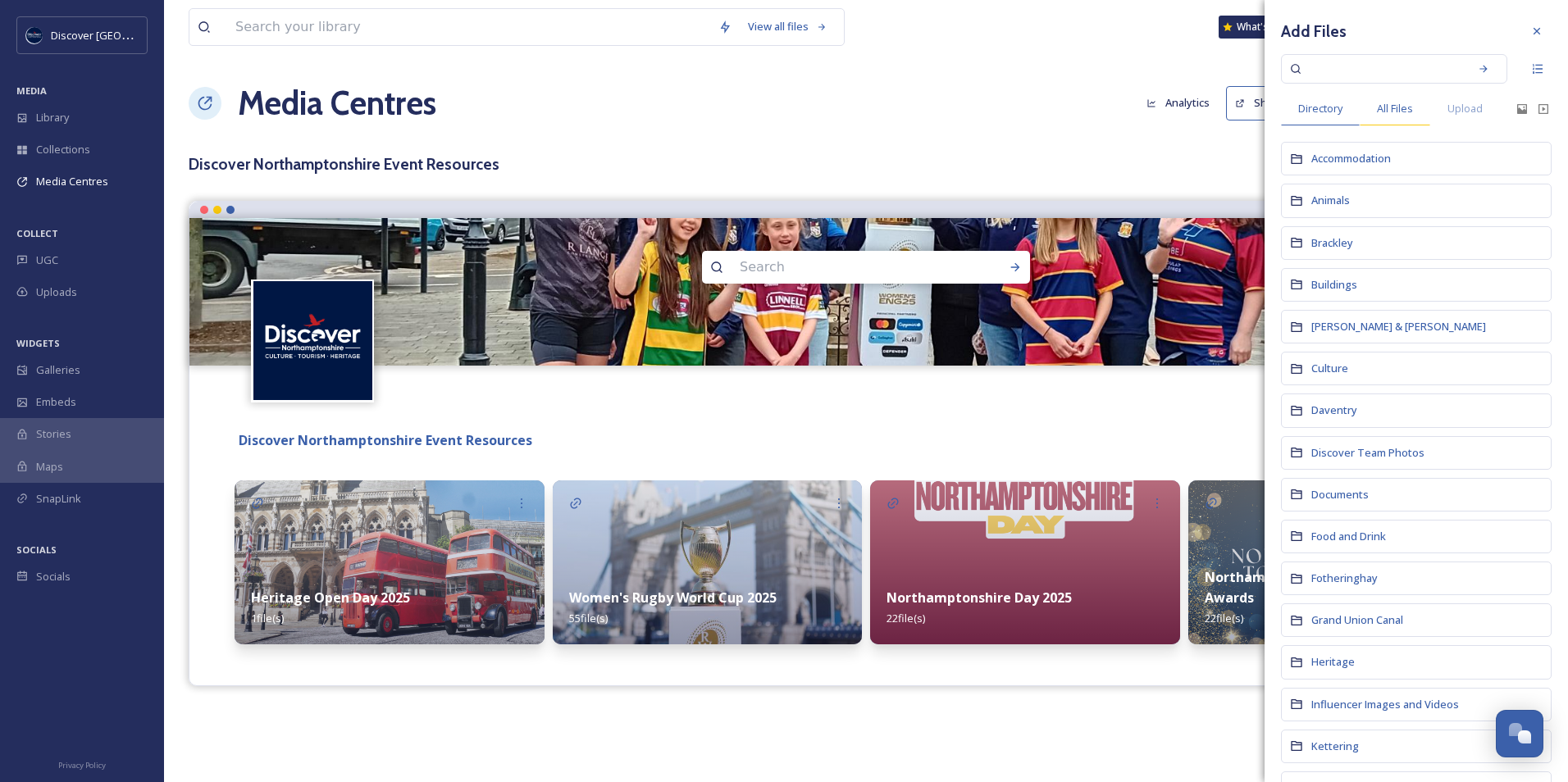
click at [1404, 104] on span "All Files" at bounding box center [1395, 109] width 36 height 16
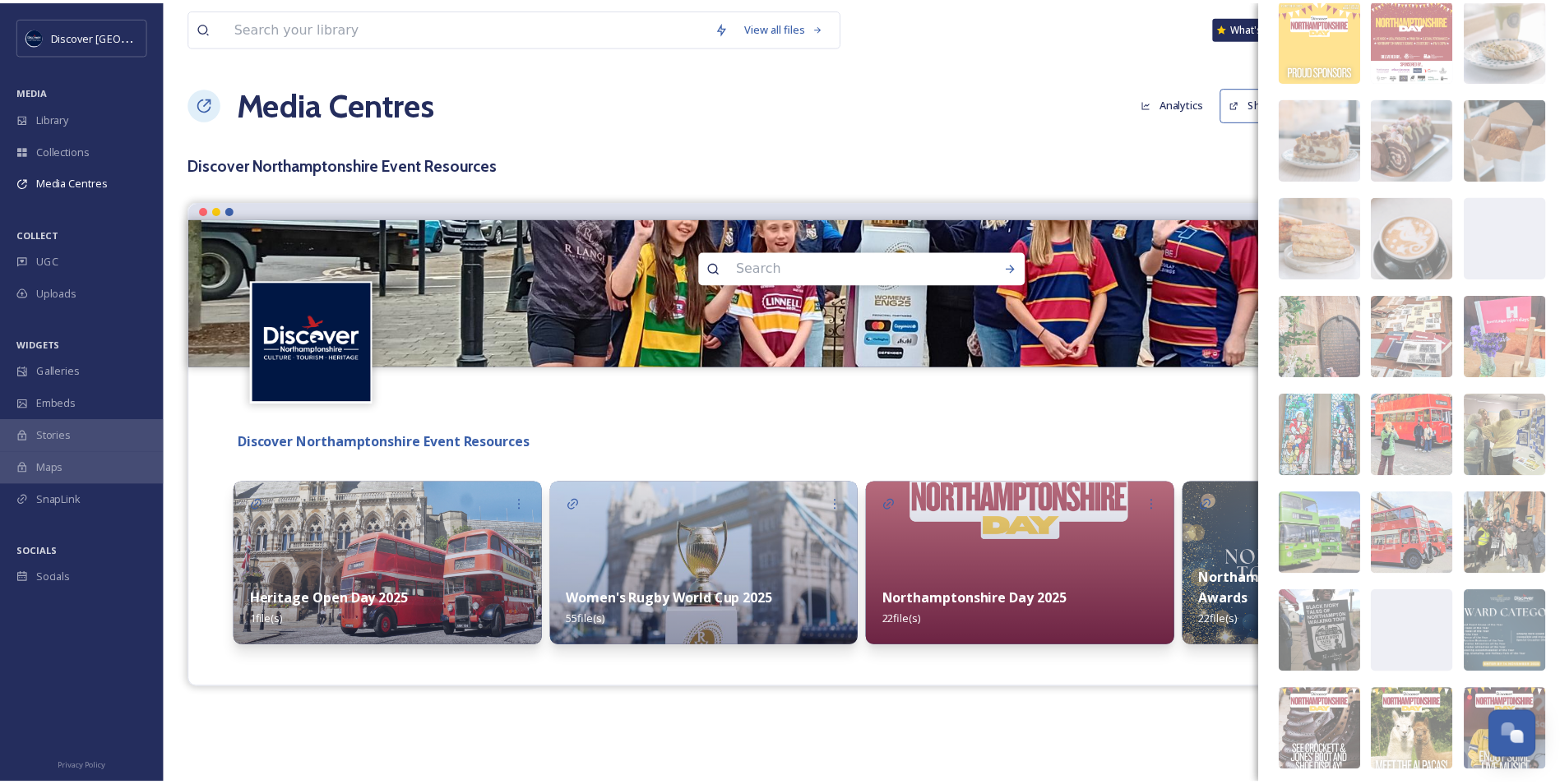
scroll to position [98, 0]
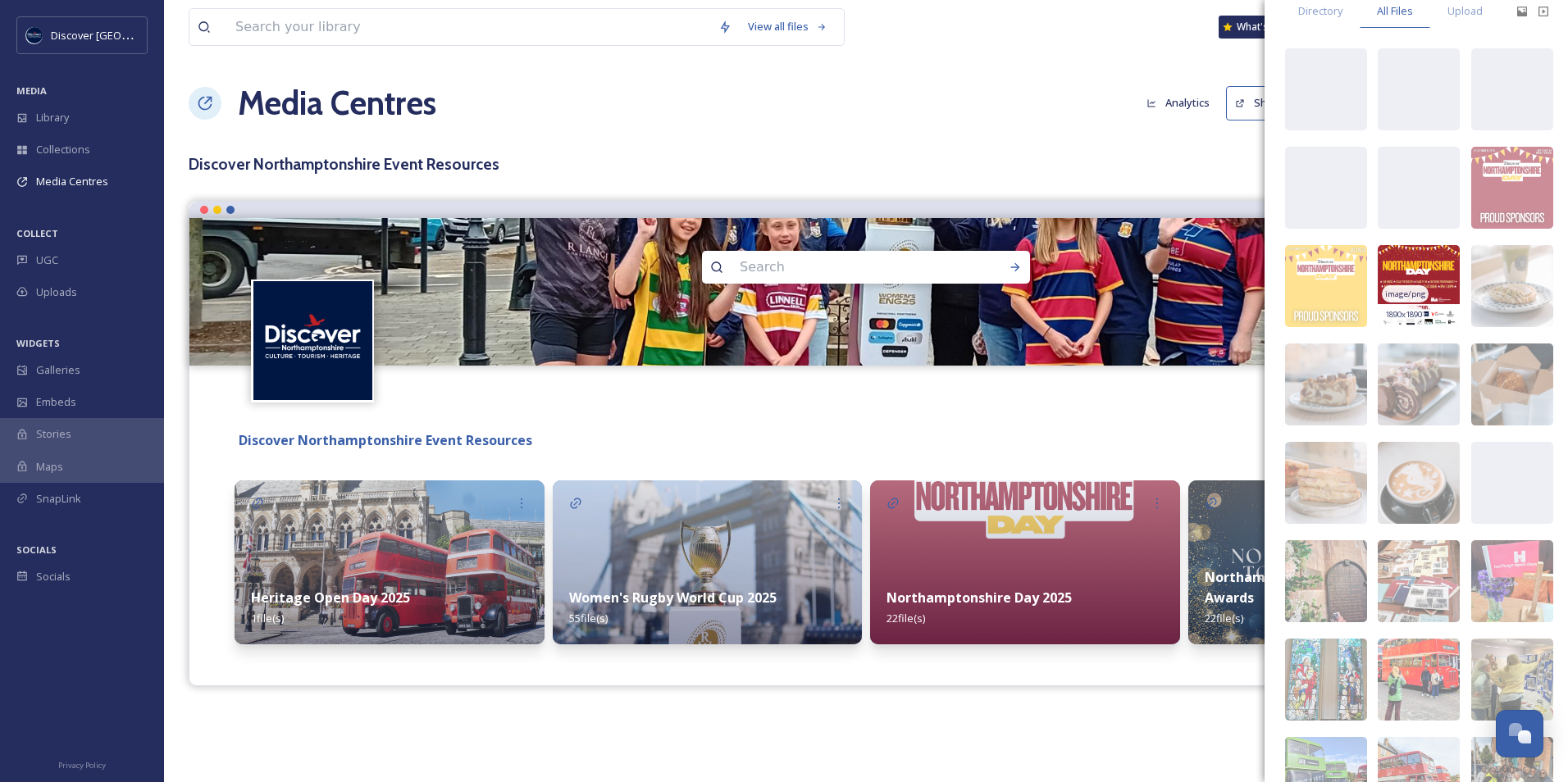
click at [1421, 289] on div "image/png" at bounding box center [1405, 294] width 46 height 18
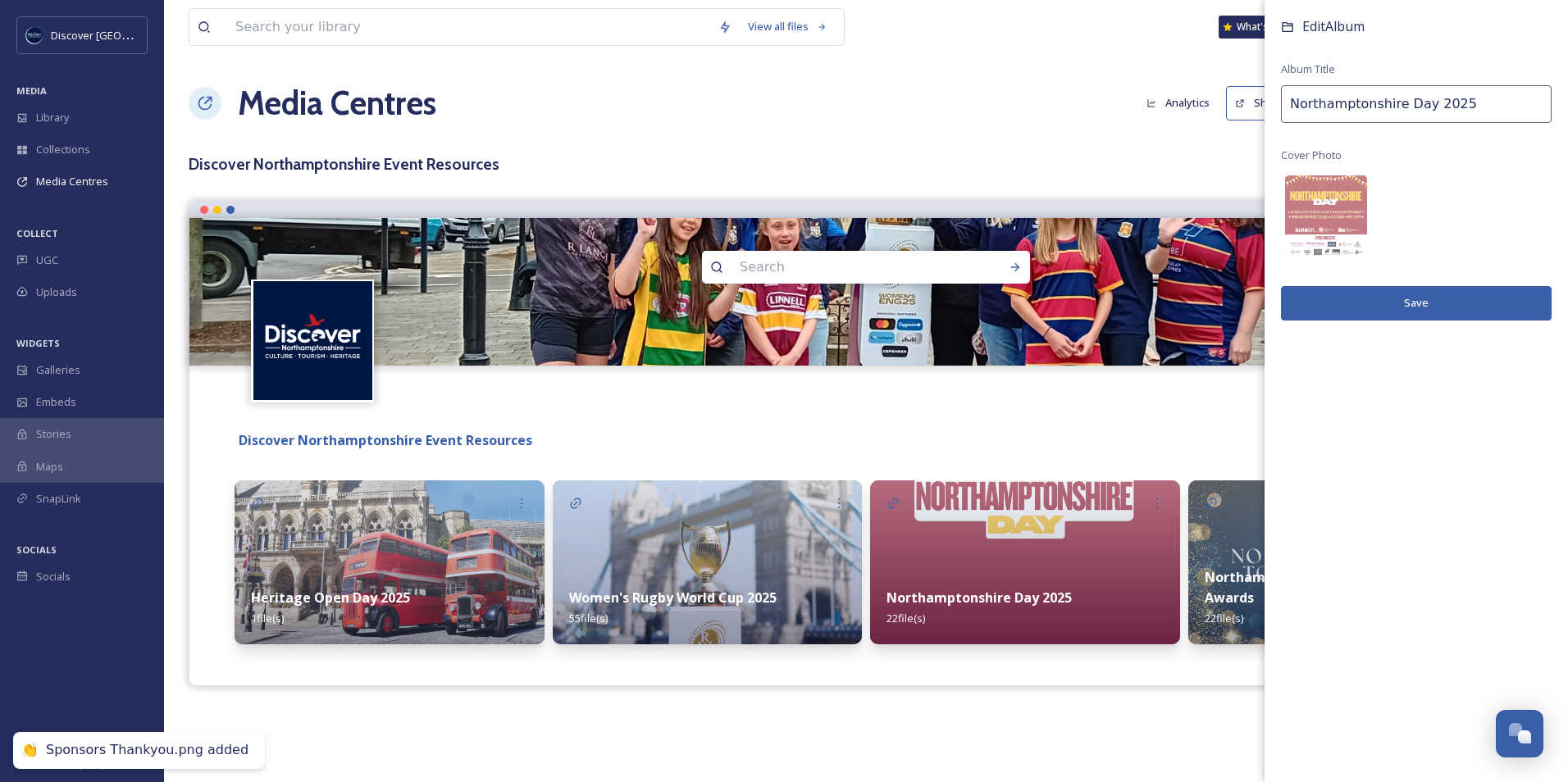
click at [1385, 311] on button "Save" at bounding box center [1417, 303] width 271 height 33
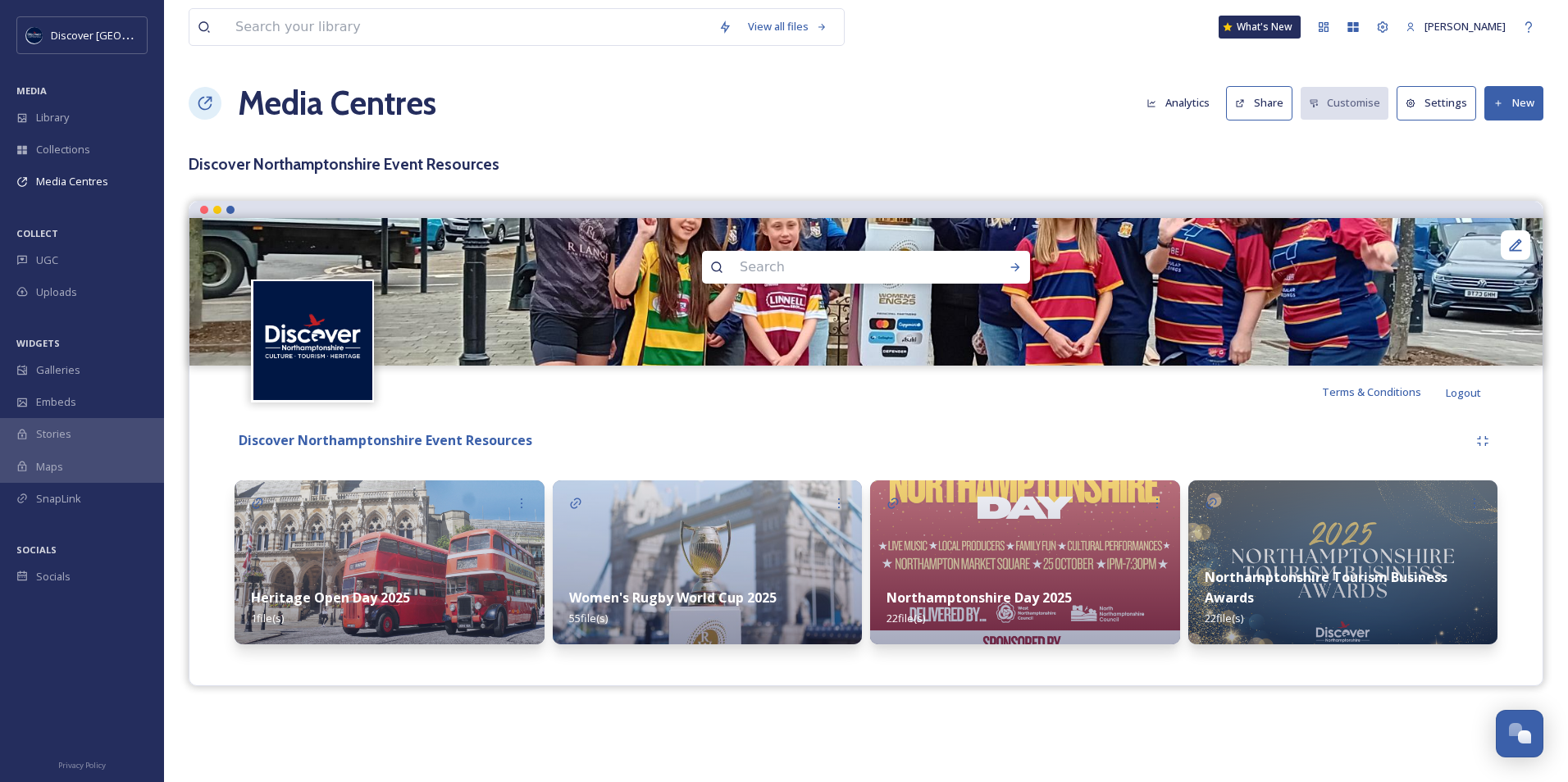
click at [1046, 564] on img at bounding box center [1025, 562] width 310 height 164
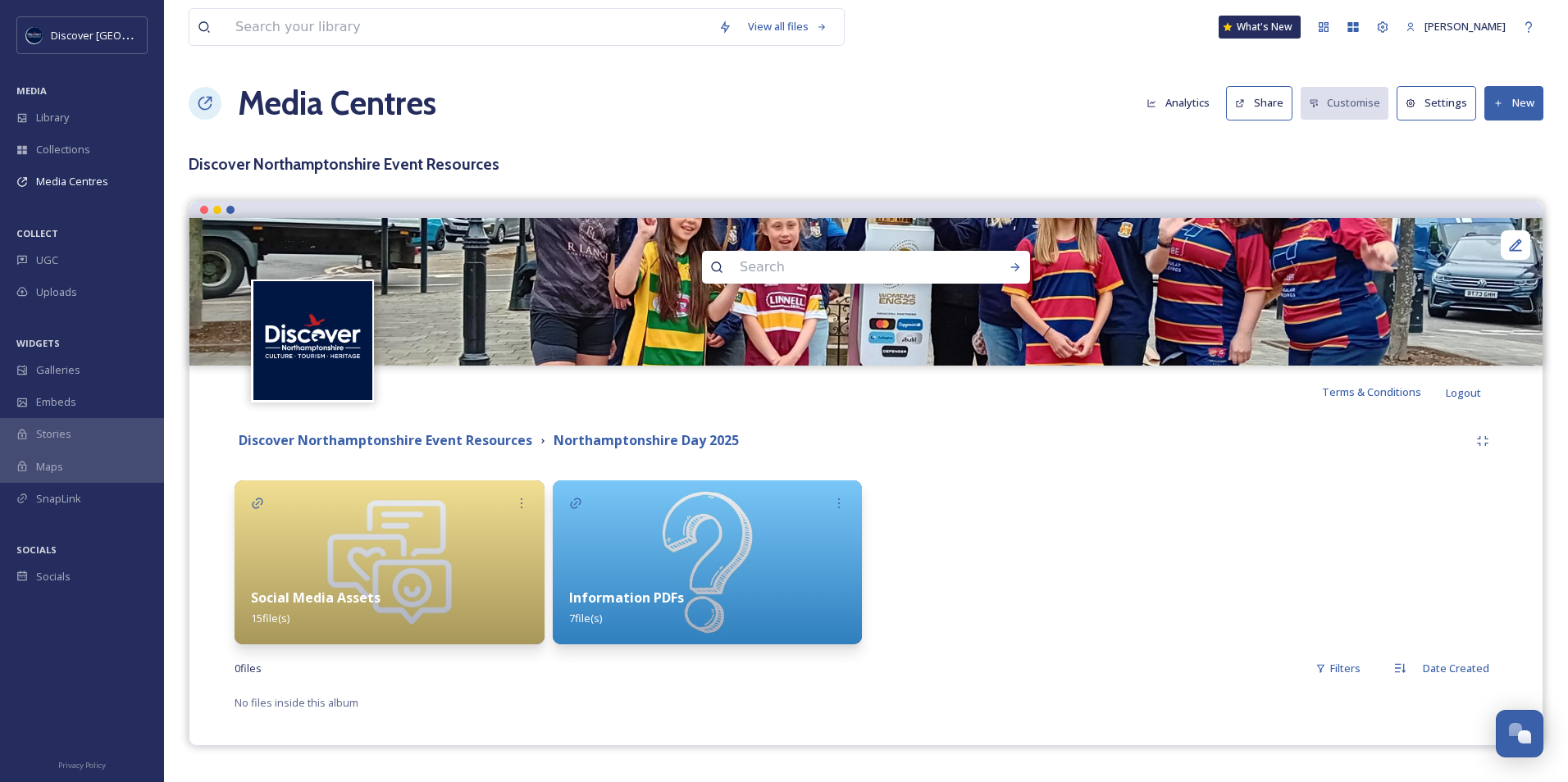
click at [628, 573] on div "Information PDFs 7 file(s)" at bounding box center [707, 608] width 310 height 73
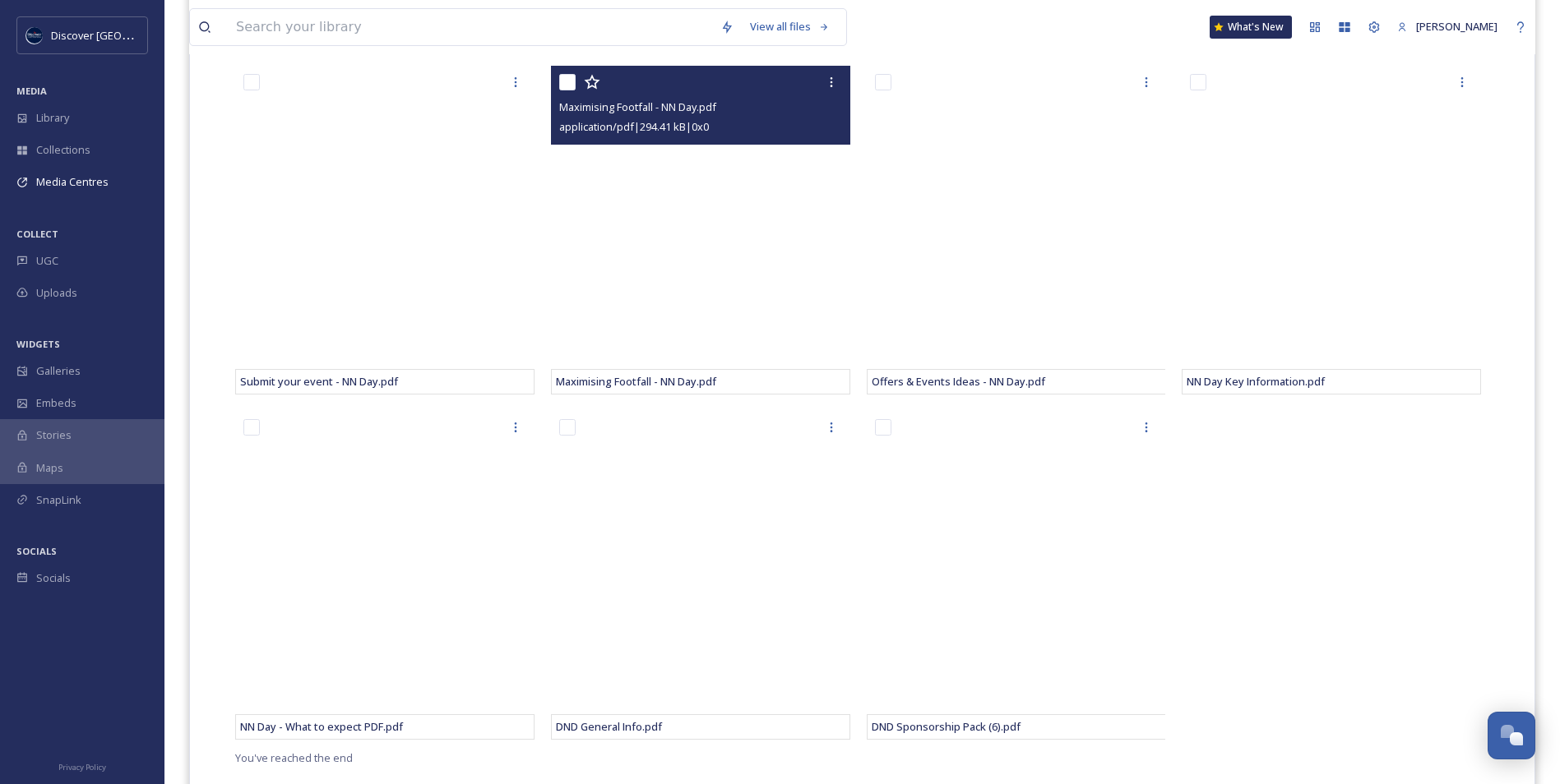
scroll to position [493, 0]
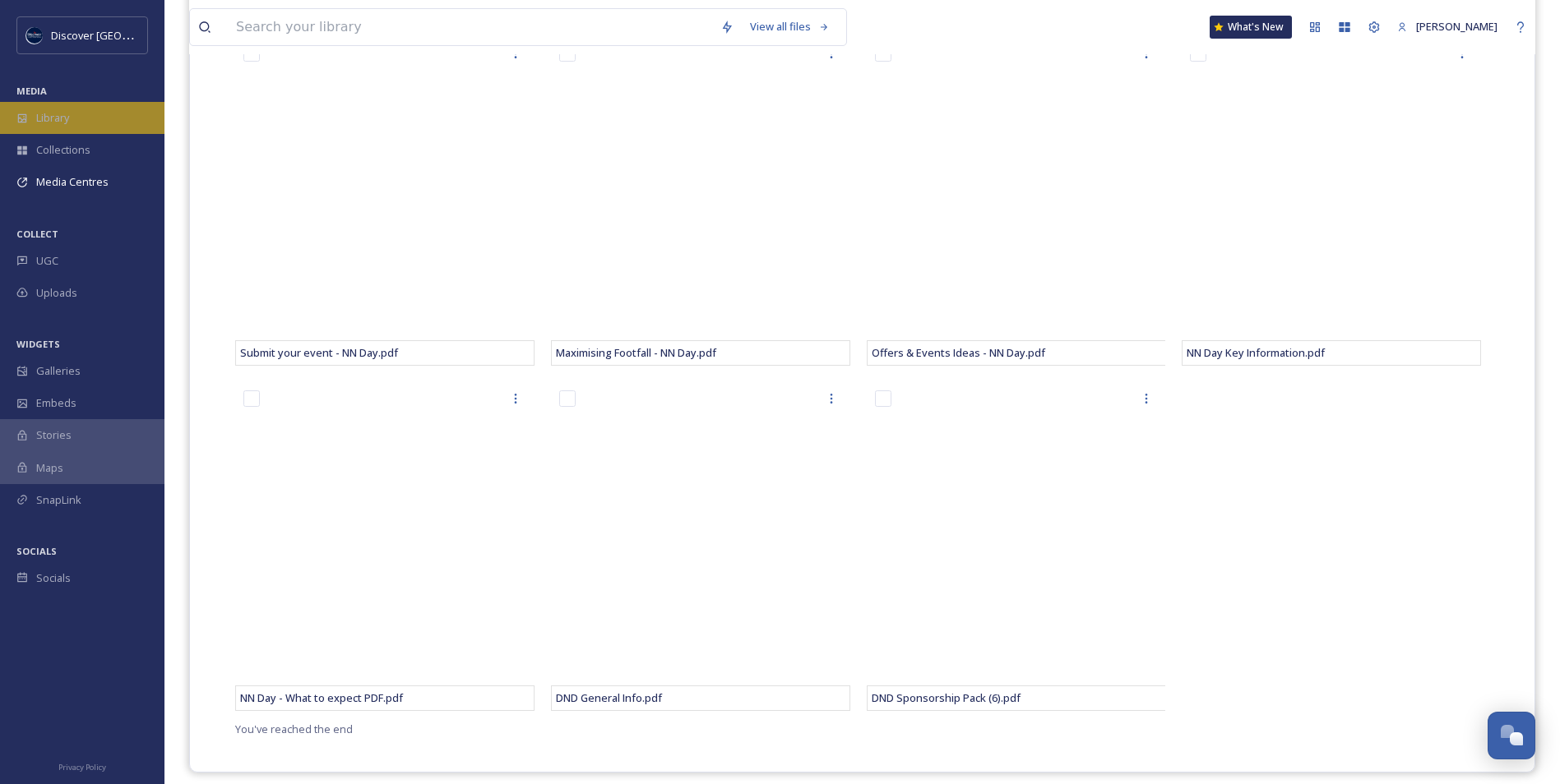
click at [85, 108] on div "Library" at bounding box center [82, 118] width 164 height 32
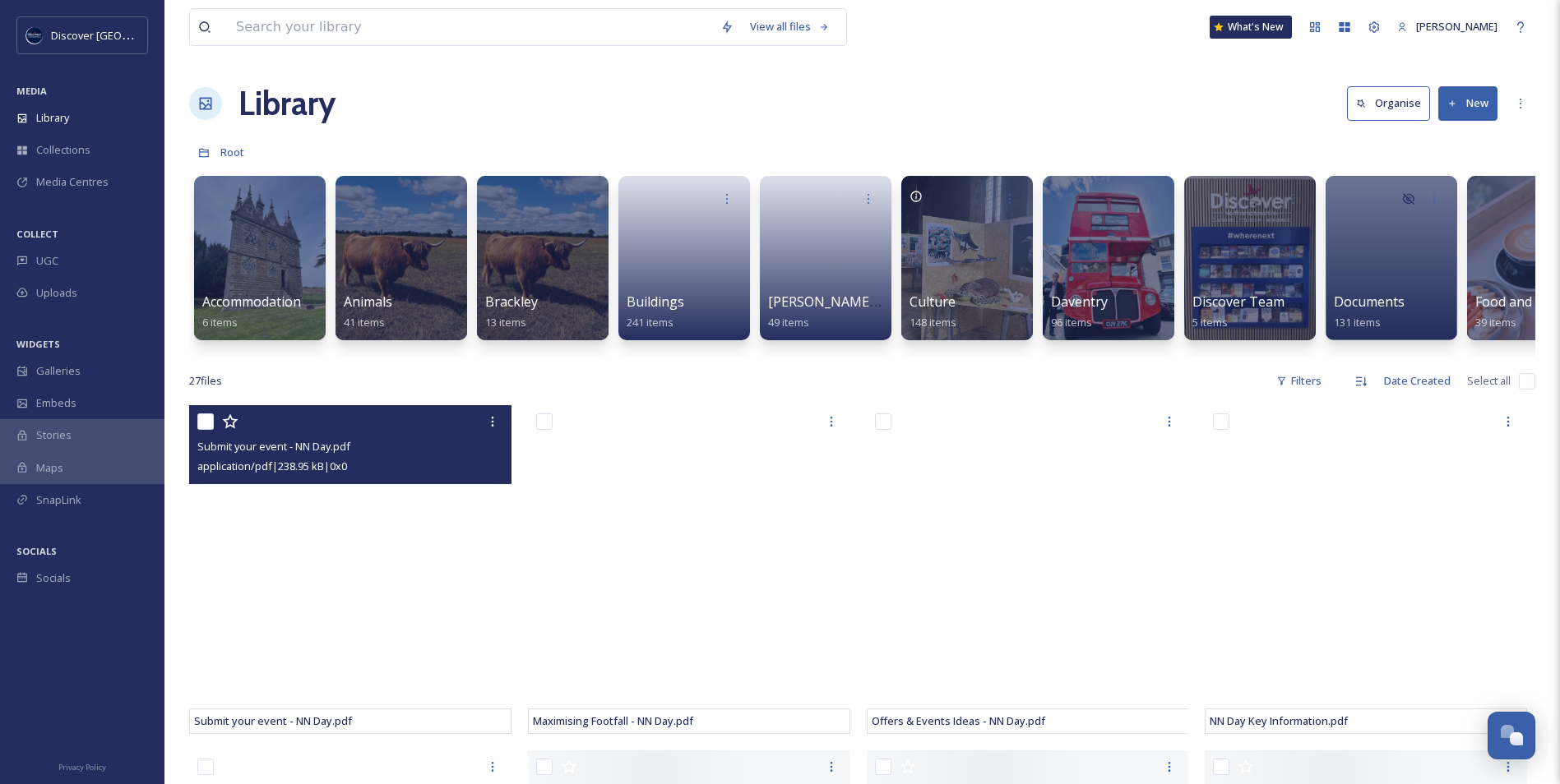
click at [210, 430] on input "checkbox" at bounding box center [206, 422] width 17 height 17
checkbox input "true"
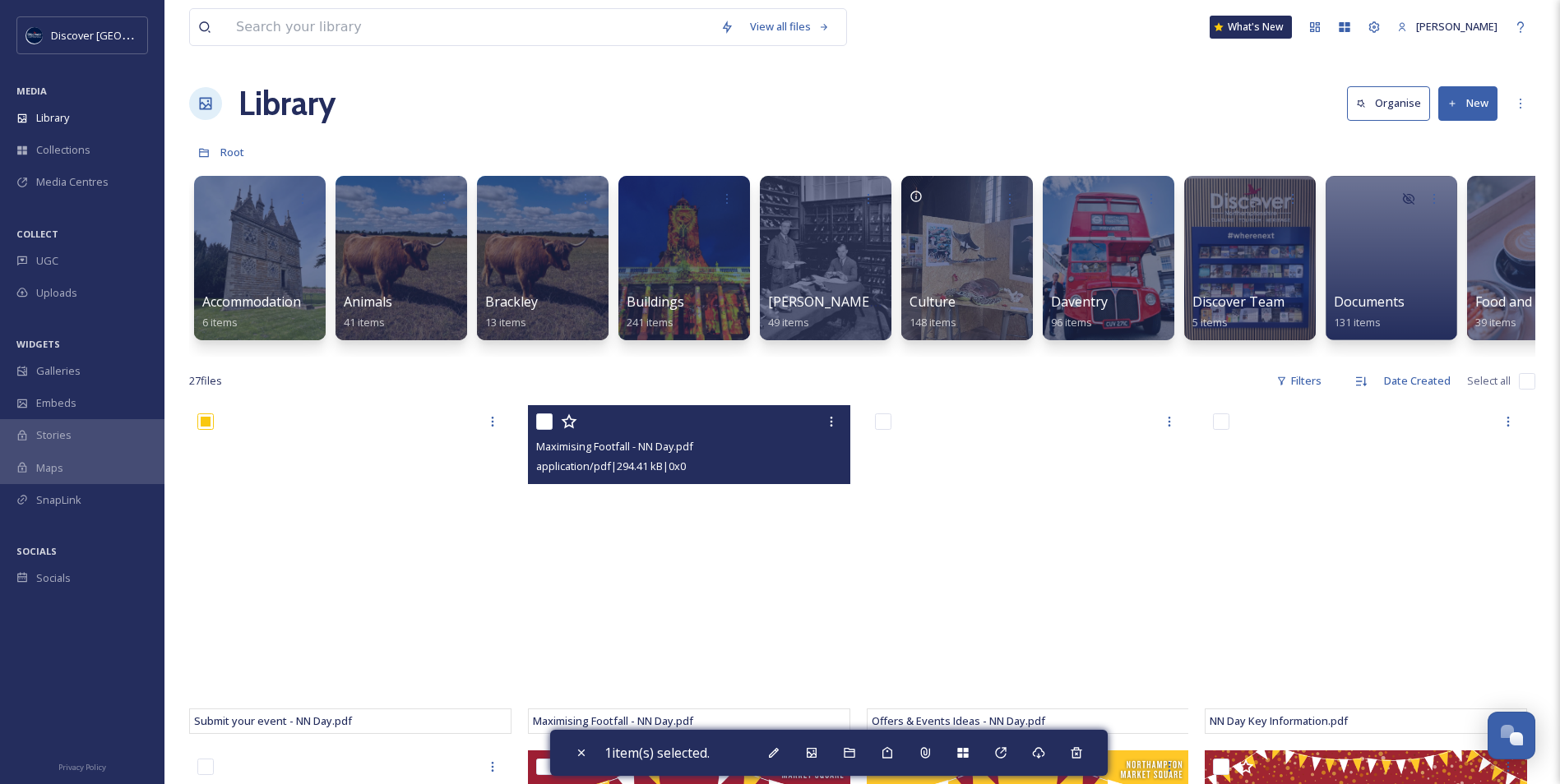
click at [543, 430] on input "checkbox" at bounding box center [544, 422] width 17 height 17
checkbox input "true"
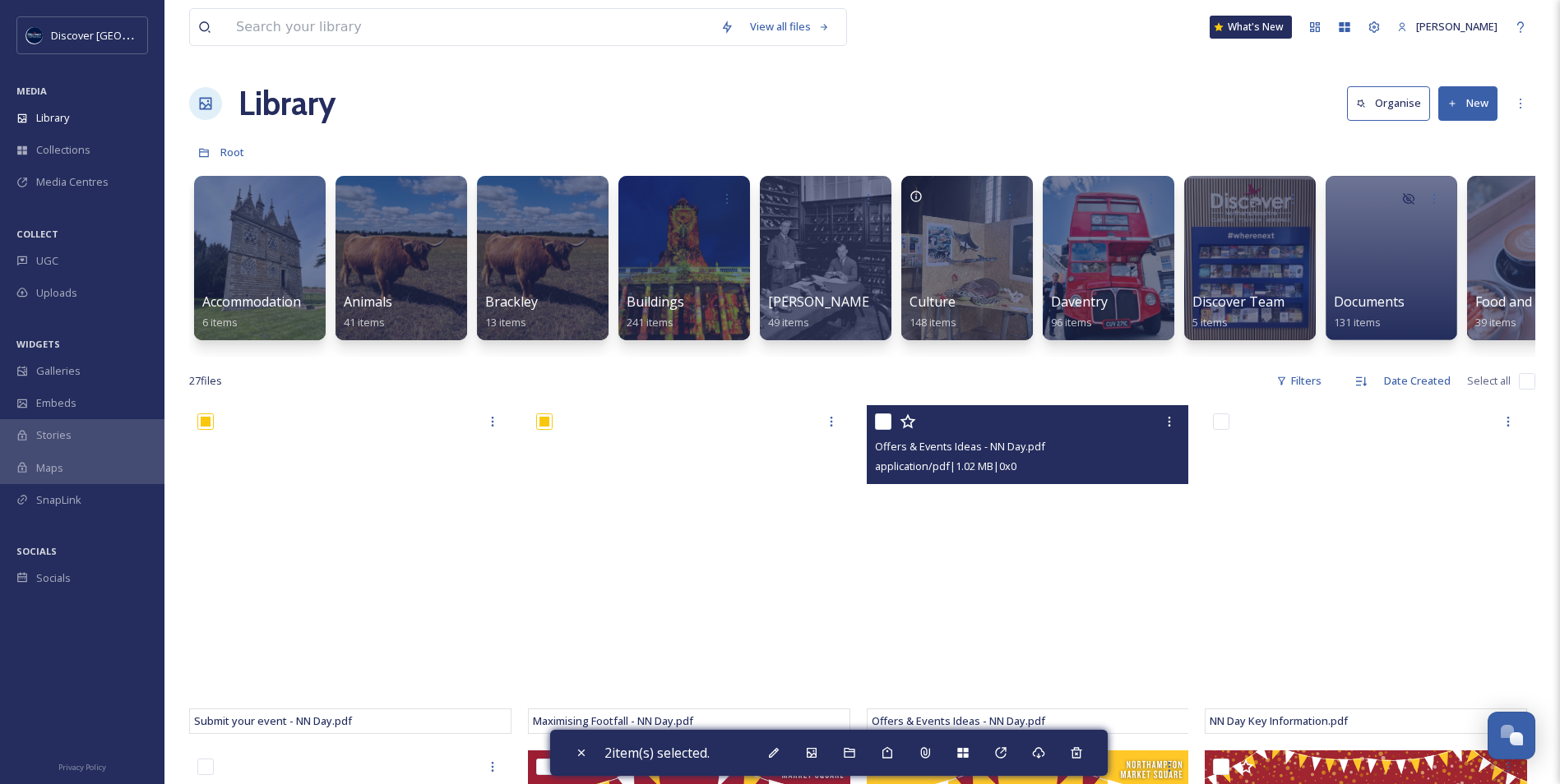
click at [883, 430] on input "checkbox" at bounding box center [883, 422] width 17 height 17
checkbox input "true"
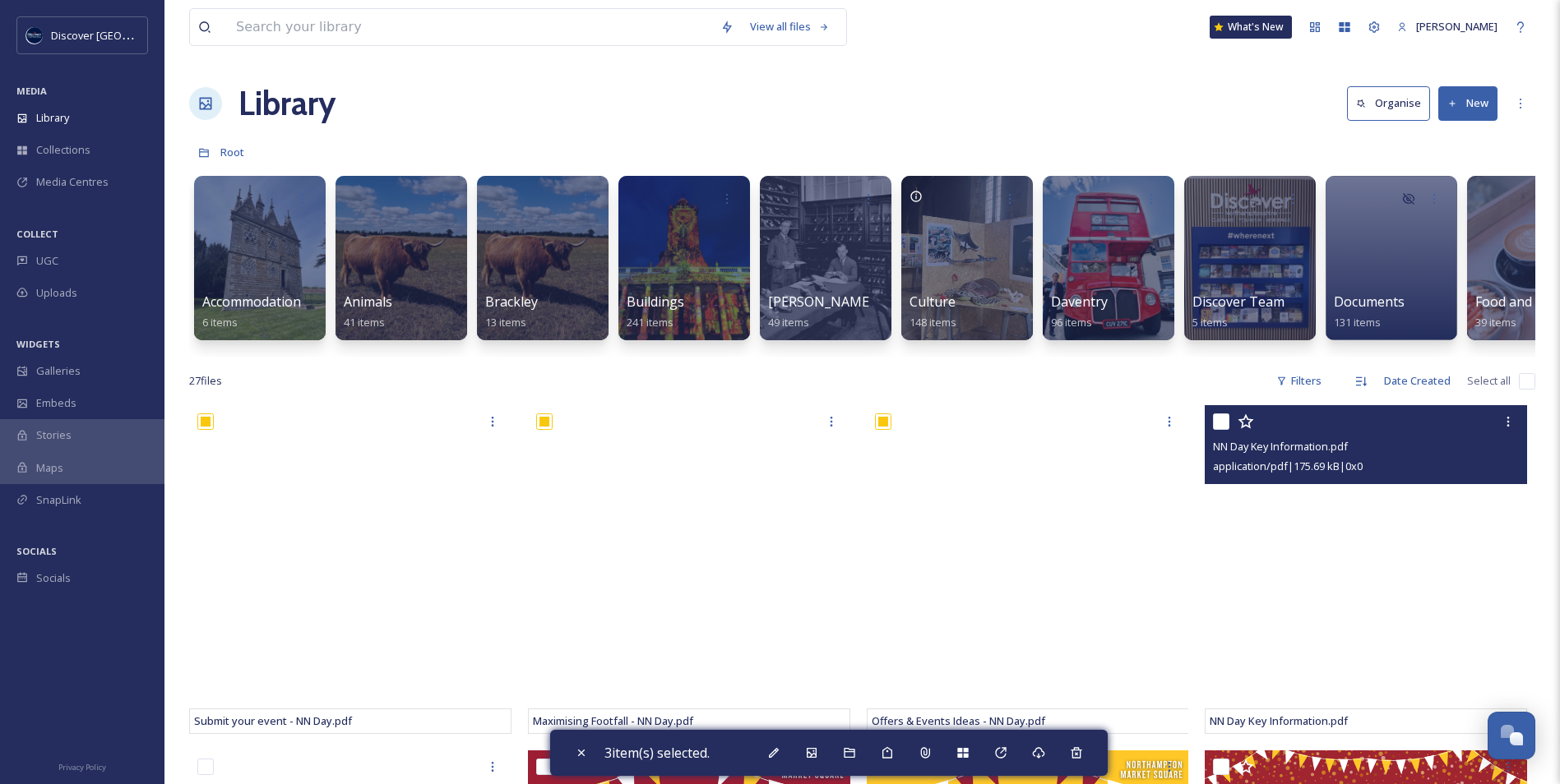
click at [1231, 437] on div at bounding box center [1368, 422] width 310 height 30
click at [1228, 430] on input "checkbox" at bounding box center [1221, 422] width 17 height 17
checkbox input "true"
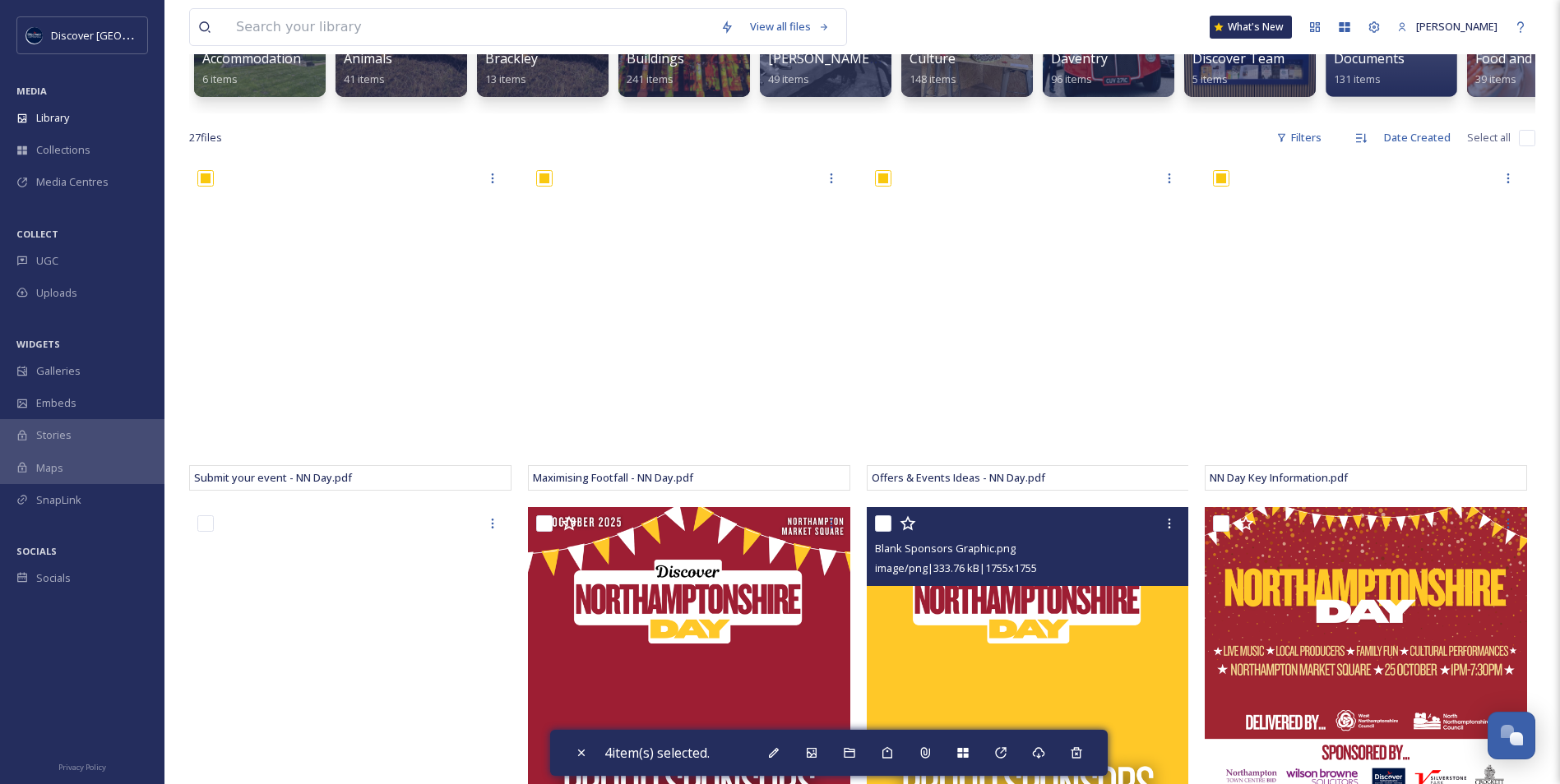
scroll to position [411, 0]
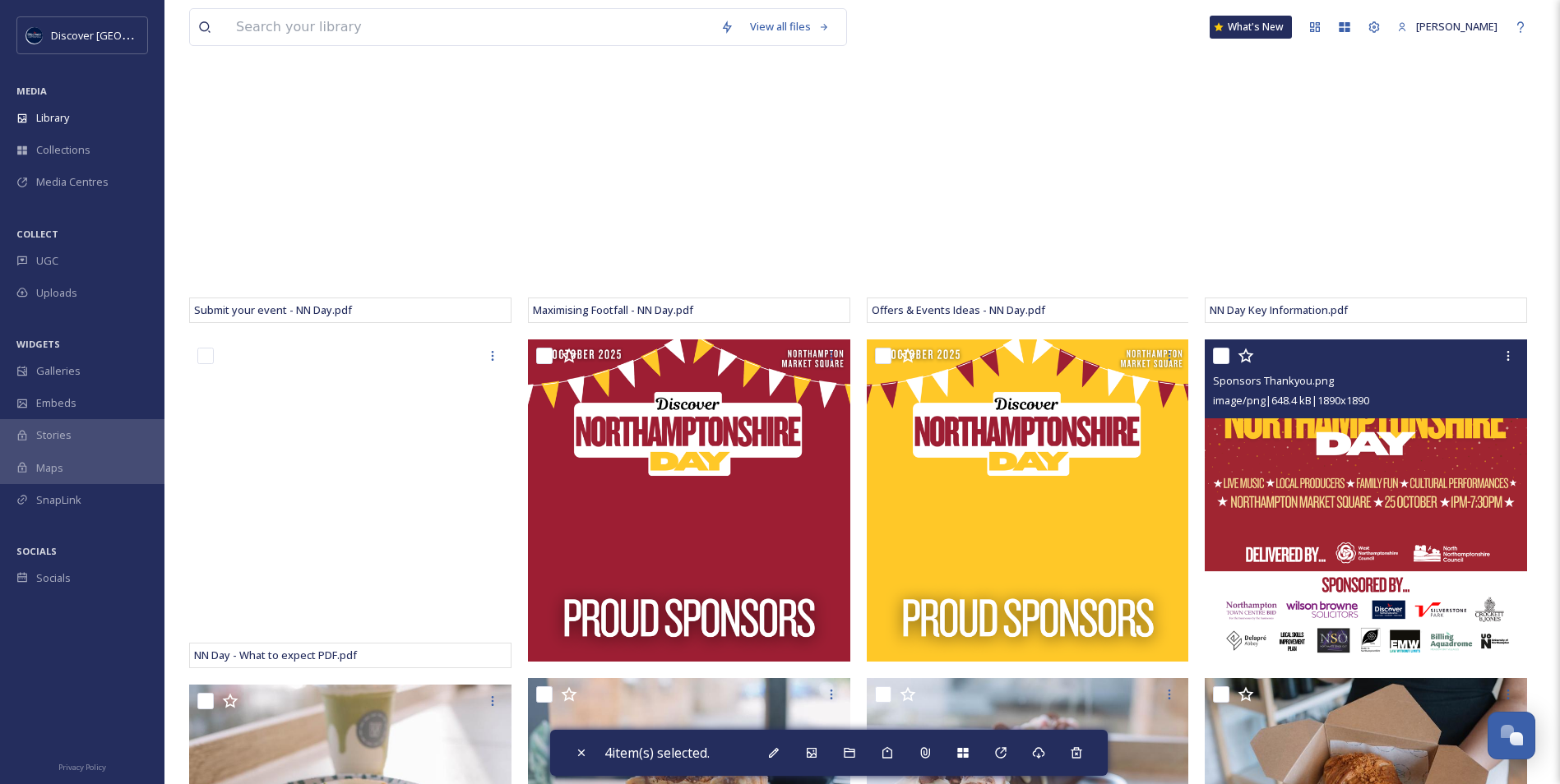
click at [1219, 364] on input "checkbox" at bounding box center [1221, 355] width 17 height 17
checkbox input "true"
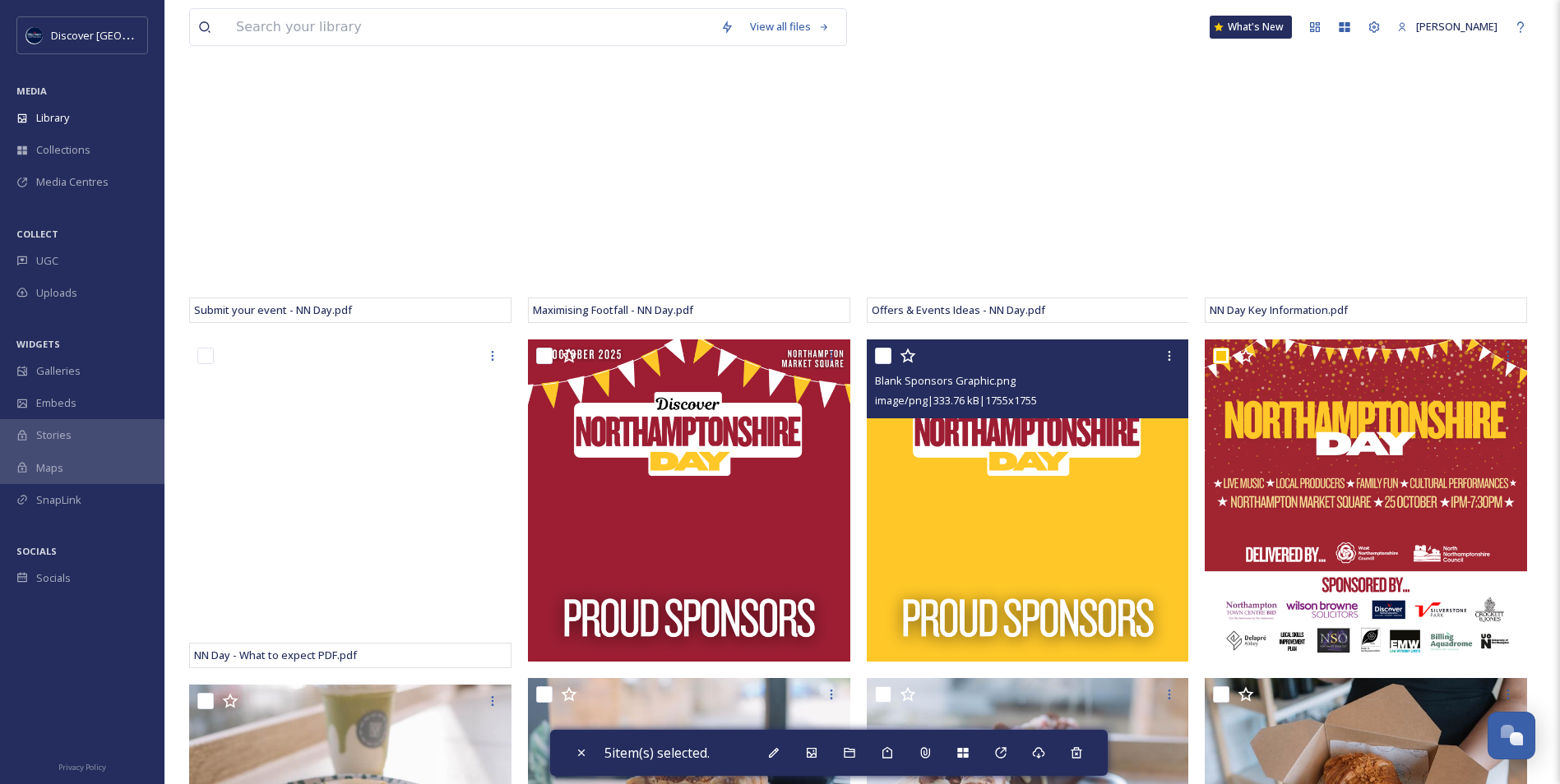
click at [882, 364] on input "checkbox" at bounding box center [883, 355] width 17 height 17
checkbox input "true"
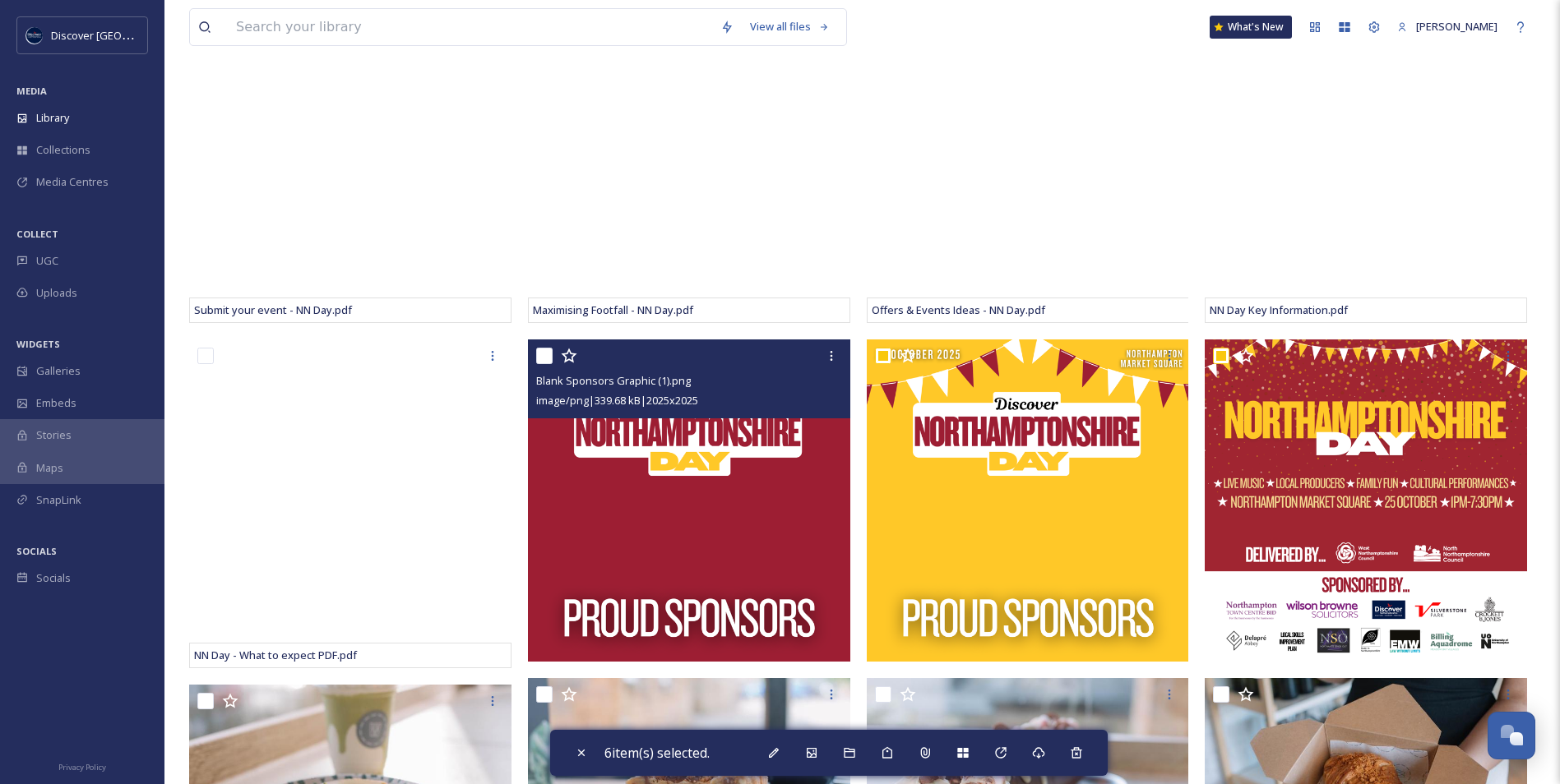
click at [539, 364] on input "checkbox" at bounding box center [544, 355] width 17 height 17
checkbox input "true"
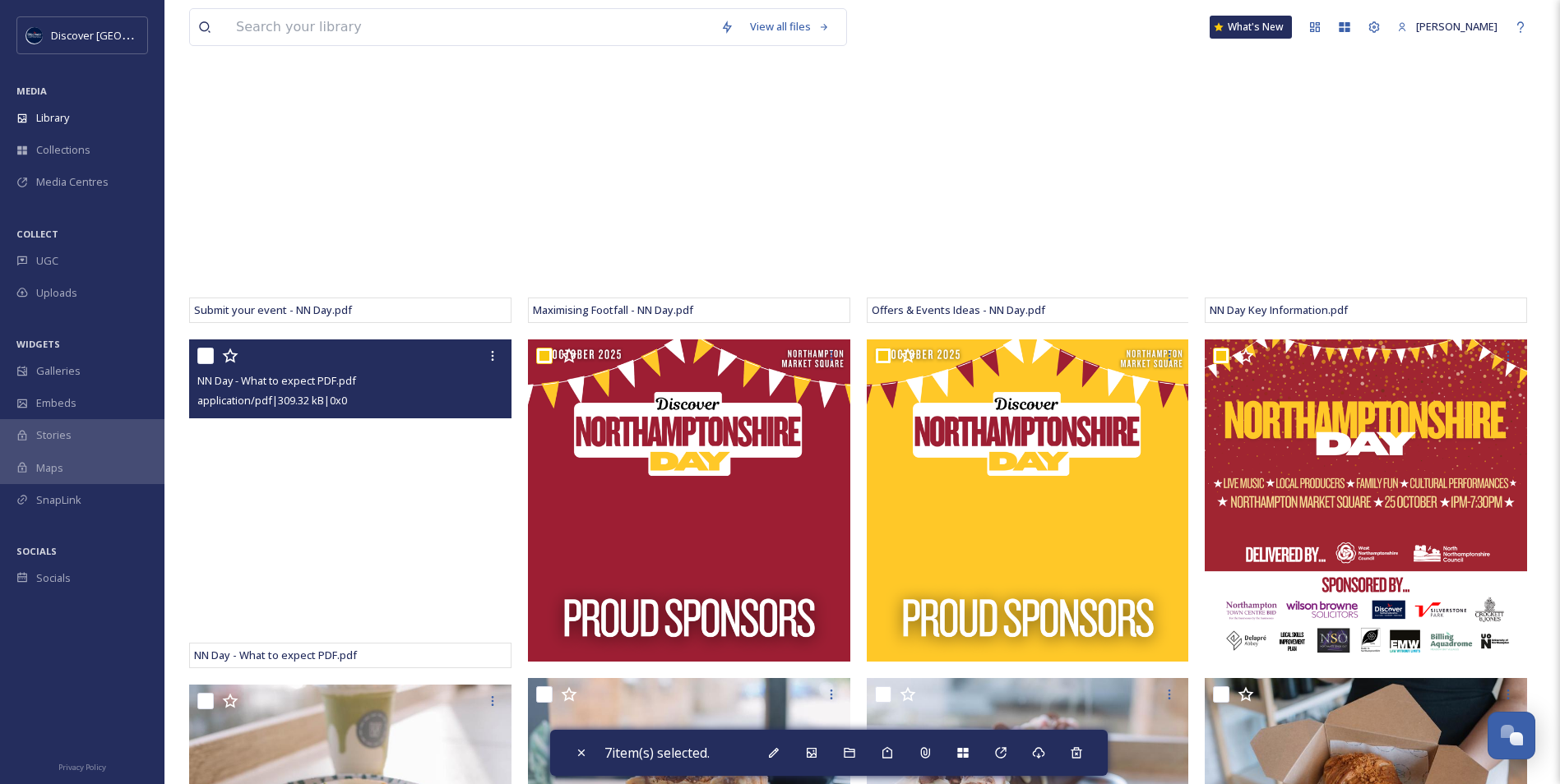
click at [202, 364] on input "checkbox" at bounding box center [206, 355] width 17 height 17
checkbox input "true"
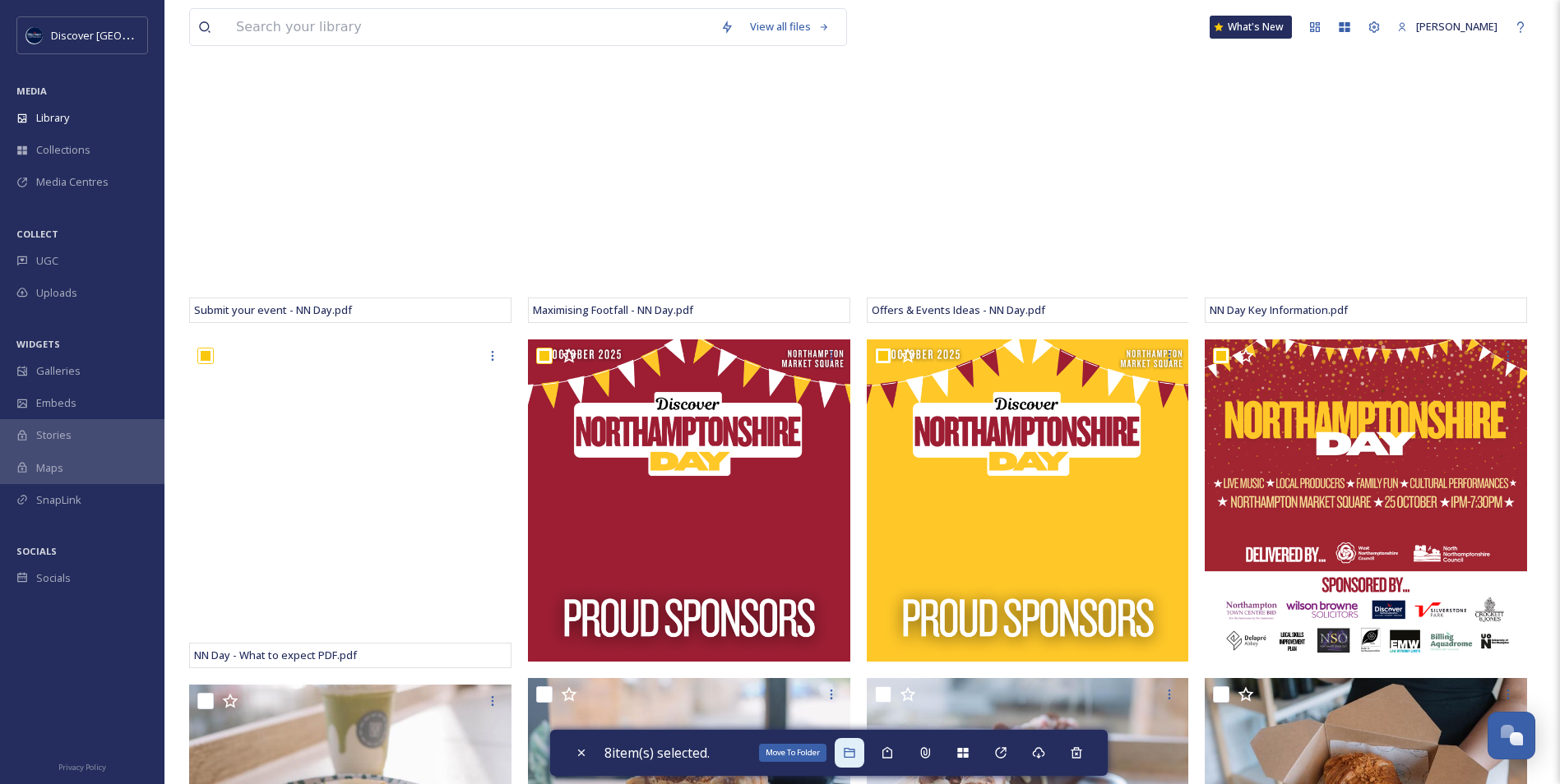
click at [857, 759] on div "Move To Folder" at bounding box center [850, 753] width 30 height 30
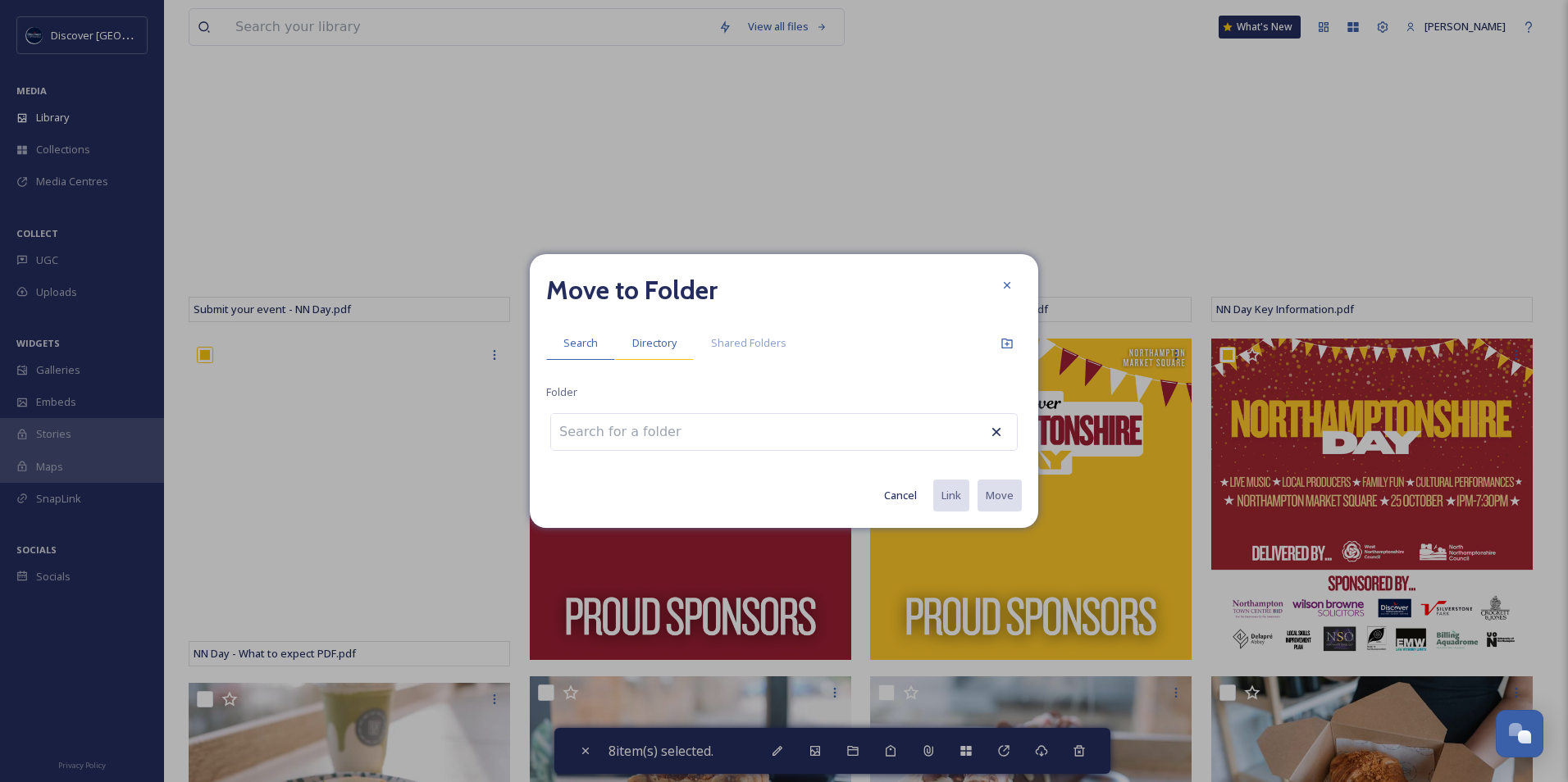
click at [648, 333] on div "Directory" at bounding box center [654, 343] width 78 height 33
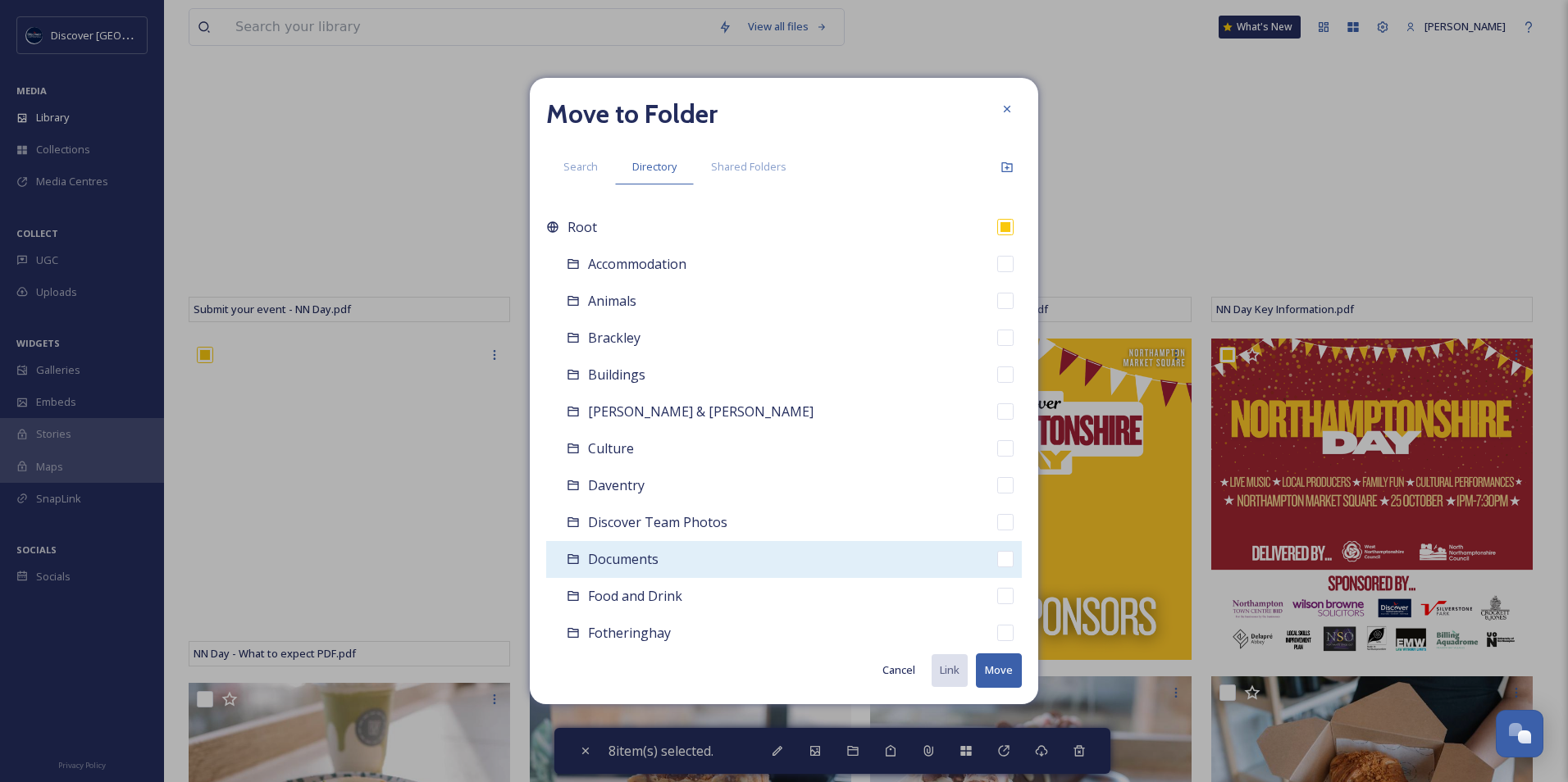
click at [623, 562] on span "Documents" at bounding box center [623, 559] width 70 height 18
checkbox input "false"
checkbox input "true"
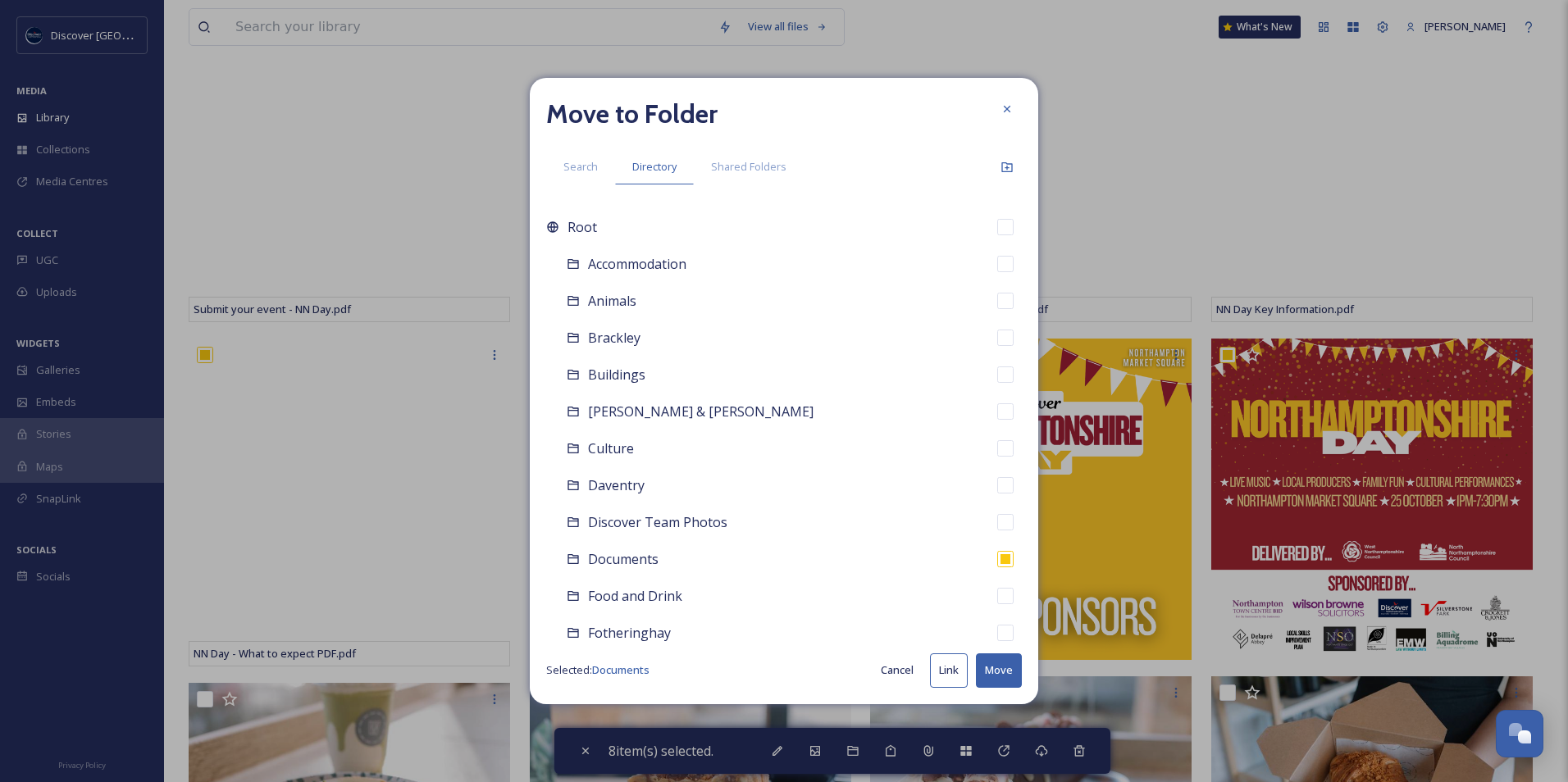
click at [998, 669] on button "Move" at bounding box center [999, 670] width 46 height 33
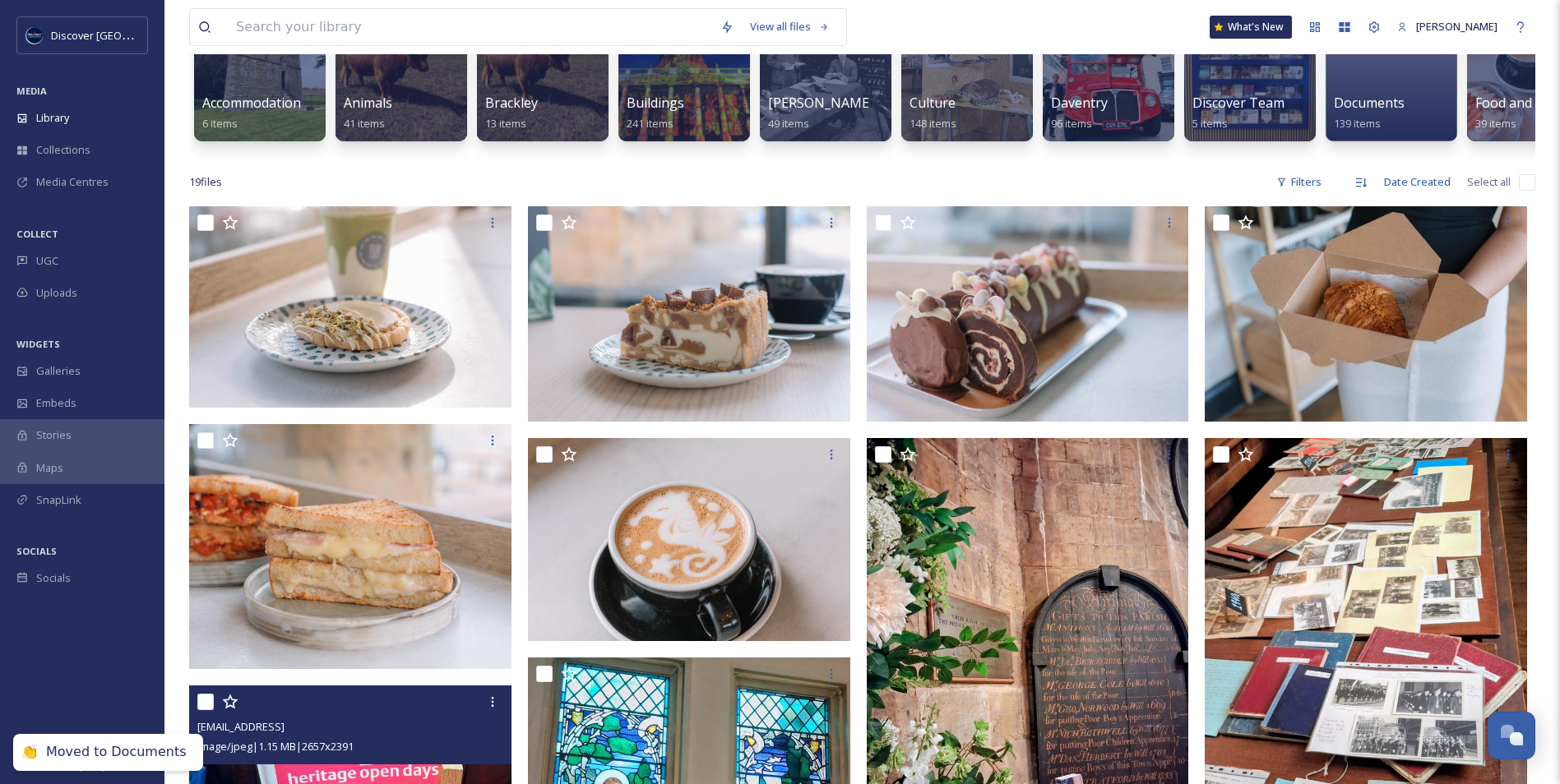
scroll to position [164, 0]
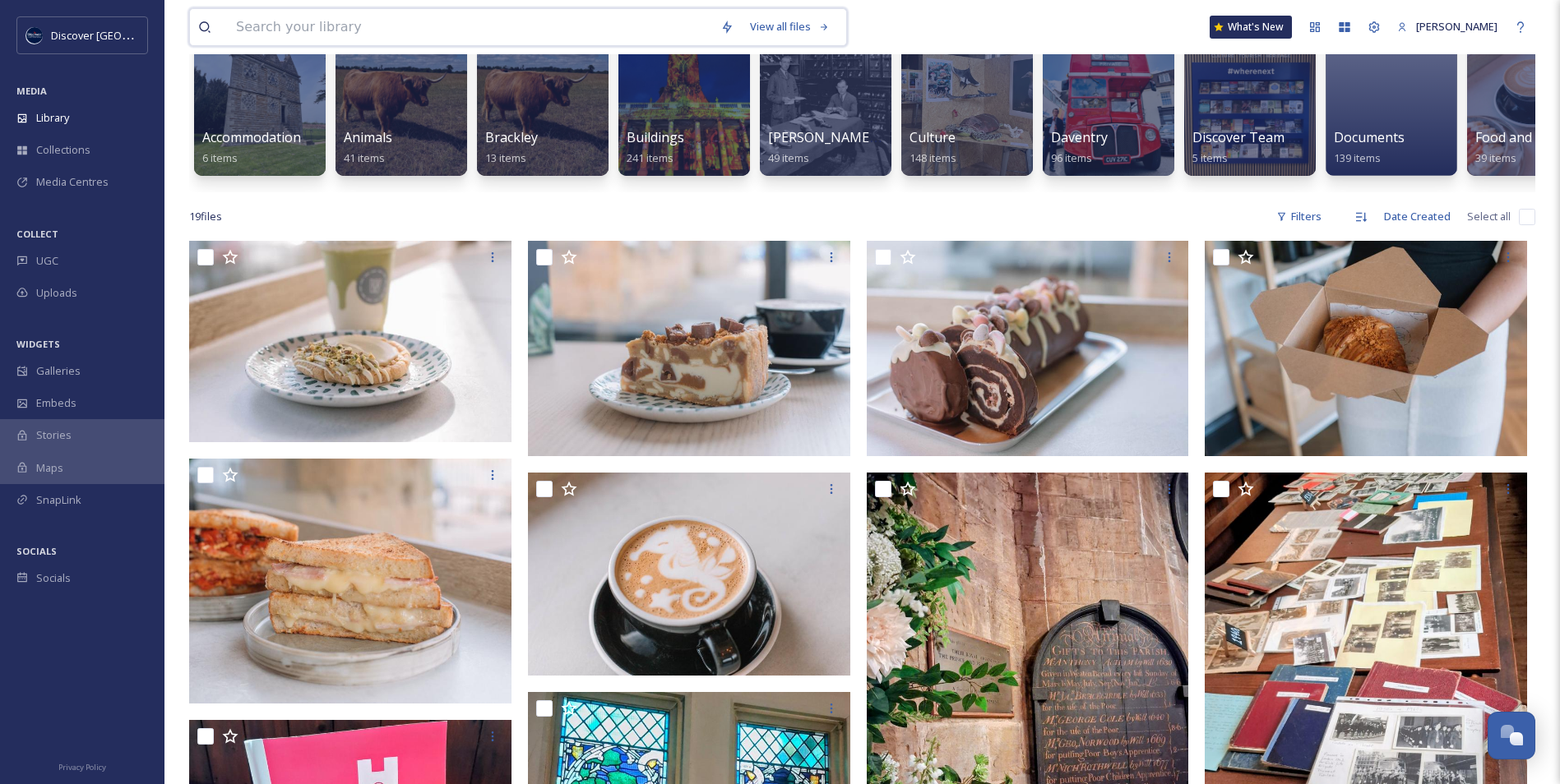
click at [453, 27] on input at bounding box center [469, 26] width 484 height 36
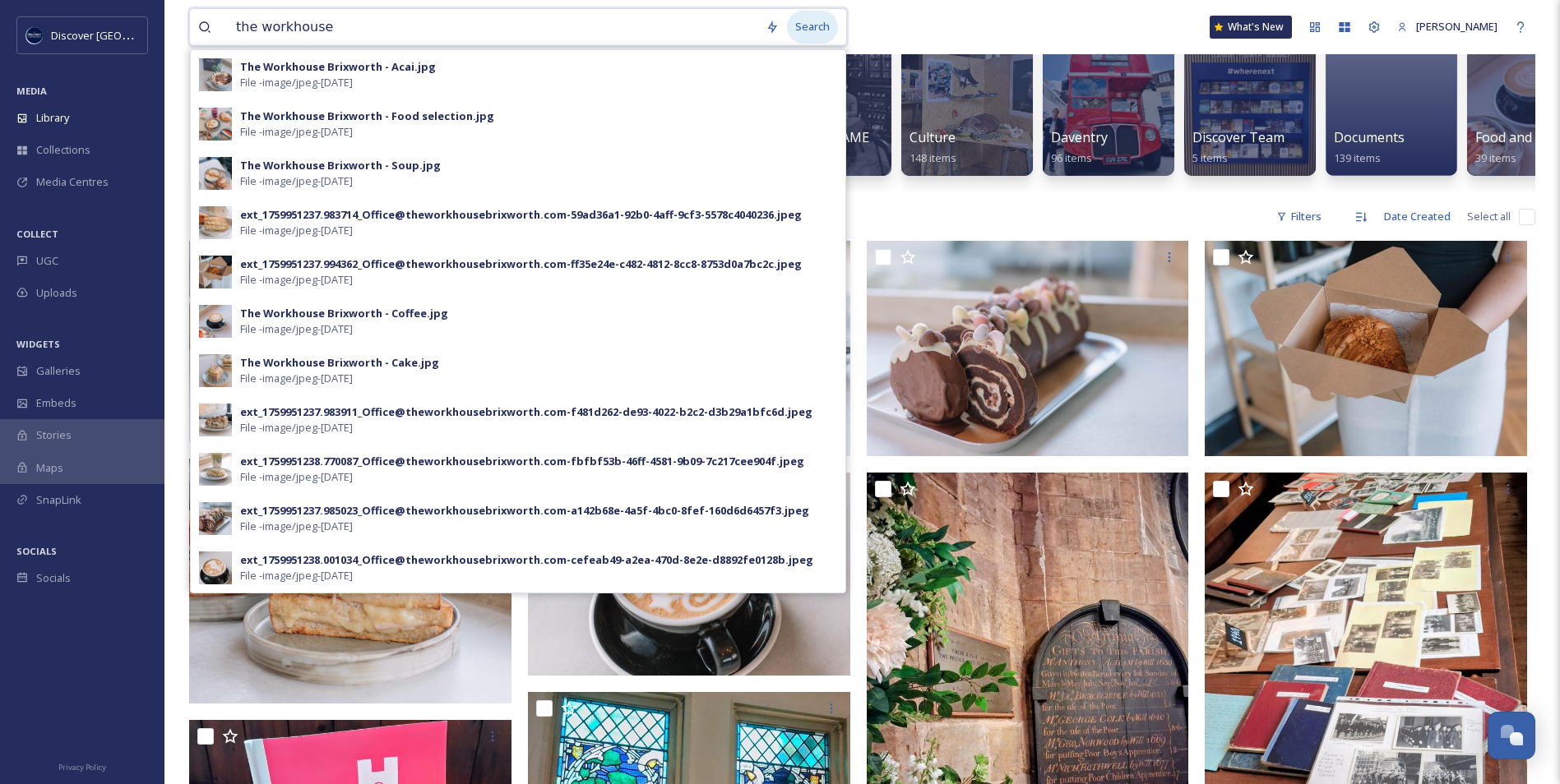
type input "the workhouse"
click at [823, 24] on div "Search" at bounding box center [813, 26] width 51 height 32
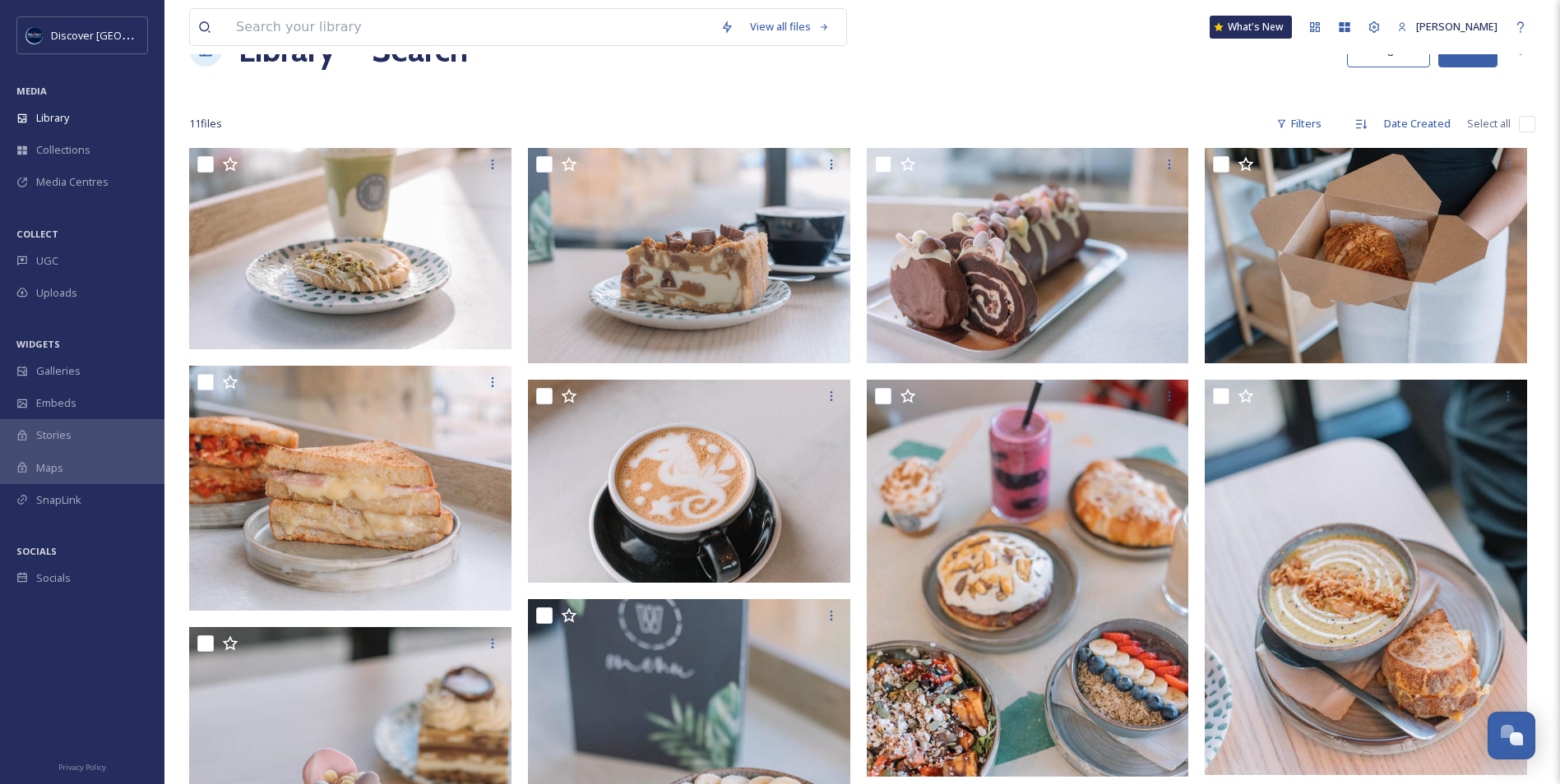
scroll to position [82, 0]
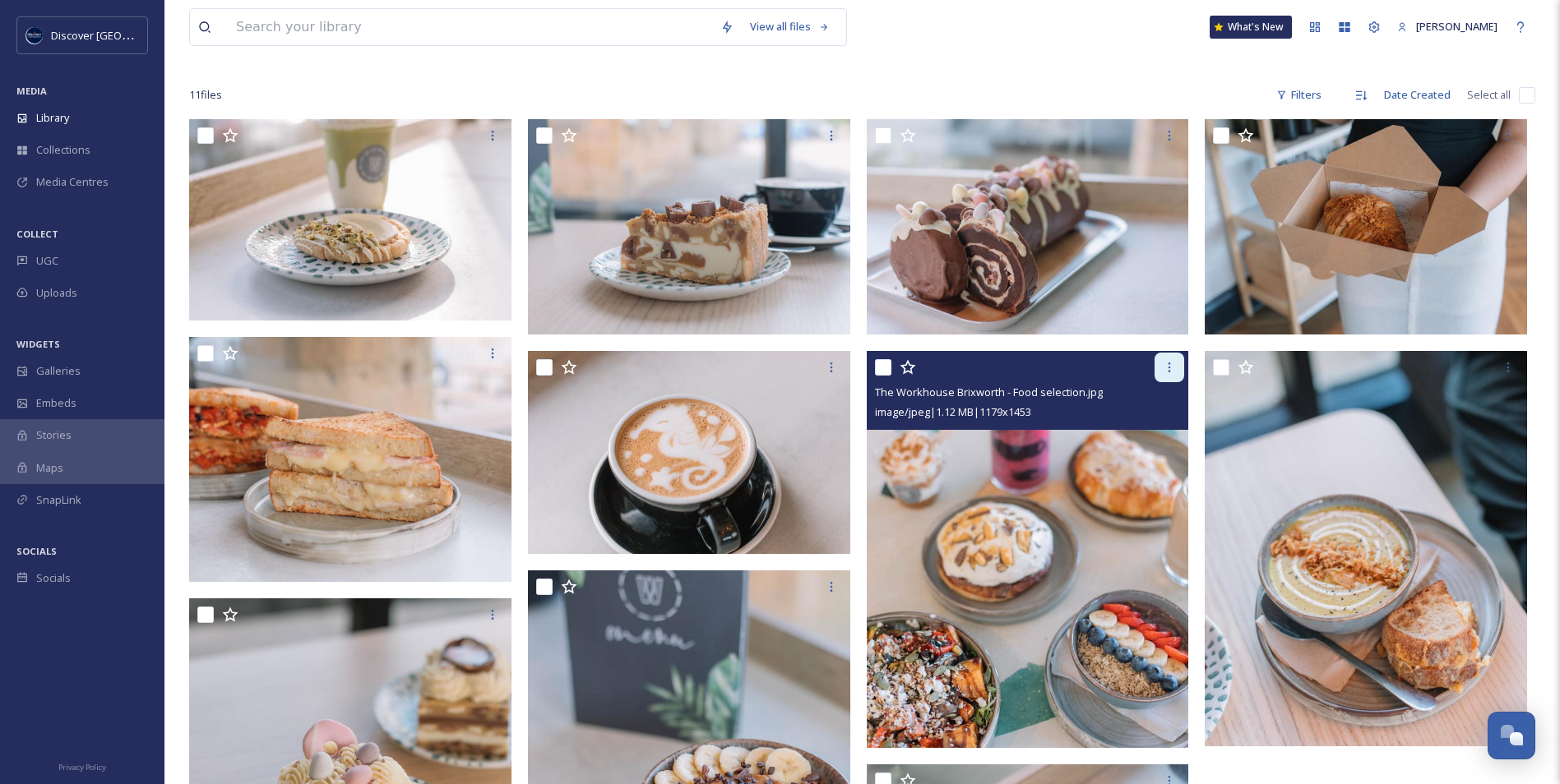
click at [1166, 373] on icon at bounding box center [1169, 367] width 13 height 13
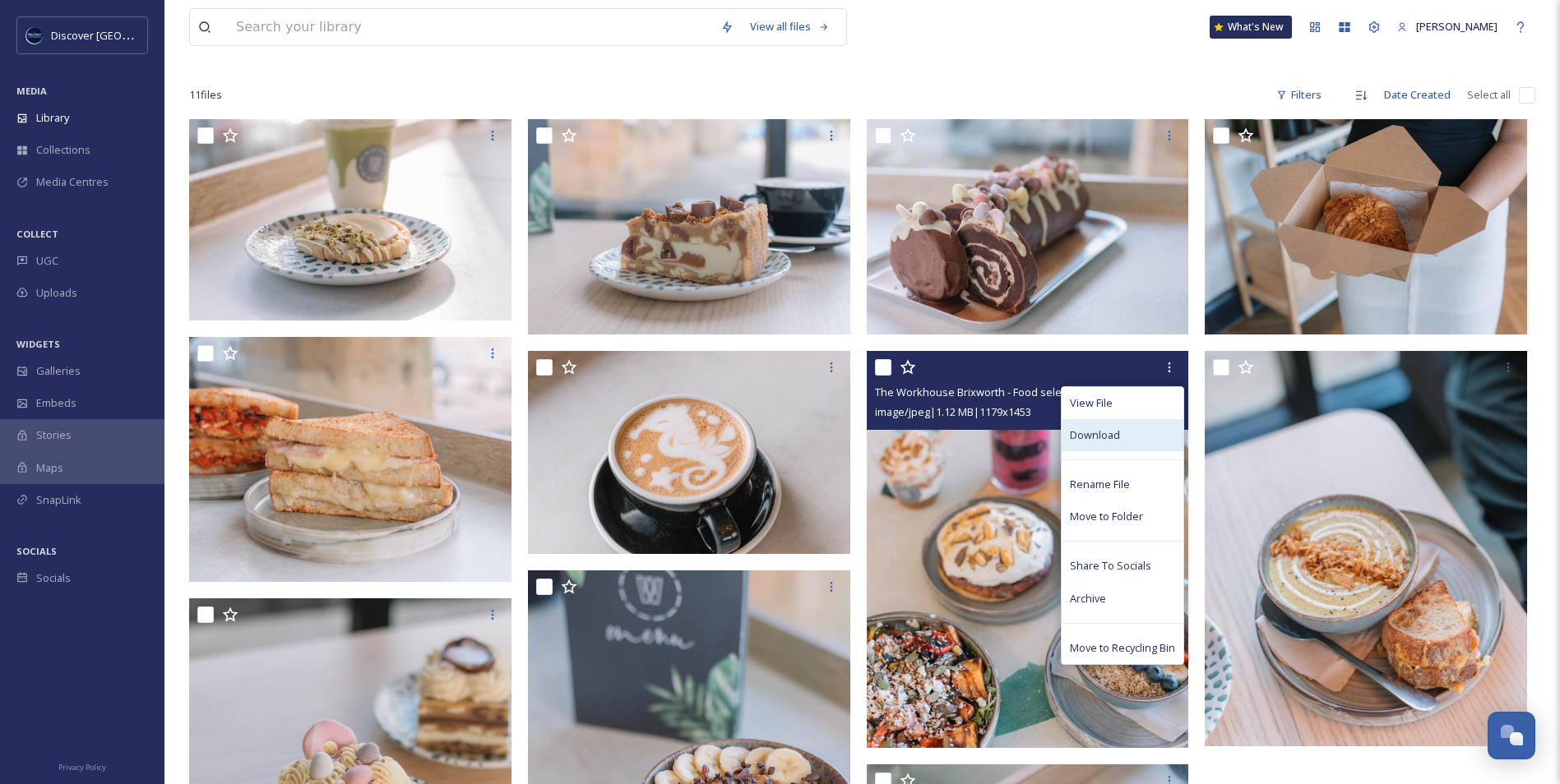
click at [1142, 441] on div "Download" at bounding box center [1122, 435] width 122 height 32
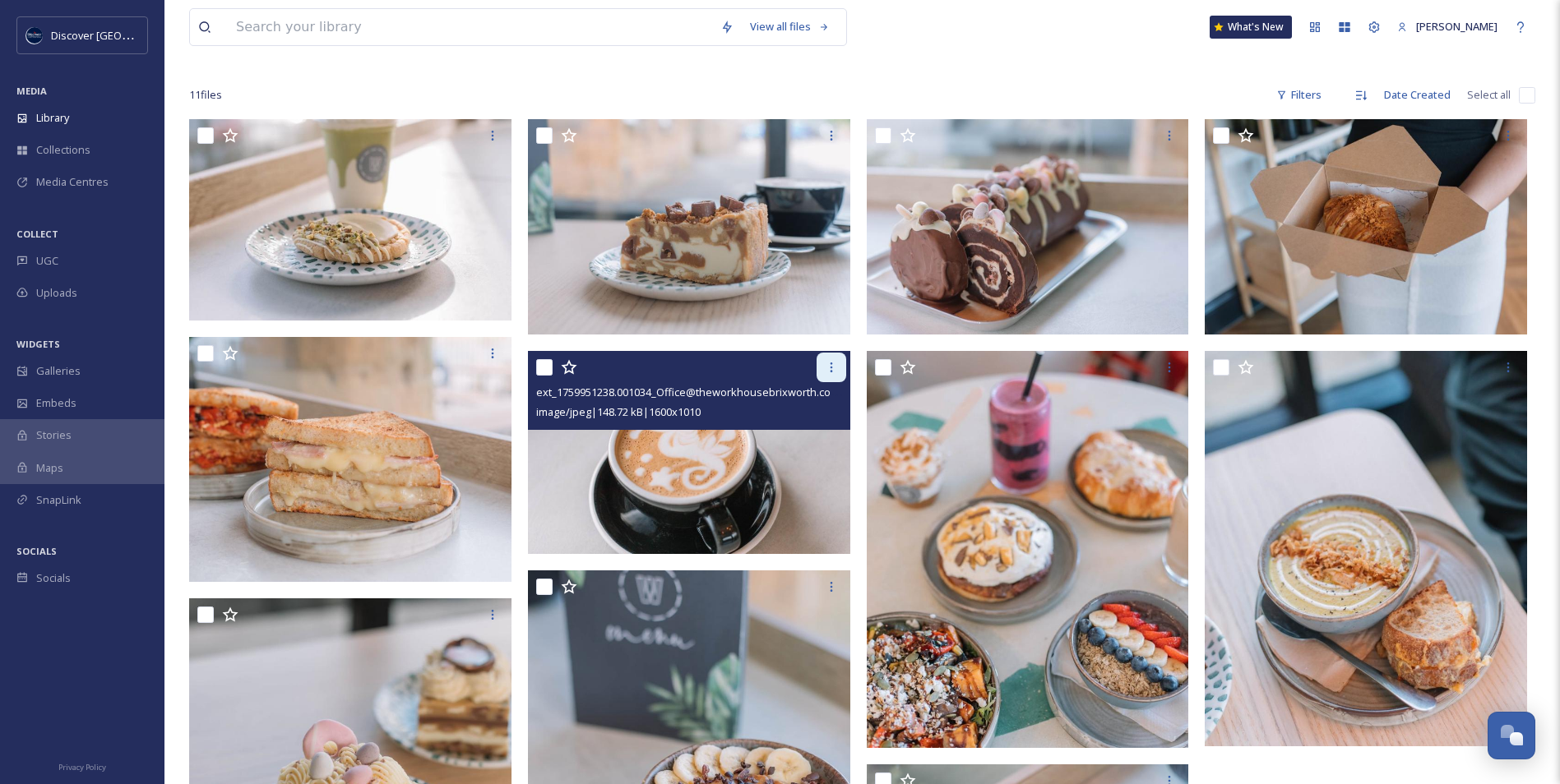
click at [836, 373] on icon at bounding box center [831, 367] width 13 height 13
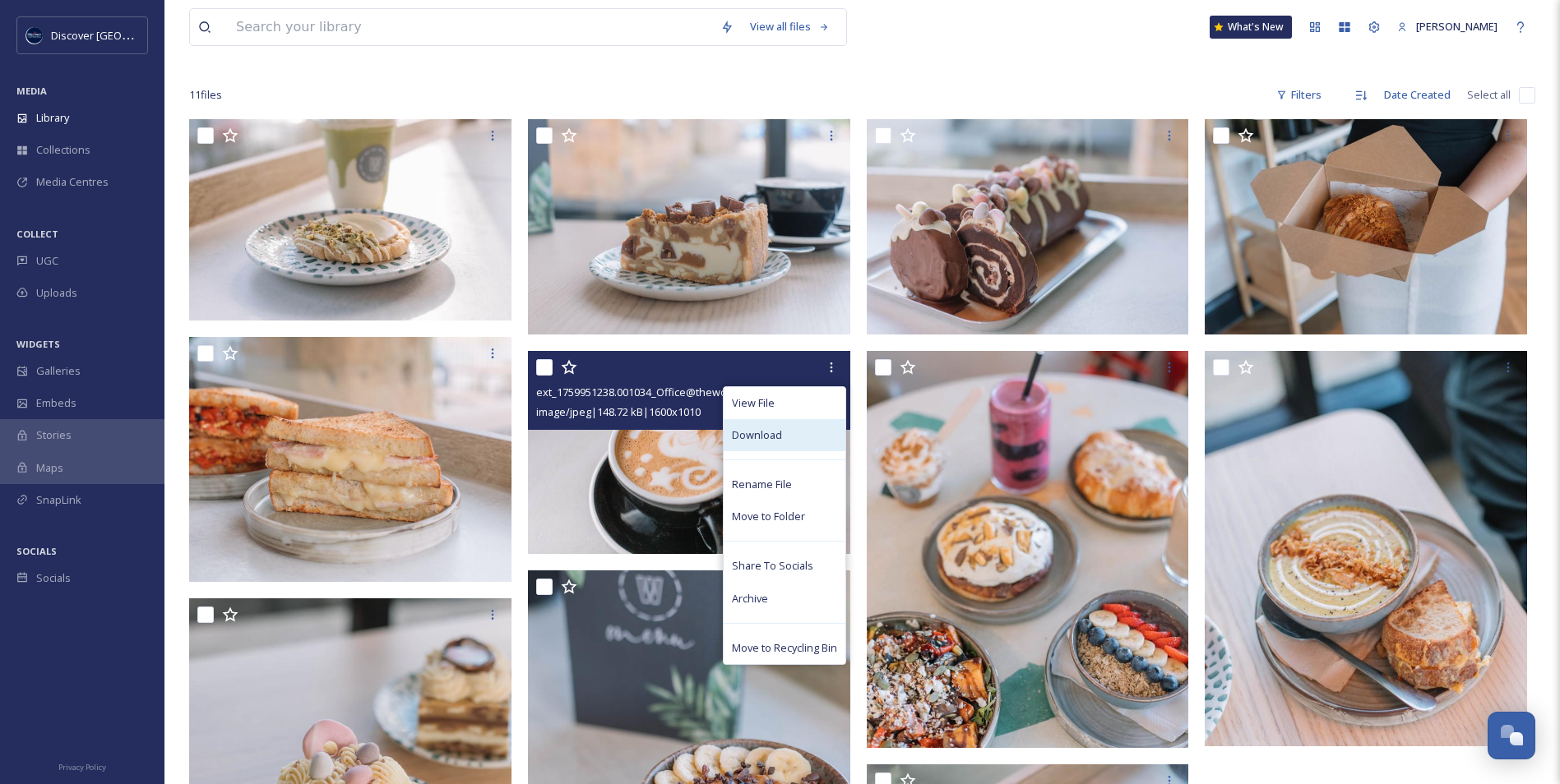
click at [797, 433] on div "Download" at bounding box center [784, 435] width 122 height 32
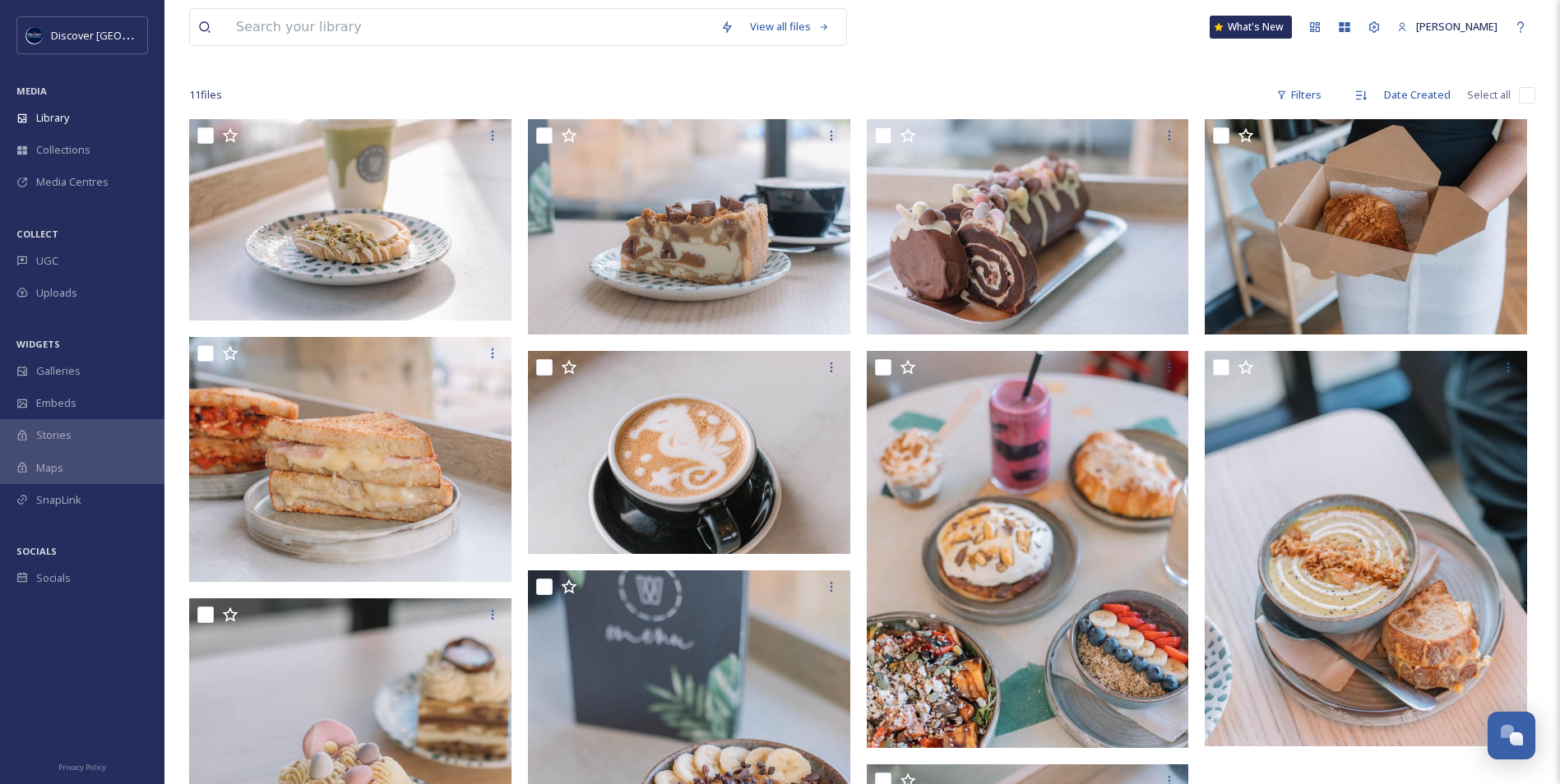
click at [984, 66] on div at bounding box center [862, 63] width 1346 height 17
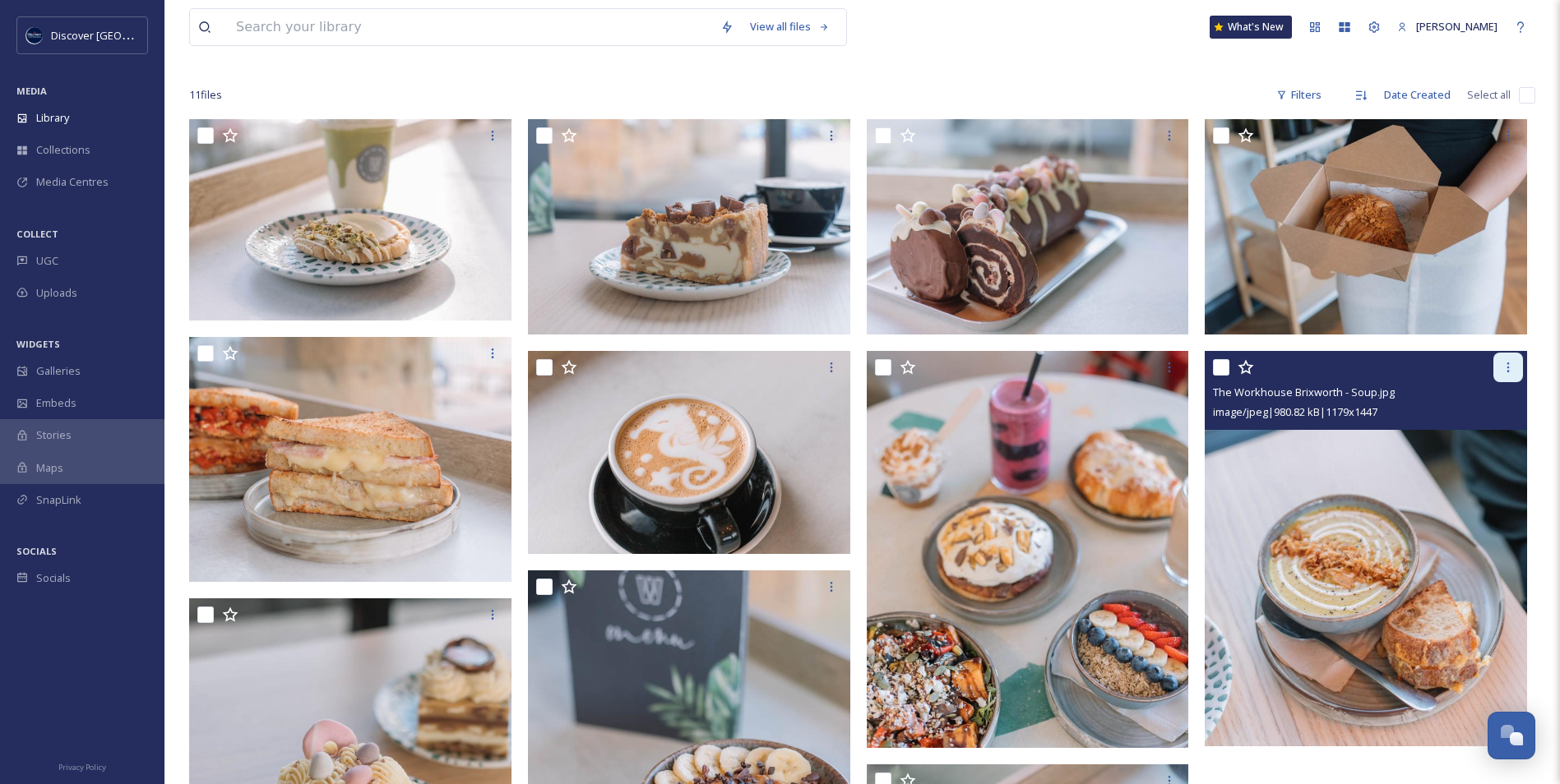
click at [1503, 369] on icon at bounding box center [1508, 367] width 13 height 13
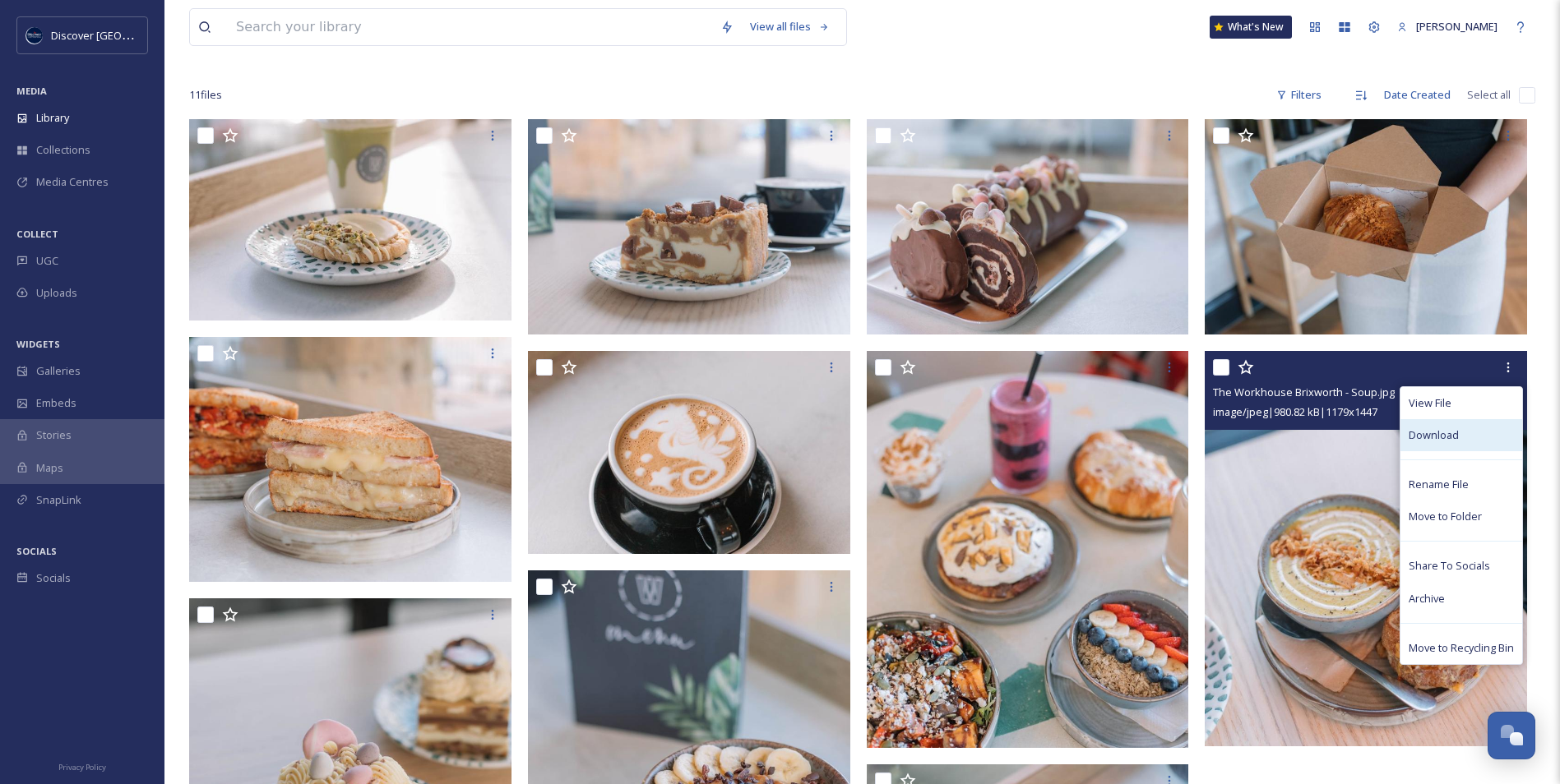
click at [1475, 431] on div "Download" at bounding box center [1461, 435] width 122 height 32
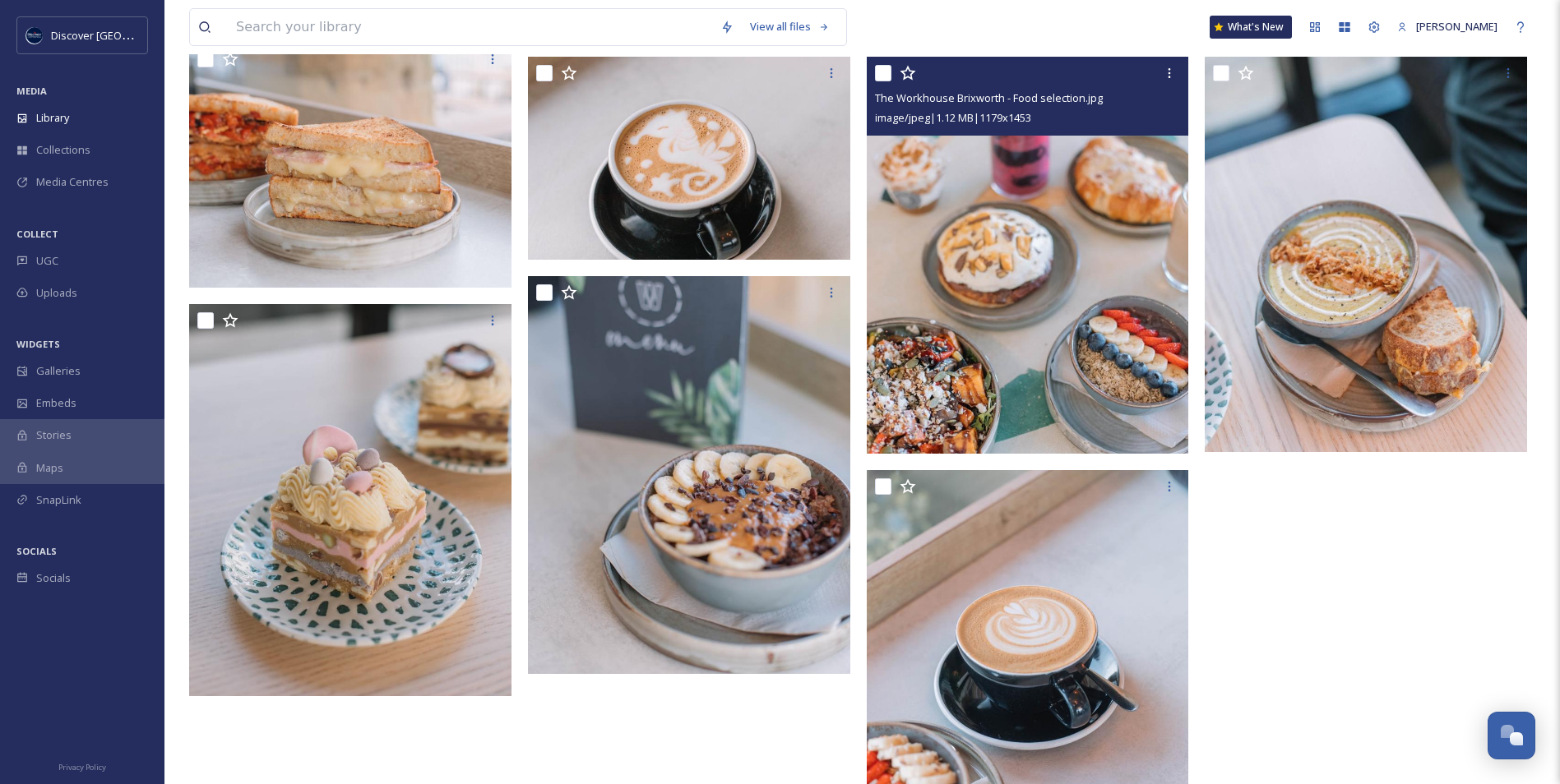
scroll to position [411, 0]
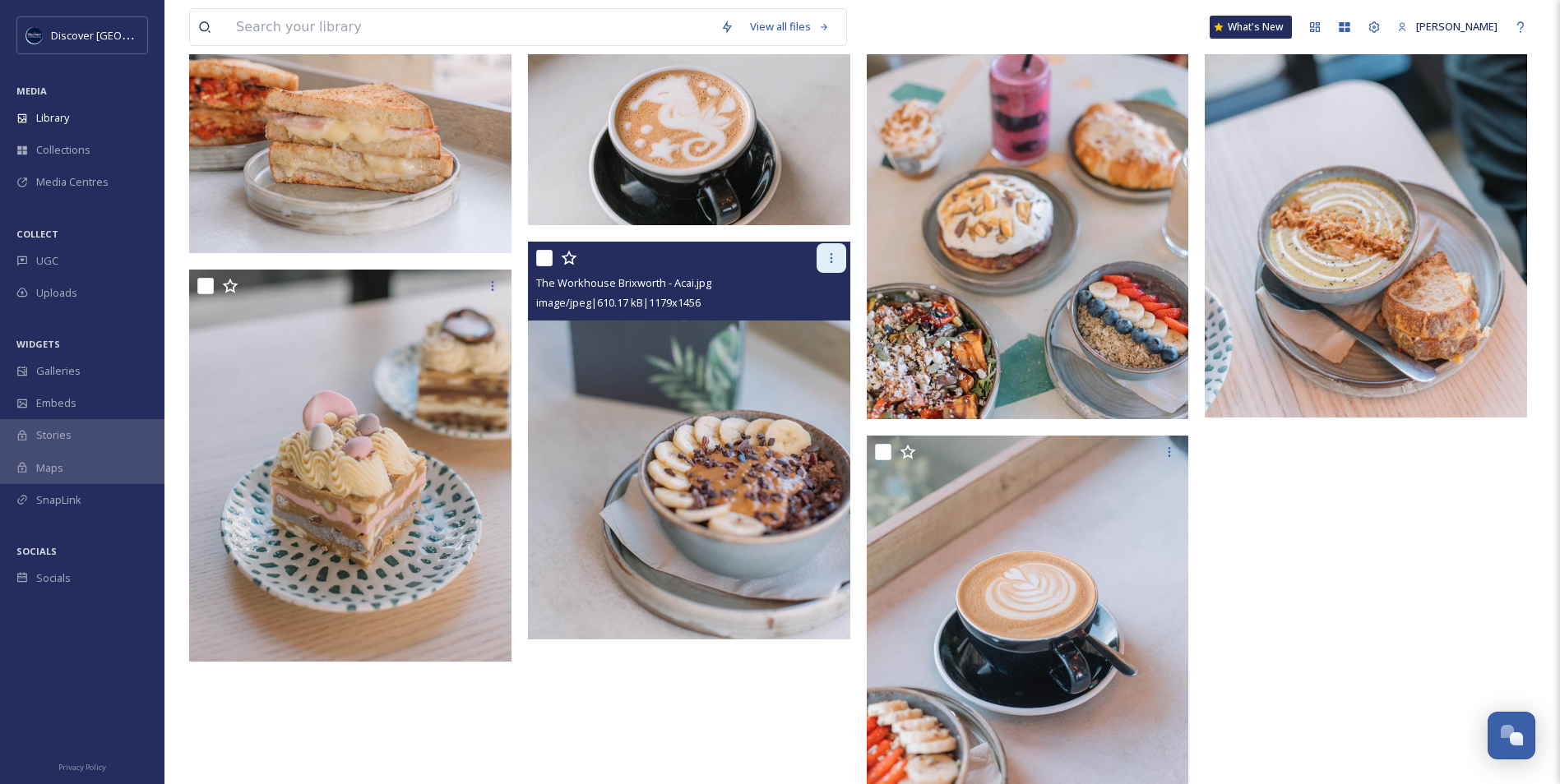
click at [829, 251] on icon at bounding box center [831, 258] width 13 height 13
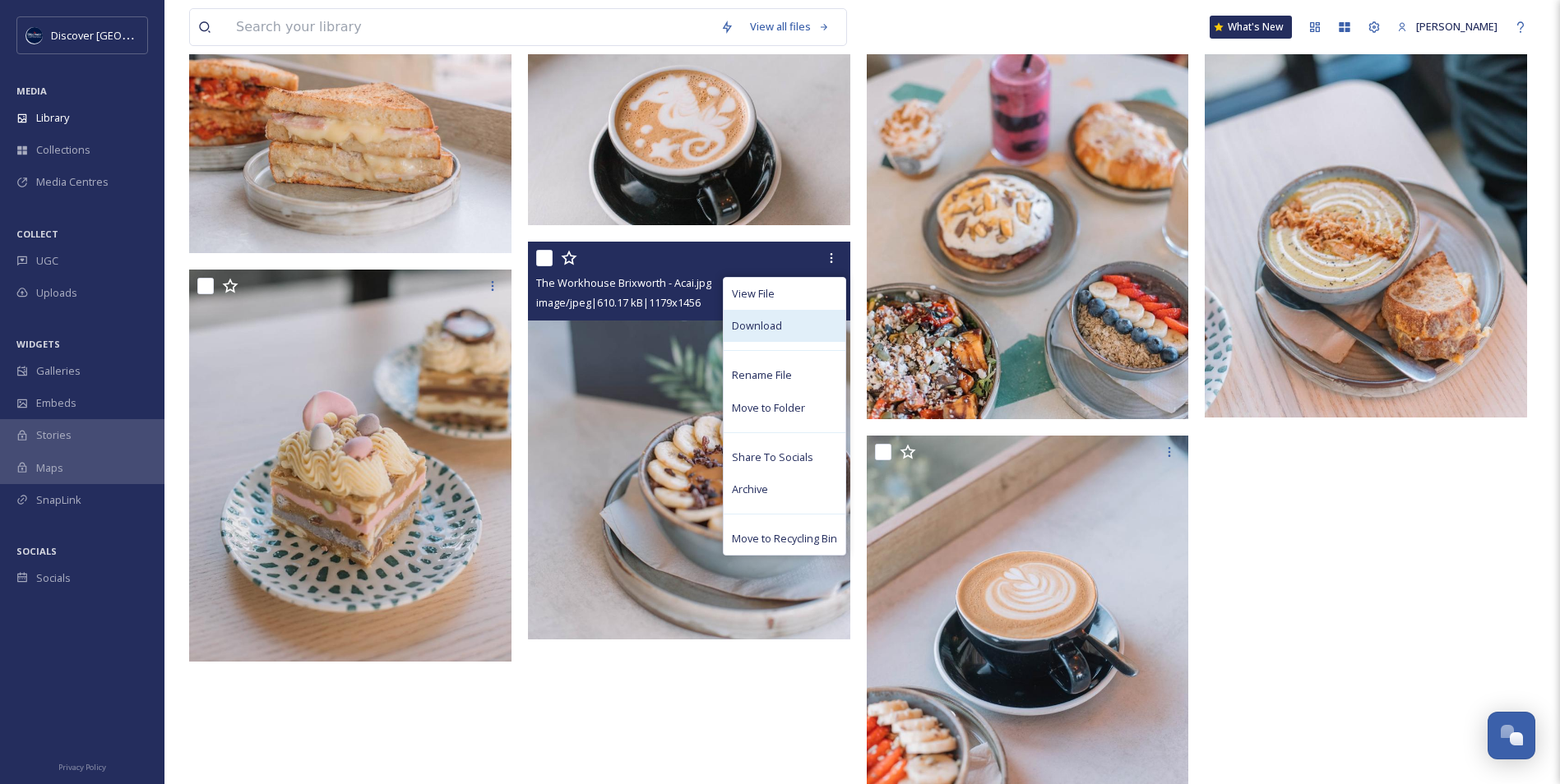
click at [779, 329] on span "Download" at bounding box center [757, 326] width 50 height 16
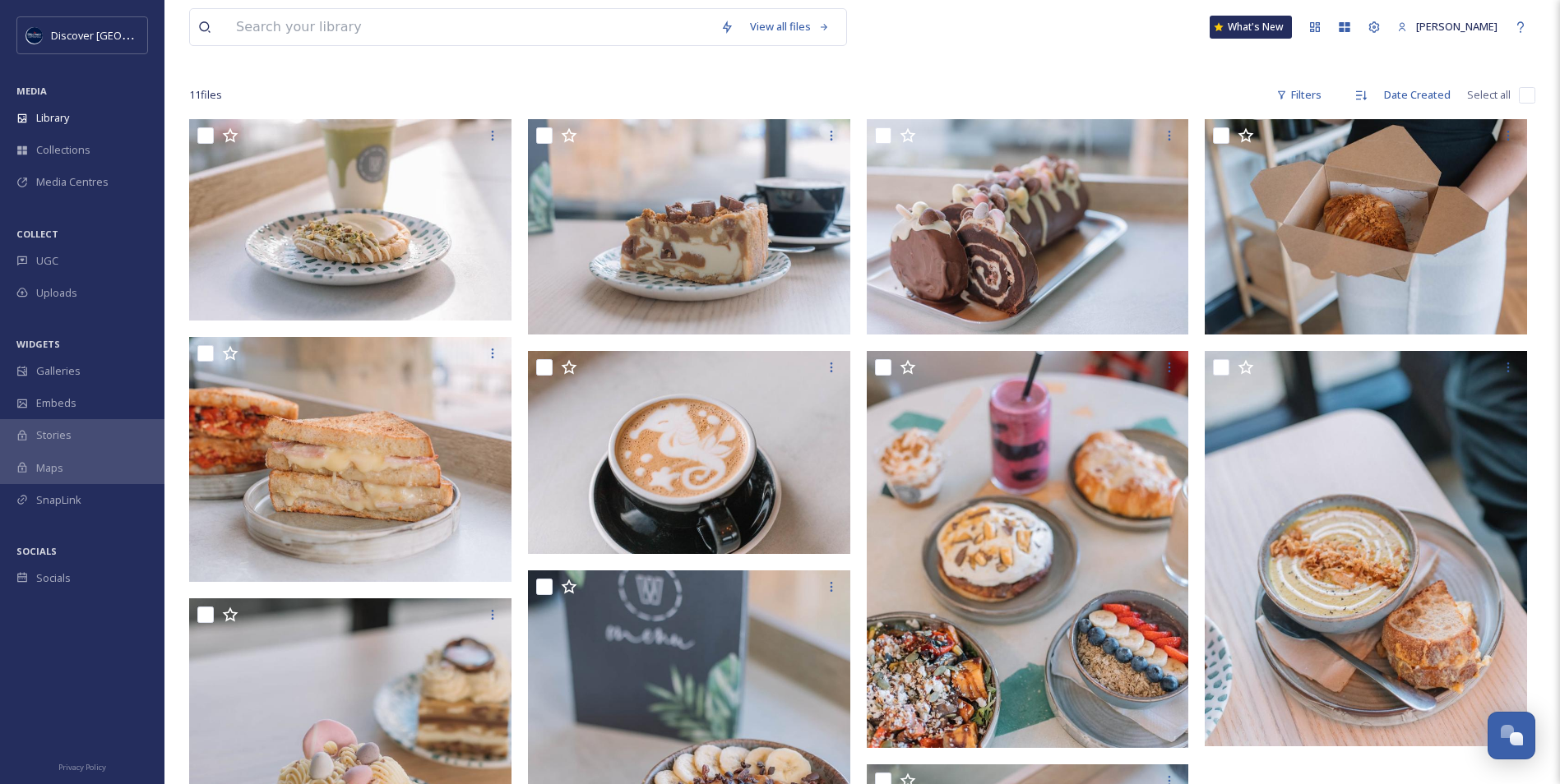
scroll to position [0, 0]
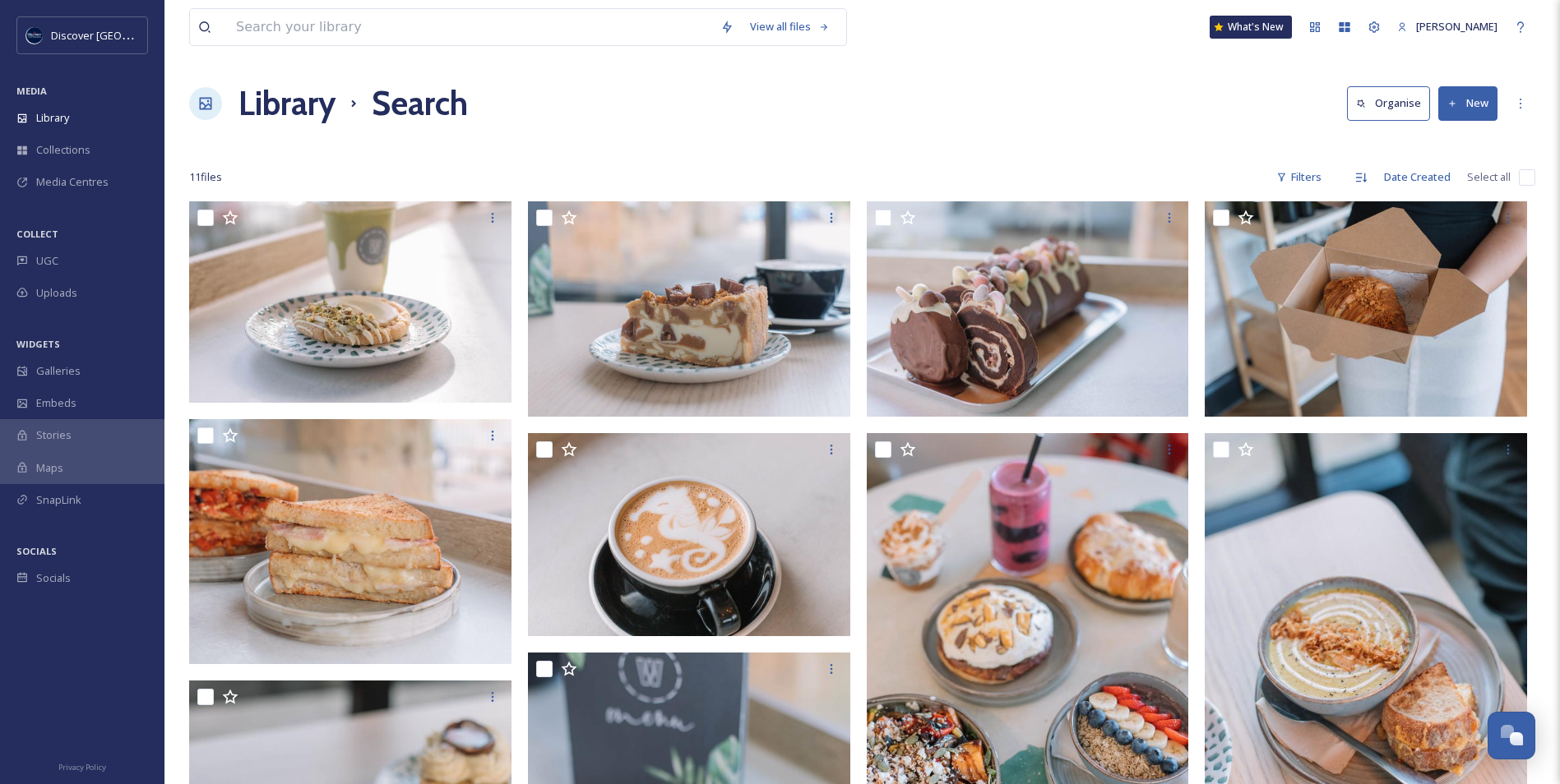
click at [903, 166] on div "11 file s Filters Date Created Select all" at bounding box center [862, 177] width 1346 height 32
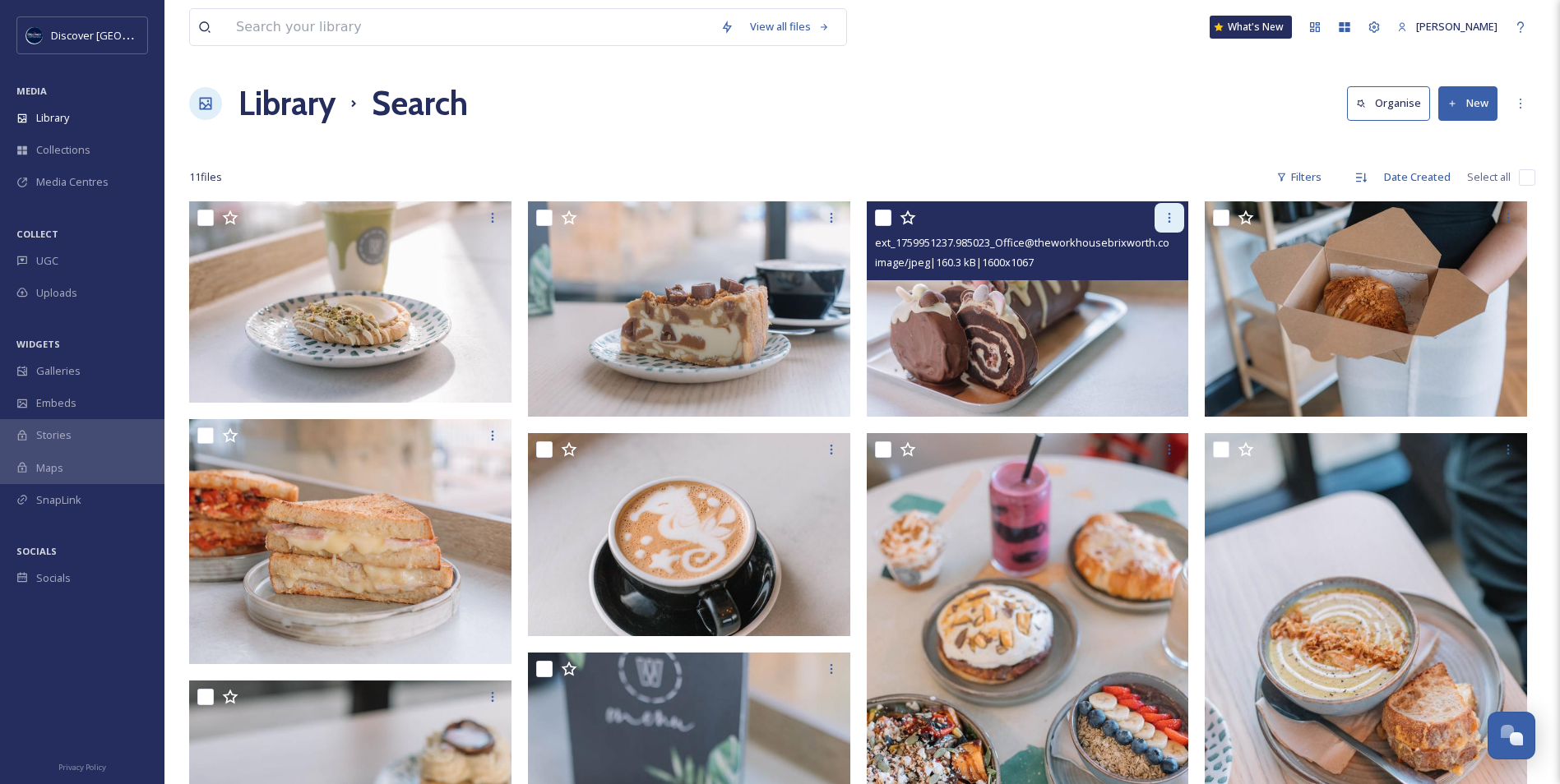
click at [1174, 215] on icon at bounding box center [1169, 218] width 13 height 13
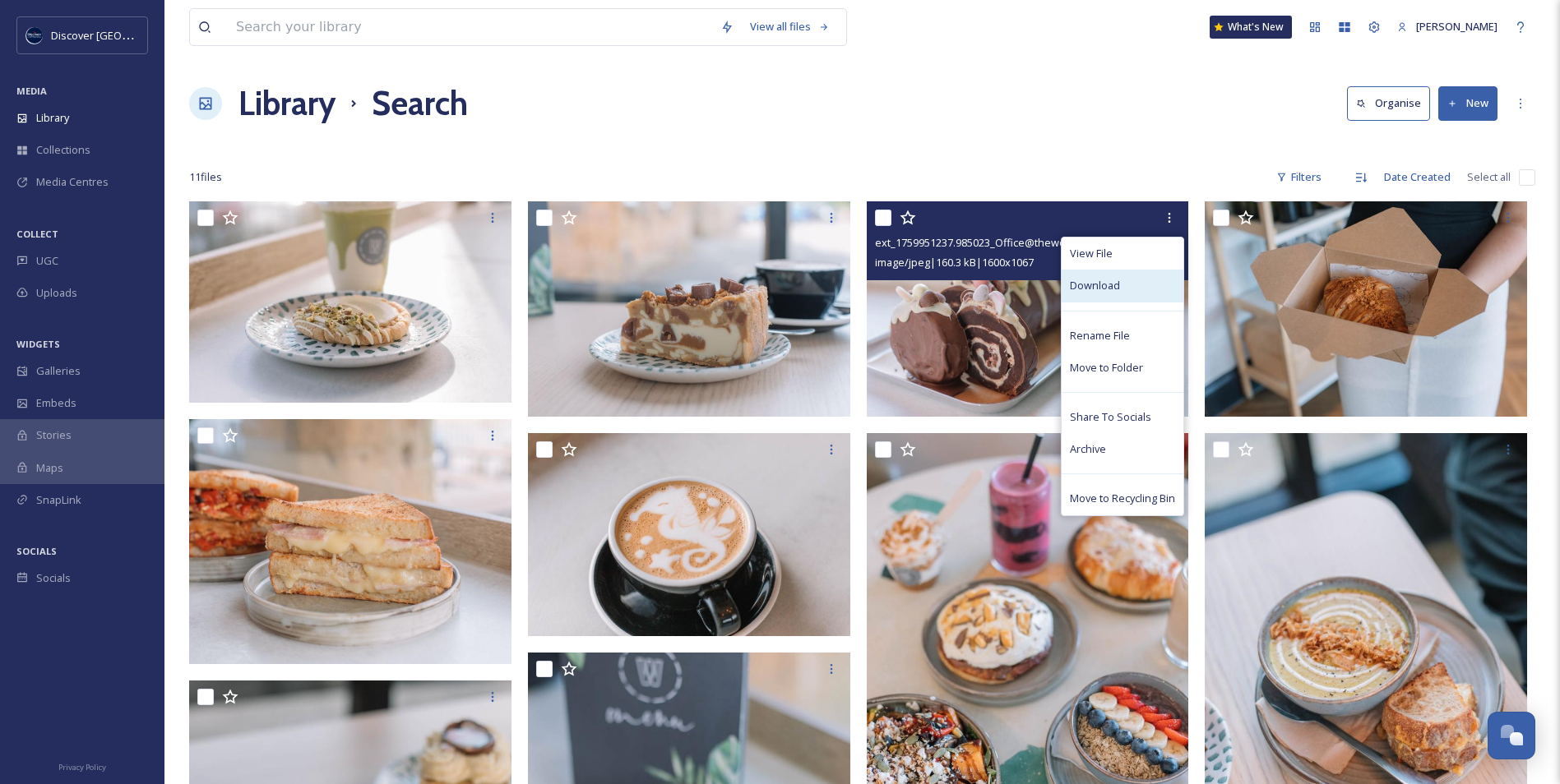
click at [1111, 292] on span "Download" at bounding box center [1095, 286] width 50 height 16
